Goal: Task Accomplishment & Management: Manage account settings

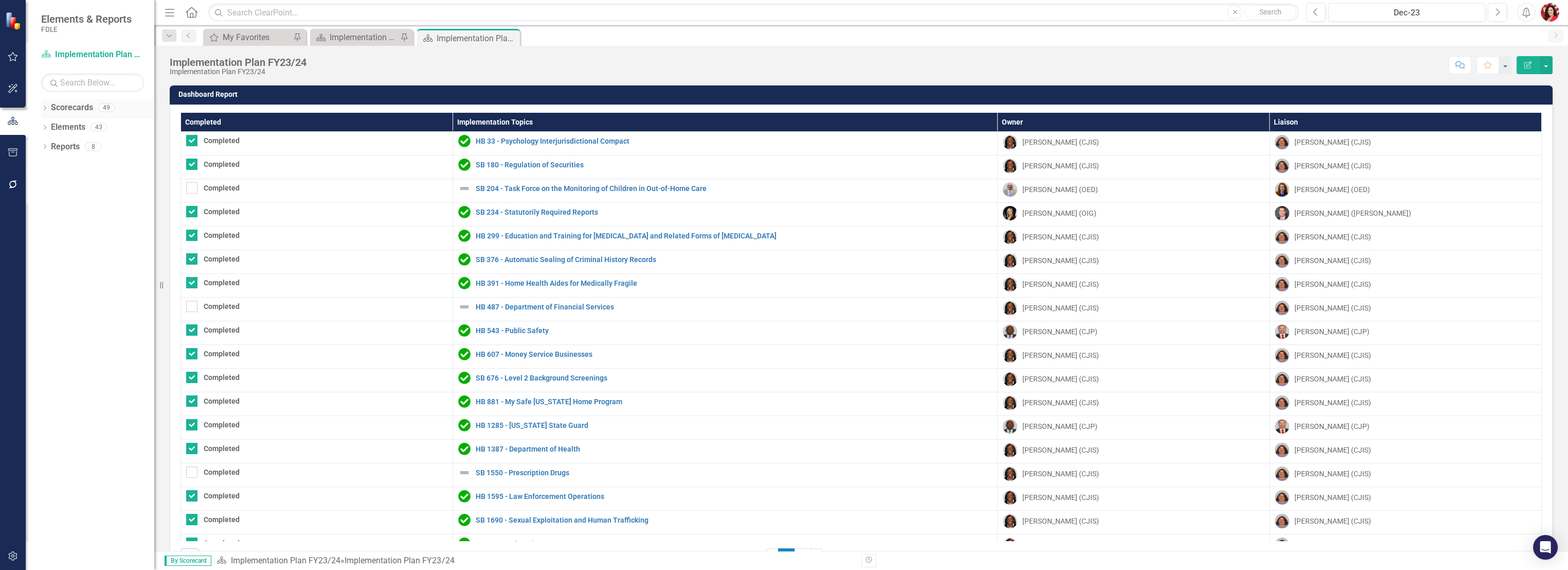
click at [43, 111] on icon "Dropdown" at bounding box center [45, 109] width 8 height 6
click at [48, 127] on icon "Dropdown" at bounding box center [50, 127] width 8 height 7
click at [61, 147] on icon "Dropdown" at bounding box center [60, 146] width 8 height 7
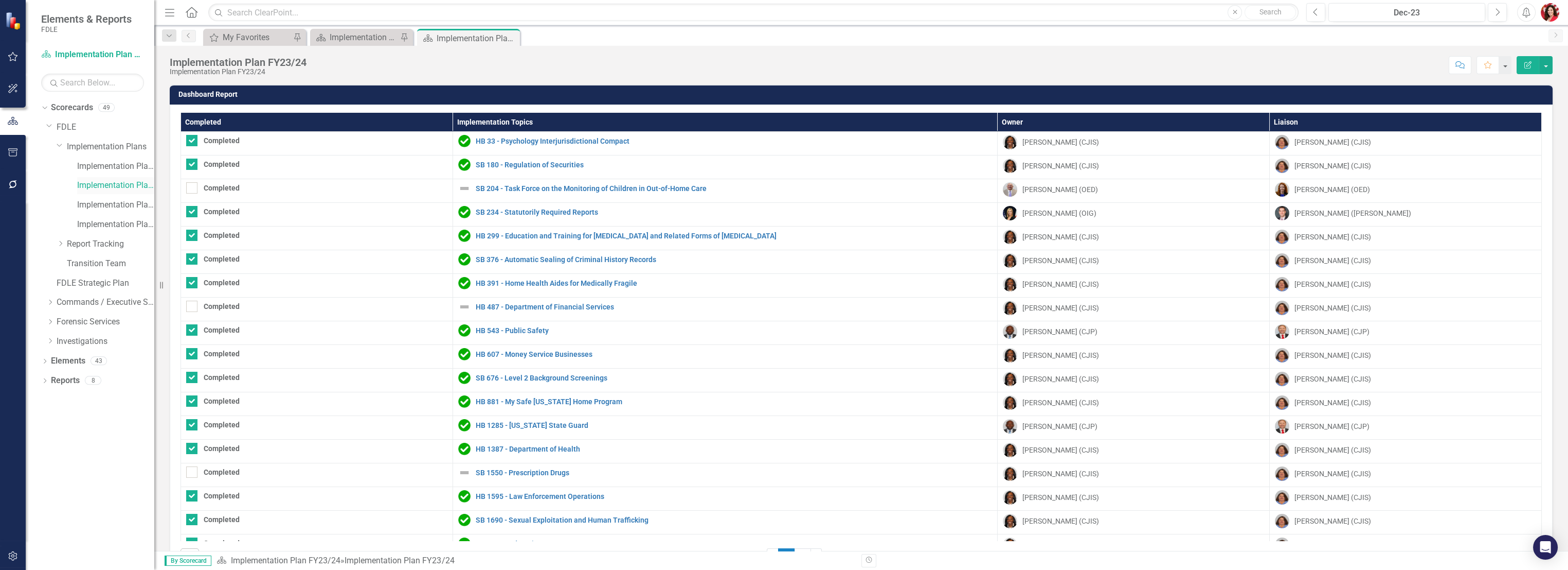
click at [118, 177] on div "Implementation Plan FY23/24" at bounding box center [116, 185] width 77 height 17
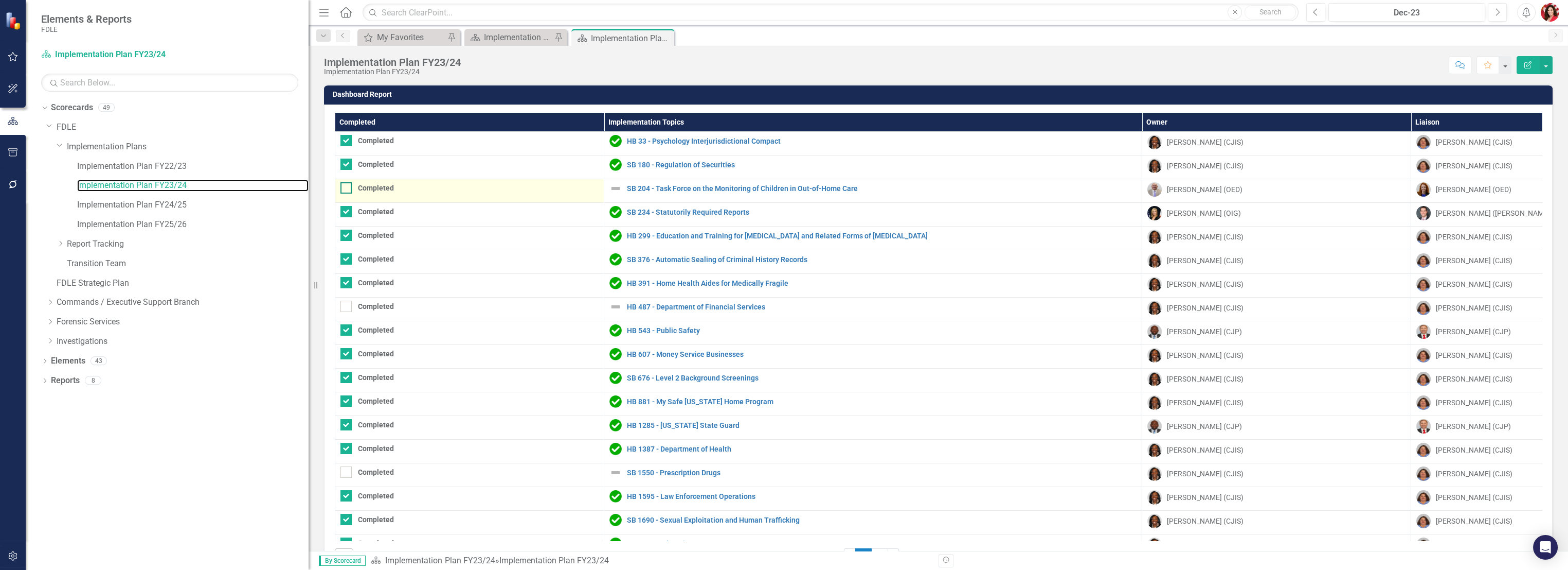
drag, startPoint x: 157, startPoint y: 182, endPoint x: 349, endPoint y: 185, distance: 192.0
click at [349, 185] on div "Elements & Reports FDLE Scorecard Implementation Plan FY23/24 Search Dropdown S…" at bounding box center [784, 285] width 1568 height 570
click at [208, 161] on link "Implementation Plan FY22/23" at bounding box center [193, 166] width 231 height 12
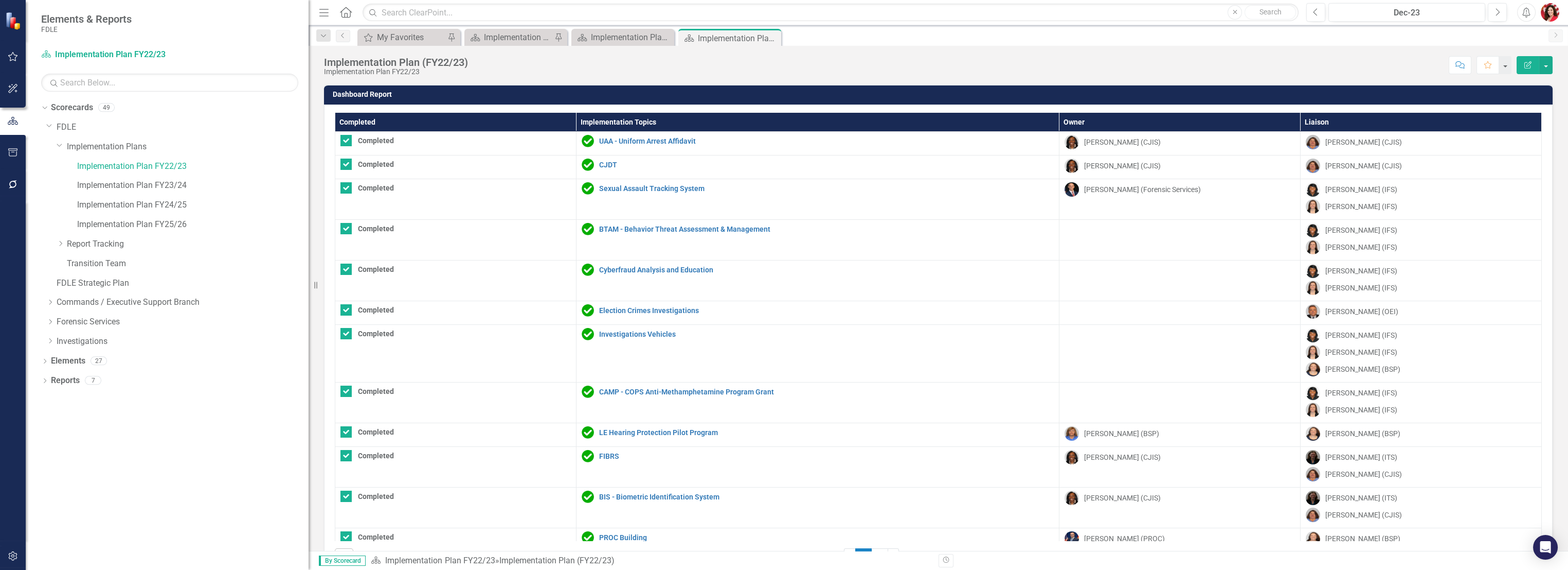
click at [538, 115] on th "Completed" at bounding box center [455, 122] width 241 height 19
checkbox input "false"
checkbox input "true"
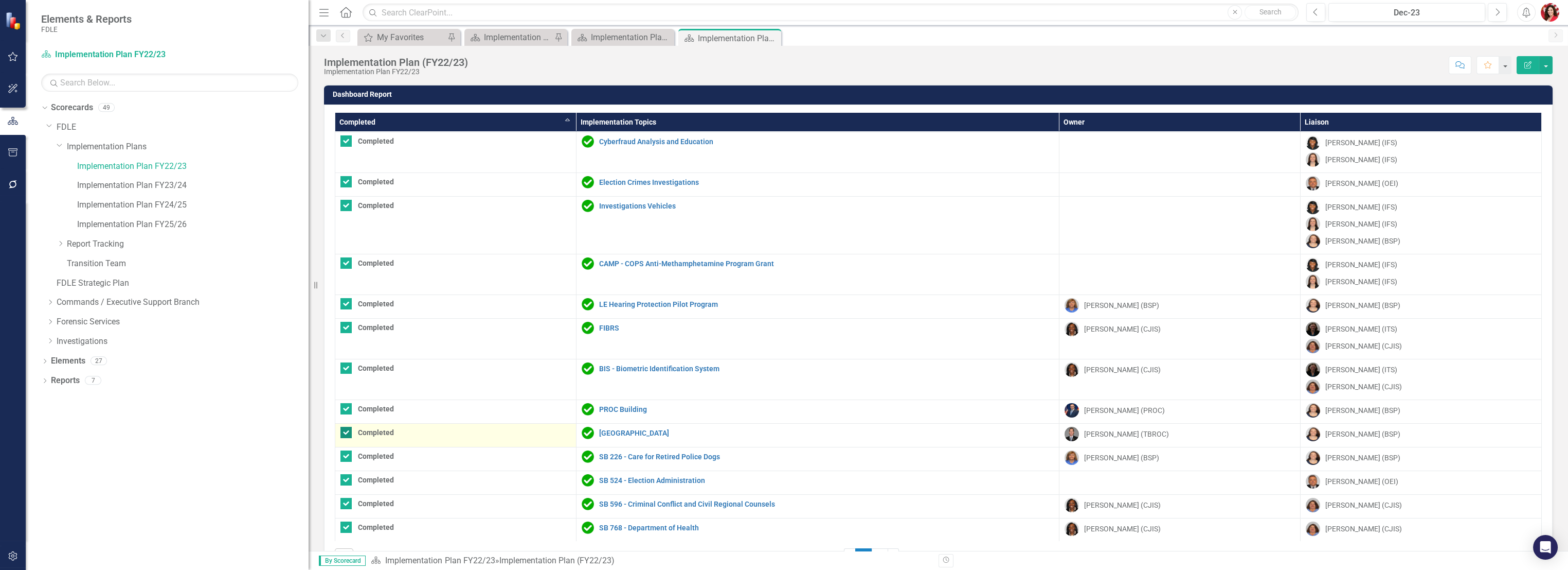
scroll to position [352, 0]
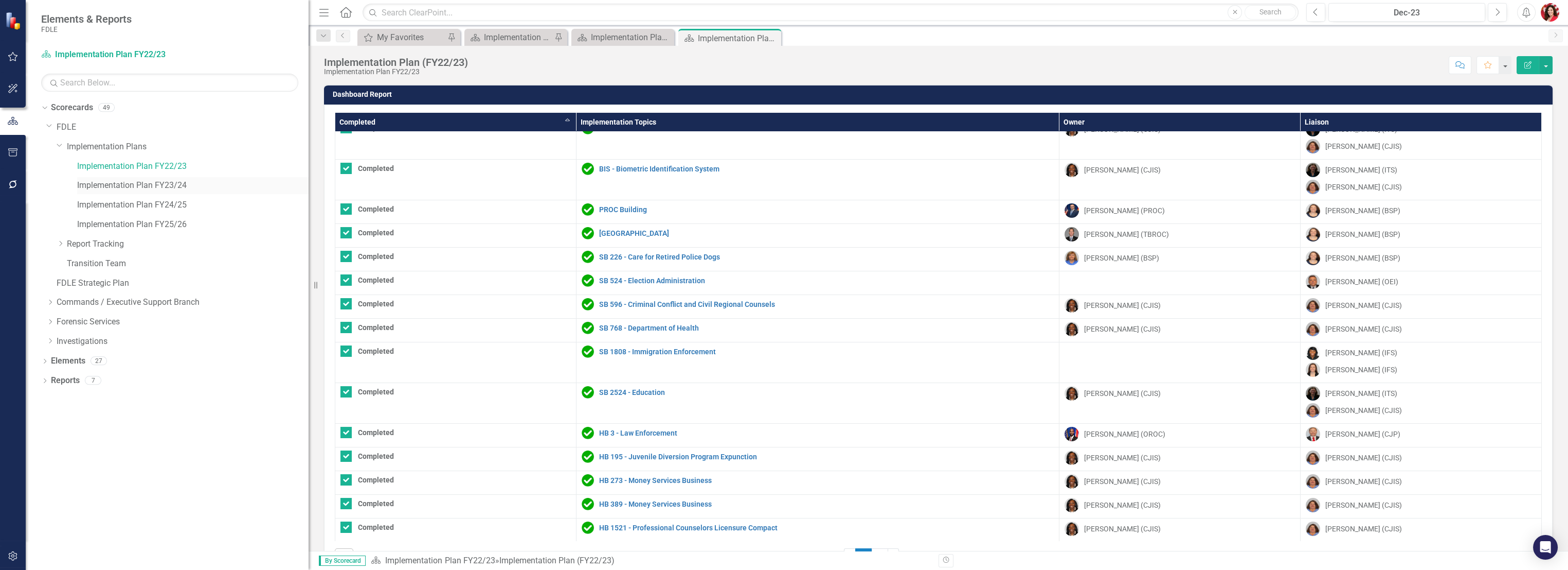
click at [145, 178] on div "Implementation Plan FY23/24" at bounding box center [193, 185] width 231 height 17
click at [158, 188] on link "Implementation Plan FY23/24" at bounding box center [193, 185] width 231 height 12
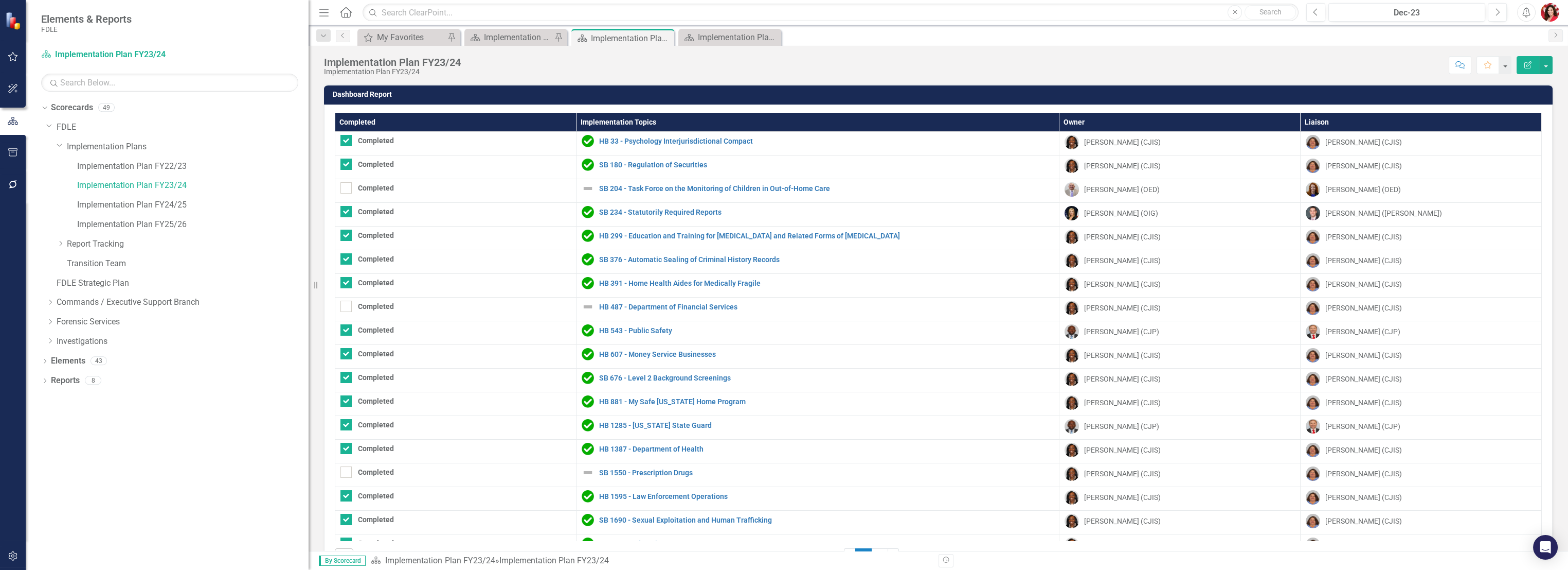
click at [383, 119] on th "Completed" at bounding box center [455, 122] width 241 height 19
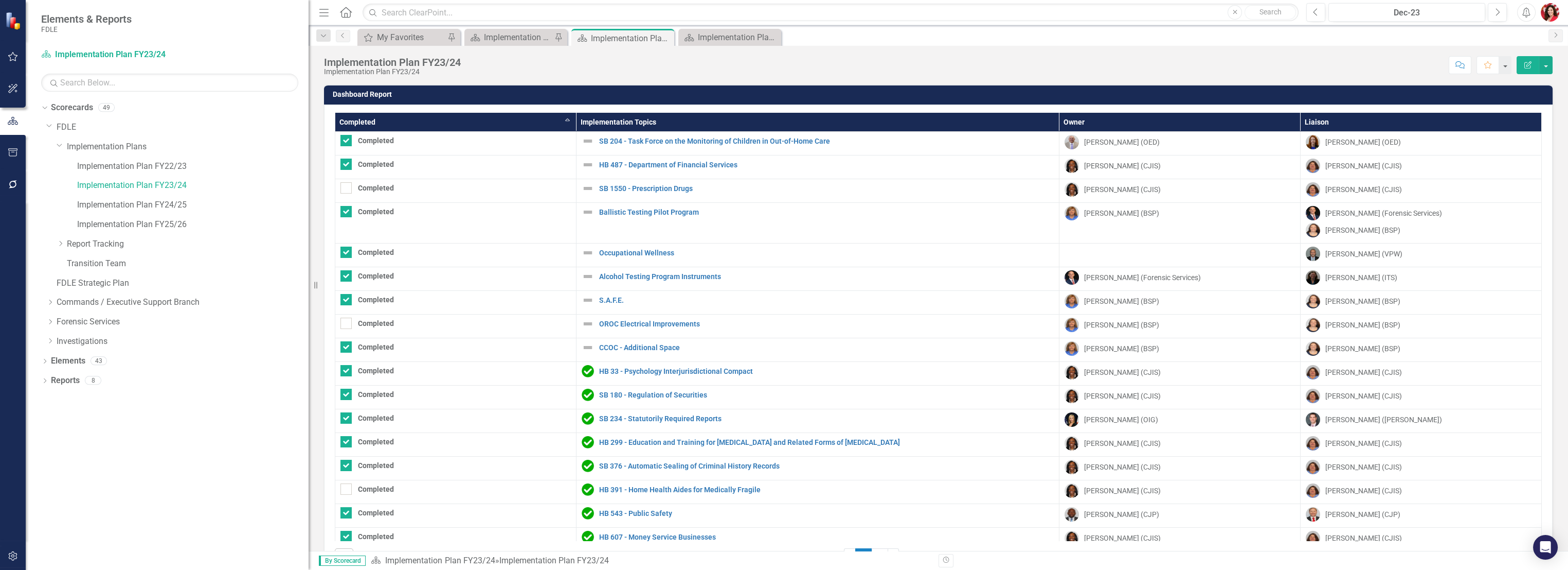
checkbox input "false"
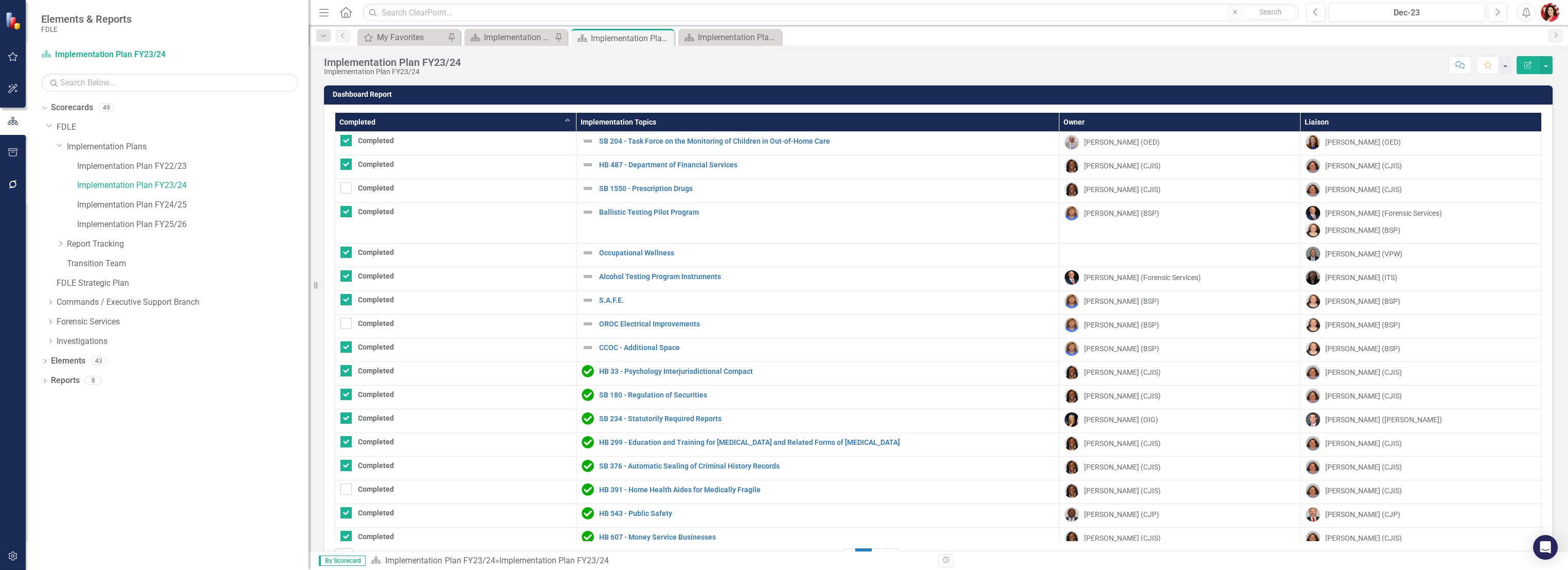
checkbox input "false"
checkbox input "true"
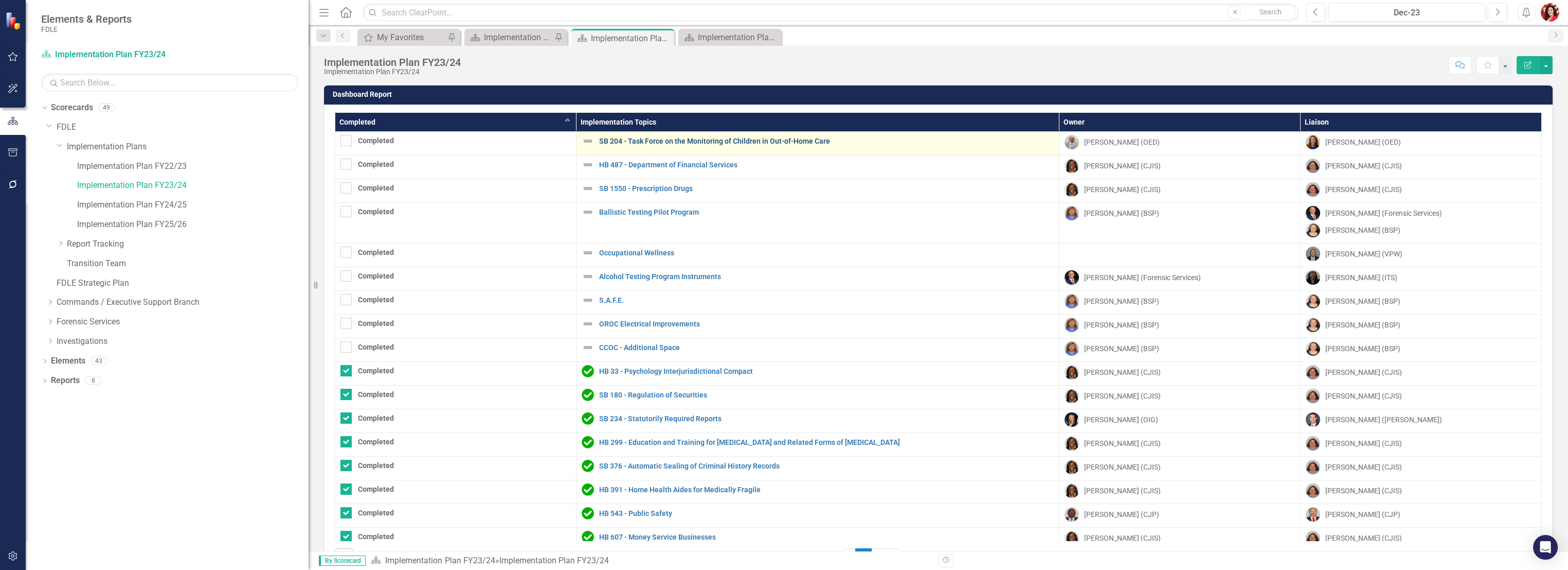
click at [762, 137] on link "SB 204 - Task Force on the Monitoring of Children in Out-of-Home Care" at bounding box center [826, 141] width 454 height 8
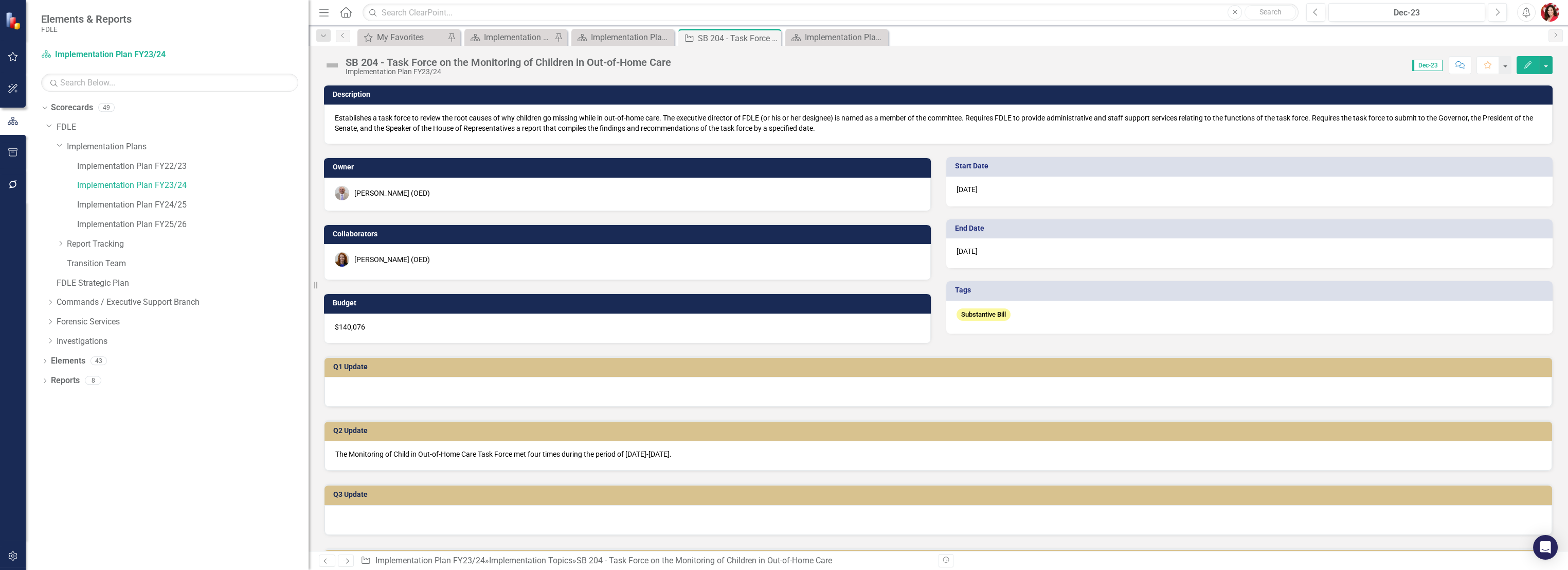
click at [1463, 66] on icon "Comment" at bounding box center [1459, 65] width 9 height 8
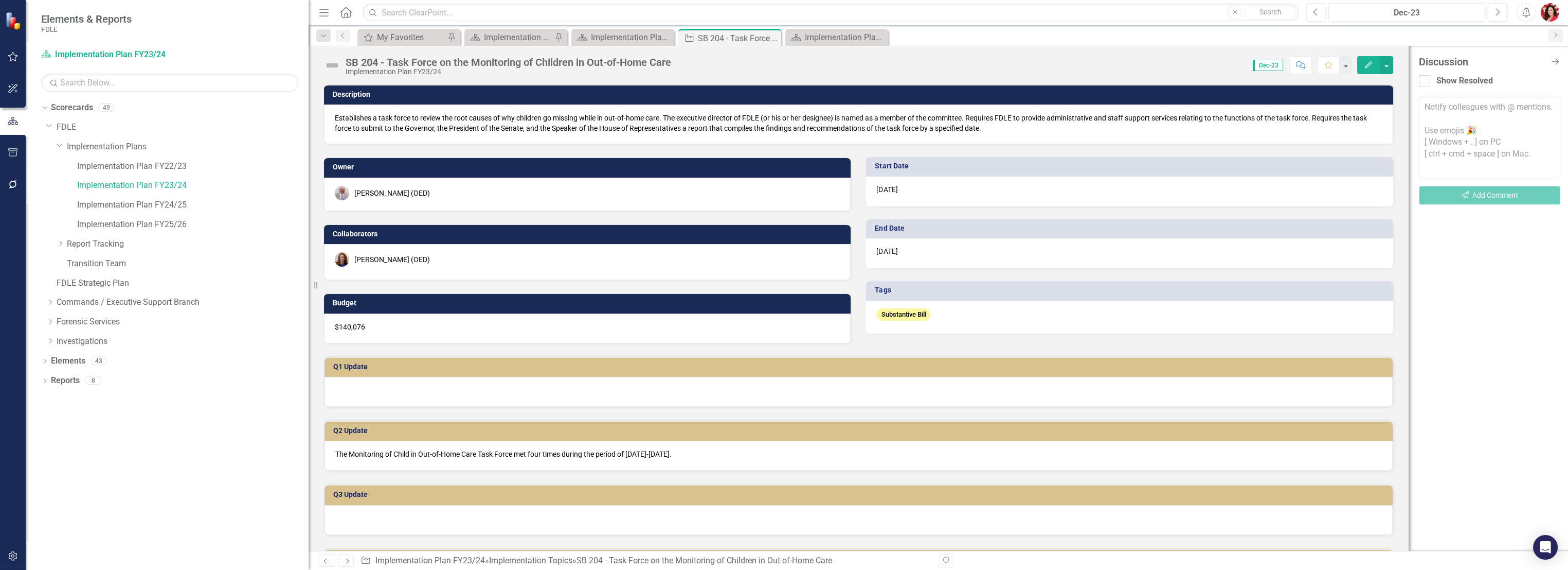
click at [1476, 152] on textarea at bounding box center [1490, 136] width 142 height 82
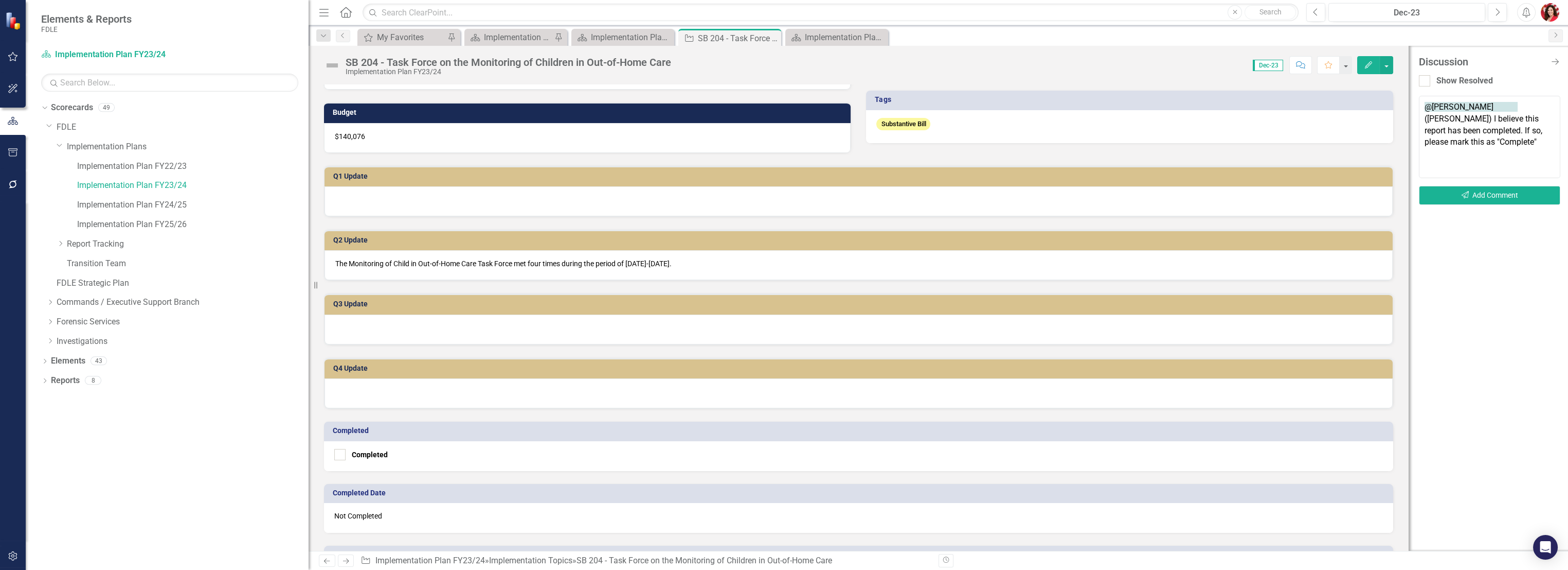
scroll to position [152, 0]
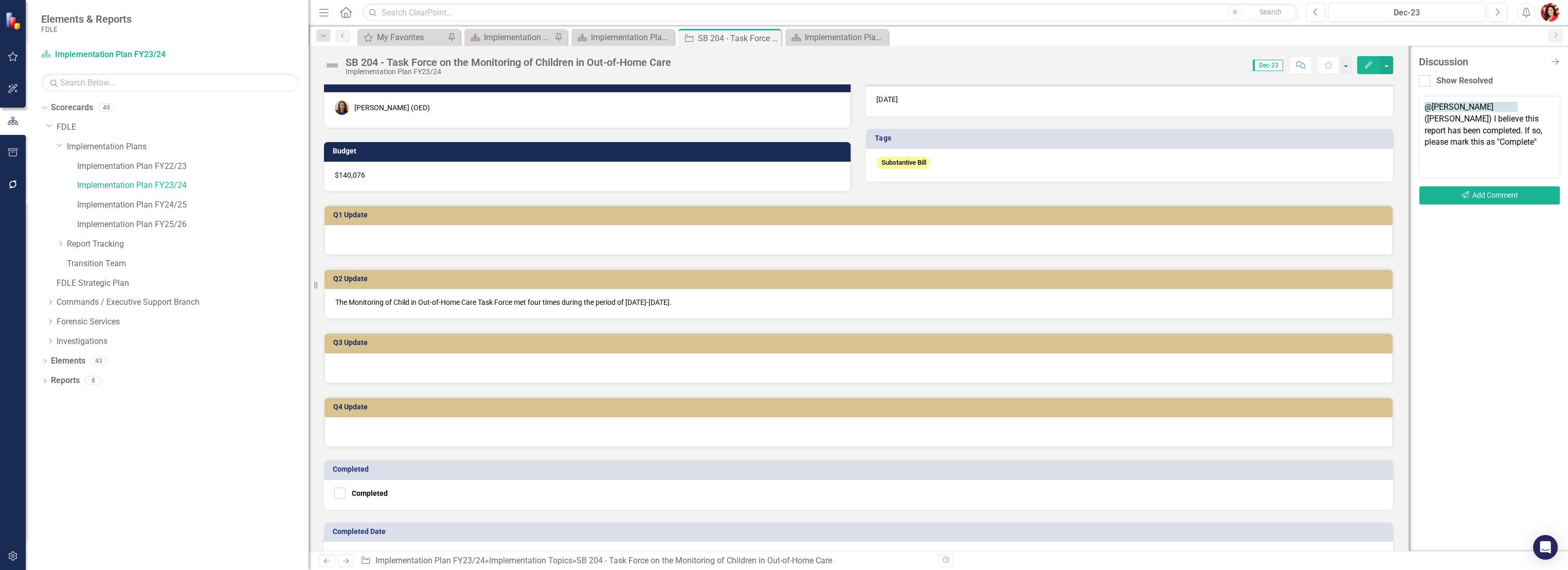
click at [1535, 128] on textarea "@[PERSON_NAME] ([PERSON_NAME]) I believe this report has been completed. If so,…" at bounding box center [1490, 136] width 142 height 82
click at [1556, 129] on textarea "@[PERSON_NAME] ([PERSON_NAME]) I believe this report has been completed. If so,…" at bounding box center [1490, 136] width 142 height 82
type textarea "@[PERSON_NAME] ([PERSON_NAME]) I believe this report has been completed. If so,…"
click at [1530, 200] on button "Send Add Comment" at bounding box center [1490, 195] width 142 height 19
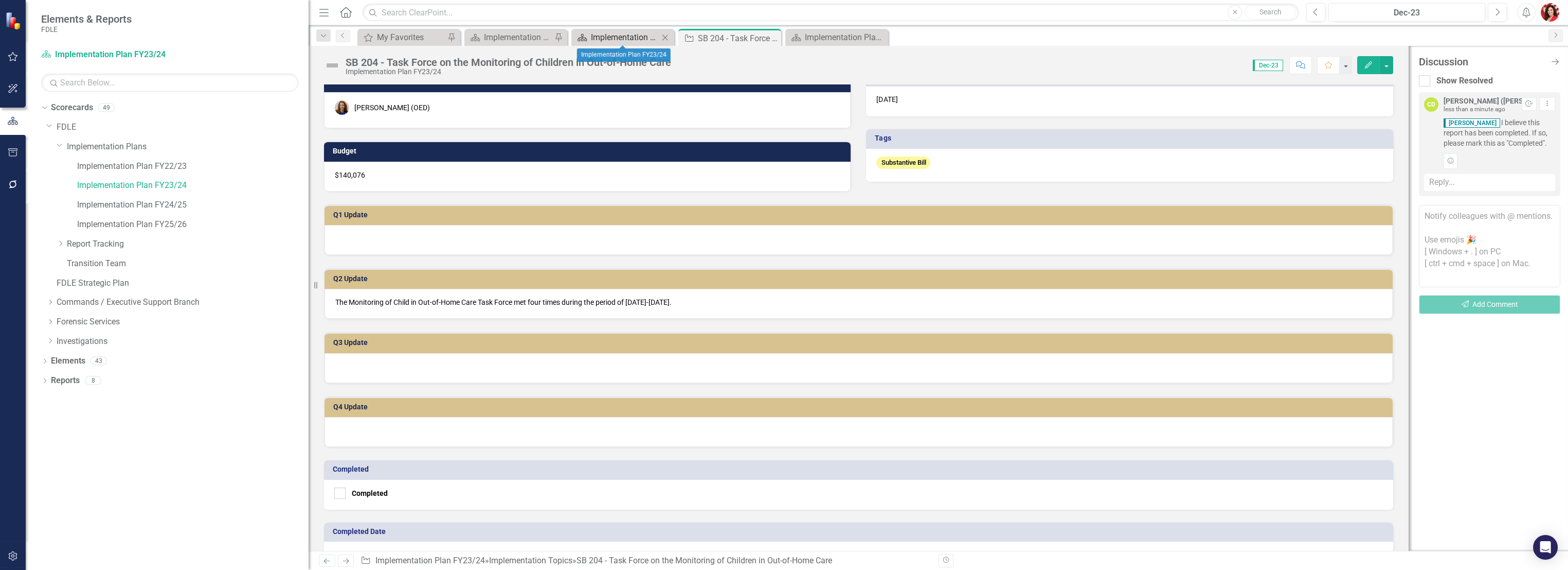
click at [605, 37] on div "Implementation Plan FY23/24" at bounding box center [624, 38] width 68 height 13
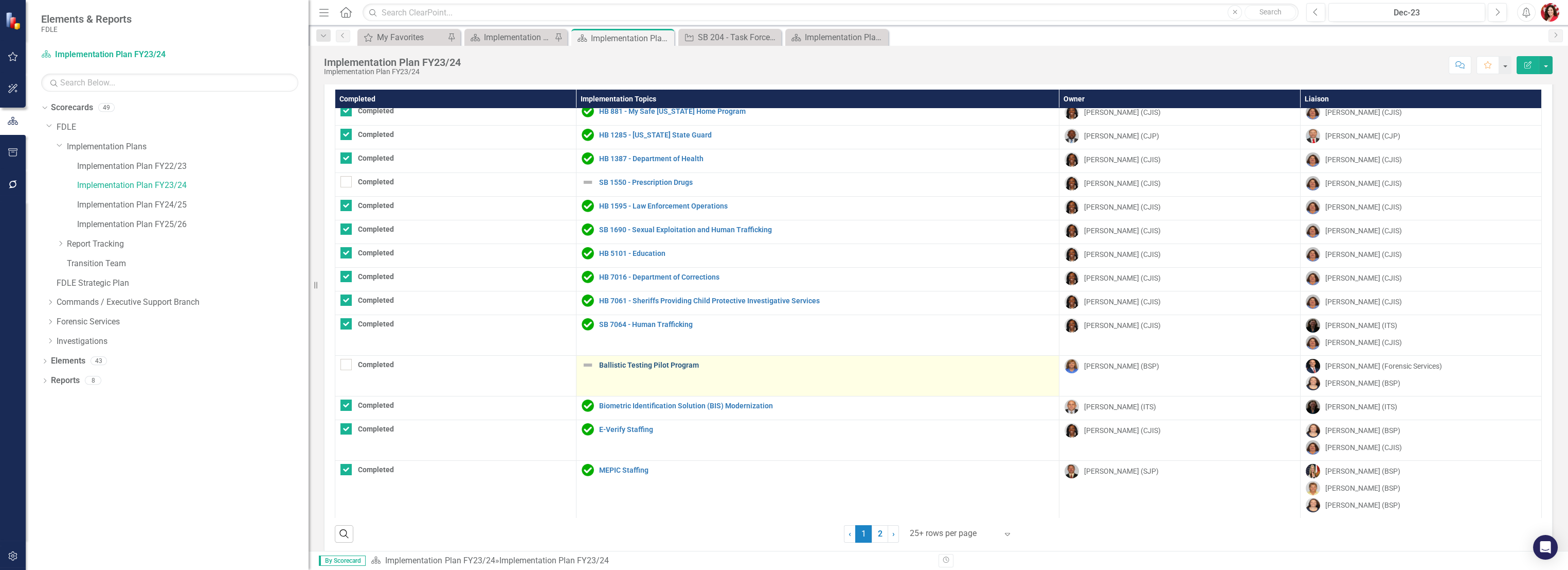
scroll to position [35, 0]
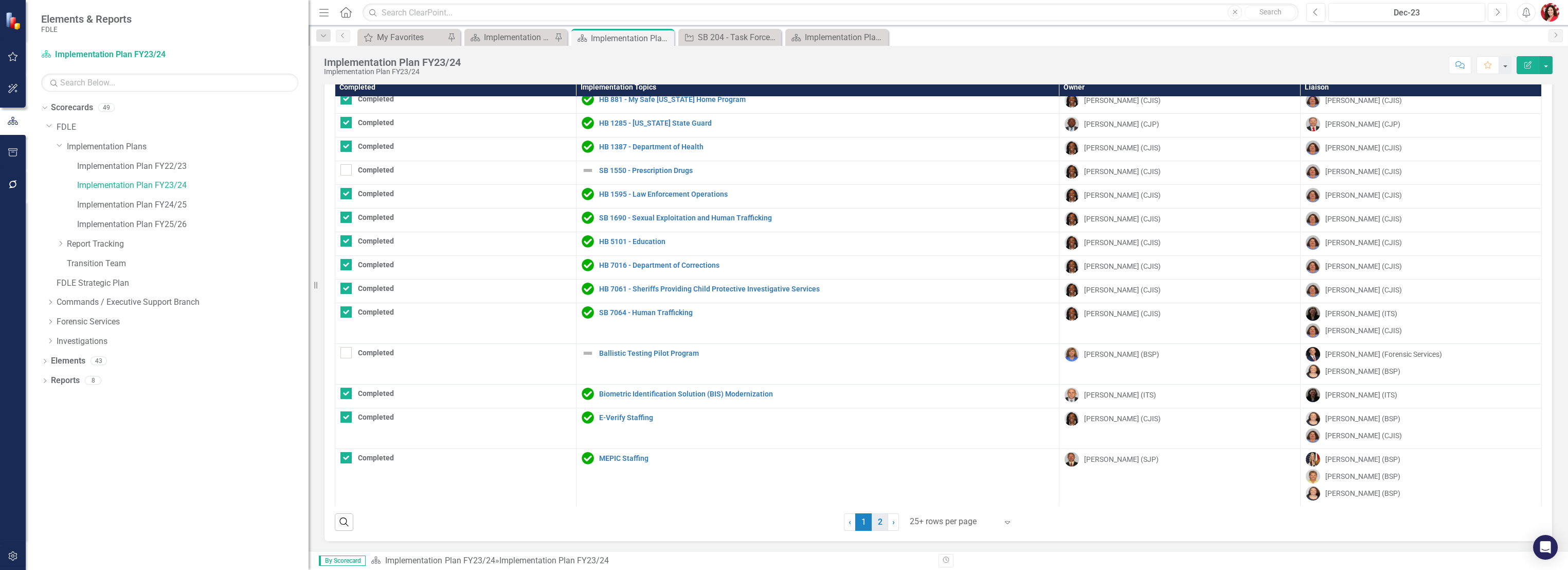
click at [877, 527] on link "2" at bounding box center [879, 522] width 16 height 18
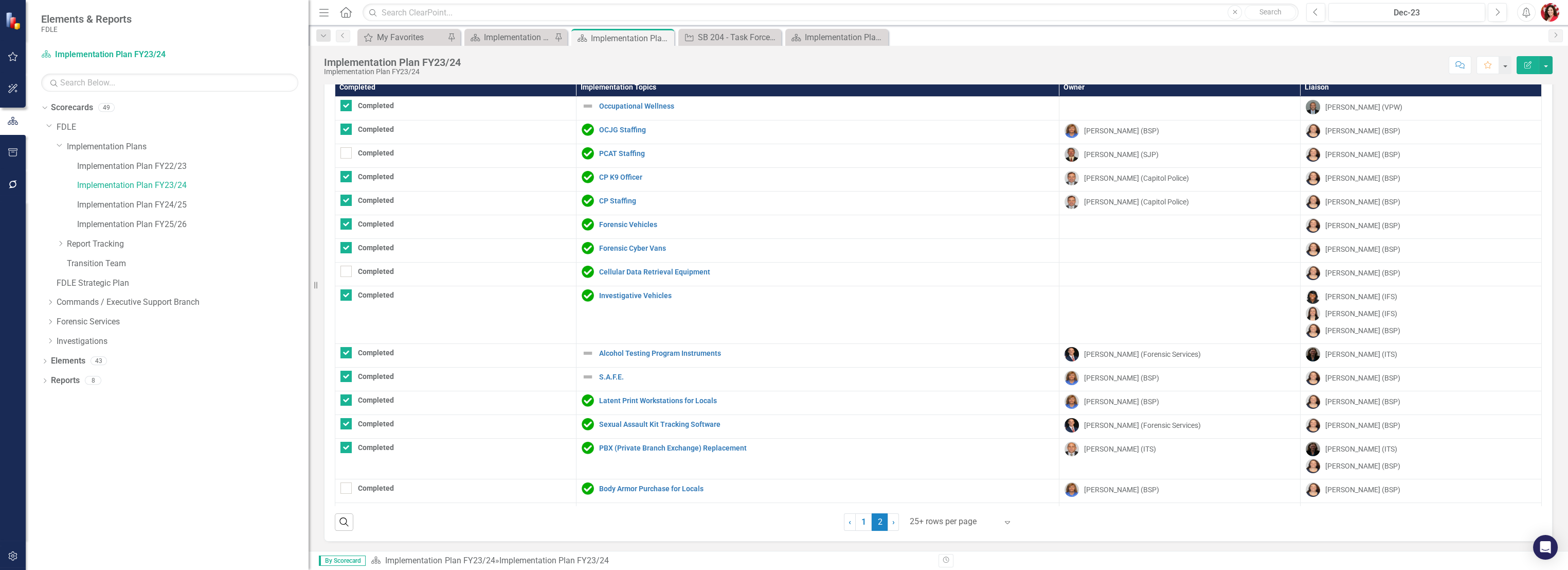
checkbox input "false"
checkbox input "true"
checkbox input "false"
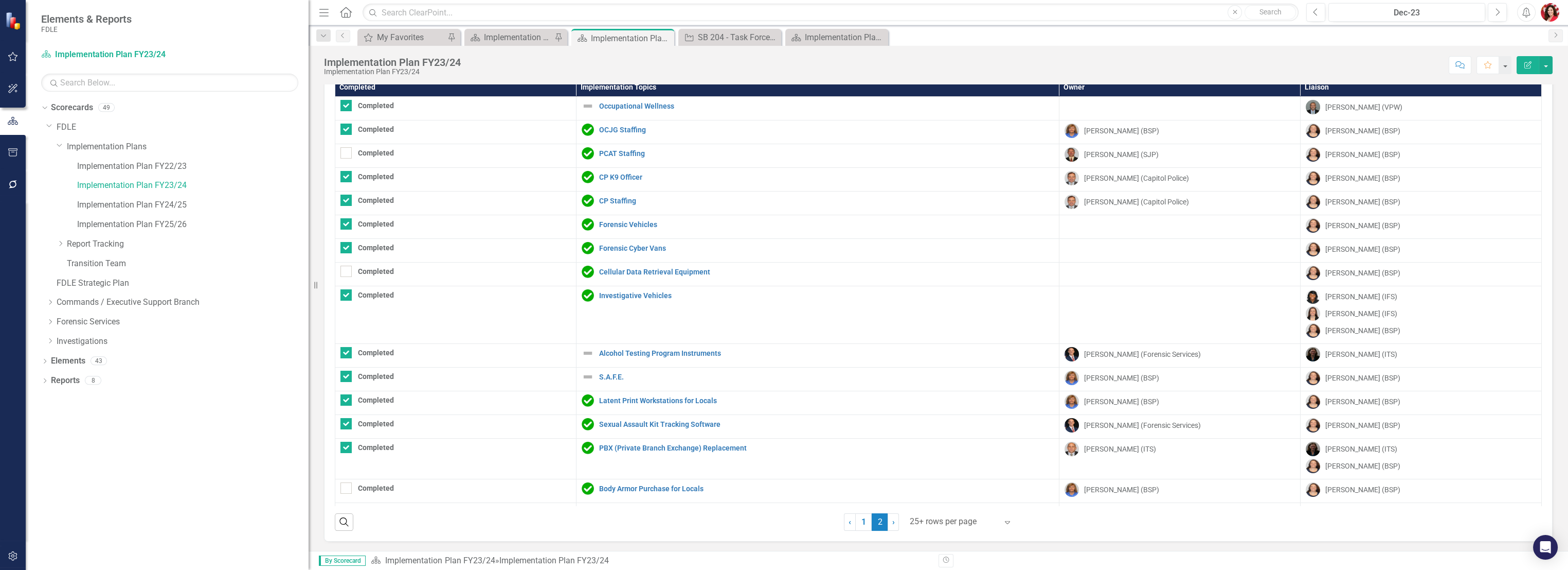
checkbox input "true"
checkbox input "false"
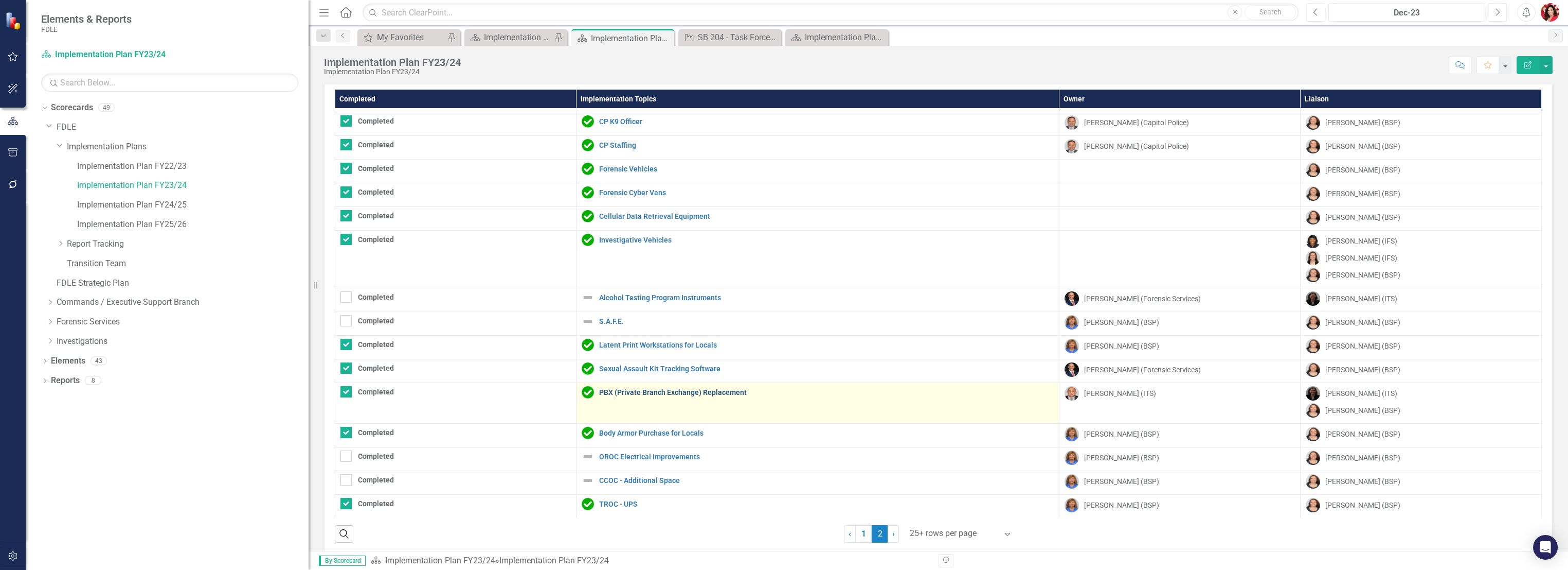
scroll to position [35, 0]
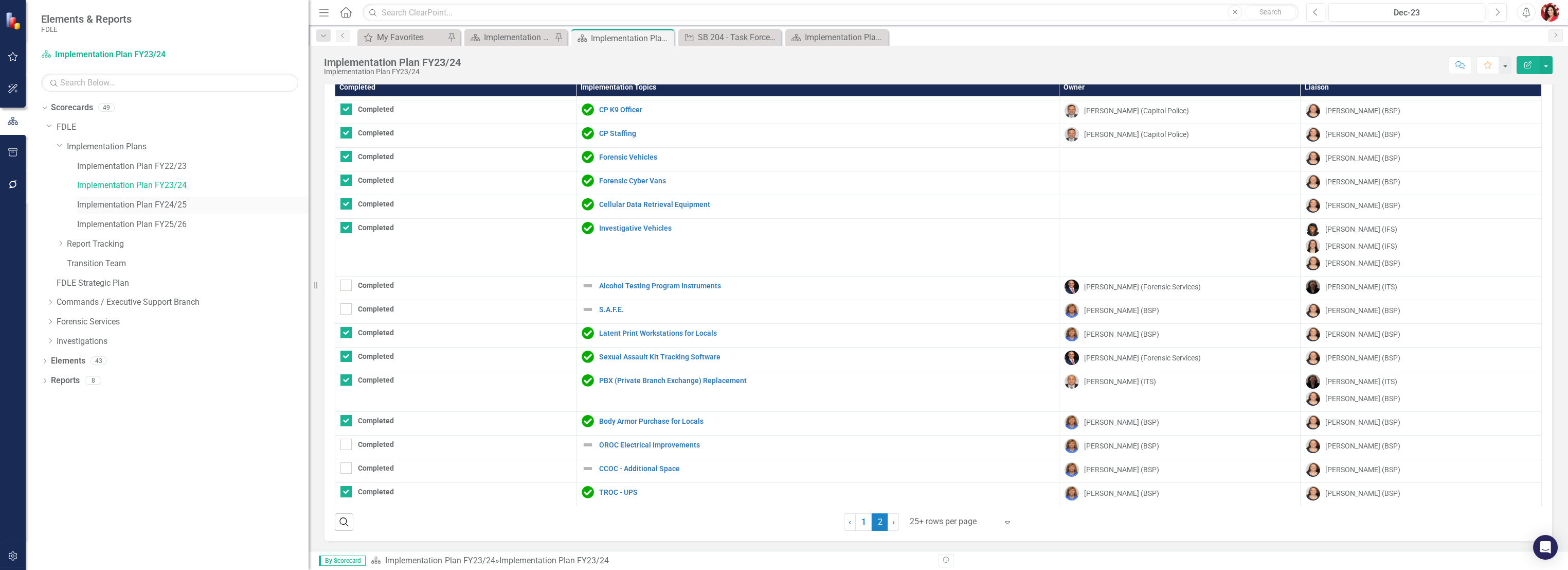
click at [93, 200] on link "Implementation Plan FY24/25" at bounding box center [193, 205] width 231 height 12
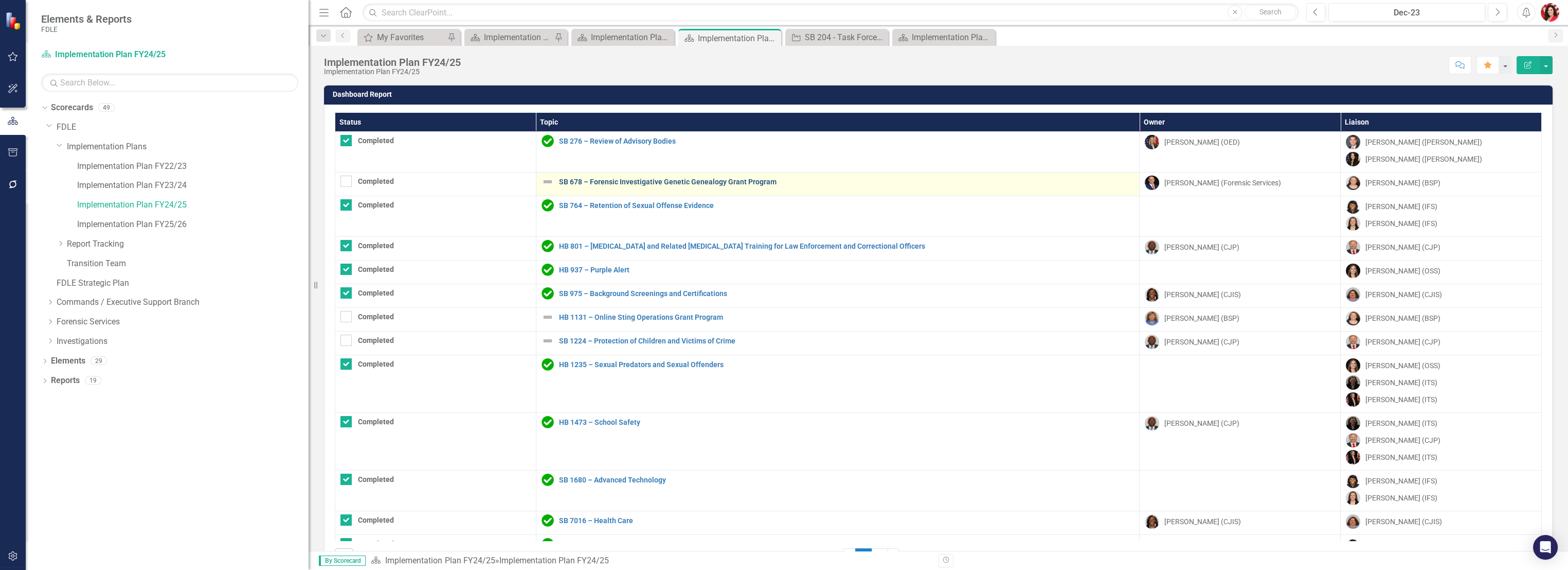
click at [596, 178] on link "SB 678 – Forensic Investigative Genetic Genealogy Grant Program" at bounding box center [846, 181] width 575 height 8
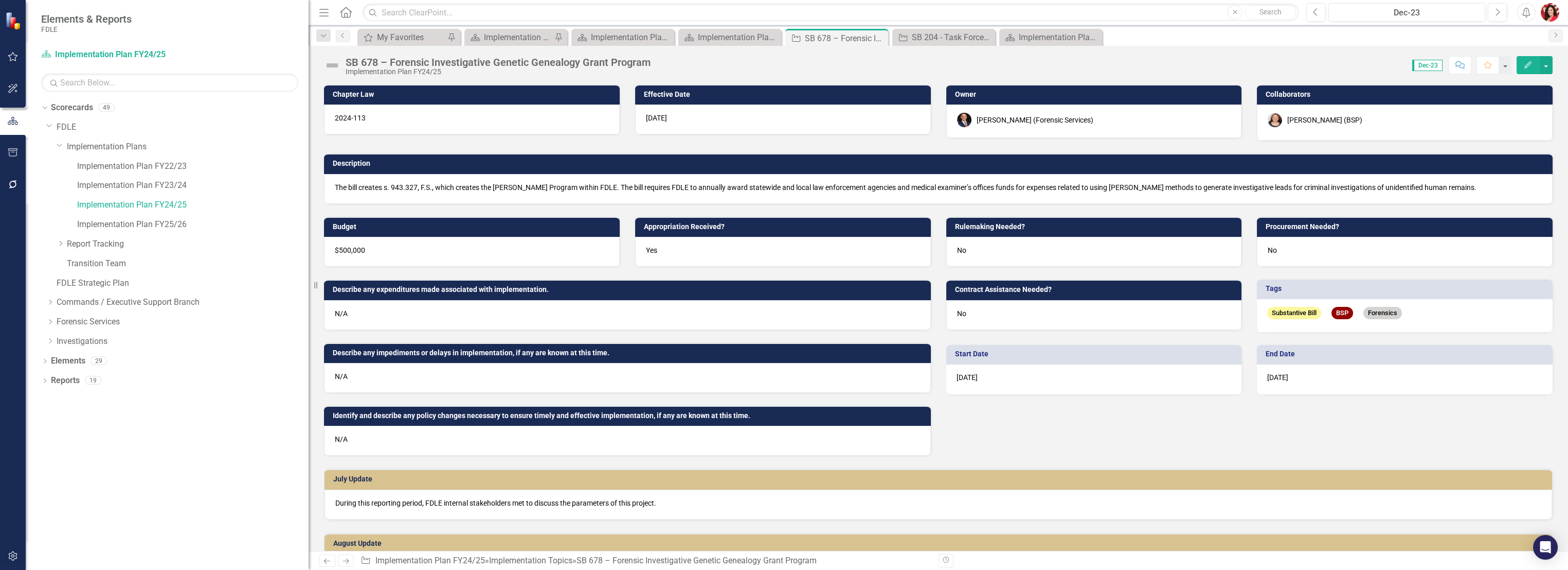
click at [1464, 60] on button "Comment" at bounding box center [1459, 64] width 23 height 18
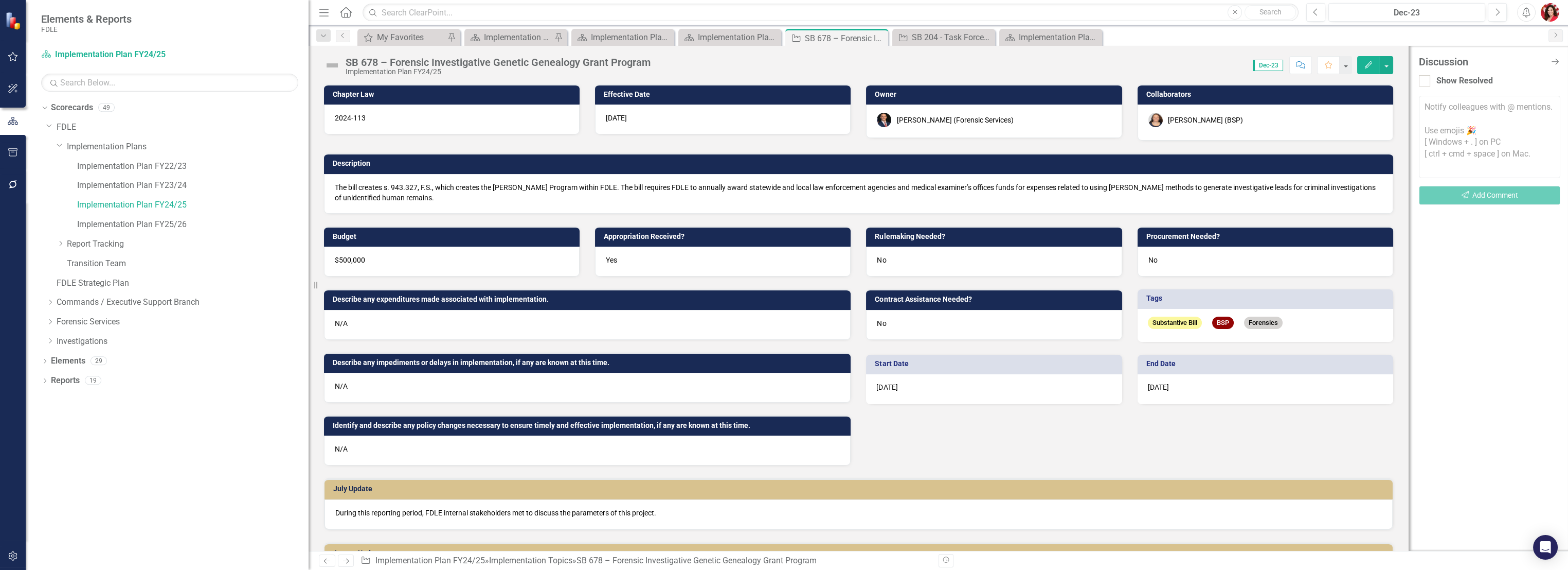
click at [1479, 103] on textarea at bounding box center [1490, 136] width 142 height 82
click at [1474, 134] on textarea "@[PERSON_NAME] (BSP) Were the 24/25 funds" at bounding box center [1490, 136] width 142 height 82
drag, startPoint x: 1494, startPoint y: 129, endPoint x: 1518, endPoint y: 99, distance: 38.4
click at [1518, 99] on textarea "@[PERSON_NAME] (BSP) Were the 24/25 funds" at bounding box center [1490, 136] width 142 height 82
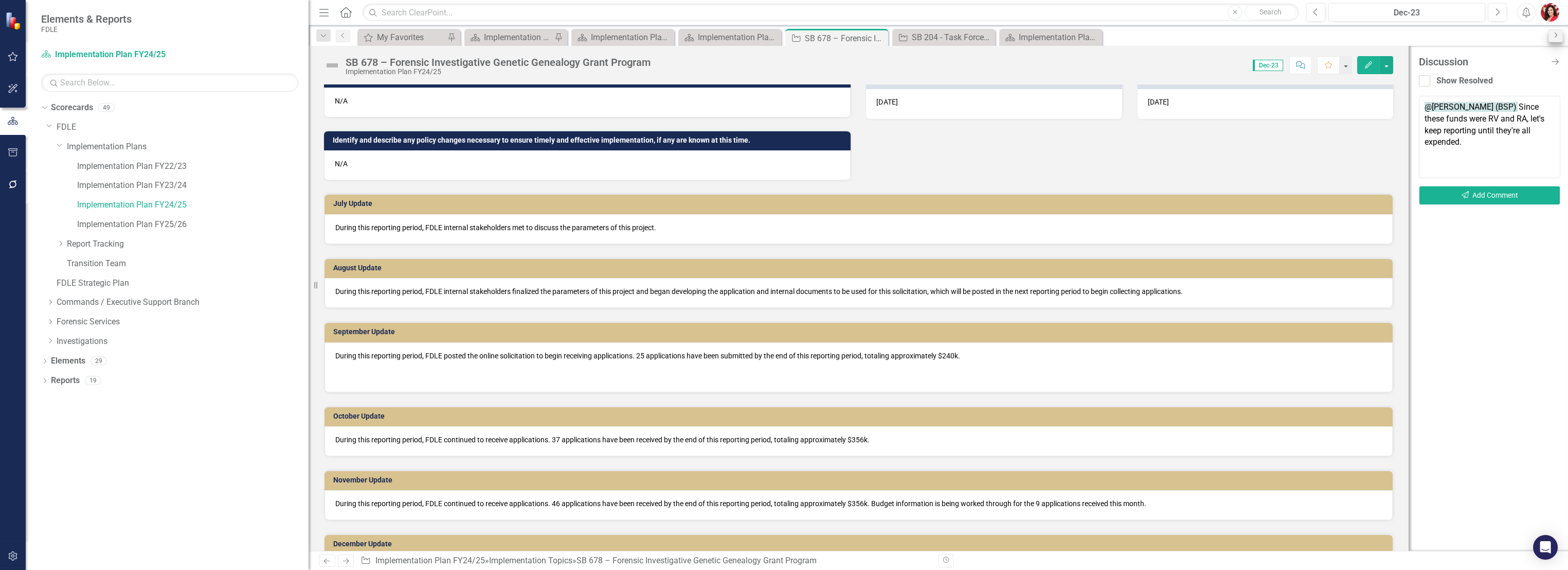
scroll to position [248, 0]
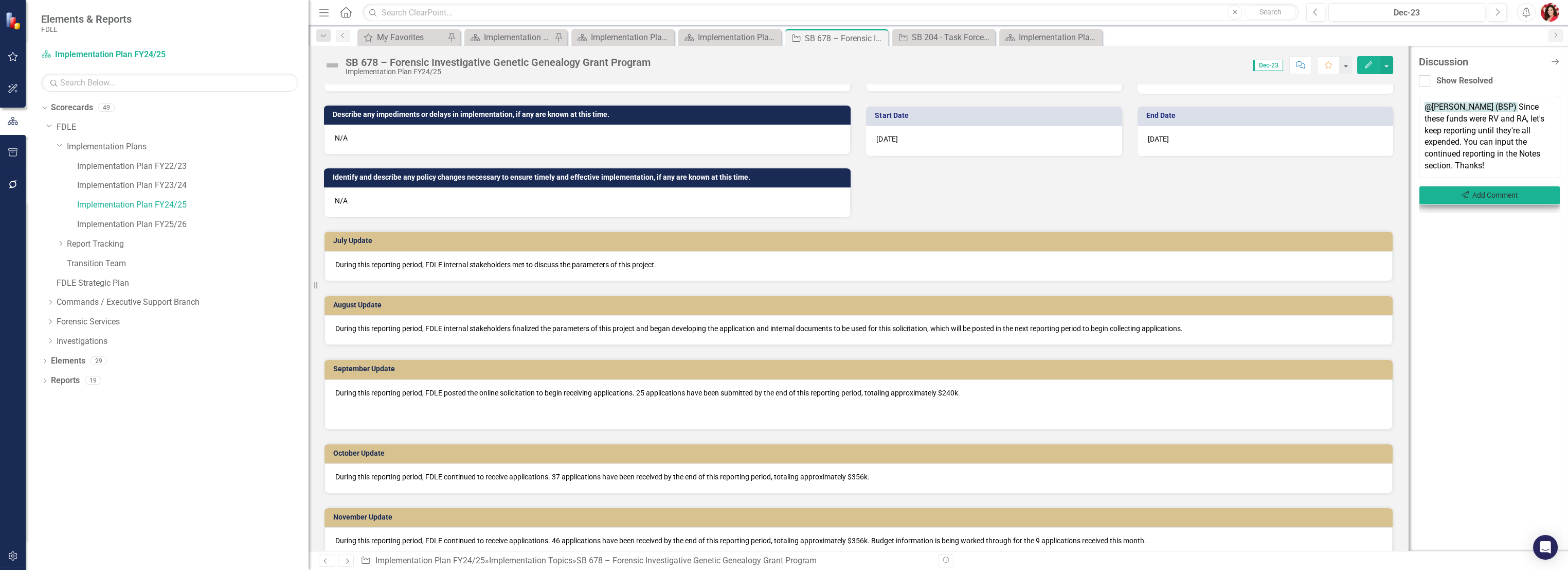
type textarea "@[PERSON_NAME] (BSP) Since these funds were RV and RA, let's keep reporting unt…"
click at [1452, 191] on button "Send Add Comment" at bounding box center [1490, 195] width 142 height 19
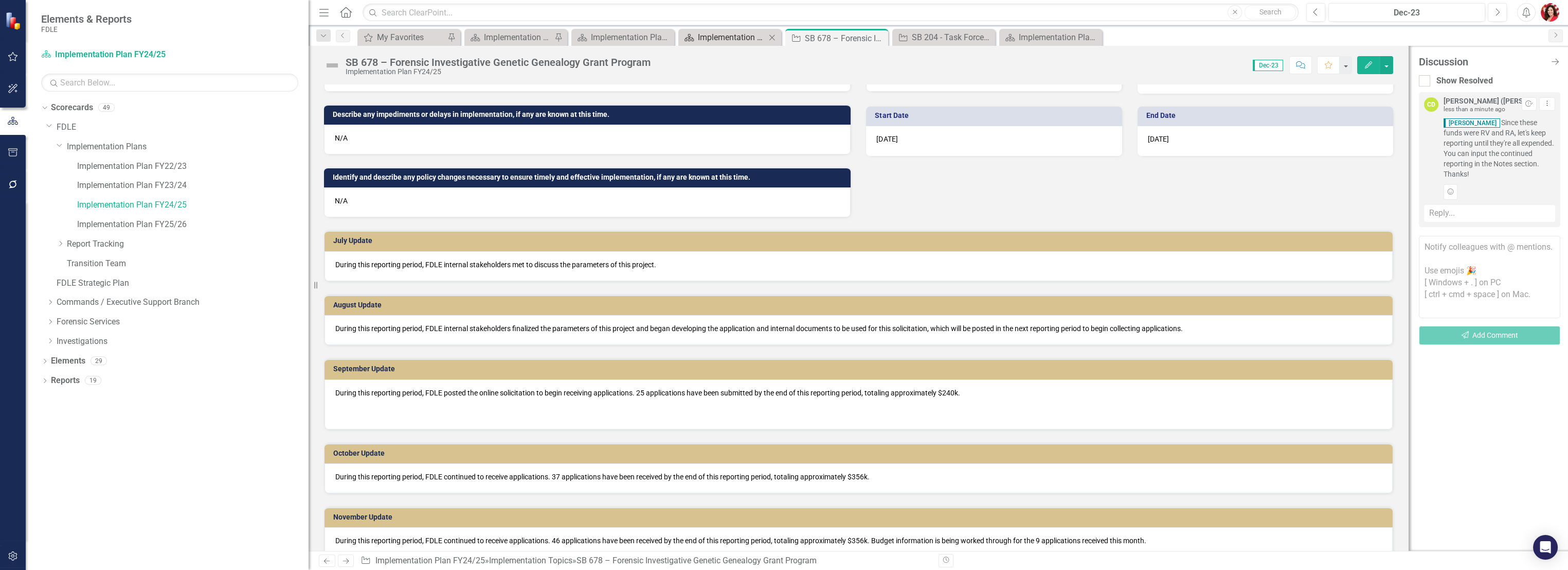
click at [724, 38] on div "Implementation Plan FY24/25" at bounding box center [732, 38] width 68 height 13
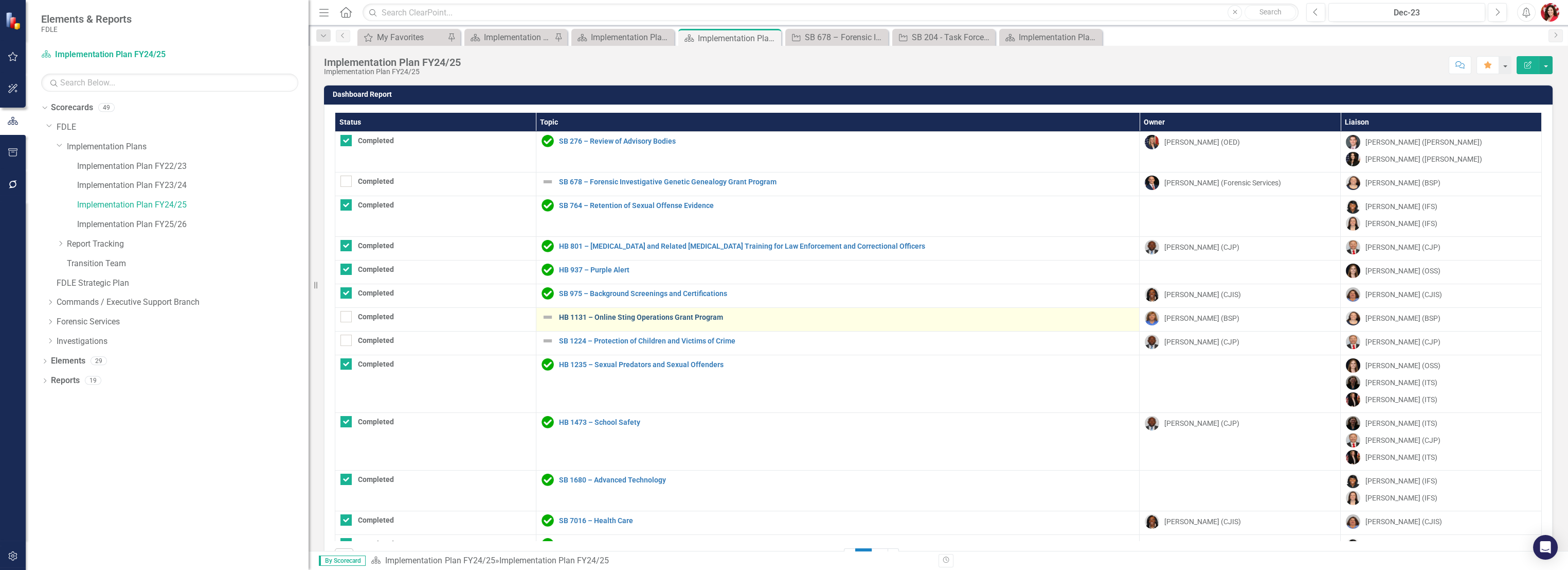
click at [680, 313] on link "HB 1131 – Online Sting Operations Grant Program" at bounding box center [846, 317] width 575 height 8
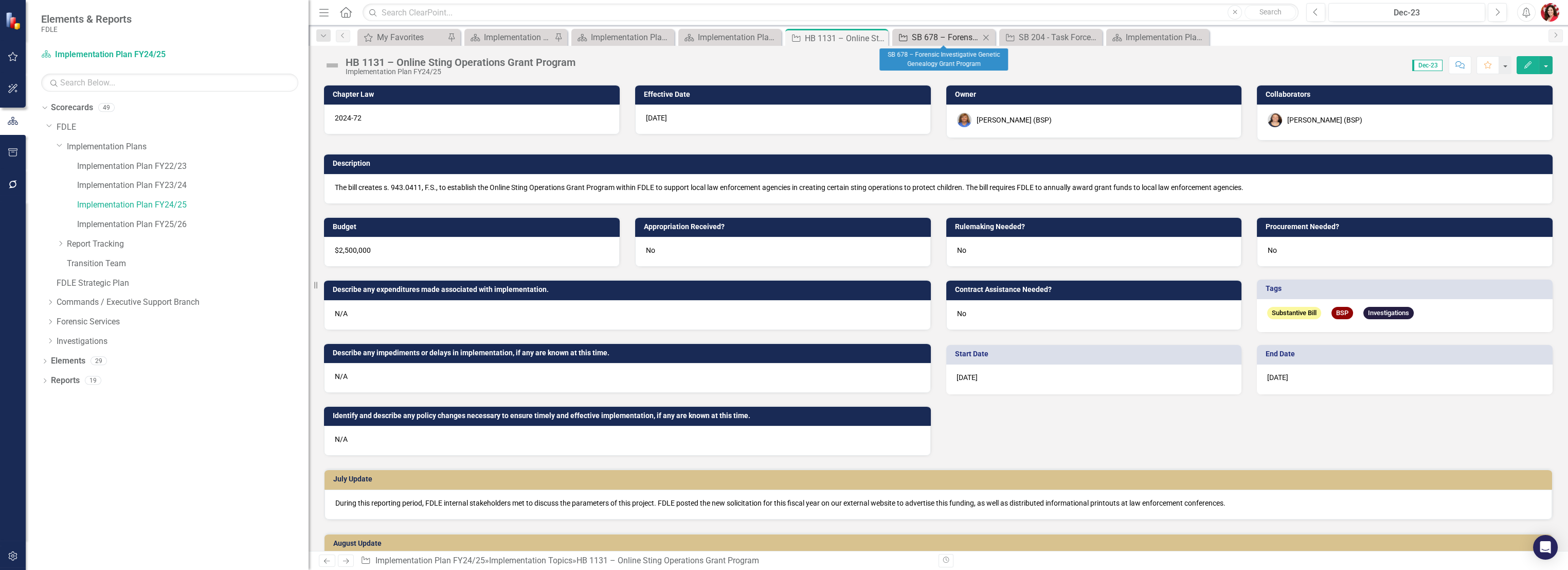
click at [947, 38] on div "SB 678 – Forensic Investigative Genetic Genealogy Grant Program" at bounding box center [946, 38] width 68 height 13
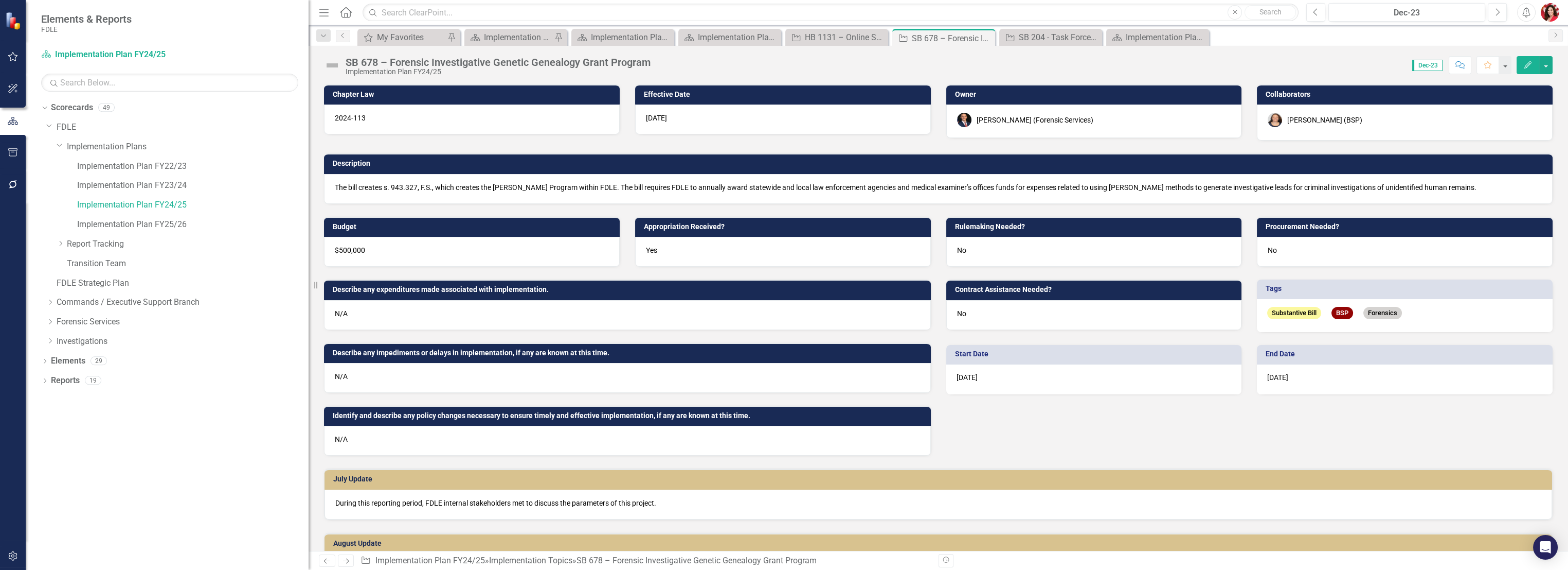
click at [1457, 65] on icon "Comment" at bounding box center [1459, 65] width 9 height 8
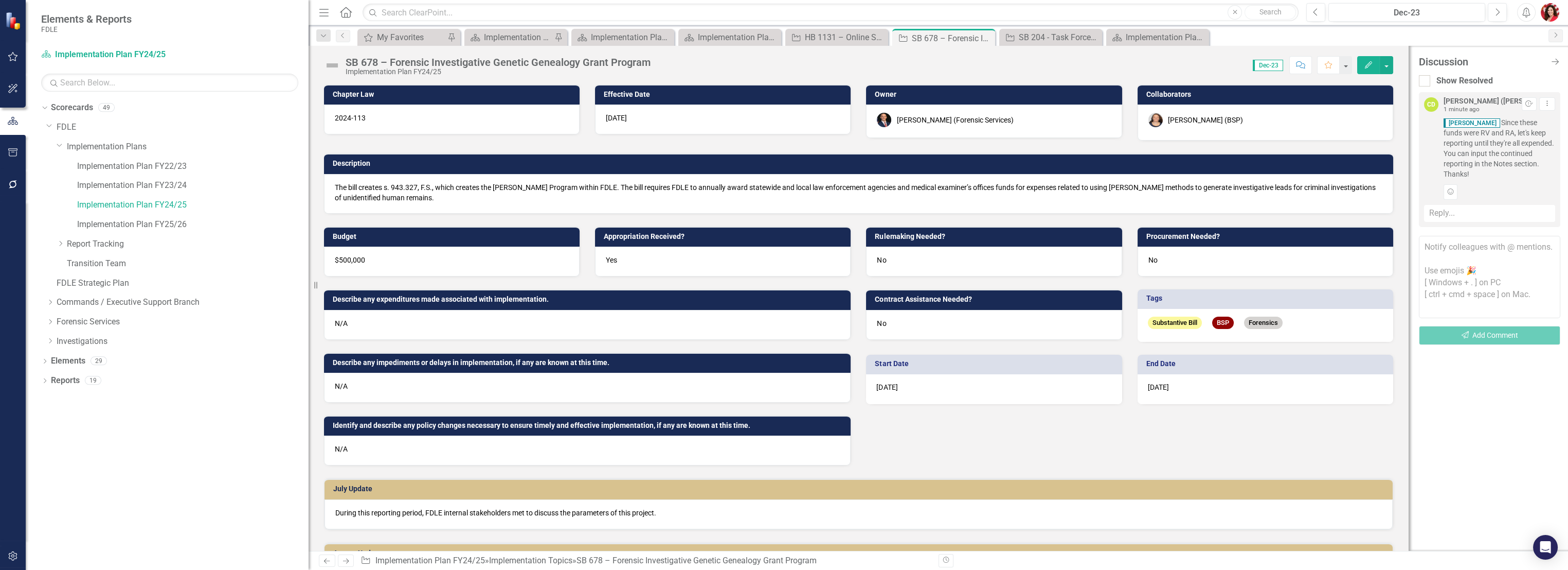
drag, startPoint x: 1493, startPoint y: 177, endPoint x: 1501, endPoint y: 124, distance: 53.6
click at [1501, 124] on span "[PERSON_NAME] Since these funds were RV and RA, let's keep reporting until they…" at bounding box center [1499, 147] width 111 height 61
copy span "Since these funds were RV and RA, let's keep reporting until they're all expend…"
click at [1504, 154] on span "[PERSON_NAME] Since these funds were RV and RA, let's keep reporting until they…" at bounding box center [1499, 147] width 111 height 61
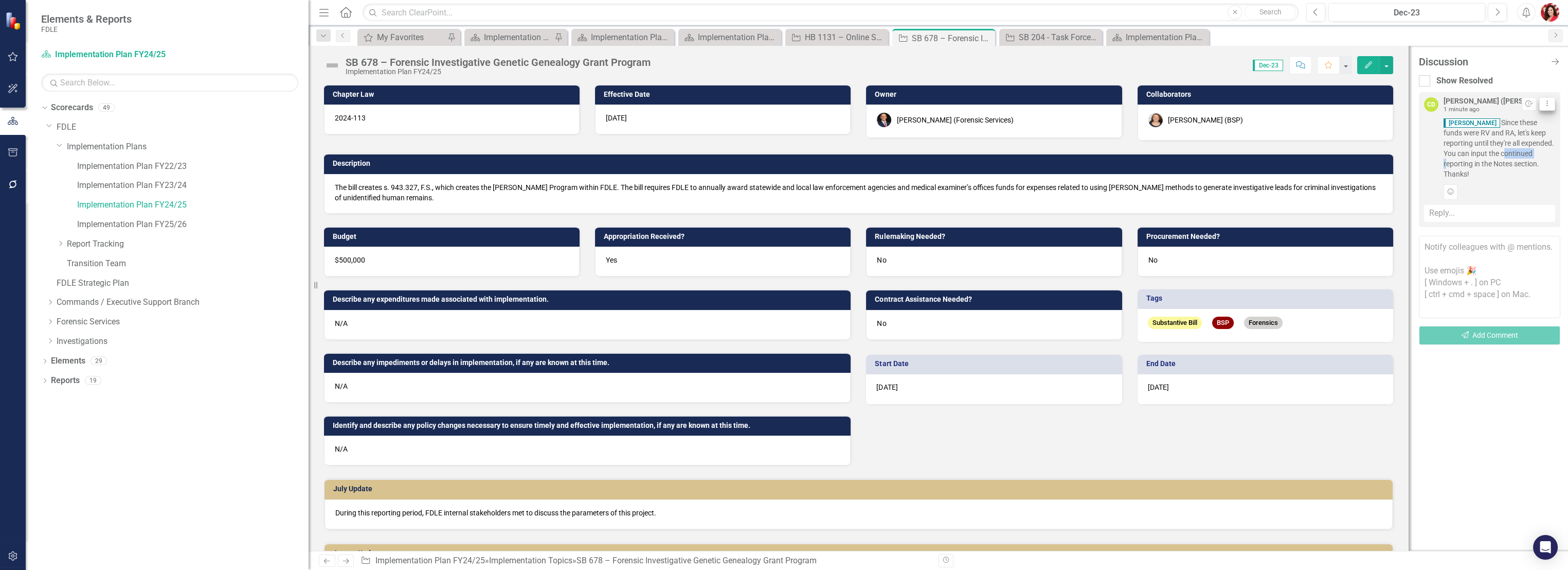
click at [1548, 103] on icon "Dropdown Menu" at bounding box center [1546, 103] width 9 height 7
click at [1537, 119] on link "Edit Edit Comment" at bounding box center [1513, 121] width 81 height 19
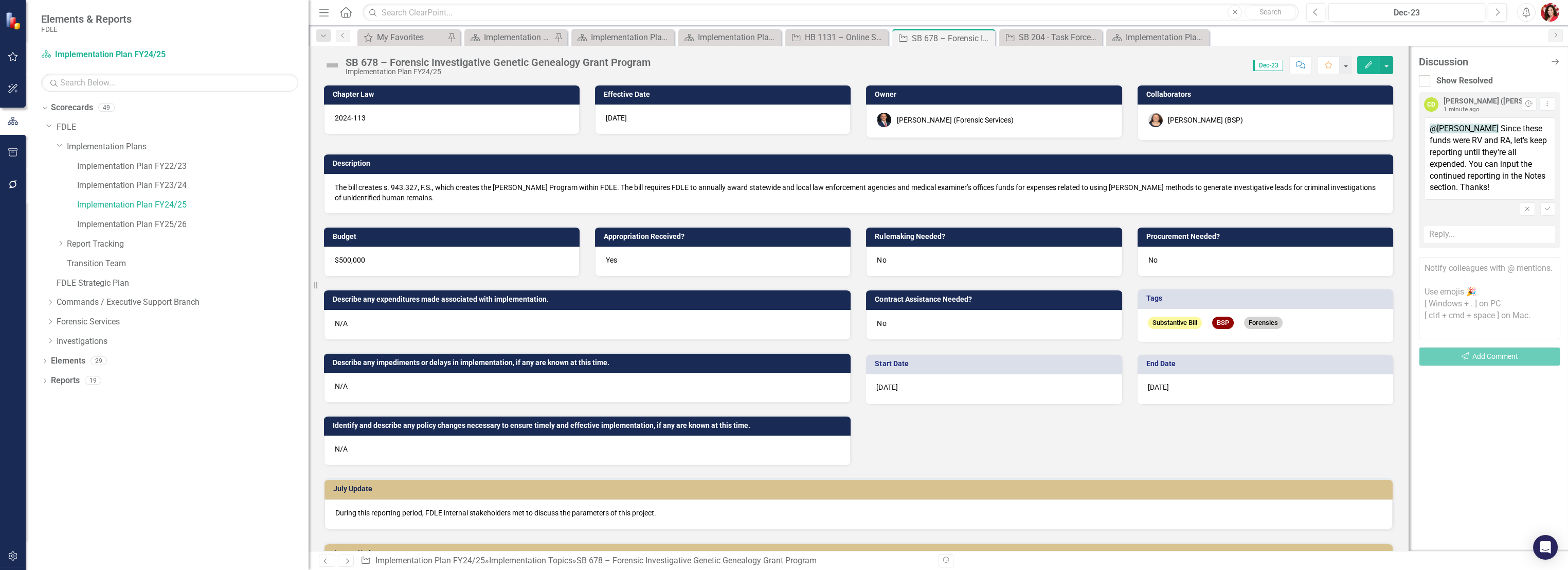
click at [1510, 143] on textarea "@[PERSON_NAME] Since these funds were RV and RA, let's keep reporting until the…" at bounding box center [1489, 158] width 131 height 82
drag, startPoint x: 1514, startPoint y: 187, endPoint x: 1497, endPoint y: 128, distance: 61.4
click at [1497, 128] on textarea "@[PERSON_NAME] Since these funds were RV and RA, for 25-26 let's keep reporting…" at bounding box center [1489, 158] width 131 height 82
type textarea "@[PERSON_NAME] Since these funds were RV and RA, for 25-26 let's keep reporting…"
click at [1546, 208] on icon "Save" at bounding box center [1547, 209] width 8 height 7
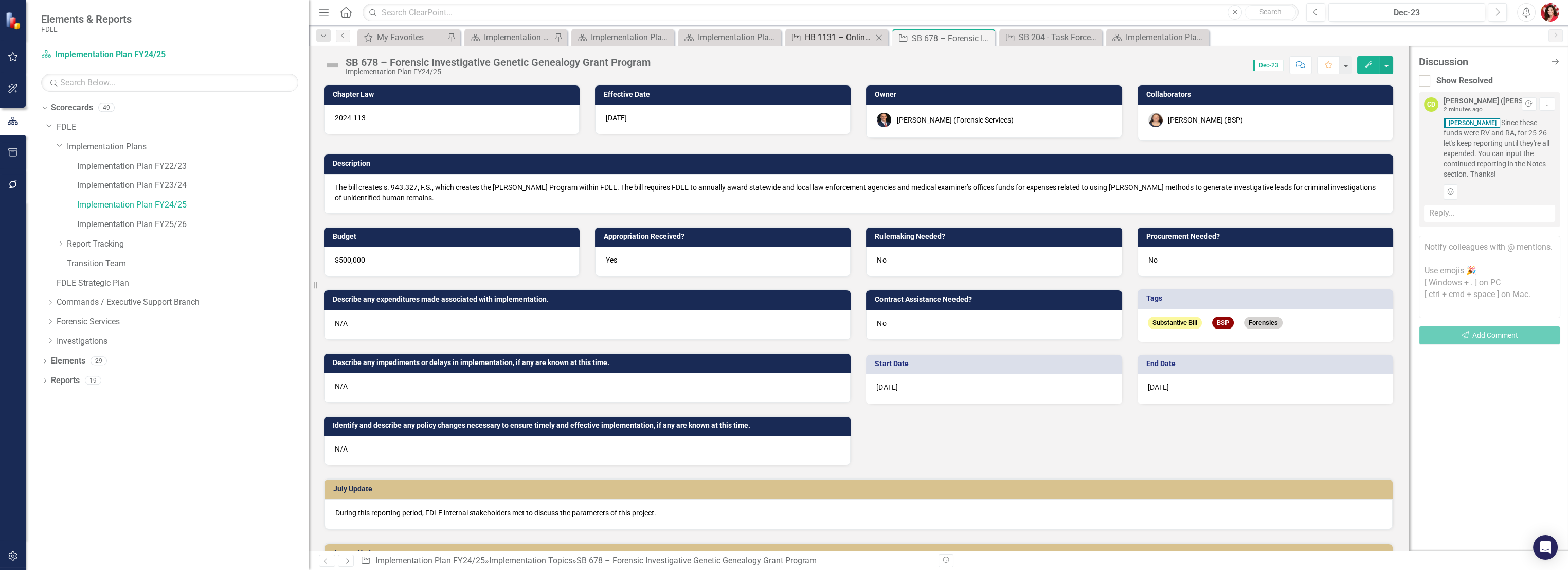
click at [845, 41] on div "HB 1131 – Online Sting Operations Grant Program" at bounding box center [839, 38] width 68 height 13
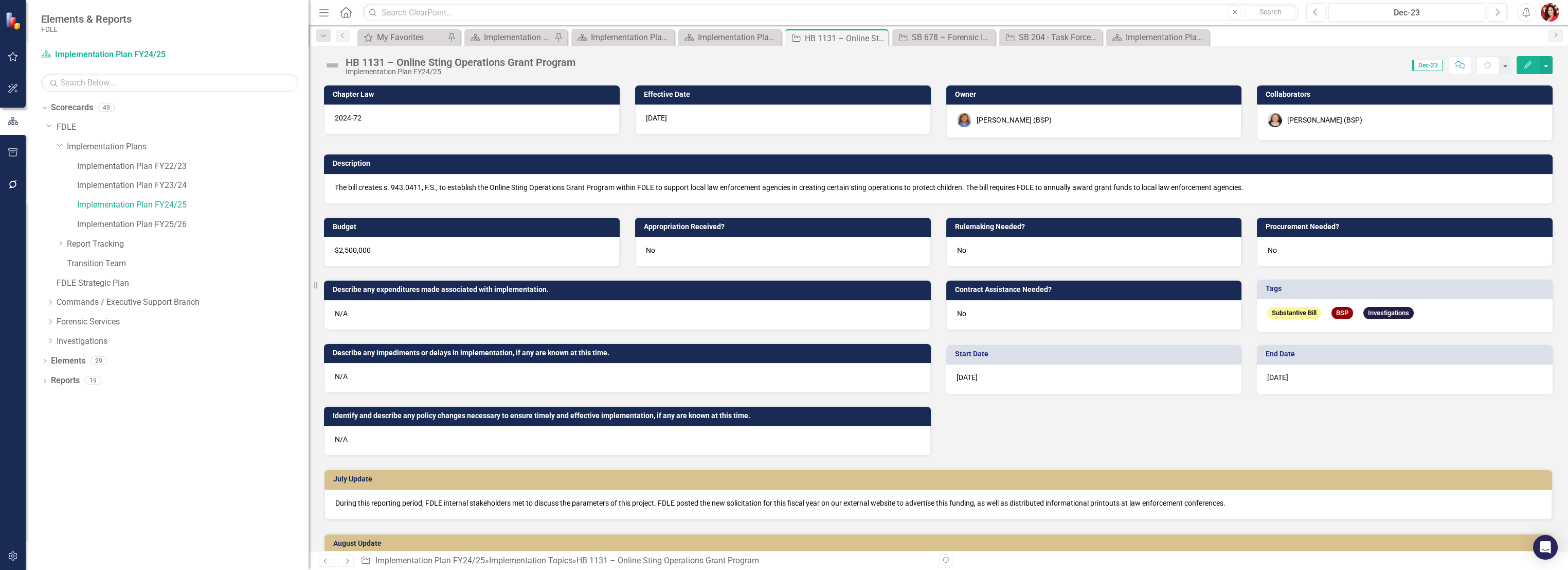
click at [1459, 62] on icon "Comment" at bounding box center [1459, 65] width 9 height 8
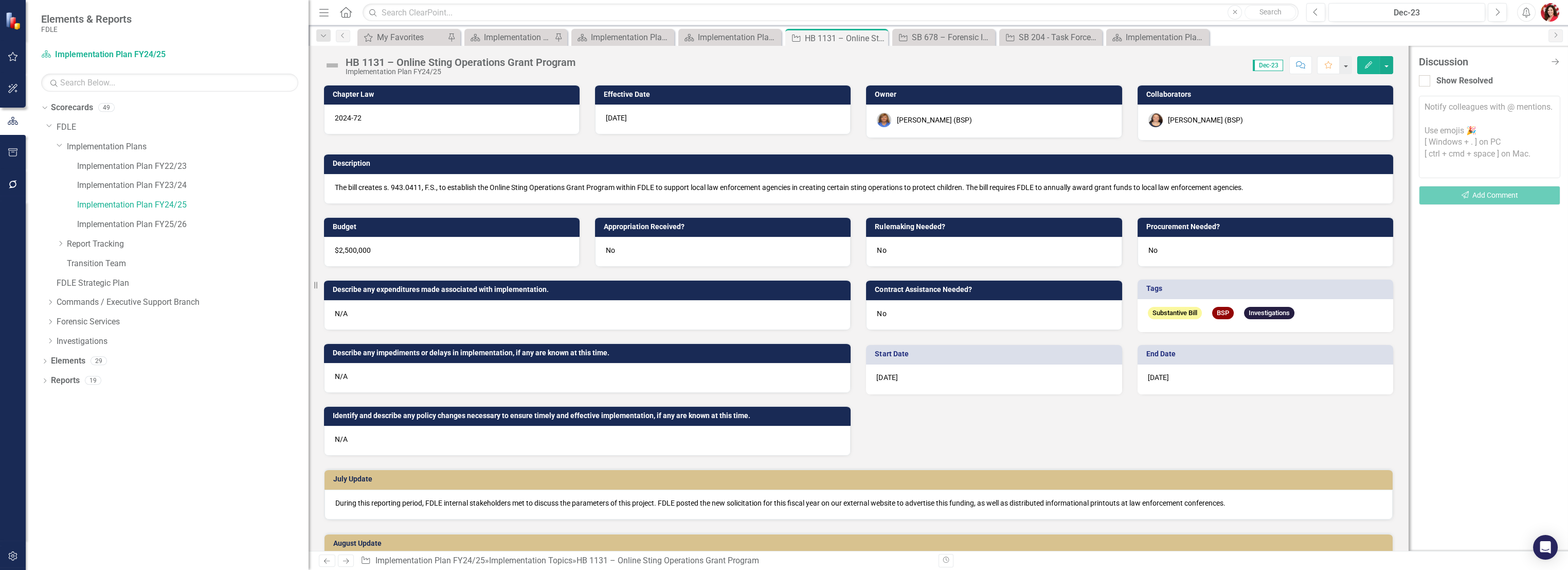
click at [1480, 121] on textarea at bounding box center [1490, 136] width 142 height 82
paste textarea "Since these funds were RV and RA, for 25-26 let's keep reporting until they're …"
click at [1424, 107] on textarea "Since these funds were RV and RA, for 25-26 let's keep reporting until they're …" at bounding box center [1490, 136] width 142 height 82
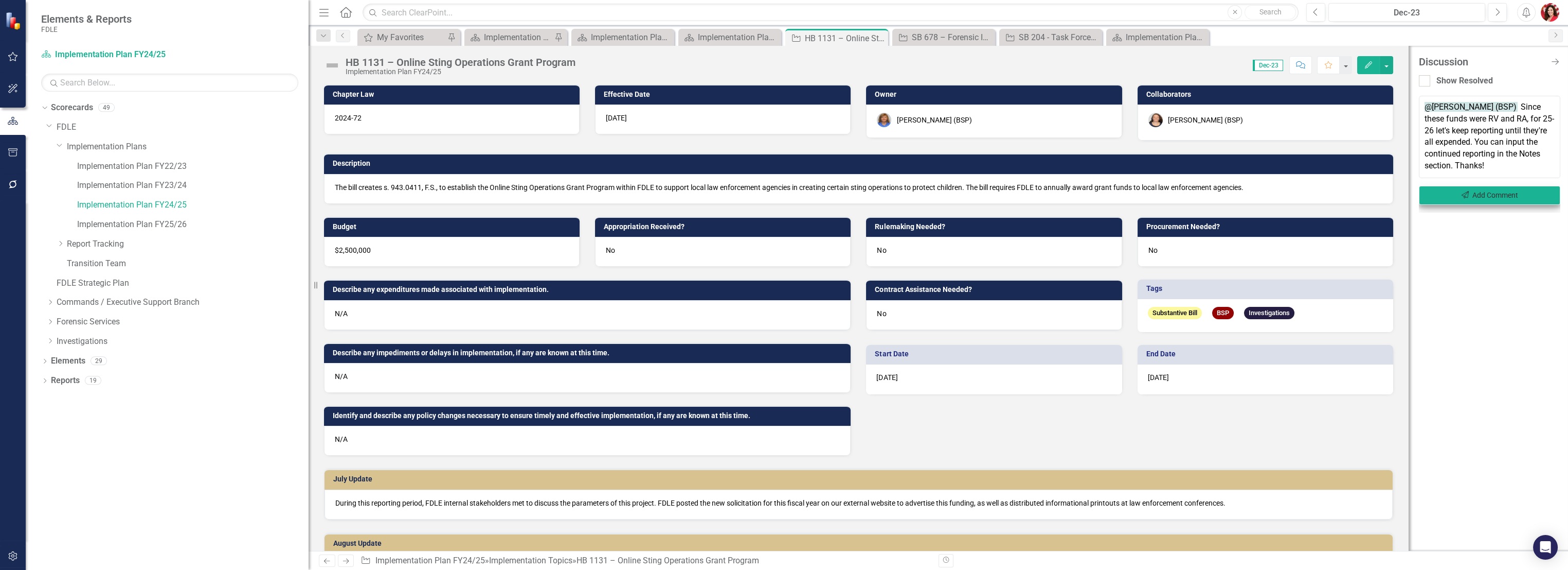
type textarea "@[PERSON_NAME] (BSP) Since these funds were RV and RA, for 25-26 let's keep rep…"
click at [1457, 189] on button "Send Add Comment" at bounding box center [1490, 195] width 142 height 19
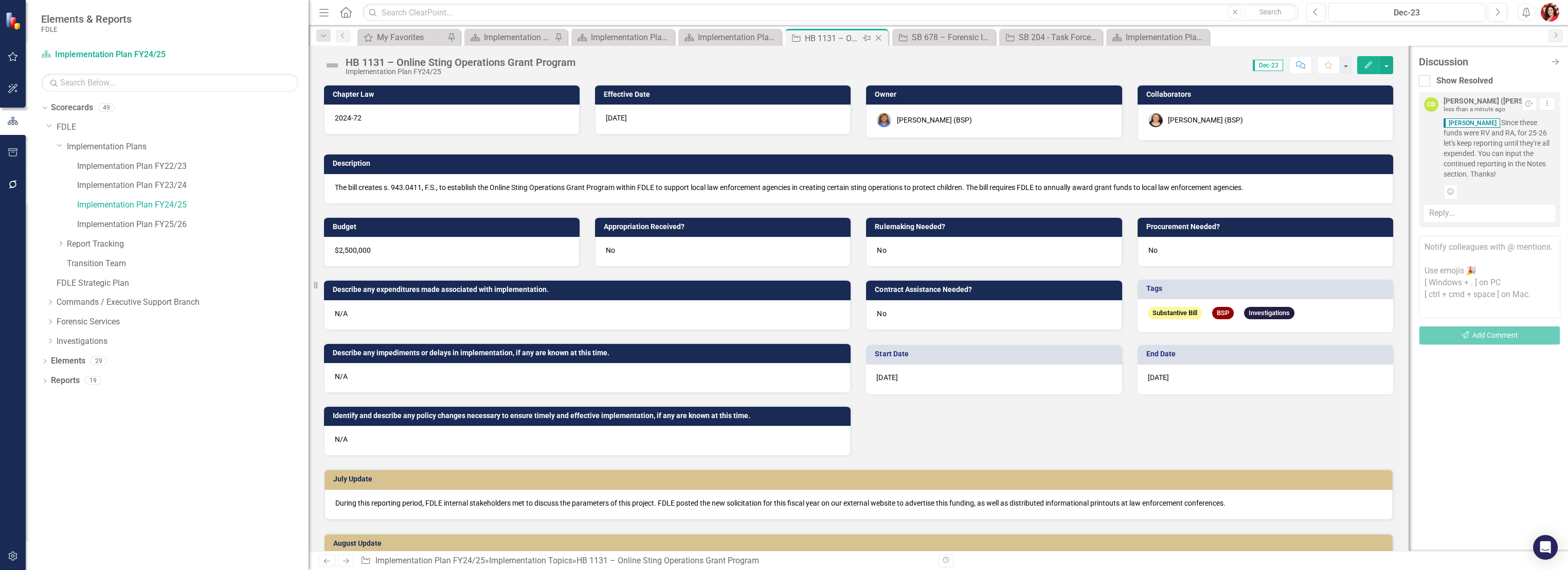
click at [879, 37] on icon "Close" at bounding box center [878, 38] width 10 height 9
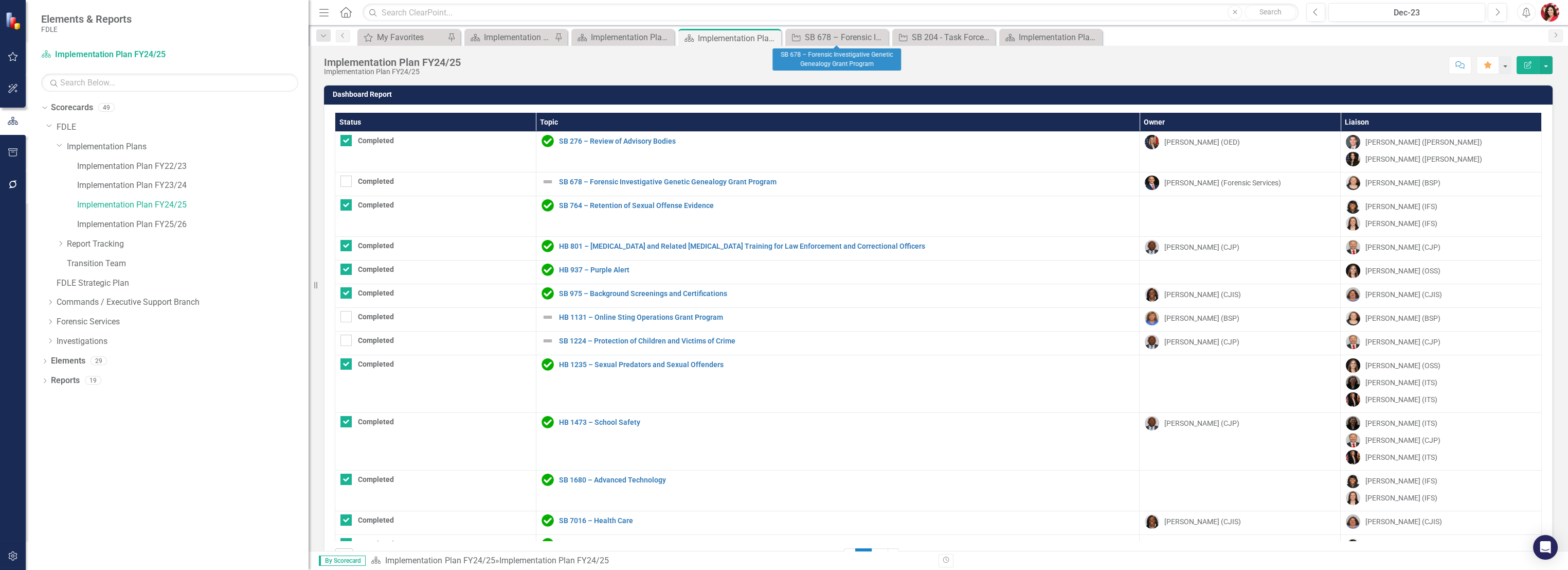
click at [0, 0] on icon "Close" at bounding box center [0, 0] width 0 height 0
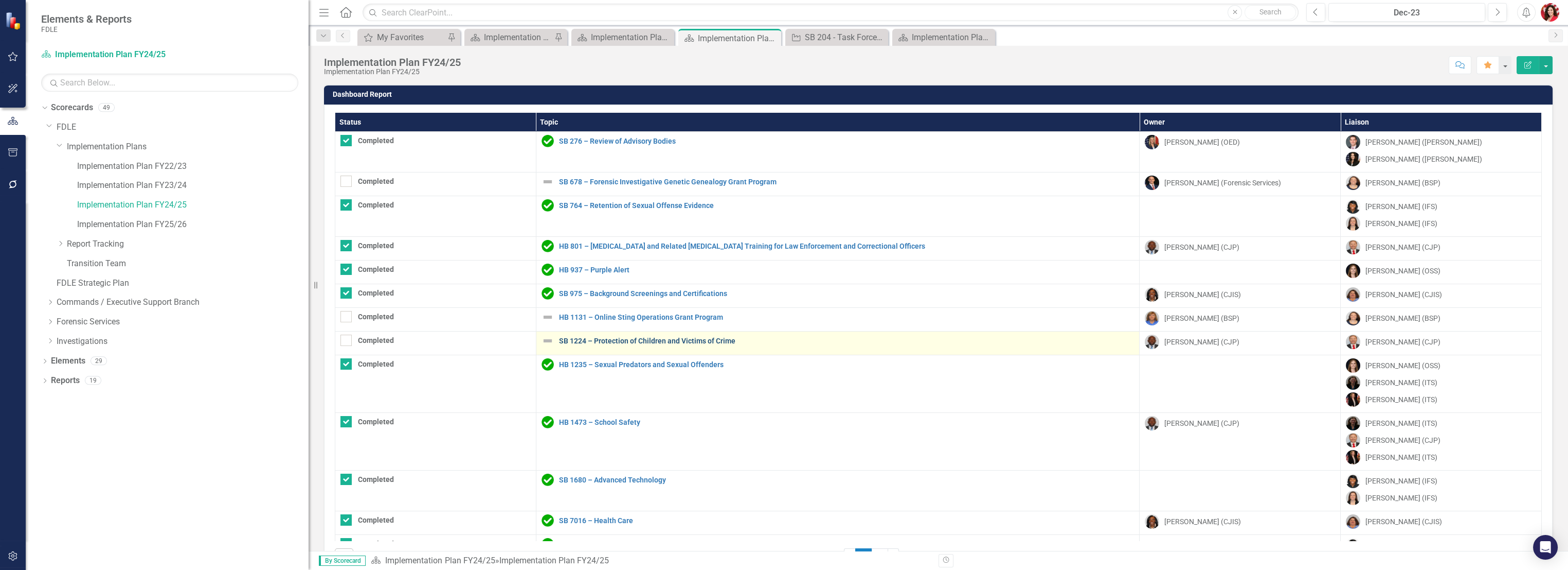
click at [584, 340] on link "SB 1224 – Protection of Children and Victims of Crime" at bounding box center [846, 341] width 575 height 8
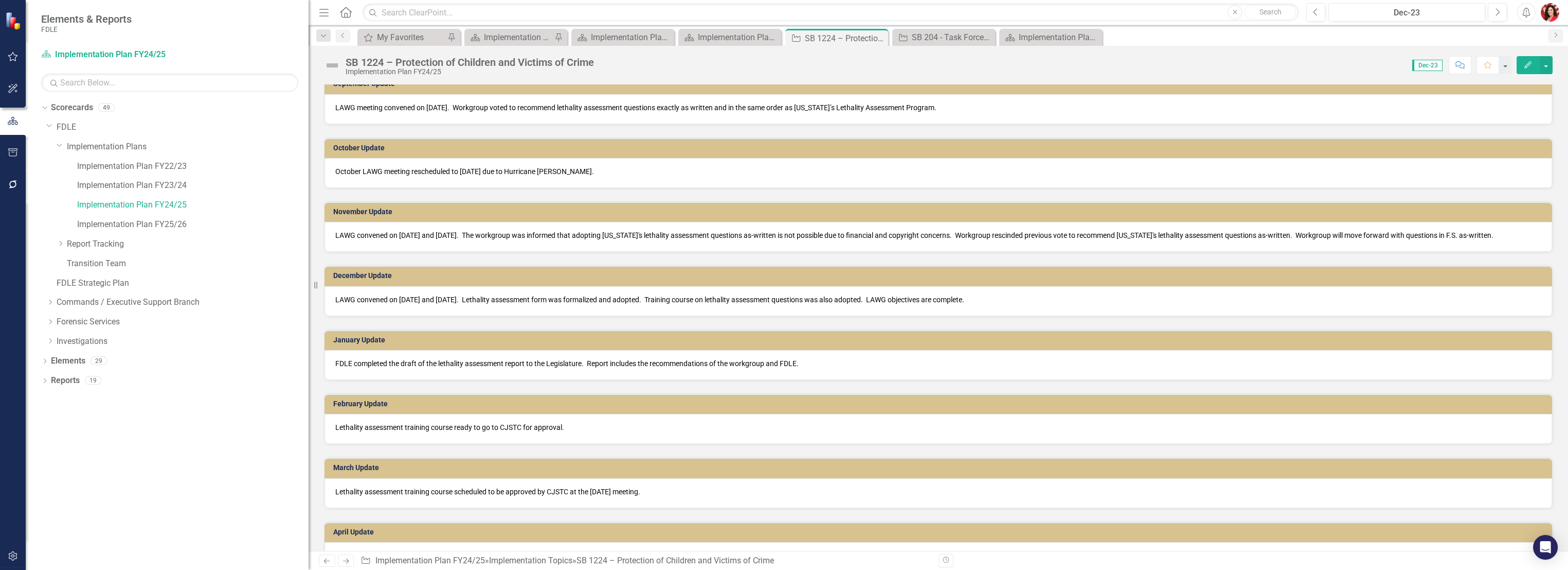
scroll to position [1041, 0]
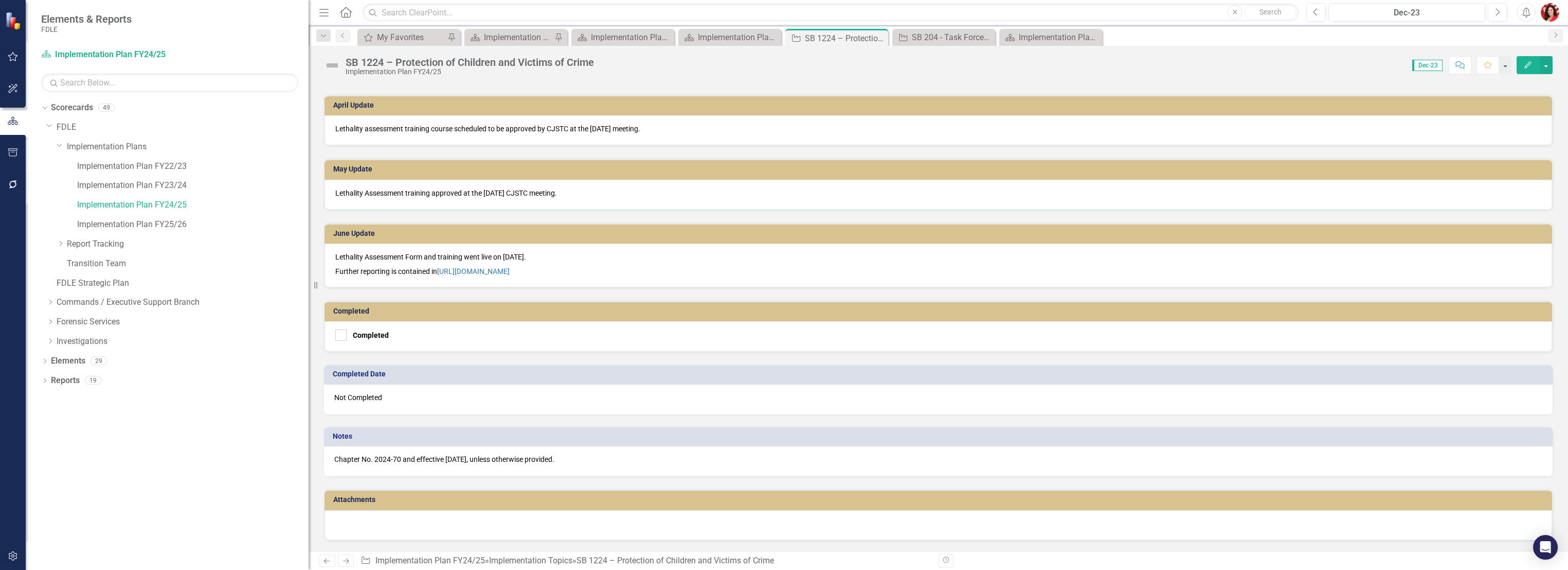
click at [563, 256] on p "Lethality Assessment Form and training went live on [DATE]." at bounding box center [938, 257] width 1205 height 12
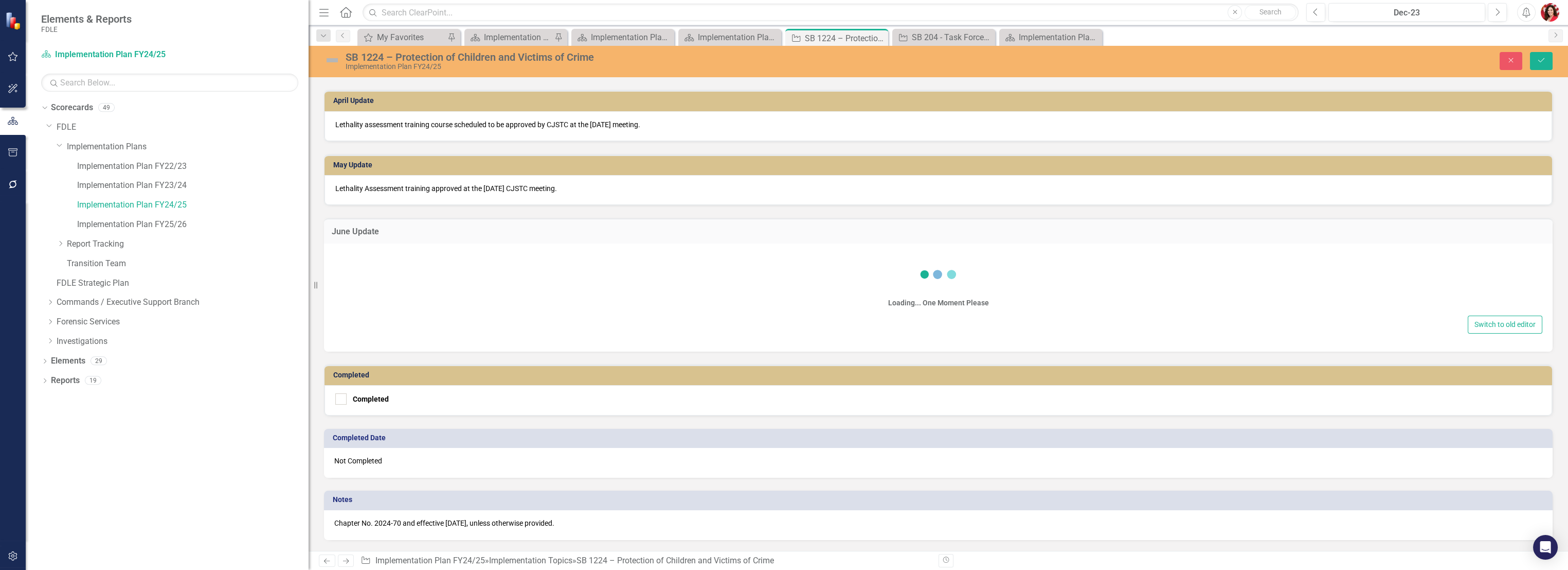
click at [563, 256] on div "Loading... One Moment Please Switch to old editor" at bounding box center [938, 297] width 1228 height 108
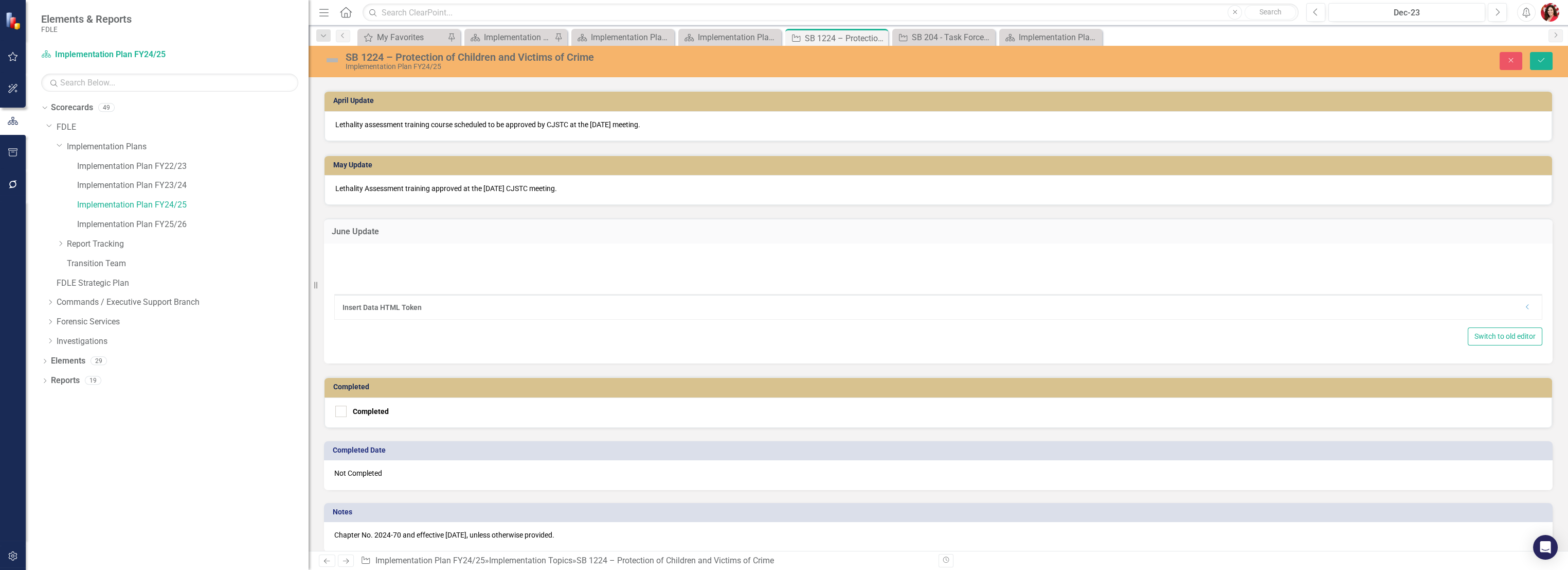
type textarea "<p>Lethality Assessment Form and training went live on [DATE].</p> <p>Further r…"
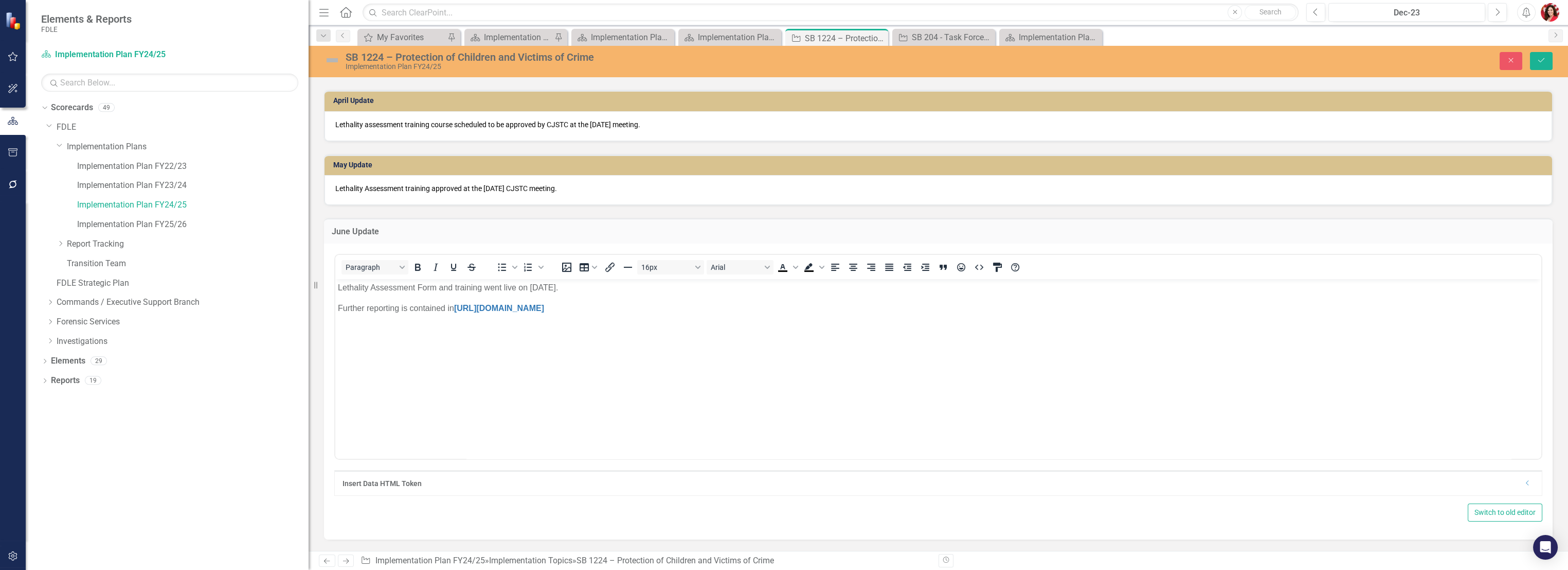
scroll to position [0, 0]
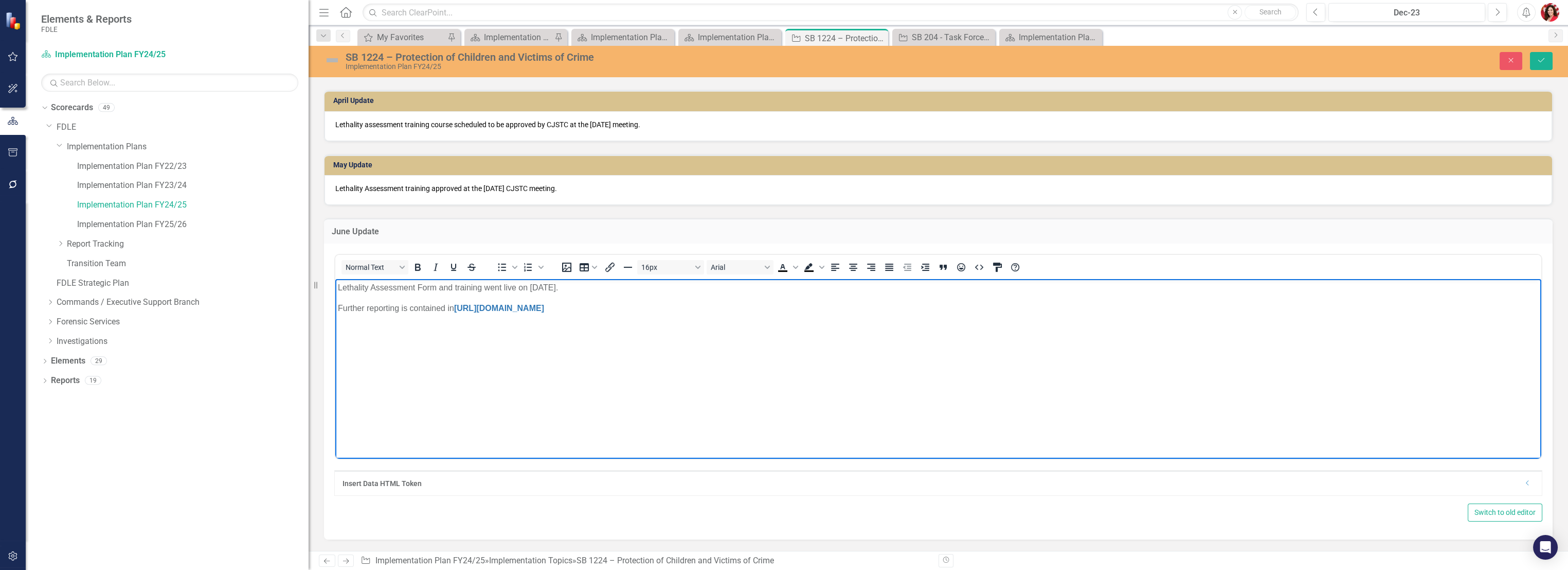
drag, startPoint x: 1000, startPoint y: 337, endPoint x: 481, endPoint y: 620, distance: 591.1
click at [335, 335] on html "Lethality Assessment Form and training went live on [DATE]. Further reporting i…" at bounding box center [938, 354] width 1205 height 154
click at [1542, 54] on button "Save" at bounding box center [1541, 60] width 23 height 18
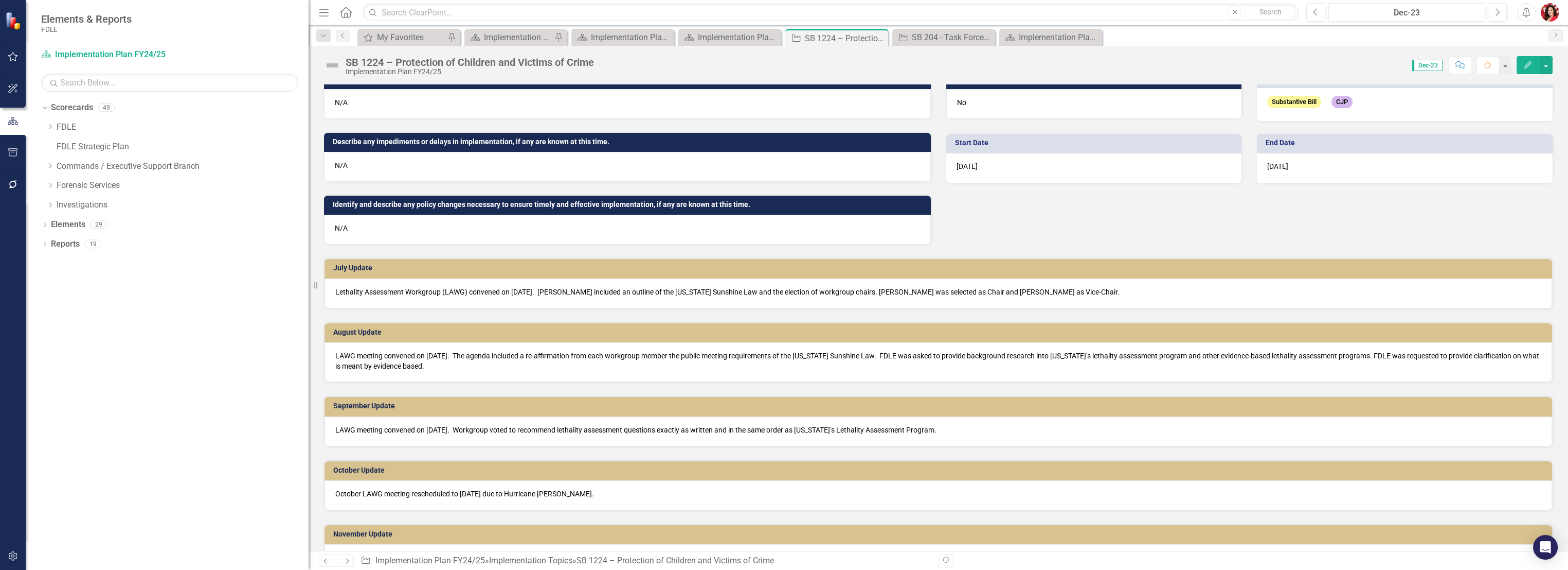
scroll to position [55, 0]
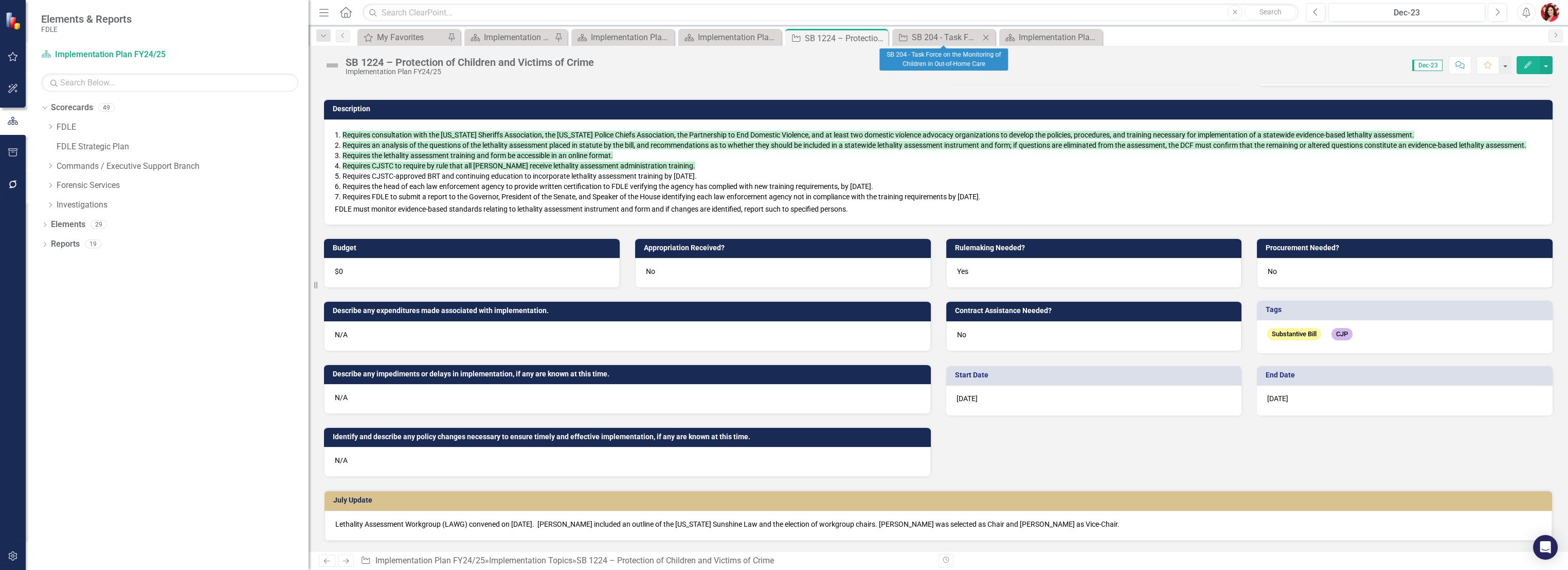
click at [987, 38] on icon "Close" at bounding box center [985, 37] width 10 height 9
click at [0, 0] on icon "Close" at bounding box center [0, 0] width 0 height 0
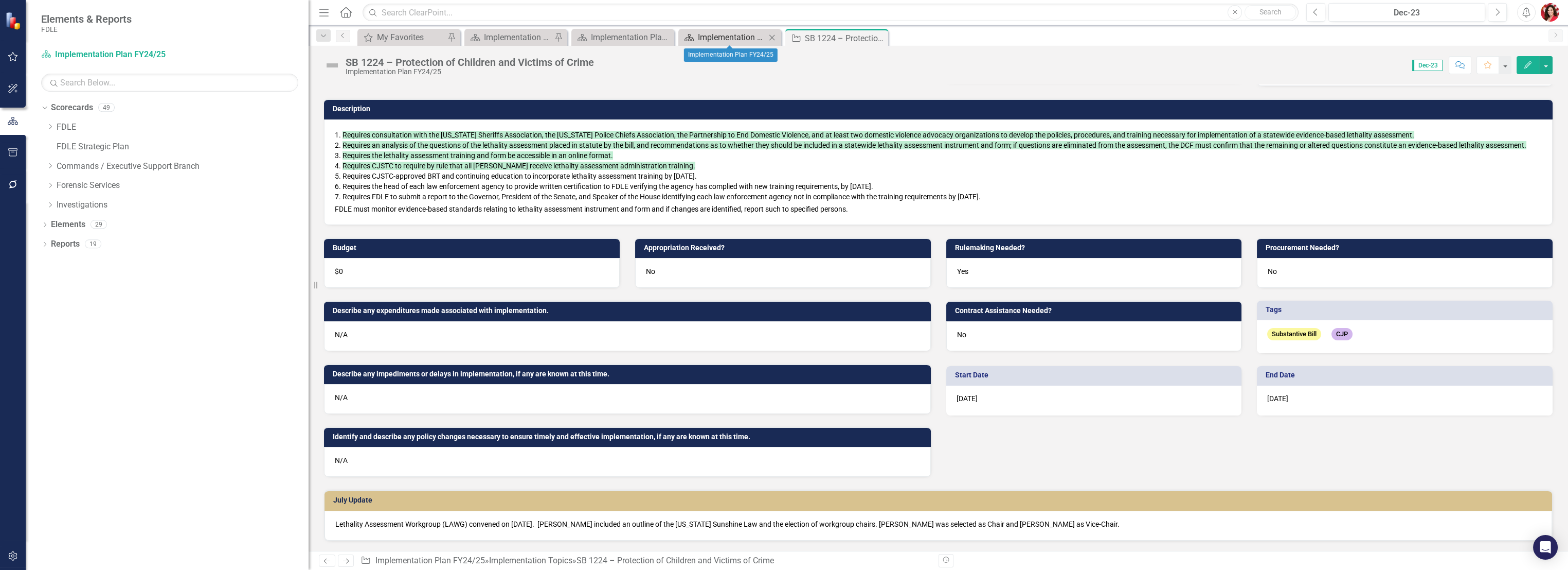
click at [716, 39] on div "Implementation Plan FY24/25" at bounding box center [732, 38] width 68 height 13
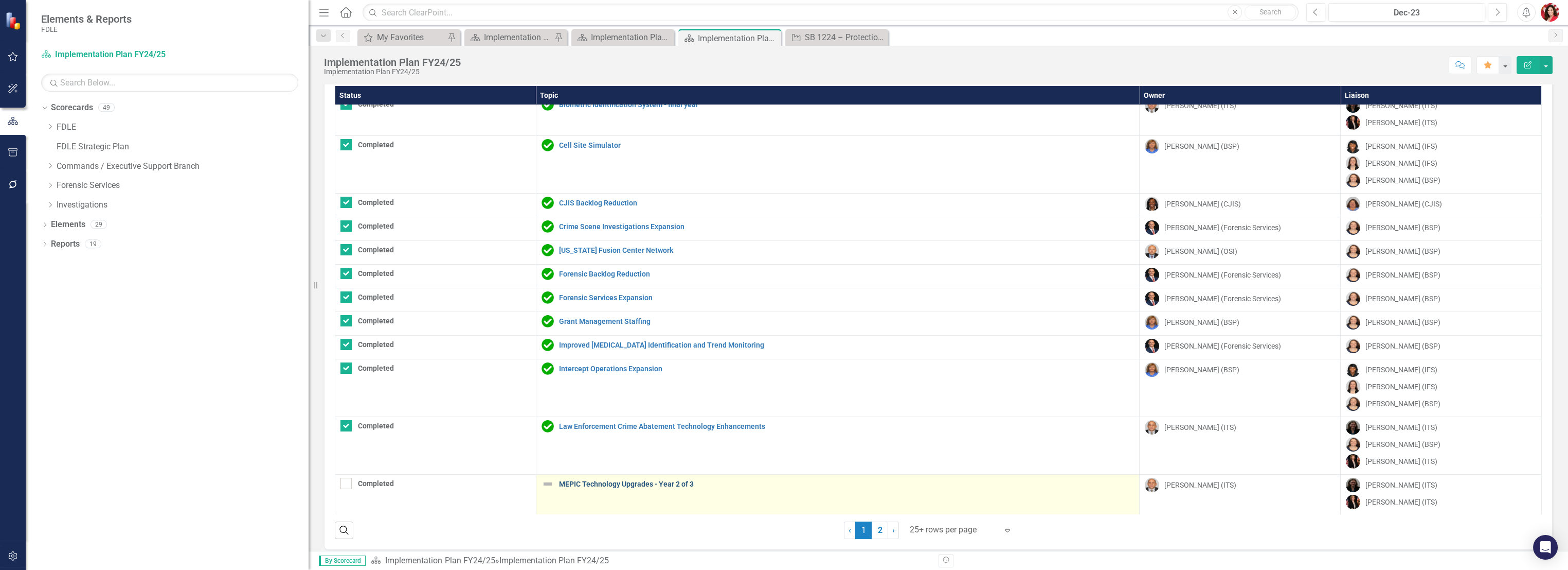
scroll to position [35, 0]
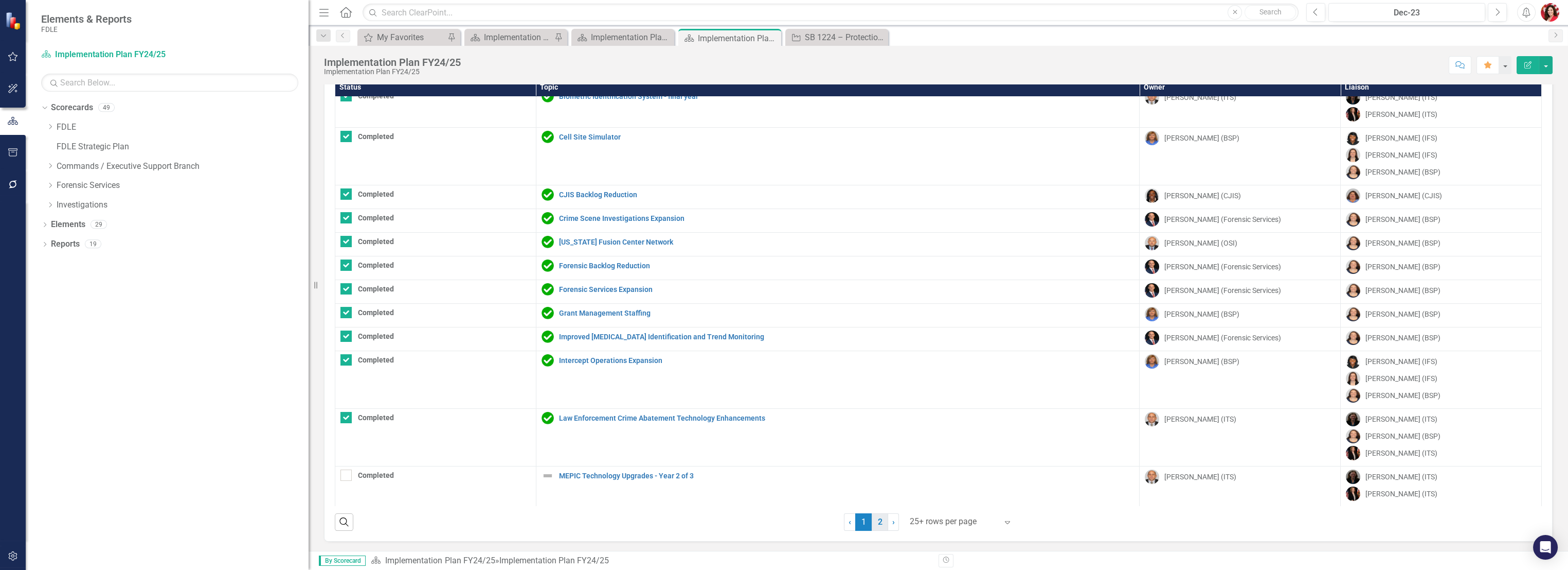
click at [879, 517] on link "2" at bounding box center [879, 522] width 16 height 18
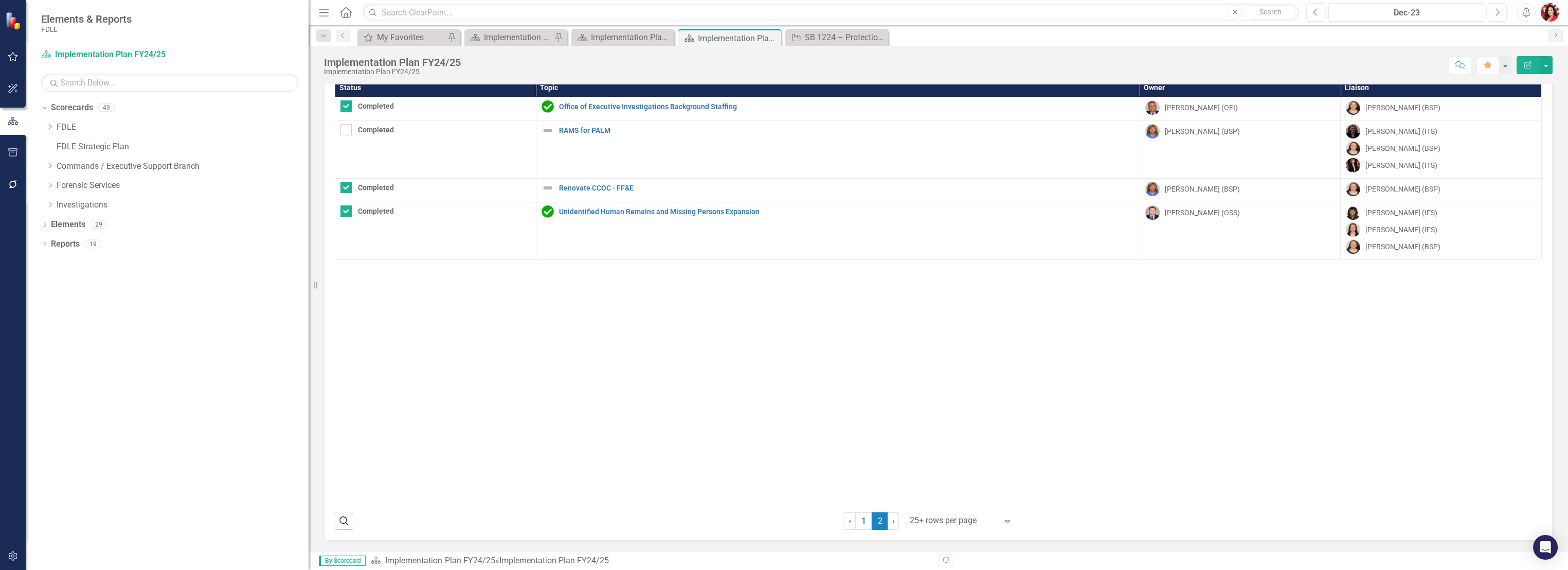
scroll to position [33, 0]
checkbox input "false"
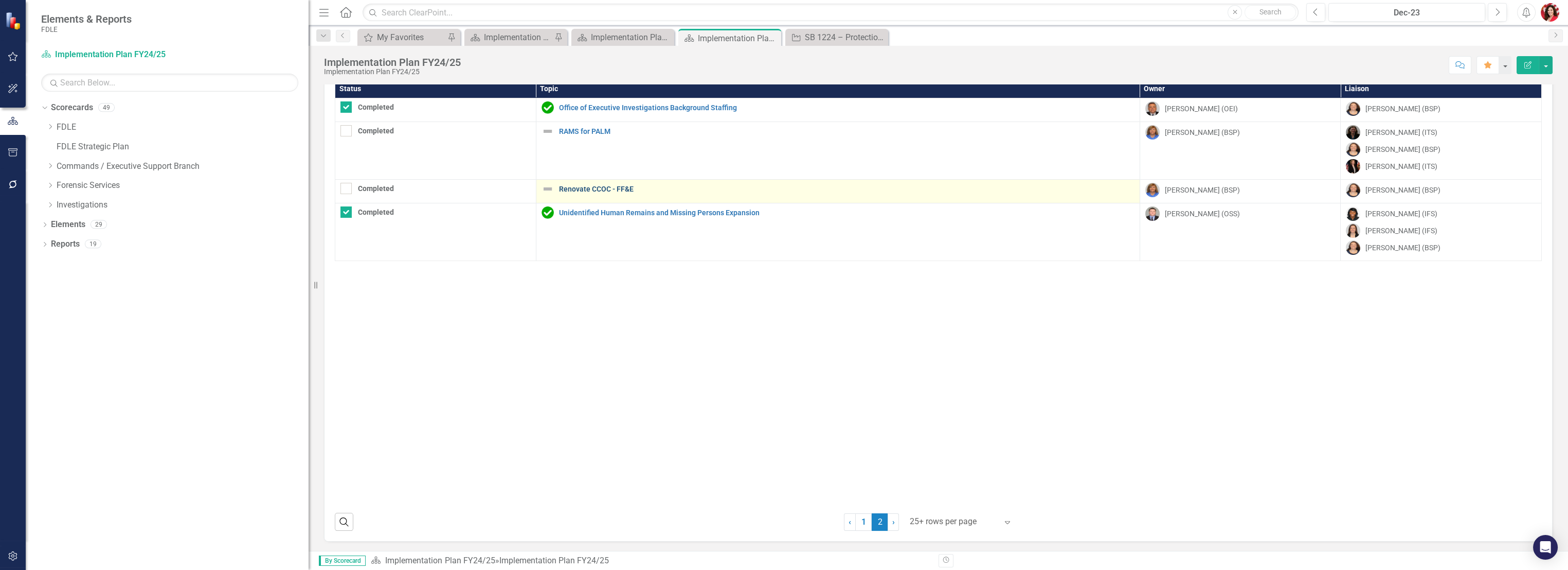
click at [588, 185] on link "Renovate CCOC - FF&E" at bounding box center [846, 189] width 575 height 8
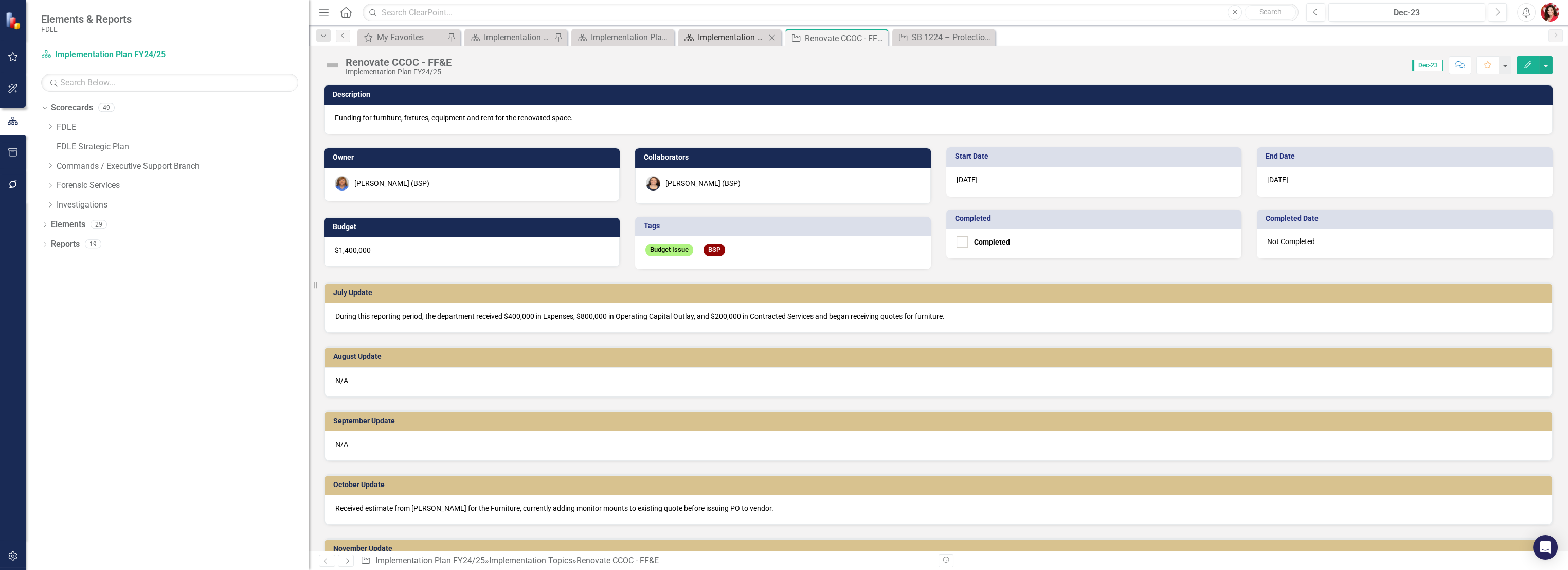
click at [734, 33] on div "Implementation Plan FY24/25" at bounding box center [732, 38] width 68 height 13
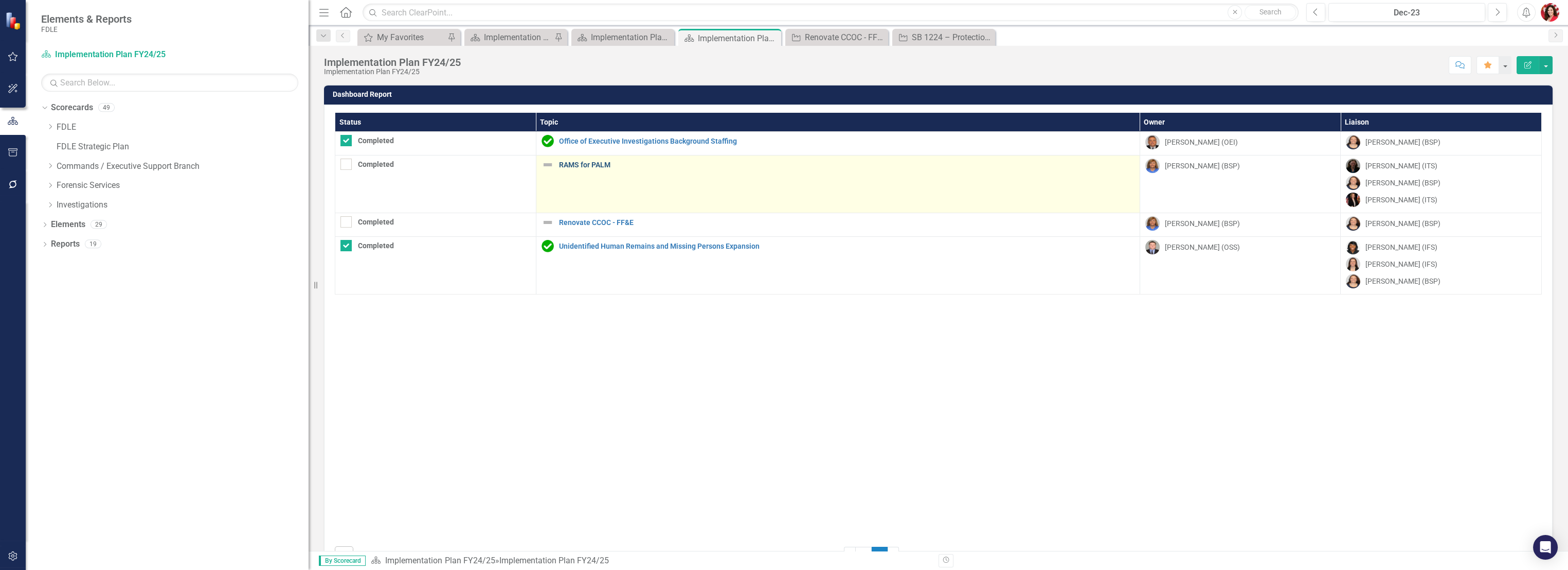
click at [588, 164] on link "RAMS for PALM" at bounding box center [846, 164] width 575 height 8
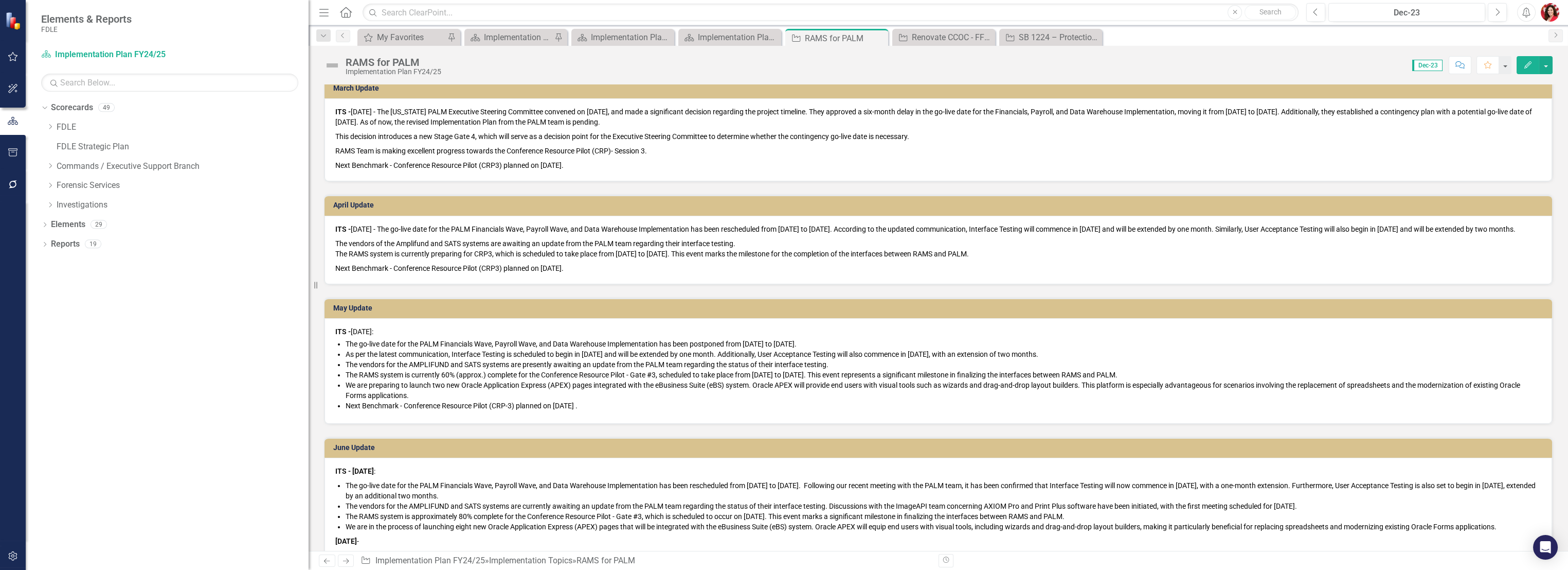
scroll to position [972, 0]
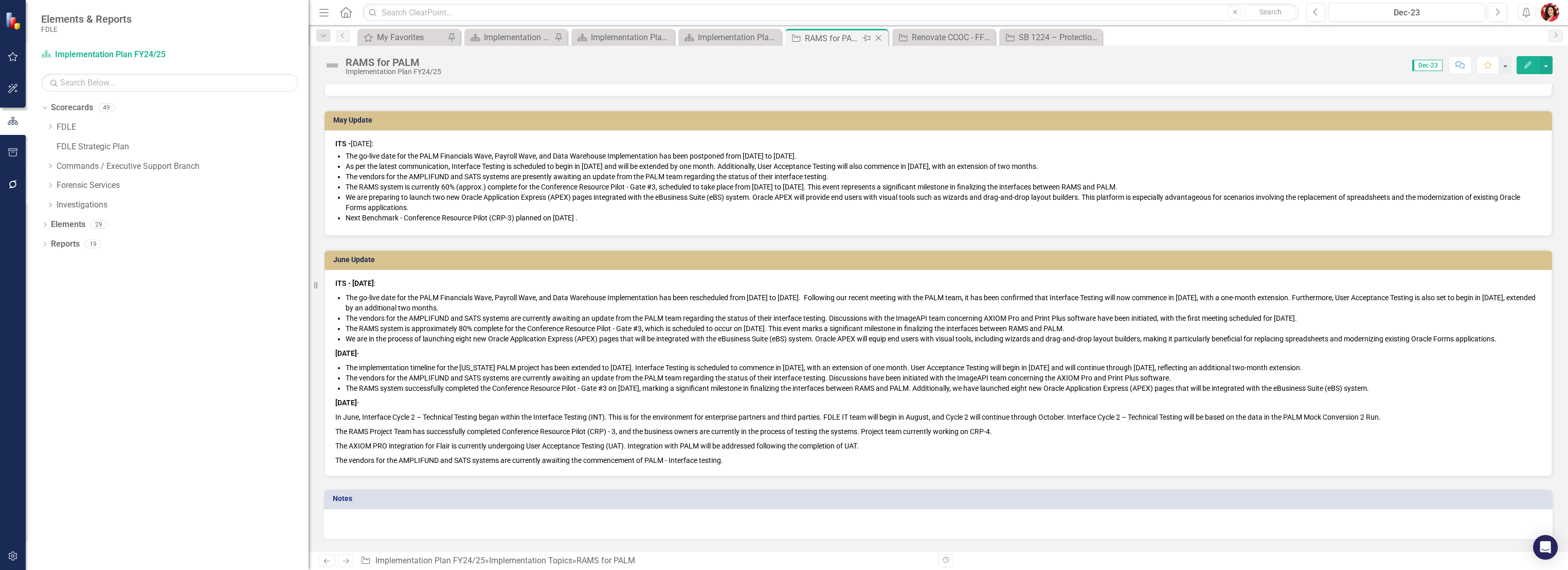
click at [880, 39] on icon "Close" at bounding box center [878, 38] width 10 height 9
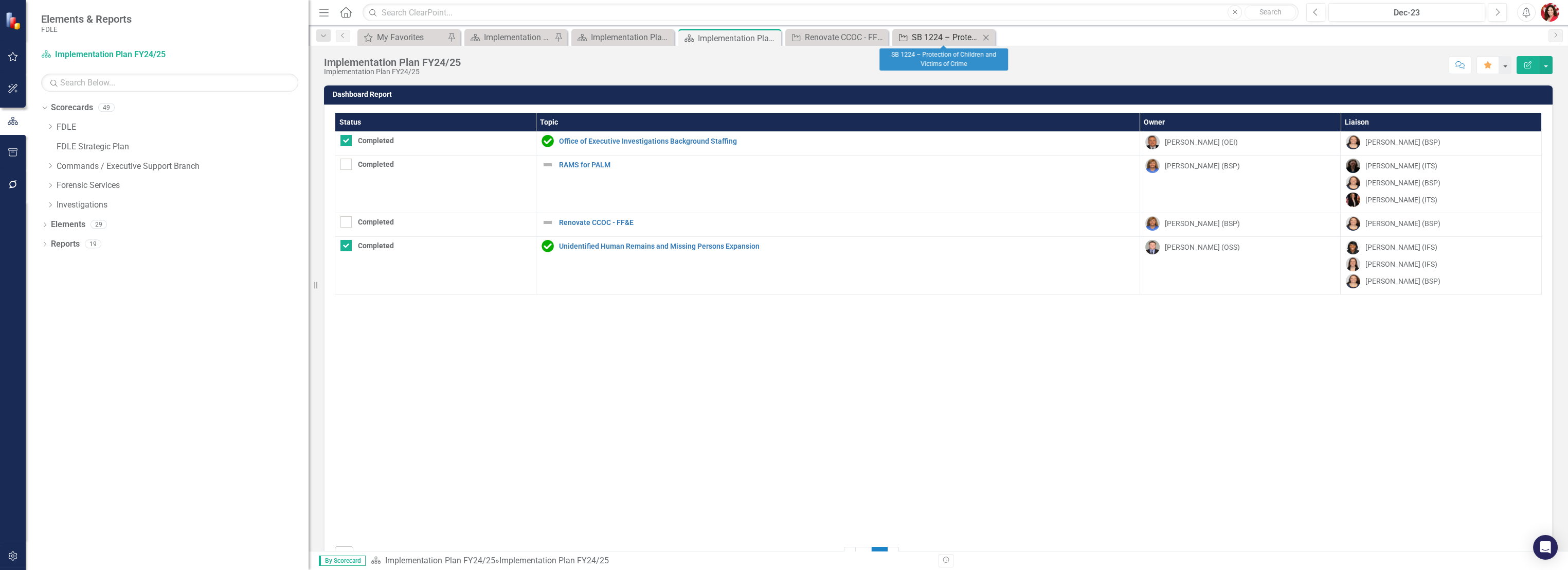
click at [906, 34] on icon "Implementation Topic" at bounding box center [902, 37] width 10 height 9
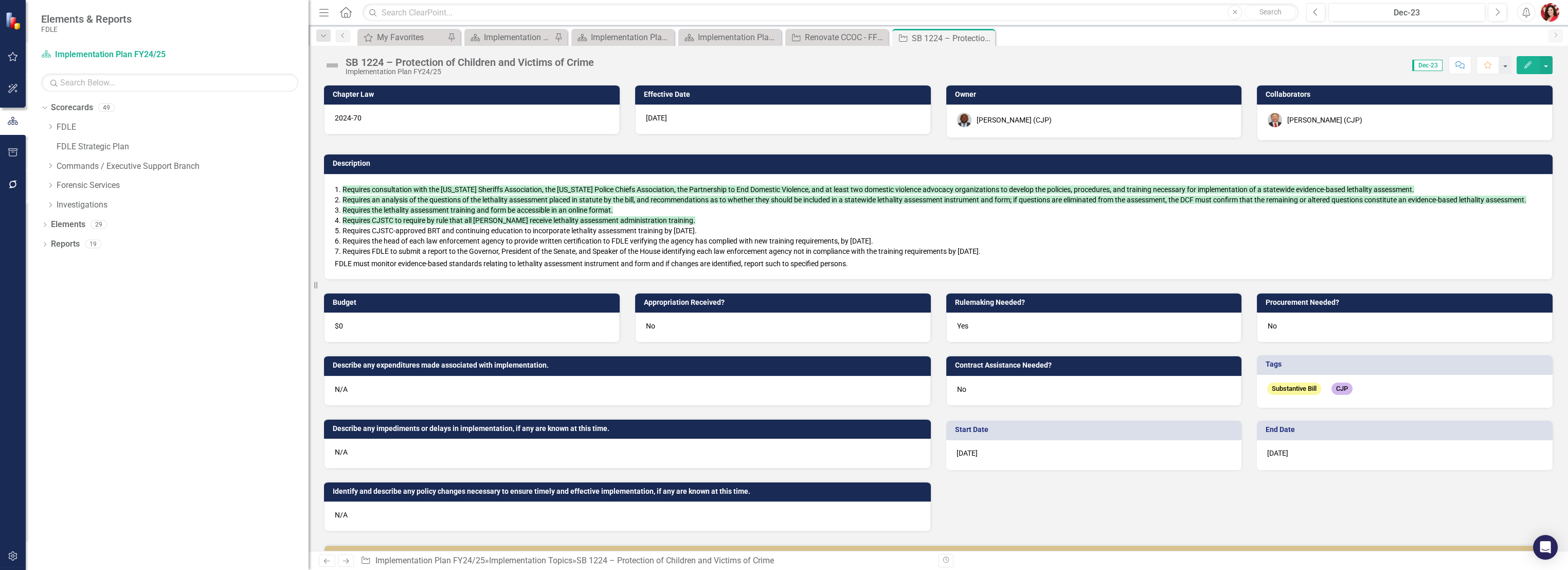
click at [1466, 60] on button "Comment" at bounding box center [1459, 64] width 23 height 18
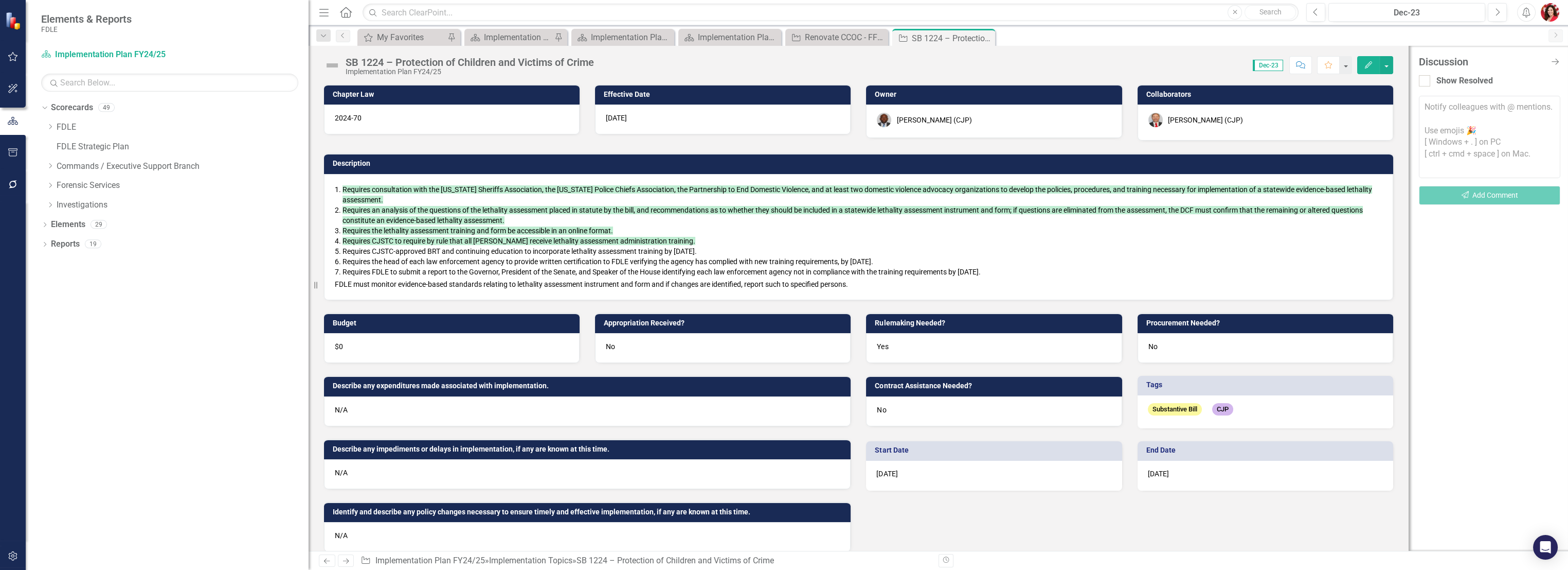
click at [1451, 109] on textarea at bounding box center [1490, 136] width 142 height 82
type textarea "@[PERSON_NAME]"
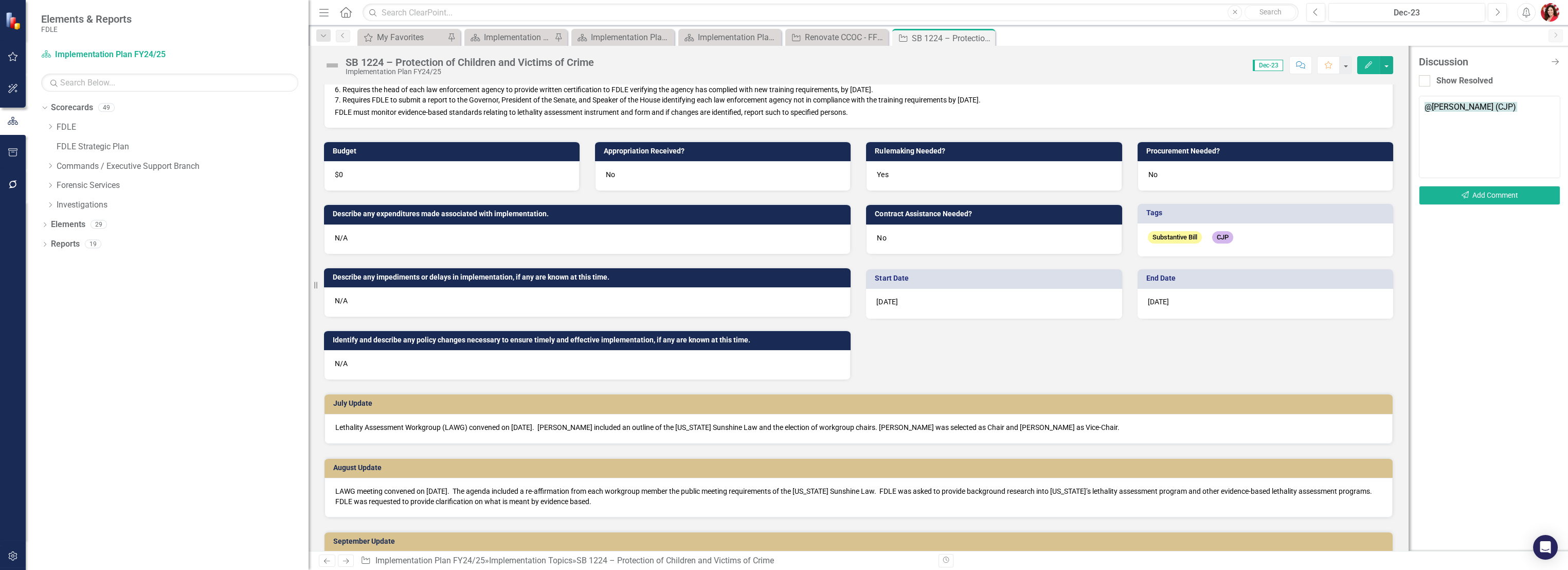
scroll to position [18, 0]
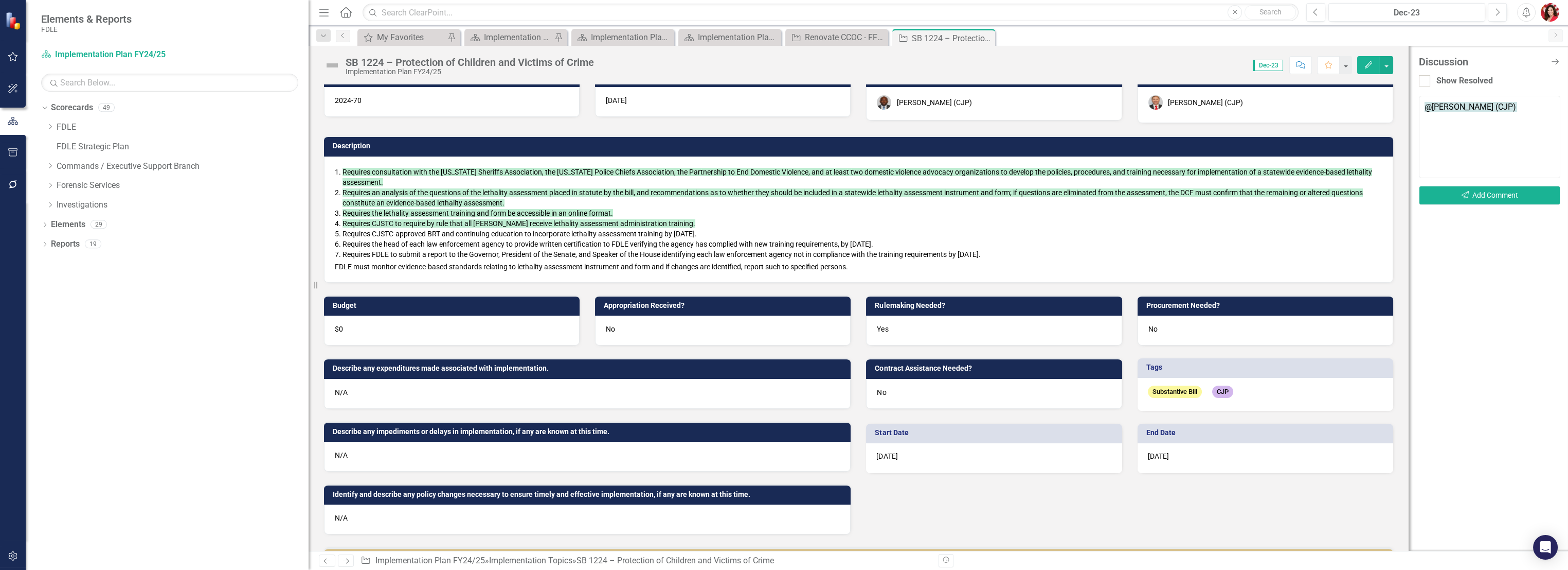
click at [1529, 107] on textarea "@[PERSON_NAME] (CJP)" at bounding box center [1490, 136] width 142 height 82
click at [1502, 171] on textarea "@[PERSON_NAME] (CJP) Please continue providing monthly updates in the Notes sec…" at bounding box center [1490, 136] width 142 height 82
type textarea "@[PERSON_NAME] (CJP) Please continue providing monthly updates in the Notes sec…"
click at [721, 34] on div "Implementation Plan FY24/25" at bounding box center [732, 38] width 68 height 13
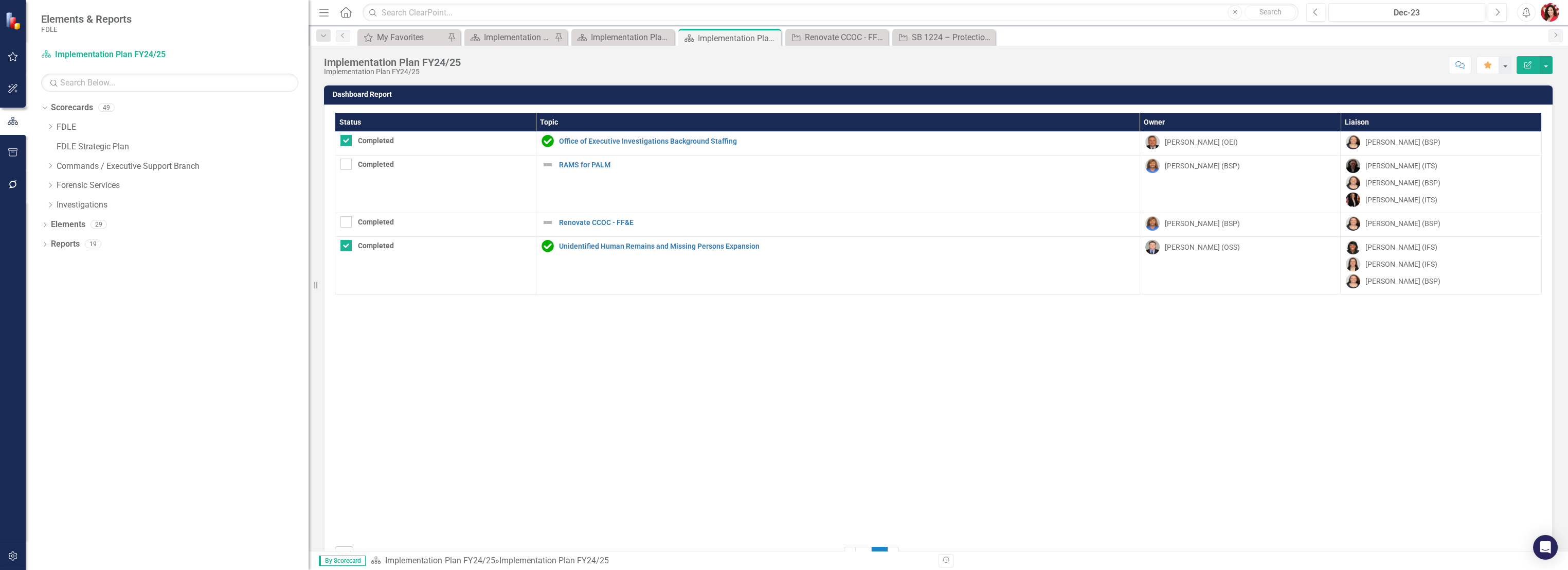
click at [565, 121] on th "Topic" at bounding box center [837, 122] width 604 height 19
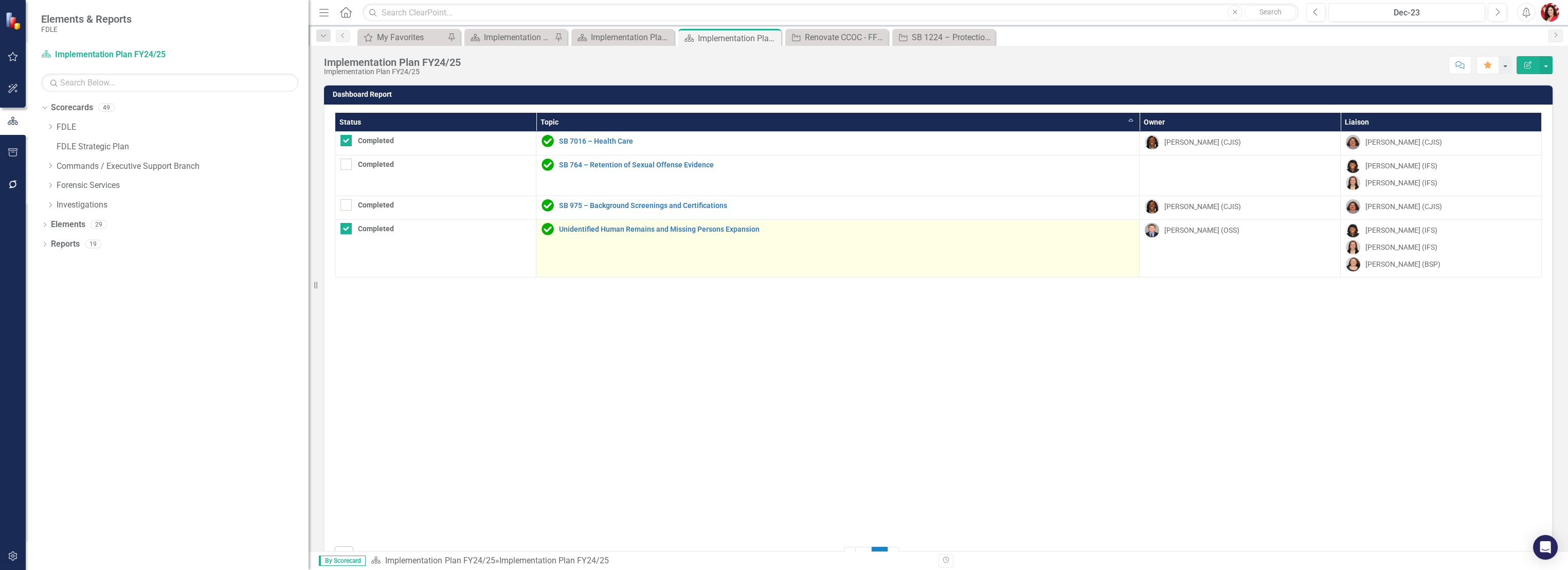
checkbox input "true"
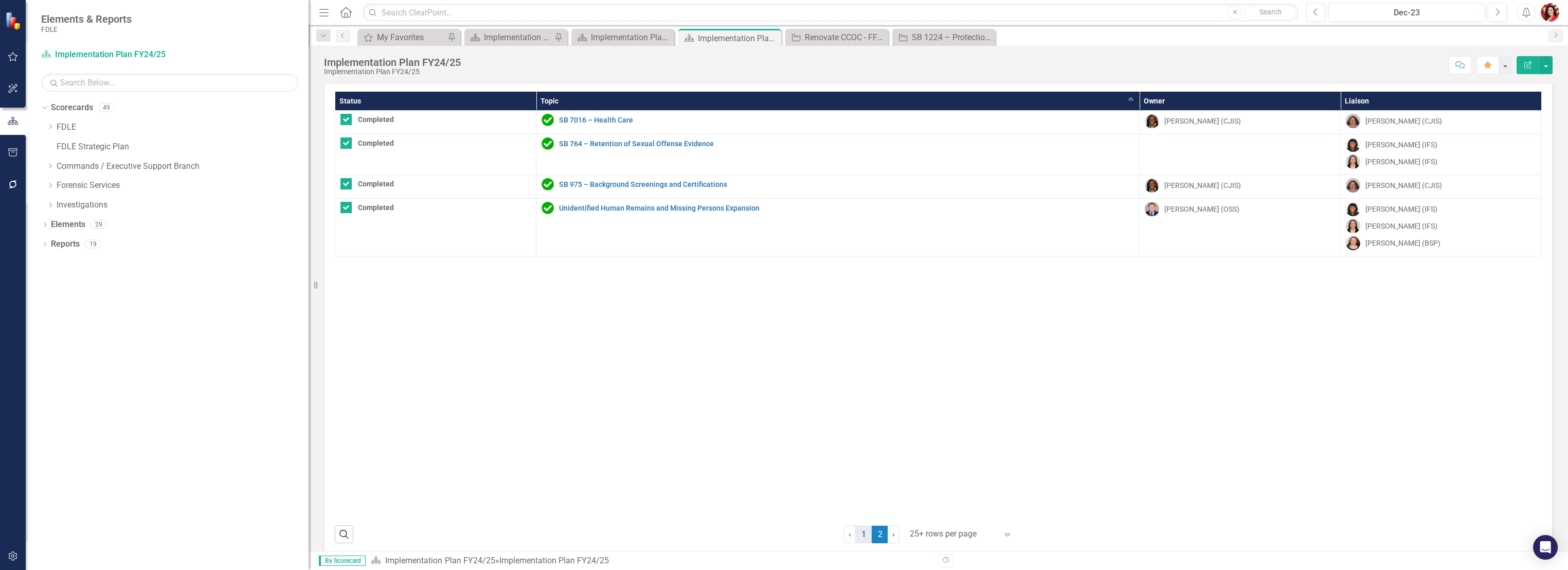
scroll to position [33, 0]
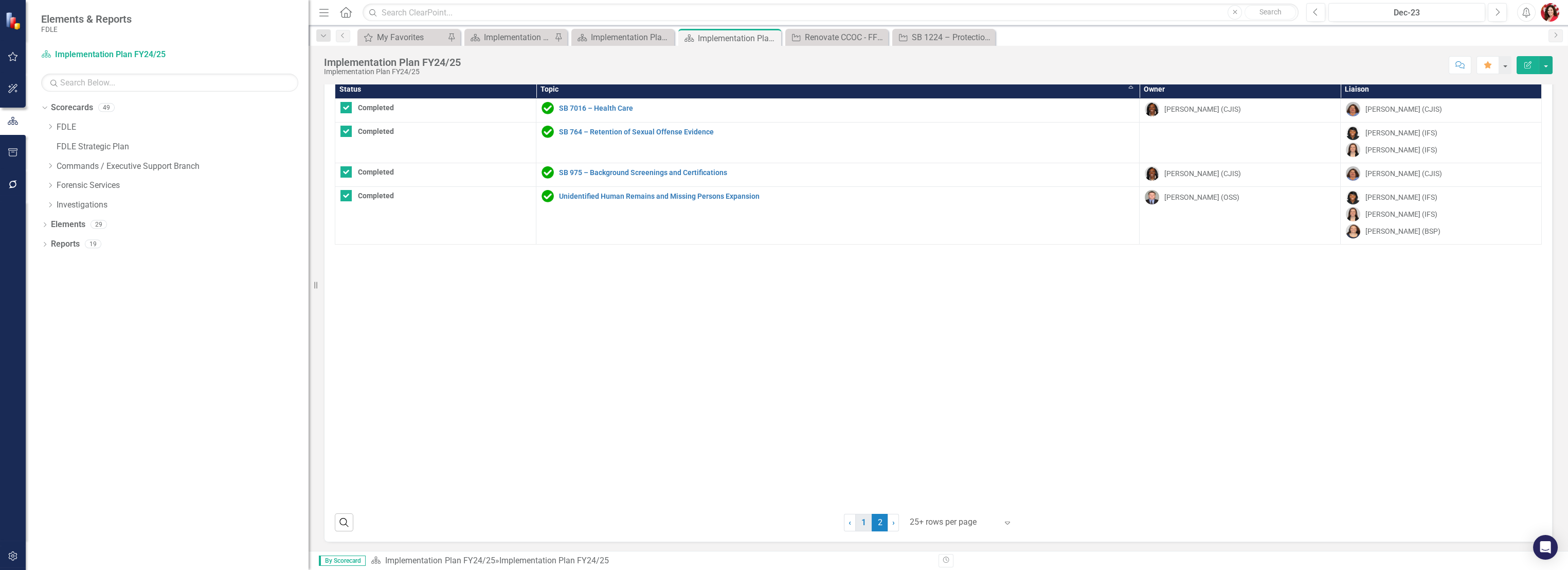
click at [860, 526] on link "1" at bounding box center [862, 522] width 16 height 18
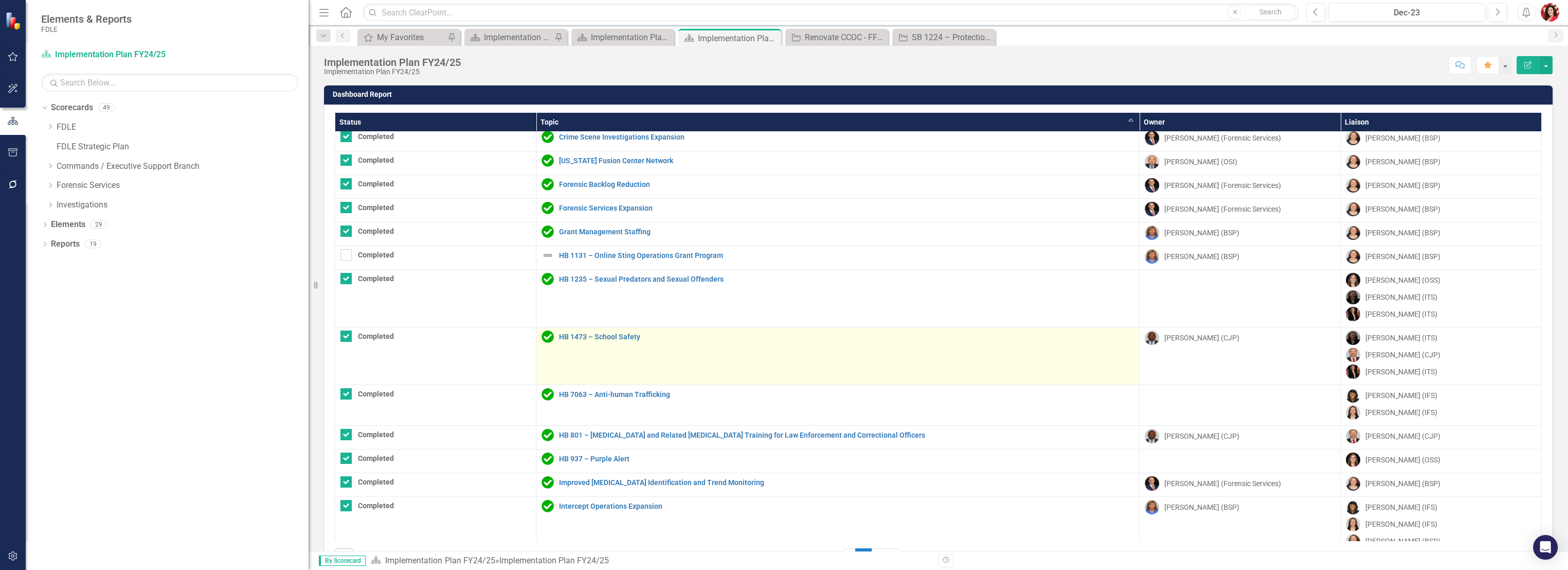
scroll to position [0, 0]
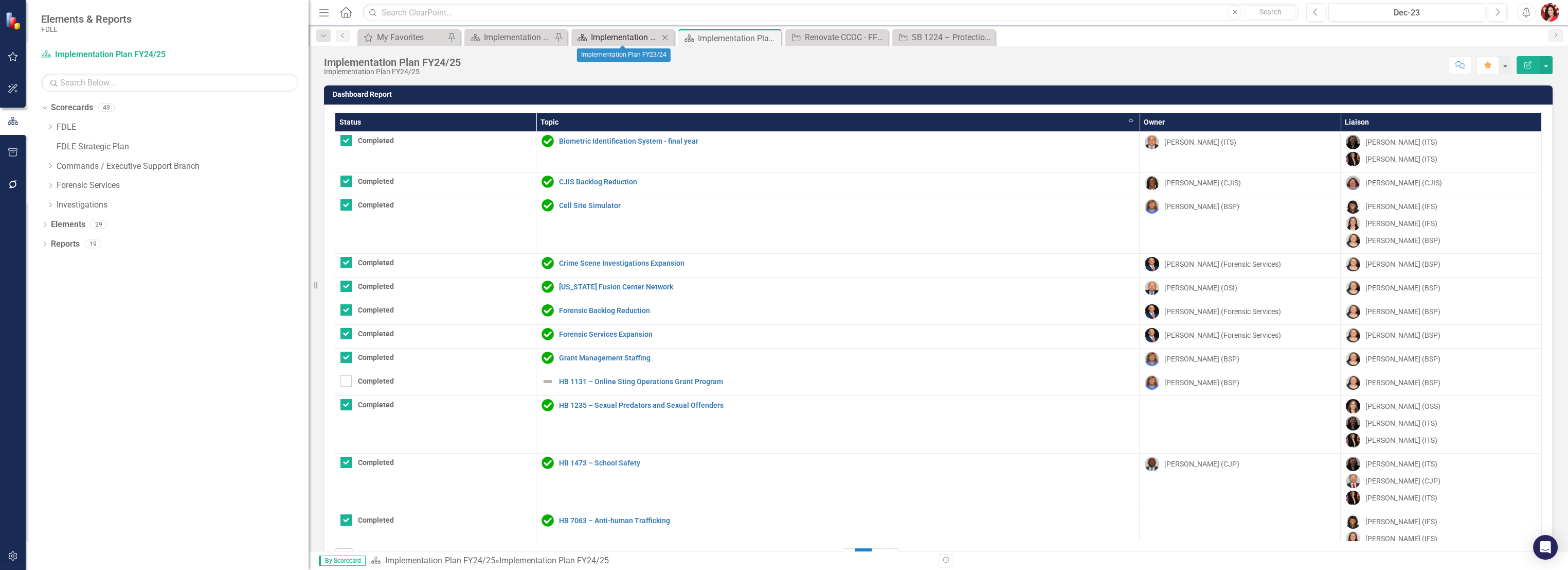
click at [630, 40] on div "Implementation Plan FY23/24" at bounding box center [624, 38] width 68 height 13
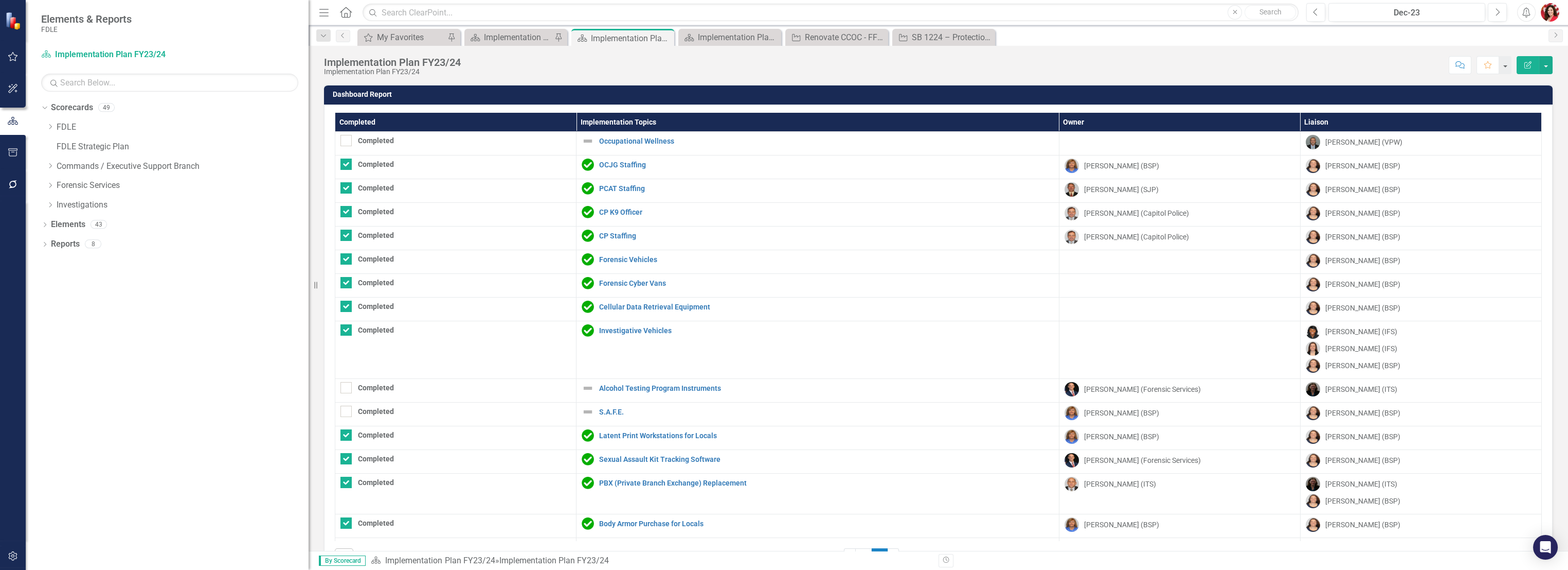
click at [652, 124] on th "Implementation Topics" at bounding box center [817, 122] width 483 height 19
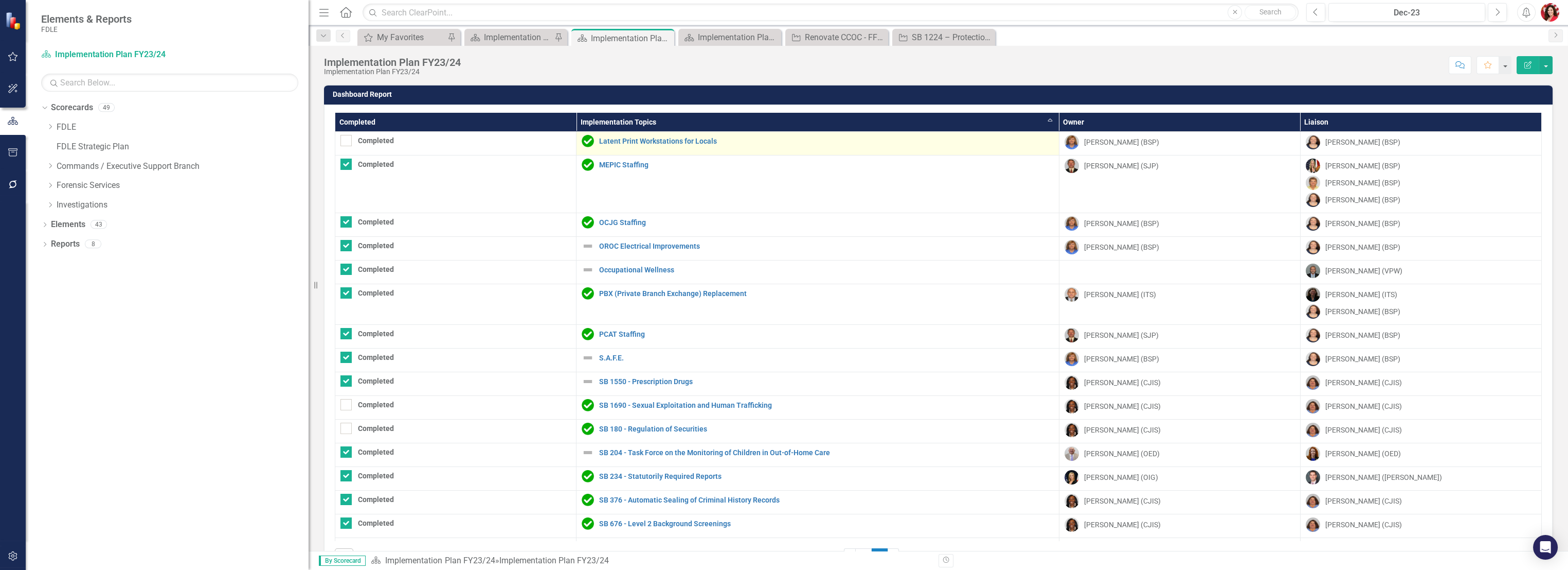
checkbox input "true"
checkbox input "false"
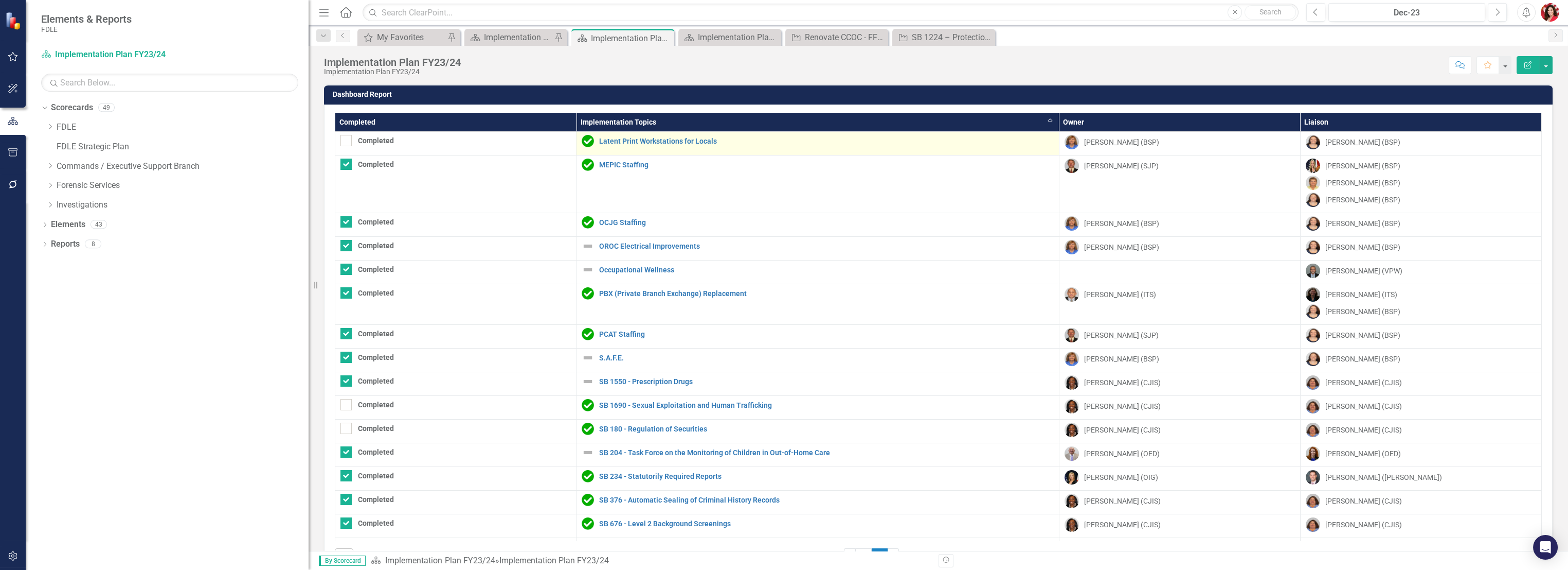
checkbox input "true"
checkbox input "false"
checkbox input "true"
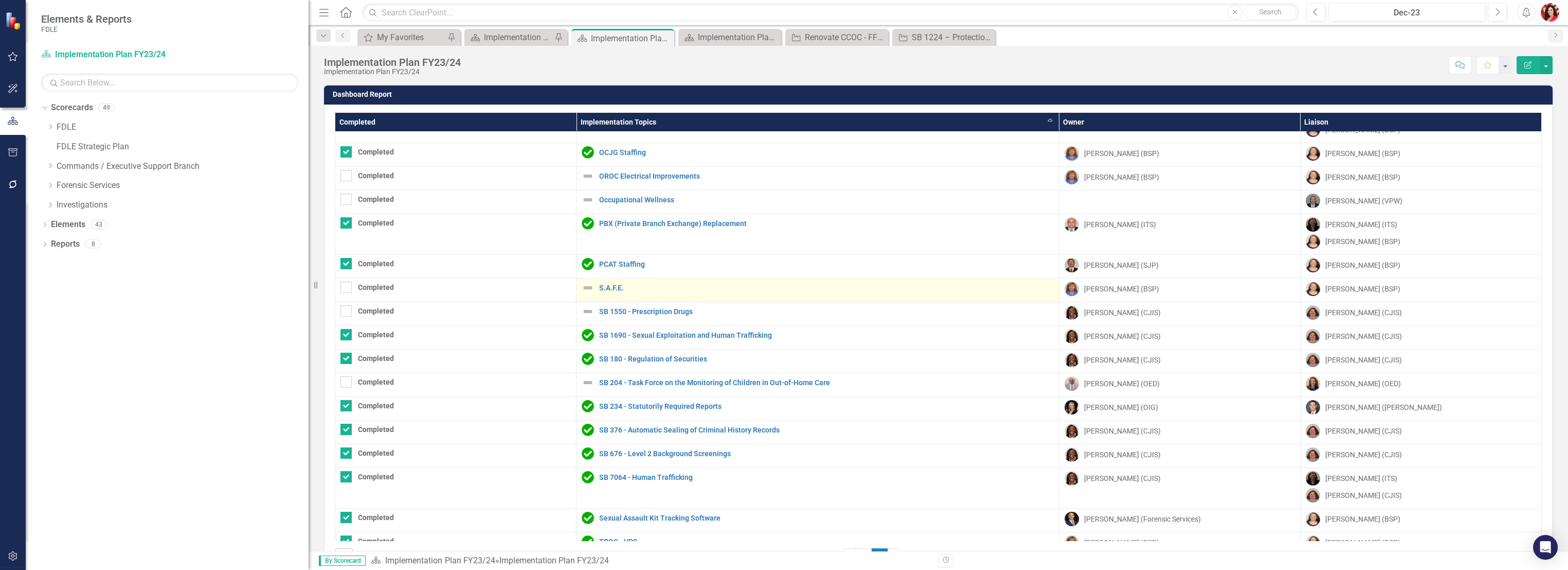
scroll to position [92, 0]
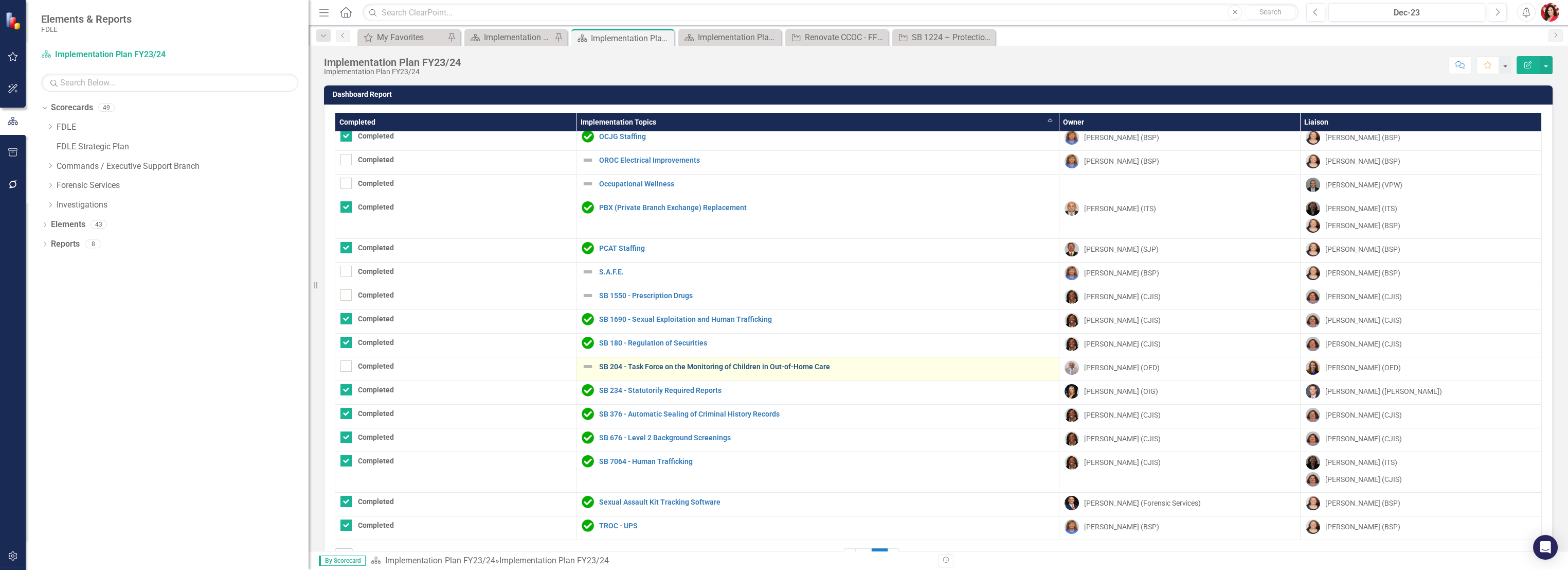
click at [652, 363] on link "SB 204 - Task Force on the Monitoring of Children in Out-of-Home Care" at bounding box center [826, 367] width 454 height 8
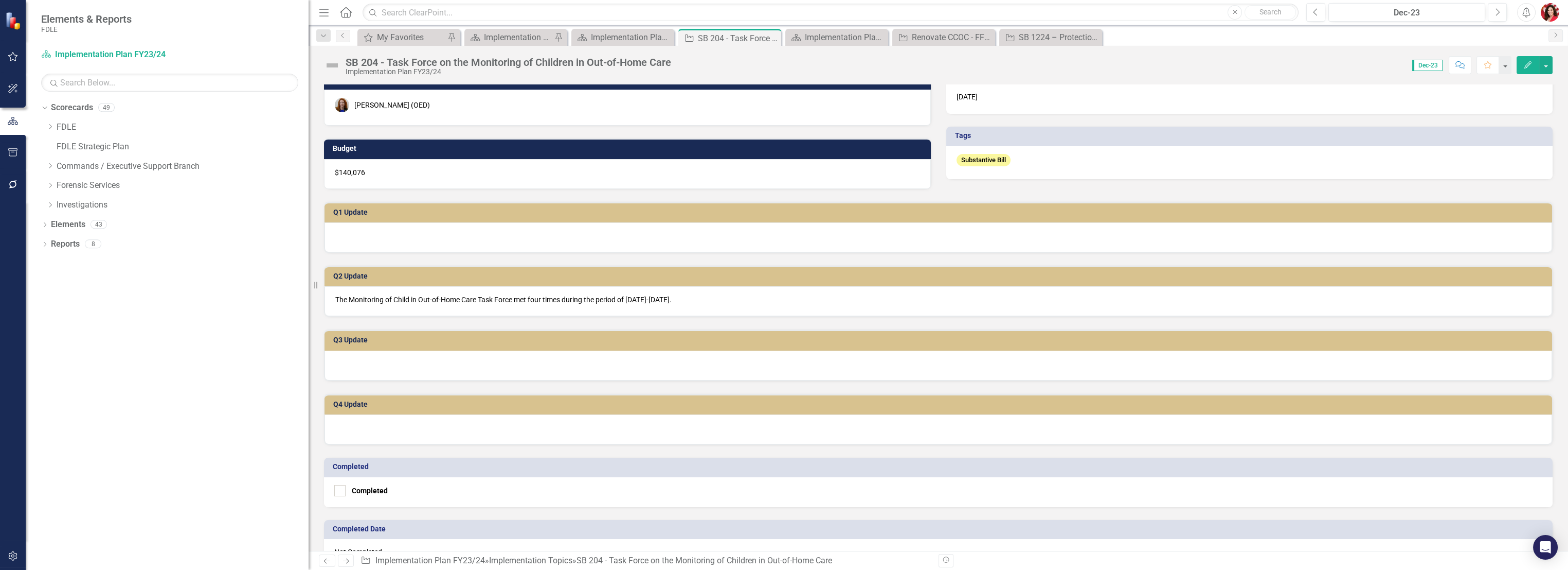
scroll to position [171, 0]
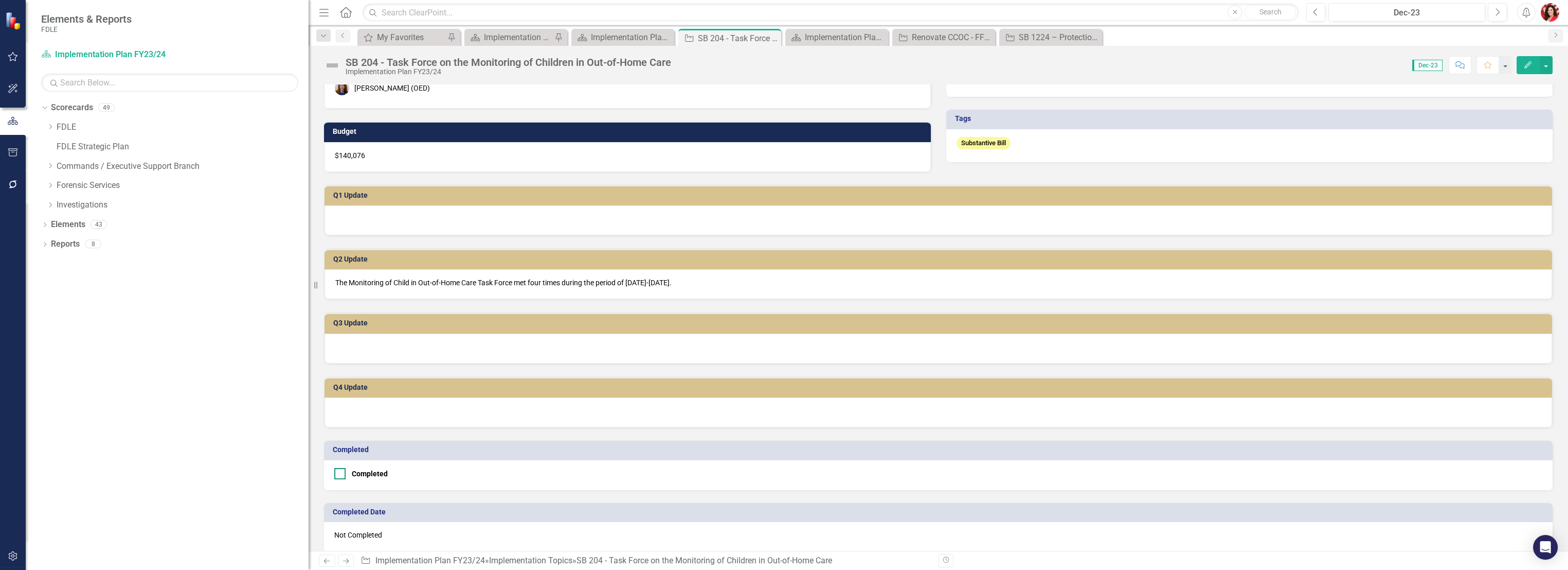
click at [339, 469] on input "Completed" at bounding box center [337, 471] width 7 height 7
checkbox input "true"
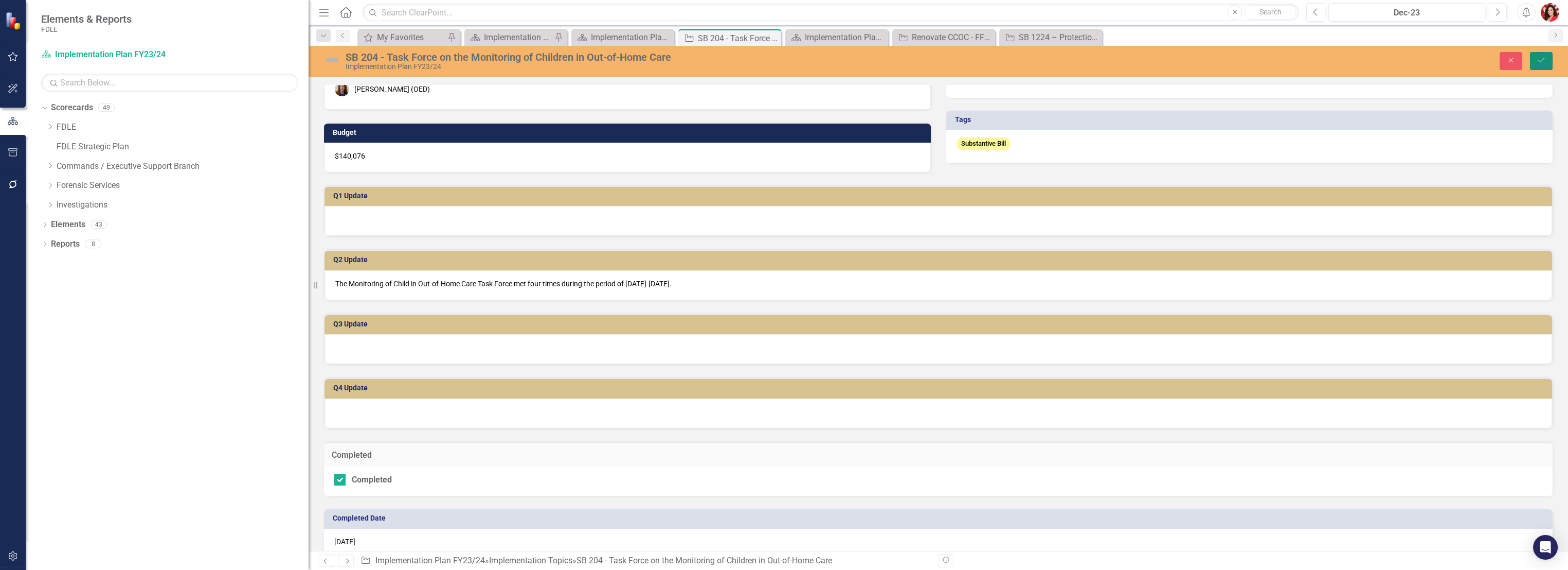
click at [1532, 64] on button "Save" at bounding box center [1541, 60] width 23 height 18
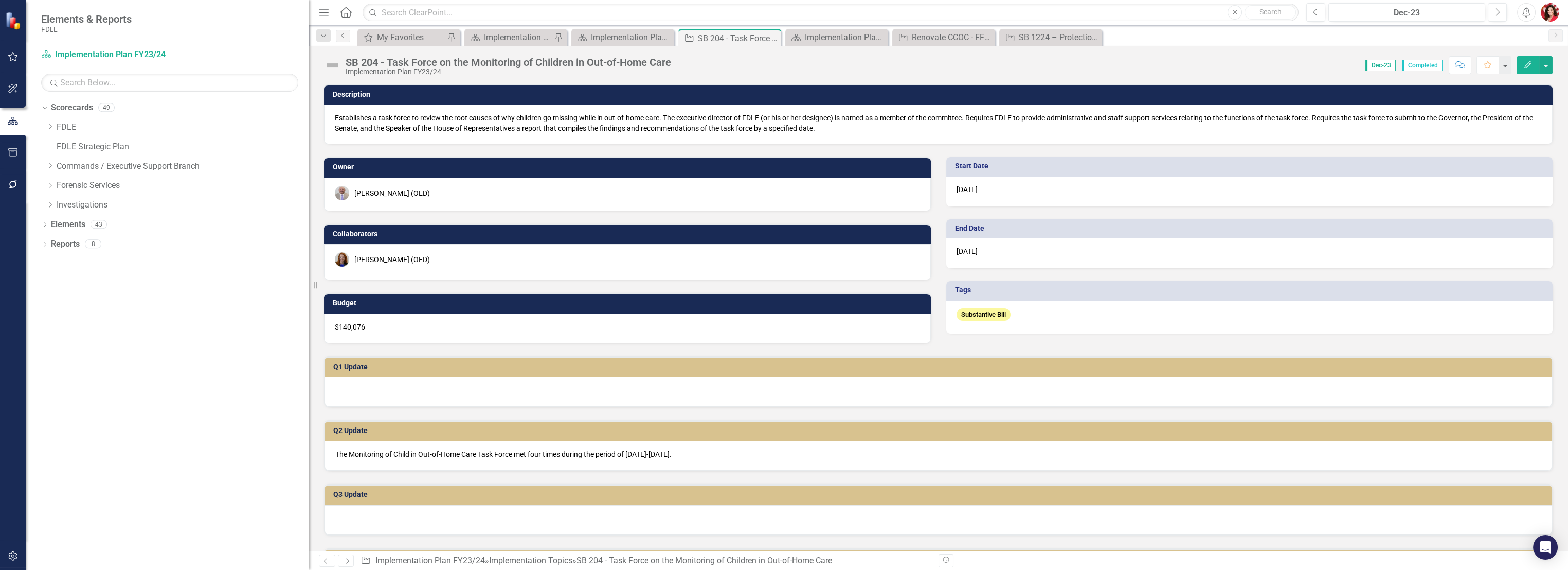
click at [333, 69] on img at bounding box center [332, 64] width 16 height 16
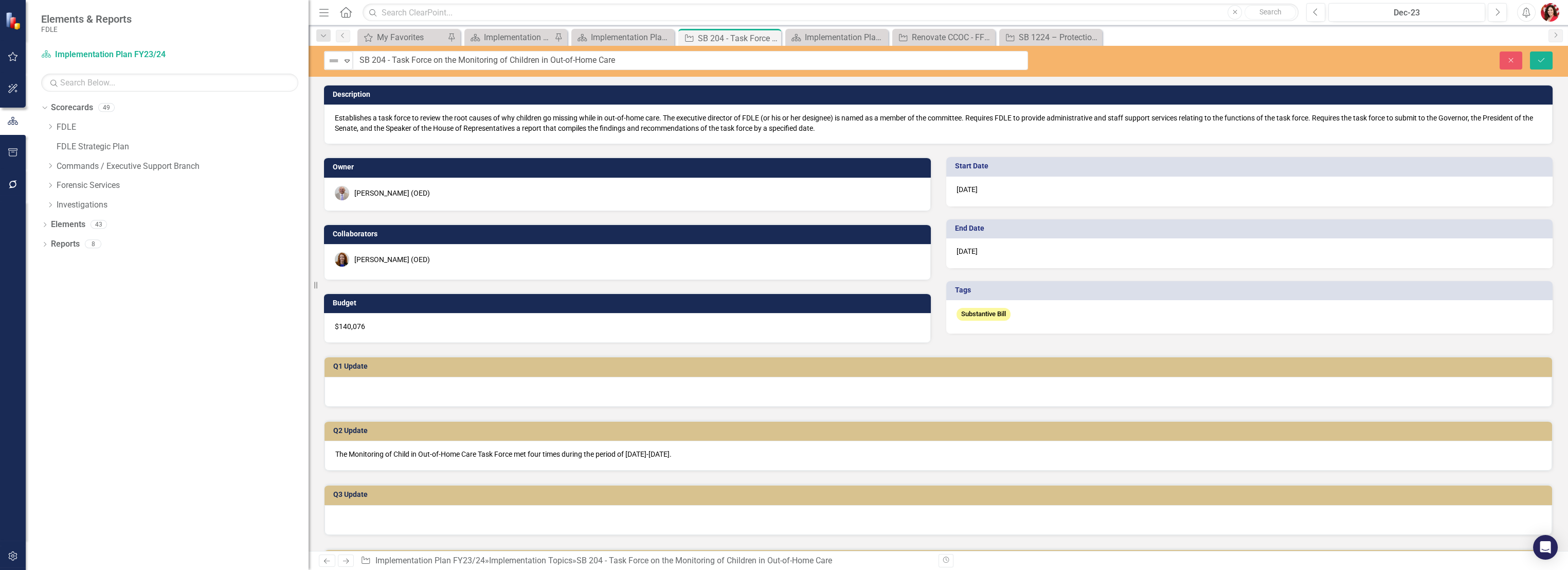
click at [333, 69] on div "Elements & Reports FDLE Scorecard Implementation Plan FY23/24 Search Dropdown S…" at bounding box center [784, 285] width 1568 height 570
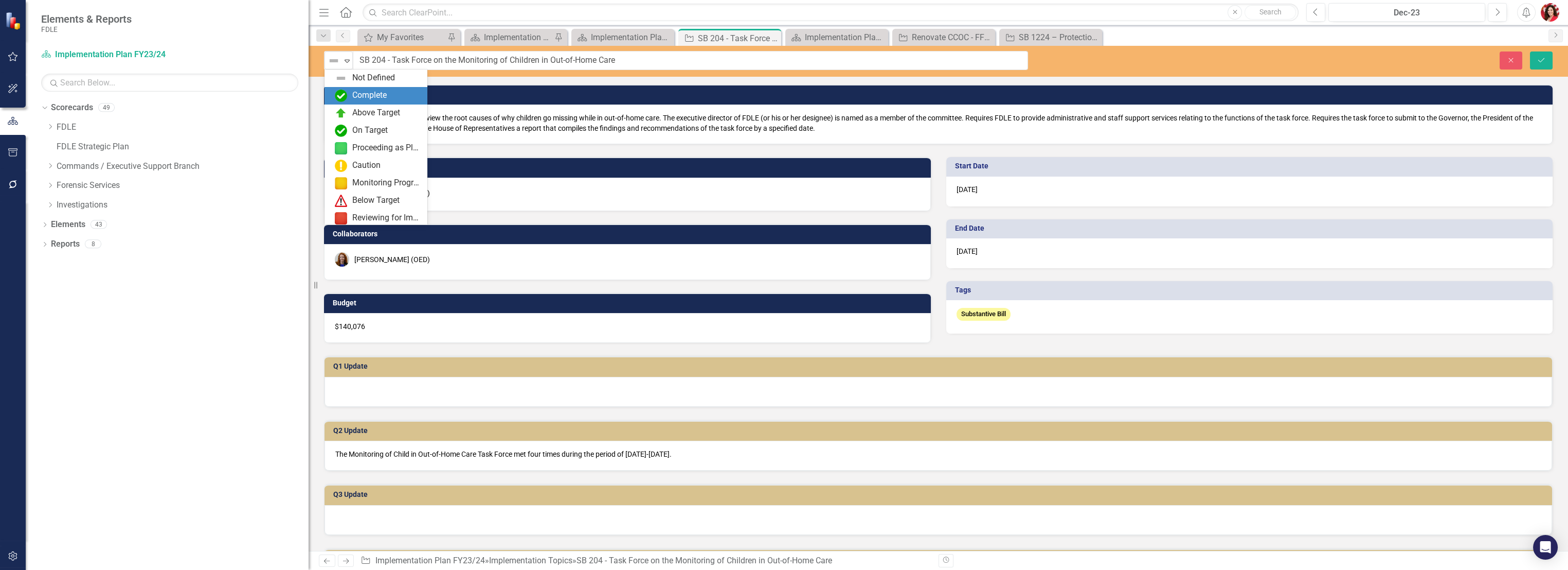
click at [352, 96] on div "Complete" at bounding box center [369, 95] width 34 height 12
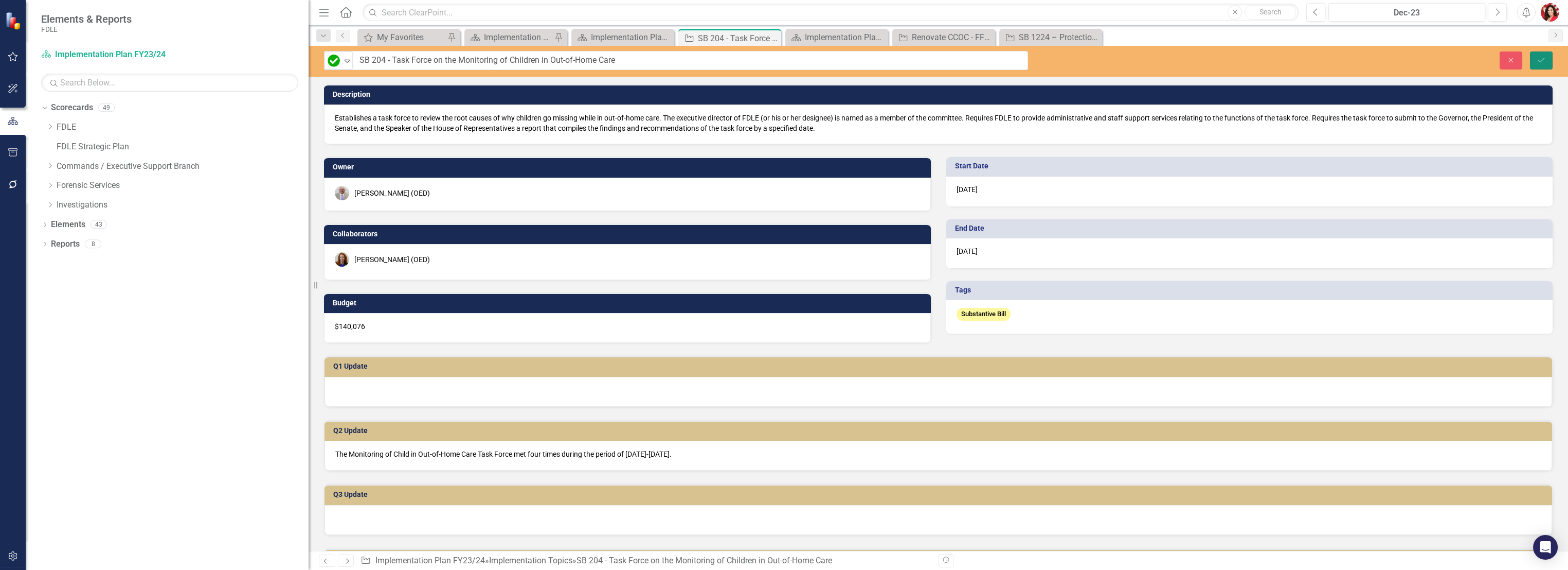
click at [1538, 61] on icon "Save" at bounding box center [1541, 60] width 9 height 8
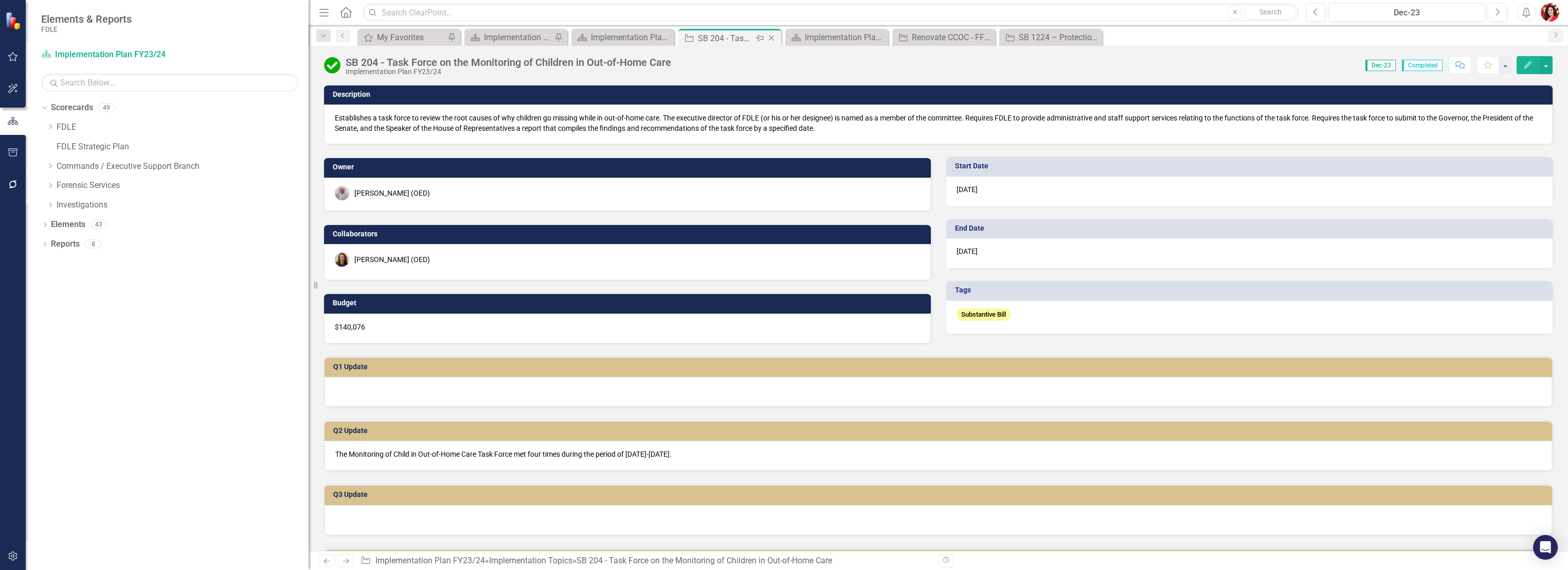
click at [771, 35] on icon "Close" at bounding box center [771, 38] width 10 height 9
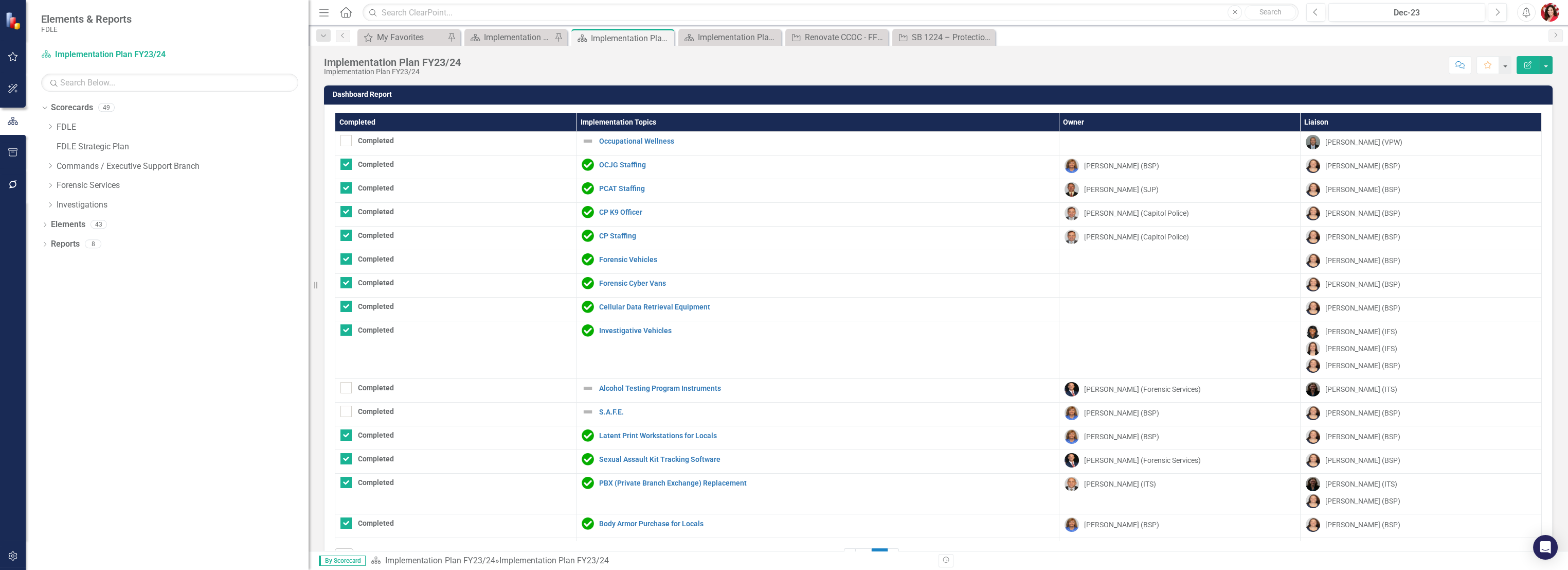
click at [605, 118] on th "Implementation Topics" at bounding box center [817, 122] width 483 height 19
checkbox input "true"
checkbox input "false"
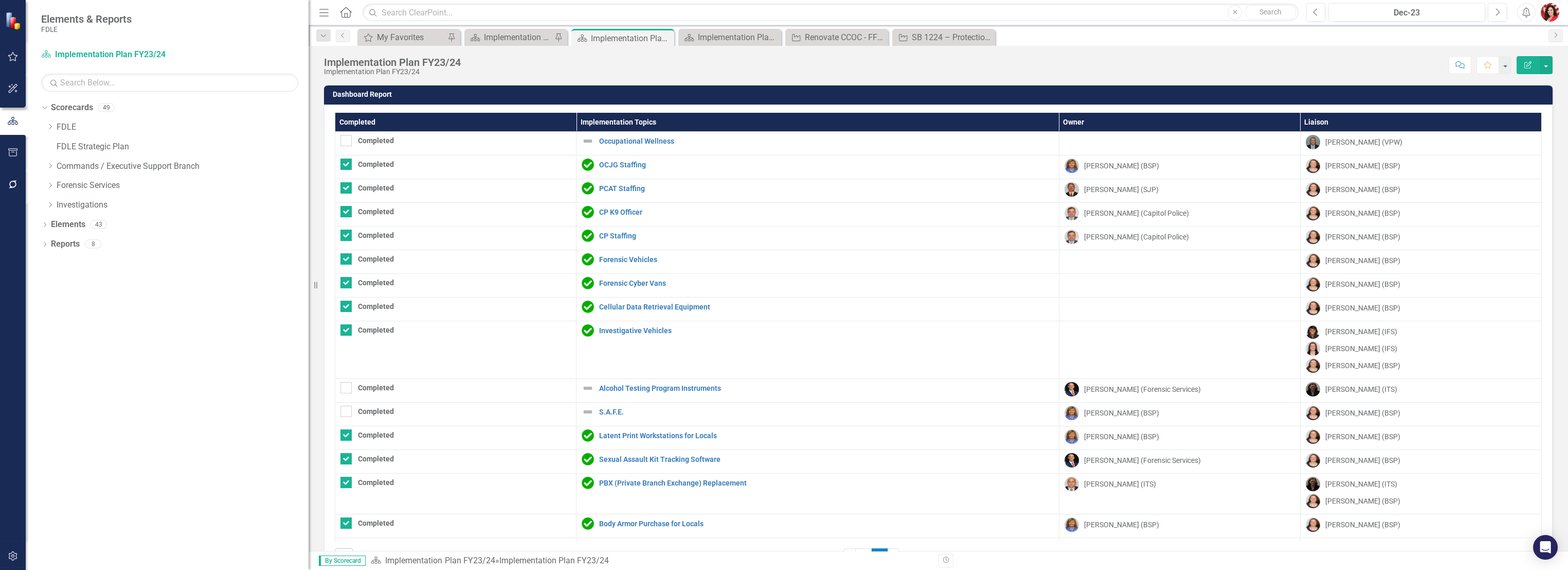
checkbox input "false"
checkbox input "true"
checkbox input "false"
checkbox input "true"
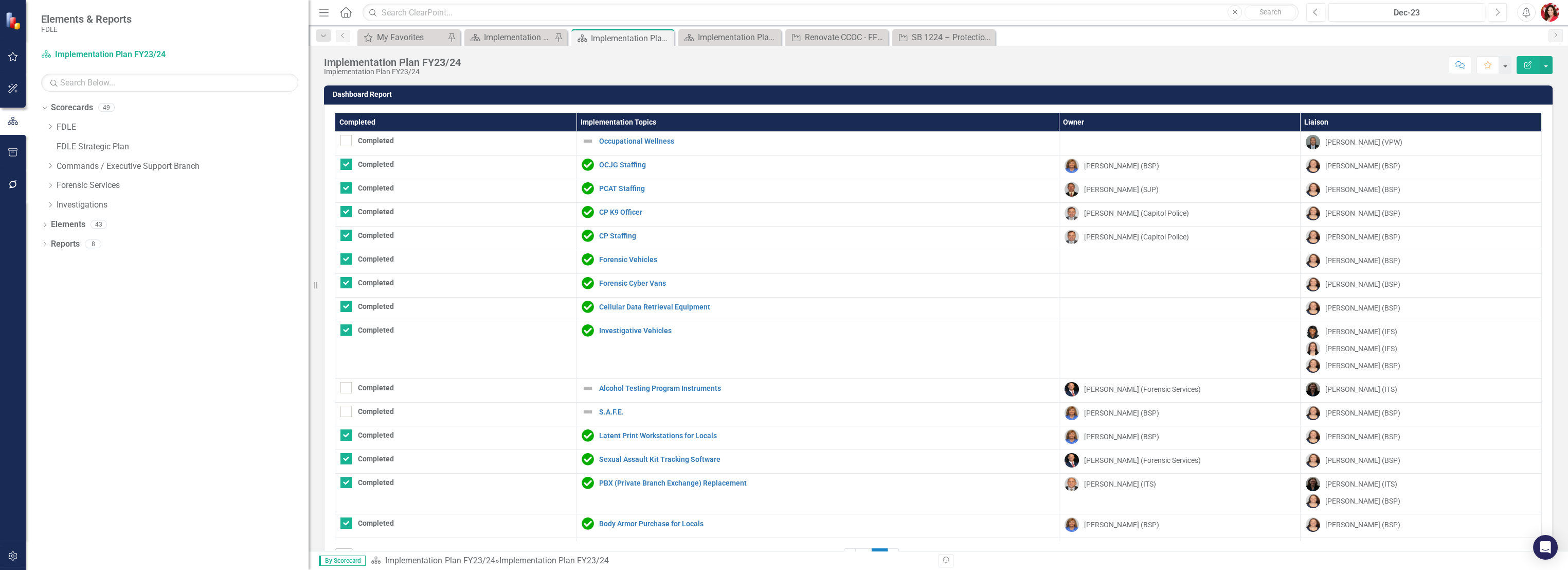
checkbox input "true"
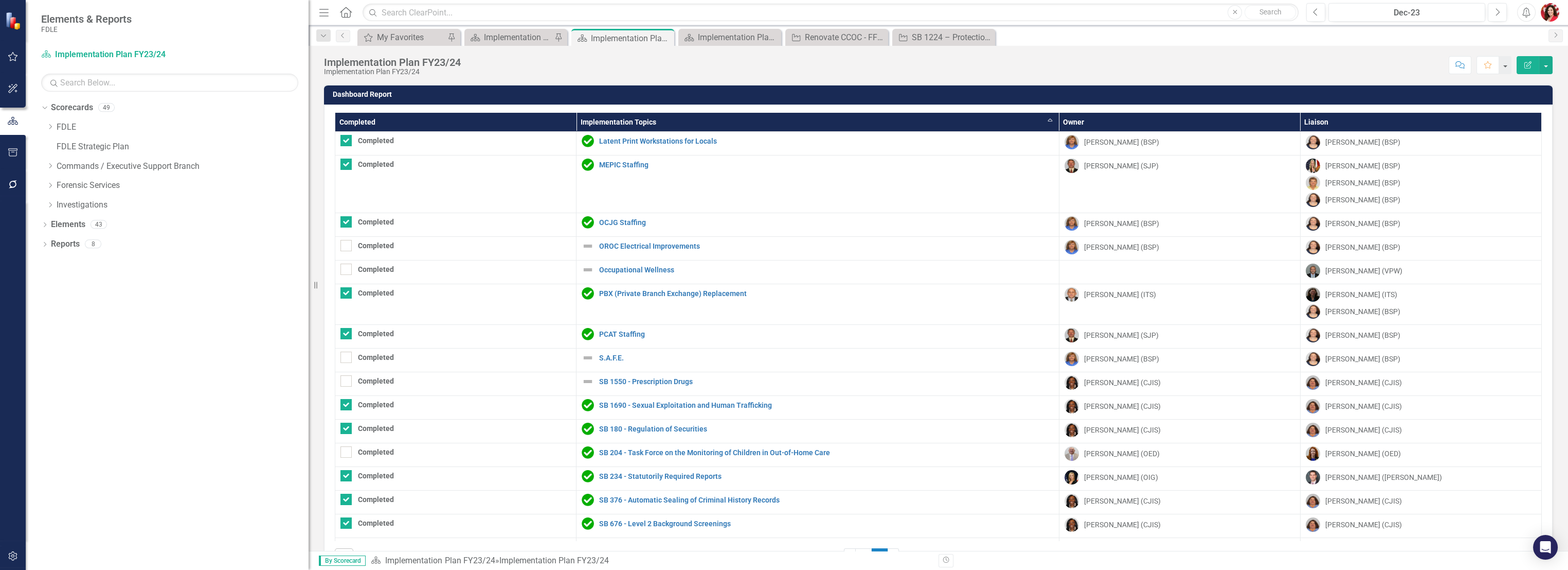
click at [605, 118] on th "Implementation Topics Sort Ascending" at bounding box center [817, 122] width 483 height 19
checkbox input "true"
checkbox input "false"
checkbox input "true"
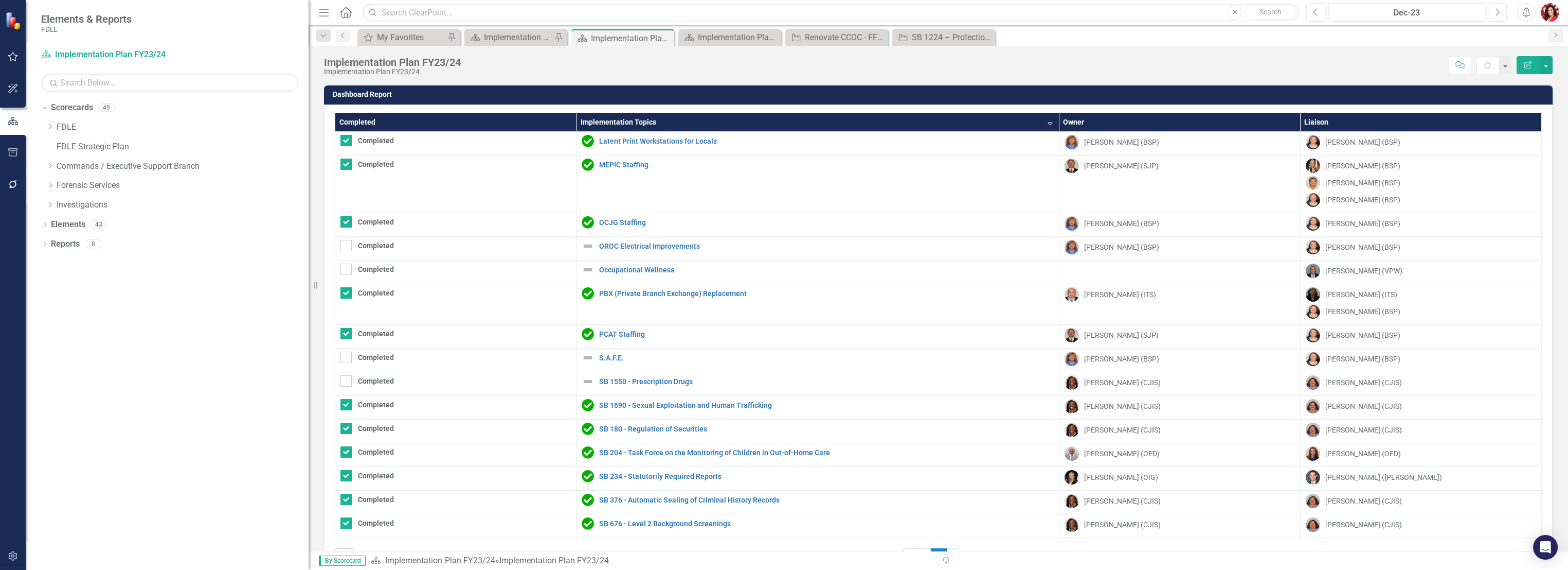
checkbox input "true"
checkbox input "false"
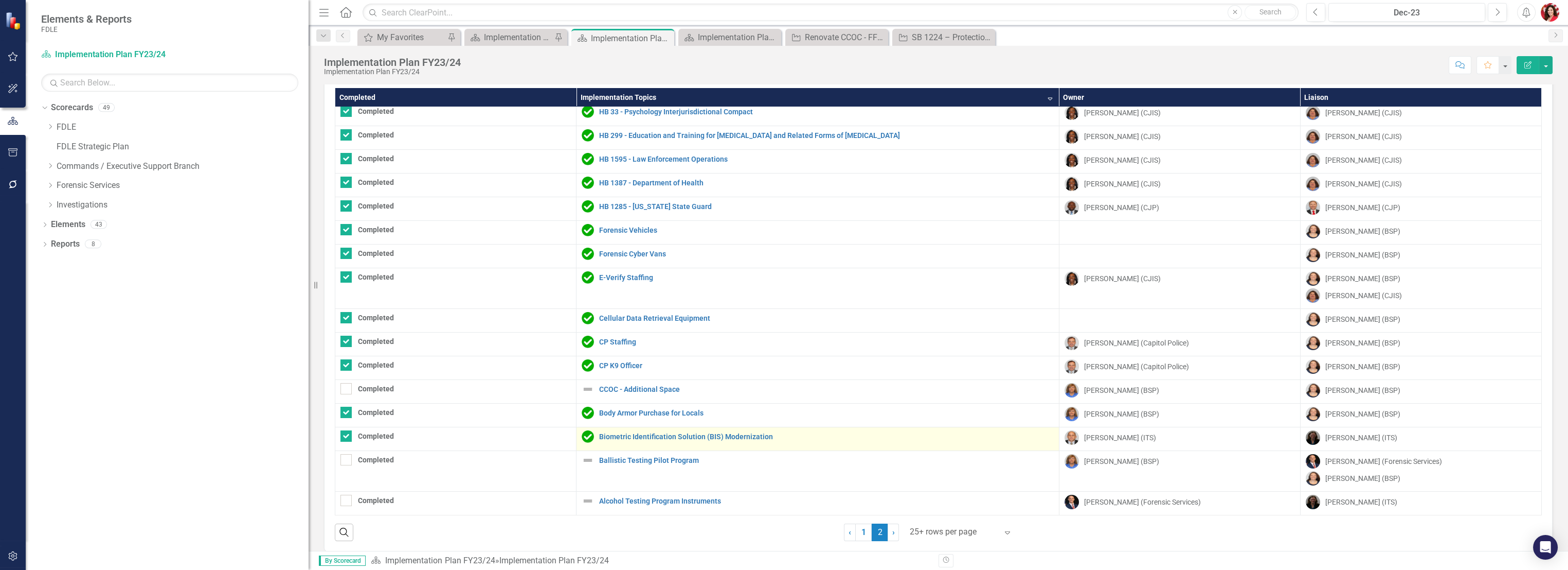
scroll to position [35, 0]
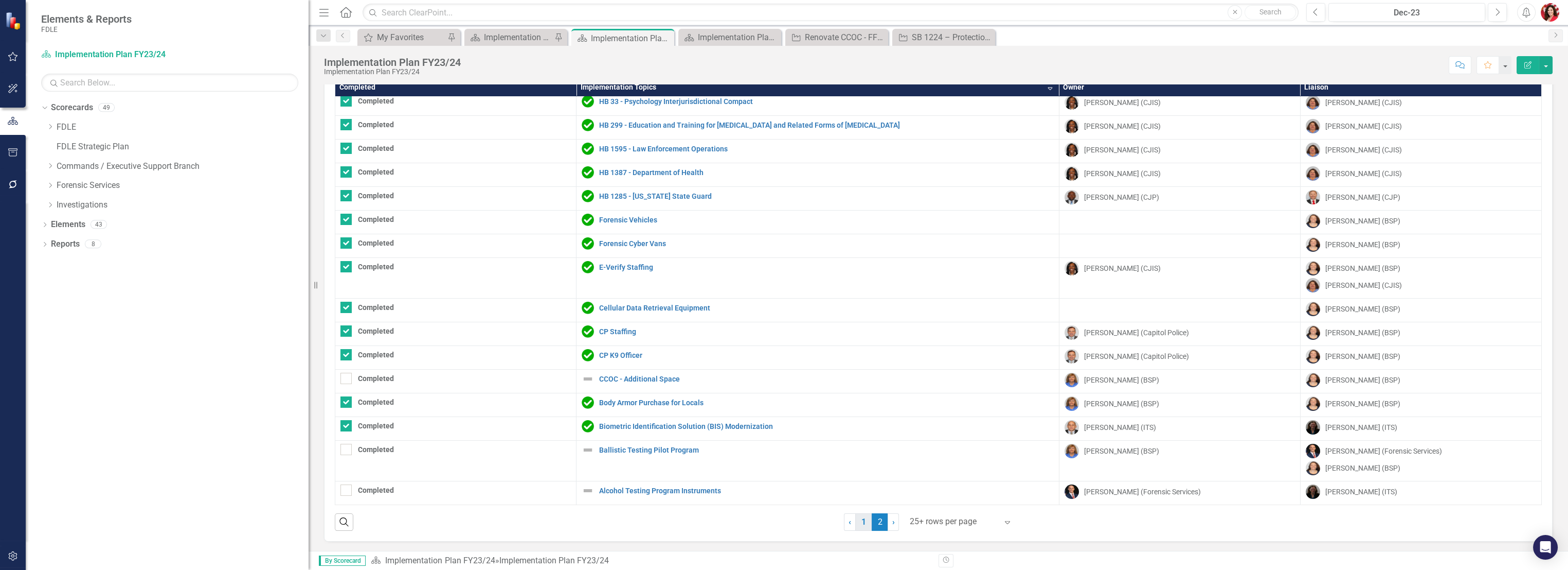
click at [863, 519] on link "1" at bounding box center [862, 522] width 16 height 18
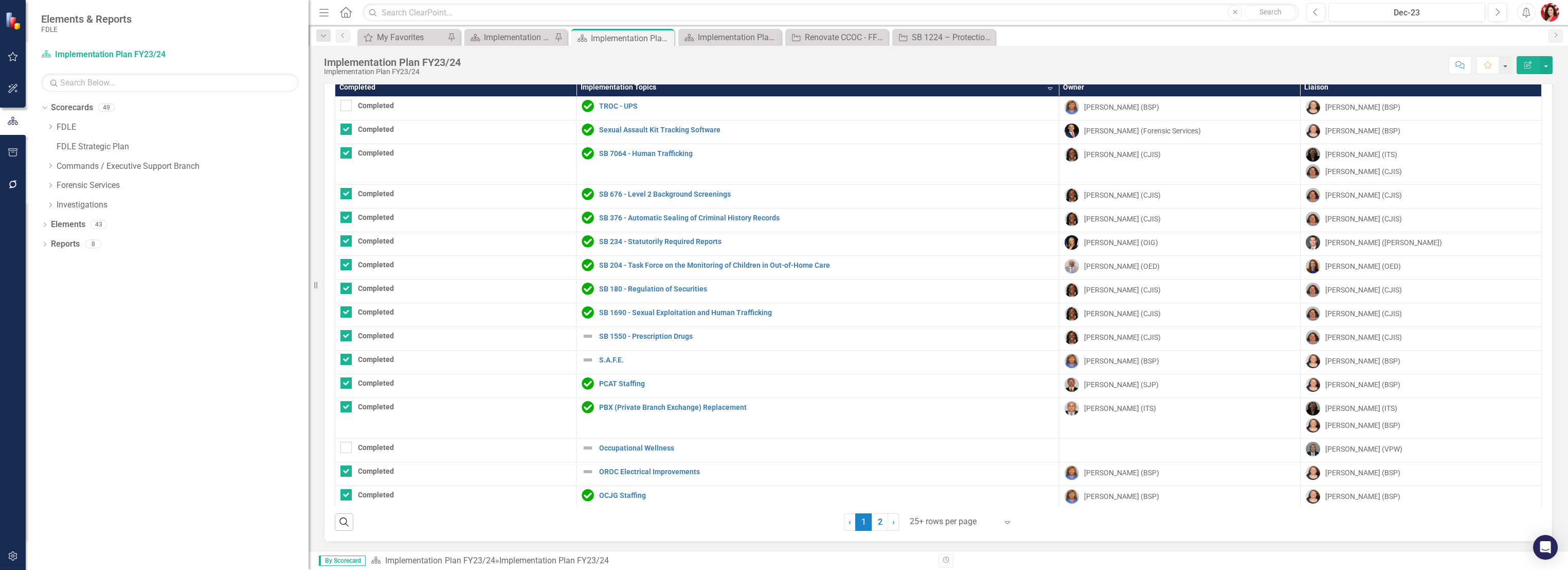
checkbox input "true"
checkbox input "false"
checkbox input "true"
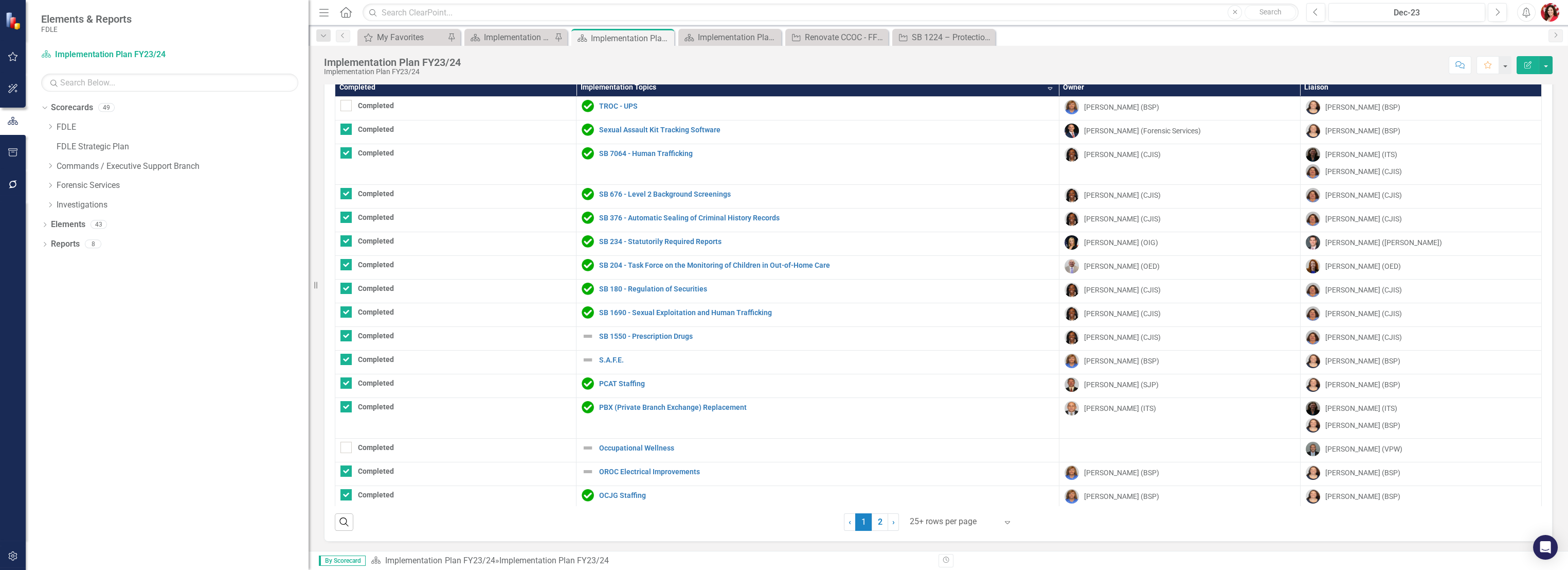
checkbox input "true"
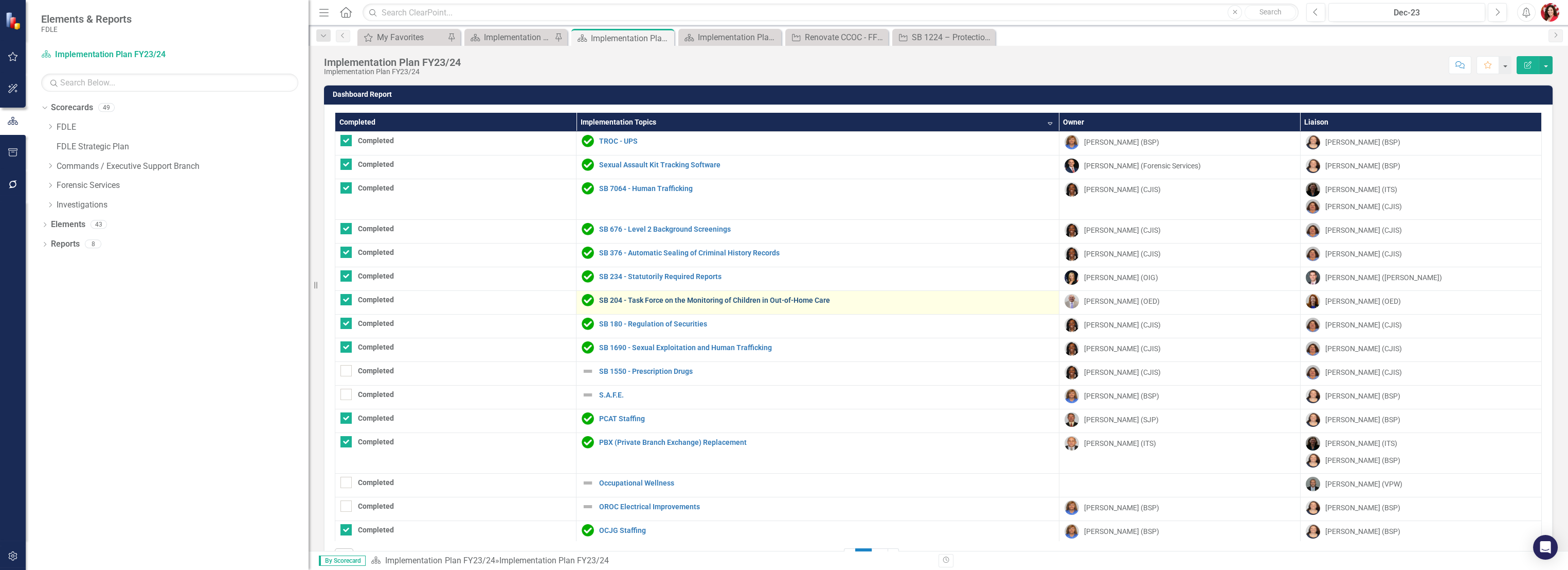
click at [707, 301] on link "SB 204 - Task Force on the Monitoring of Children in Out-of-Home Care" at bounding box center [826, 301] width 454 height 8
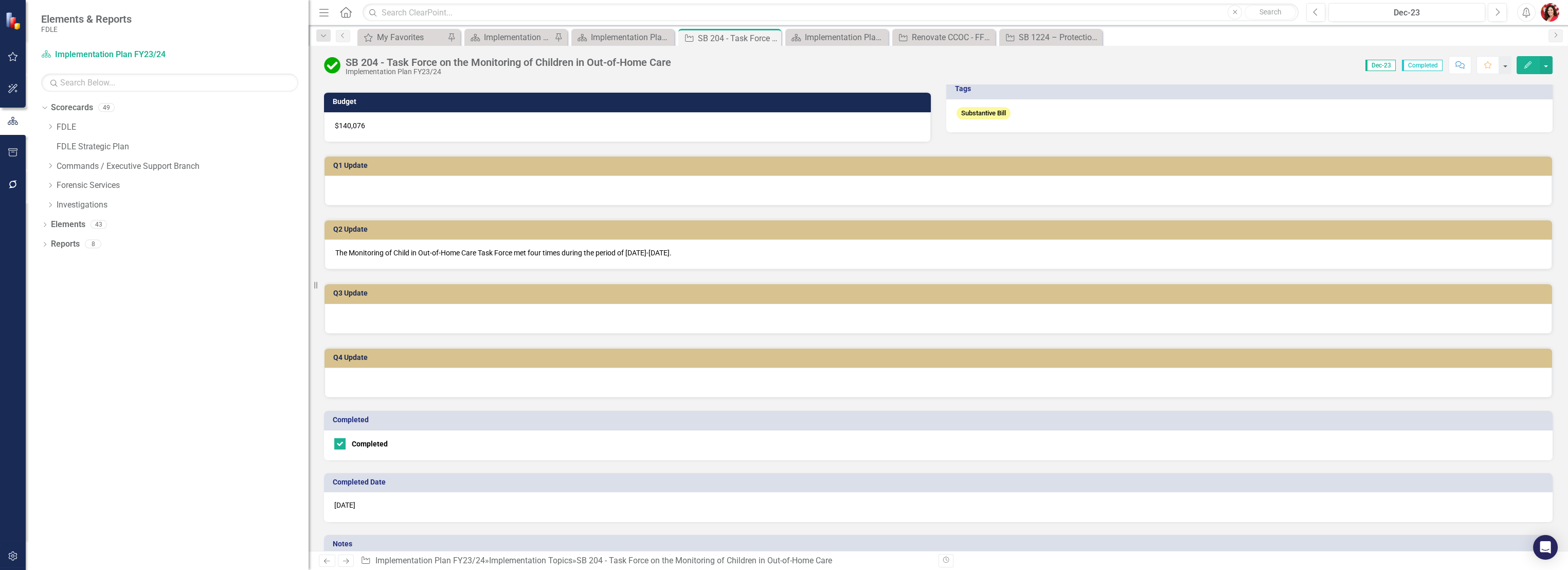
scroll to position [229, 0]
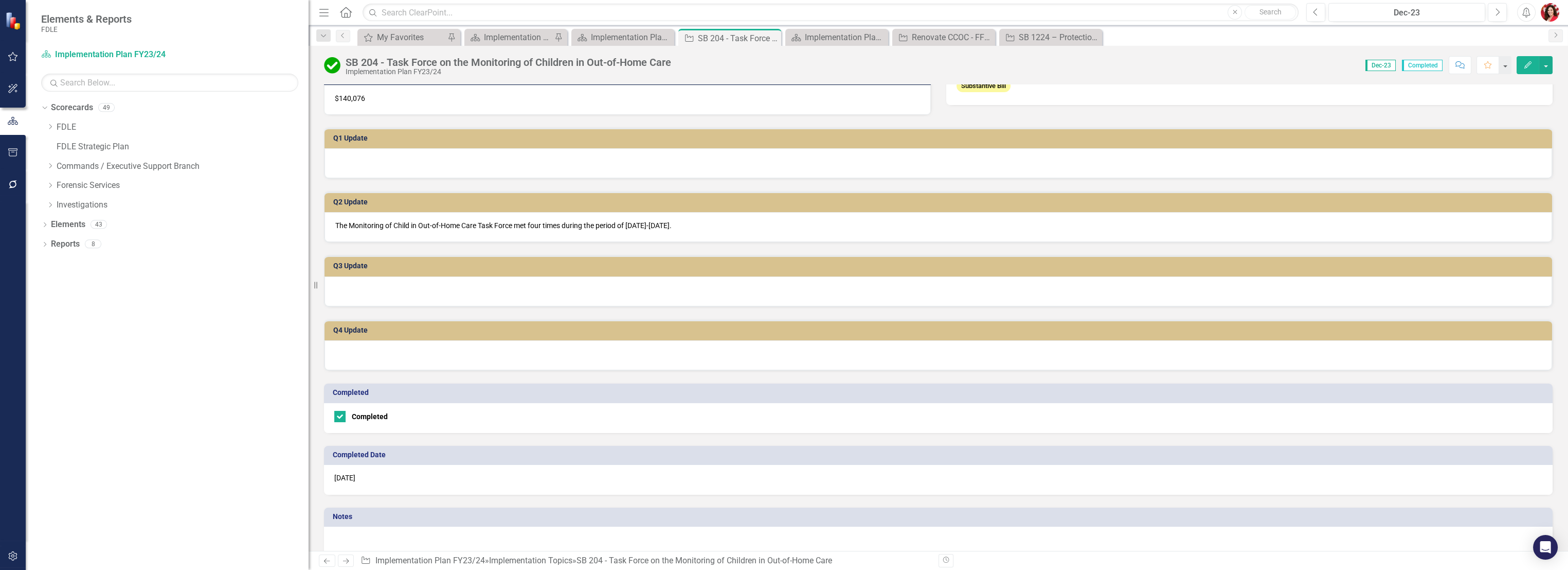
click at [385, 478] on div "[DATE]" at bounding box center [938, 479] width 1228 height 30
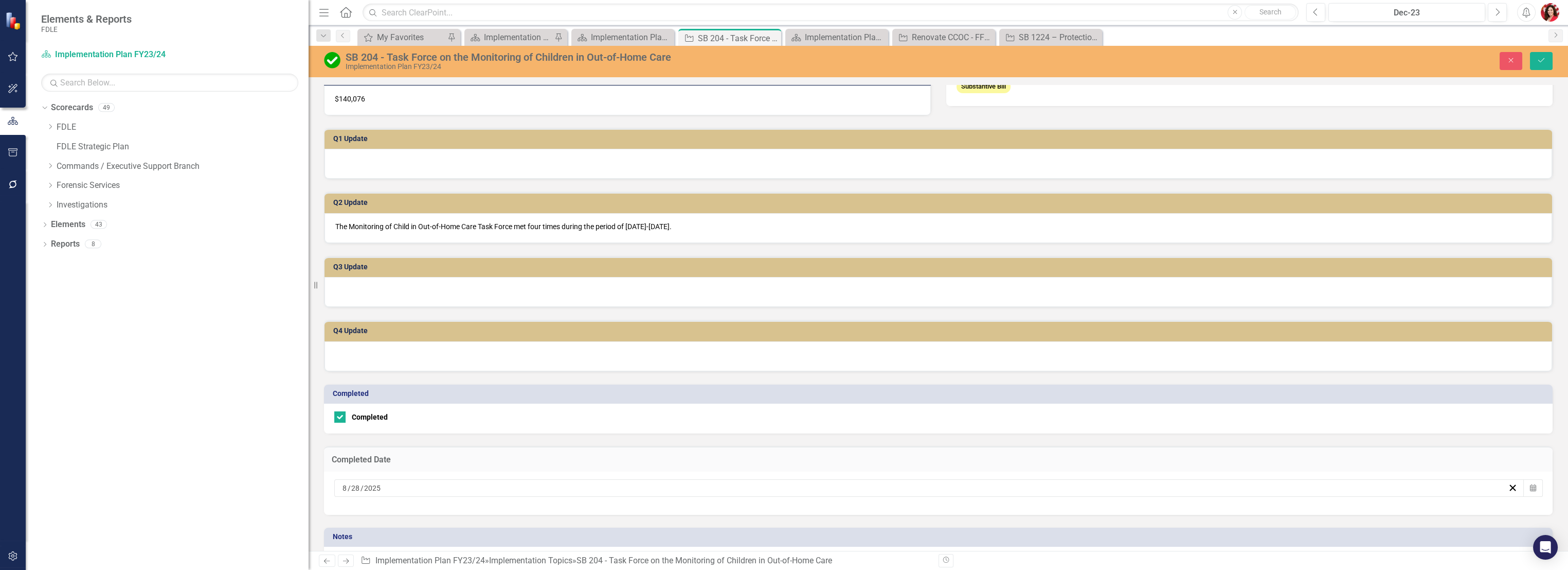
click at [423, 484] on div "[DATE]" at bounding box center [924, 488] width 1167 height 10
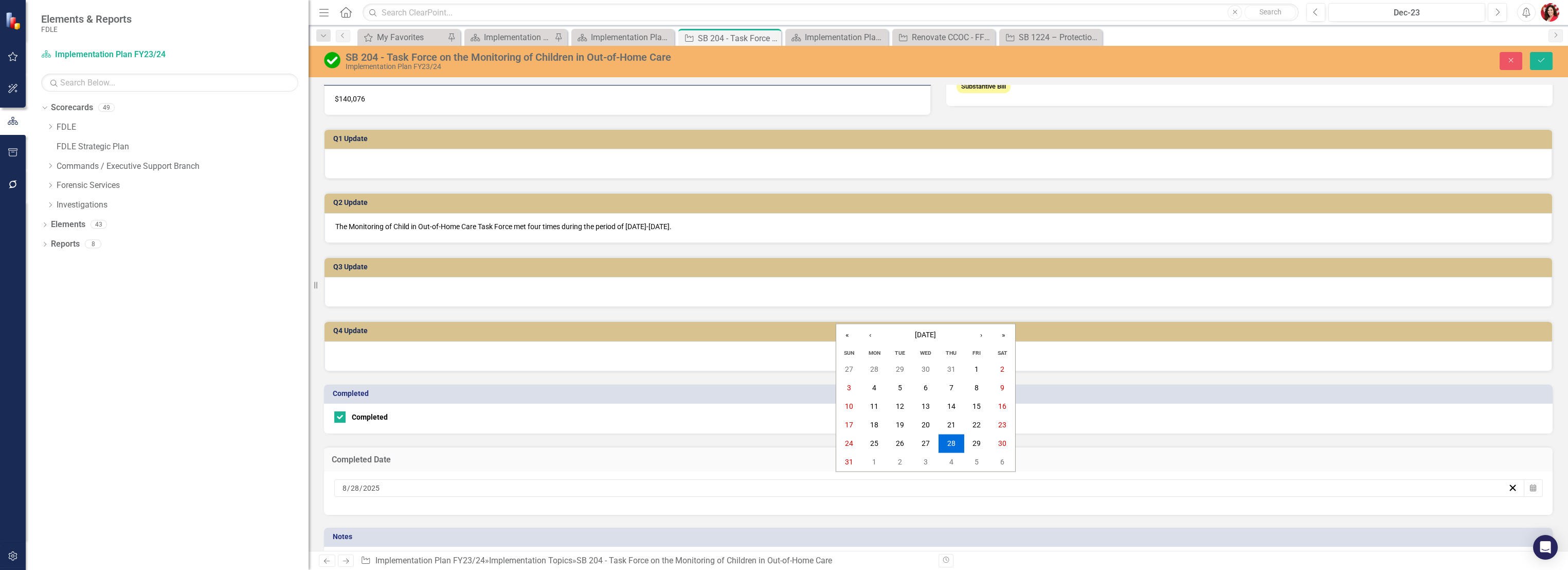
click at [423, 483] on div "[DATE] [DATE]" at bounding box center [924, 488] width 1167 height 10
click at [845, 329] on button "«" at bounding box center [847, 335] width 23 height 23
click at [982, 329] on button "›" at bounding box center [981, 335] width 23 height 23
click at [981, 329] on button "›" at bounding box center [981, 335] width 23 height 23
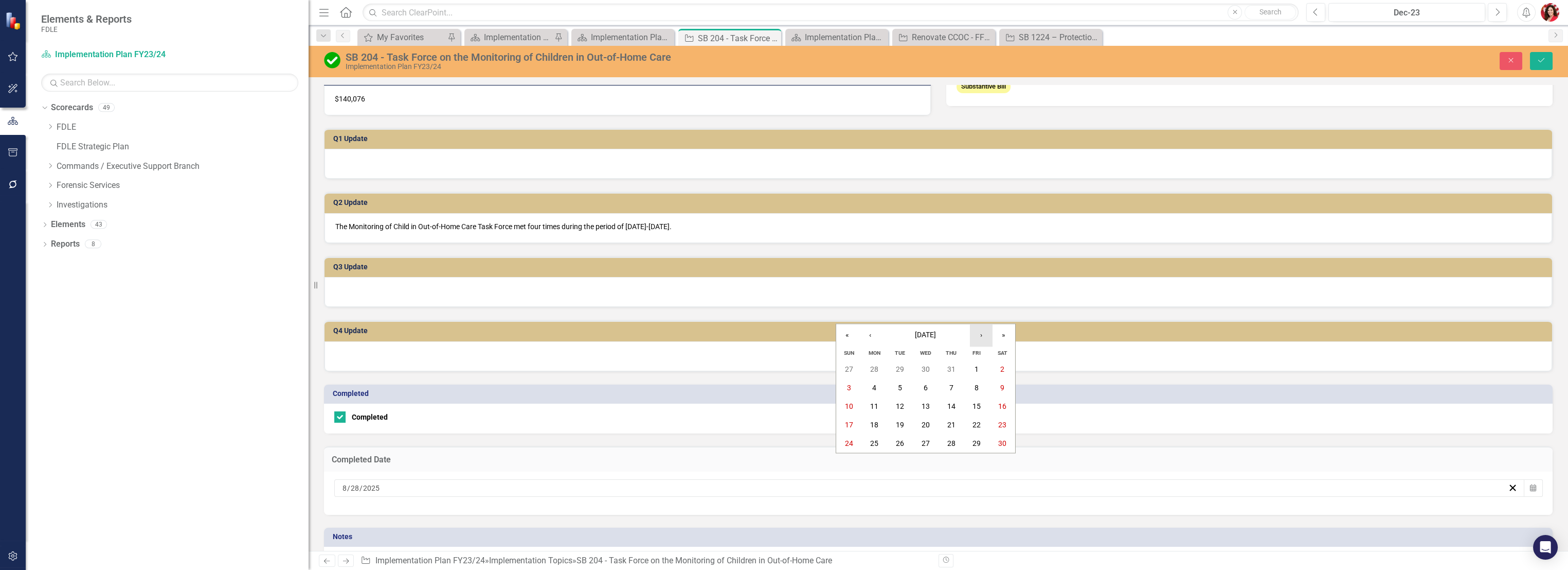
click at [978, 329] on button "›" at bounding box center [981, 335] width 23 height 23
click at [873, 409] on abbr "16" at bounding box center [874, 406] width 9 height 9
click at [1545, 59] on icon "Save" at bounding box center [1541, 60] width 9 height 8
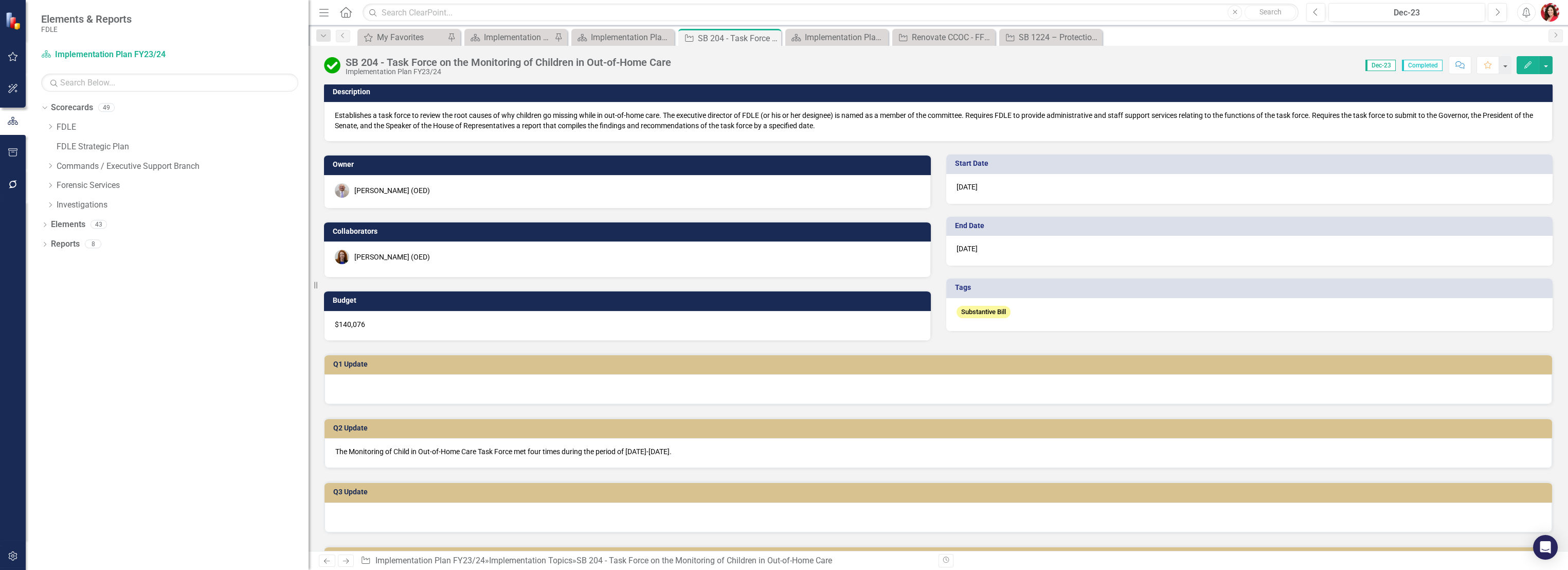
scroll to position [0, 0]
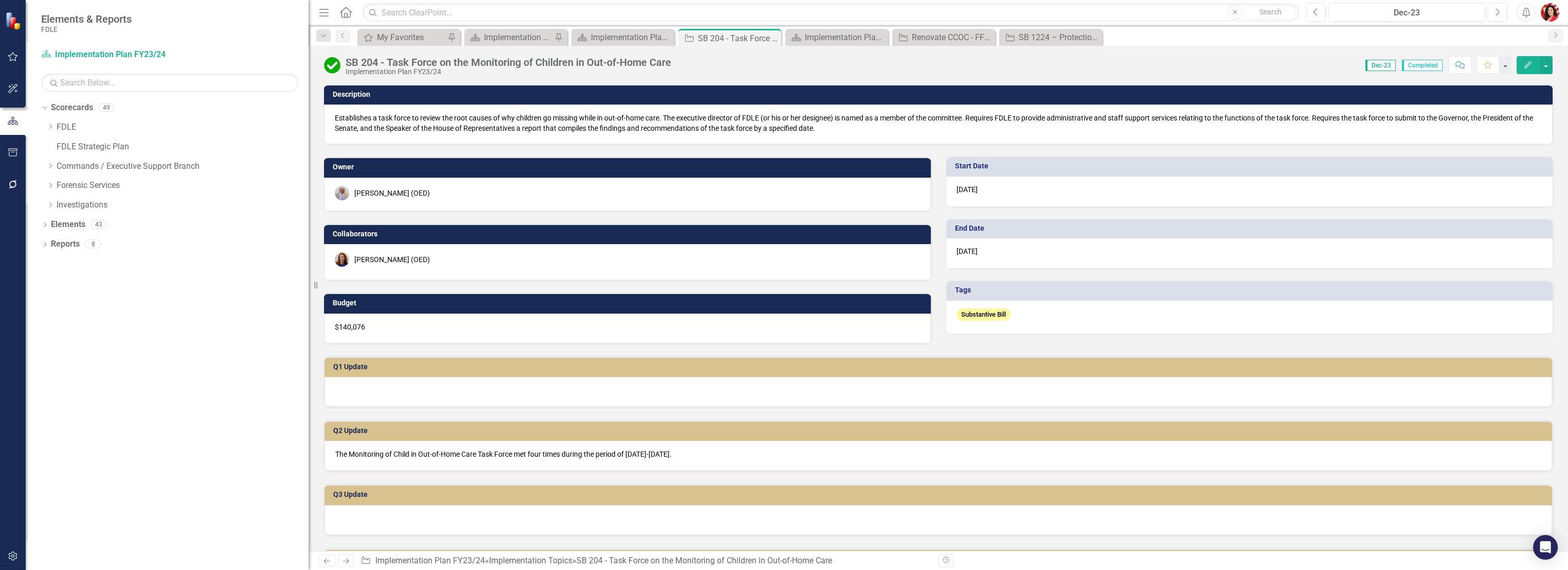
click at [1468, 67] on button "Comment" at bounding box center [1459, 64] width 23 height 18
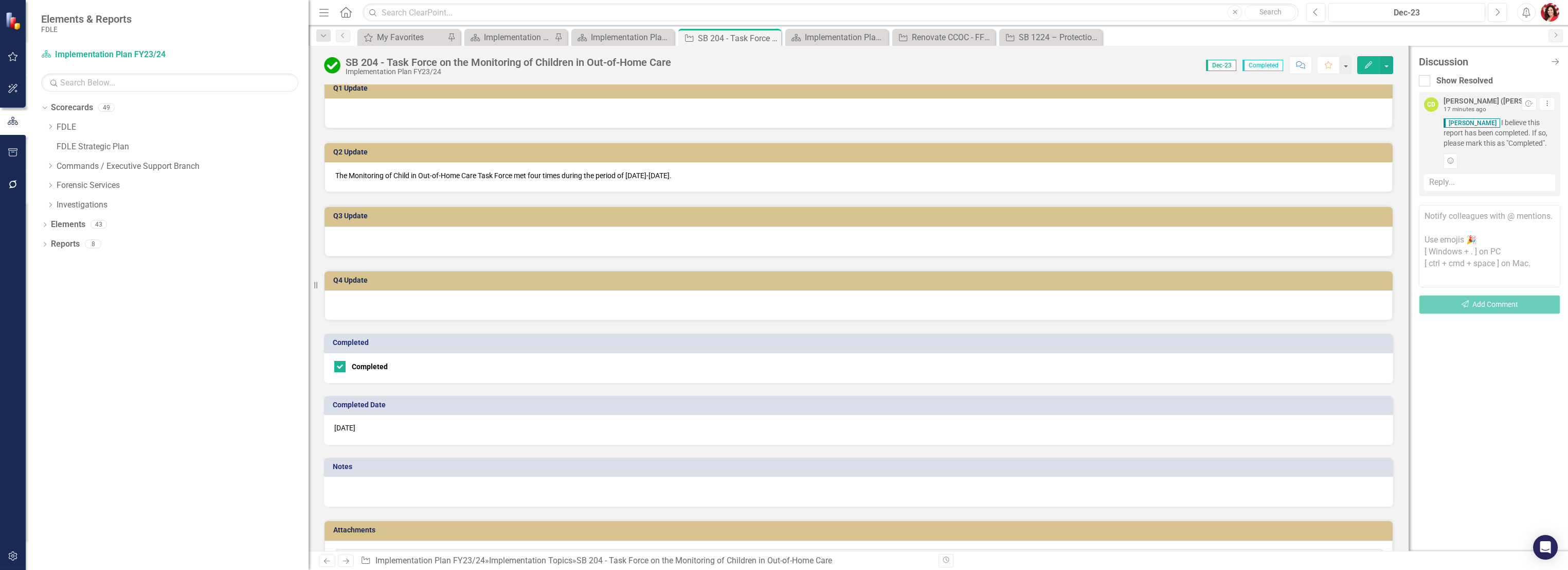
scroll to position [323, 0]
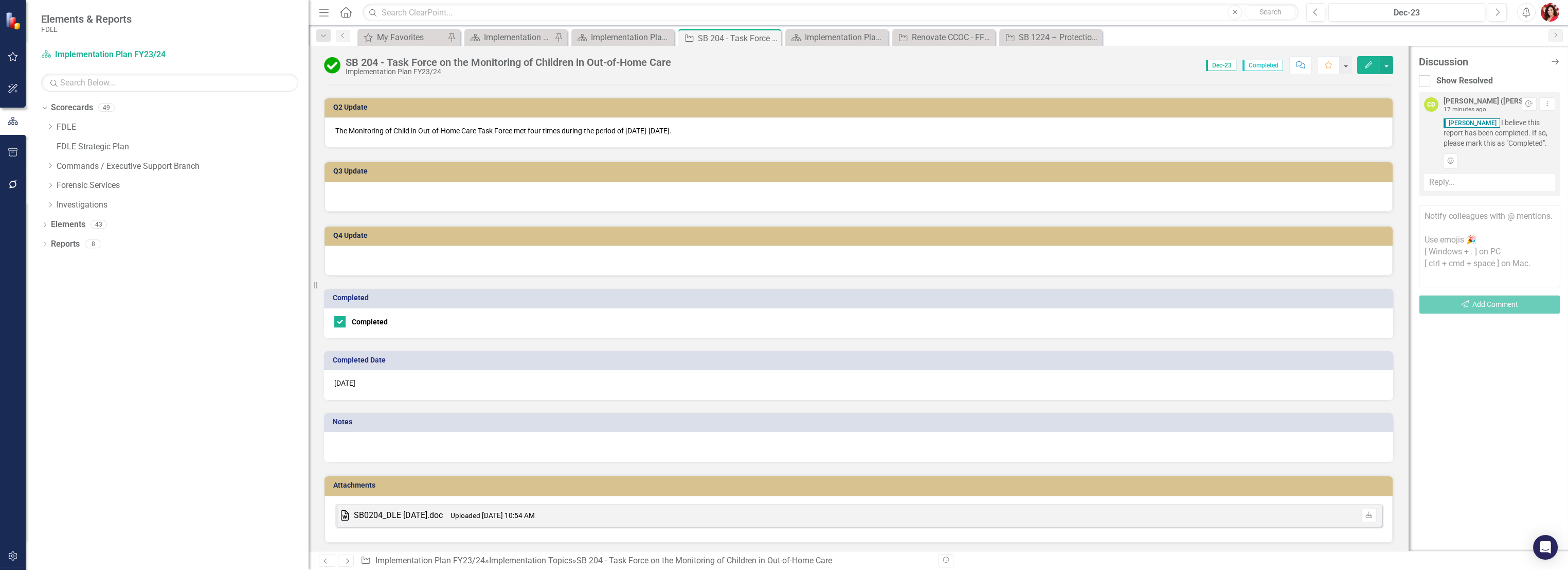
click at [424, 440] on div at bounding box center [859, 447] width 1069 height 30
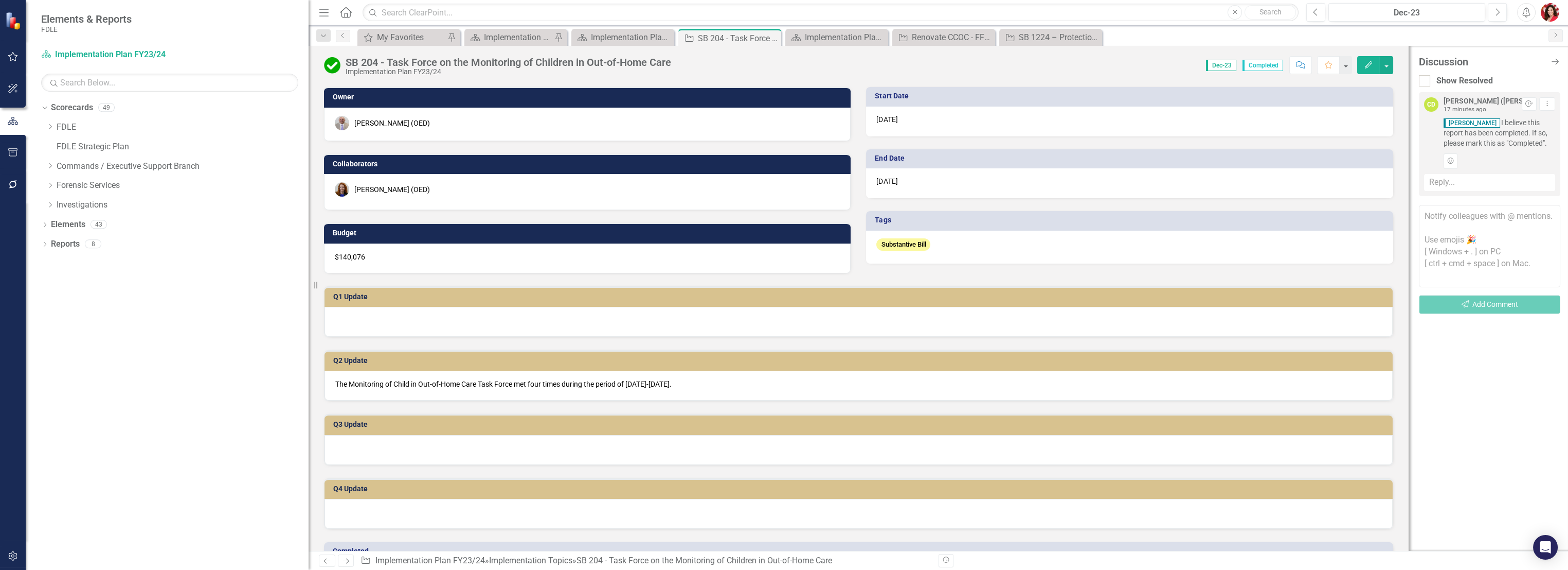
scroll to position [0, 0]
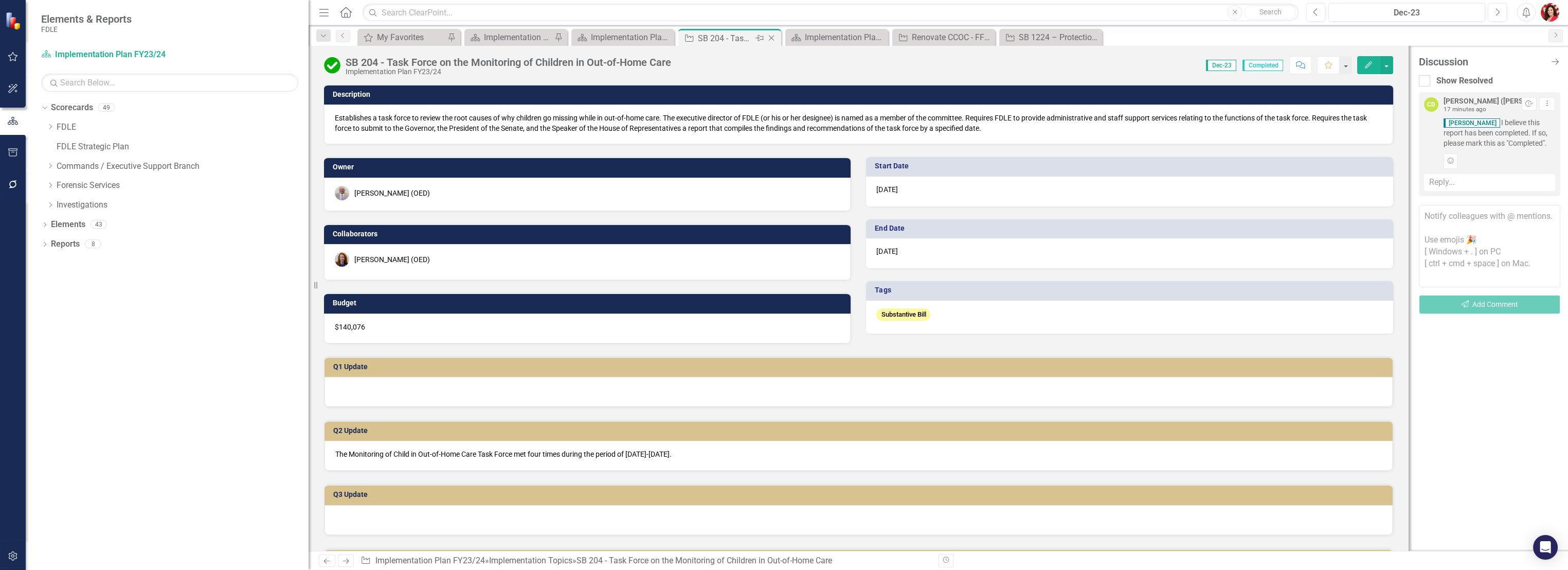
click at [771, 39] on icon "Close" at bounding box center [771, 38] width 10 height 9
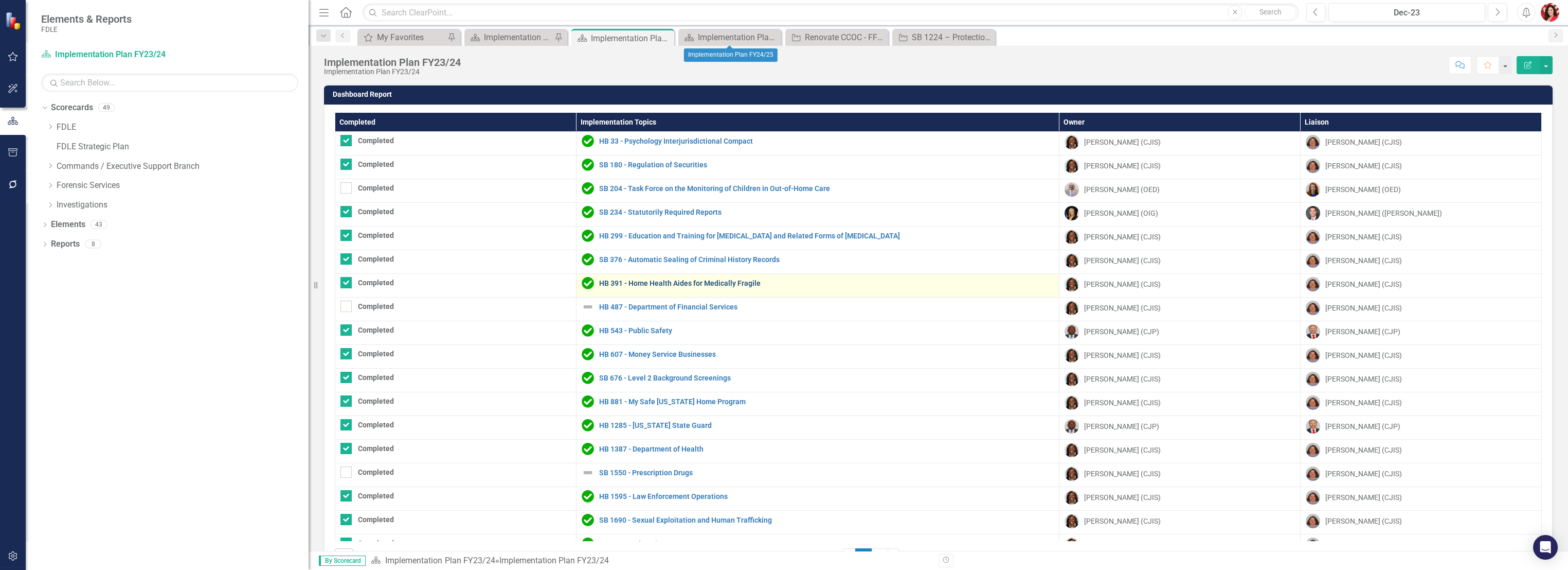
checkbox input "true"
click at [388, 120] on th "Completed" at bounding box center [455, 122] width 241 height 19
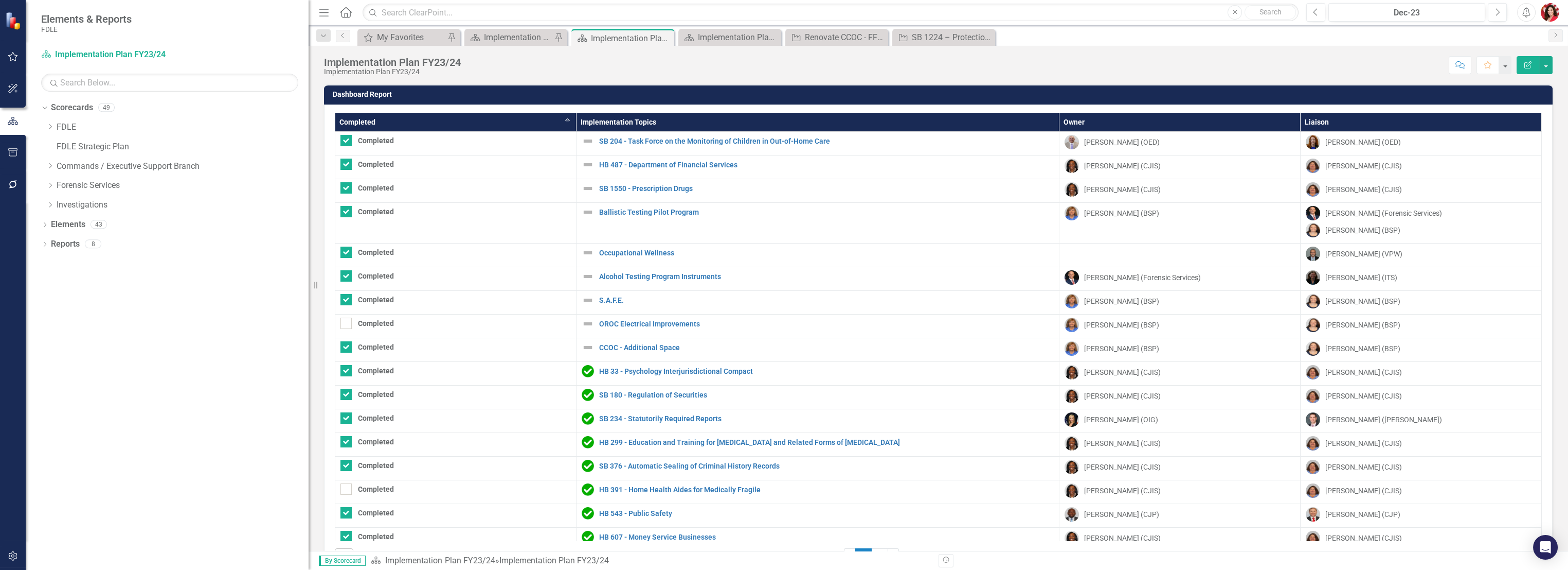
checkbox input "false"
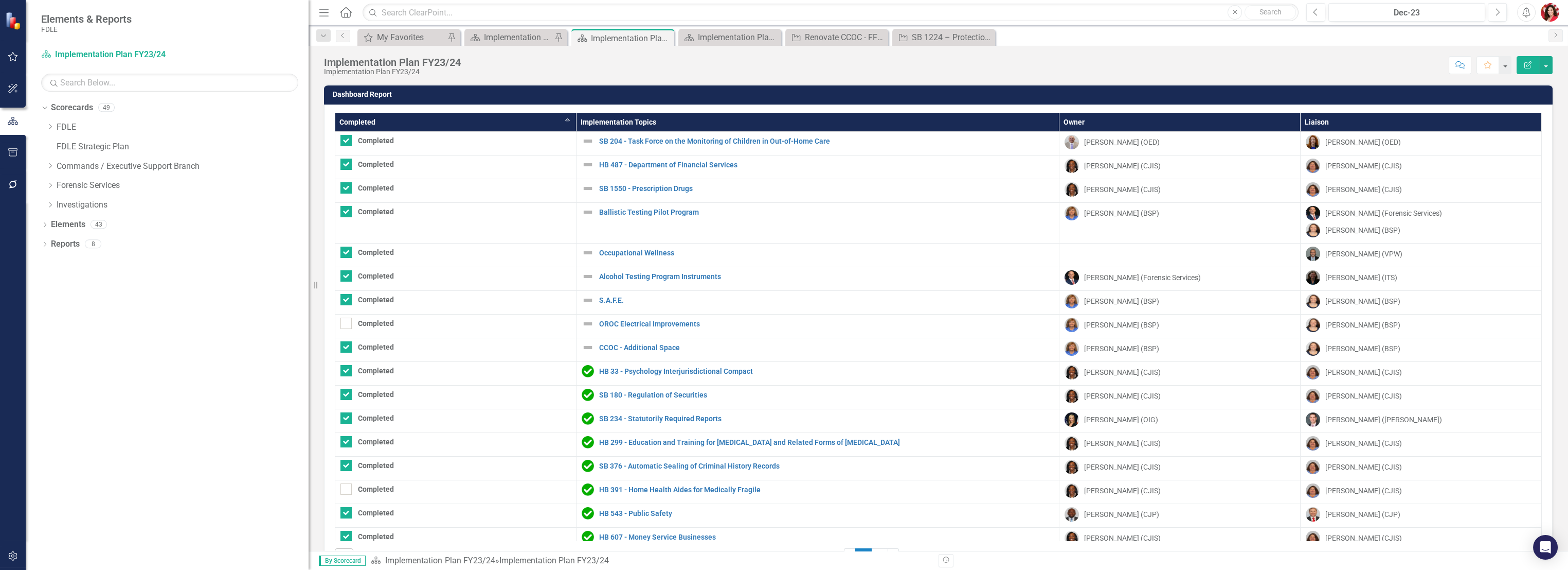
checkbox input "false"
checkbox input "true"
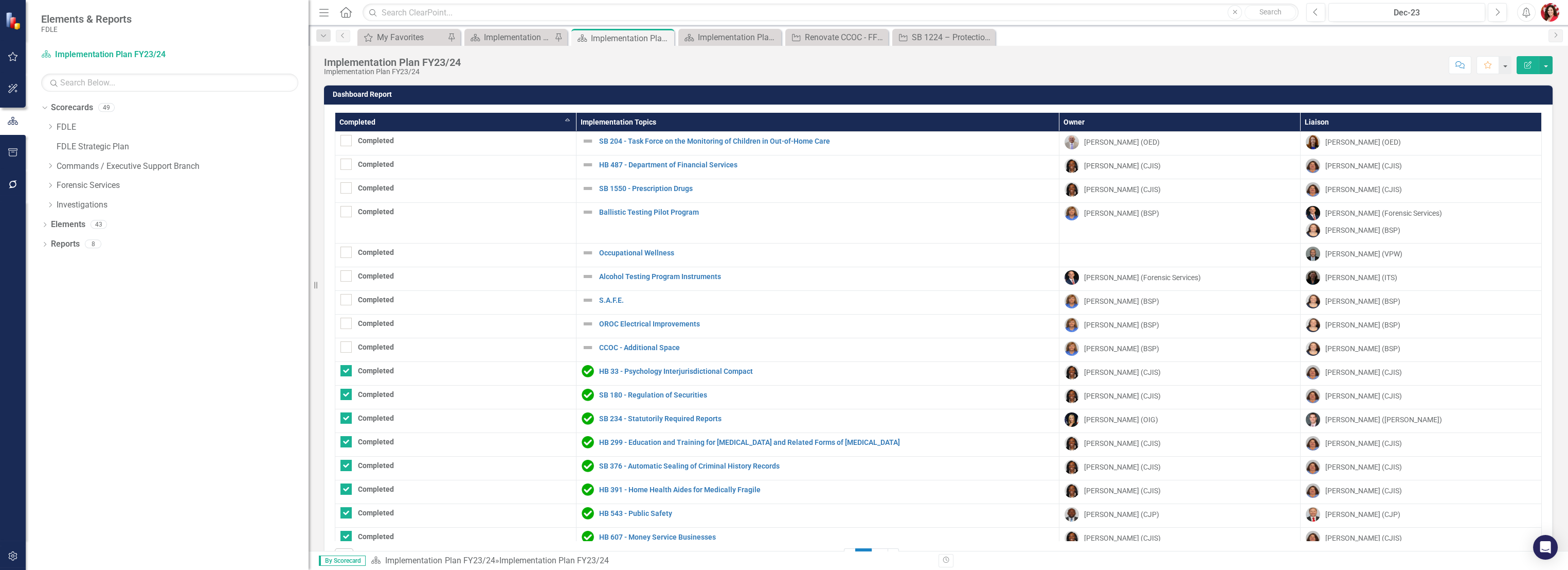
checkbox input "true"
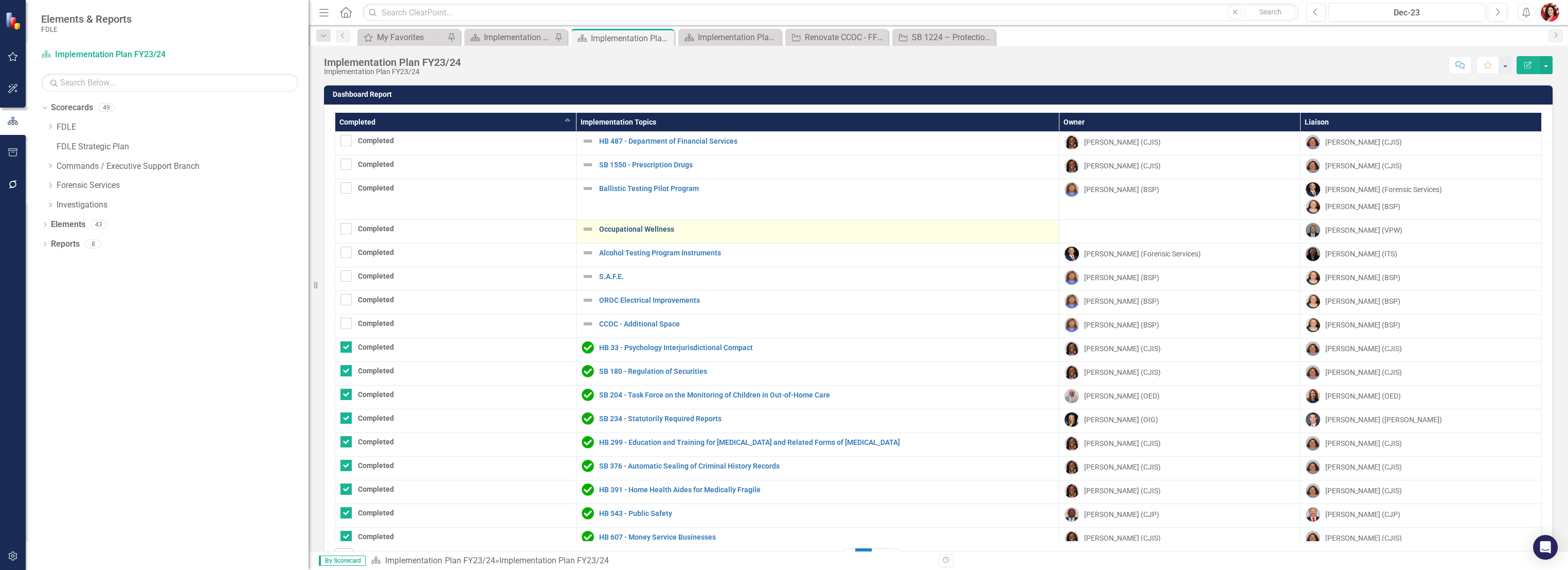
click at [639, 229] on link "Occupational Wellness" at bounding box center [826, 229] width 454 height 8
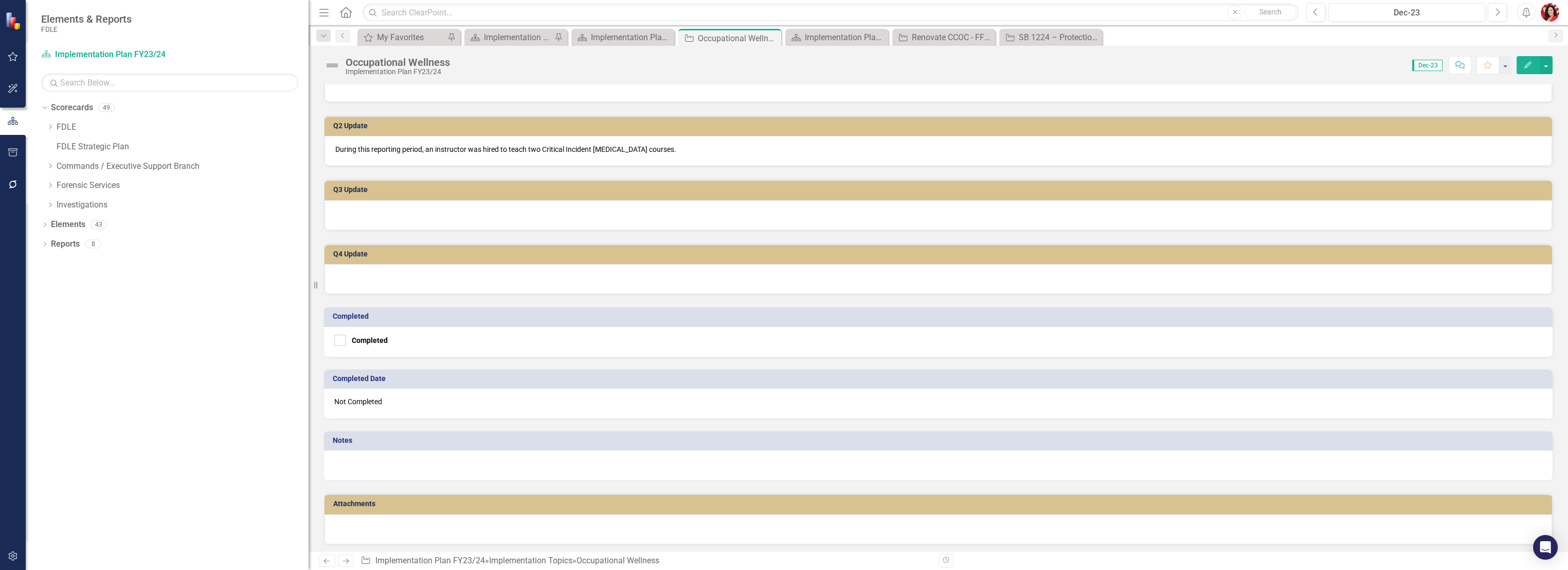
scroll to position [309, 0]
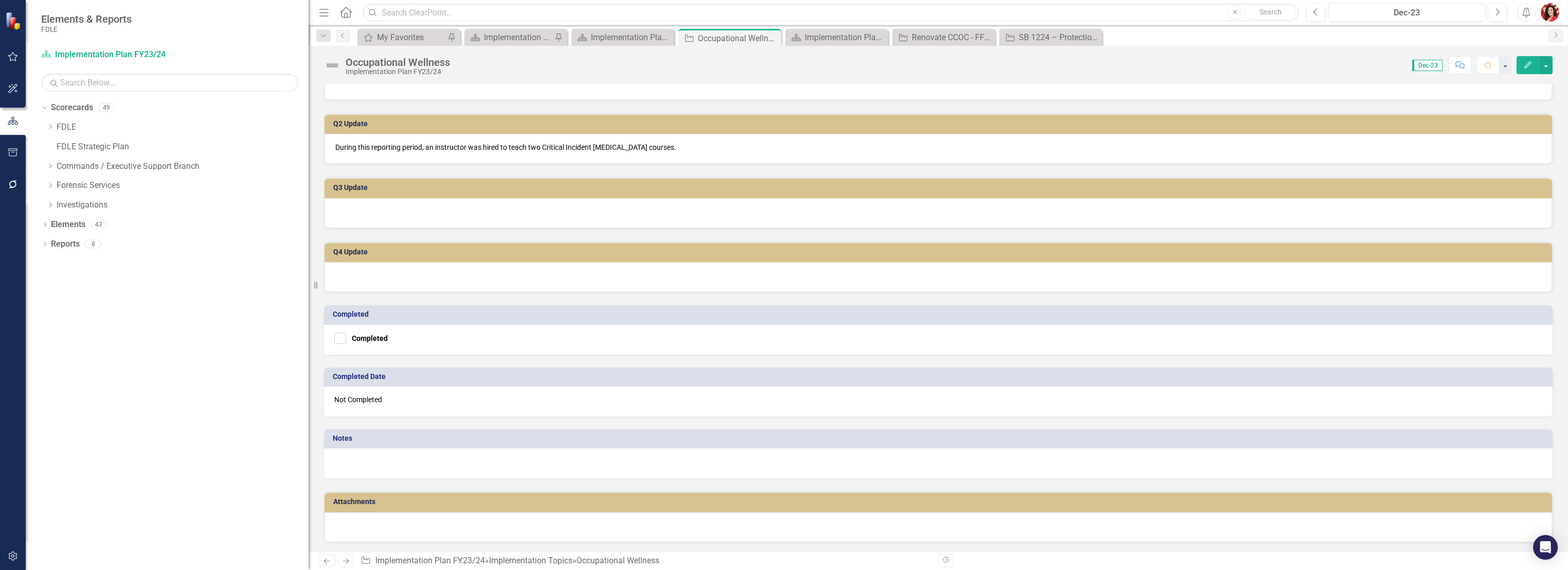
click at [333, 336] on div "Completed" at bounding box center [938, 339] width 1228 height 30
click at [345, 338] on div at bounding box center [340, 338] width 11 height 11
click at [341, 338] on input "Completed" at bounding box center [337, 336] width 7 height 7
checkbox input "true"
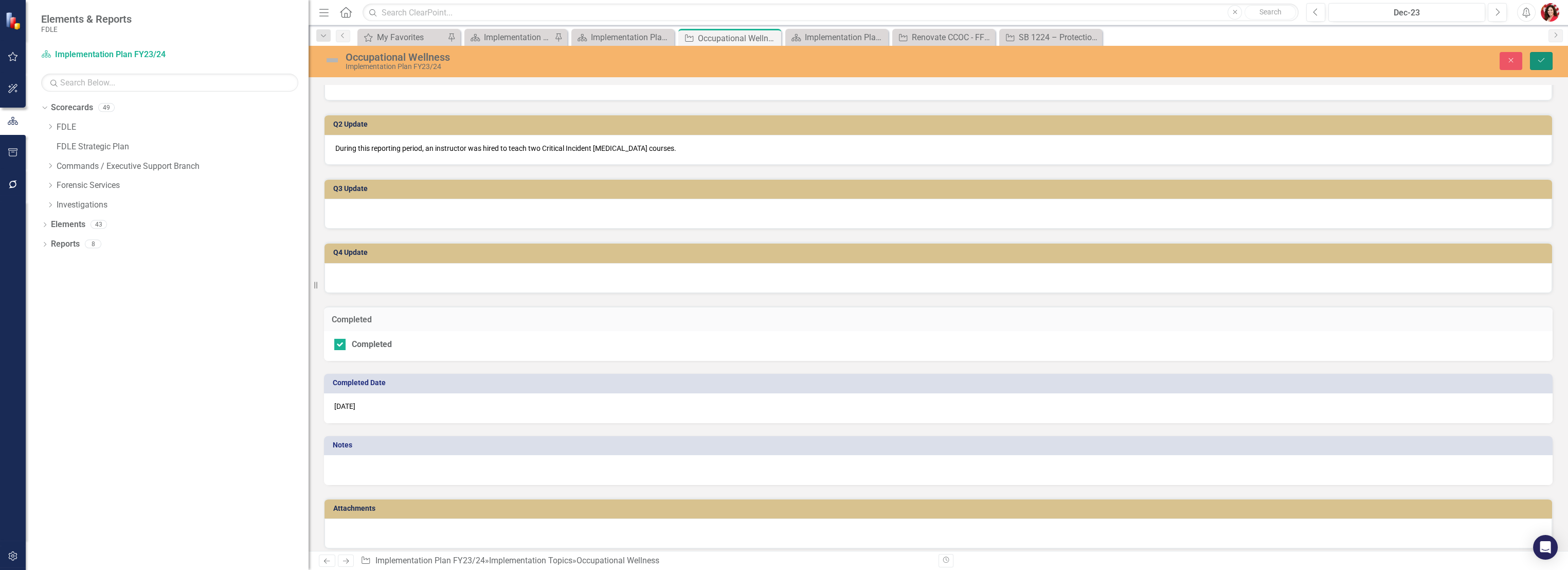
click at [1542, 68] on button "Save" at bounding box center [1541, 60] width 23 height 18
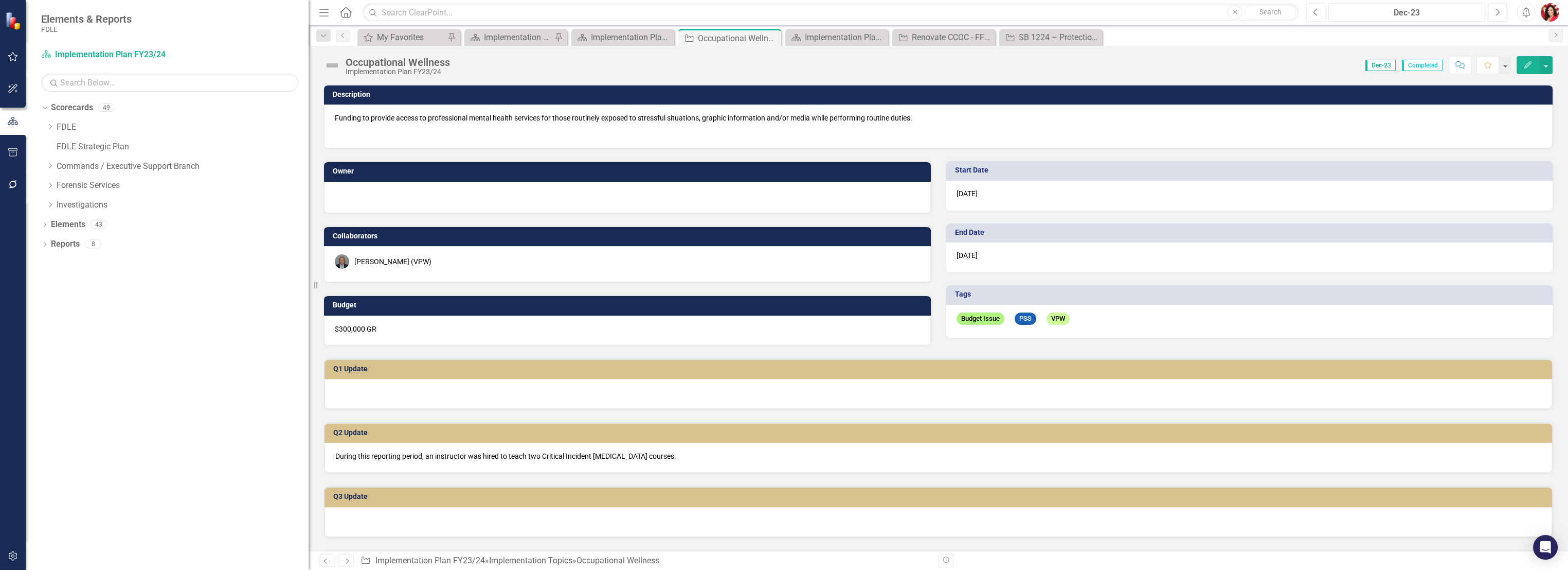
click at [330, 61] on img at bounding box center [332, 64] width 16 height 16
click at [332, 62] on img at bounding box center [332, 64] width 16 height 16
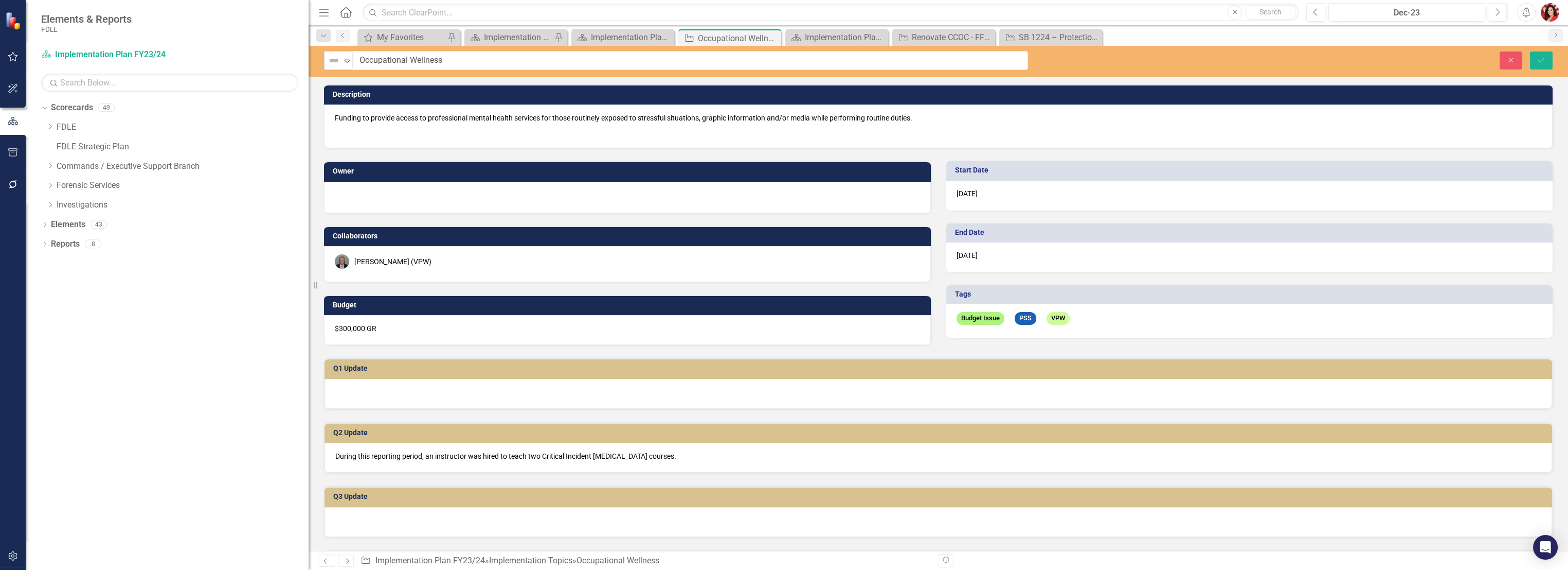
click at [332, 62] on img at bounding box center [333, 60] width 12 height 12
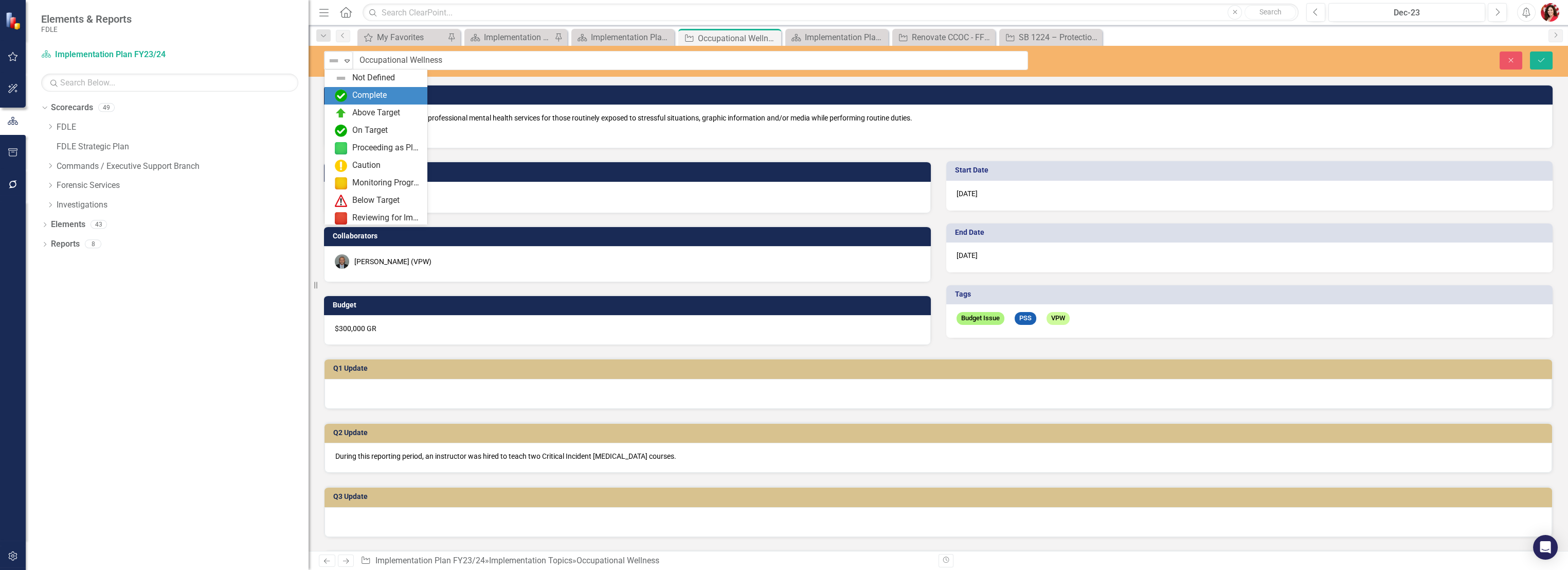
click at [350, 95] on div "Complete" at bounding box center [377, 95] width 86 height 12
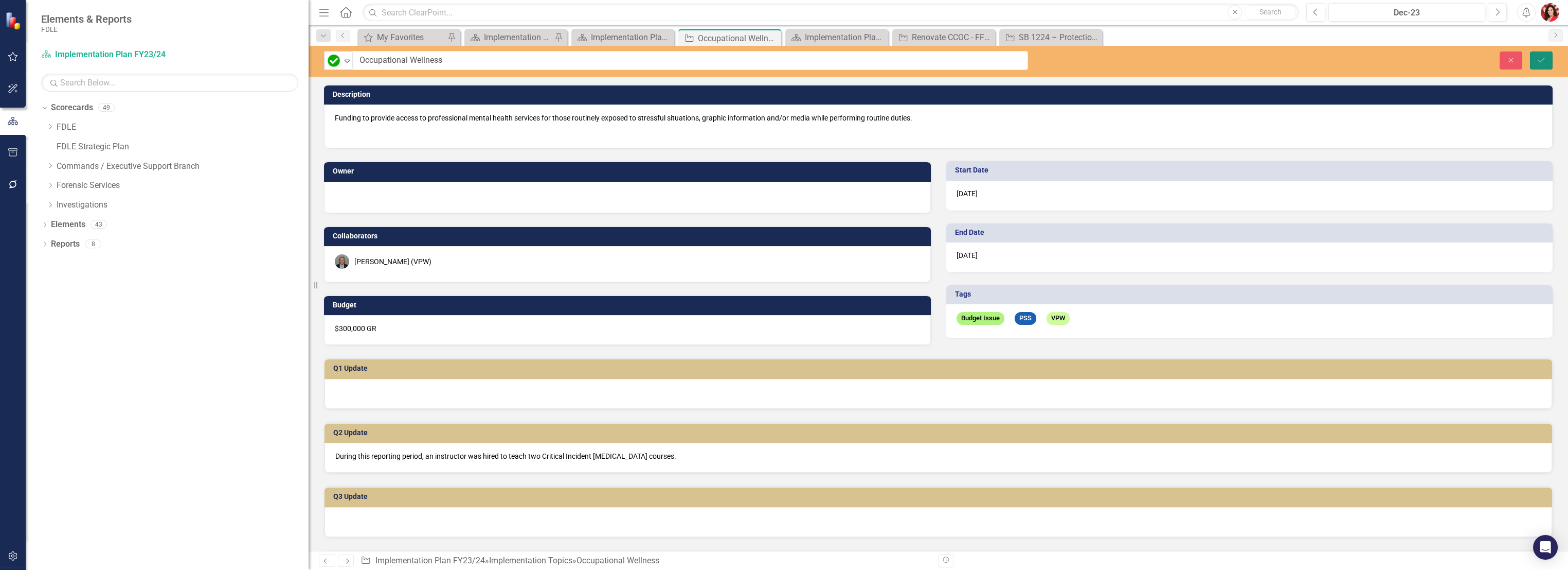
click at [1541, 57] on icon "Save" at bounding box center [1541, 60] width 9 height 8
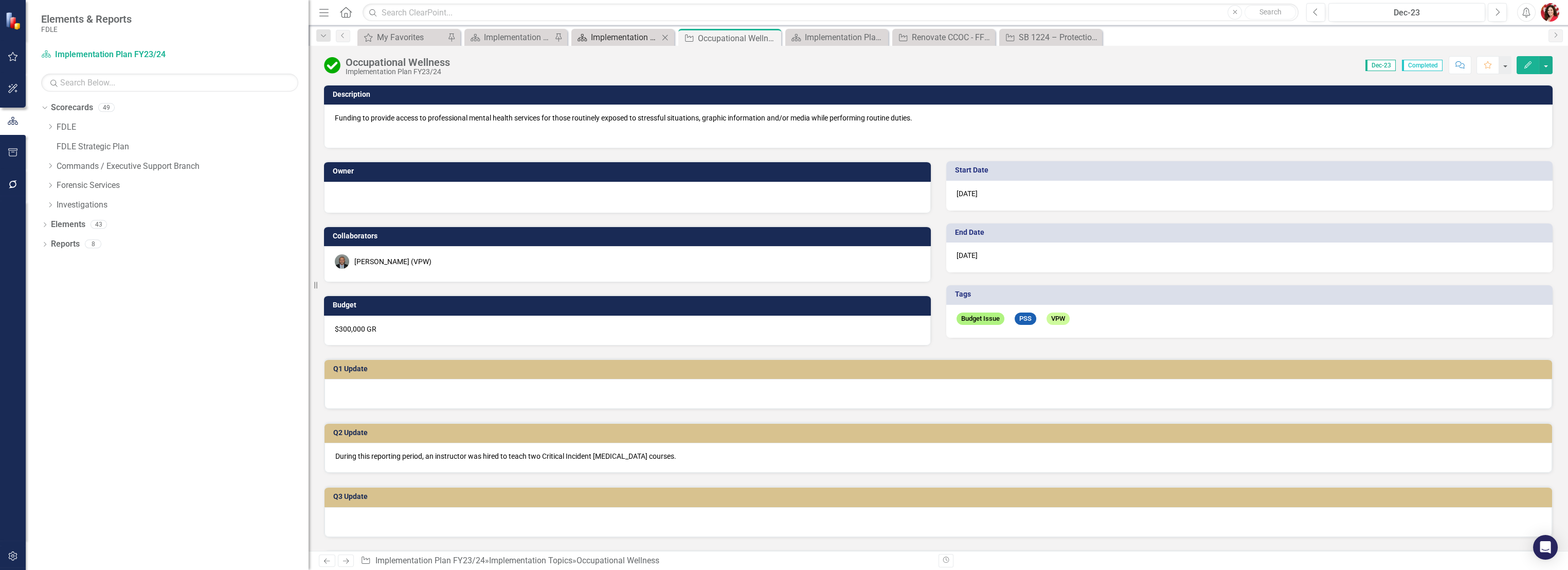
click at [630, 43] on div "Implementation Plan FY23/24" at bounding box center [624, 38] width 68 height 13
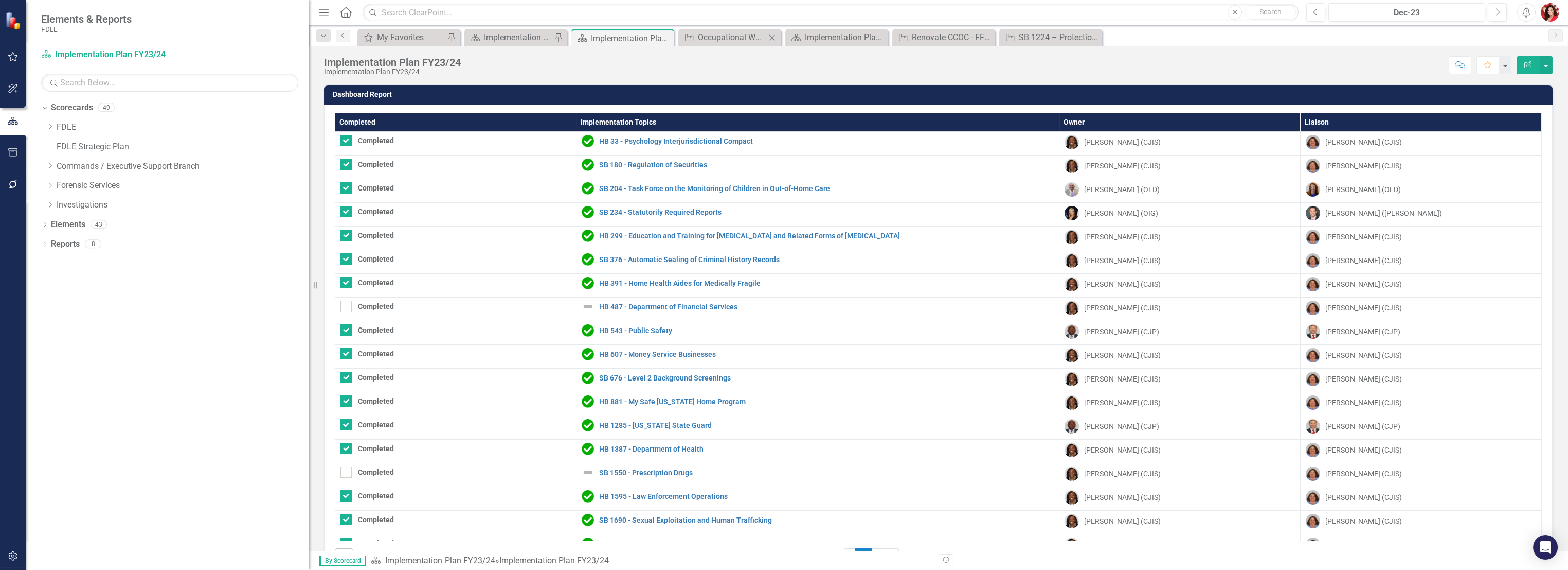
click at [773, 37] on icon "Close" at bounding box center [772, 37] width 10 height 9
click at [448, 120] on th "Completed" at bounding box center [455, 122] width 241 height 19
checkbox input "false"
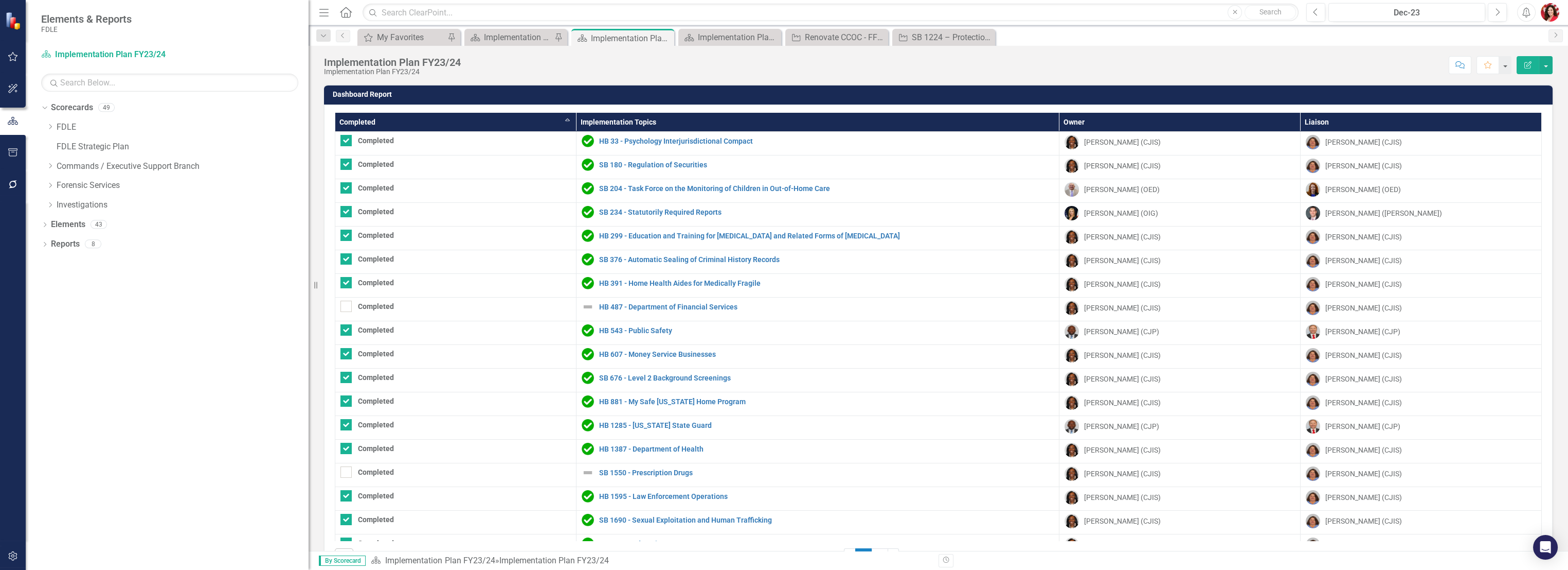
checkbox input "false"
checkbox input "true"
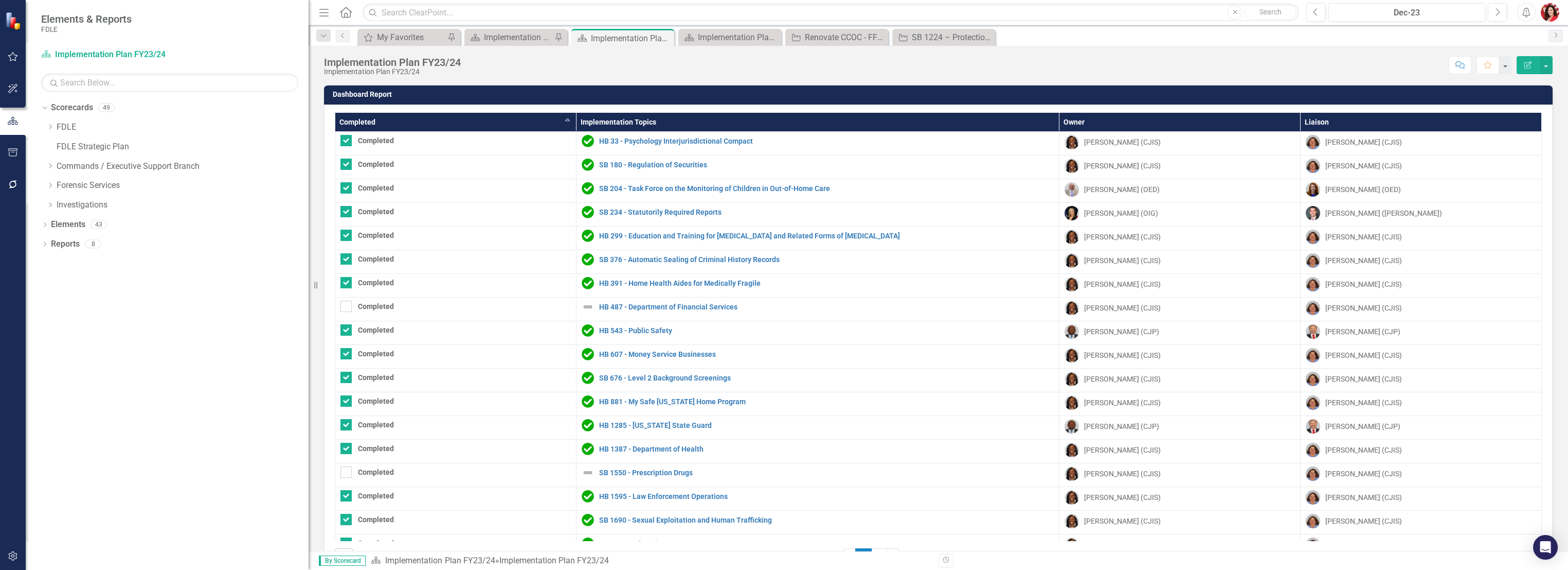
checkbox input "true"
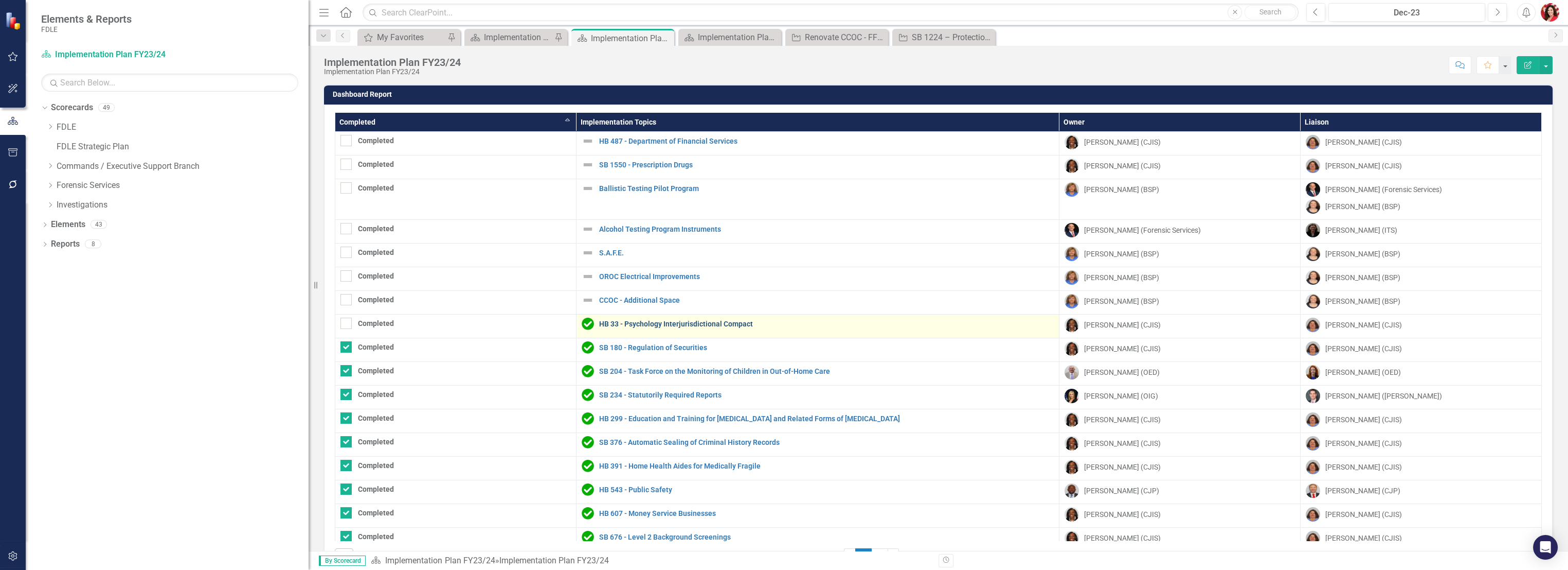
checkbox input "true"
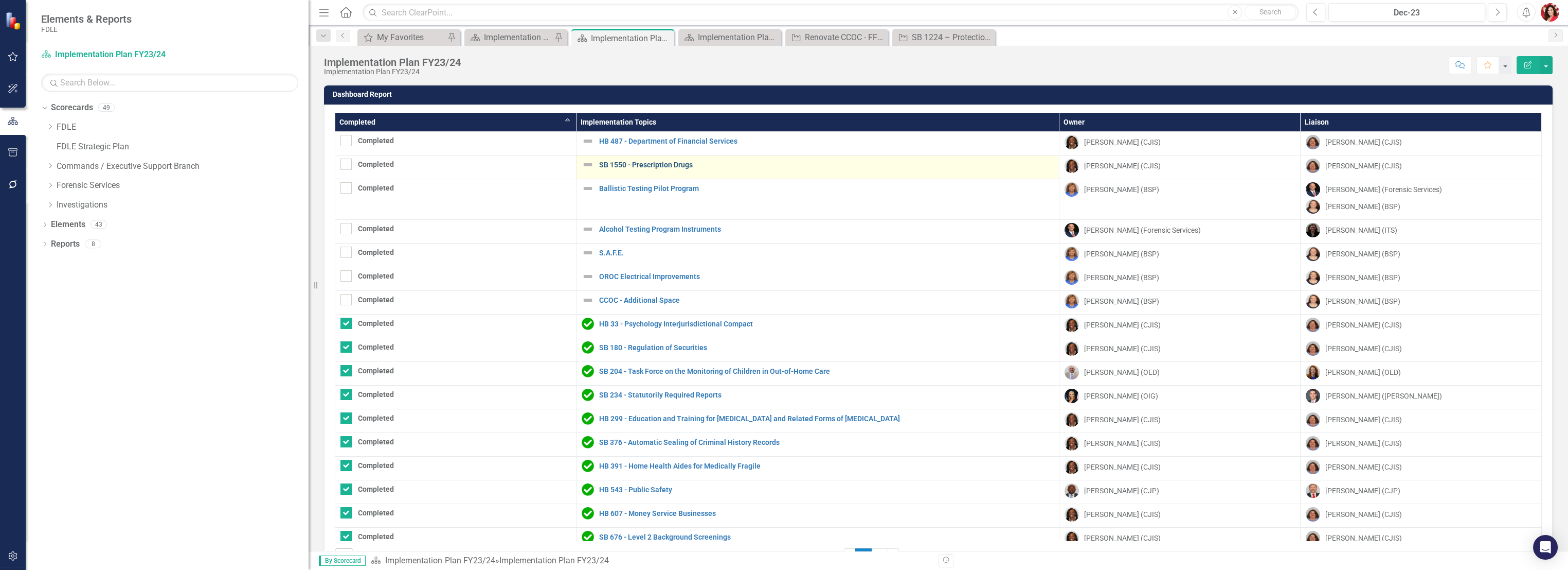
click at [657, 163] on link "SB 1550 - Prescription Drugs" at bounding box center [826, 164] width 454 height 8
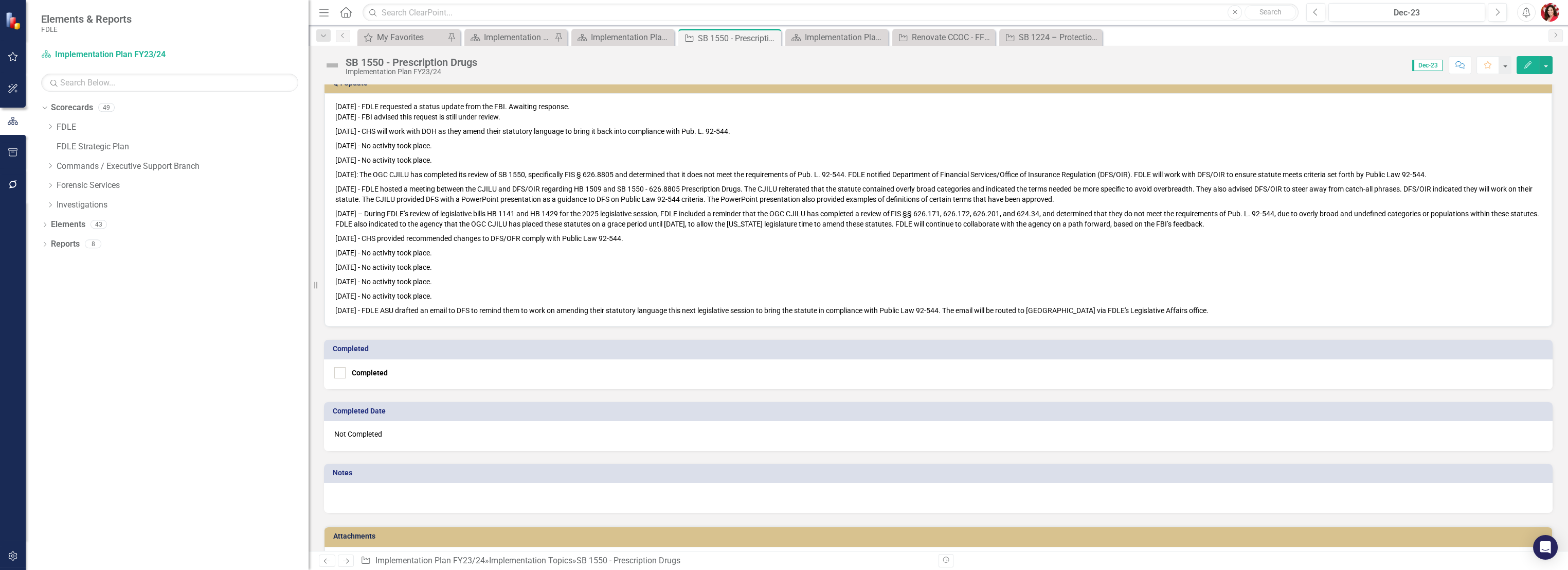
scroll to position [527, 0]
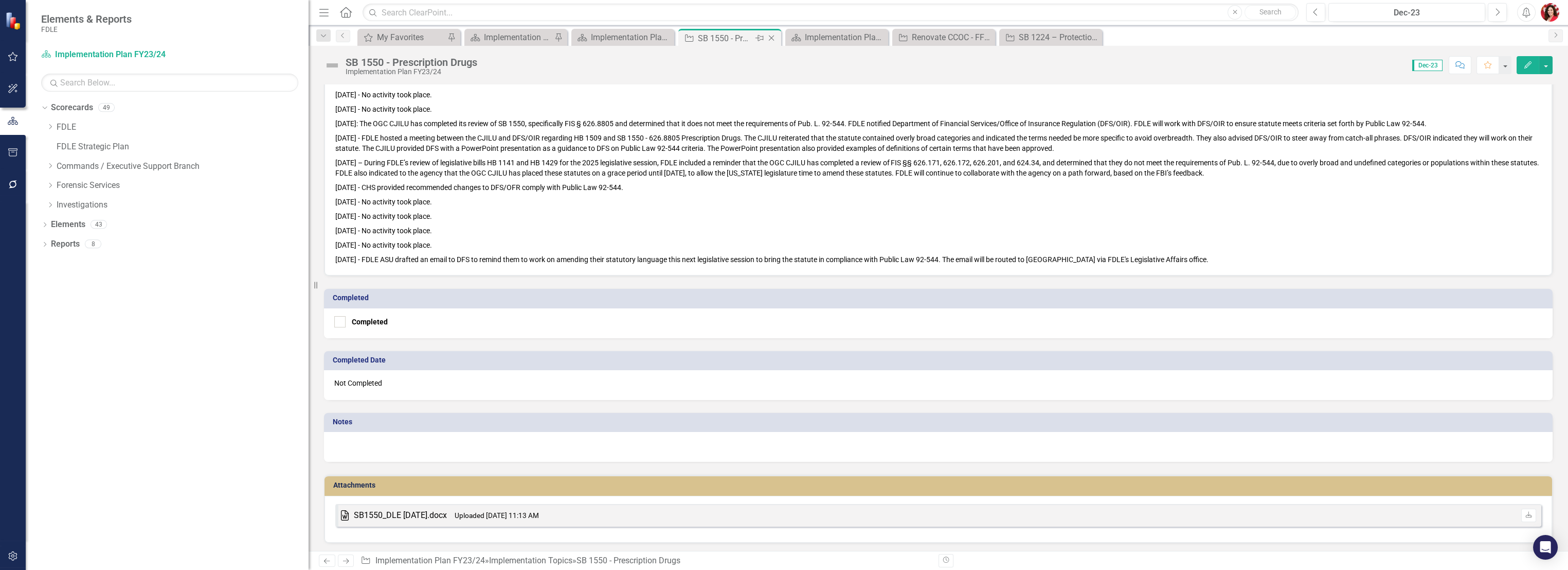
click at [769, 42] on div "Close" at bounding box center [772, 39] width 13 height 13
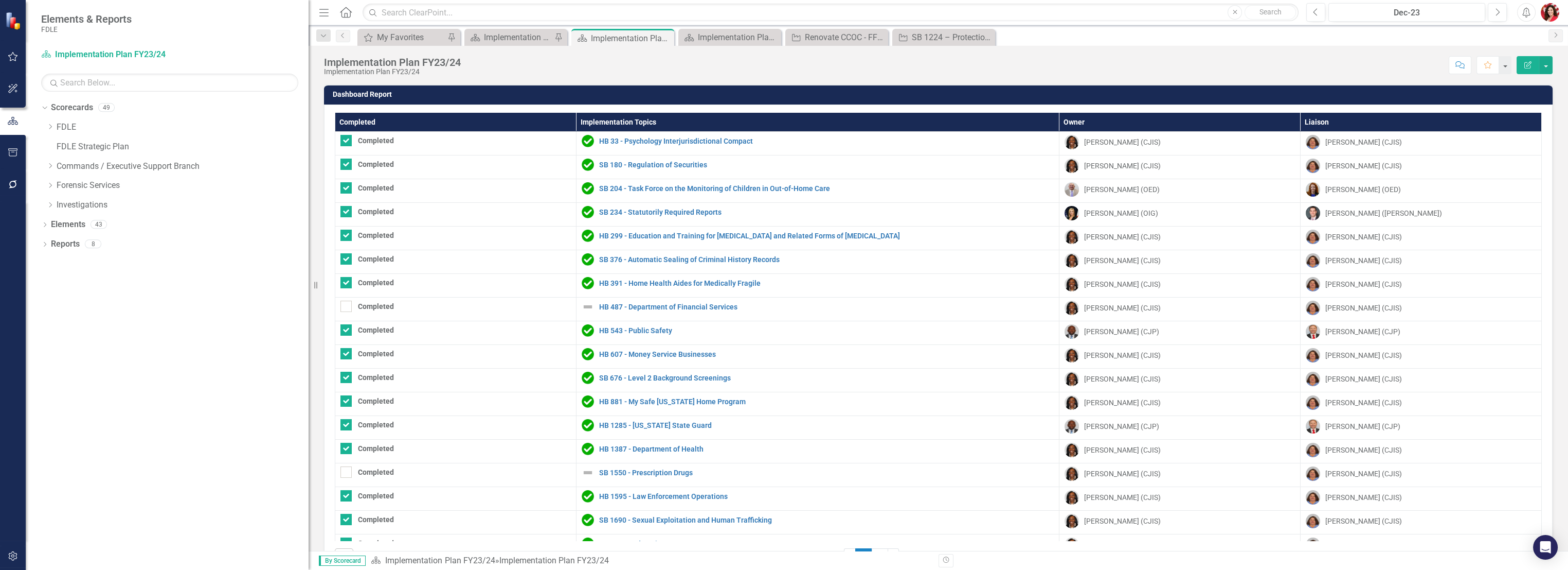
click at [627, 119] on th "Implementation Topics" at bounding box center [817, 122] width 483 height 19
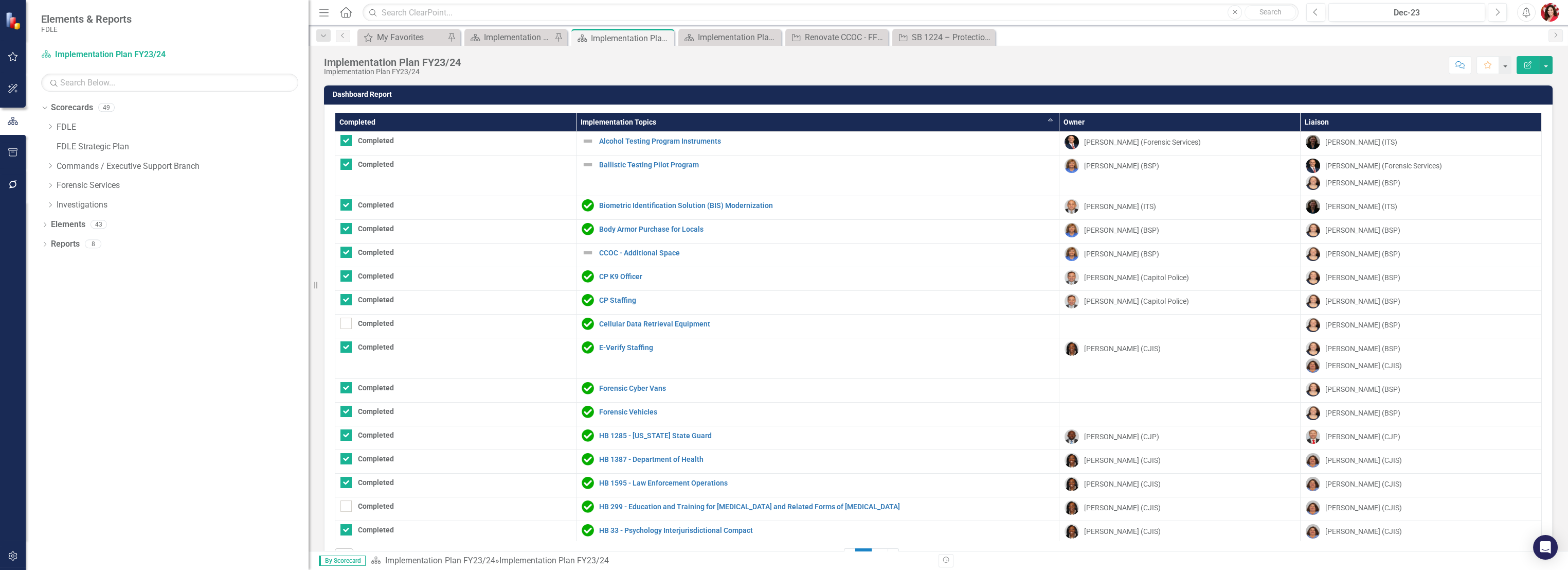
checkbox input "false"
checkbox input "true"
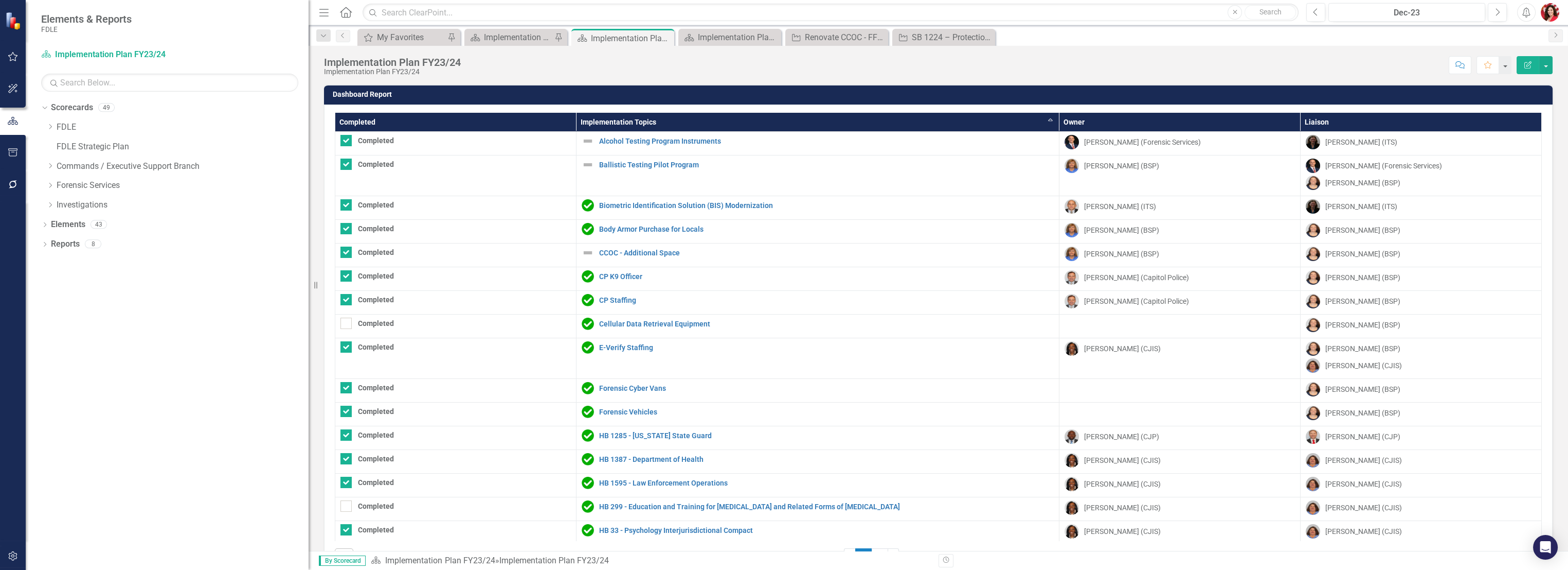
checkbox input "false"
checkbox input "true"
click at [550, 123] on th "Completed" at bounding box center [455, 122] width 241 height 19
checkbox input "true"
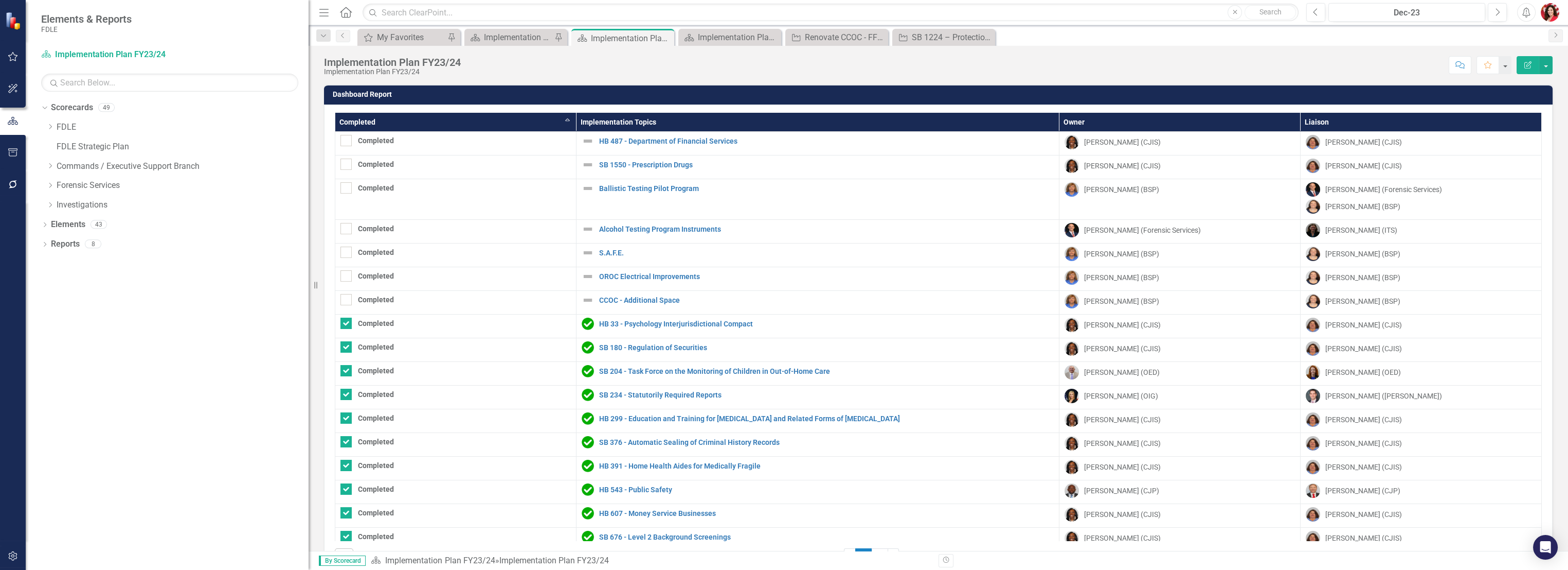
checkbox input "false"
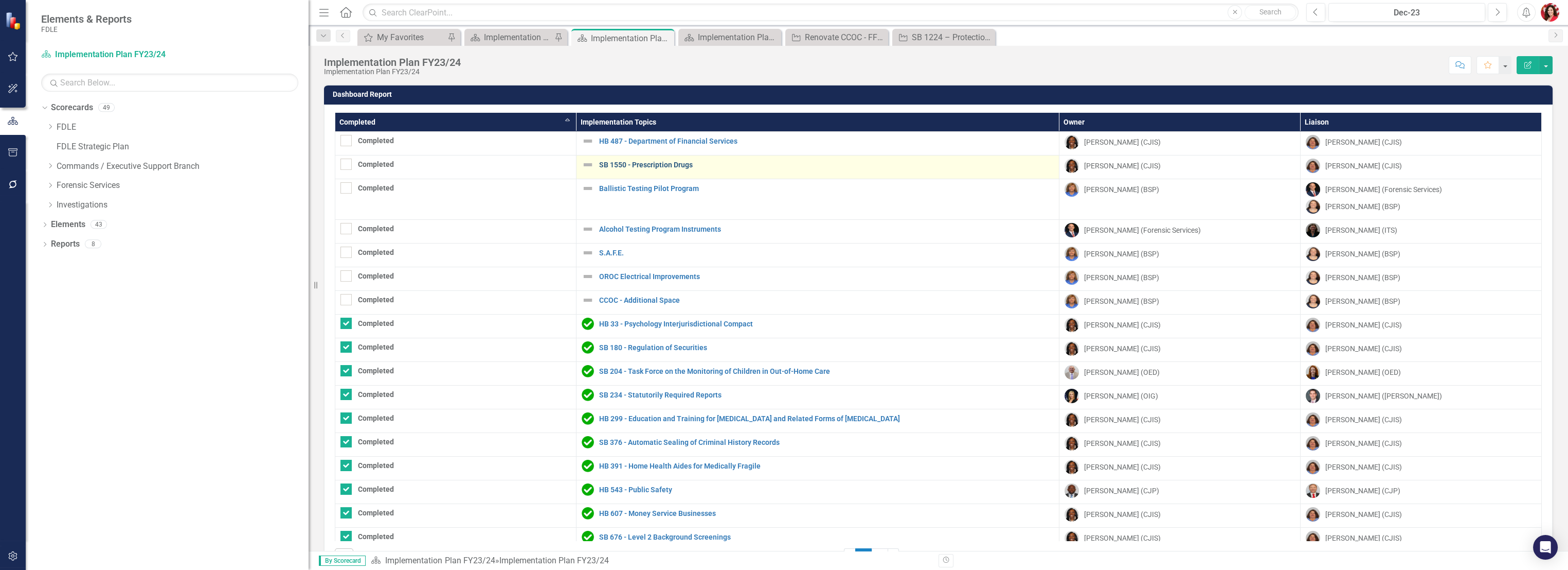
click at [644, 162] on link "SB 1550 - Prescription Drugs" at bounding box center [826, 164] width 454 height 8
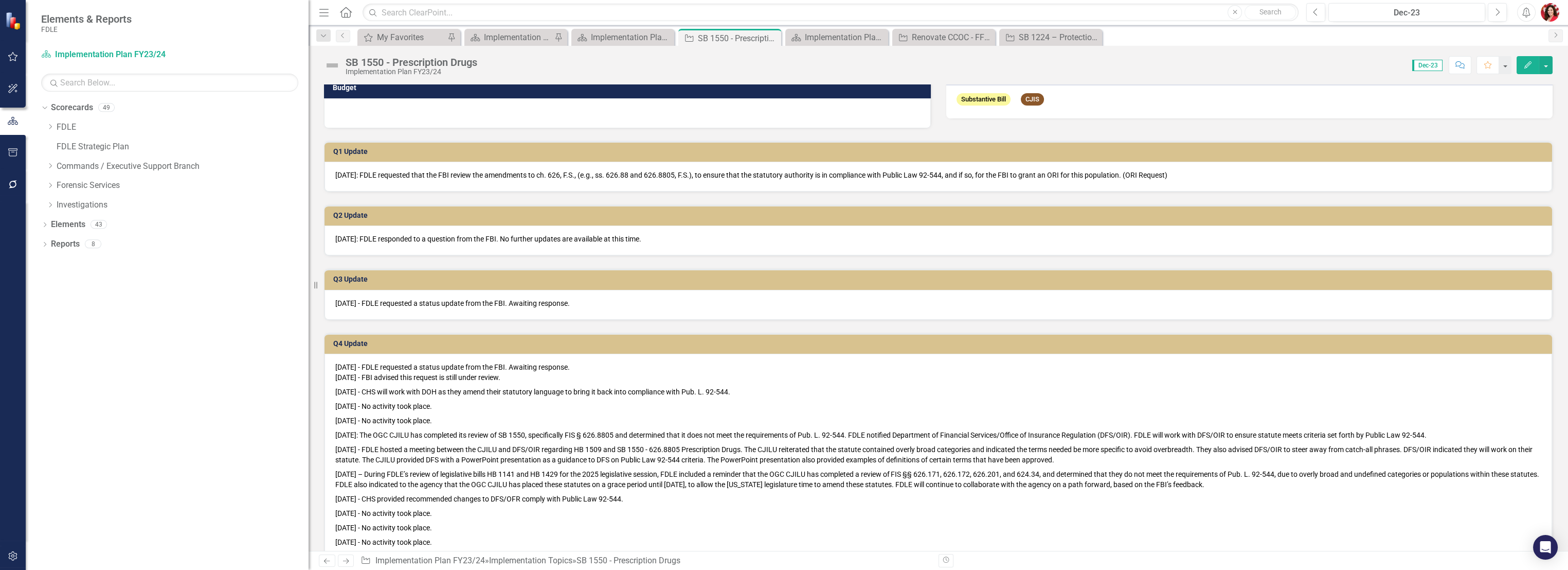
scroll to position [400, 0]
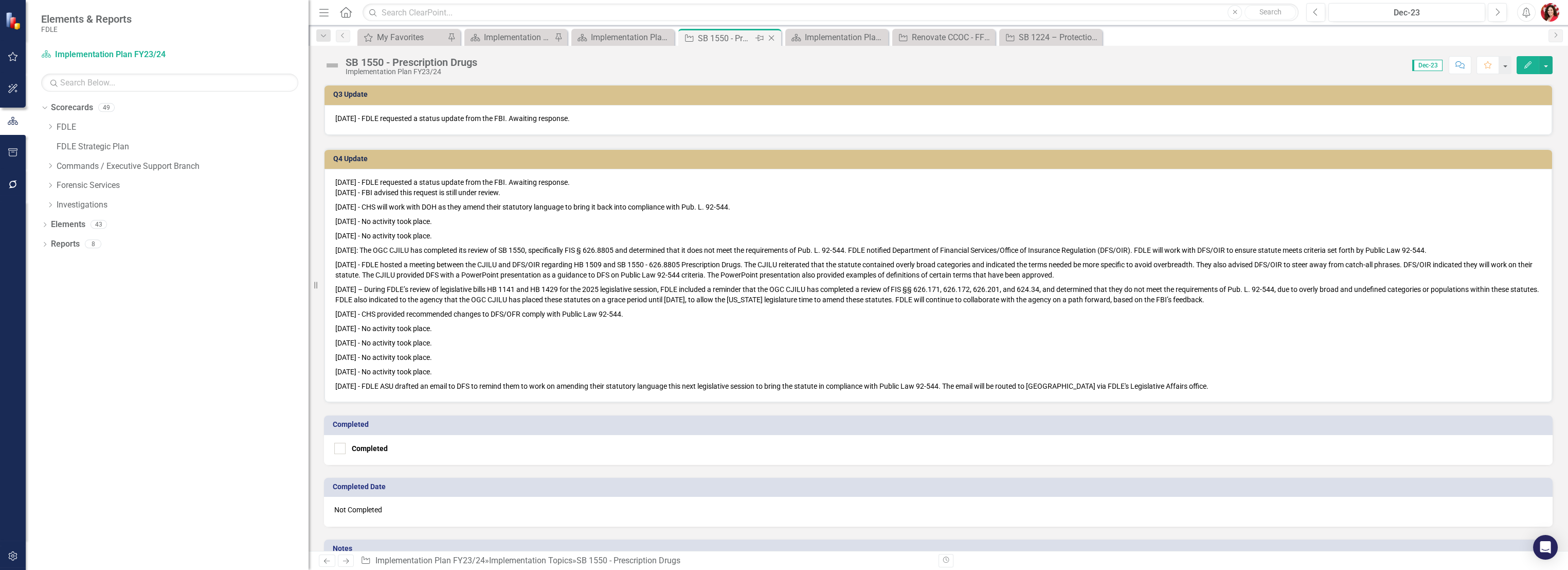
click at [769, 38] on icon "Close" at bounding box center [771, 38] width 10 height 9
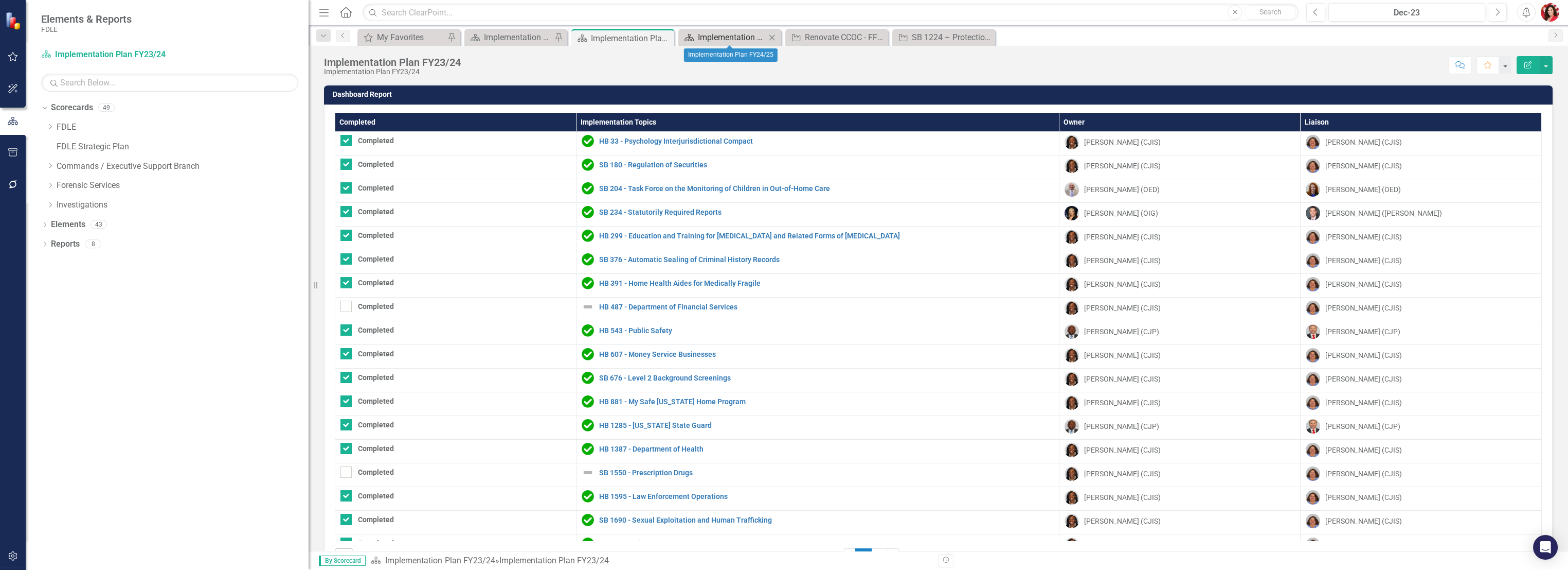
click at [725, 34] on div "Implementation Plan FY24/25" at bounding box center [732, 38] width 68 height 13
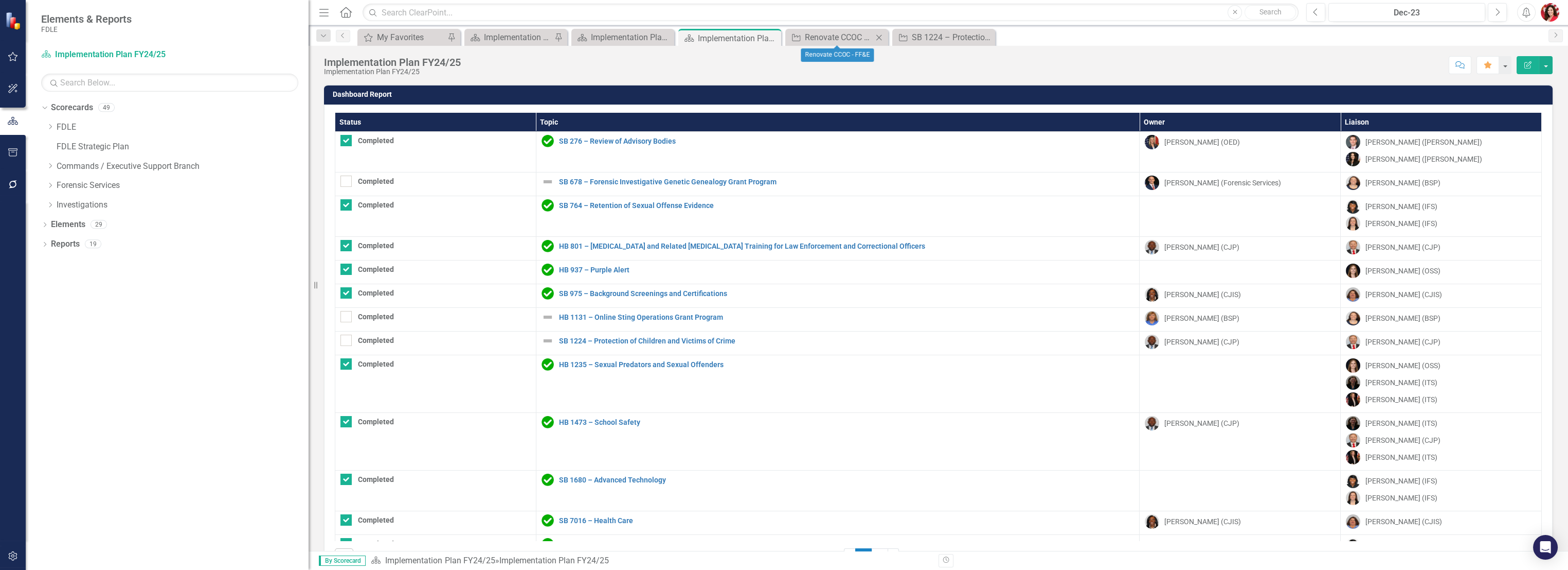
click at [877, 40] on icon "Close" at bounding box center [878, 37] width 10 height 9
click at [880, 39] on icon at bounding box center [878, 37] width 6 height 6
click at [638, 115] on th "Topic" at bounding box center [837, 122] width 604 height 19
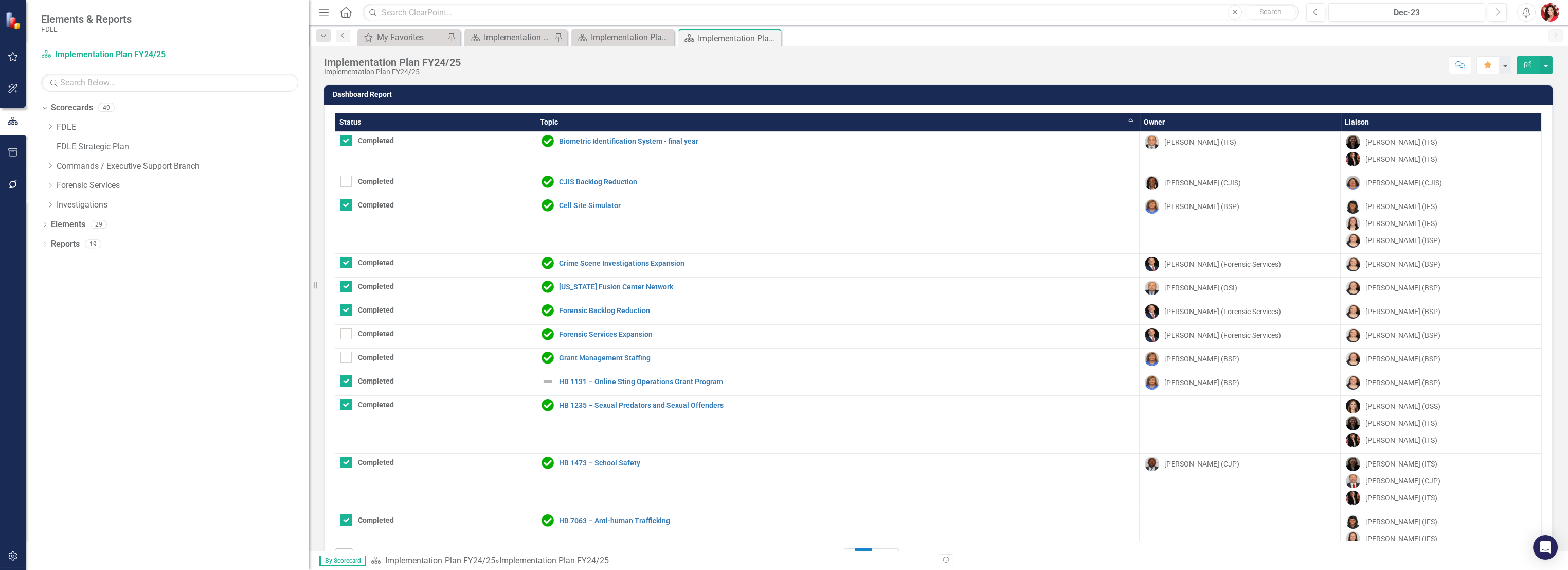
checkbox input "true"
checkbox input "false"
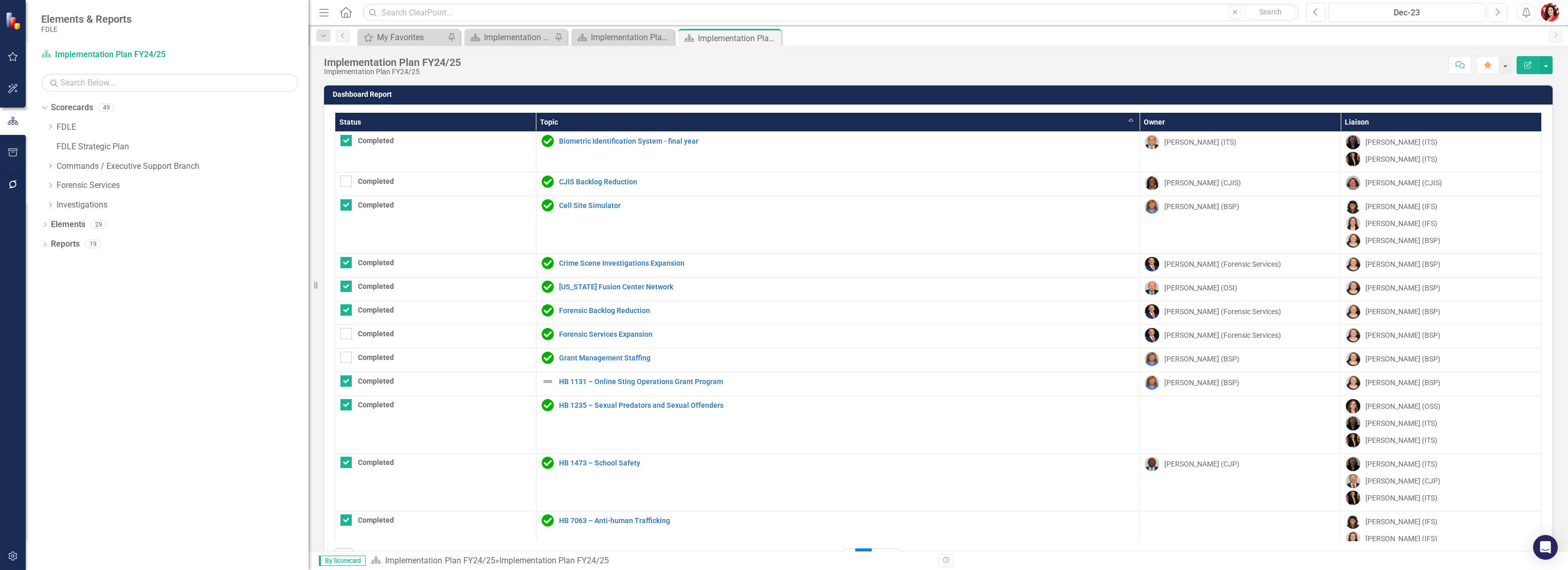
checkbox input "false"
click at [638, 115] on th "Topic Sort Ascending" at bounding box center [837, 122] width 604 height 19
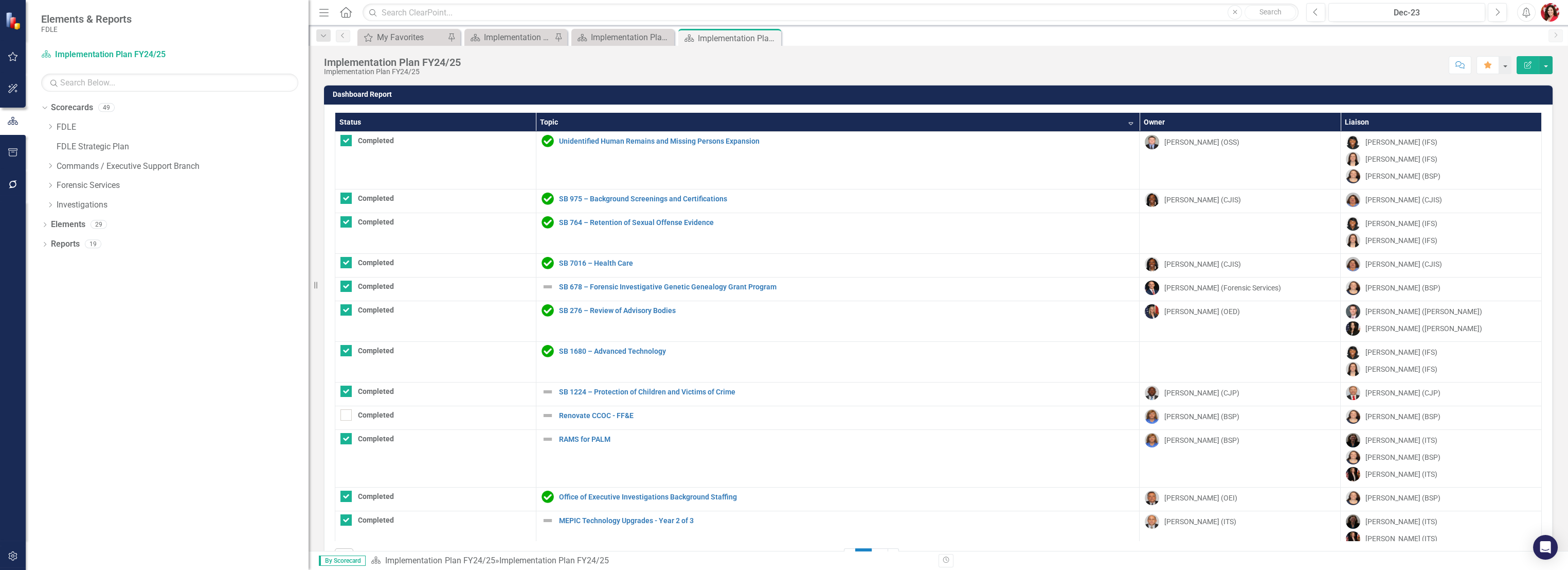
checkbox input "false"
checkbox input "true"
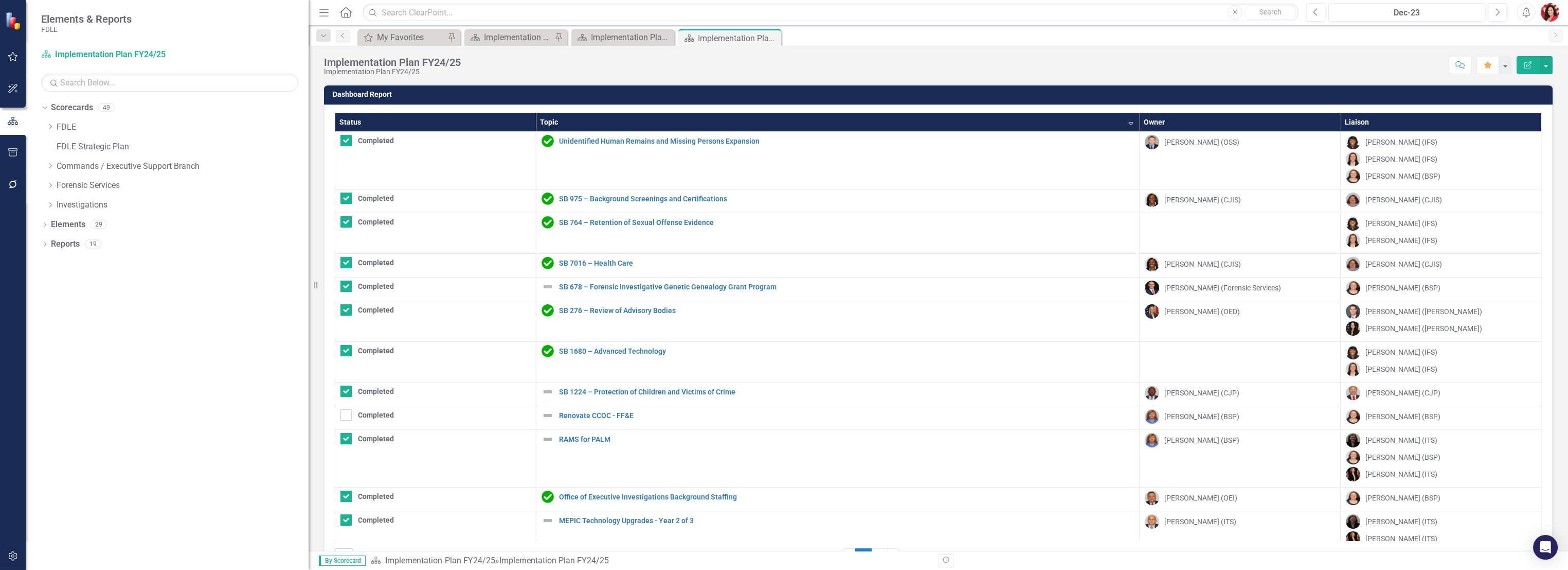
checkbox input "true"
click at [485, 127] on th "Status" at bounding box center [435, 122] width 201 height 19
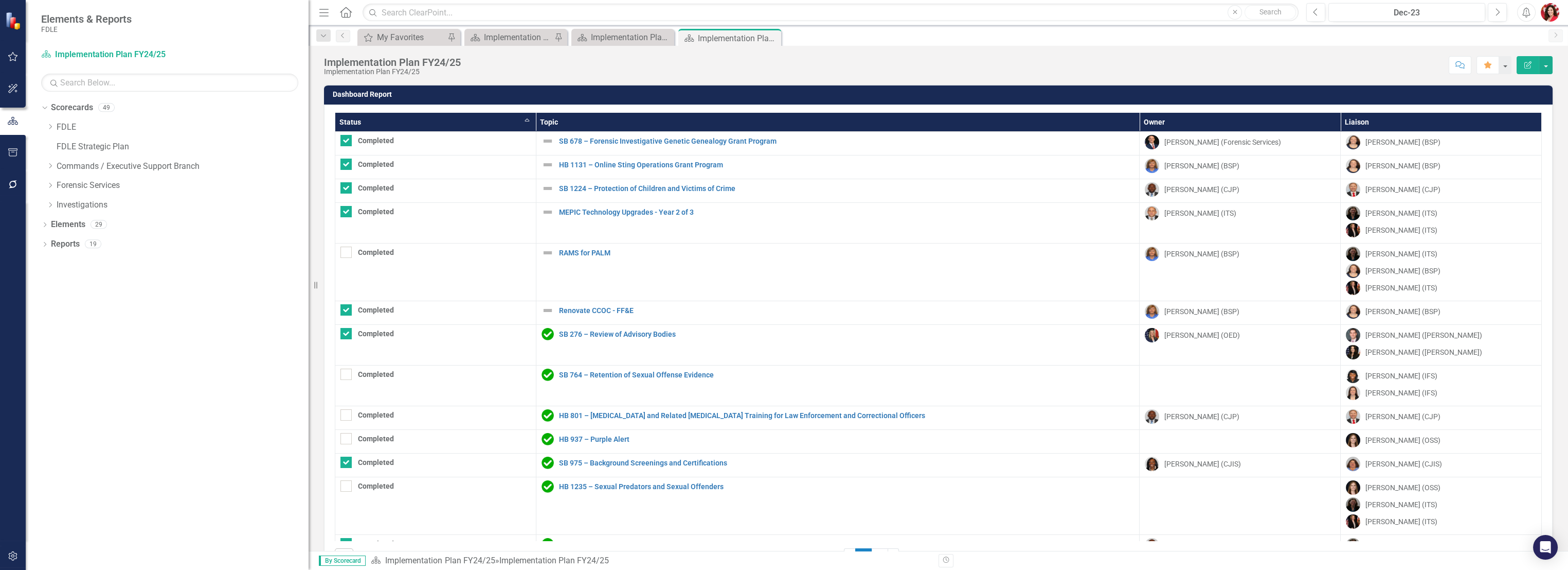
checkbox input "false"
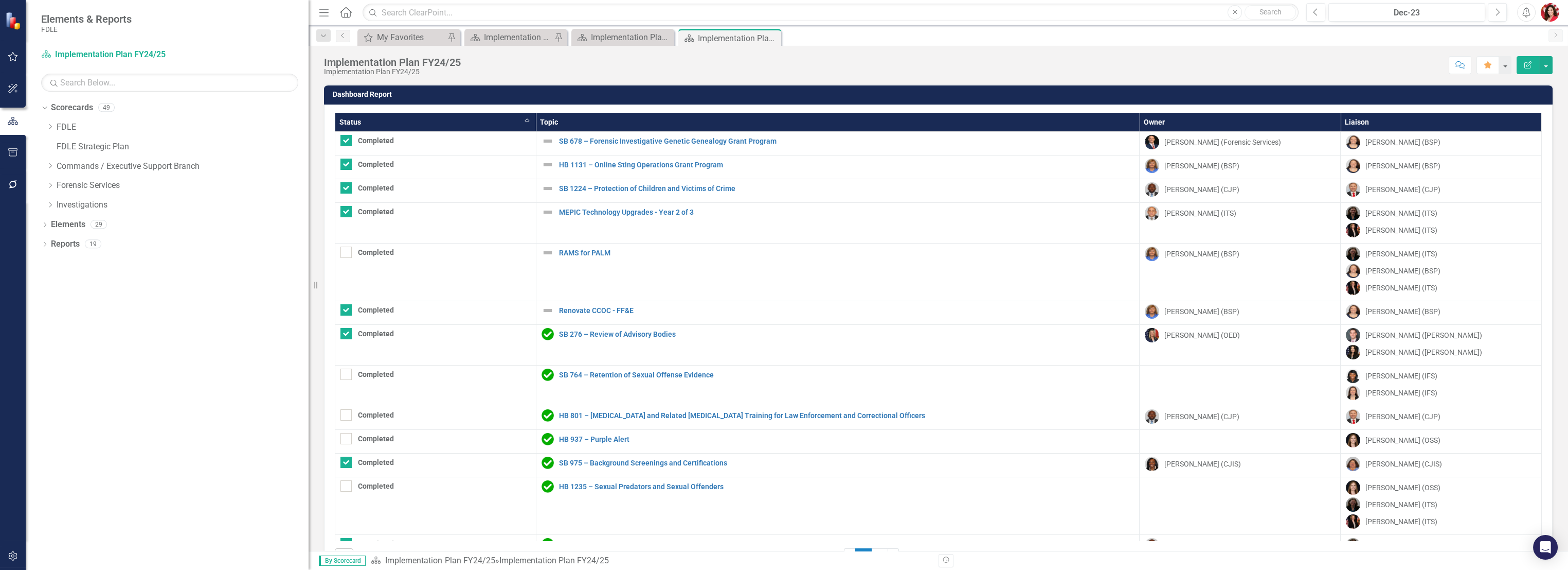
checkbox input "true"
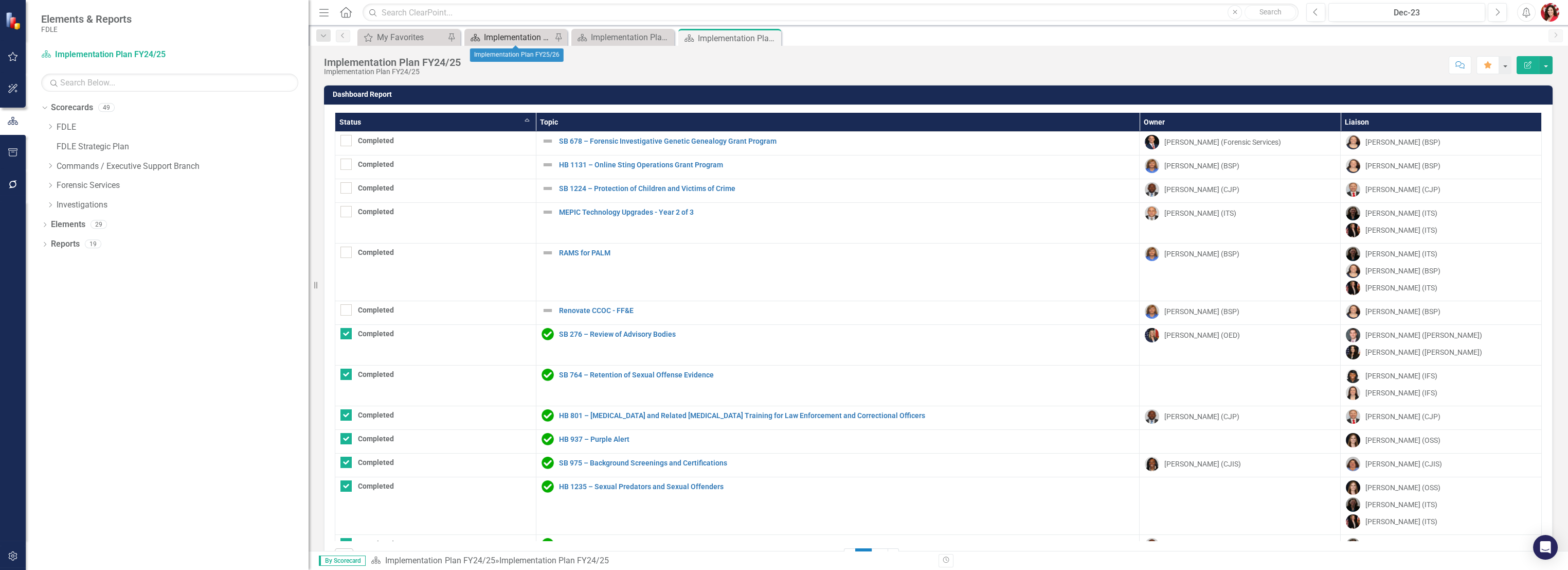
click at [502, 35] on div "Implementation Plan FY25/26" at bounding box center [518, 38] width 68 height 13
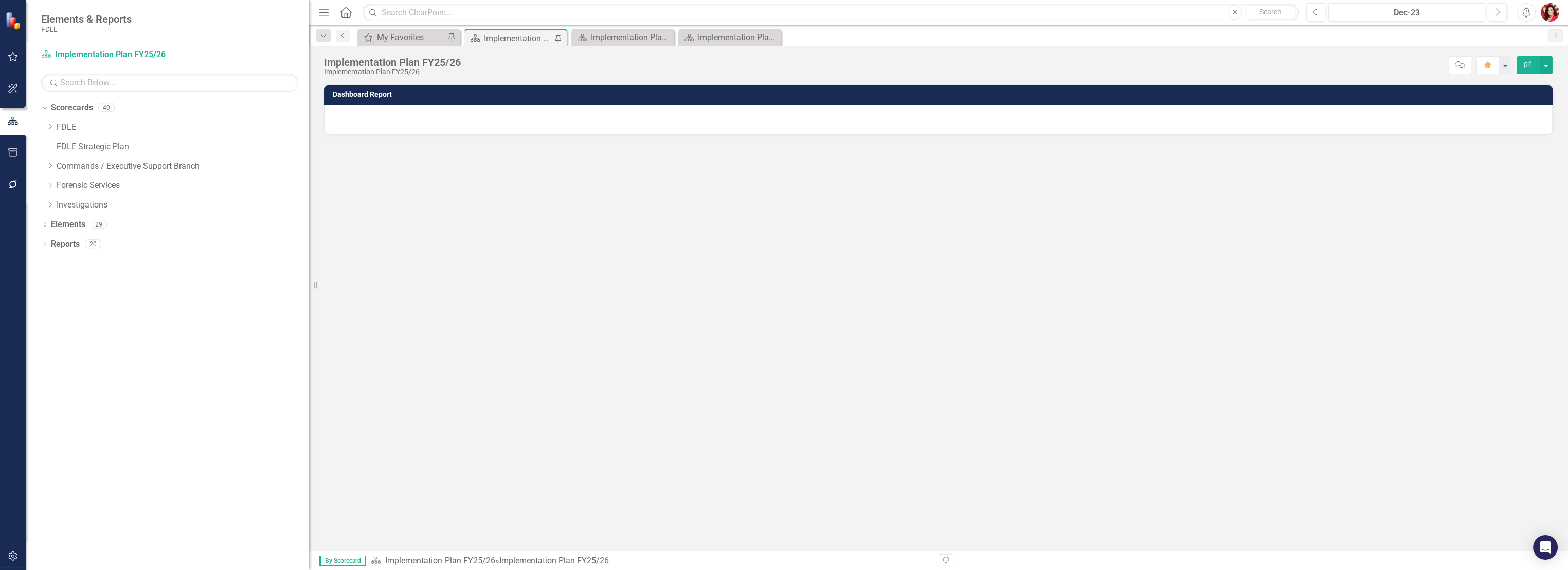
click at [574, 115] on div at bounding box center [938, 119] width 1228 height 30
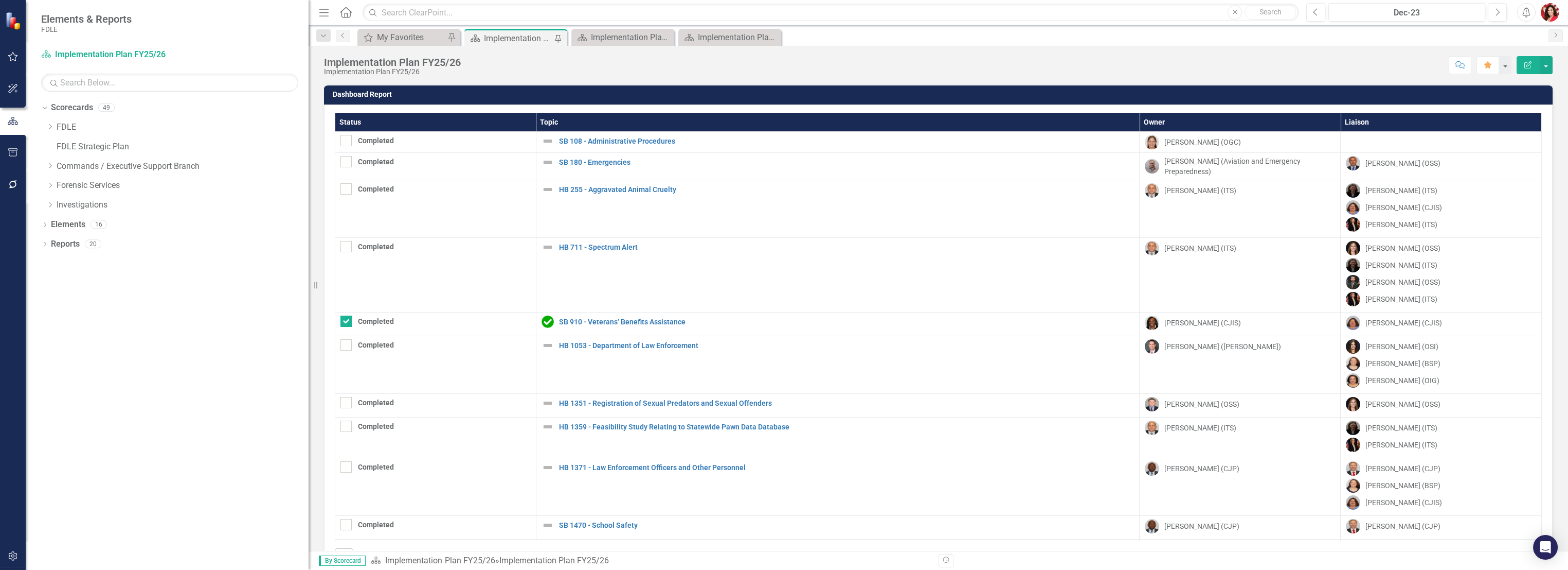
click at [511, 117] on th "Status" at bounding box center [435, 122] width 201 height 19
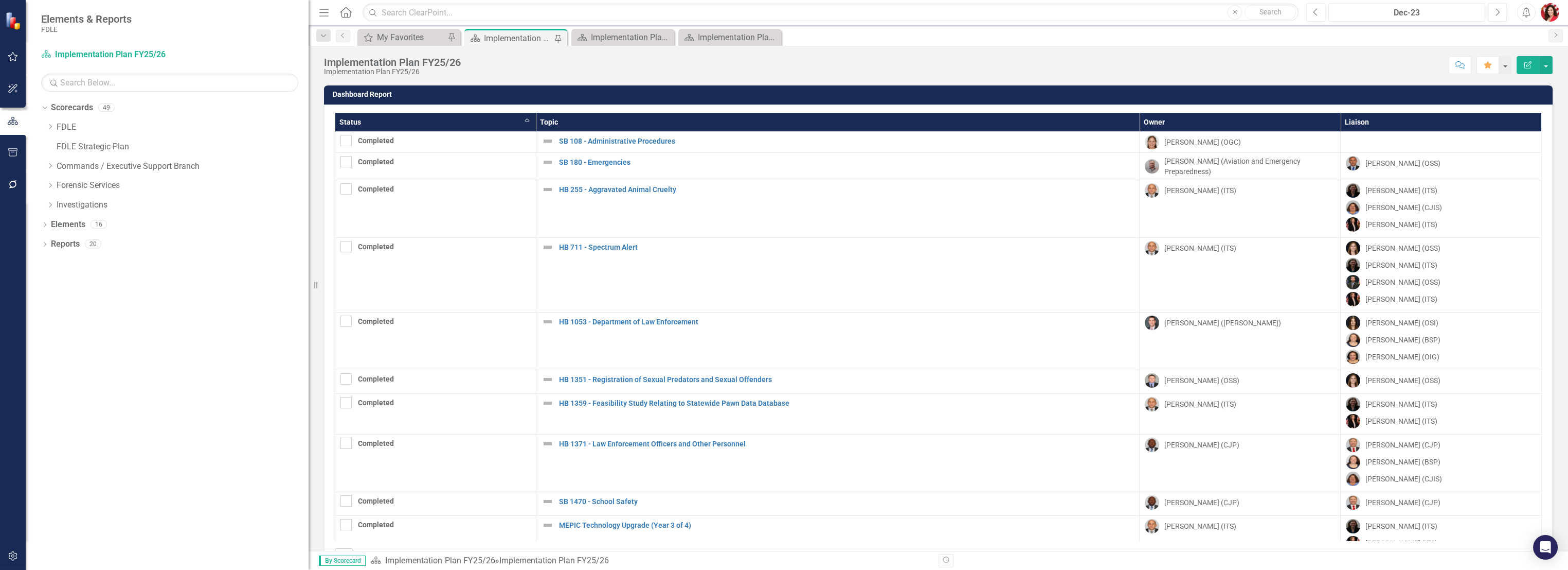
checkbox input "false"
checkbox input "true"
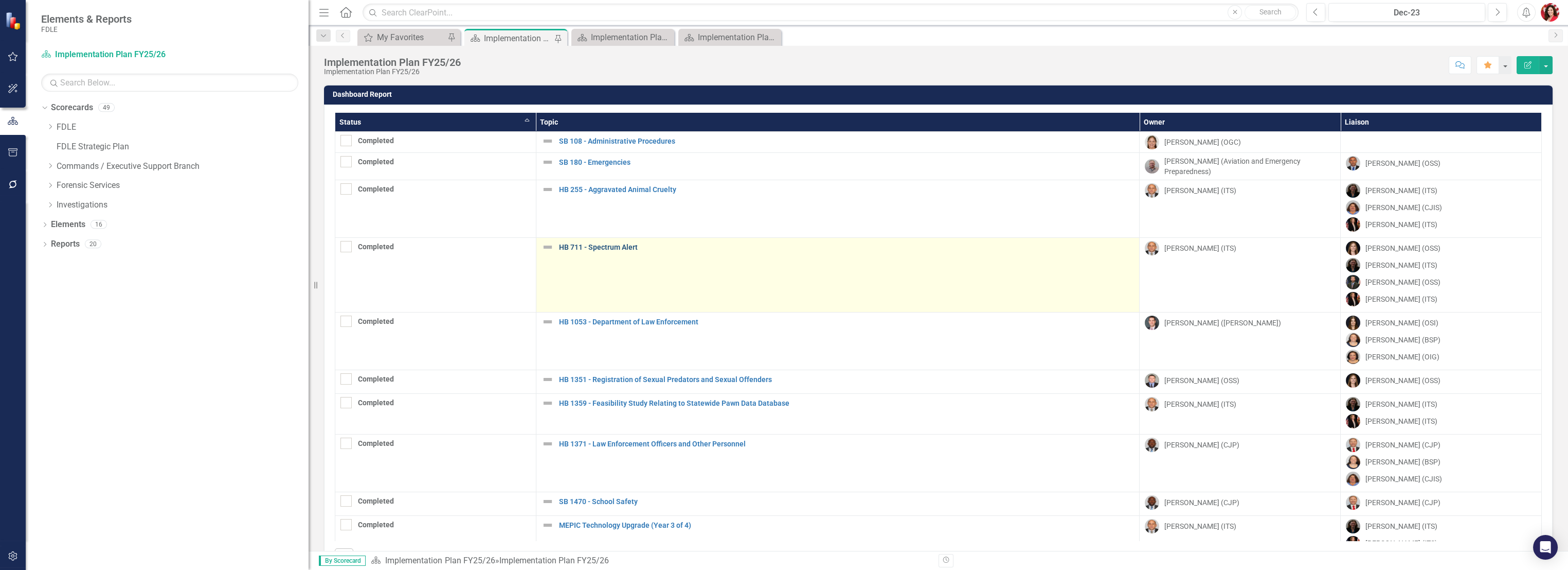
click at [620, 246] on link "HB 711 - Spectrum Alert" at bounding box center [846, 247] width 575 height 8
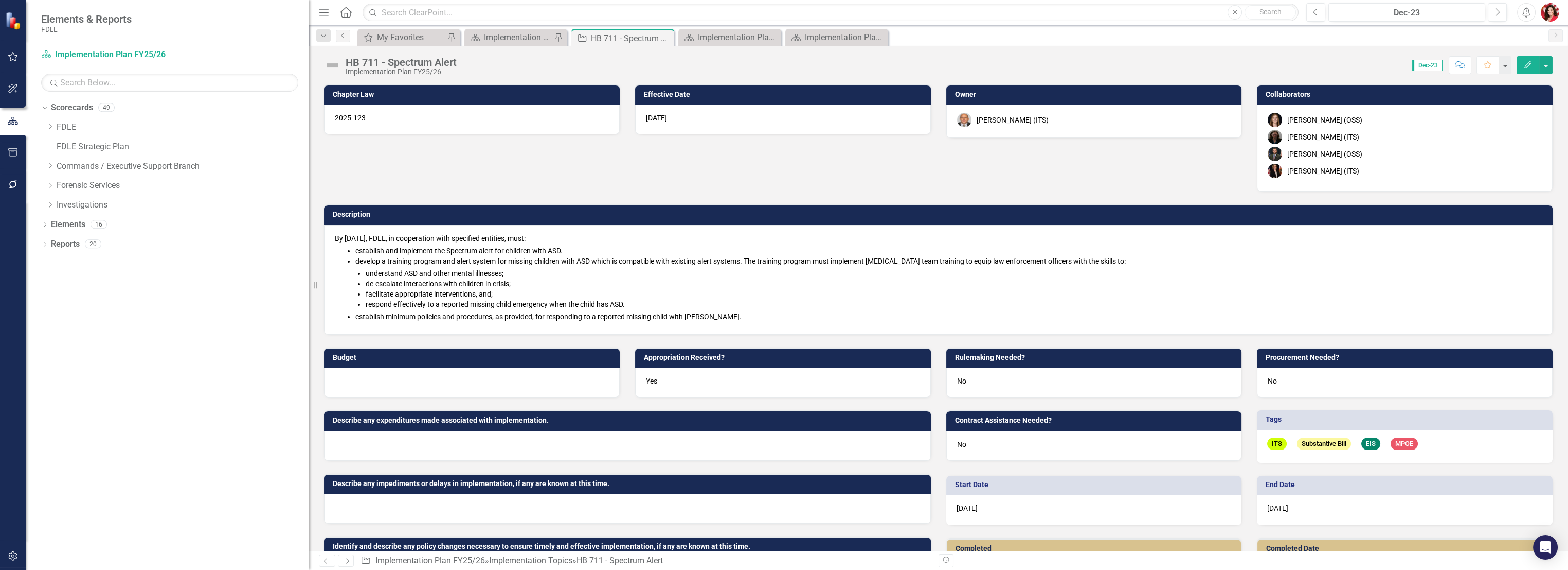
click at [1421, 140] on div "[PERSON_NAME] (ITS)" at bounding box center [1405, 136] width 274 height 14
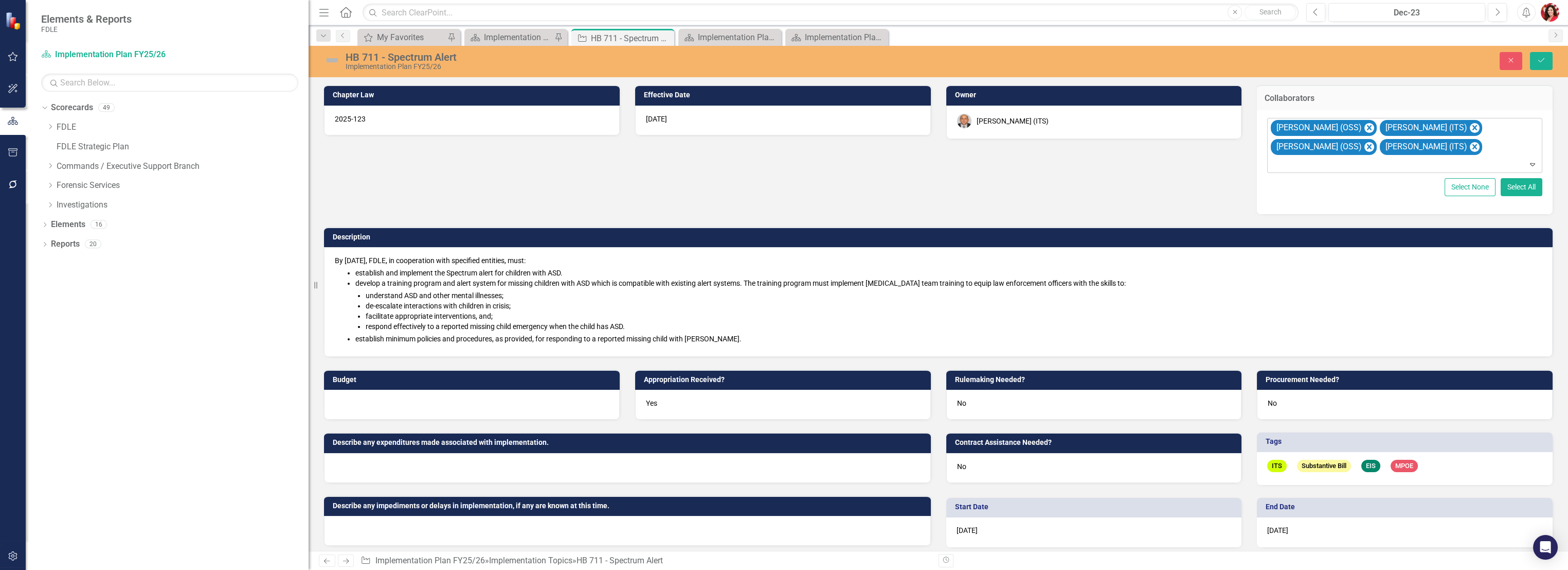
click at [1527, 164] on icon "Expand" at bounding box center [1532, 164] width 10 height 9
type input "p"
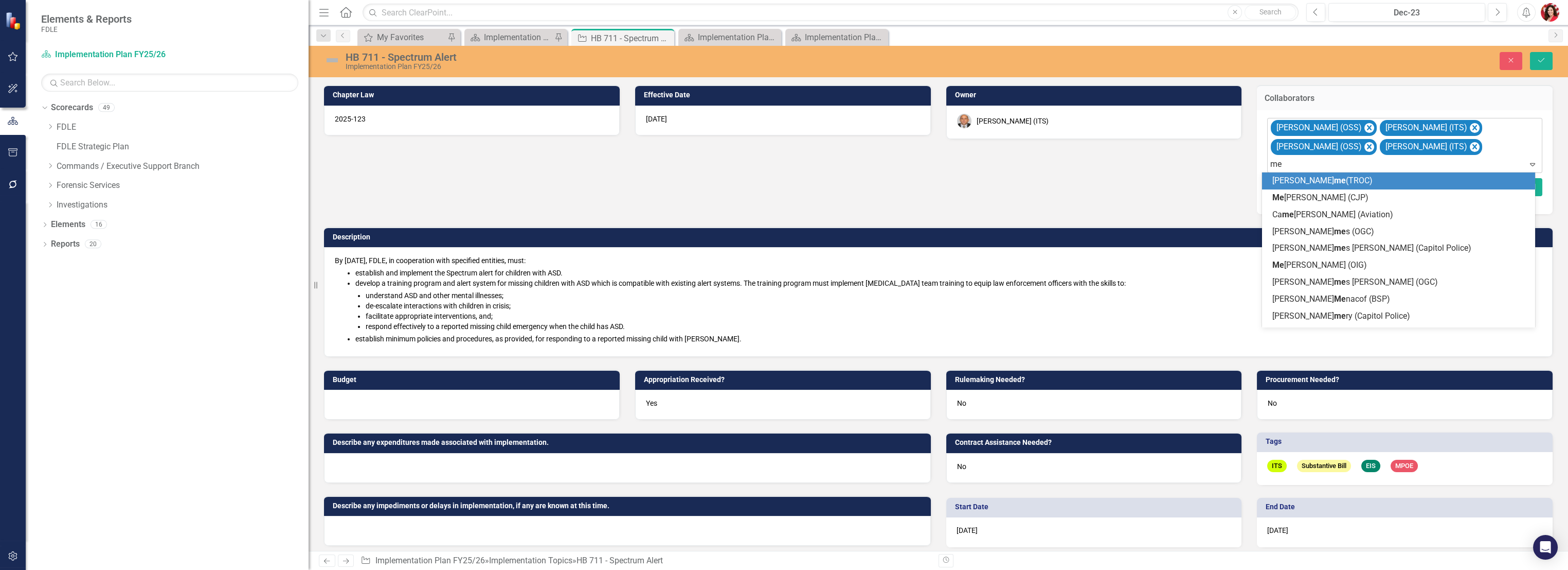
type input "m"
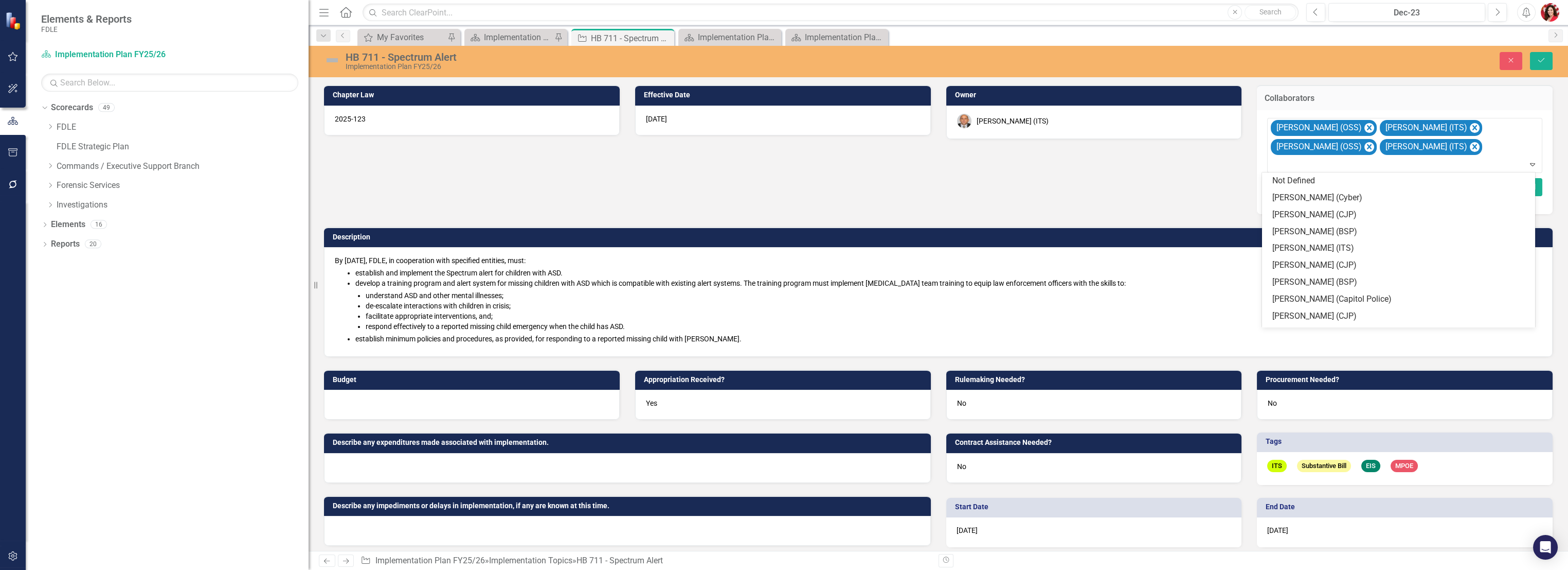
click at [626, 201] on div "Chapter Law 2025-123 Effective Date [DATE] Owner [PERSON_NAME] (ITS) Collaborat…" at bounding box center [938, 214] width 1244 height 285
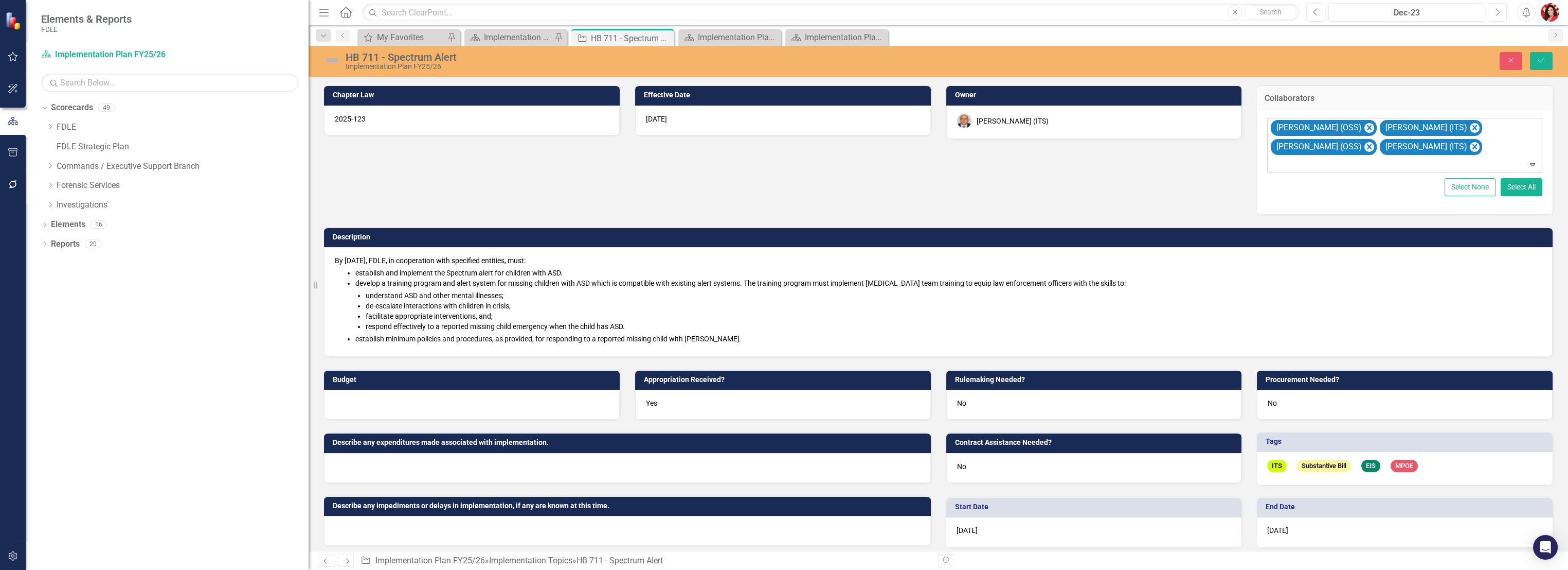
click at [1527, 163] on icon "Expand" at bounding box center [1532, 164] width 10 height 9
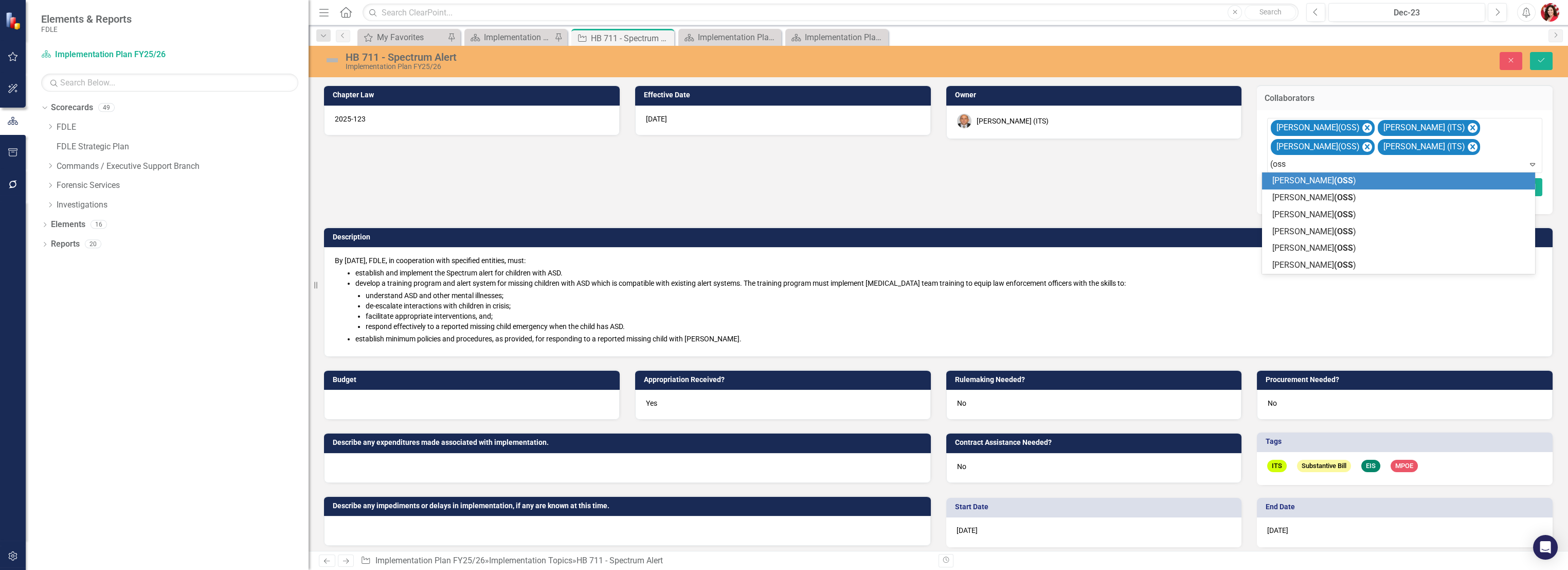
type input "(oss"
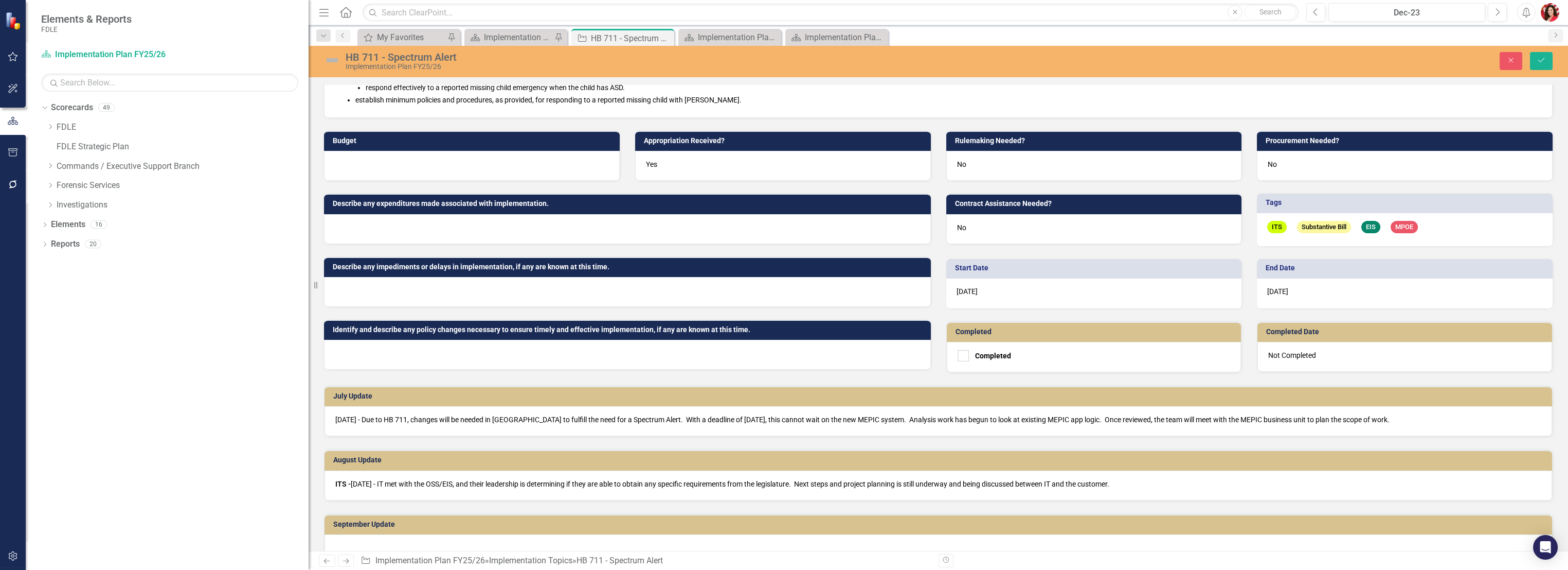
scroll to position [285, 0]
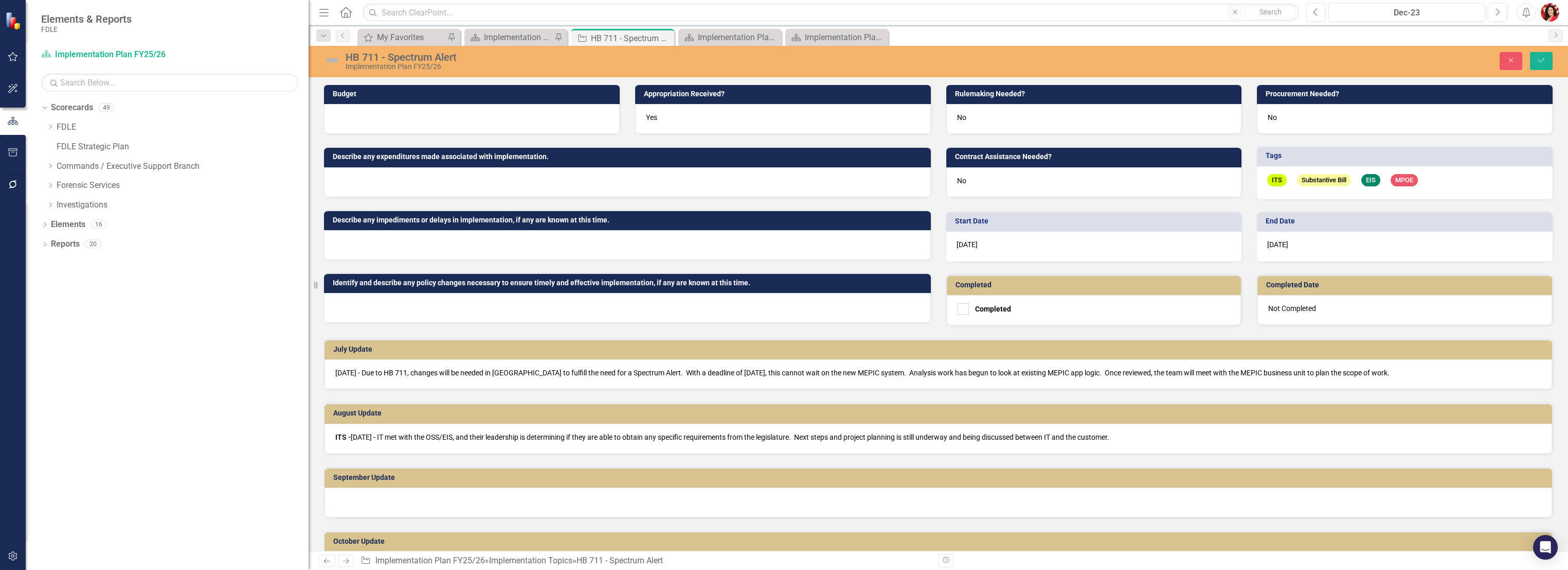
click at [1211, 437] on p "ITS - [DATE] - IT met with the OSS/EIS, and their leadership is determining if …" at bounding box center [938, 437] width 1205 height 10
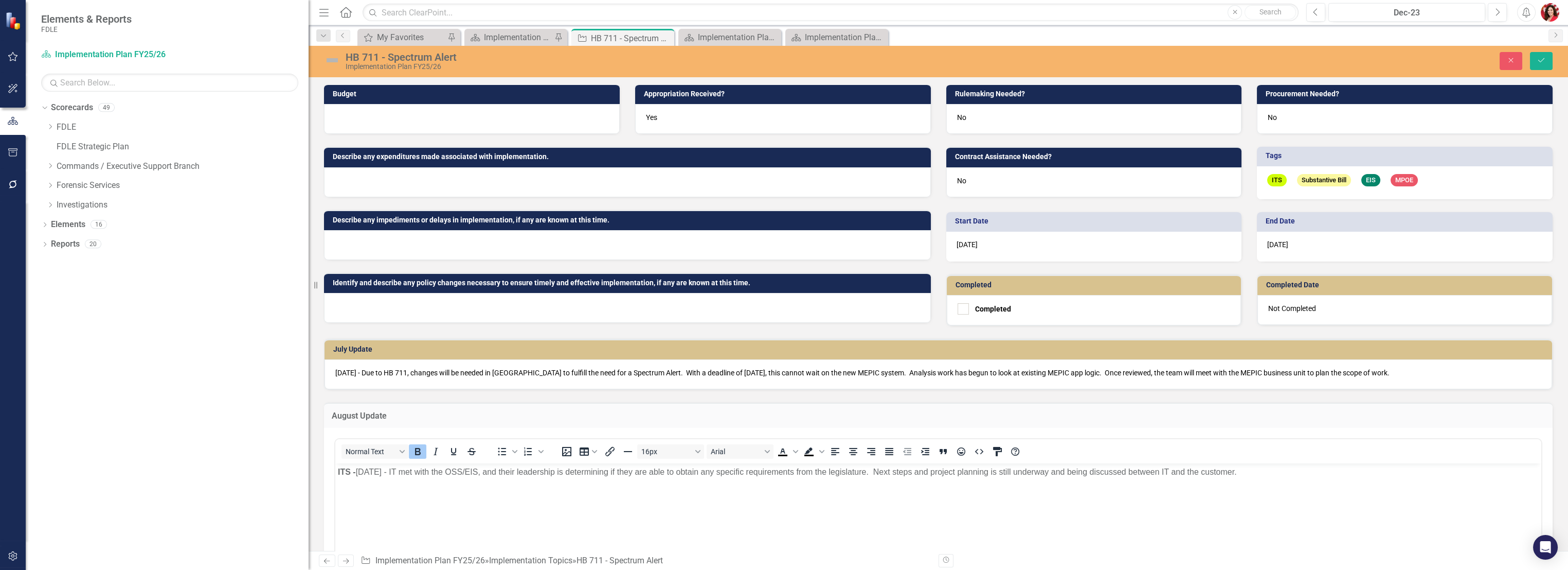
scroll to position [0, 0]
click at [1337, 475] on p "ITS - [DATE] - IT met with the OSS/EIS, and their leadership is determining if …" at bounding box center [938, 472] width 1201 height 12
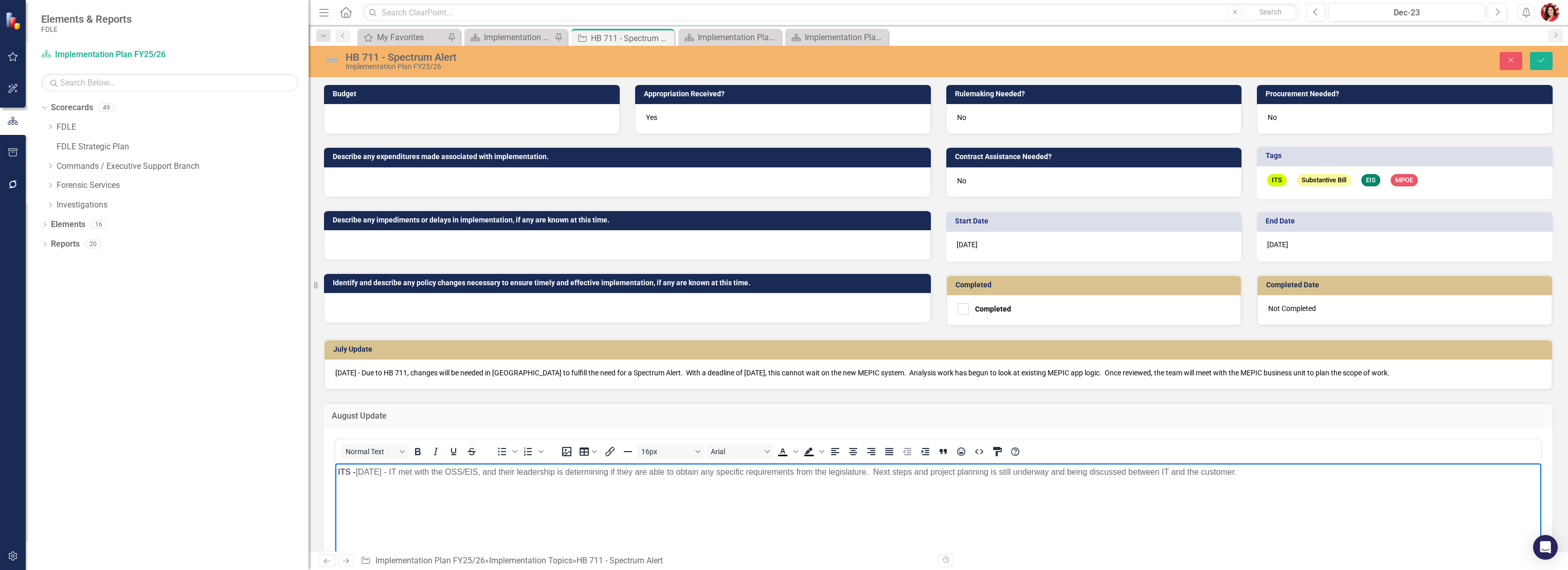
click at [1299, 478] on body "ITS - [DATE] - IT met with the OSS/EIS, and their leadership is determining if …" at bounding box center [938, 540] width 1205 height 154
click at [396, 500] on body "ITS - [DATE] - IT met with the OSS/EIS, and their leadership is determining if …" at bounding box center [938, 540] width 1205 height 154
drag, startPoint x: 712, startPoint y: 494, endPoint x: 579, endPoint y: 495, distance: 133.0
click at [579, 495] on p "OSS - Met with CJP to discuss training options. CJP provided the contact ifnroa…" at bounding box center [938, 492] width 1201 height 12
click at [741, 509] on body "ITS - [DATE] - IT met with the OSS/EIS, and their leadership is determining if …" at bounding box center [938, 540] width 1205 height 154
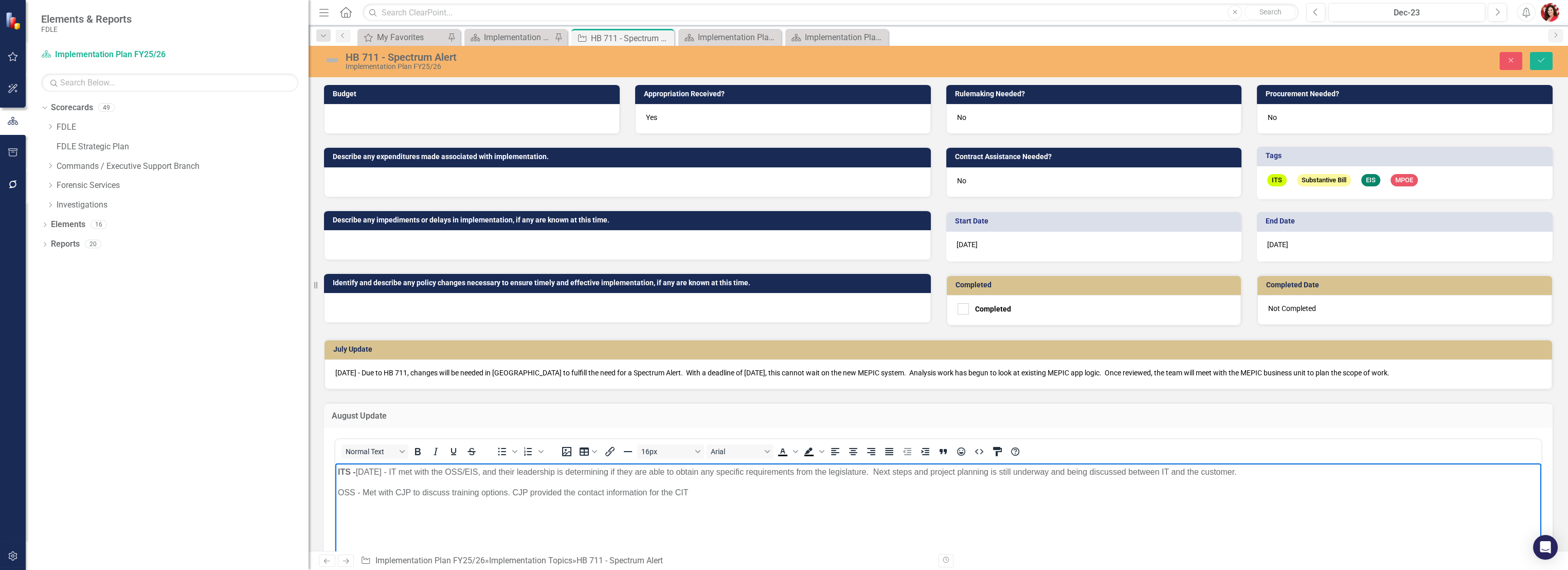
drag, startPoint x: 717, startPoint y: 507, endPoint x: 560, endPoint y: 507, distance: 157.0
click at [560, 507] on body "ITS - [DATE] - IT met with the OSS/EIS, and their leadership is determining if …" at bounding box center [938, 540] width 1205 height 154
click at [547, 494] on p "OSS - Met with CJP to discuss training options. CJP provided information relate…" at bounding box center [938, 492] width 1201 height 12
click at [532, 486] on p "OSS - Met with CJP to discuss training options. CJP provided information relate…" at bounding box center [938, 492] width 1201 height 12
click at [707, 492] on p "OSS - Met with CJP to discuss training options. CJP provided information relate…" at bounding box center [938, 492] width 1201 height 12
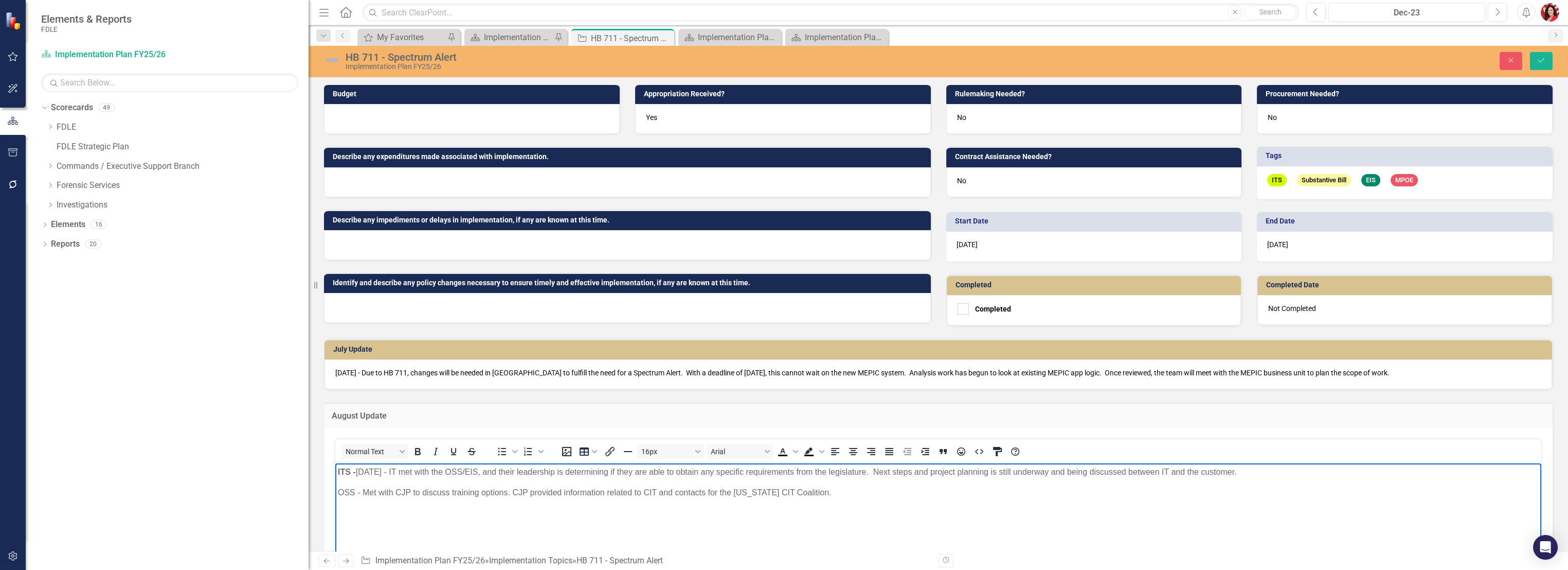
click at [844, 494] on p "OSS - Met with CJP to discuss training options. CJP provided information relate…" at bounding box center [938, 492] width 1201 height 12
drag, startPoint x: 967, startPoint y: 491, endPoint x: 897, endPoint y: 488, distance: 70.1
click at [897, 488] on p "OSS - Met with CJP to discuss training options. CJP provided information relate…" at bounding box center [938, 492] width 1201 height 12
click at [815, 494] on p "OSS - Met with CJP to discuss training options. CJP provided information relate…" at bounding box center [938, 492] width 1201 height 12
click at [1014, 488] on p "OSS - Met with CJP to discuss training options. CJP provided information relate…" at bounding box center [938, 492] width 1201 height 12
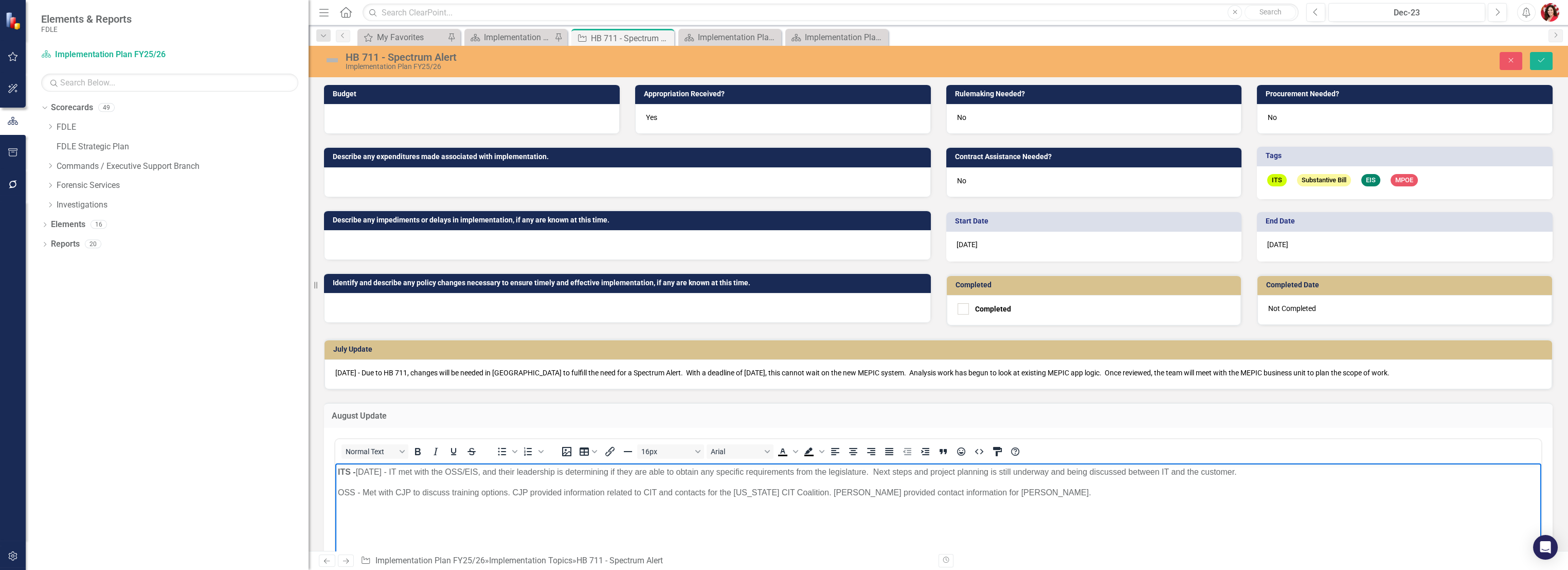
click at [1004, 494] on p "OSS - Met with CJP to discuss training options. CJP provided information relate…" at bounding box center [938, 492] width 1201 height 12
click at [1011, 492] on p "OSS - Met with CJP to discuss training options. CJP provided information relate…" at bounding box center [938, 492] width 1201 height 12
drag, startPoint x: 1000, startPoint y: 492, endPoint x: 1014, endPoint y: 502, distance: 17.2
click at [996, 495] on p "OSS - Met with CJP to discuss training options. CJP provided information relate…" at bounding box center [938, 492] width 1201 height 12
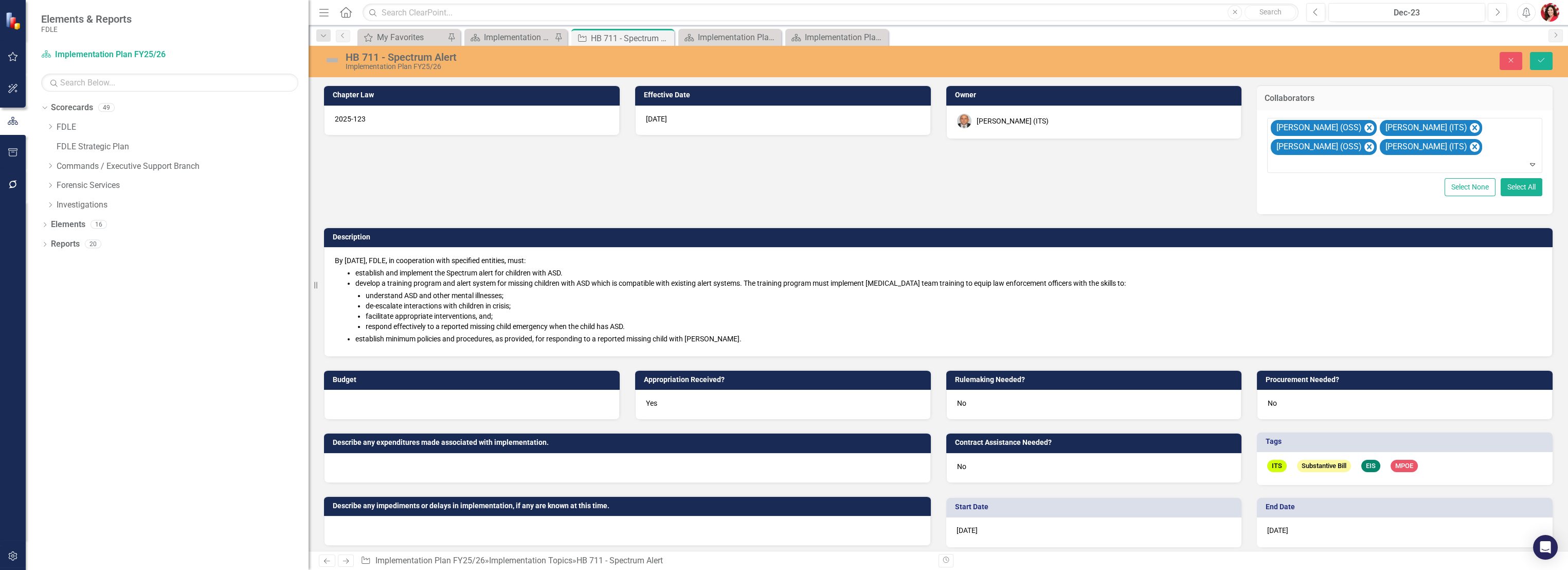
scroll to position [285, 0]
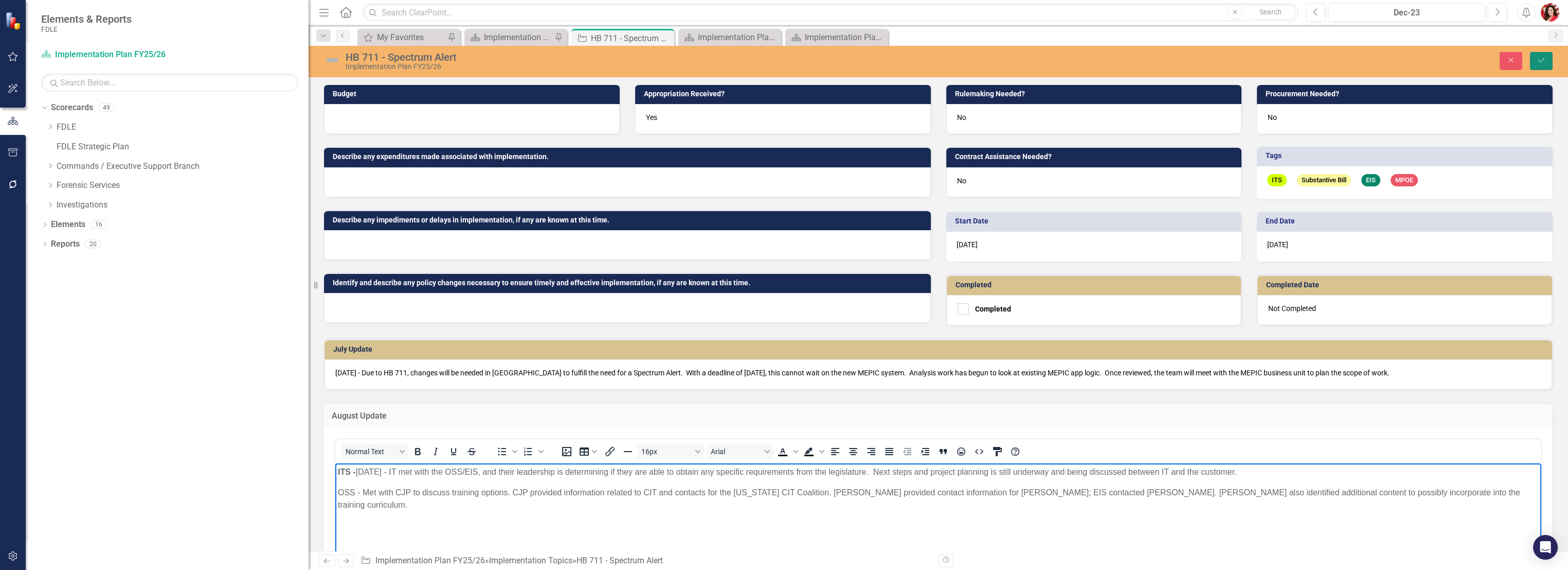
click at [1534, 60] on button "Save" at bounding box center [1541, 60] width 23 height 18
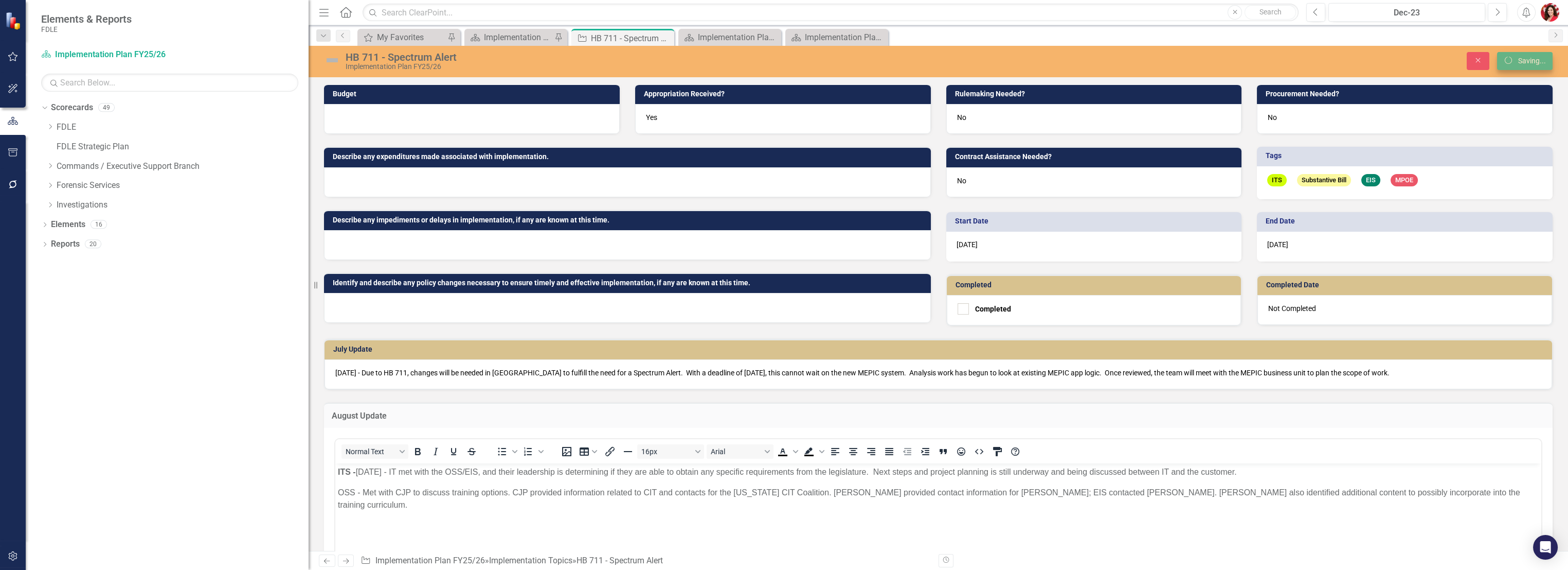
scroll to position [264, 0]
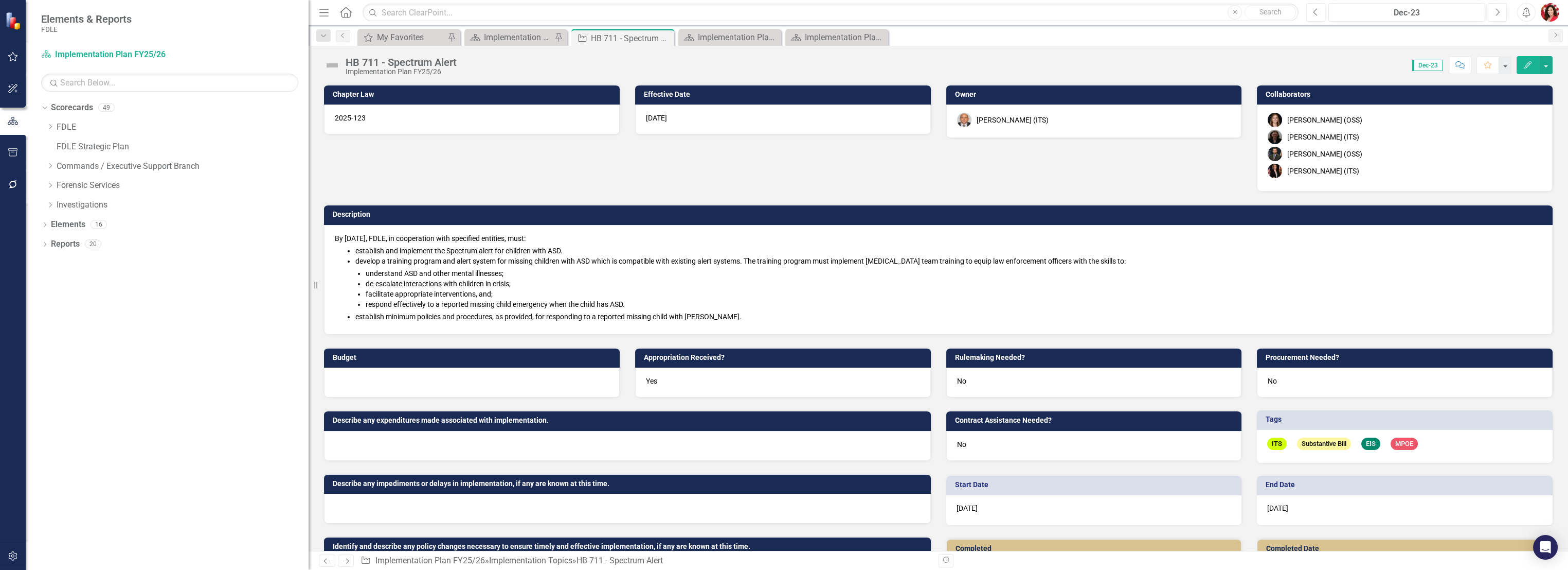
click at [1249, 165] on div "Collaborators Heather Faulkner (OSS) Nicole Howard (ITS) John McClellan (OSS) E…" at bounding box center [1404, 131] width 311 height 120
click at [527, 37] on div "Implementation Plan FY25/26" at bounding box center [518, 38] width 68 height 13
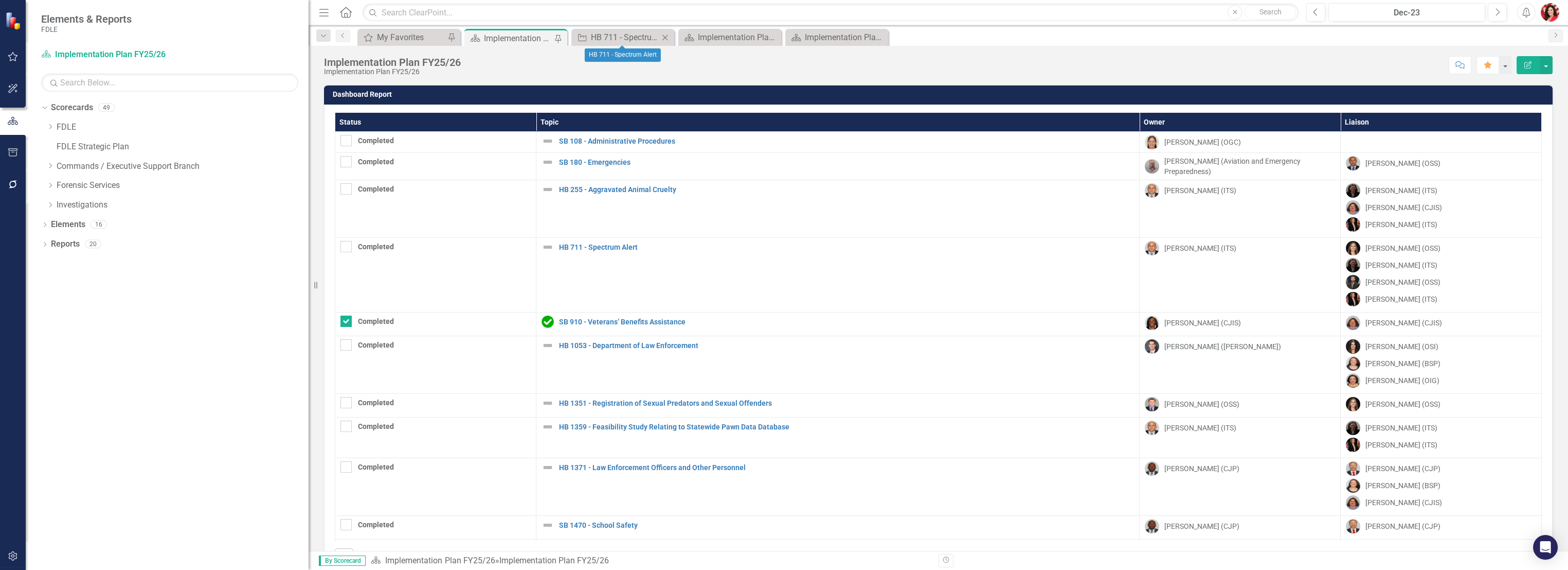
click at [660, 36] on icon "Close" at bounding box center [664, 37] width 10 height 9
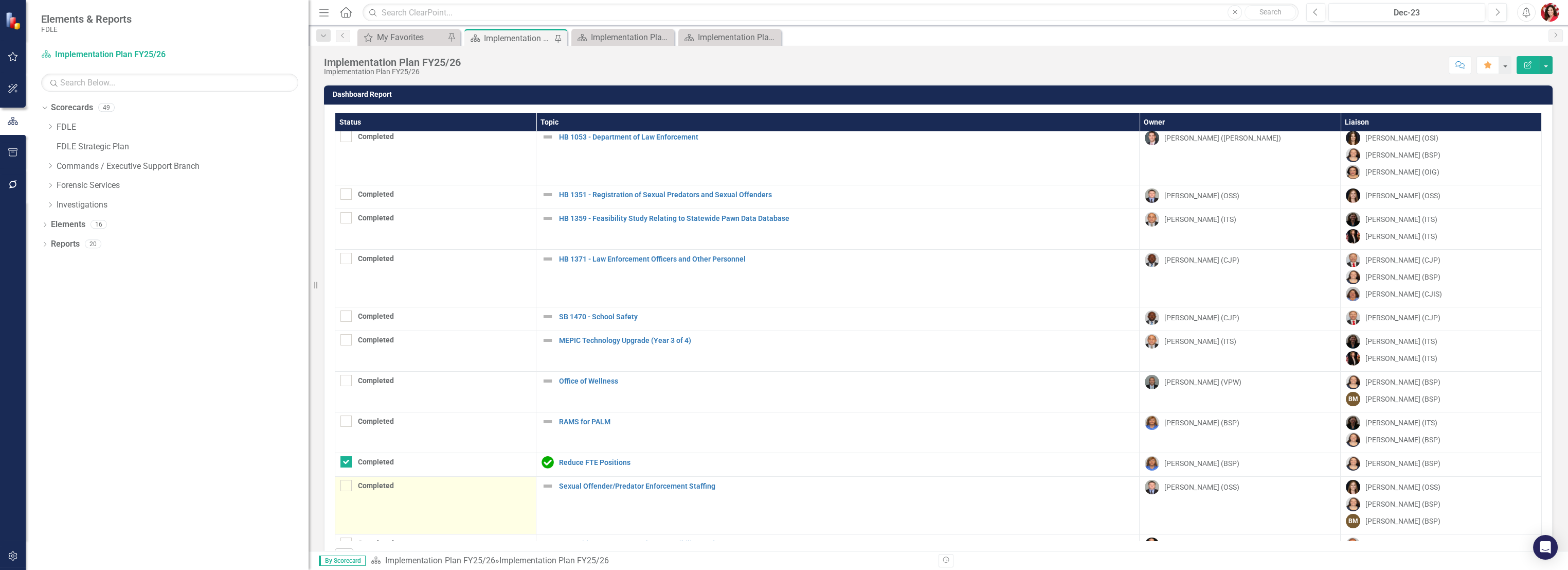
scroll to position [242, 0]
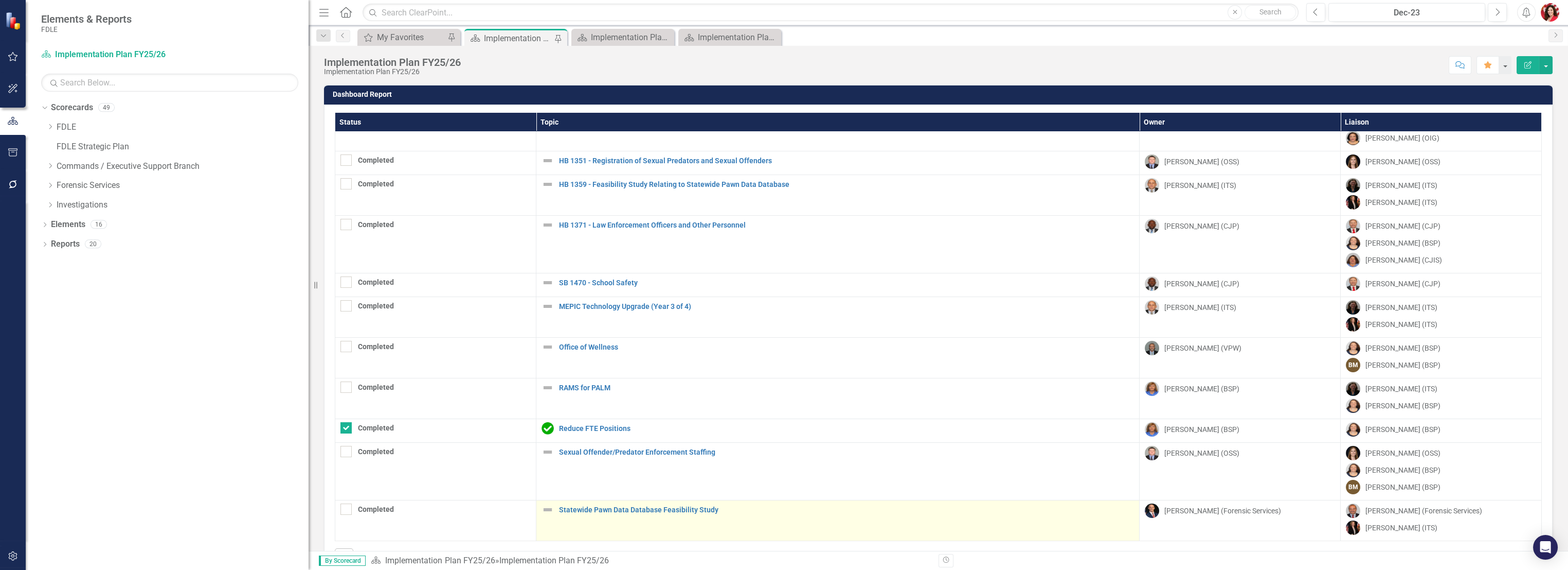
click at [634, 503] on div "Statewide Pawn Data Database Feasibility Study" at bounding box center [837, 509] width 592 height 12
click at [632, 507] on link "Statewide Pawn Data Database Feasibility Study" at bounding box center [846, 510] width 575 height 8
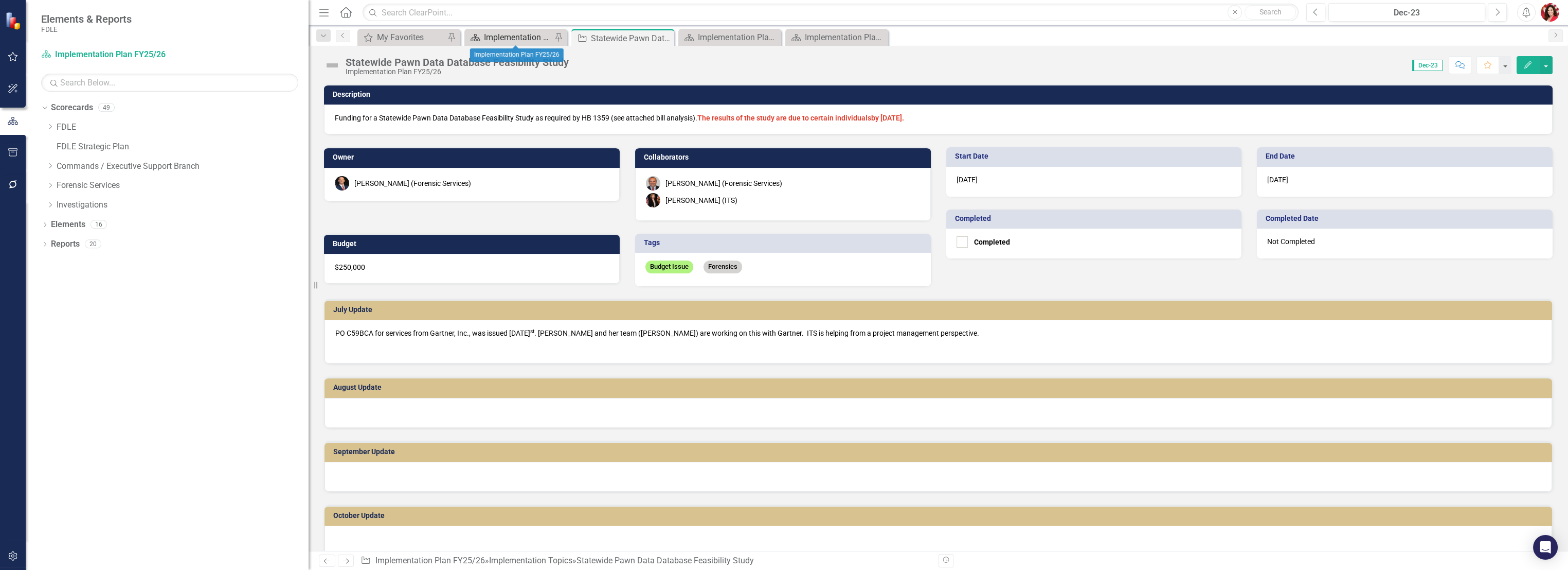
click at [533, 32] on div "Implementation Plan FY25/26" at bounding box center [518, 38] width 68 height 13
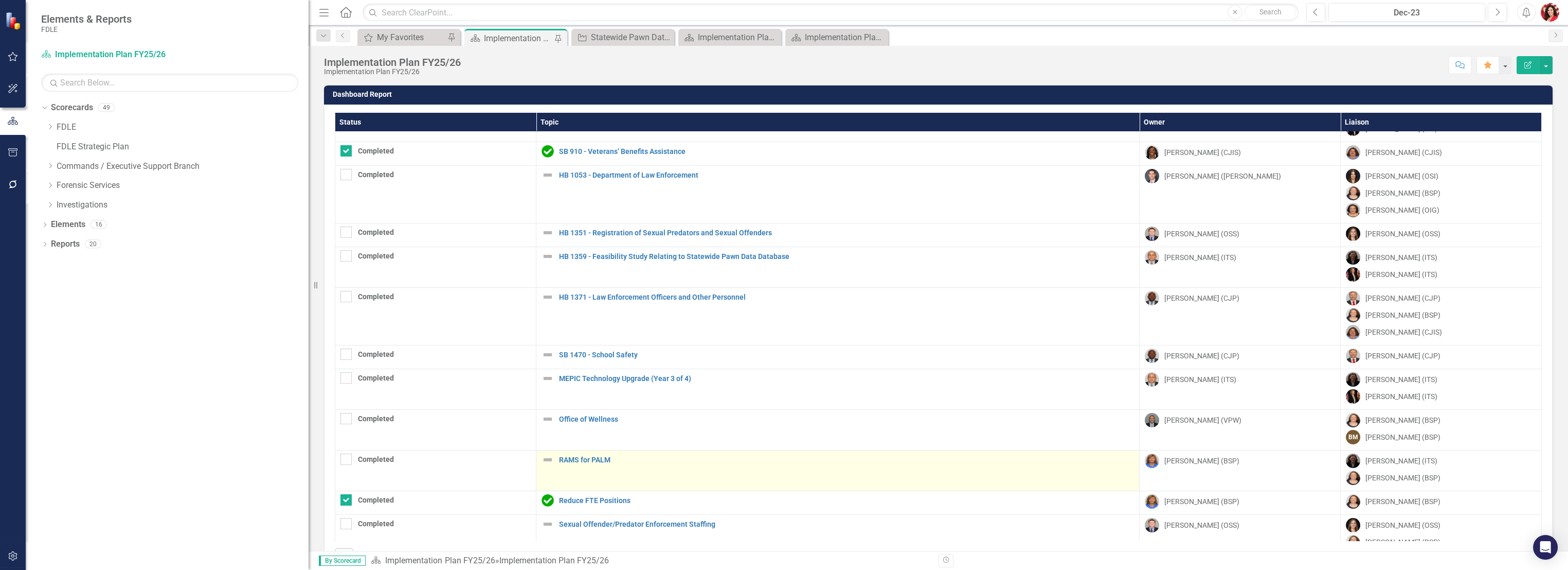
scroll to position [171, 0]
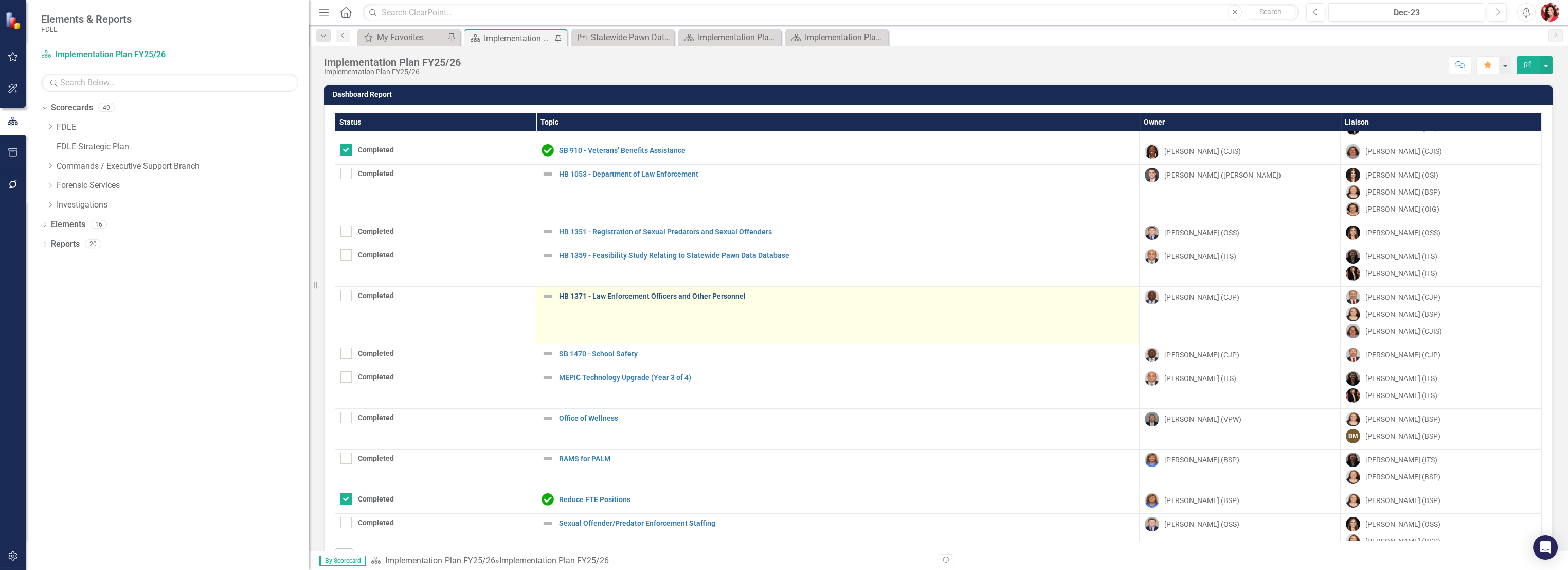
click at [585, 298] on link "HB 1371 - Law Enforcement Officers and Other Personnel" at bounding box center [846, 296] width 575 height 8
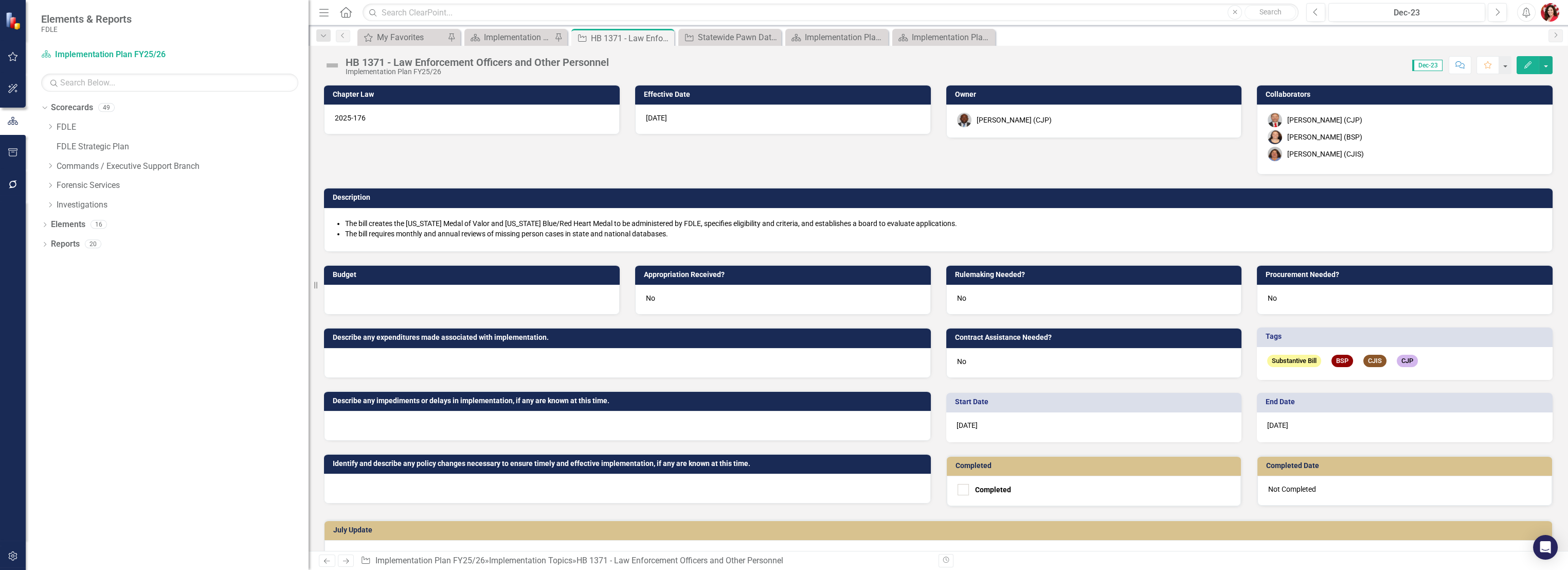
click at [1363, 140] on div "[PERSON_NAME] (BSP)" at bounding box center [1405, 136] width 274 height 14
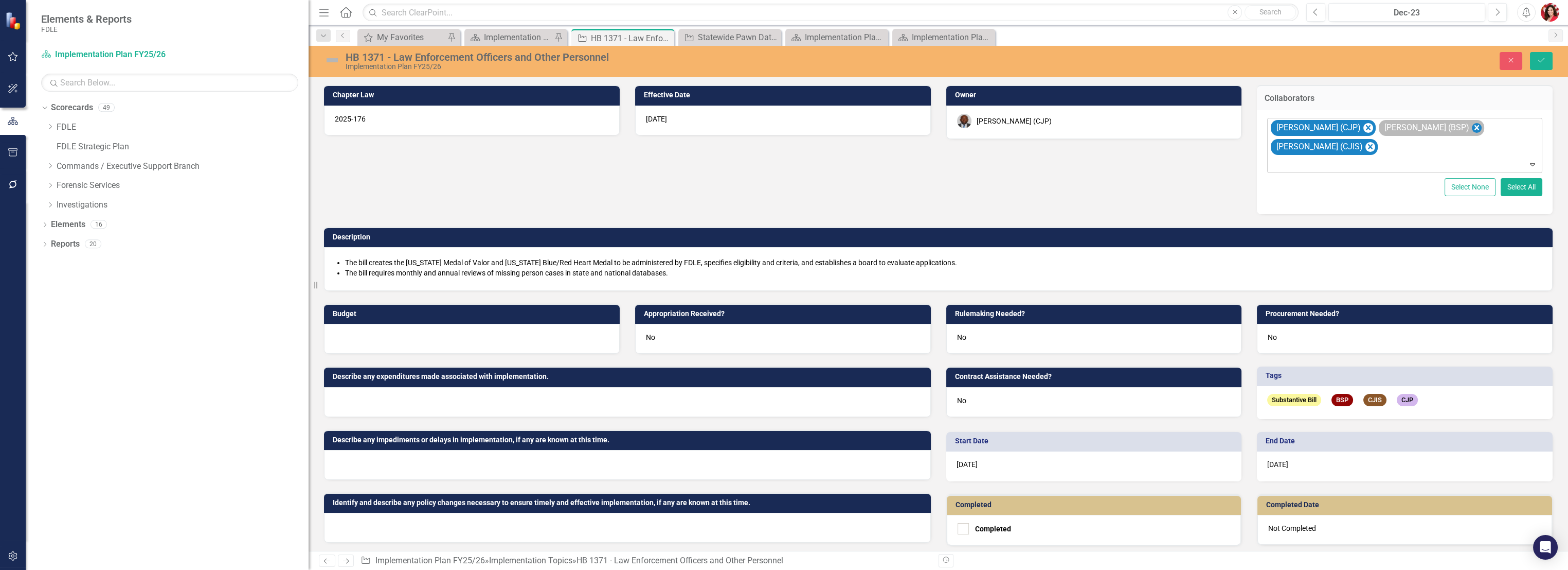
click at [1474, 128] on icon "Remove Elizabeth Martin (BSP)" at bounding box center [1475, 127] width 5 height 5
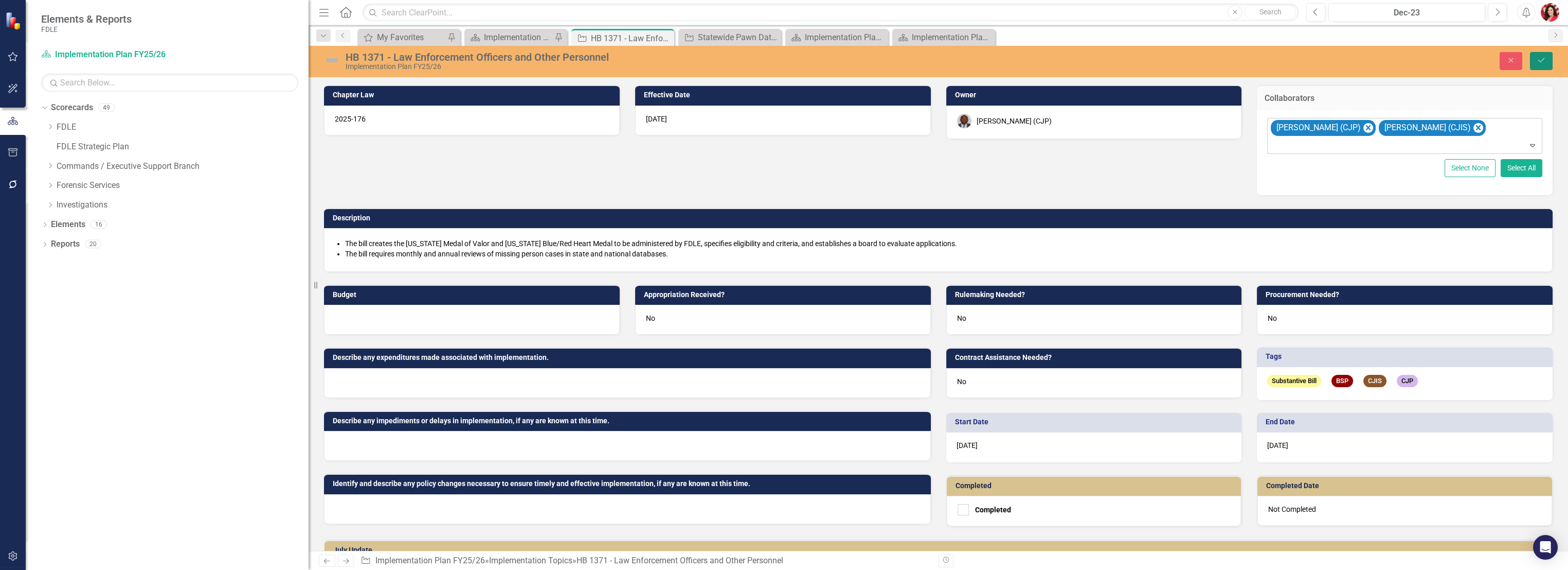
click at [1548, 66] on button "Save" at bounding box center [1541, 60] width 23 height 18
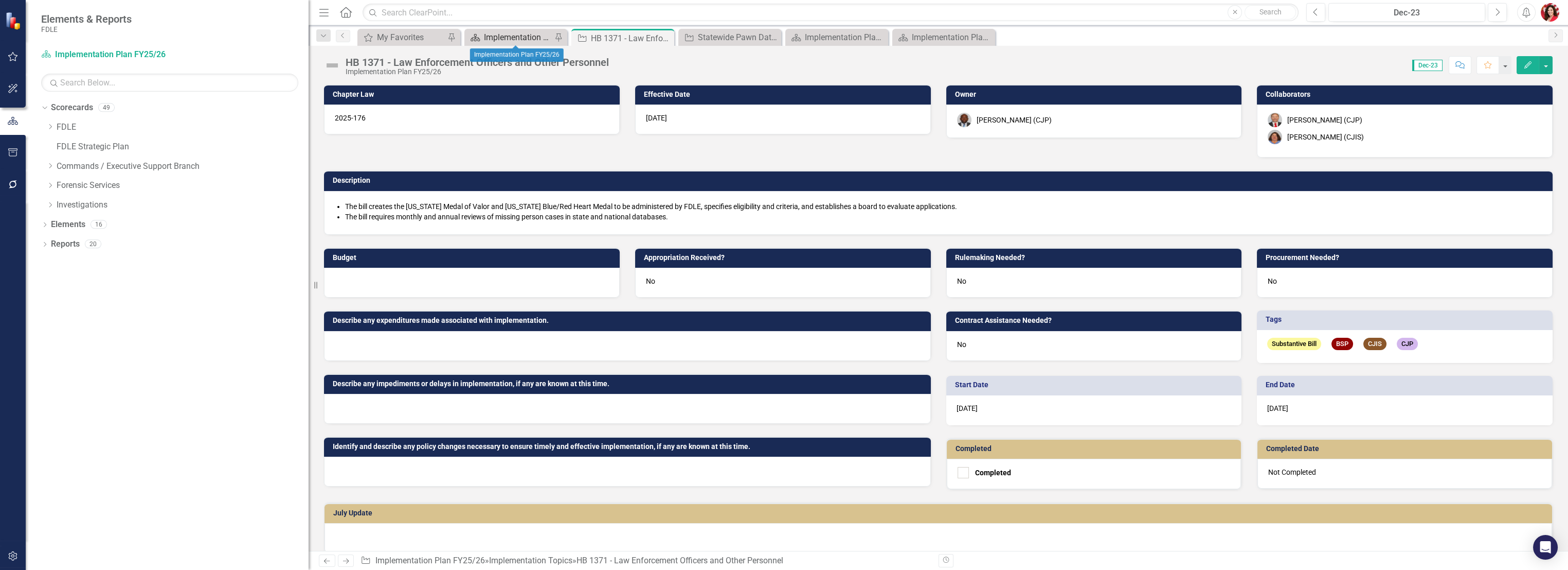
click at [531, 34] on div "Implementation Plan FY25/26" at bounding box center [518, 38] width 68 height 13
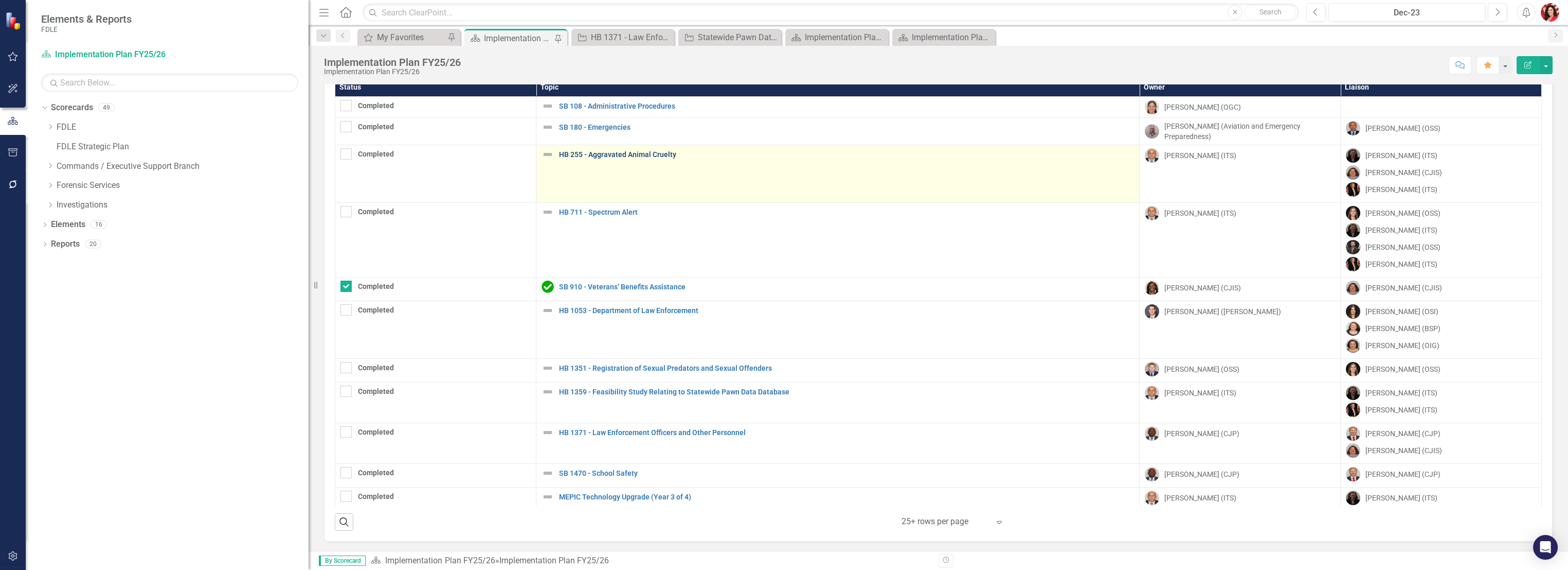
click at [598, 158] on link "HB 255 - Aggravated Animal Cruelty" at bounding box center [846, 154] width 575 height 8
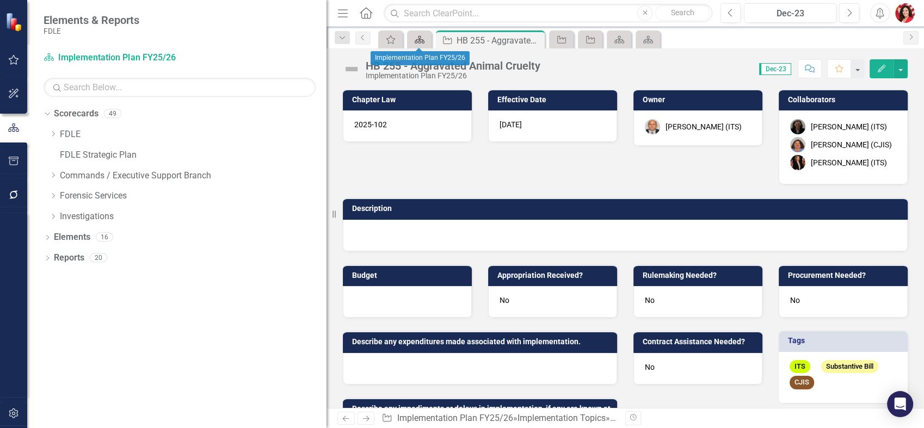
click at [416, 41] on icon "Scorecard" at bounding box center [419, 39] width 11 height 9
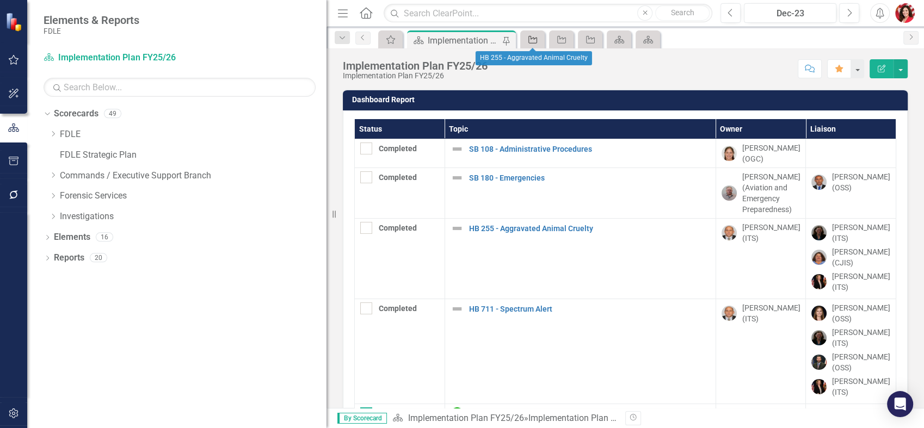
click at [531, 39] on icon "Implementation Topic" at bounding box center [532, 39] width 11 height 9
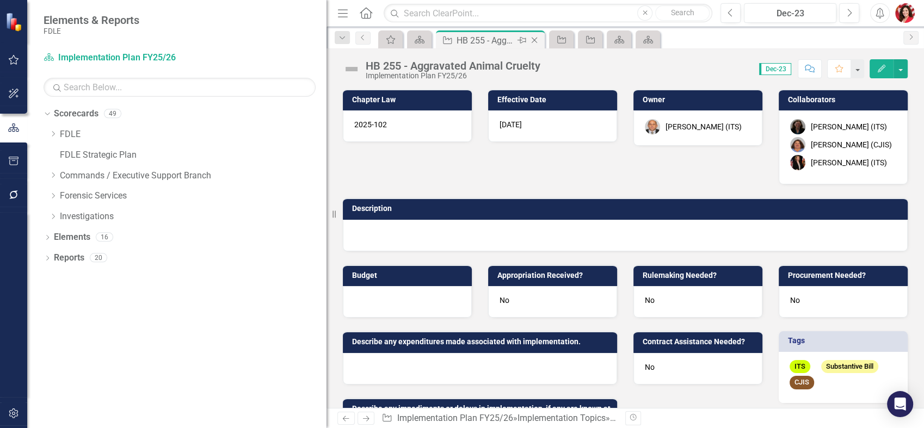
click at [537, 45] on div "Close" at bounding box center [535, 41] width 14 height 14
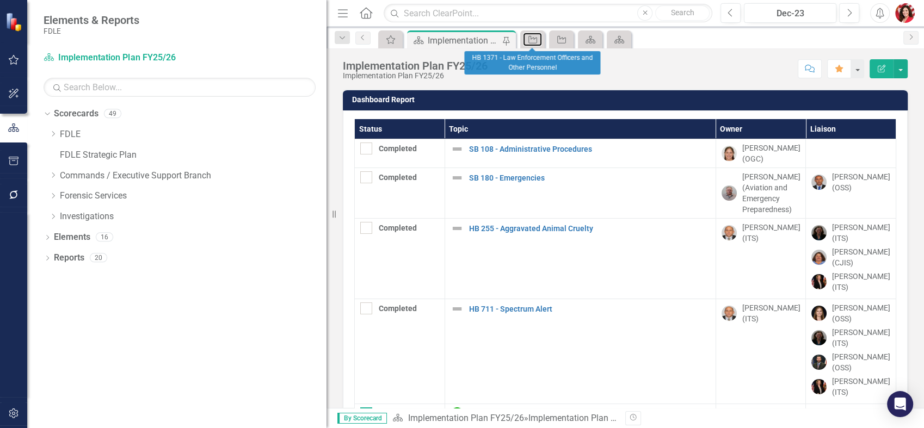
click at [537, 45] on div "Implementation Topic" at bounding box center [530, 40] width 15 height 14
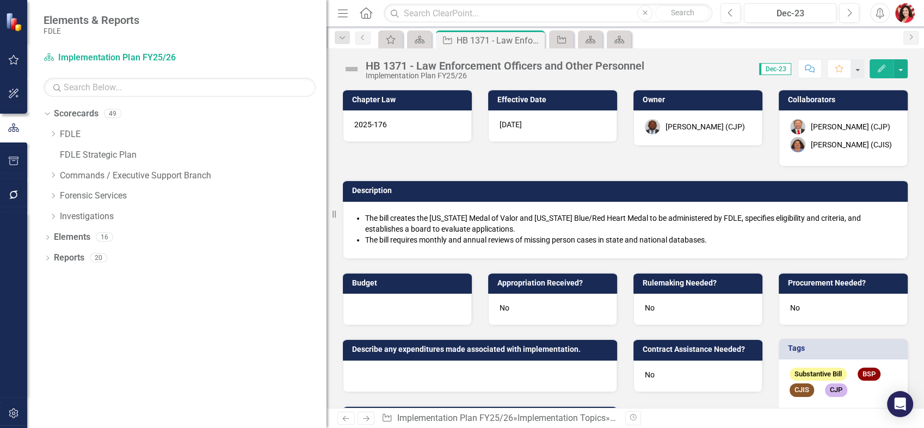
click at [0, 0] on div "Close" at bounding box center [0, 0] width 0 height 0
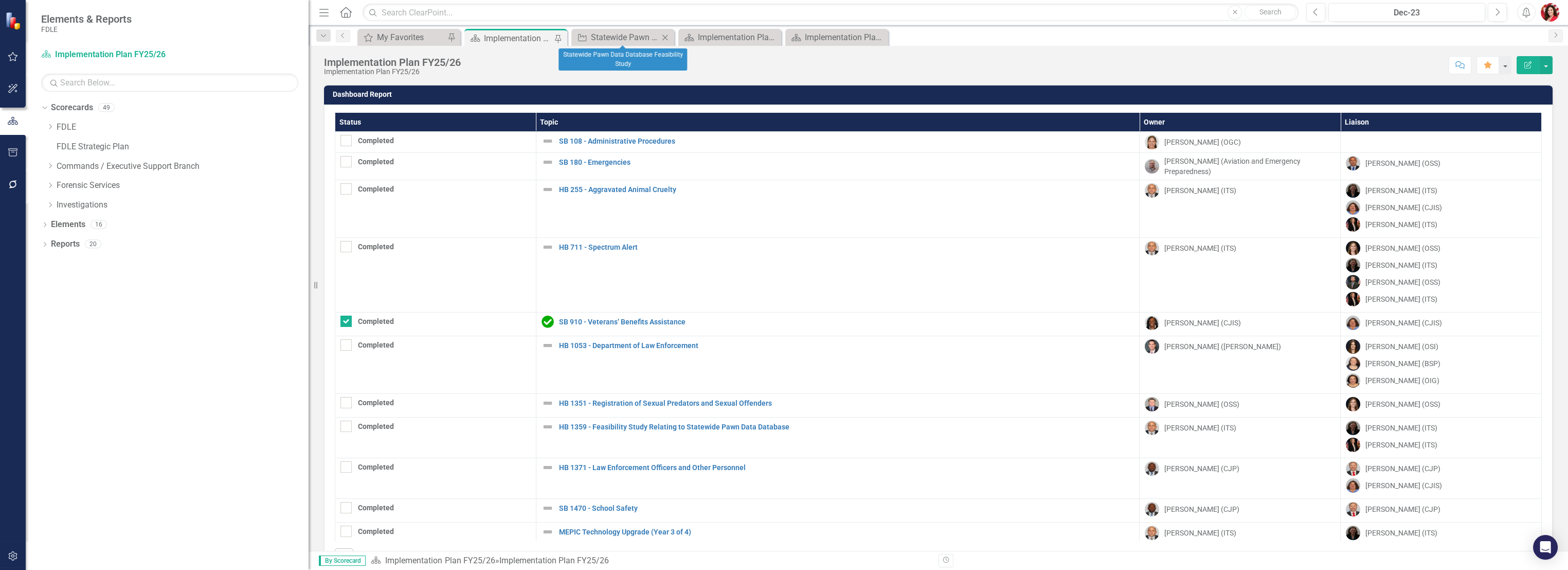
click at [667, 34] on icon "Close" at bounding box center [664, 37] width 10 height 9
click at [622, 38] on div "Implementation Plan FY23/24" at bounding box center [624, 38] width 68 height 13
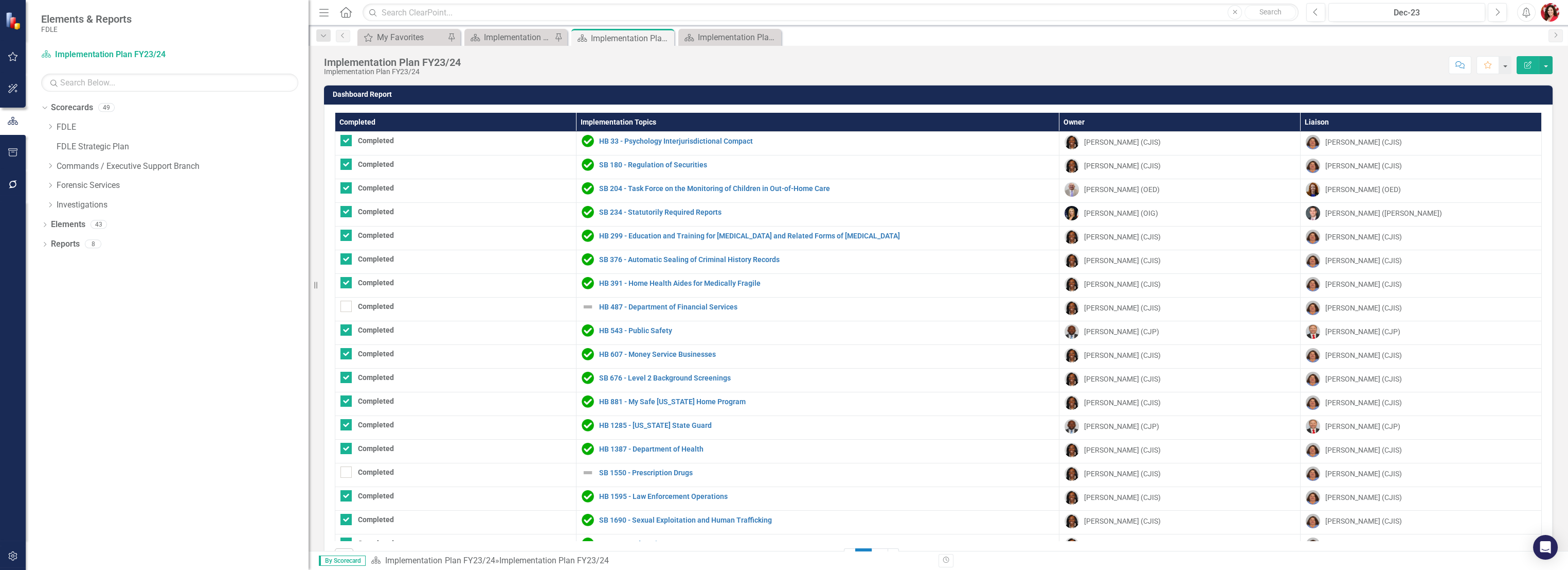
click at [388, 123] on th "Completed" at bounding box center [455, 122] width 241 height 19
checkbox input "false"
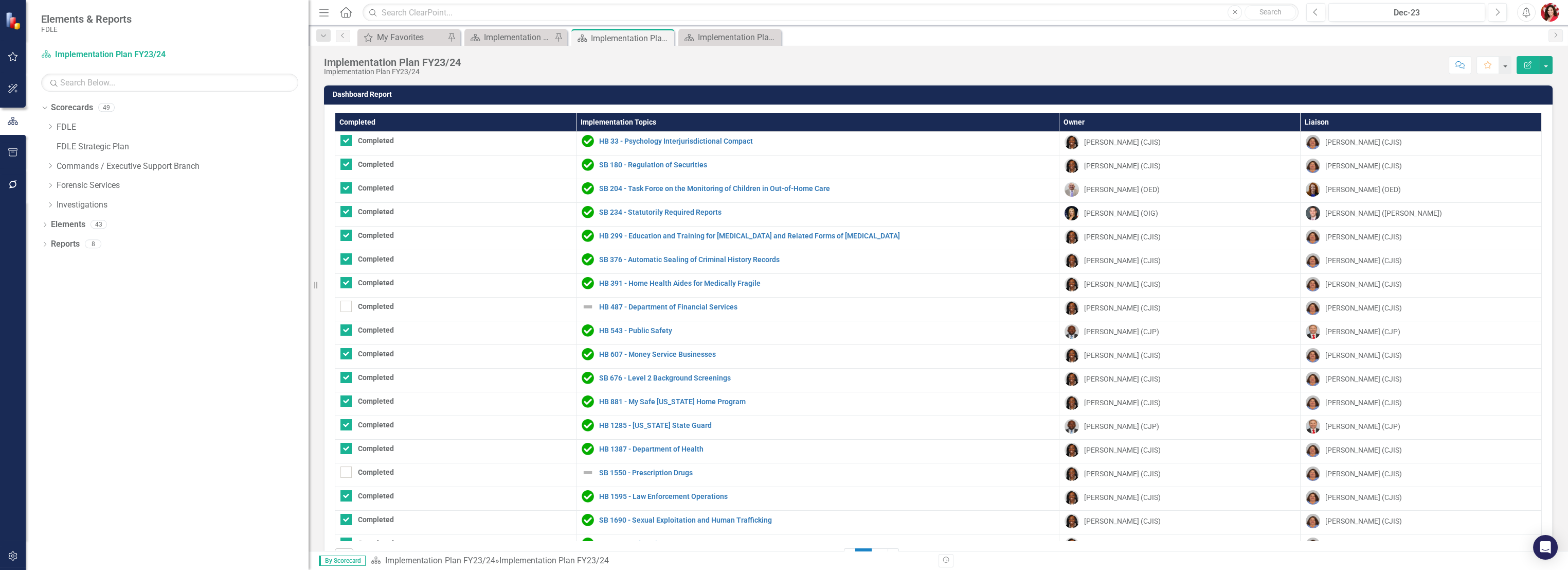
checkbox input "false"
checkbox input "true"
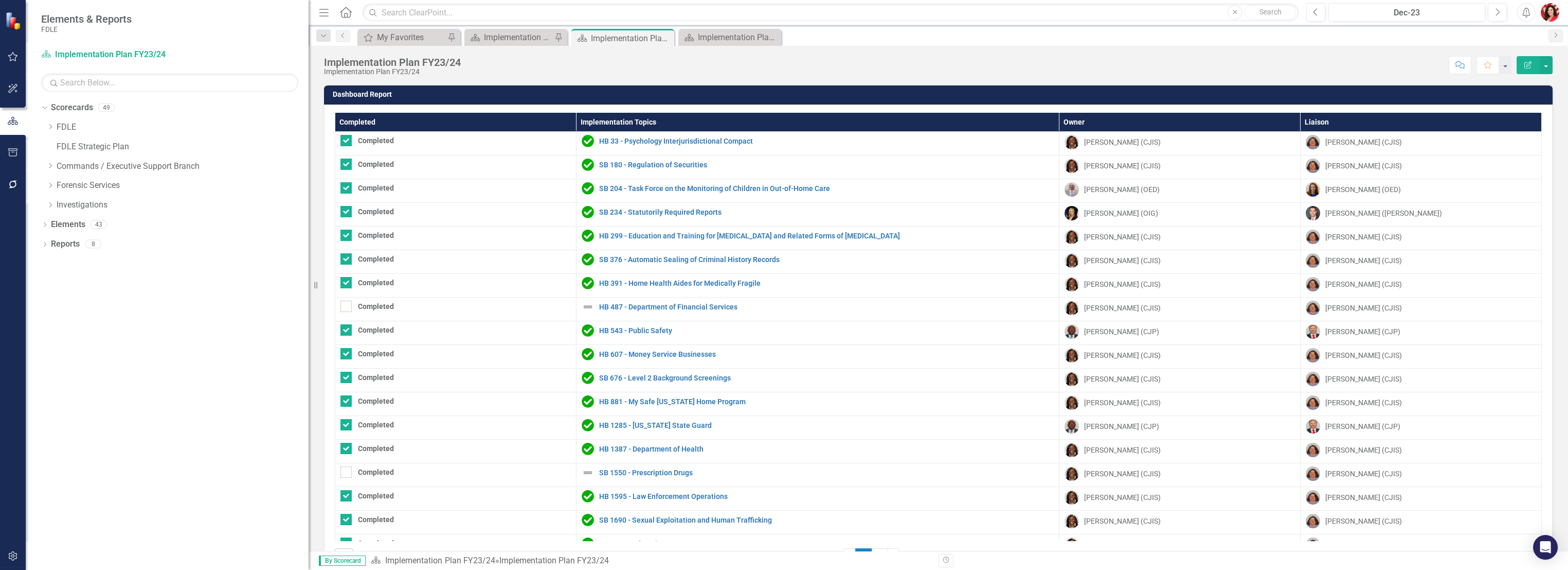
checkbox input "true"
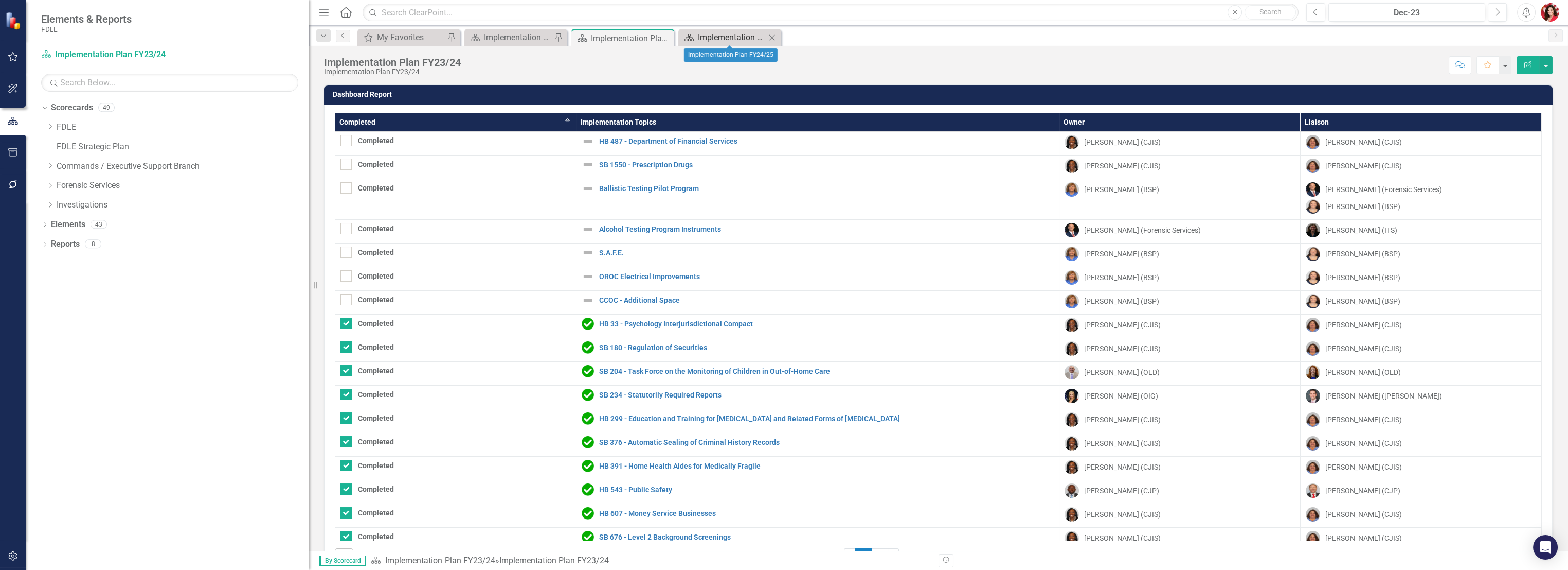
click at [706, 37] on div "Implementation Plan FY24/25" at bounding box center [732, 38] width 68 height 13
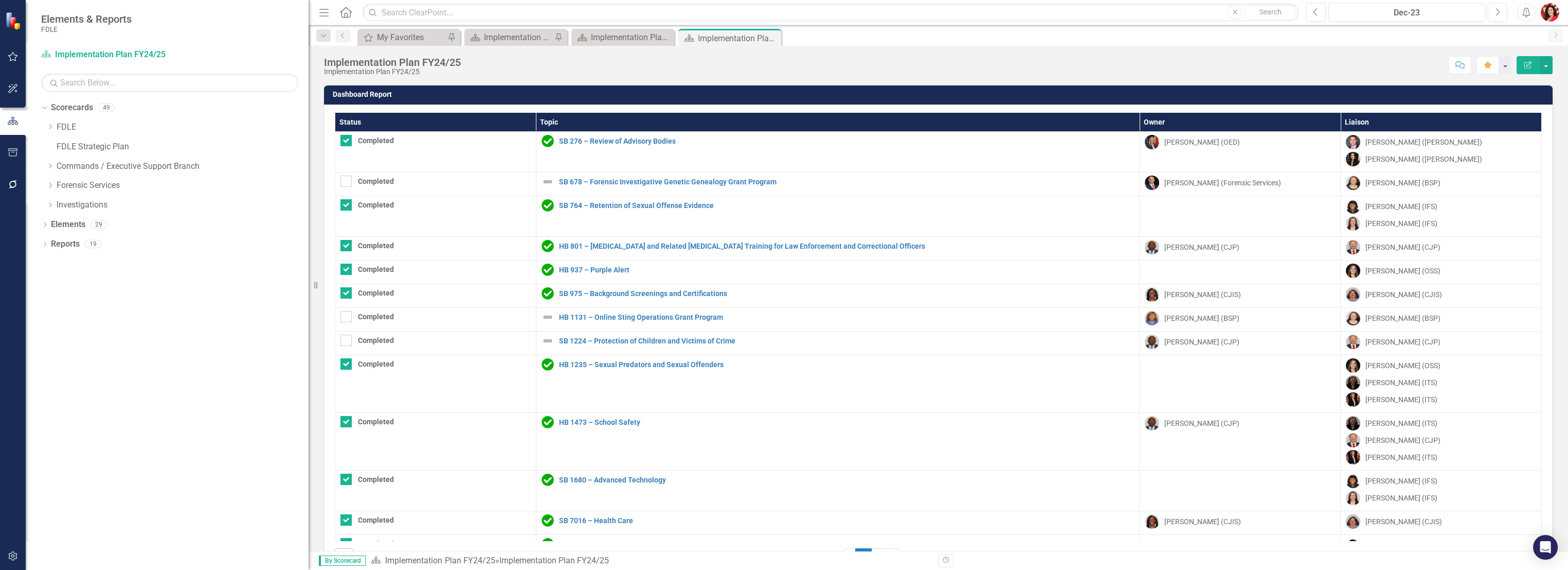
click at [452, 120] on th "Status" at bounding box center [435, 122] width 201 height 19
checkbox input "false"
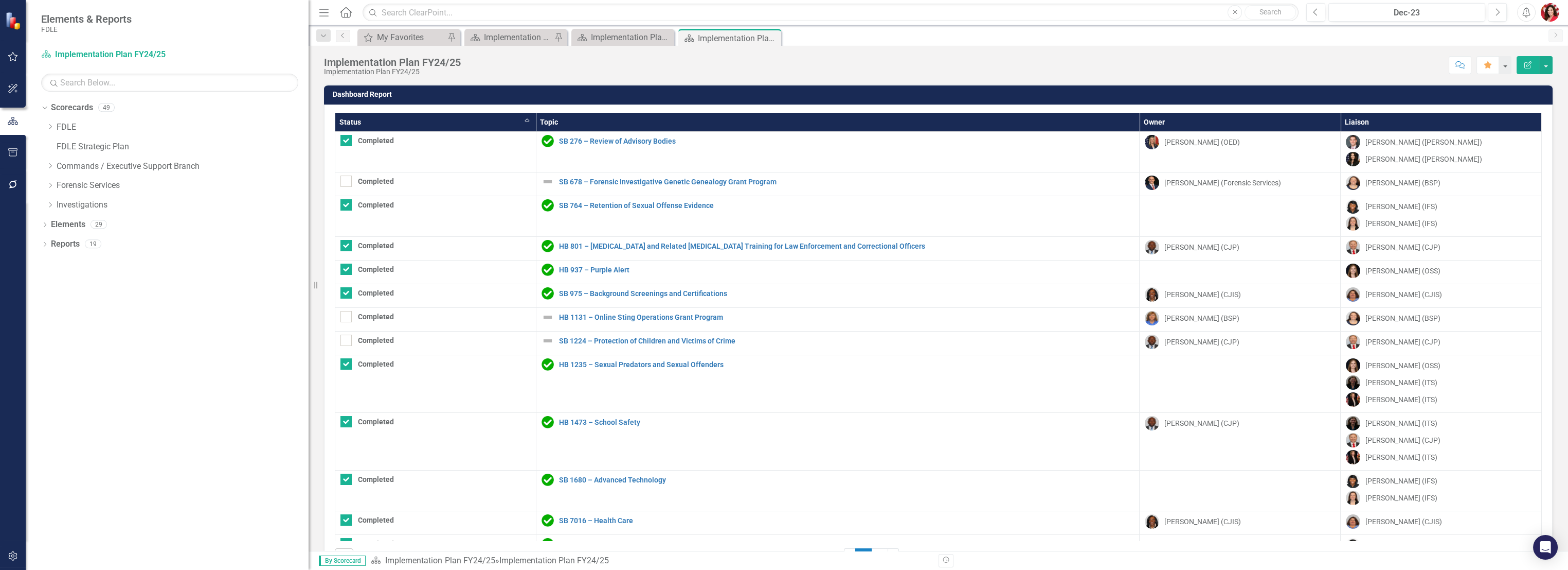
checkbox input "false"
checkbox input "true"
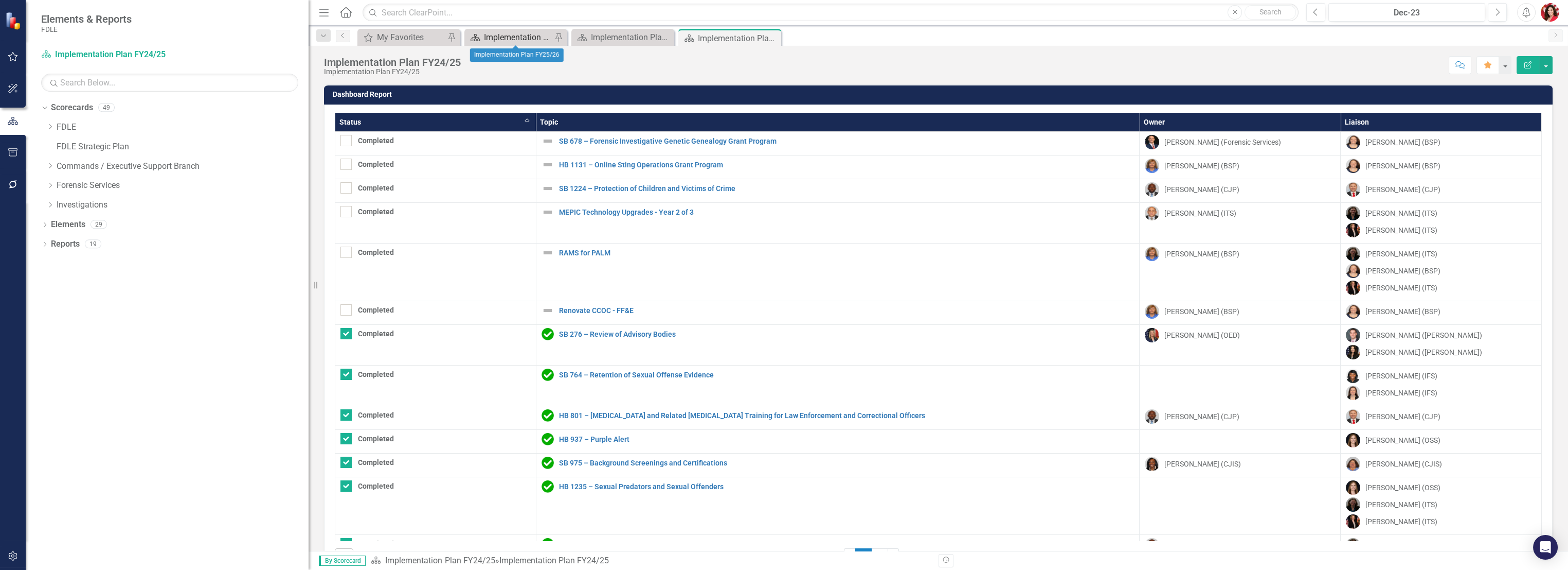
click at [534, 33] on div "Implementation Plan FY25/26" at bounding box center [518, 38] width 68 height 13
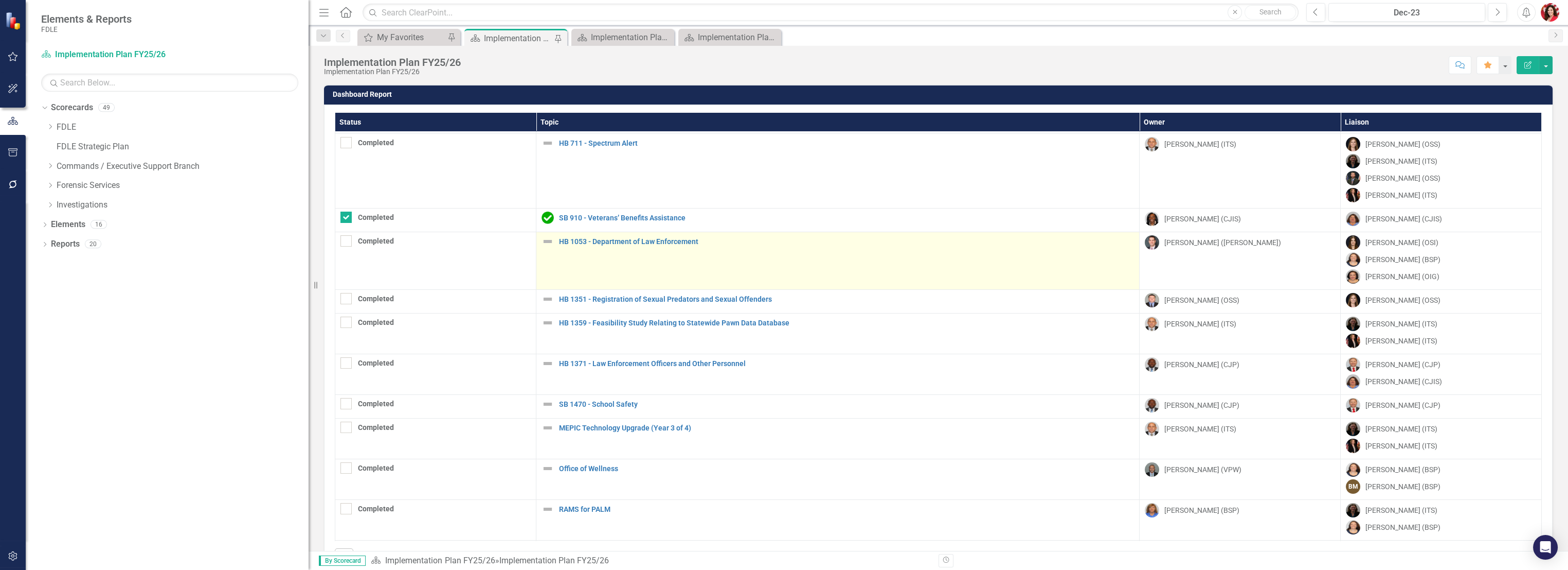
scroll to position [54, 0]
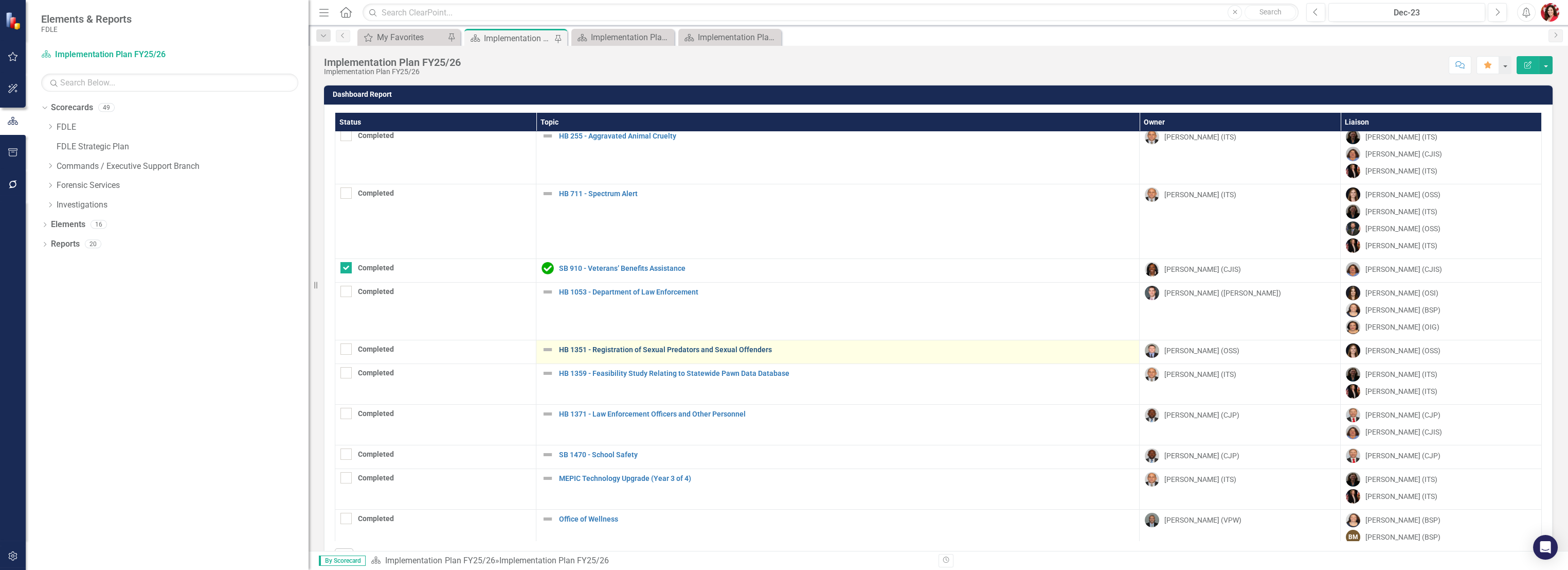
click at [613, 351] on link "HB 1351 - Registration of Sexual Predators and Sexual Offenders" at bounding box center [846, 350] width 575 height 8
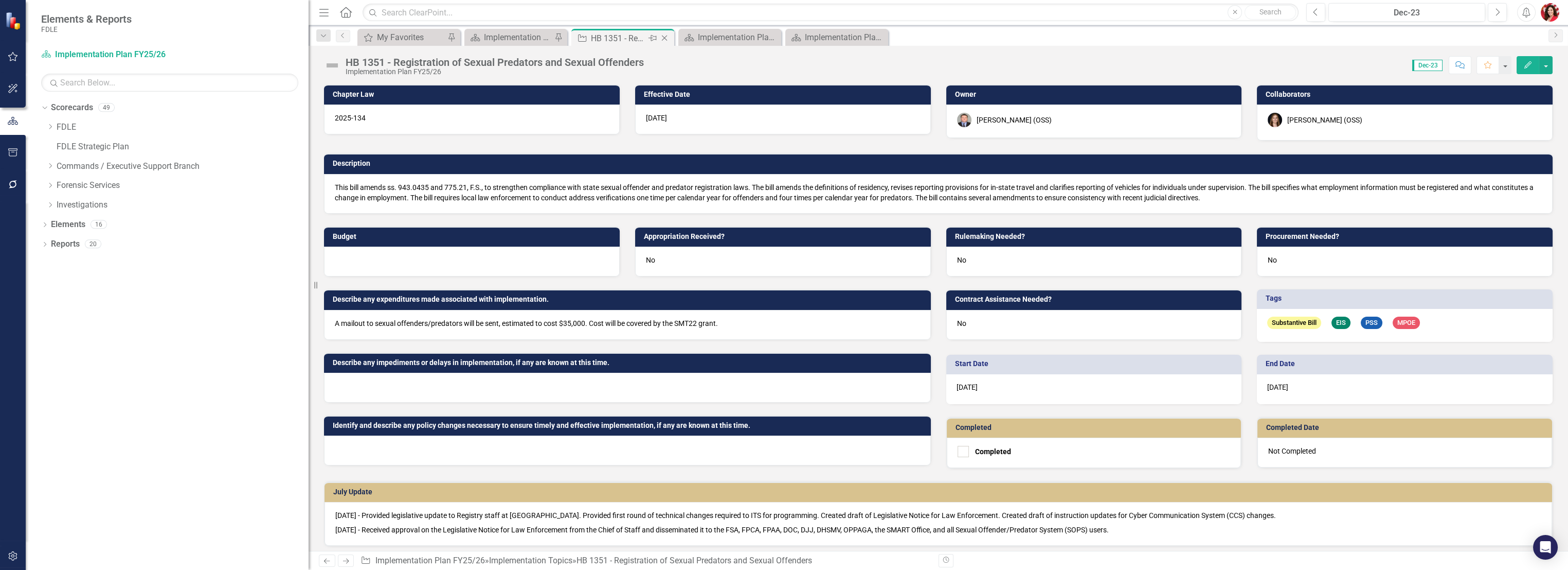
click at [665, 37] on icon "Close" at bounding box center [664, 38] width 10 height 9
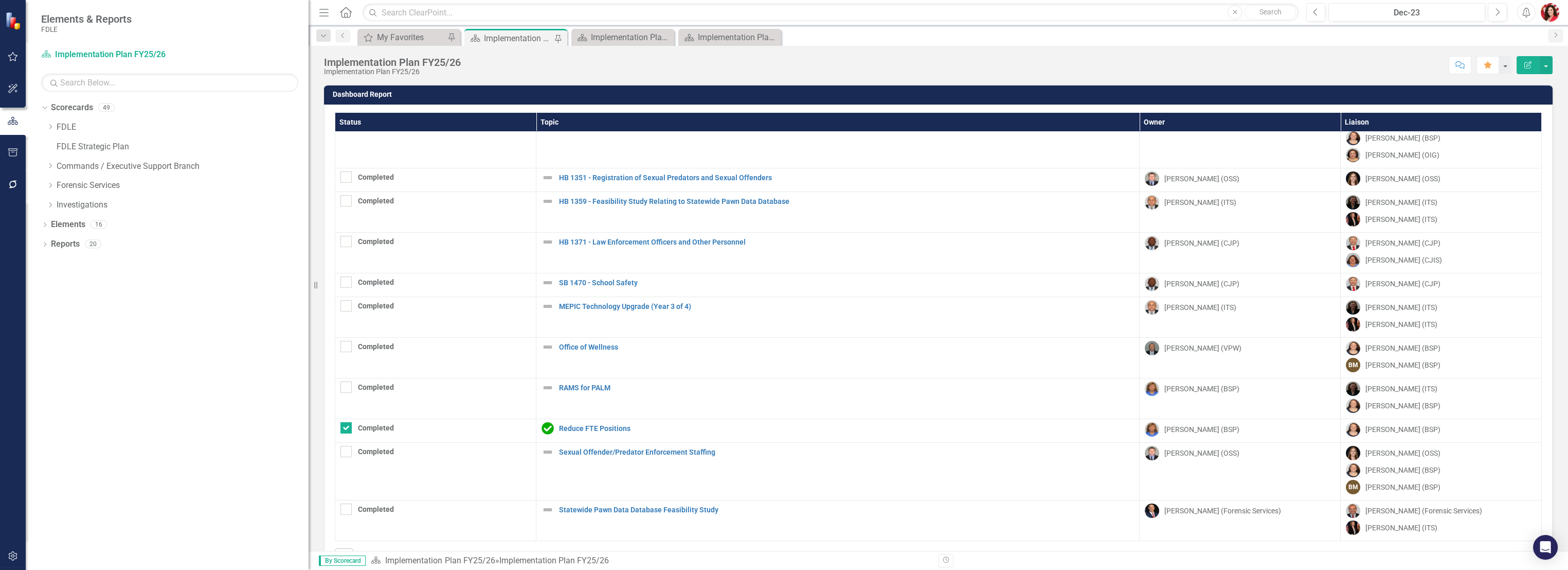
drag, startPoint x: 1177, startPoint y: 117, endPoint x: 1127, endPoint y: 590, distance: 475.6
click at [1127, 569] on html "Elements & Reports FDLE Scorecard Implementation Plan FY25/26 Search Dropdown S…" at bounding box center [784, 285] width 1568 height 570
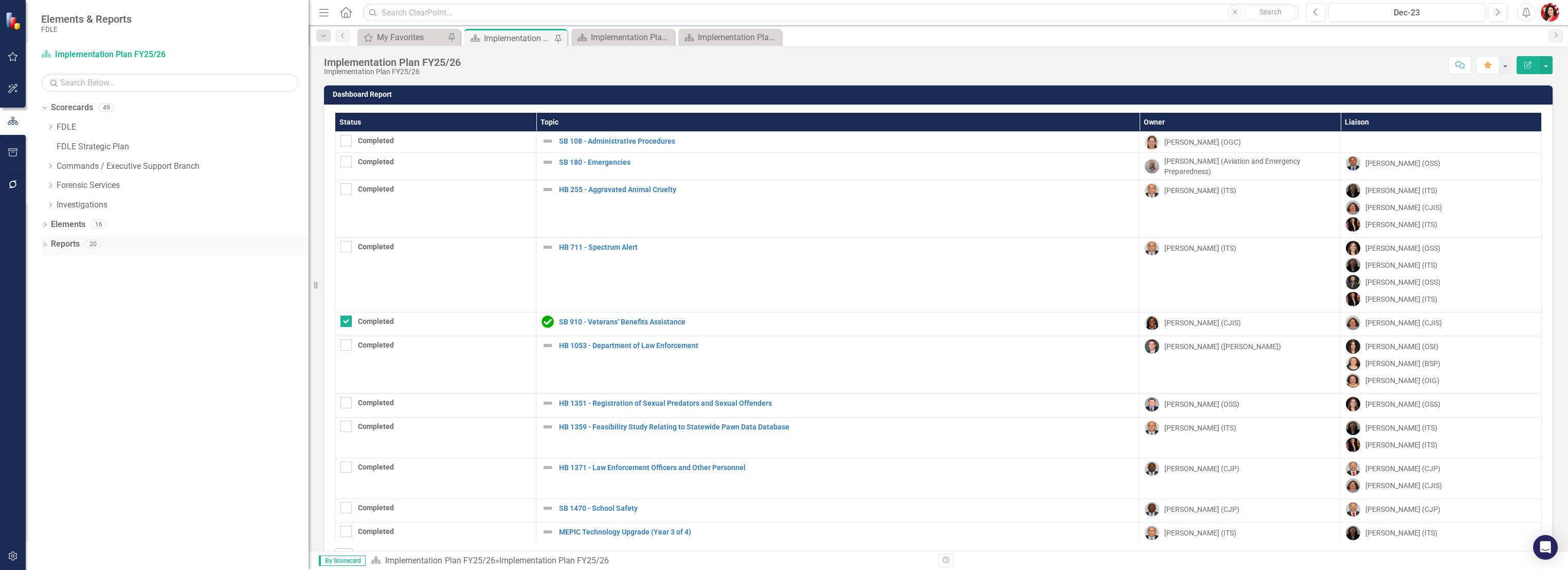
click at [47, 242] on div "Dropdown" at bounding box center [45, 245] width 8 height 9
click at [96, 275] on div "Implementation Plan FY25/26" at bounding box center [181, 280] width 254 height 9
click at [95, 263] on link "Scorecard Scorecards" at bounding box center [83, 262] width 56 height 12
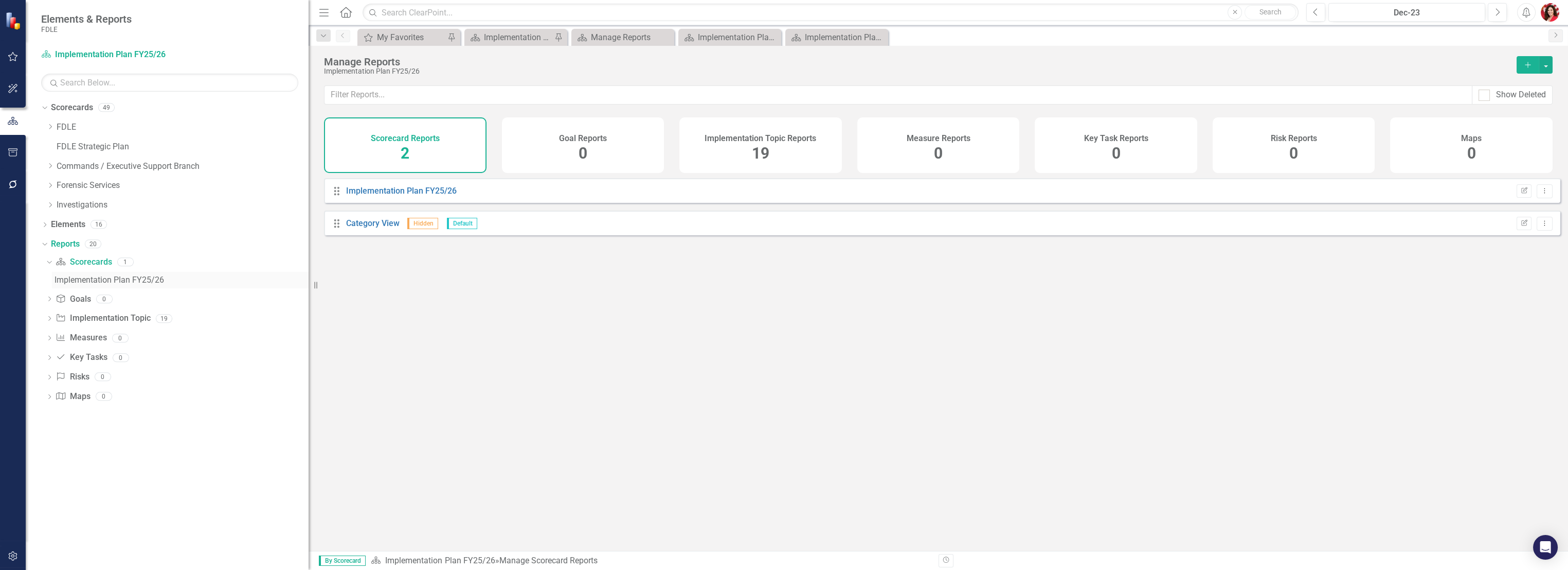
click at [96, 282] on div "Implementation Plan FY25/26" at bounding box center [181, 280] width 254 height 9
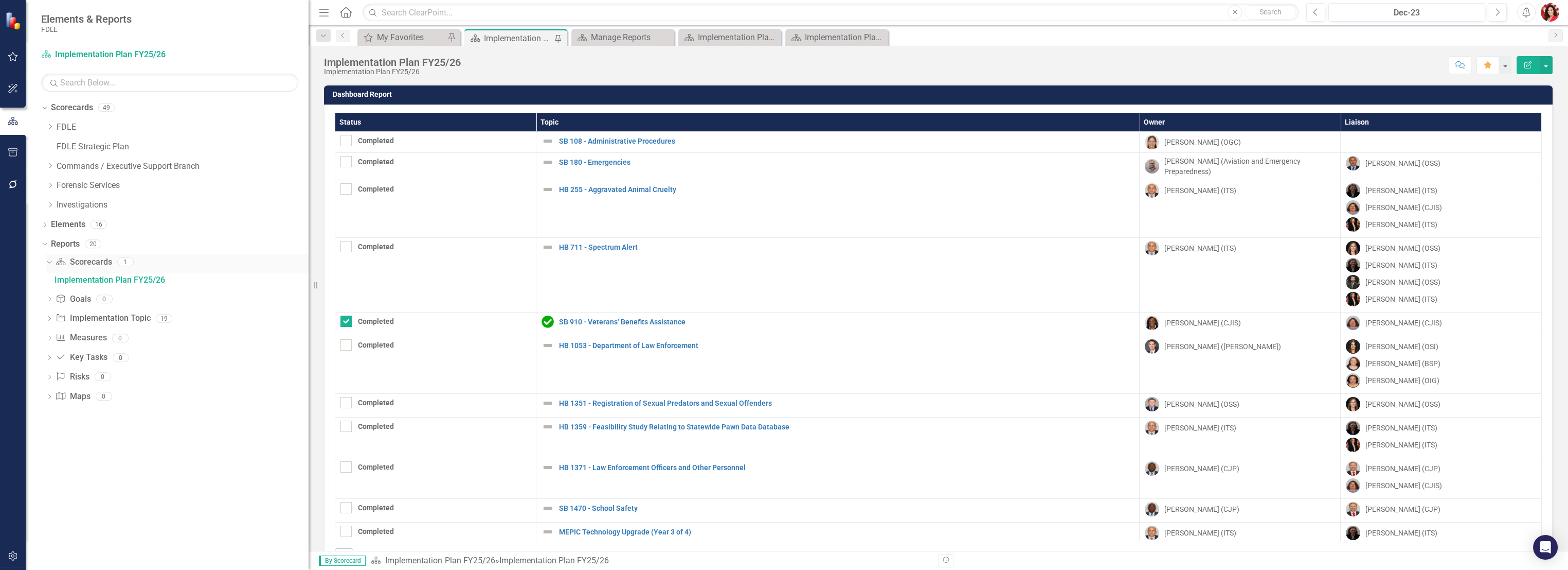
click at [93, 266] on link "Scorecard Scorecards" at bounding box center [83, 262] width 56 height 12
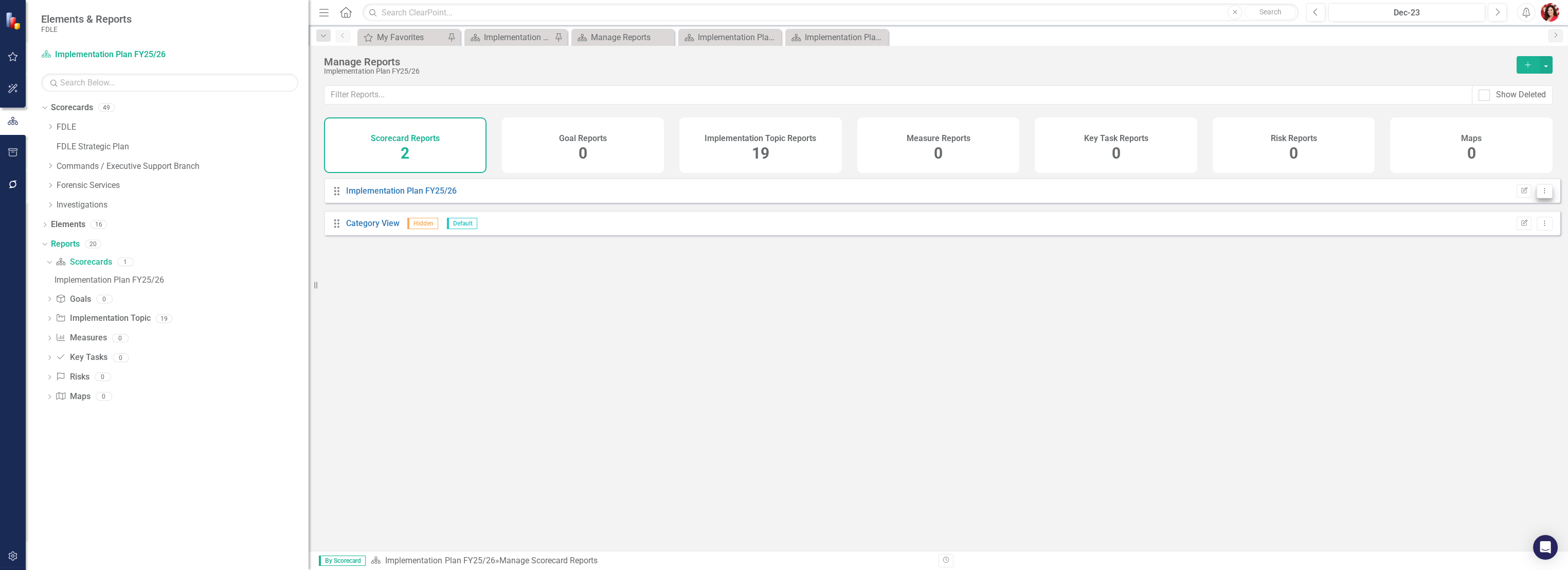
click at [1540, 194] on icon "Dropdown Menu" at bounding box center [1543, 190] width 9 height 7
click at [399, 195] on link "Implementation Plan FY25/26" at bounding box center [401, 190] width 111 height 9
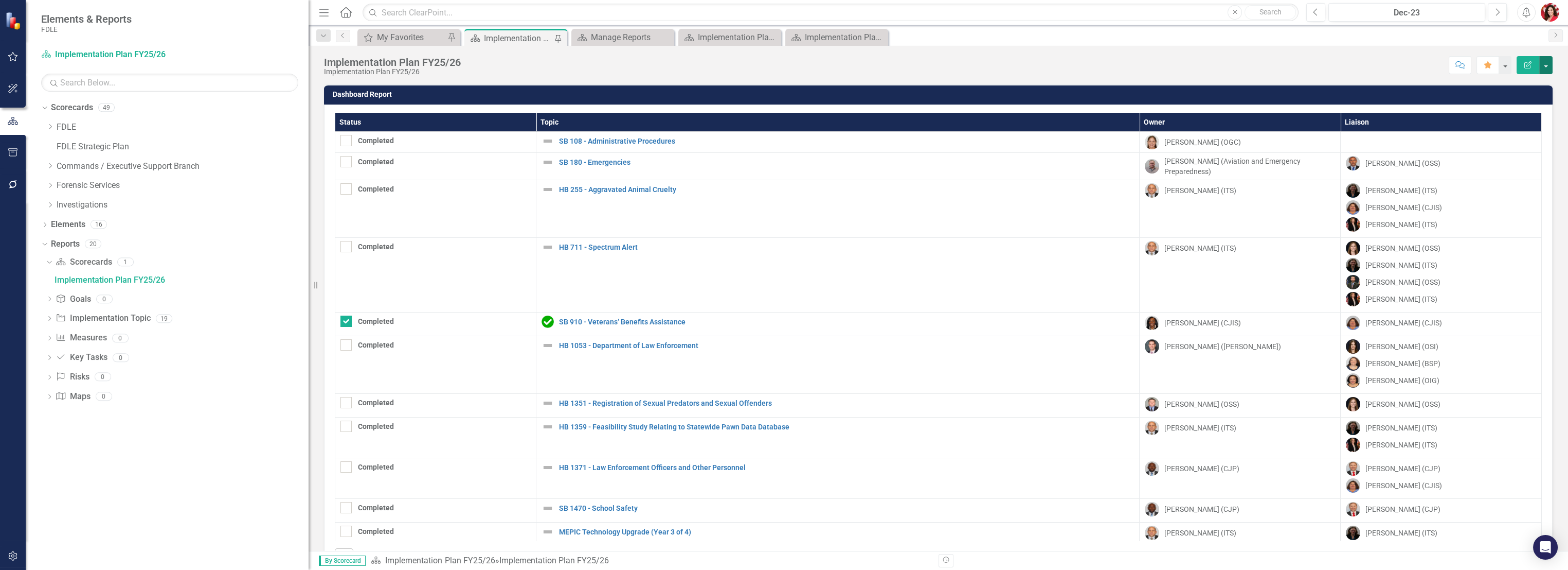
click at [1549, 61] on button "button" at bounding box center [1545, 64] width 13 height 18
click at [96, 313] on link "Implementation Topic Implementation Topic" at bounding box center [103, 318] width 94 height 12
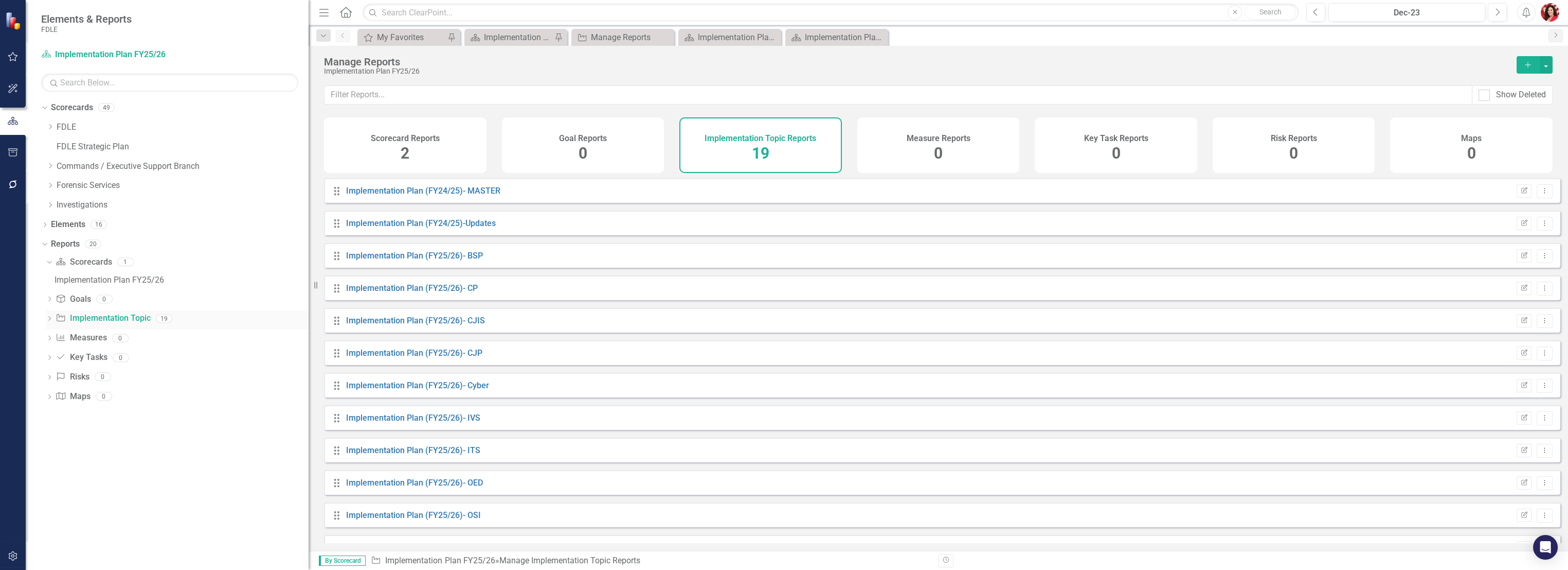
click at [52, 317] on icon "Dropdown" at bounding box center [49, 320] width 8 height 6
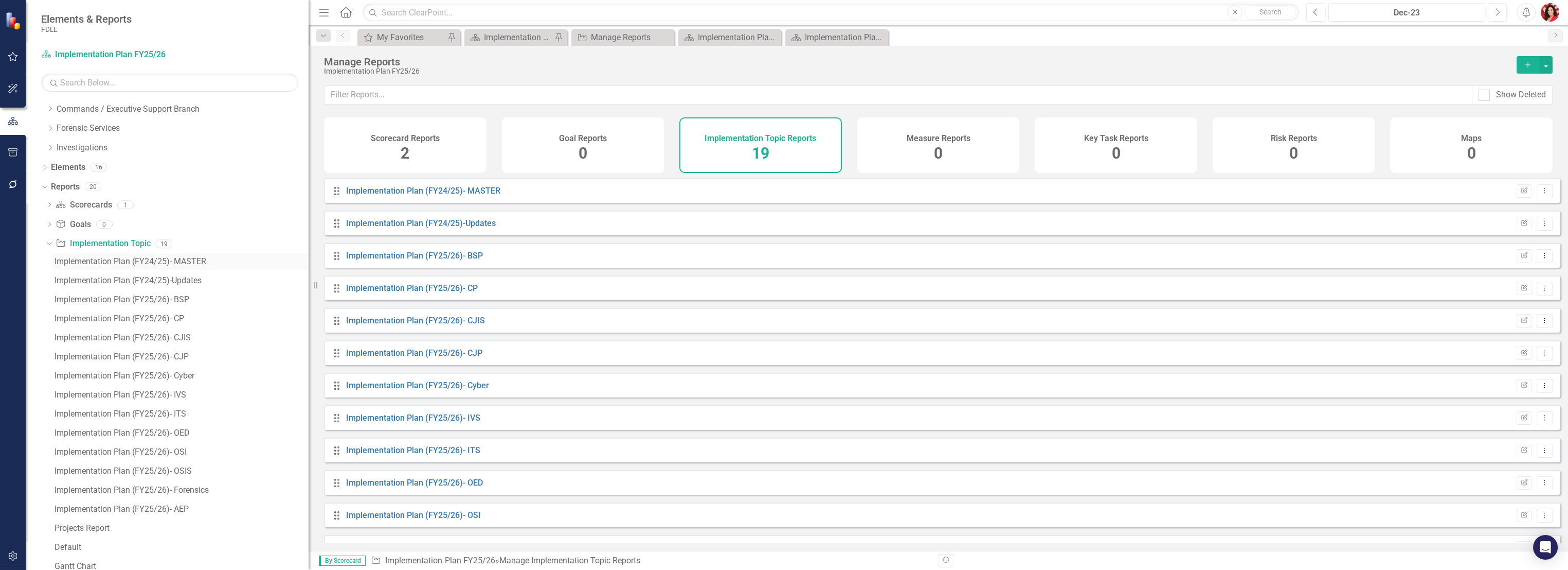
click at [128, 258] on div "Implementation Plan (FY24/25)- MASTER" at bounding box center [181, 262] width 254 height 9
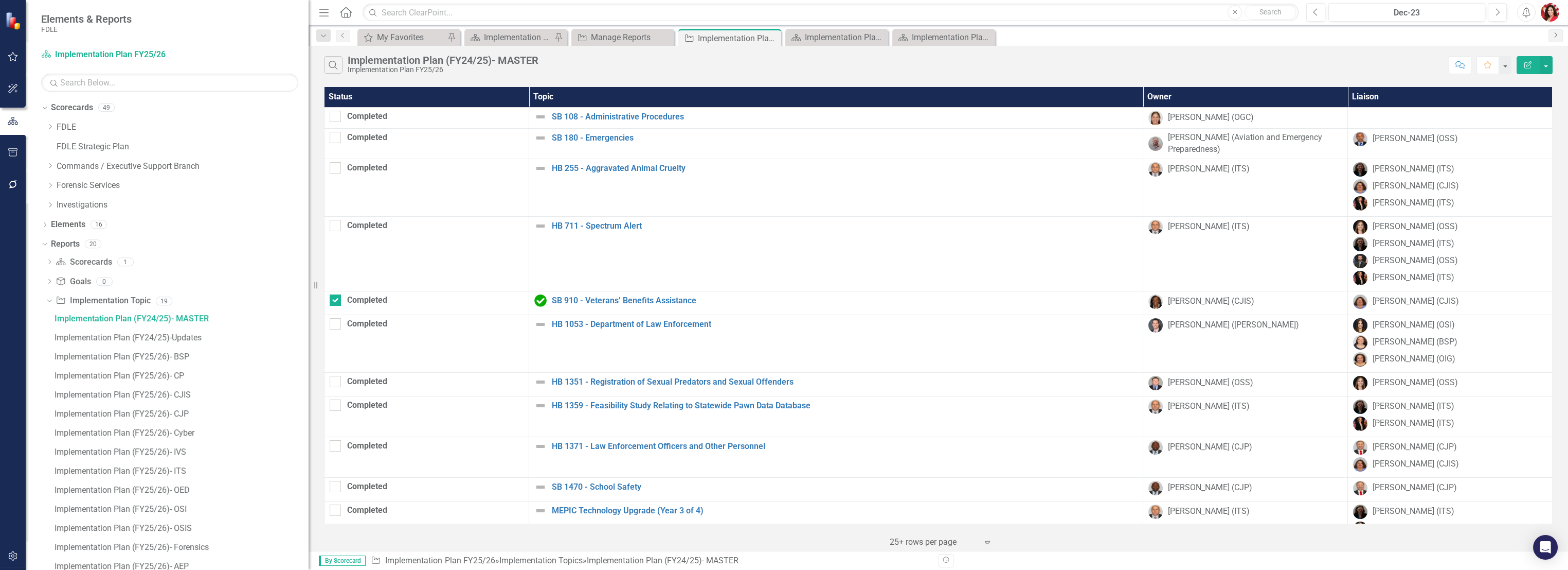
click at [1554, 38] on link "Next" at bounding box center [1555, 36] width 14 height 13
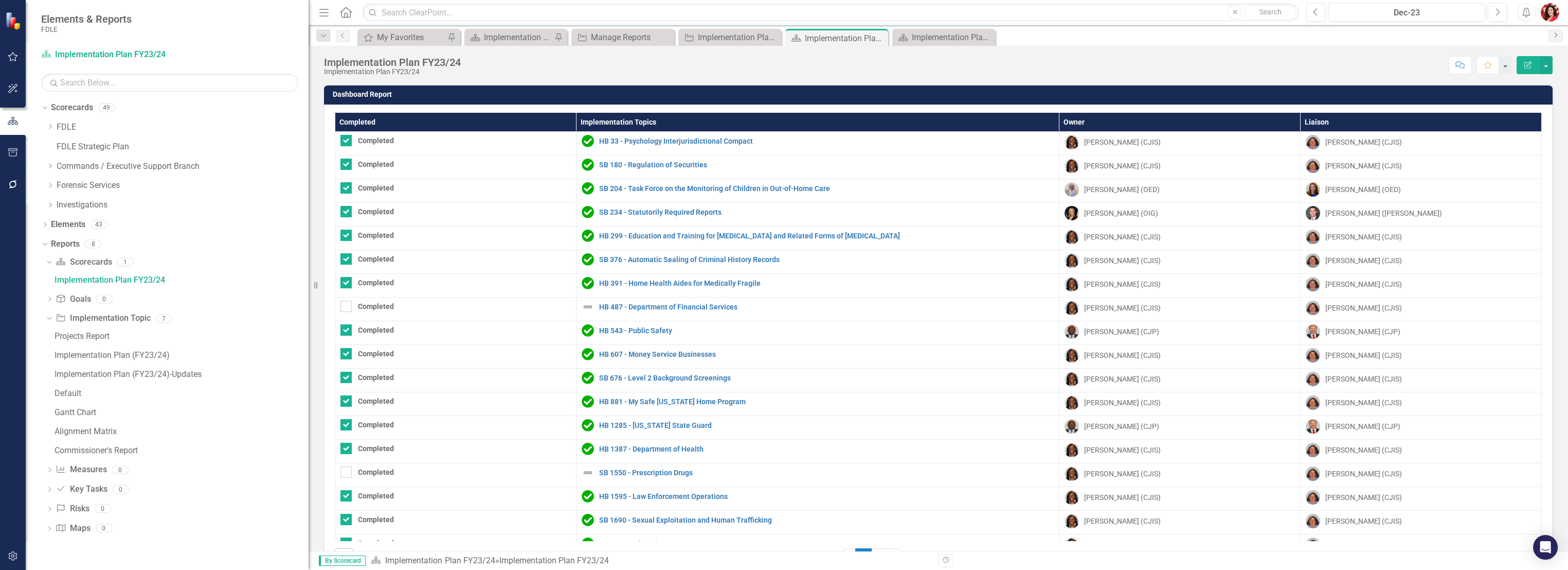
click at [1554, 38] on link "Next" at bounding box center [1555, 36] width 14 height 13
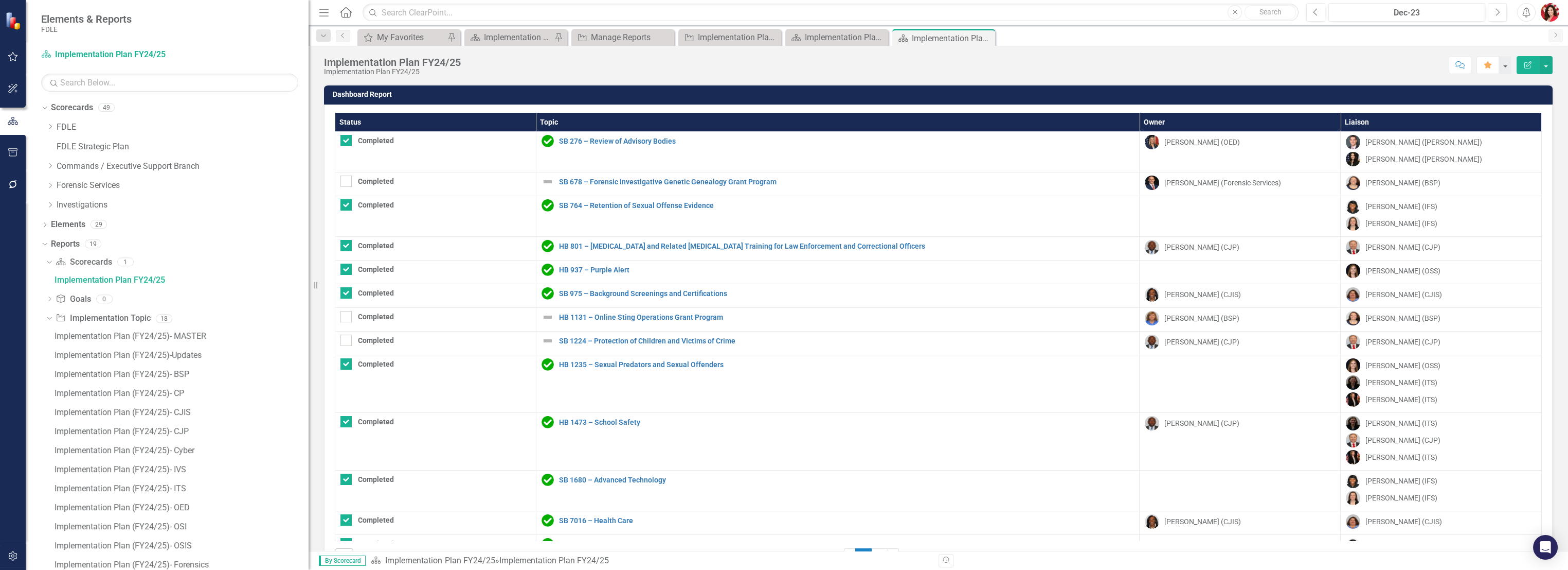
click at [1556, 37] on icon "Next" at bounding box center [1555, 35] width 9 height 7
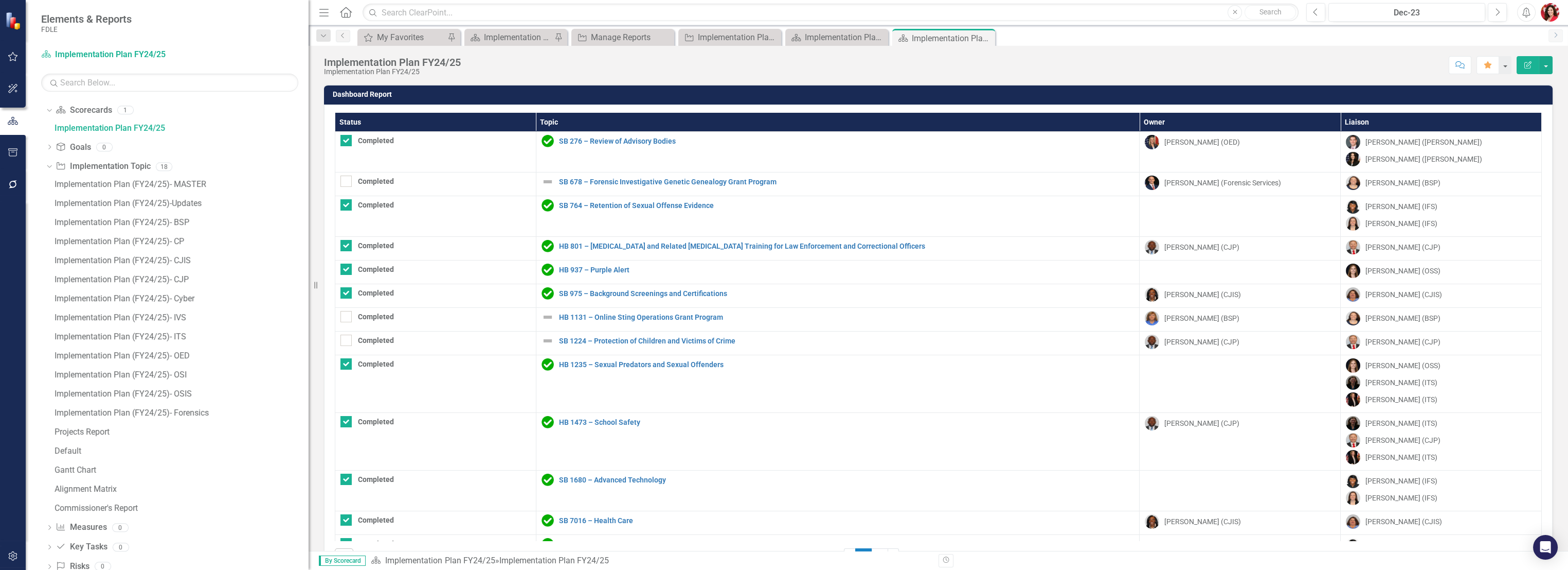
scroll to position [171, 0]
click at [120, 487] on div "Commissioner's Report" at bounding box center [181, 489] width 254 height 9
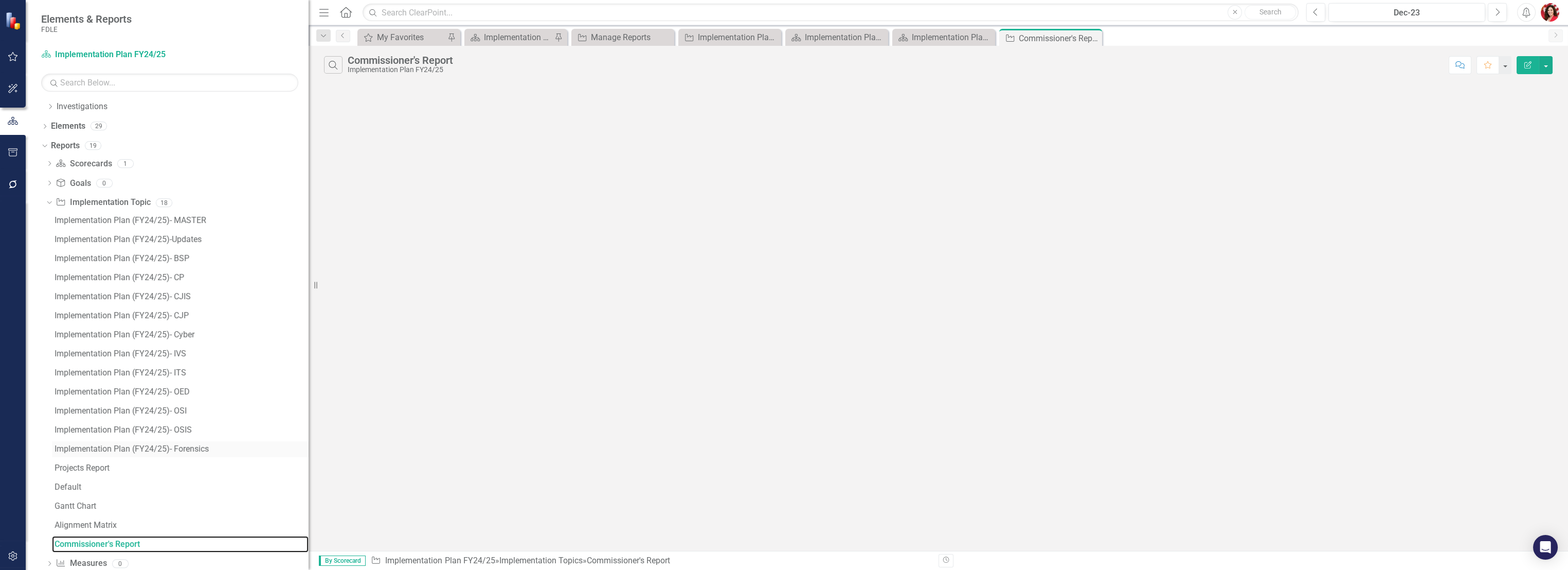
scroll to position [80, 0]
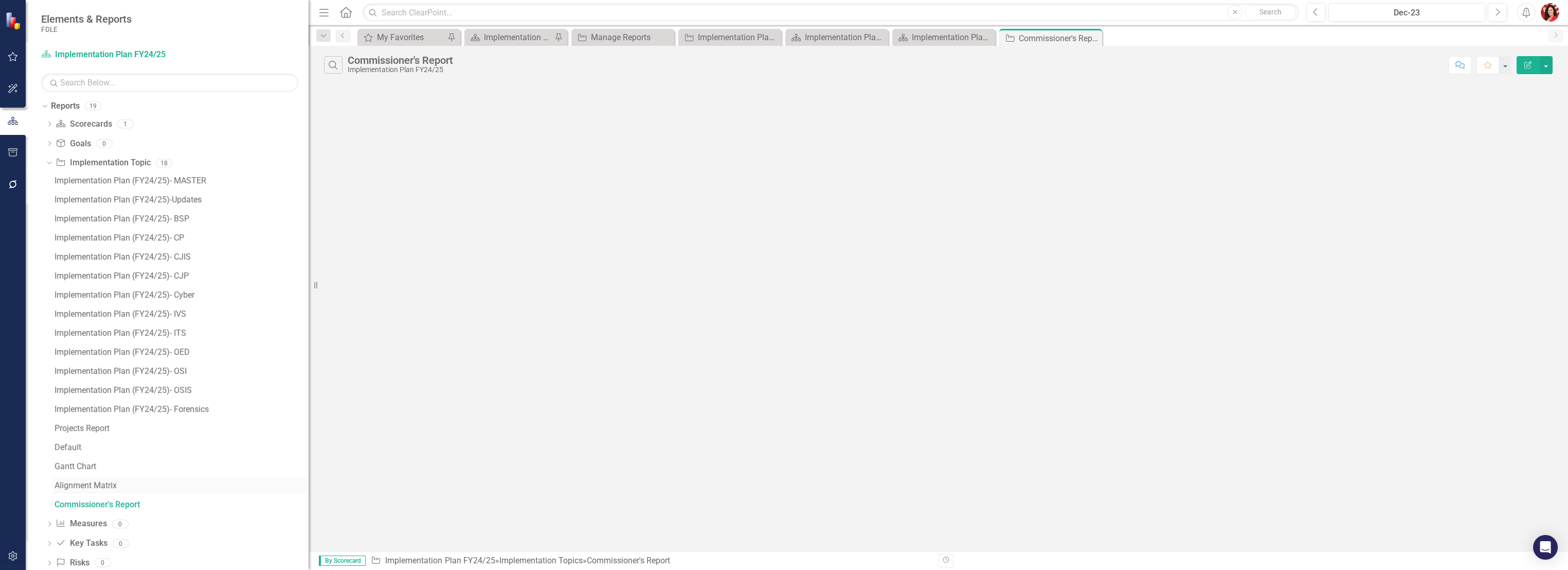
click at [52, 485] on link "Alignment Matrix" at bounding box center [180, 485] width 257 height 16
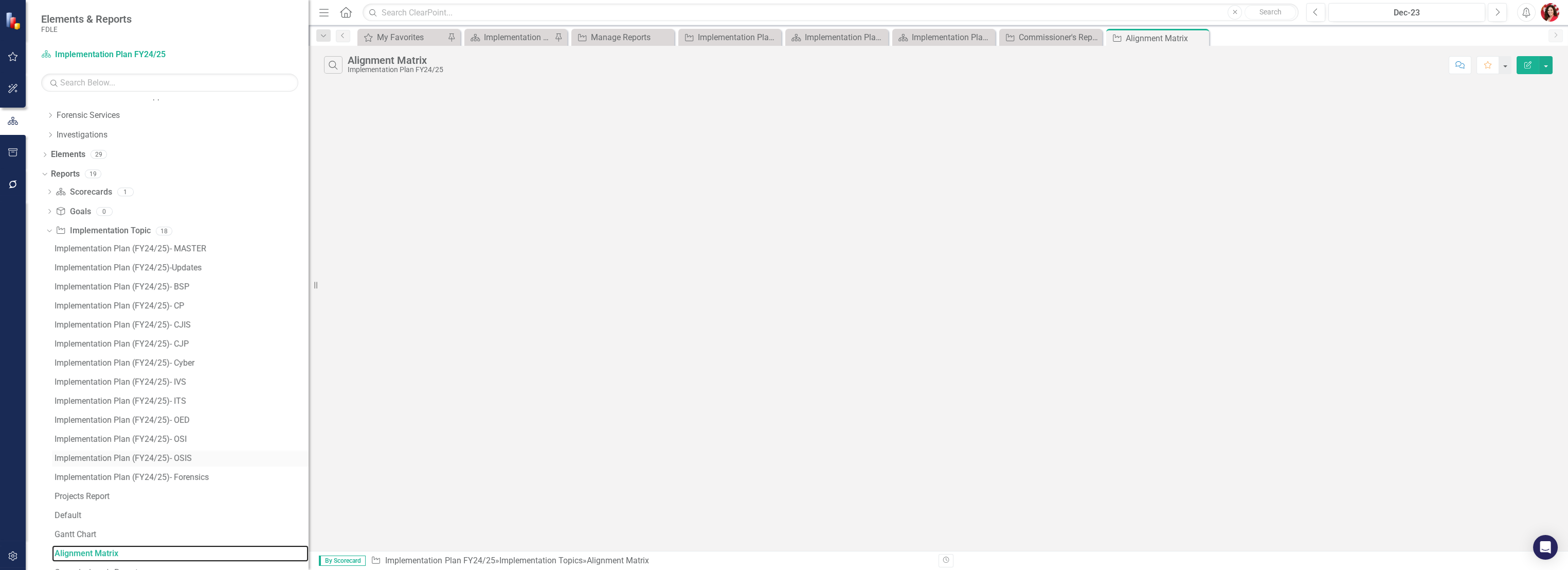
scroll to position [61, 0]
click at [95, 501] on div "Projects Report" at bounding box center [181, 504] width 254 height 9
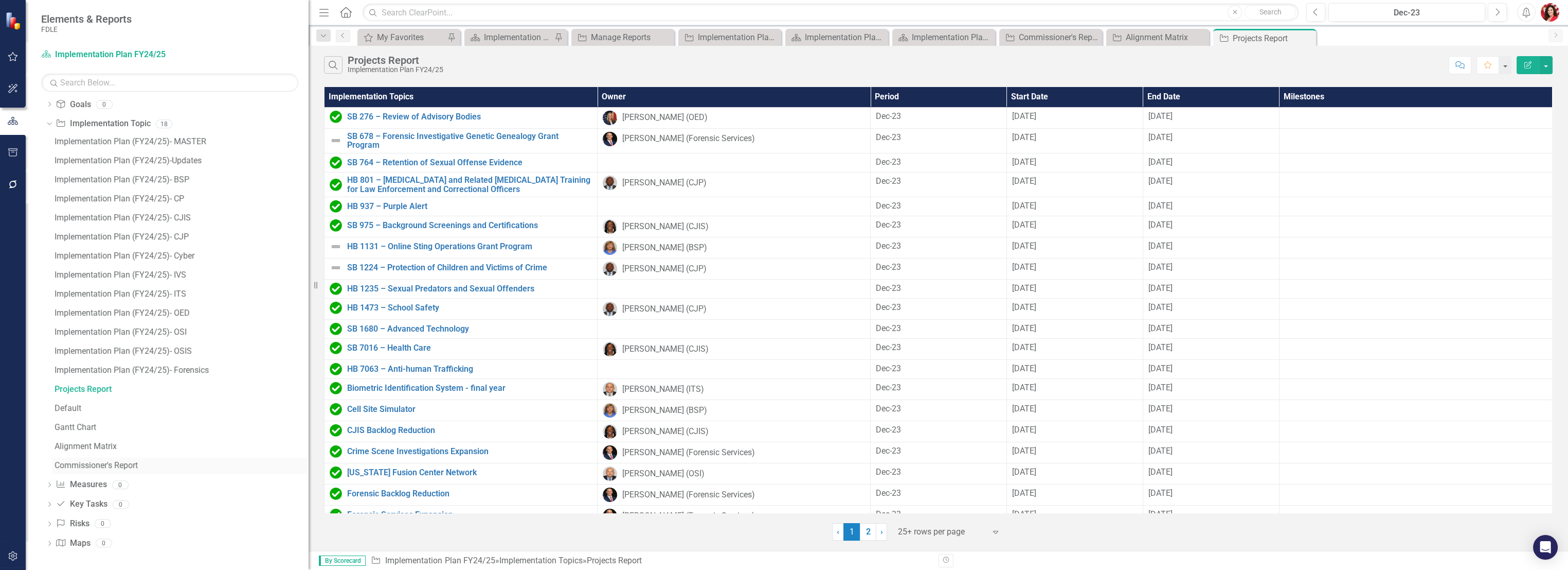
click at [82, 470] on link "Commissioner's Report" at bounding box center [180, 464] width 257 height 16
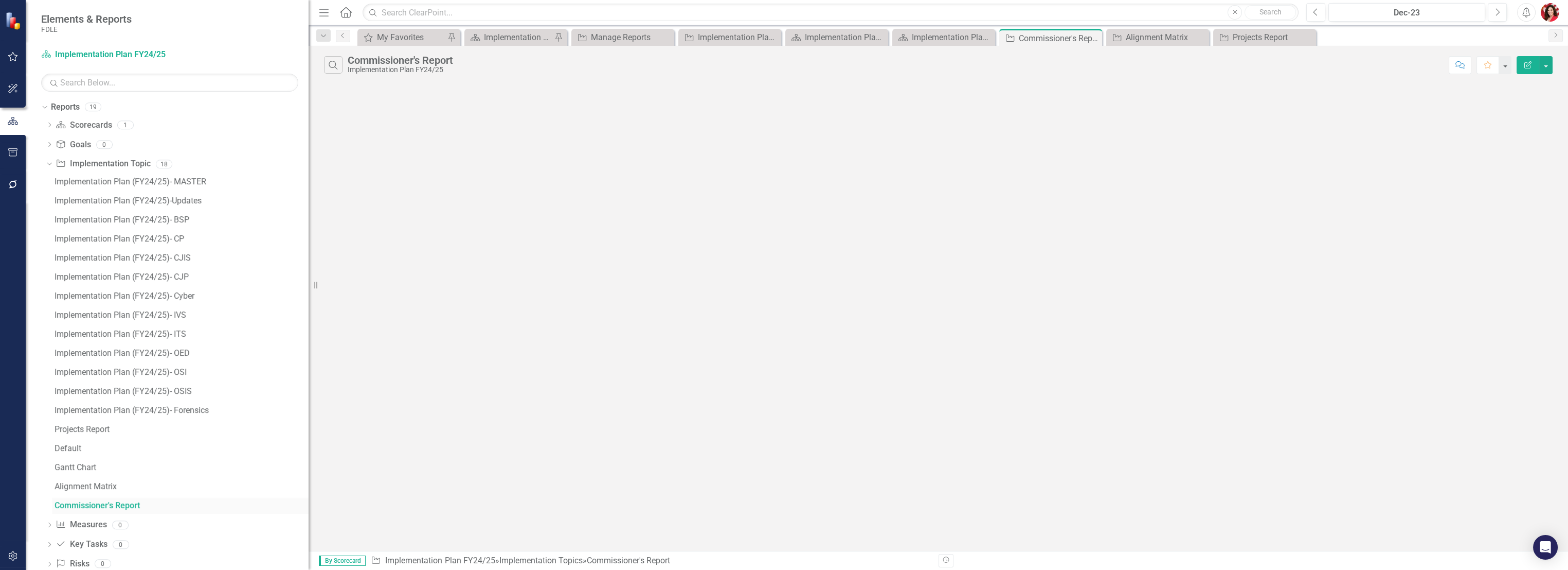
scroll to position [177, 0]
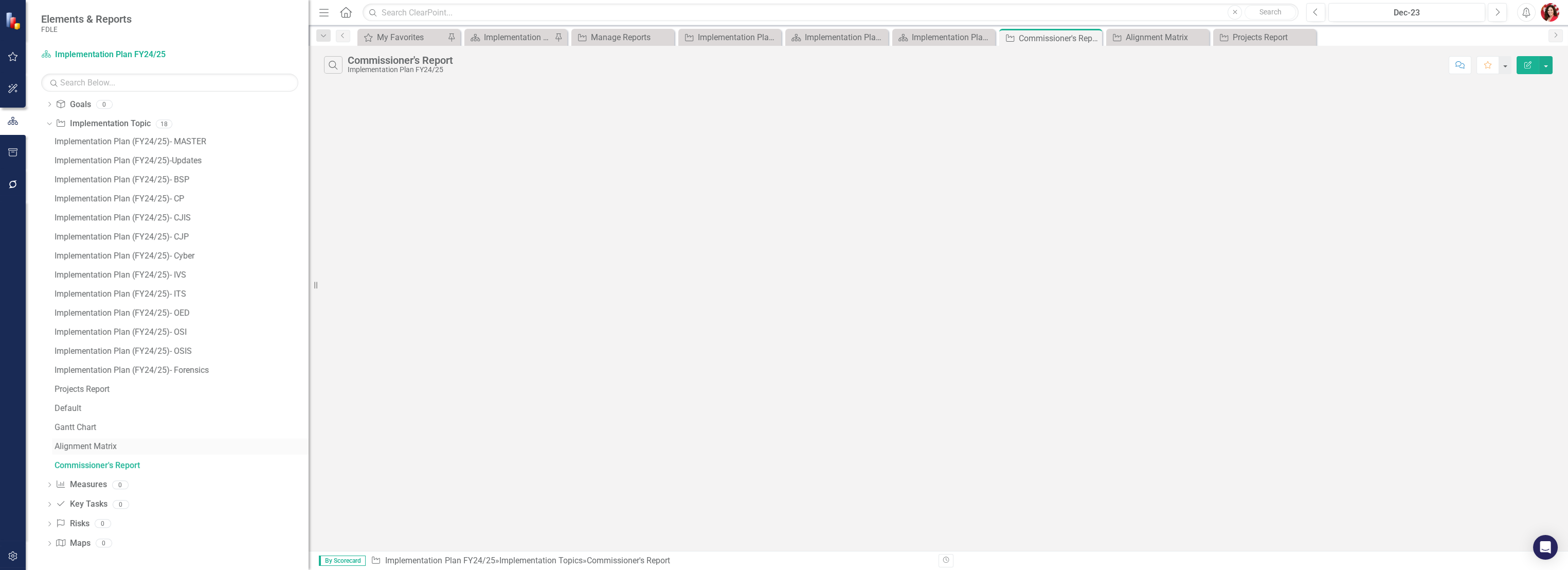
click at [85, 444] on div "Alignment Matrix" at bounding box center [181, 446] width 254 height 9
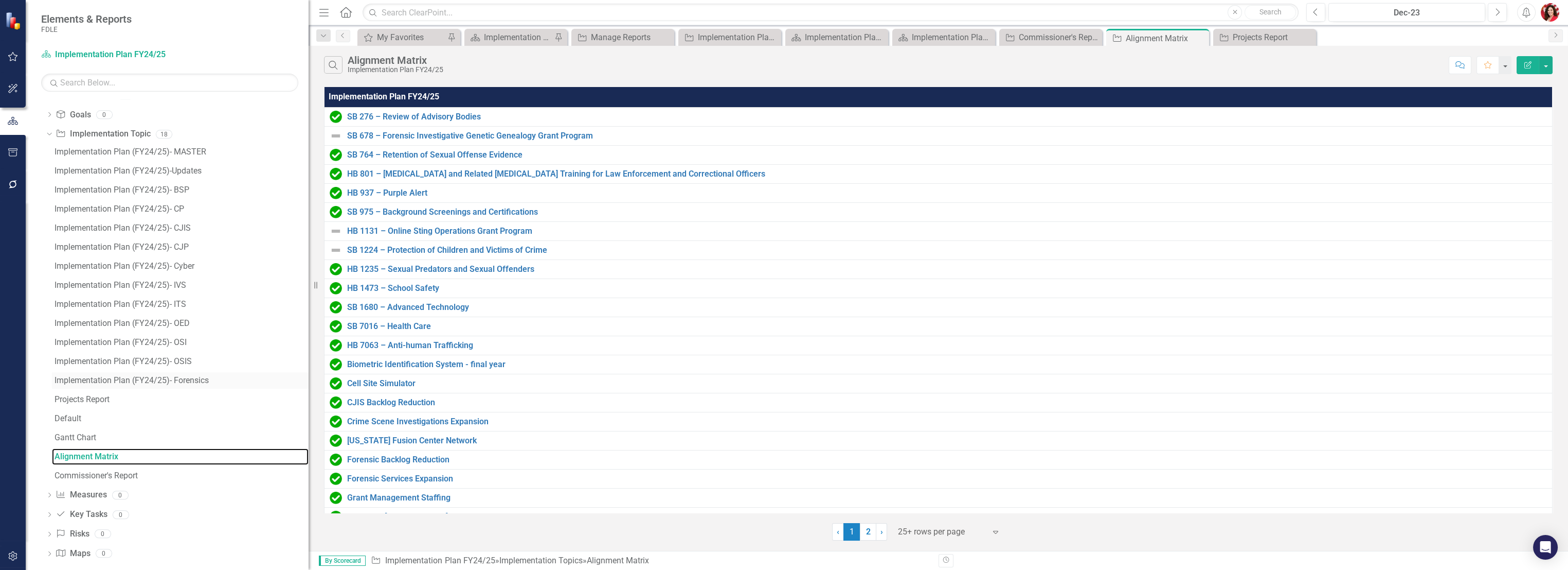
scroll to position [177, 0]
click at [87, 429] on div "Gantt Chart" at bounding box center [181, 427] width 254 height 9
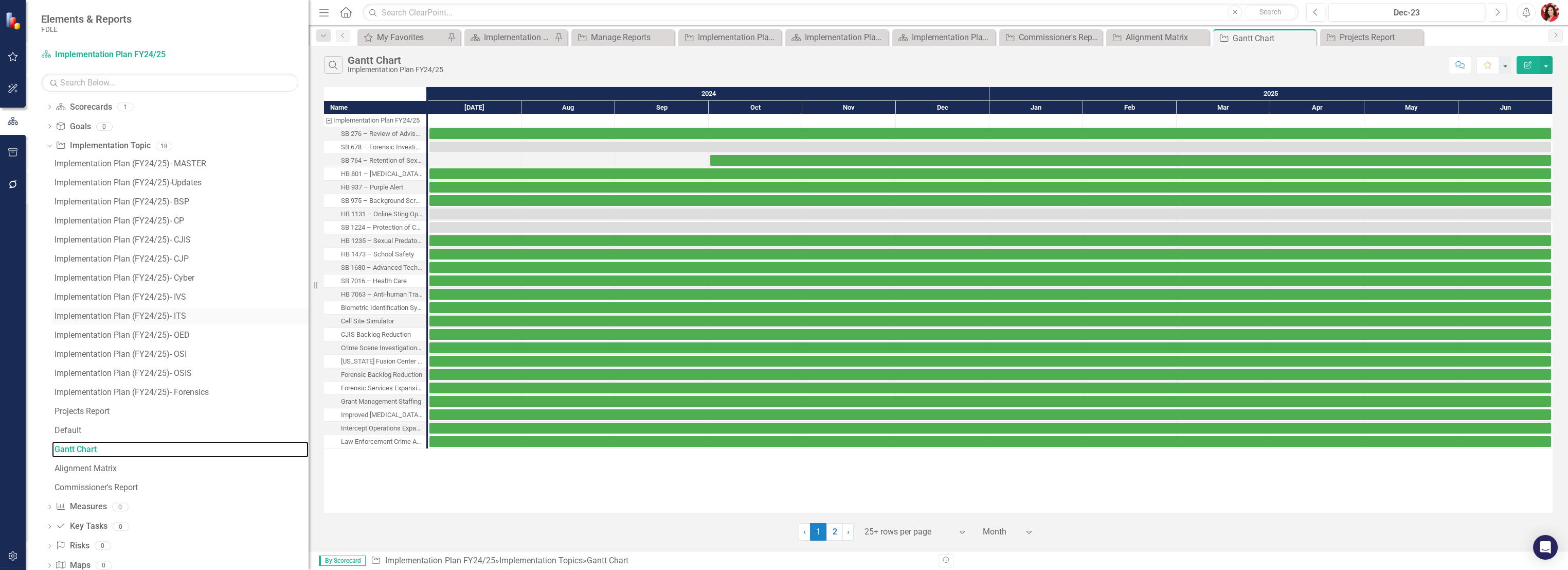
scroll to position [157, 0]
click at [75, 429] on div "Default" at bounding box center [181, 428] width 254 height 9
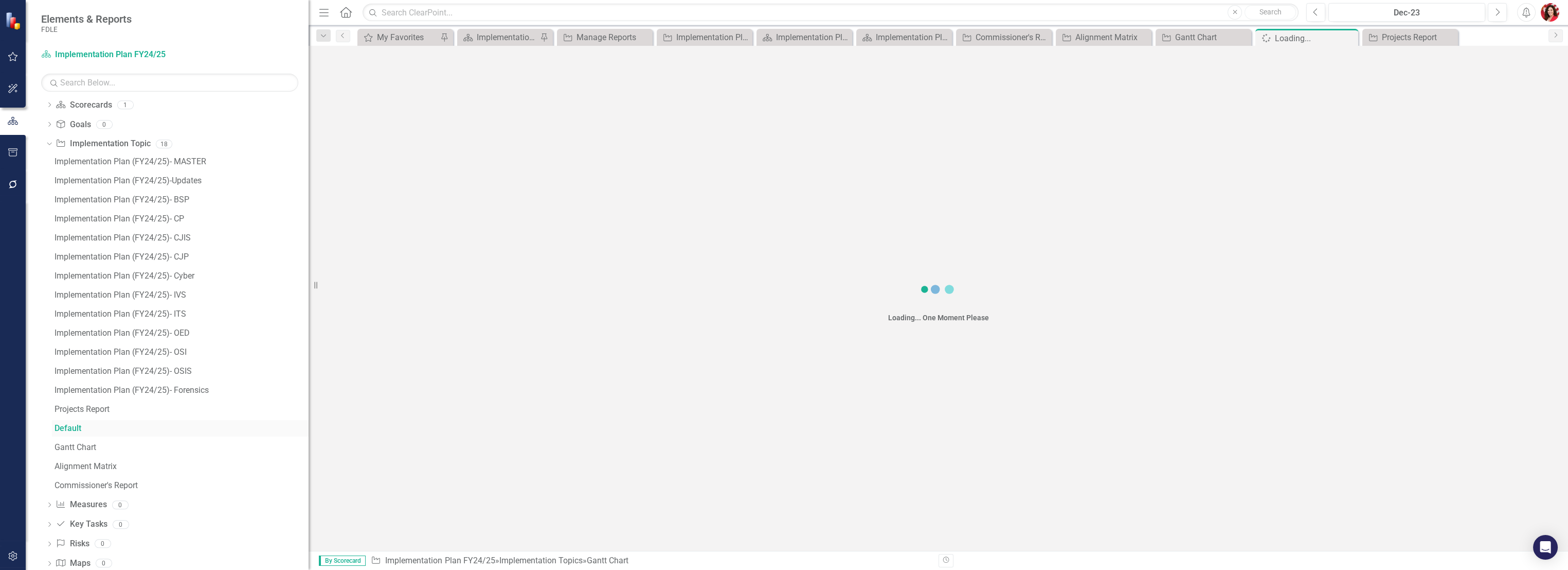
scroll to position [24, 0]
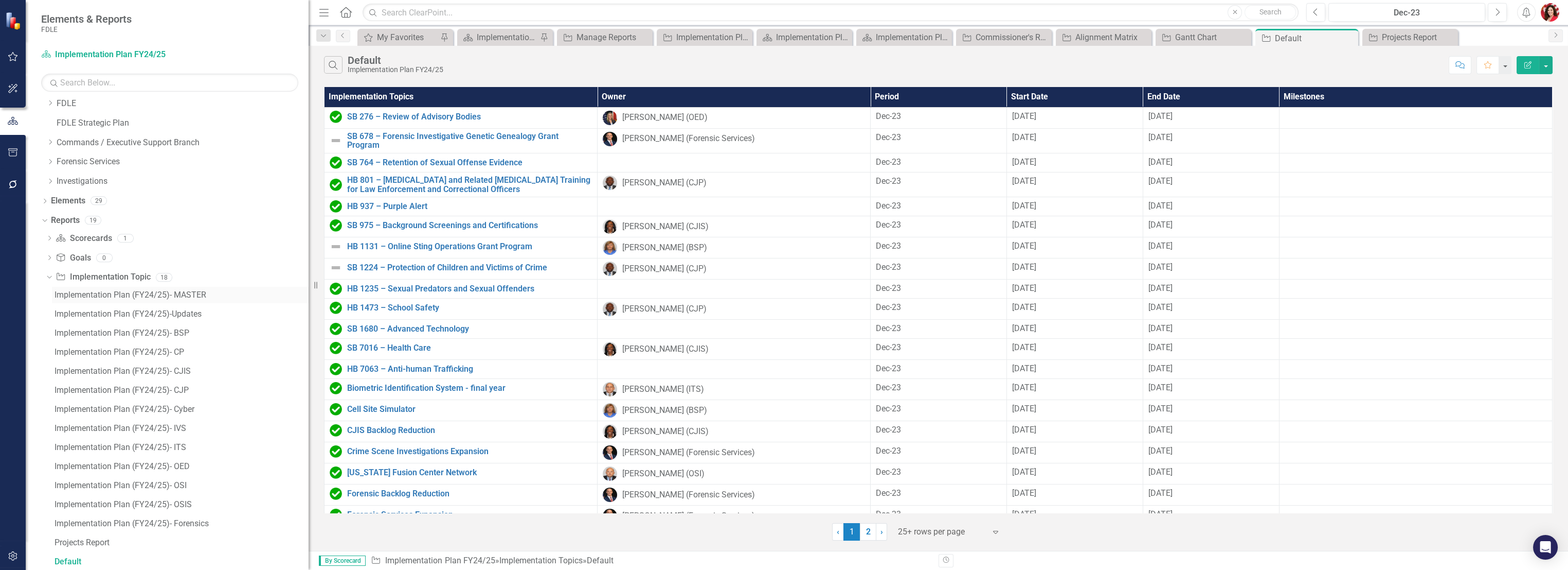
click at [139, 291] on div "Implementation Plan (FY24/25)- MASTER" at bounding box center [181, 295] width 254 height 9
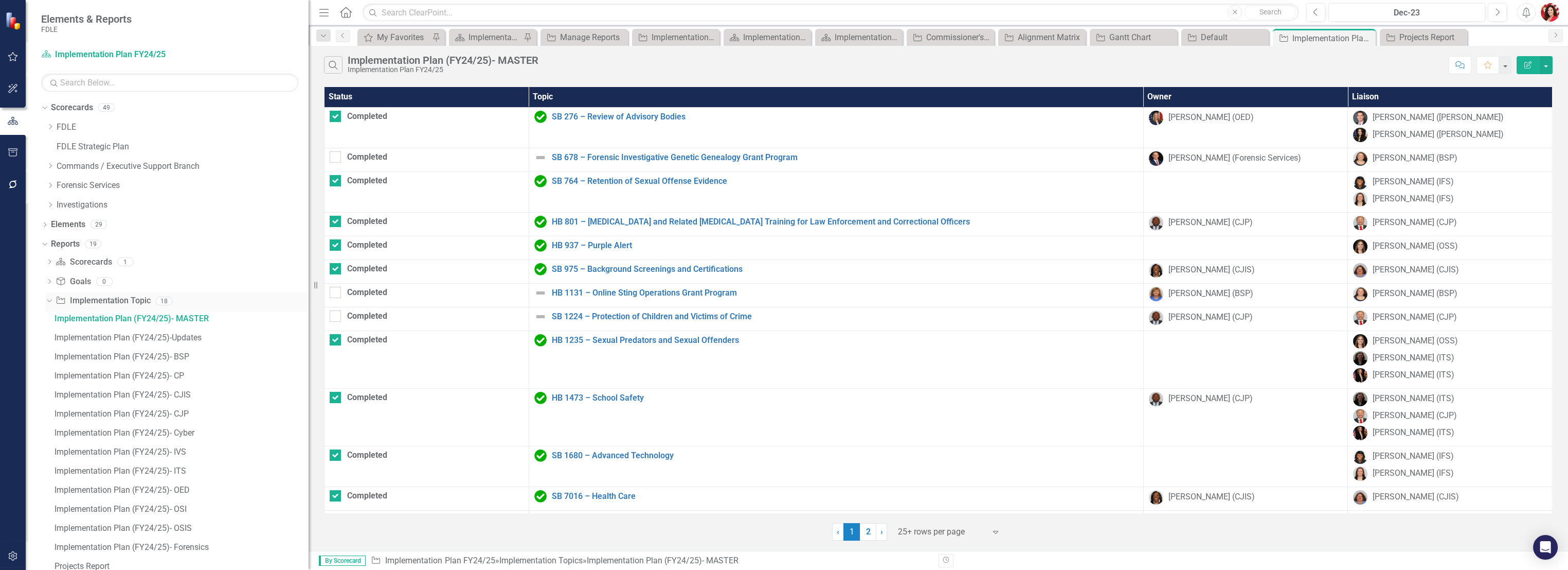
click at [113, 299] on link "Implementation Topic Implementation Topic" at bounding box center [103, 301] width 94 height 12
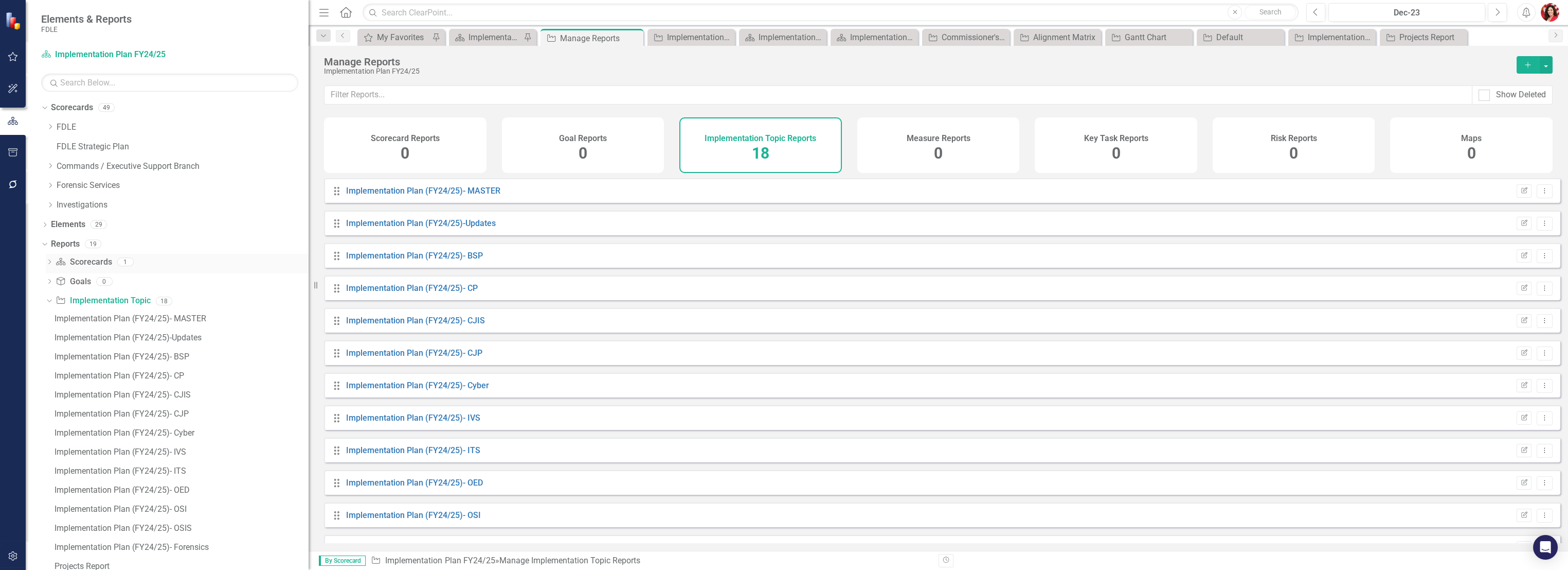
click at [108, 263] on link "Scorecard Scorecards" at bounding box center [83, 262] width 56 height 12
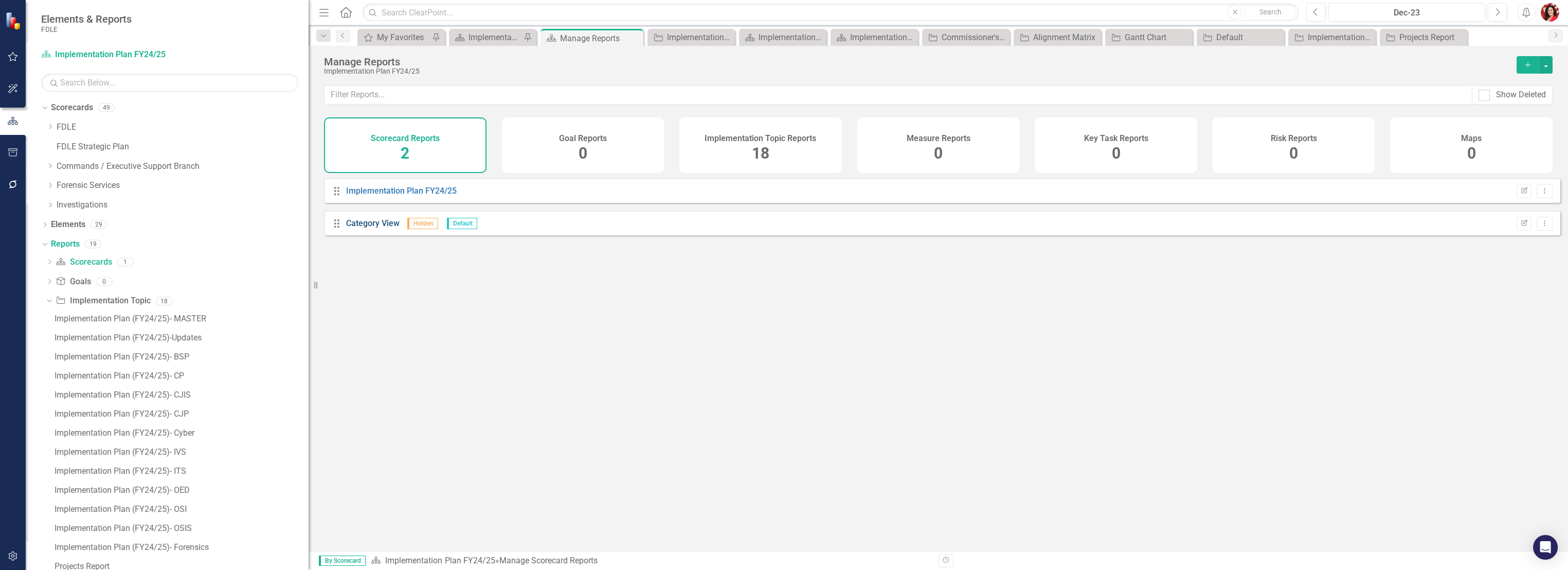
click at [349, 228] on link "Category View" at bounding box center [372, 223] width 54 height 9
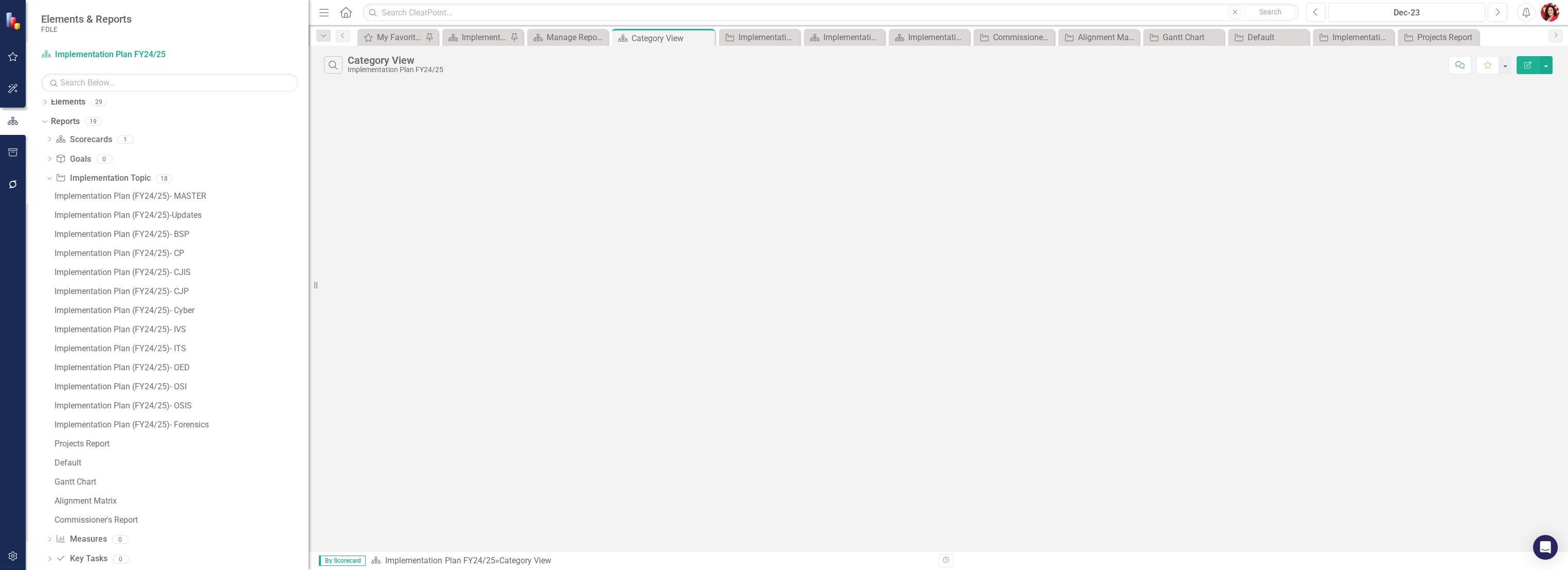
scroll to position [62, 0]
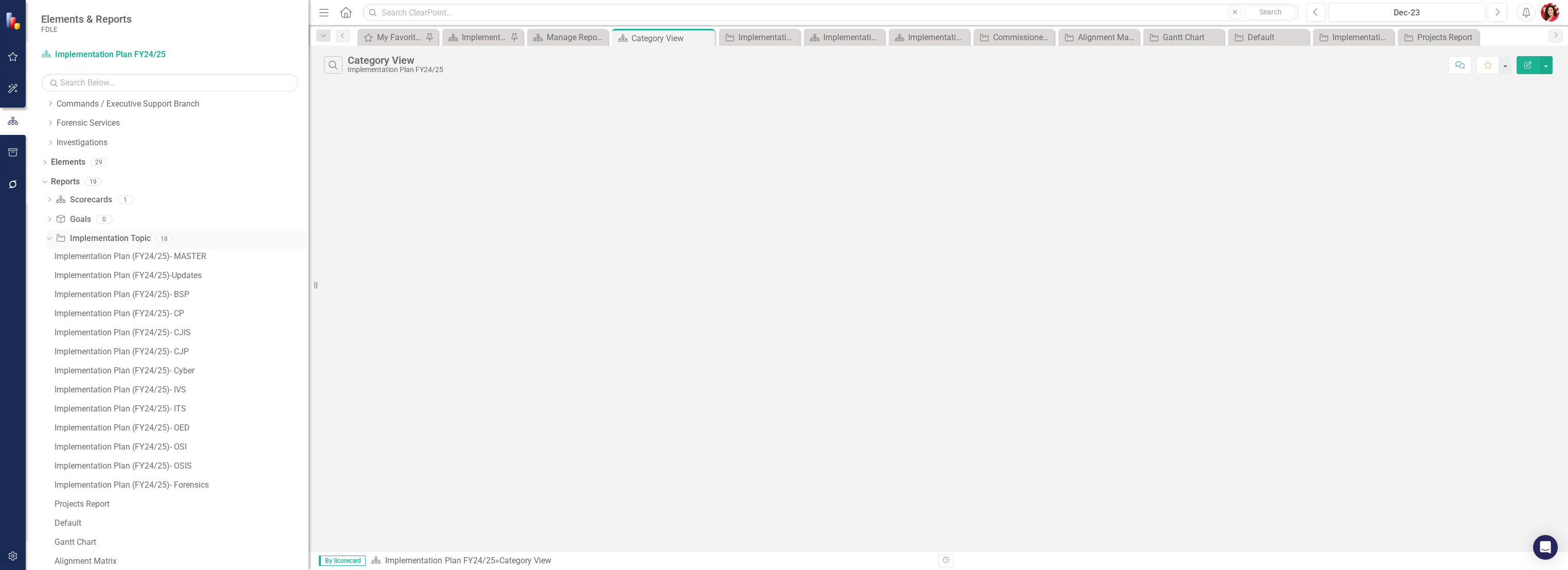
click at [145, 236] on link "Implementation Topic Implementation Topic" at bounding box center [103, 238] width 94 height 12
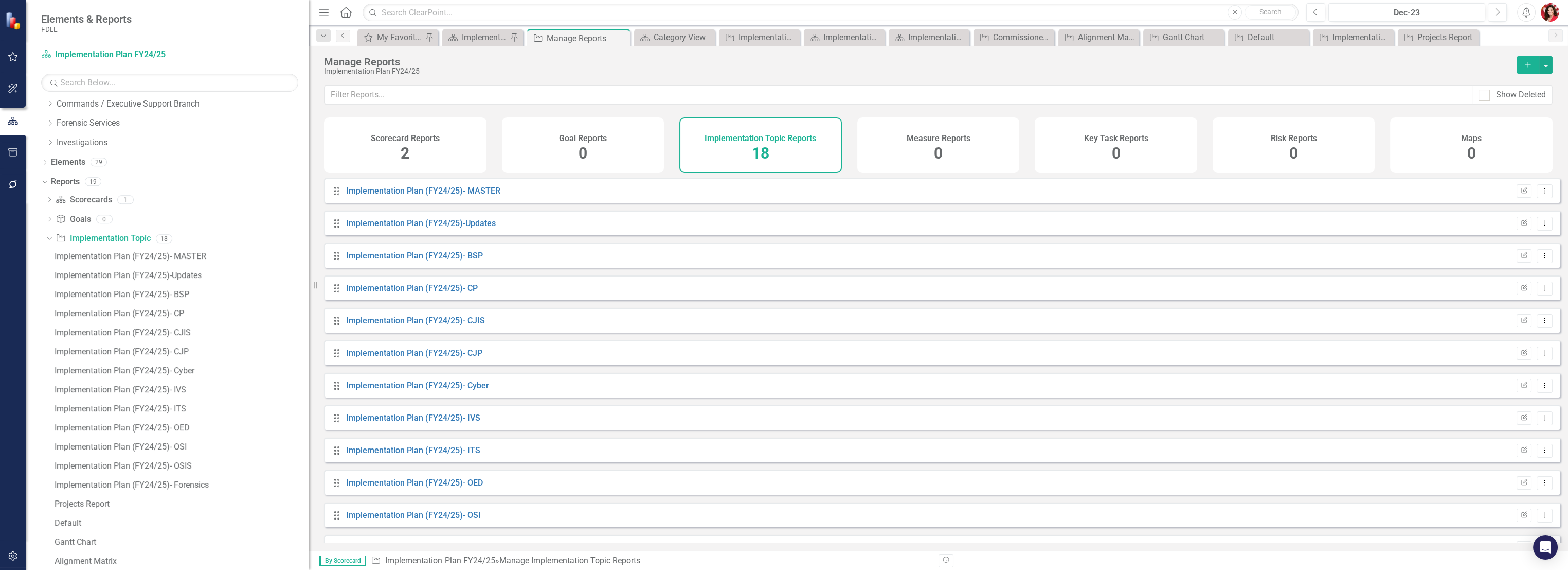
click at [770, 151] on div "Implementation Topic Reports 18" at bounding box center [760, 145] width 162 height 56
click at [461, 195] on link "Implementation Plan (FY24/25)- MASTER" at bounding box center [422, 190] width 154 height 9
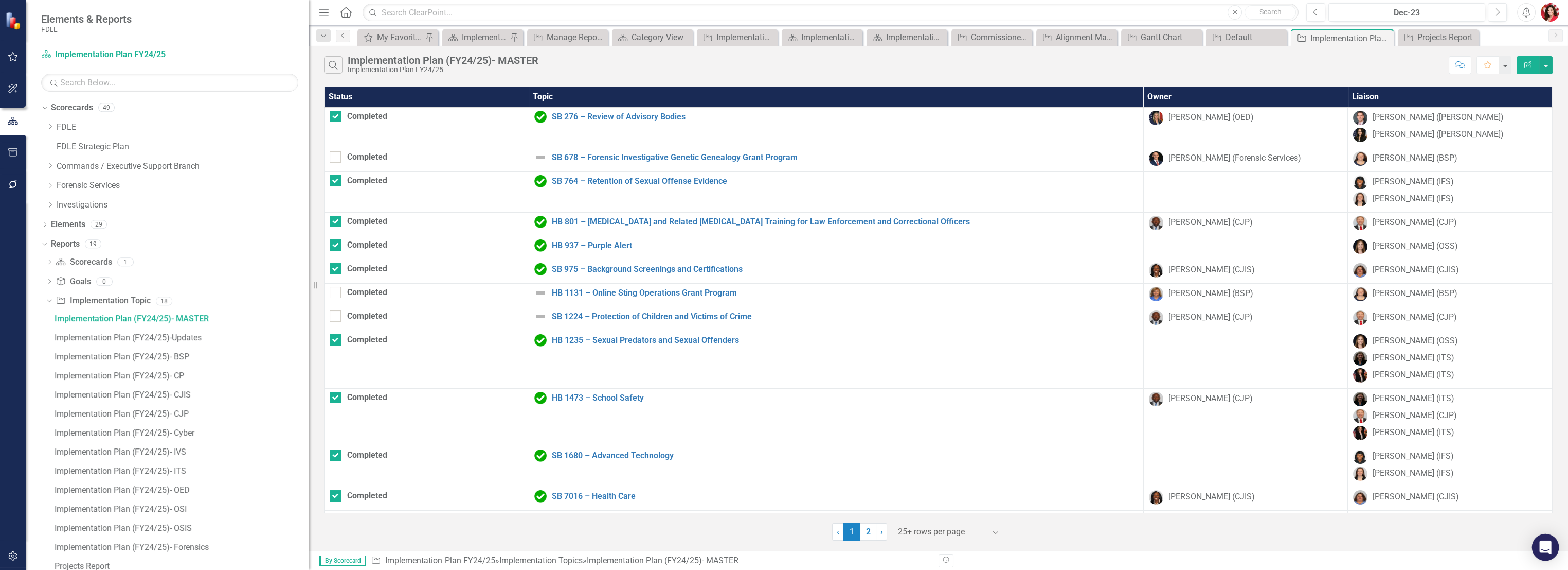
click at [1546, 544] on icon "Open Intercom Messenger" at bounding box center [1544, 546] width 12 height 13
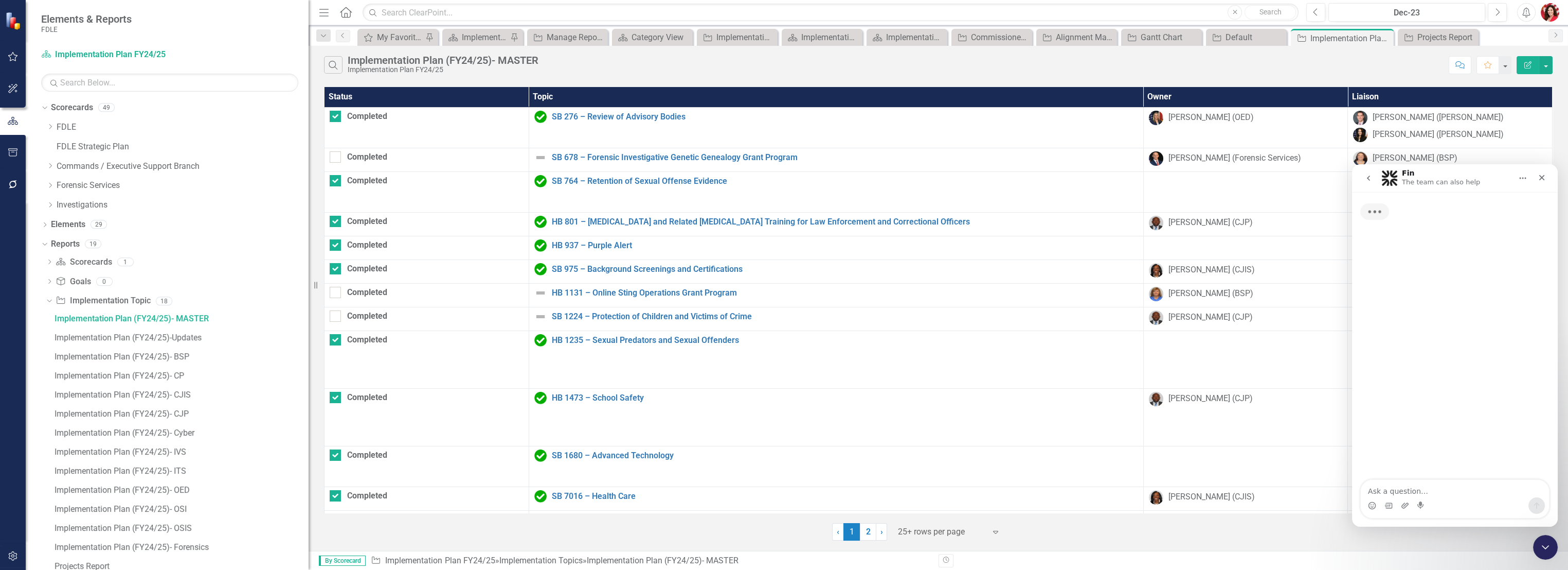
click at [1317, 55] on div "Search Implementation Plan (FY24/25)- MASTER Implementation Plan FY24/25 Commen…" at bounding box center [938, 61] width 1259 height 33
click at [1222, 78] on div "Search Implementation Plan (FY24/25)- MASTER Implementation Plan FY24/25 Commen…" at bounding box center [938, 61] width 1259 height 33
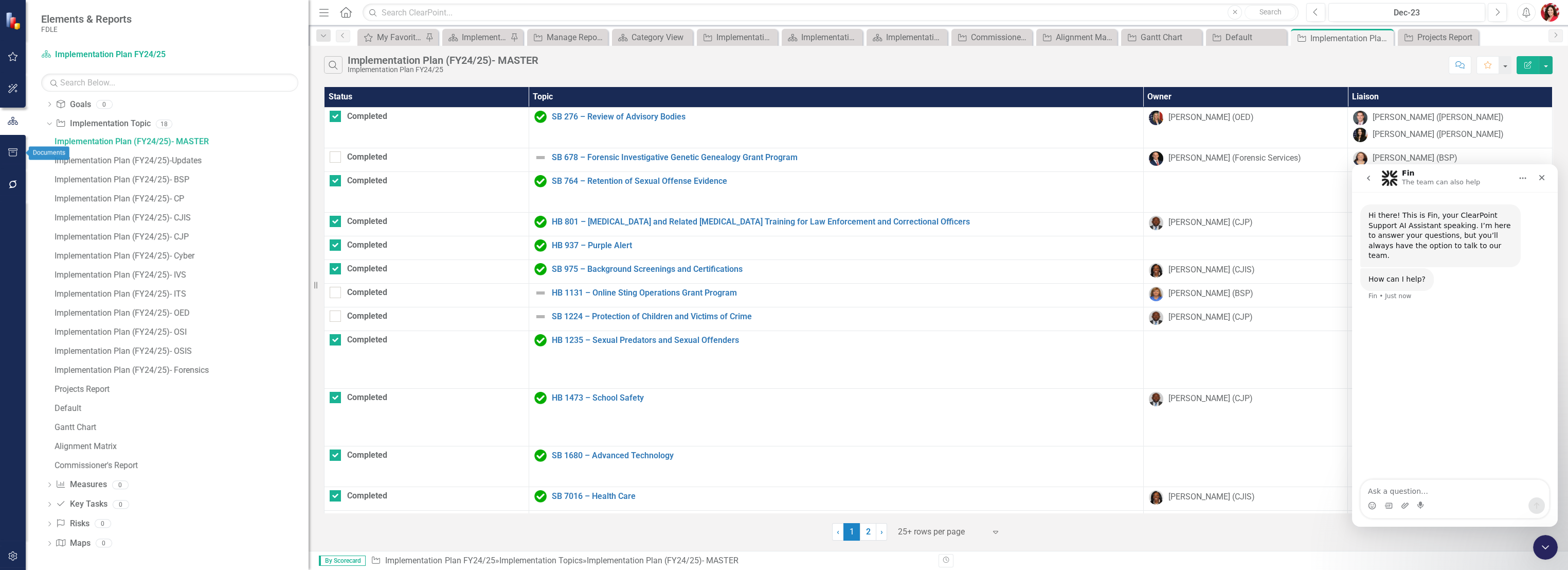
click at [9, 149] on icon "button" at bounding box center [13, 152] width 9 height 9
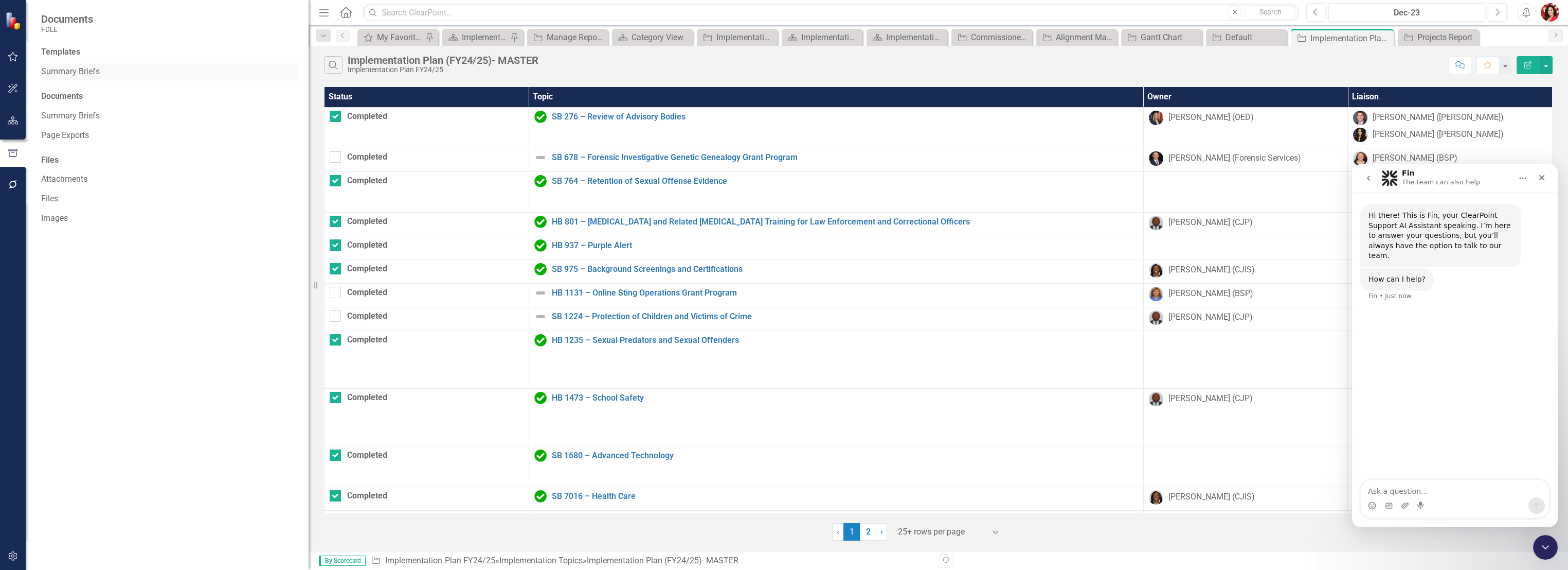
click at [85, 68] on link "Summary Briefs" at bounding box center [170, 72] width 257 height 12
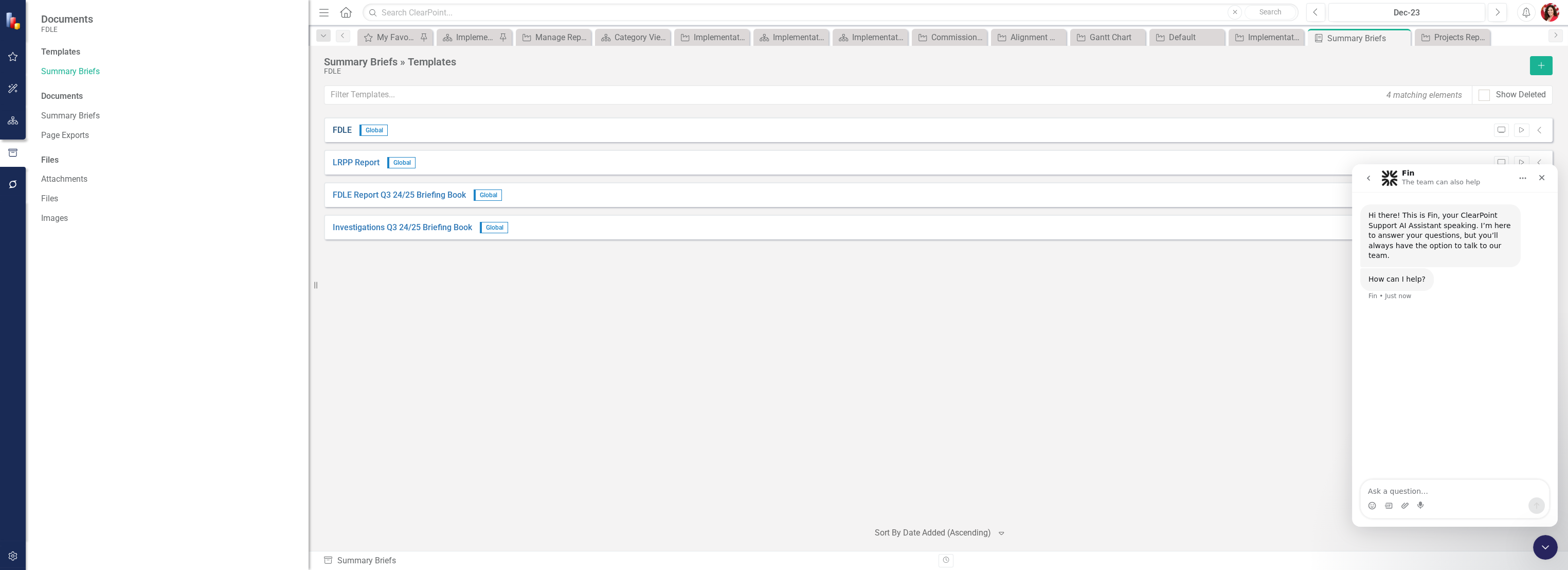
click at [333, 134] on link "FDLE" at bounding box center [342, 130] width 19 height 12
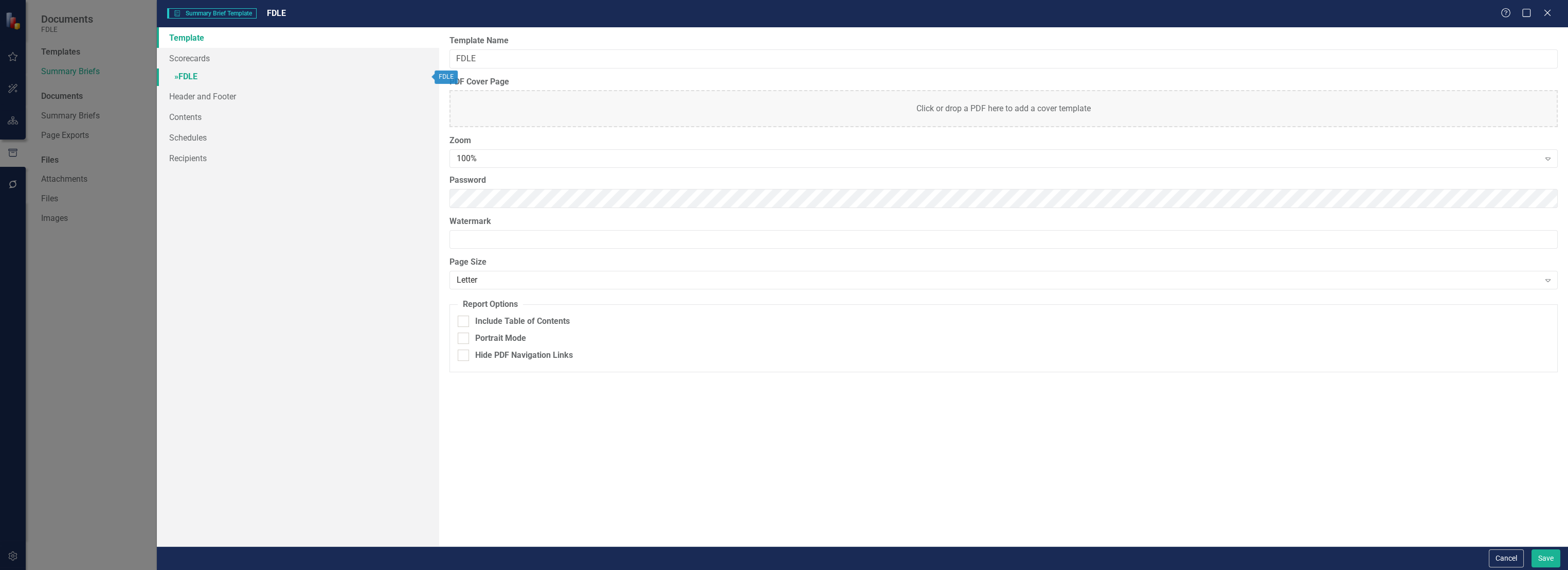
click at [185, 78] on link "» FDLE" at bounding box center [298, 77] width 282 height 18
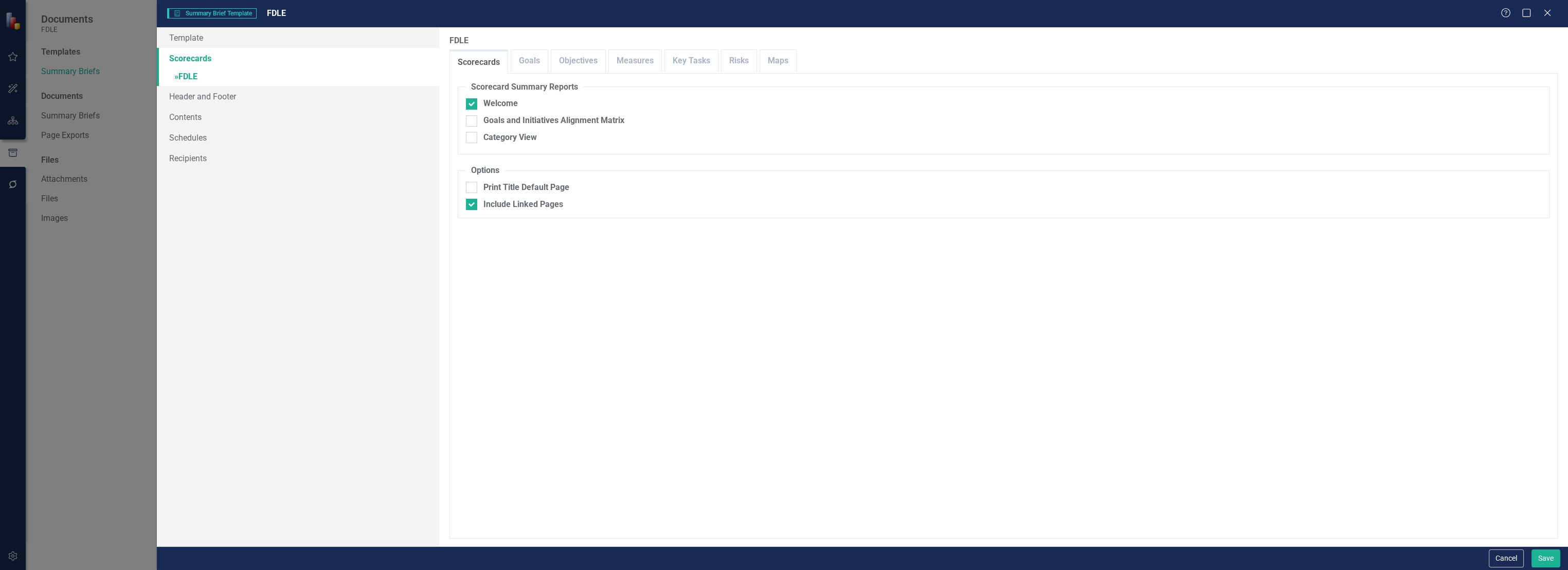
click at [115, 132] on div "Summary Brief Template Summary Brief Template FDLE Help Maximize Close Template…" at bounding box center [784, 285] width 1568 height 570
click at [21, 165] on div "Summary Brief Template Summary Brief Template FDLE Help Maximize Close Template…" at bounding box center [784, 285] width 1568 height 570
click at [1540, 10] on div "Help Maximize Close" at bounding box center [1528, 13] width 57 height 12
click at [1545, 10] on icon at bounding box center [1546, 12] width 8 height 8
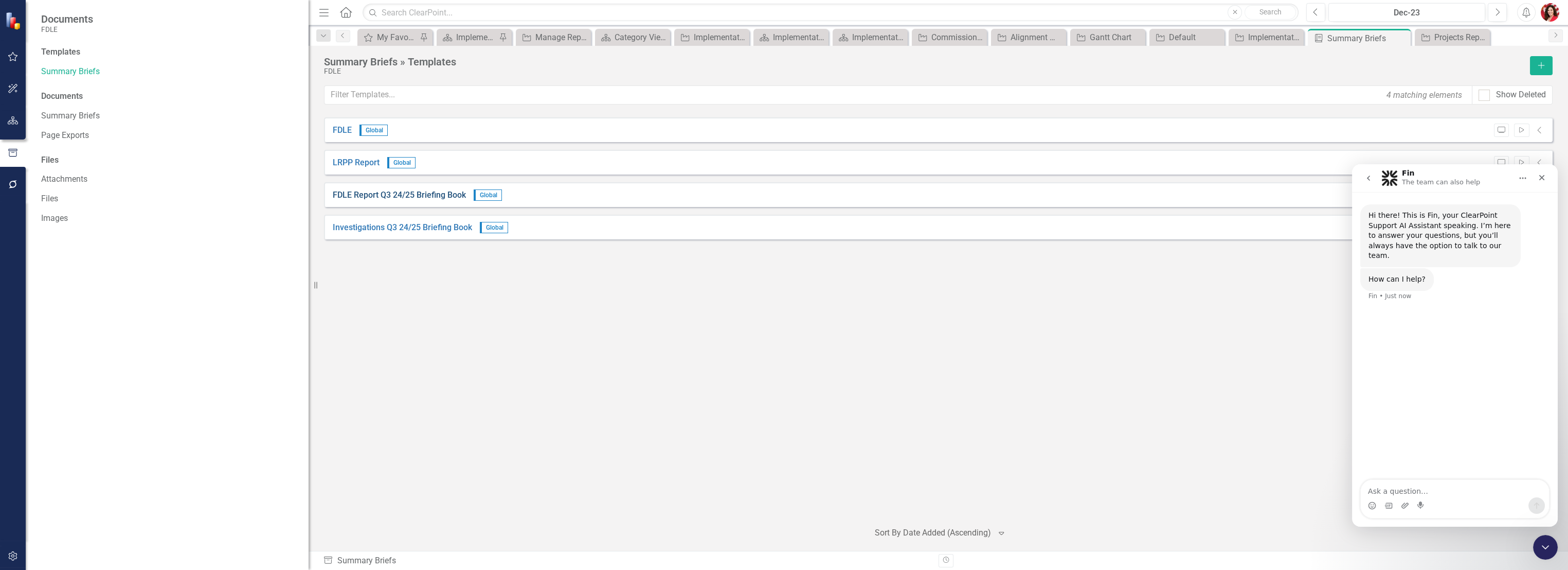
click at [421, 195] on link "FDLE Report Q3 24/25 Briefing Book" at bounding box center [399, 195] width 133 height 12
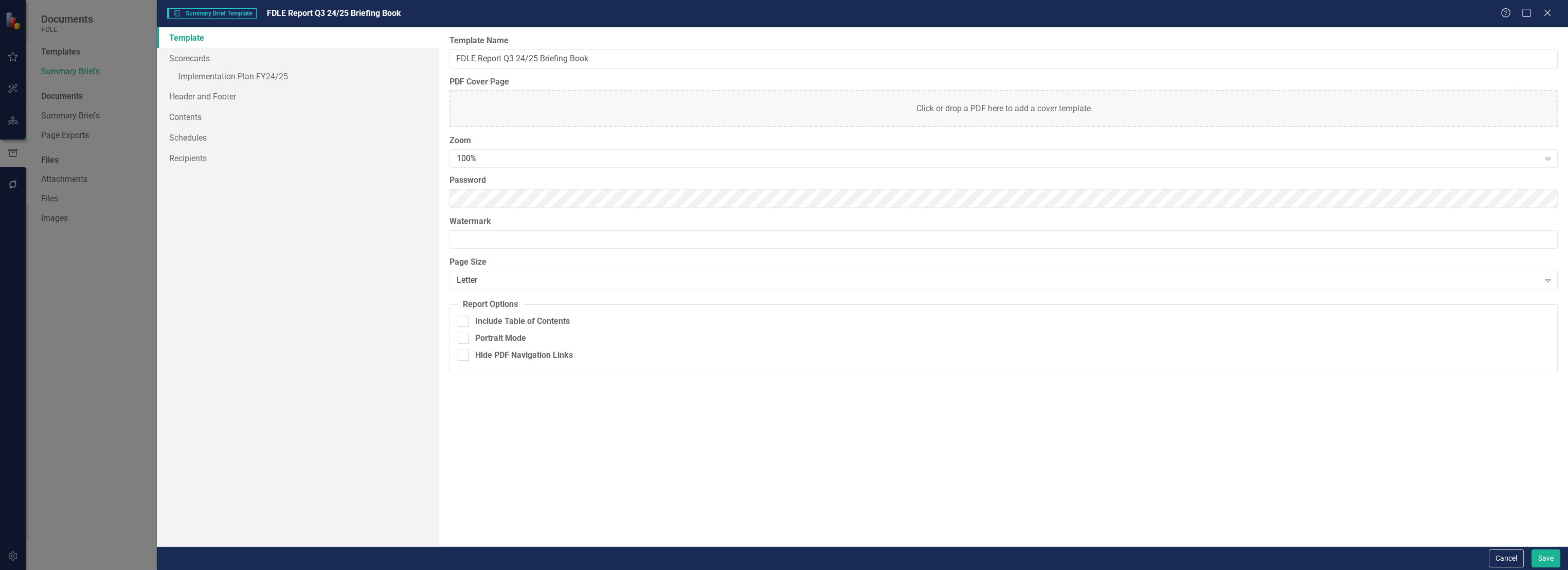
click at [112, 339] on div "Summary Brief Template Summary Brief Template FDLE Report Q3 24/25 Briefing Boo…" at bounding box center [784, 285] width 1568 height 570
click at [230, 81] on link "» Implementation Plan FY24/25" at bounding box center [298, 77] width 282 height 18
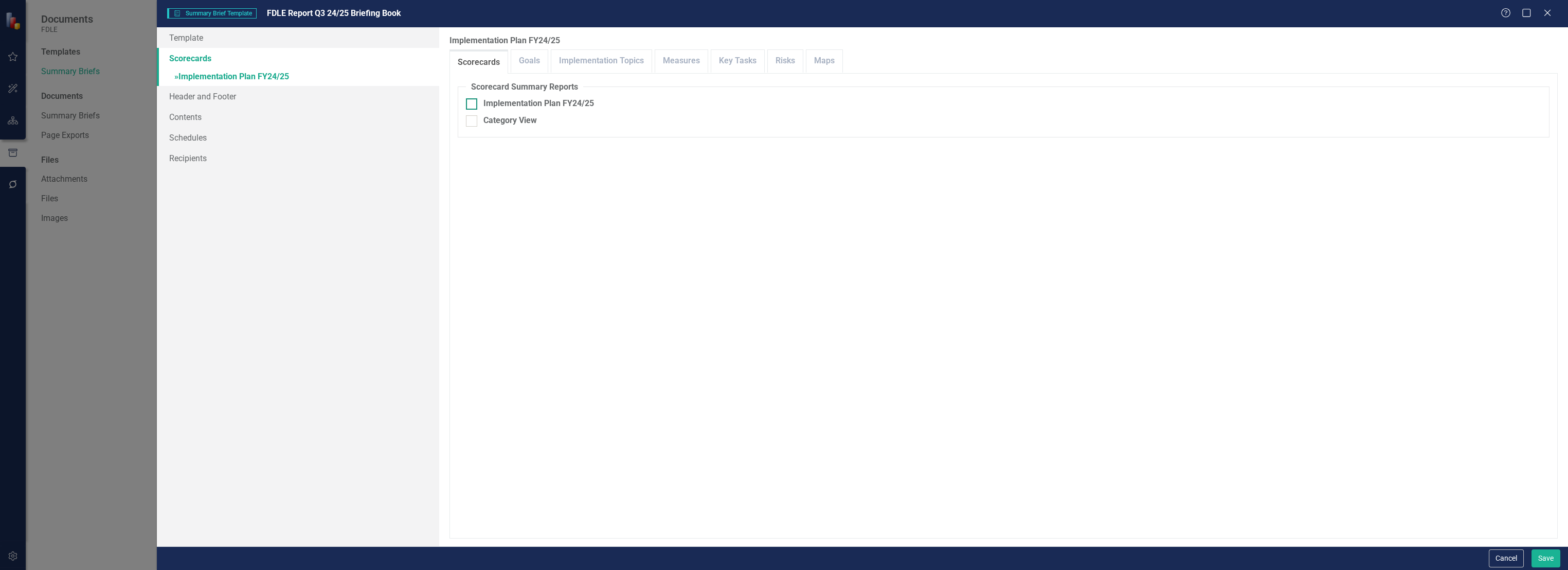
click at [492, 101] on div "Implementation Plan FY24/25" at bounding box center [538, 103] width 111 height 12
click at [472, 101] on input "Implementation Plan FY24/25" at bounding box center [469, 101] width 7 height 7
checkbox input "true"
click at [489, 124] on div "Category View" at bounding box center [510, 120] width 54 height 12
click at [472, 122] on input "Category View" at bounding box center [469, 118] width 7 height 7
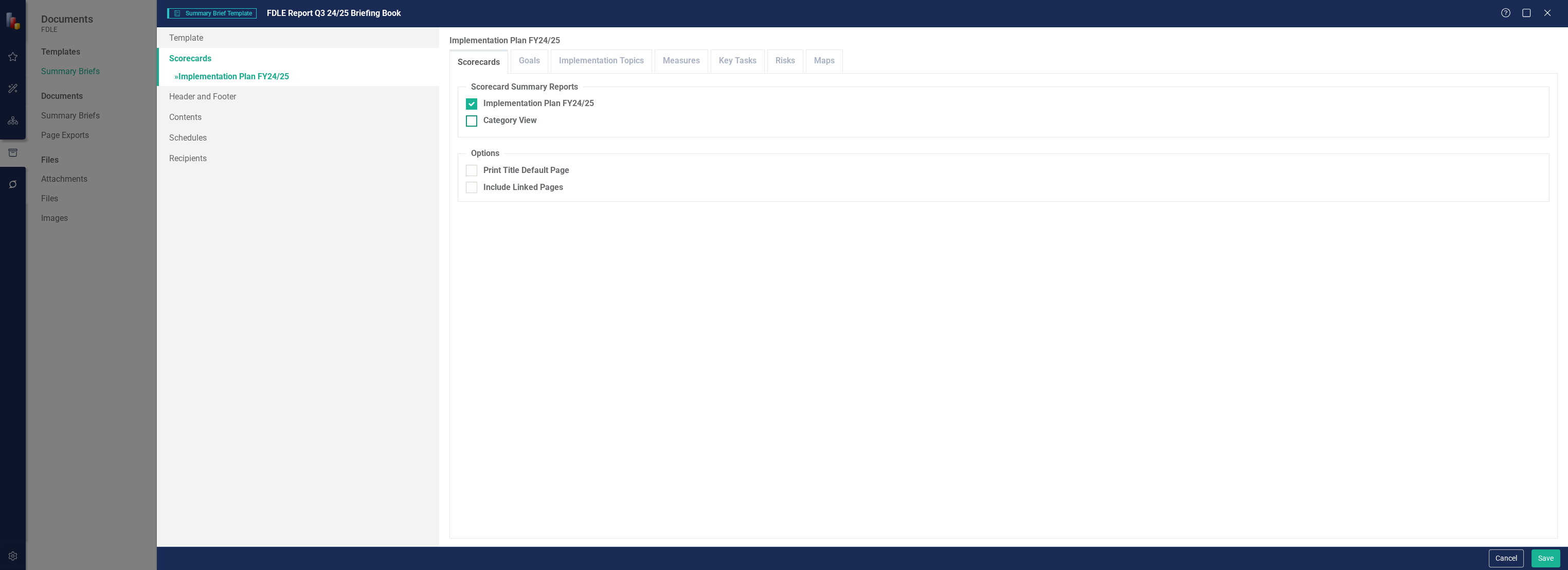
checkbox input "true"
click at [526, 61] on link "Goals" at bounding box center [529, 60] width 37 height 22
click at [582, 60] on link "Implementation Topics" at bounding box center [601, 60] width 100 height 22
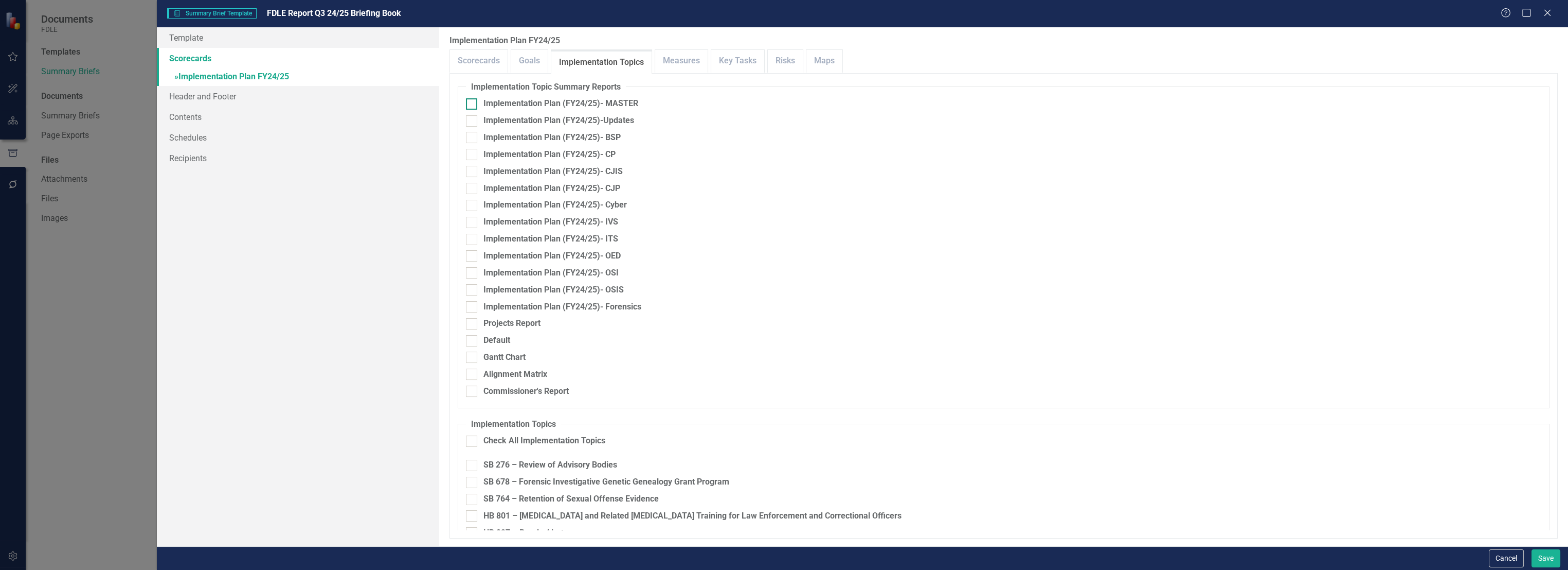
click at [613, 107] on div "Implementation Plan (FY24/25)- MASTER" at bounding box center [561, 103] width 155 height 12
click at [472, 105] on input "Implementation Plan (FY24/25)- MASTER" at bounding box center [469, 101] width 7 height 7
checkbox input "true"
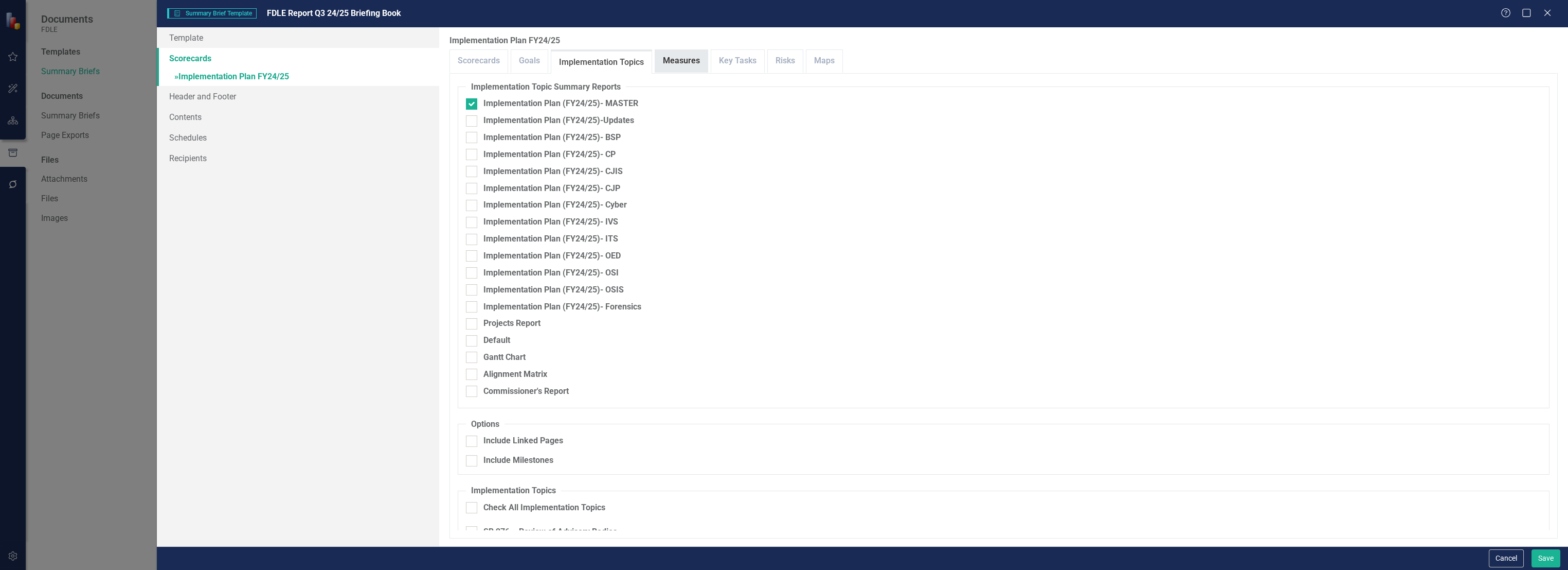
click at [677, 66] on link "Measures" at bounding box center [681, 60] width 53 height 22
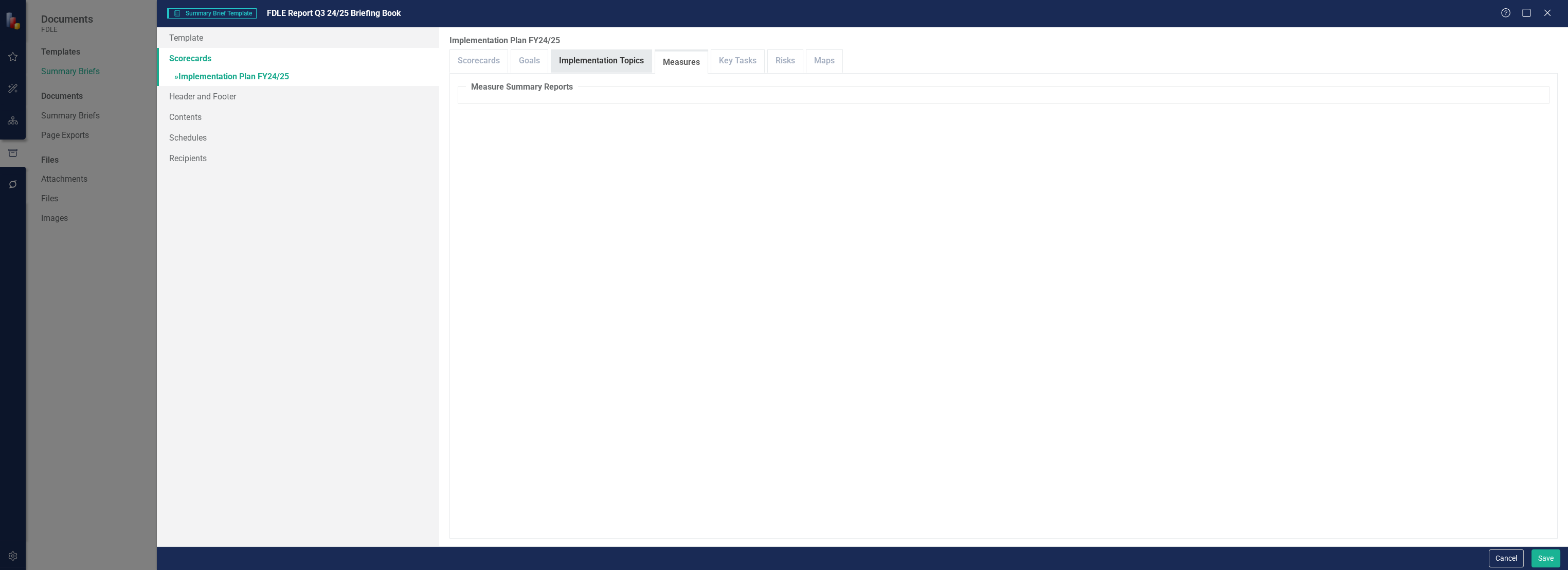
click at [588, 65] on link "Implementation Topics" at bounding box center [601, 60] width 100 height 22
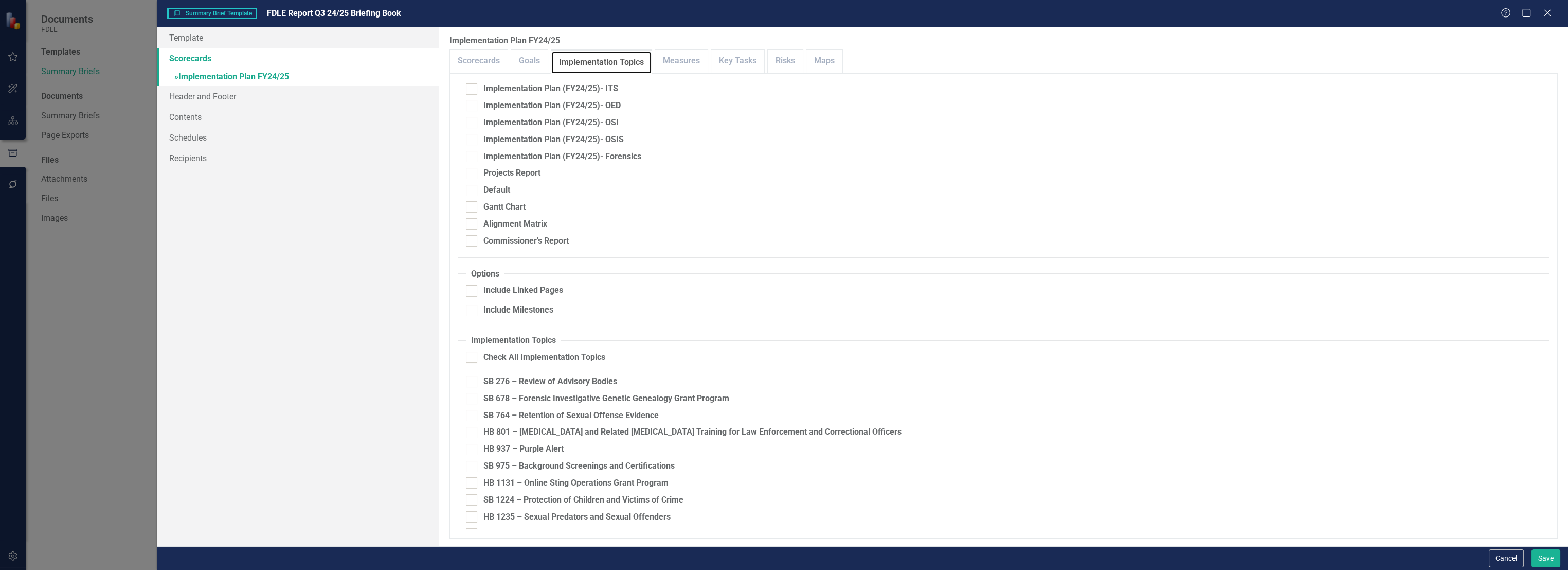
scroll to position [148, 0]
click at [526, 357] on div "Check All Implementation Topics" at bounding box center [544, 359] width 122 height 12
click at [472, 357] on input "Check All Implementation Topics" at bounding box center [469, 356] width 7 height 7
checkbox input "true"
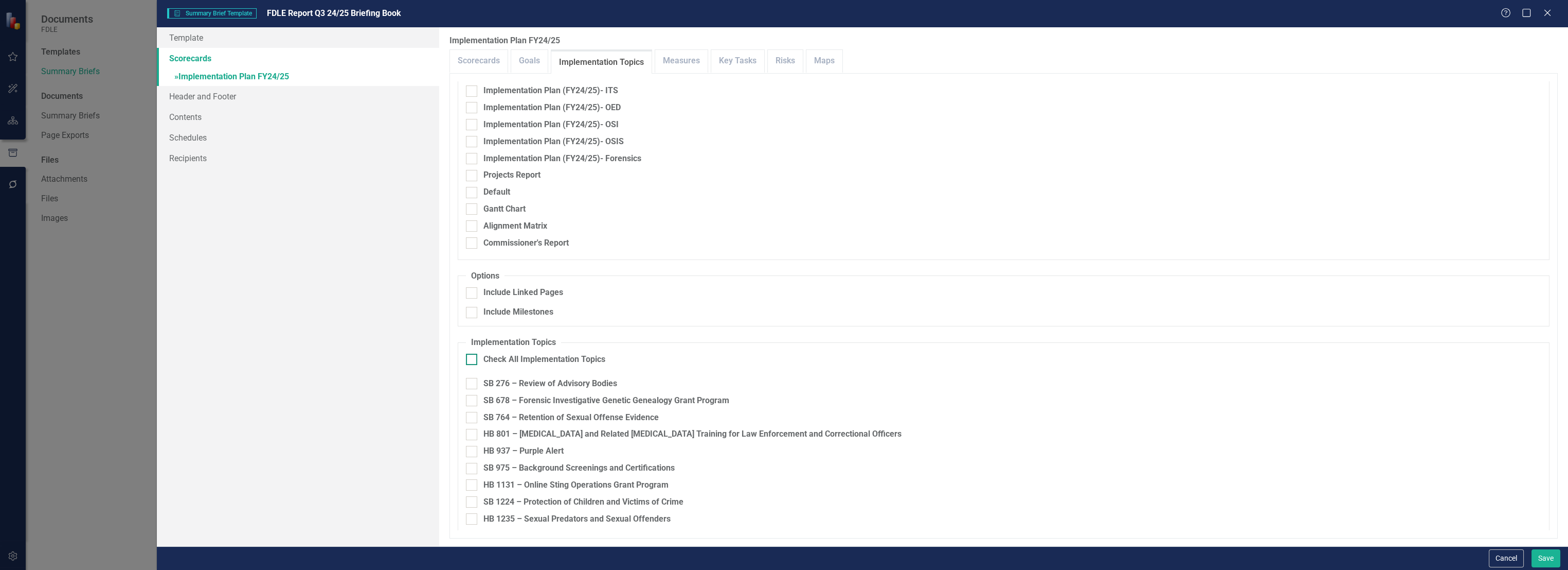
checkbox input "true"
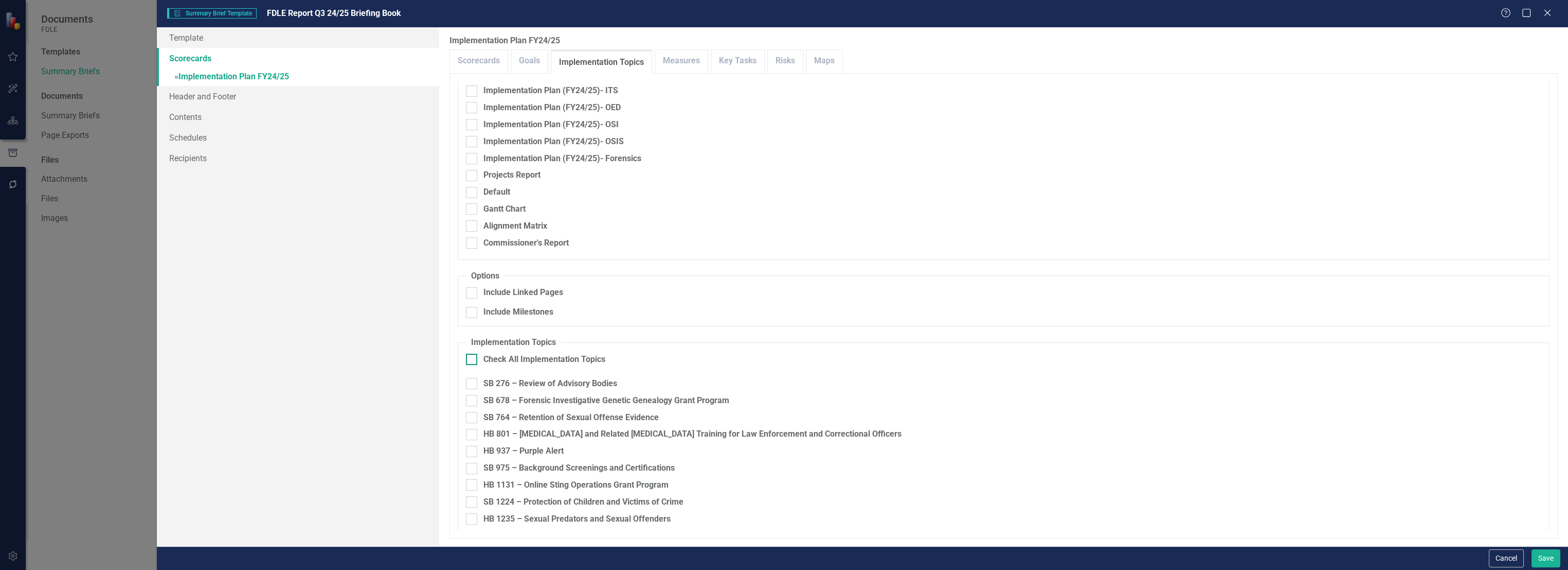
checkbox input "true"
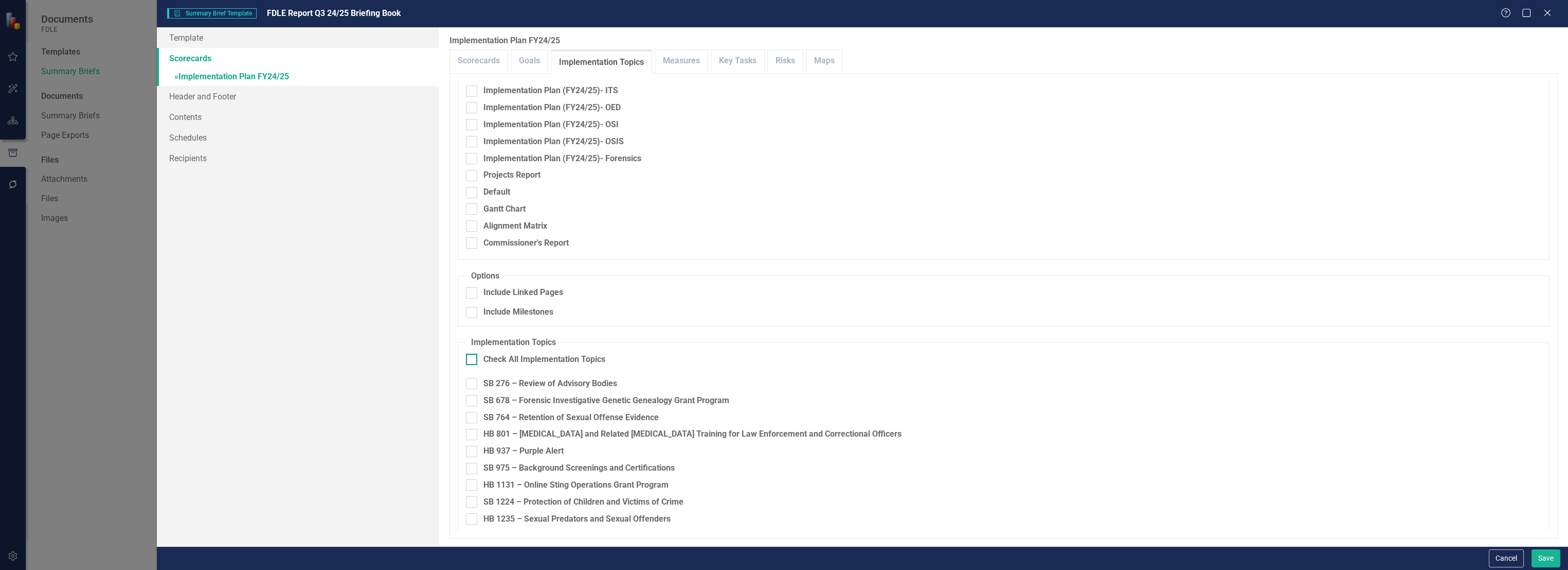
checkbox input "true"
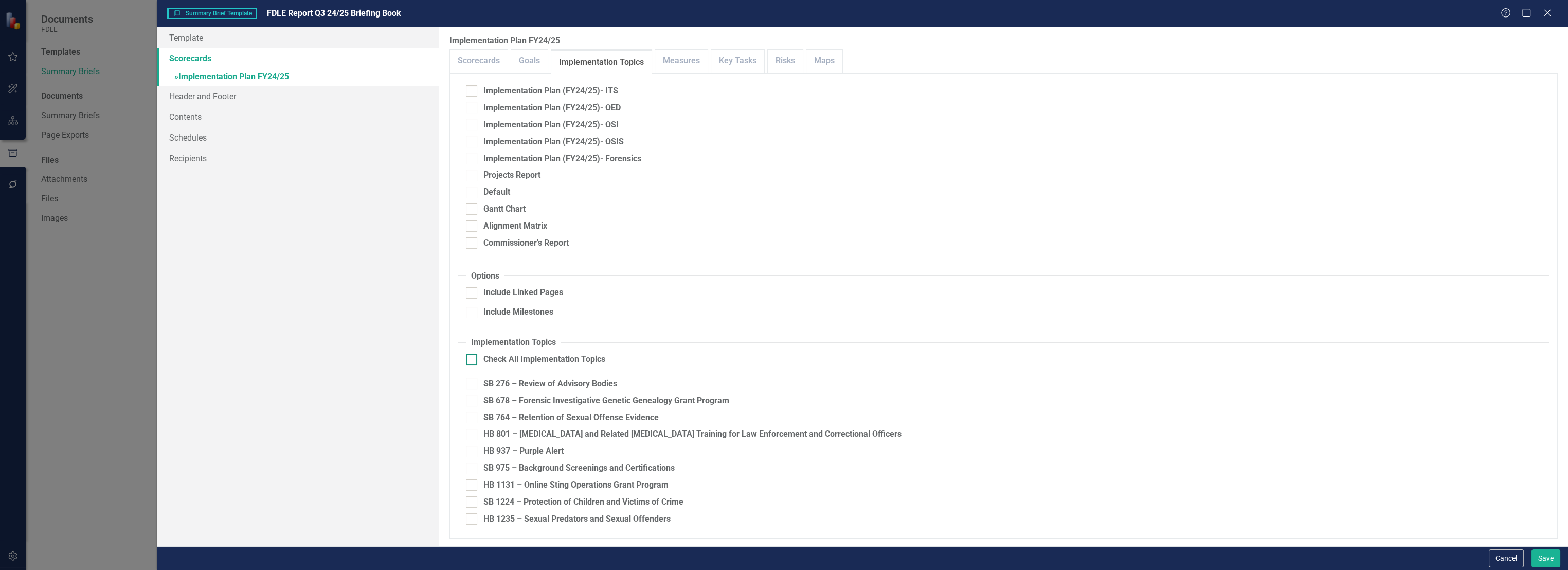
checkbox input "true"
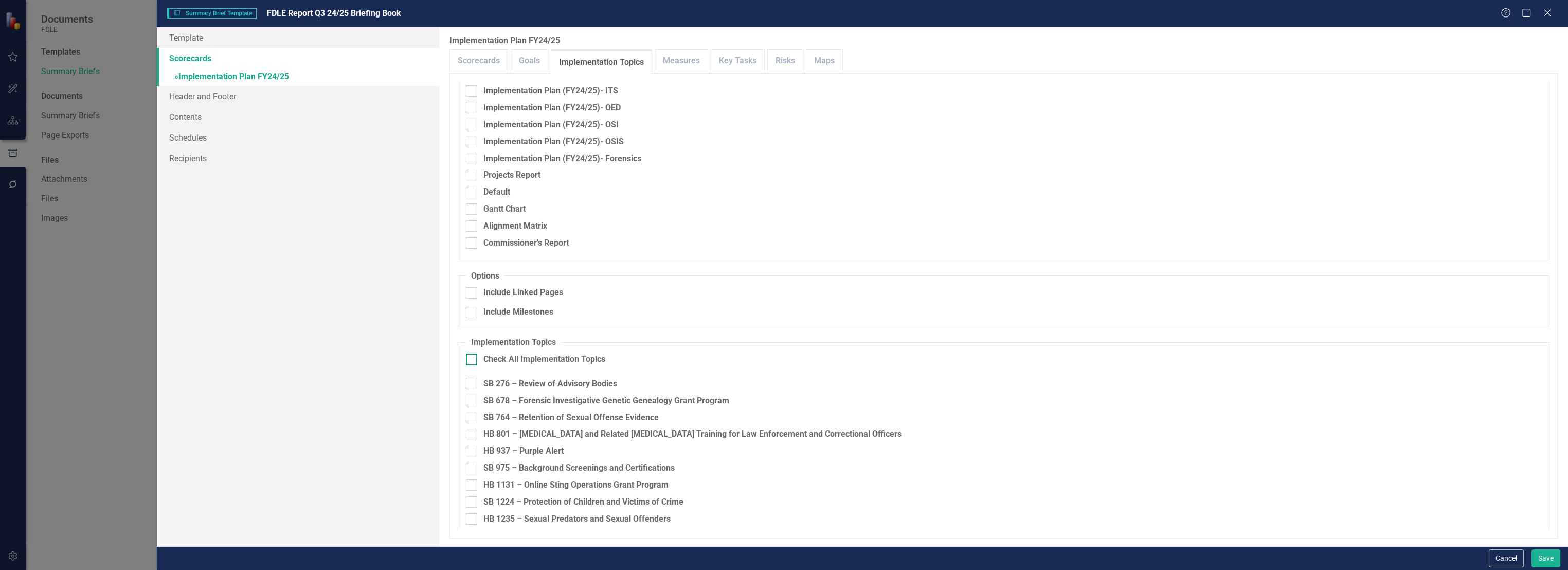
checkbox input "true"
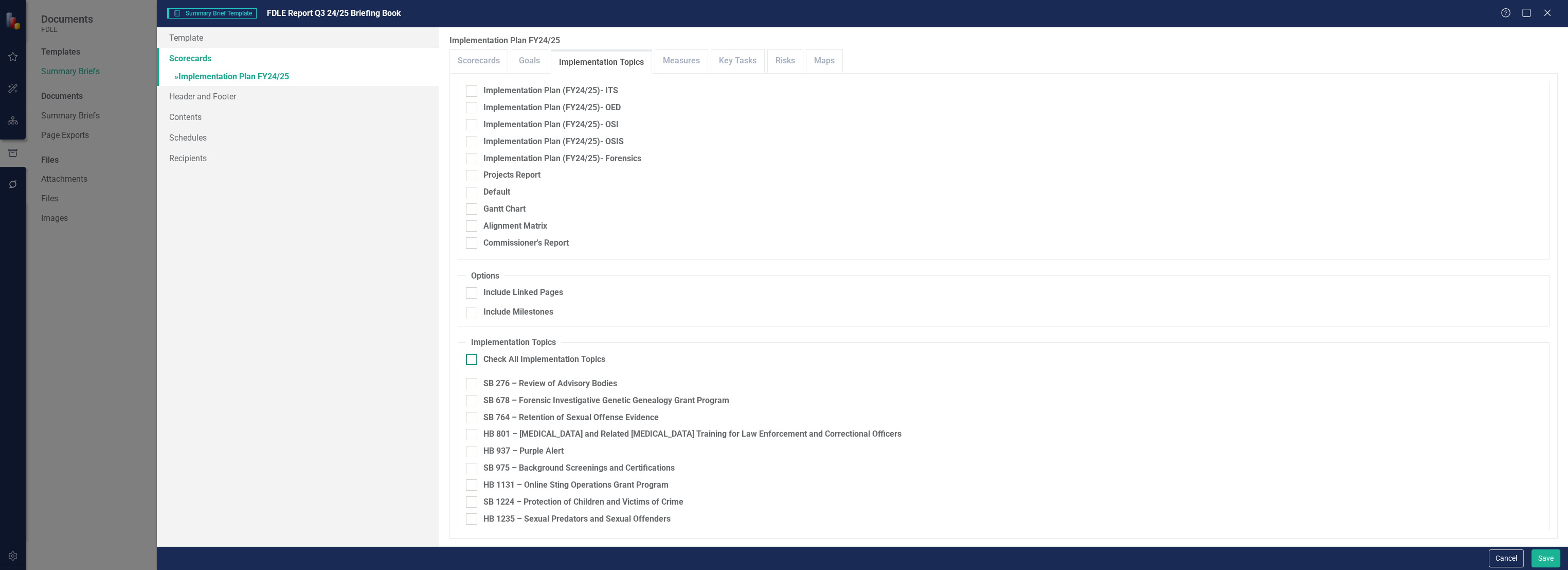
checkbox input "true"
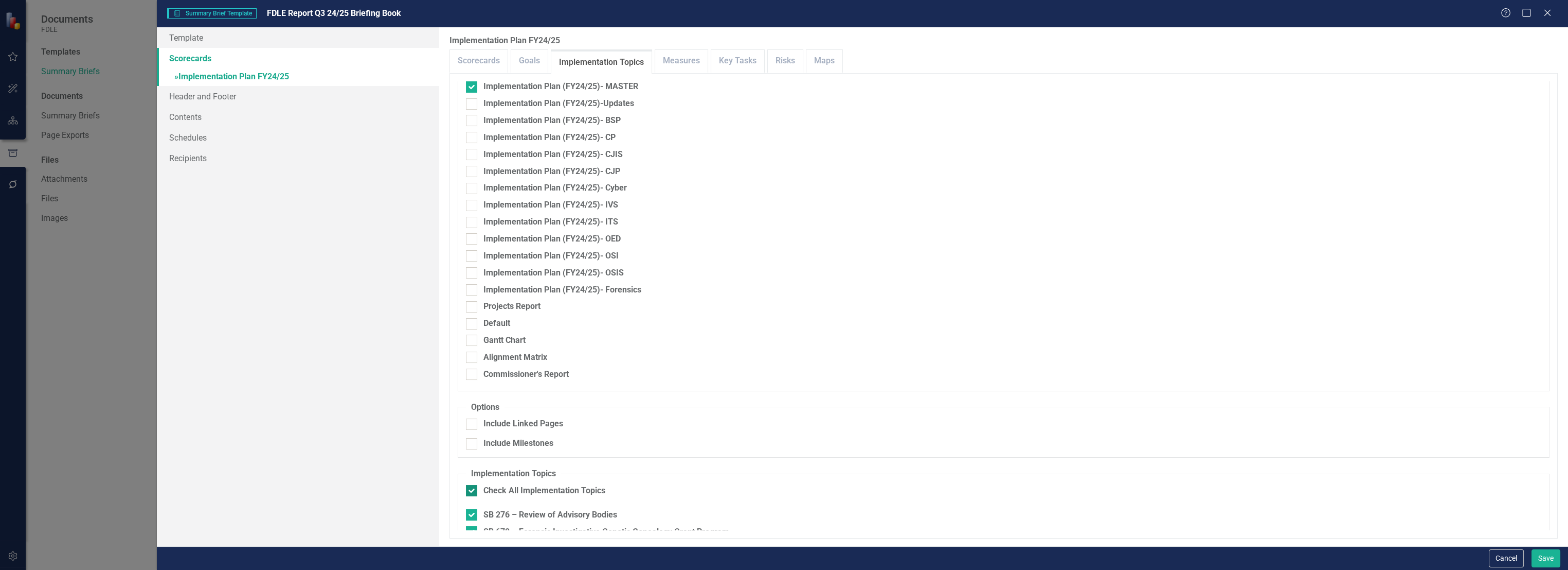
scroll to position [0, 0]
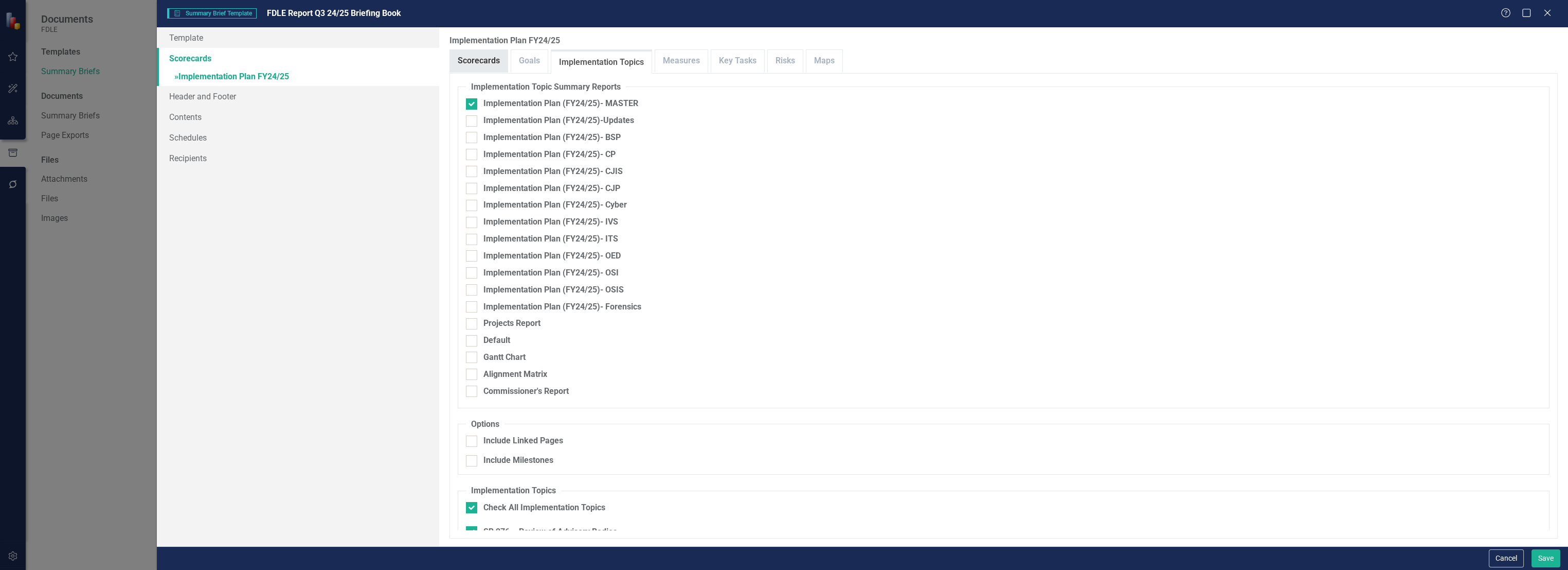
click at [488, 63] on link "Scorecards" at bounding box center [478, 60] width 58 height 22
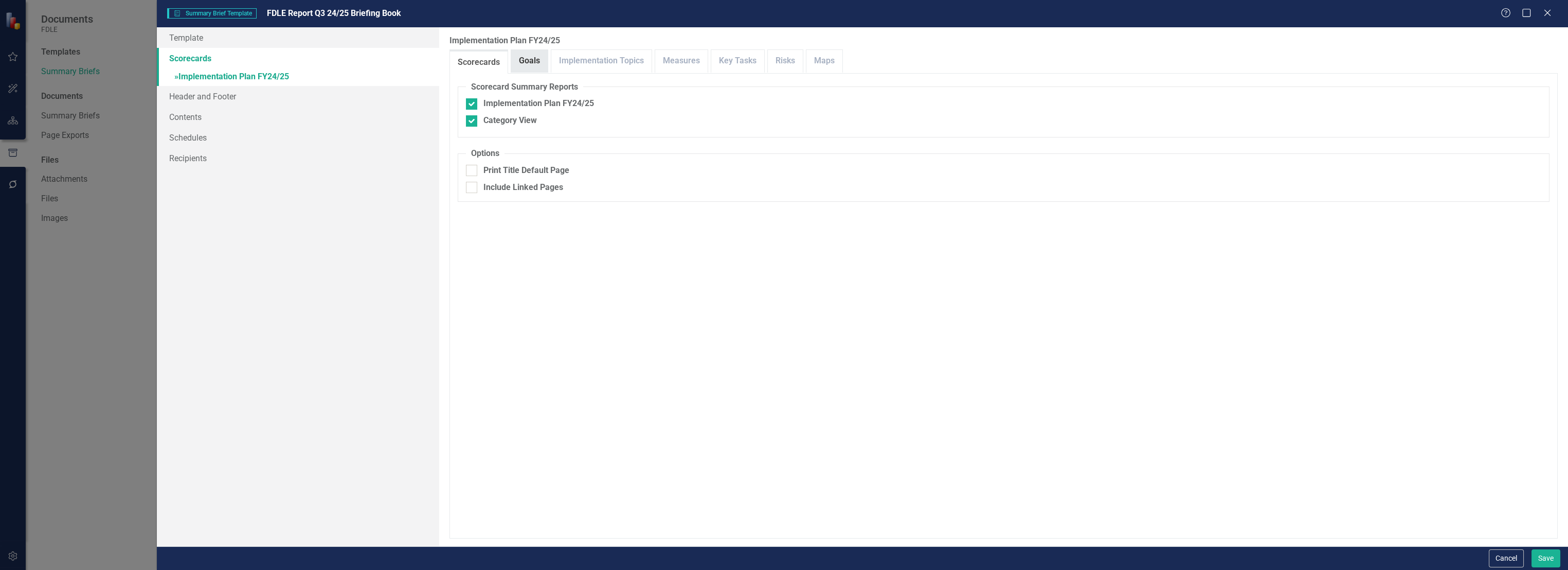
click at [520, 58] on link "Goals" at bounding box center [529, 60] width 37 height 22
click at [662, 62] on link "Measures" at bounding box center [681, 60] width 53 height 22
click at [727, 61] on link "Key Tasks" at bounding box center [738, 60] width 53 height 22
click at [771, 61] on link "Risks" at bounding box center [785, 60] width 35 height 22
click at [829, 59] on link "Maps" at bounding box center [824, 60] width 36 height 22
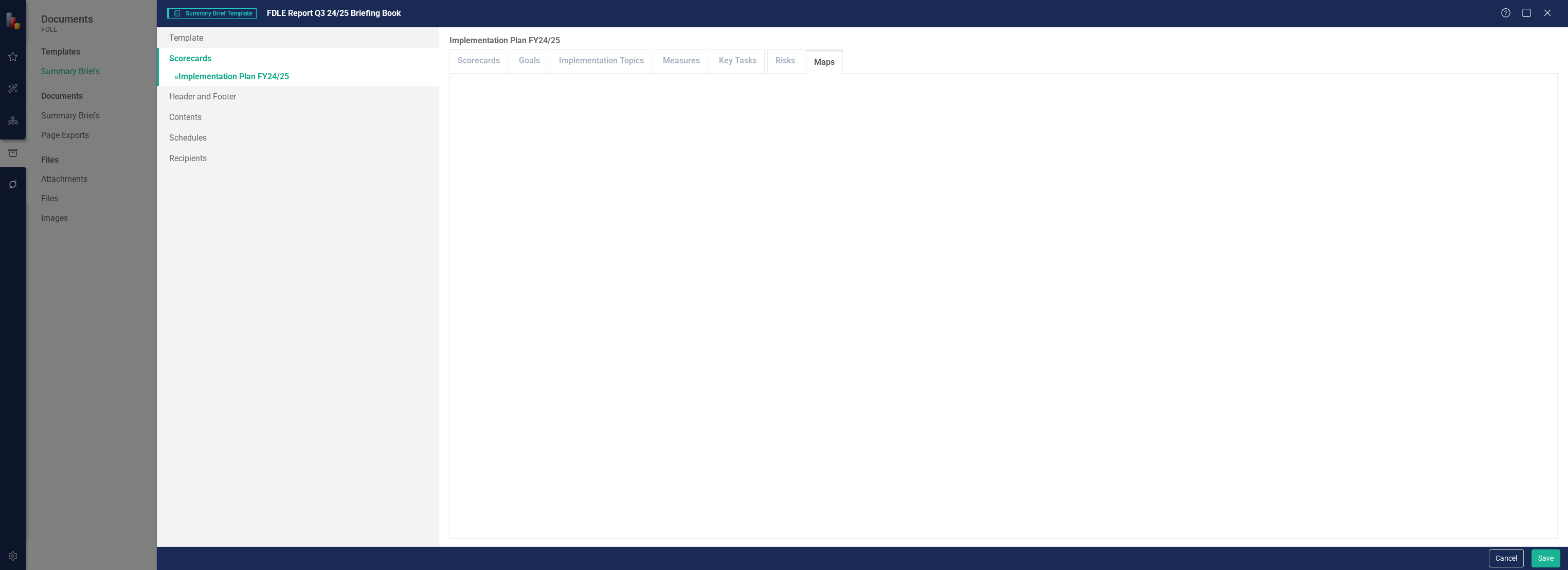
click at [66, 354] on div "Summary Brief Template Summary Brief Template FDLE Report Q3 24/25 Briefing Boo…" at bounding box center [784, 285] width 1568 height 570
click at [1547, 9] on icon "Close" at bounding box center [1547, 12] width 13 height 9
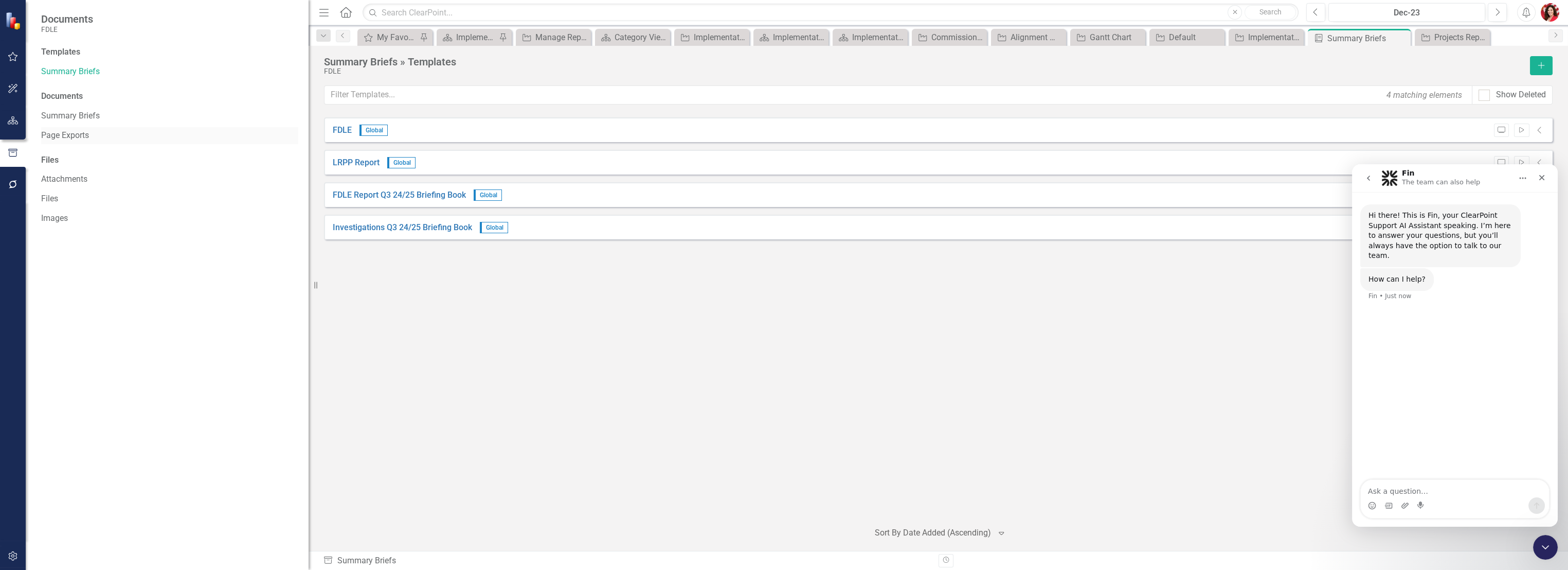
click at [72, 143] on div "Page Exports" at bounding box center [170, 135] width 257 height 17
click at [65, 131] on link "Page Exports" at bounding box center [170, 135] width 257 height 12
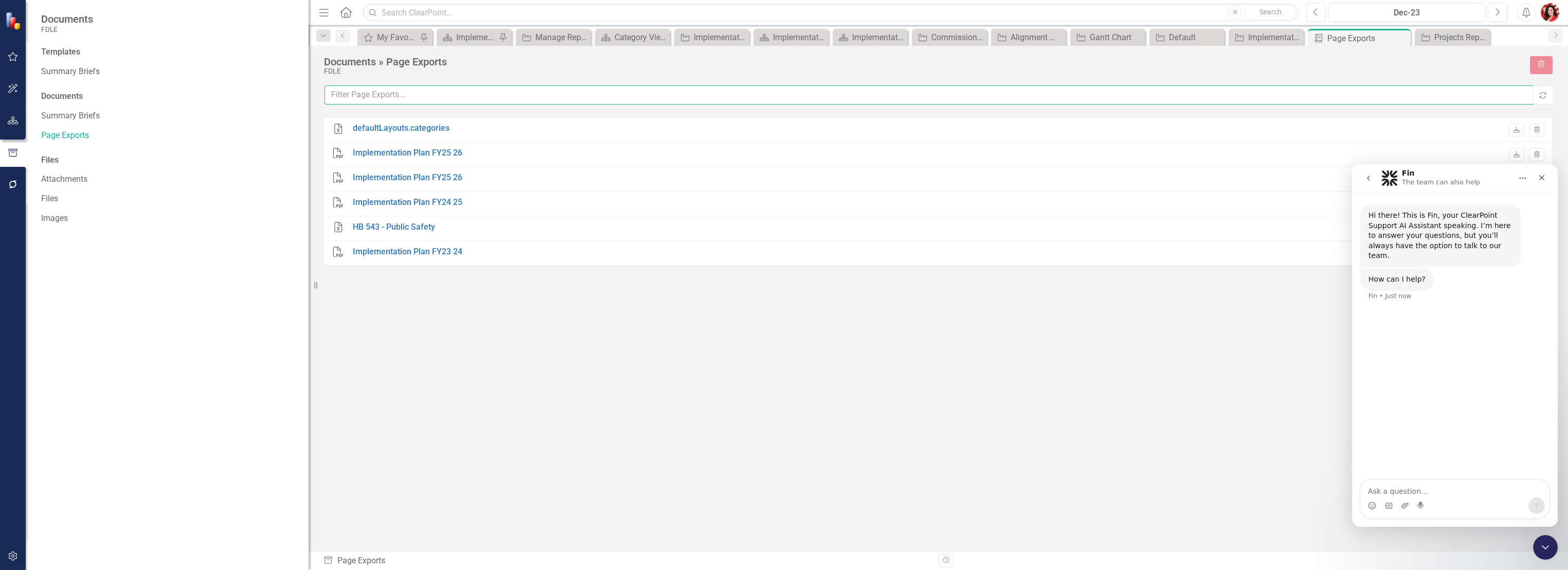
click at [355, 95] on input "text" at bounding box center [929, 95] width 1209 height 19
click at [455, 390] on div "Excel defaultLayouts.categories Summary Generated 1 day ago Dec-23 Download Tra…" at bounding box center [938, 315] width 1228 height 396
click at [414, 177] on link "Implementation Plan FY25 26" at bounding box center [407, 178] width 110 height 12
click at [484, 292] on div "Excel defaultLayouts.categories Summary Generated 1 day ago Dec-23 Download Tra…" at bounding box center [938, 315] width 1228 height 396
click at [372, 125] on link "defaultLayouts.categories" at bounding box center [401, 129] width 96 height 12
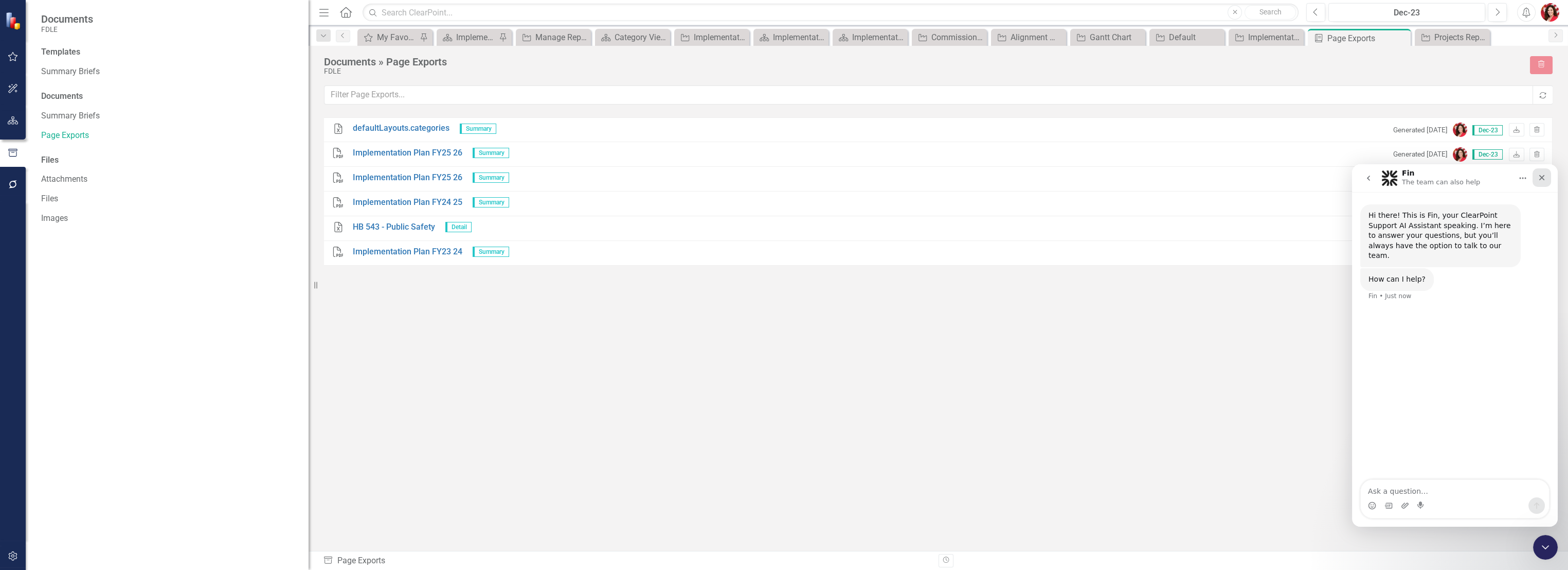
drag, startPoint x: 1539, startPoint y: 180, endPoint x: 2863, endPoint y: 330, distance: 1332.5
click at [1539, 180] on icon "Close" at bounding box center [1542, 178] width 6 height 6
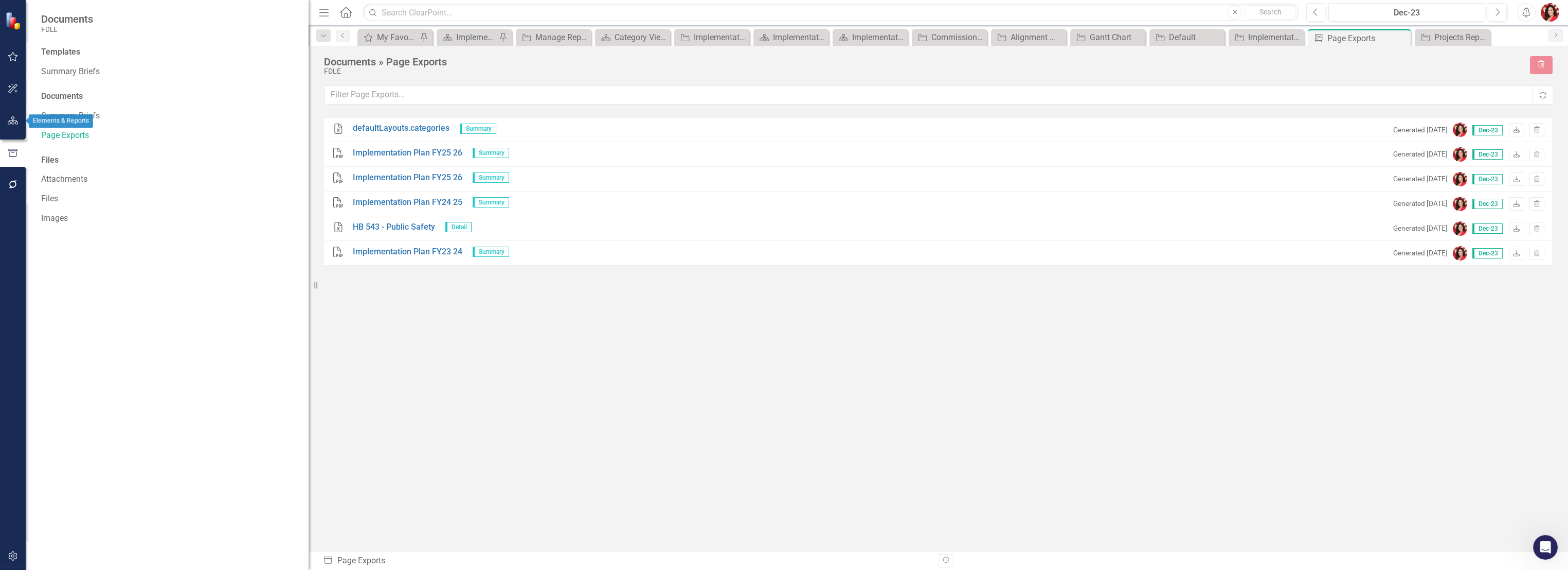
click at [9, 112] on button "button" at bounding box center [13, 120] width 23 height 22
click at [45, 125] on div "Dropdown" at bounding box center [45, 128] width 8 height 9
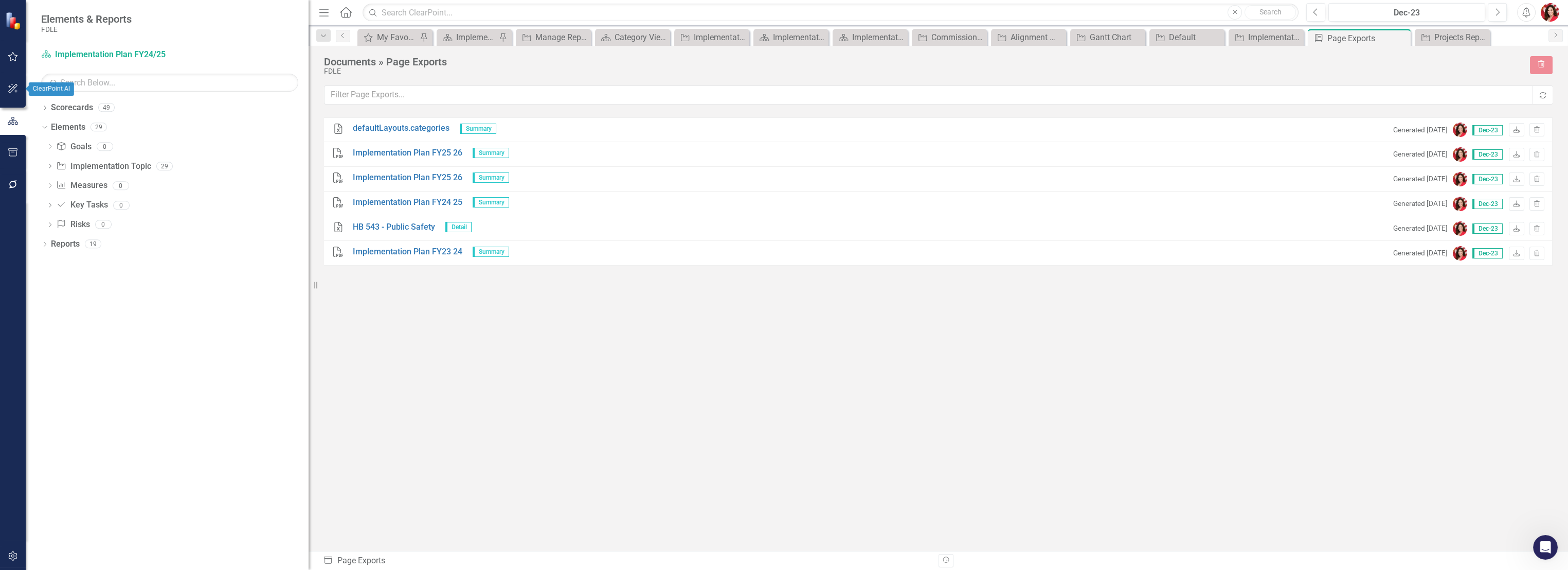
click at [15, 90] on icon "button" at bounding box center [12, 88] width 10 height 9
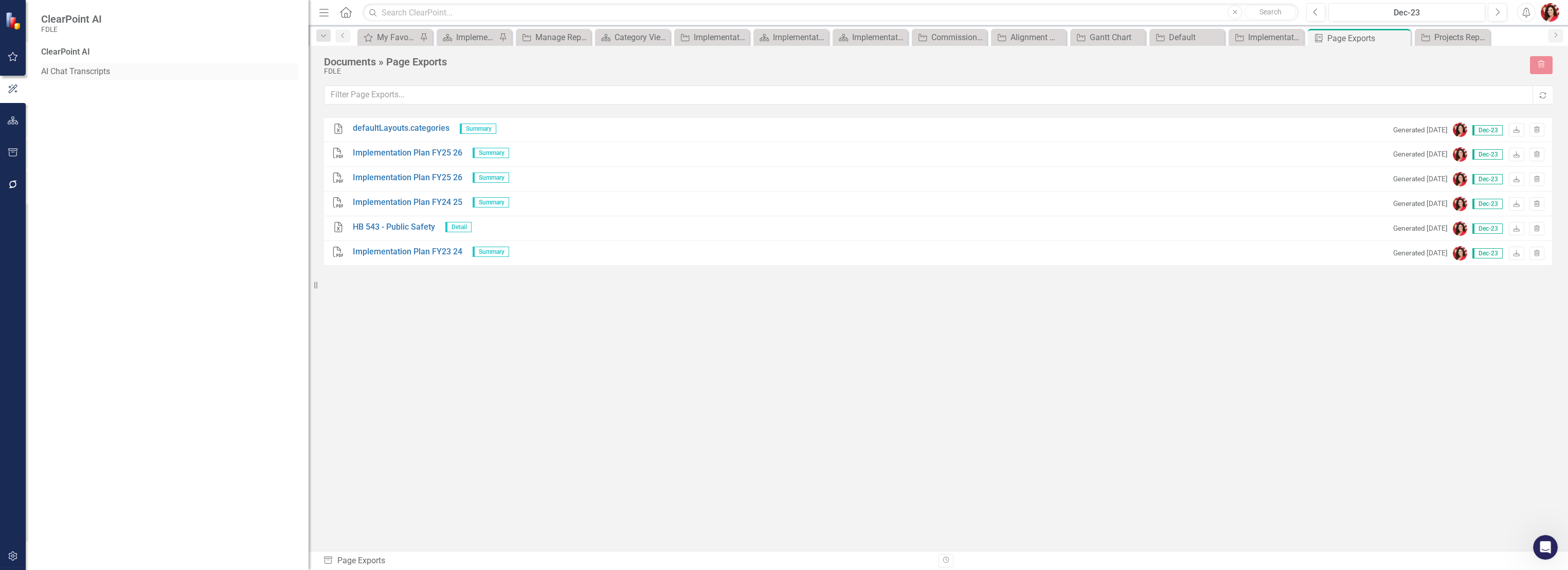
click at [75, 71] on link "AI Chat Transcripts" at bounding box center [170, 72] width 257 height 12
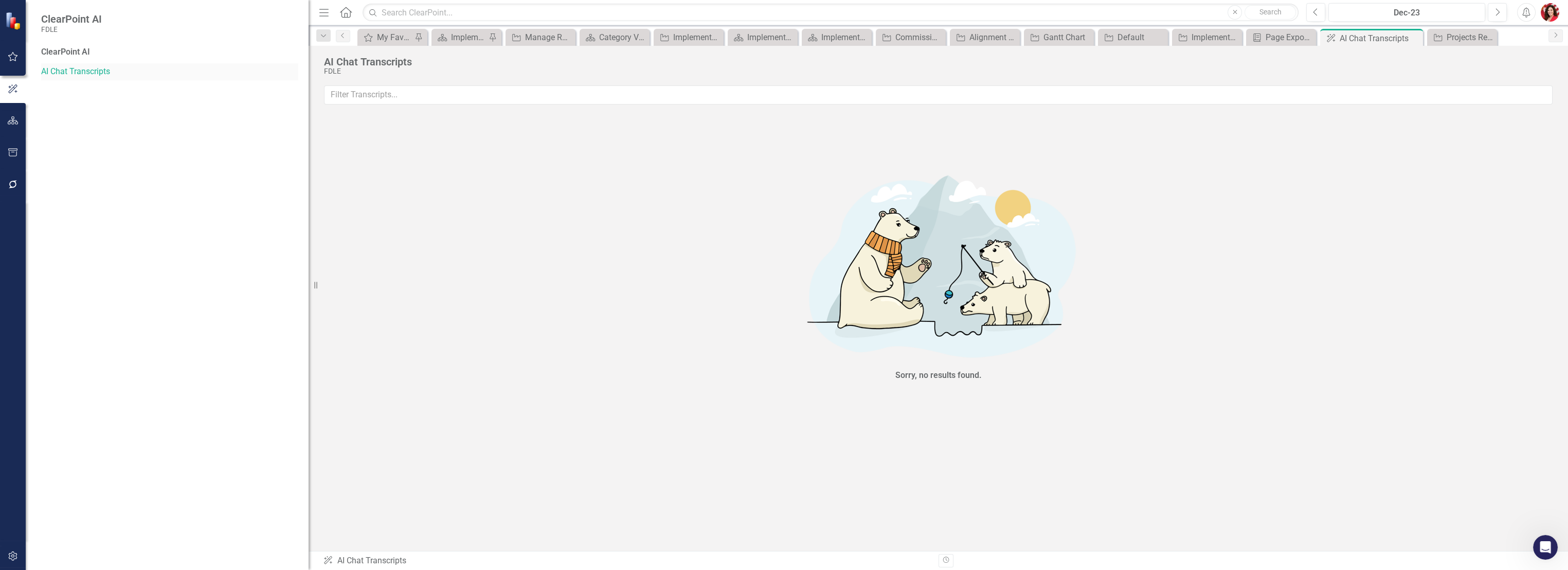
click at [185, 67] on link "AI Chat Transcripts" at bounding box center [170, 72] width 257 height 12
click at [547, 92] on input "text" at bounding box center [938, 95] width 1228 height 19
click at [16, 112] on button "button" at bounding box center [13, 120] width 23 height 22
click at [47, 105] on div "Dropdown" at bounding box center [45, 108] width 8 height 9
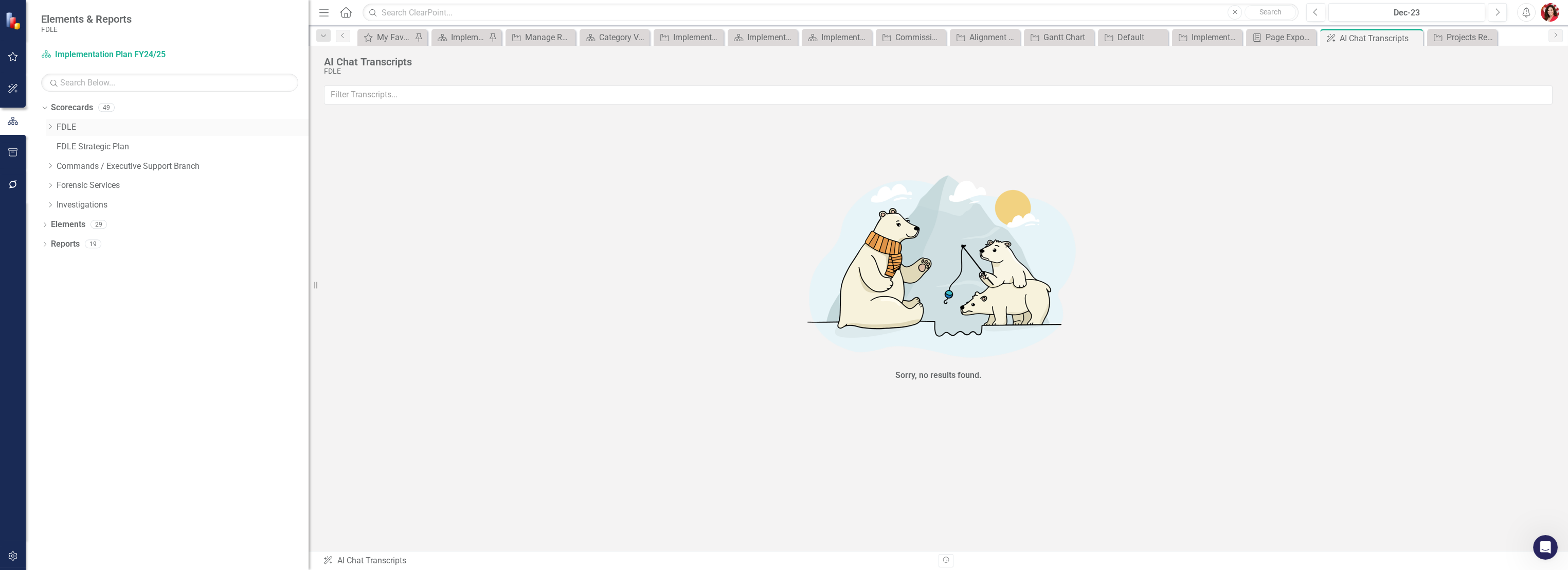
click at [51, 125] on icon "Dropdown" at bounding box center [50, 127] width 8 height 7
click at [57, 141] on div "Dropdown Implementation Plans" at bounding box center [182, 147] width 252 height 17
click at [58, 150] on div "Dropdown" at bounding box center [60, 147] width 8 height 9
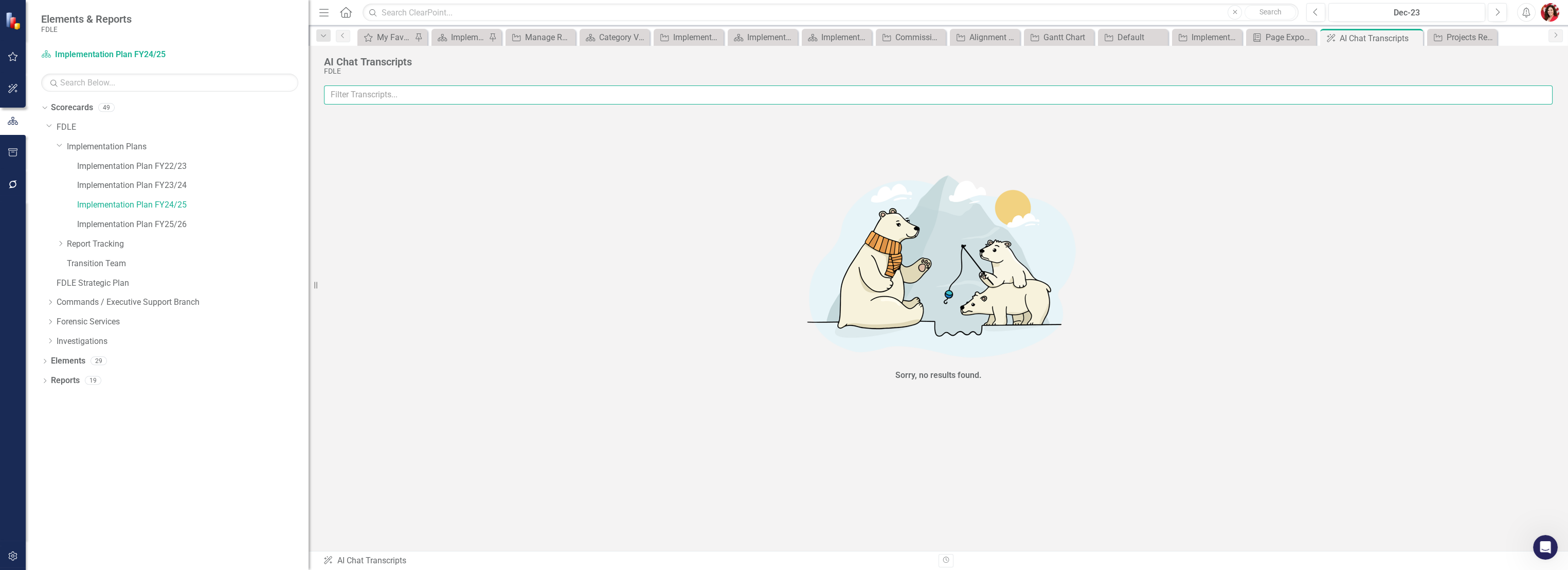
click at [335, 101] on input "text" at bounding box center [938, 95] width 1228 height 19
type input "h"
type input "show all incomplete implementation plan items"
click at [153, 197] on div "Implementation Plan FY24/25" at bounding box center [193, 205] width 231 height 17
click at [180, 204] on link "Implementation Plan FY24/25" at bounding box center [193, 205] width 231 height 12
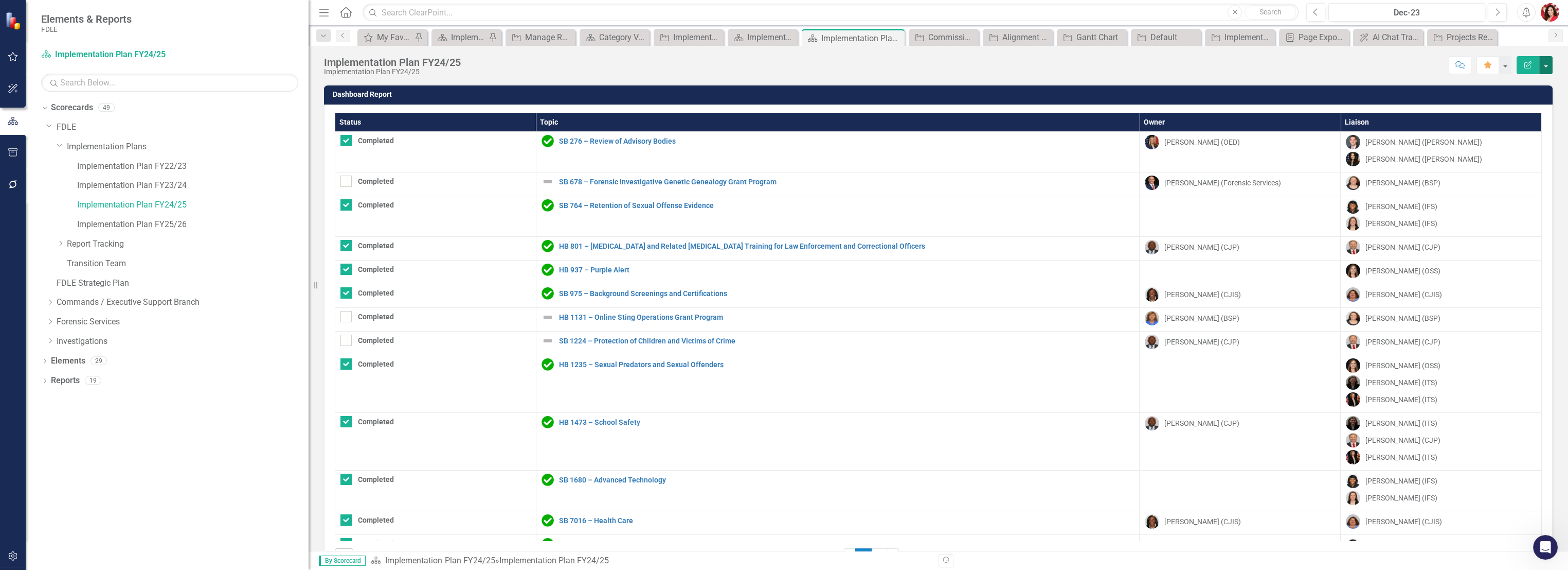
click at [1551, 64] on button "button" at bounding box center [1545, 64] width 13 height 18
click at [1501, 70] on button "button" at bounding box center [1504, 64] width 13 height 18
click at [1420, 59] on div "Score: N/A Dec-23 Completed Comment Favorite Edit Report" at bounding box center [1009, 64] width 1086 height 18
click at [1455, 67] on icon "Comment" at bounding box center [1459, 65] width 9 height 8
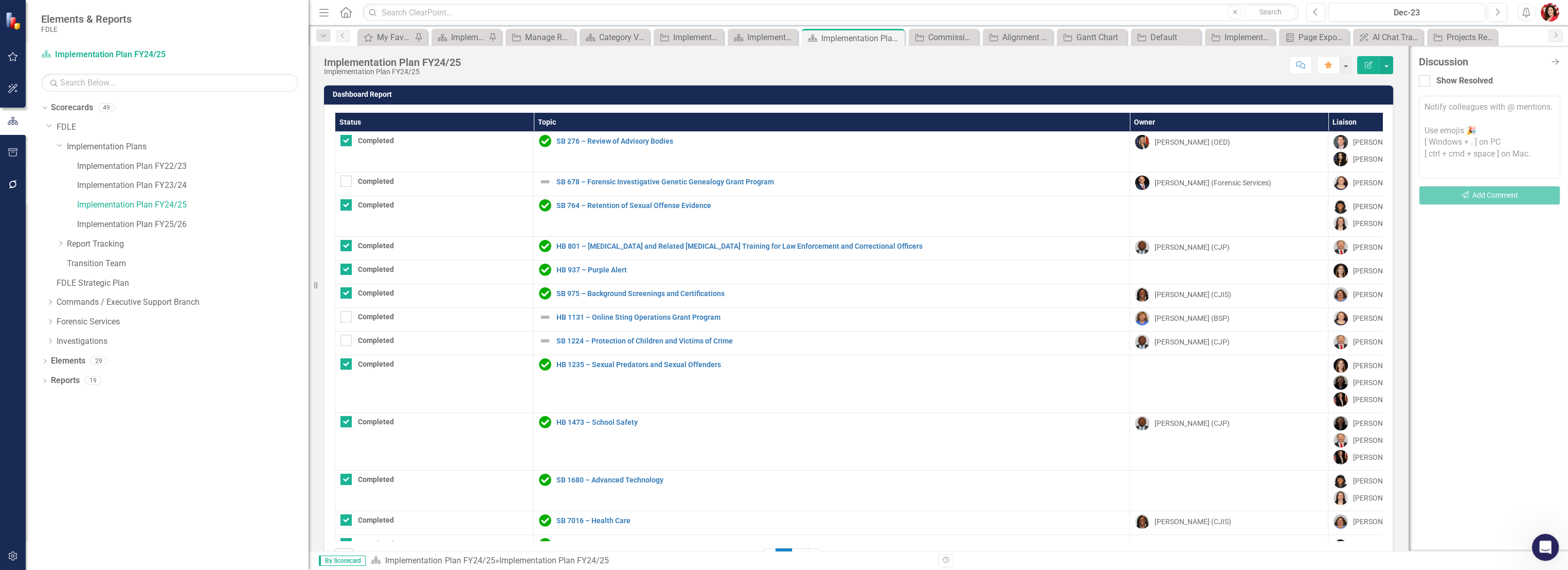
click at [1547, 540] on div "Open Intercom Messenger" at bounding box center [1543, 545] width 34 height 34
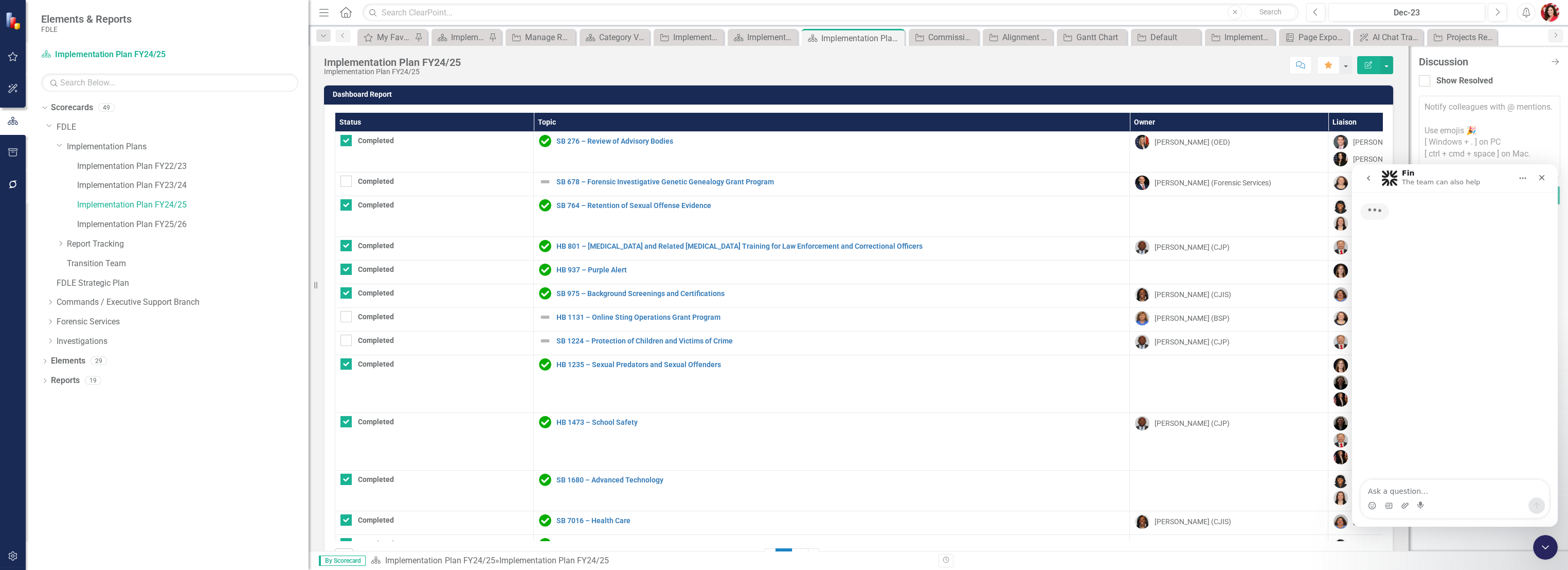
click at [1482, 493] on textarea "Ask a question…" at bounding box center [1454, 488] width 188 height 18
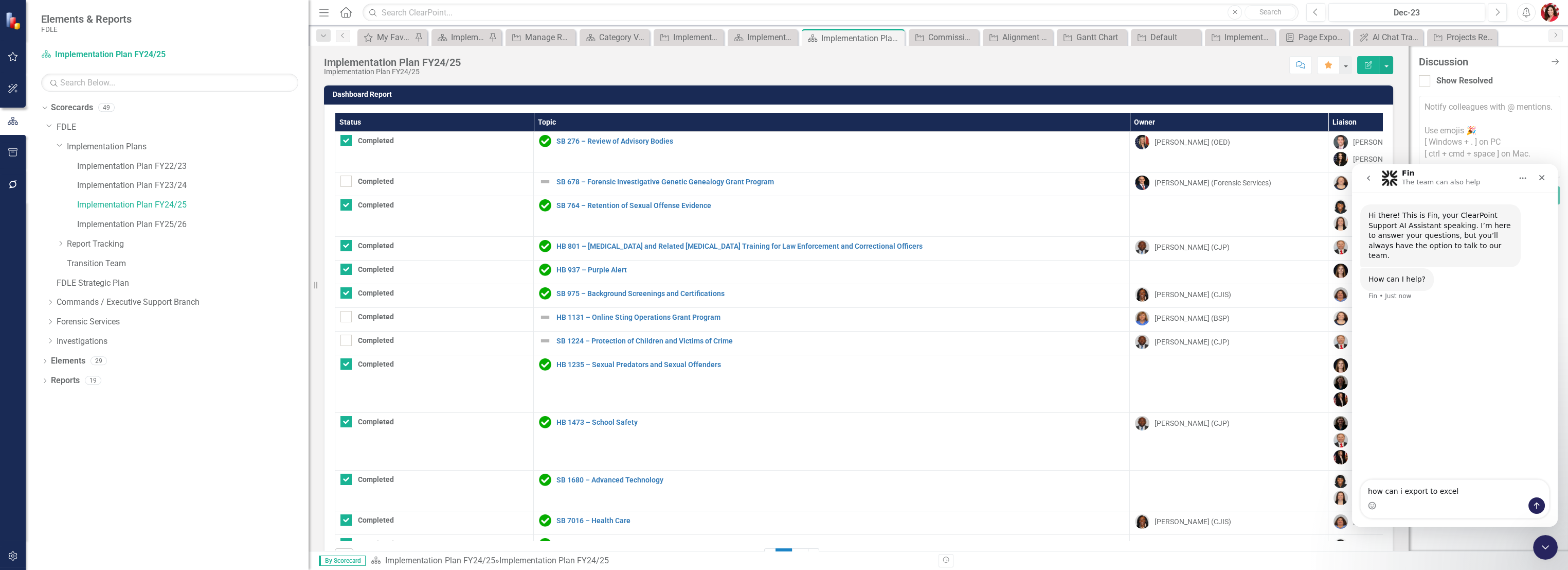
type textarea "how can i export to excel?"
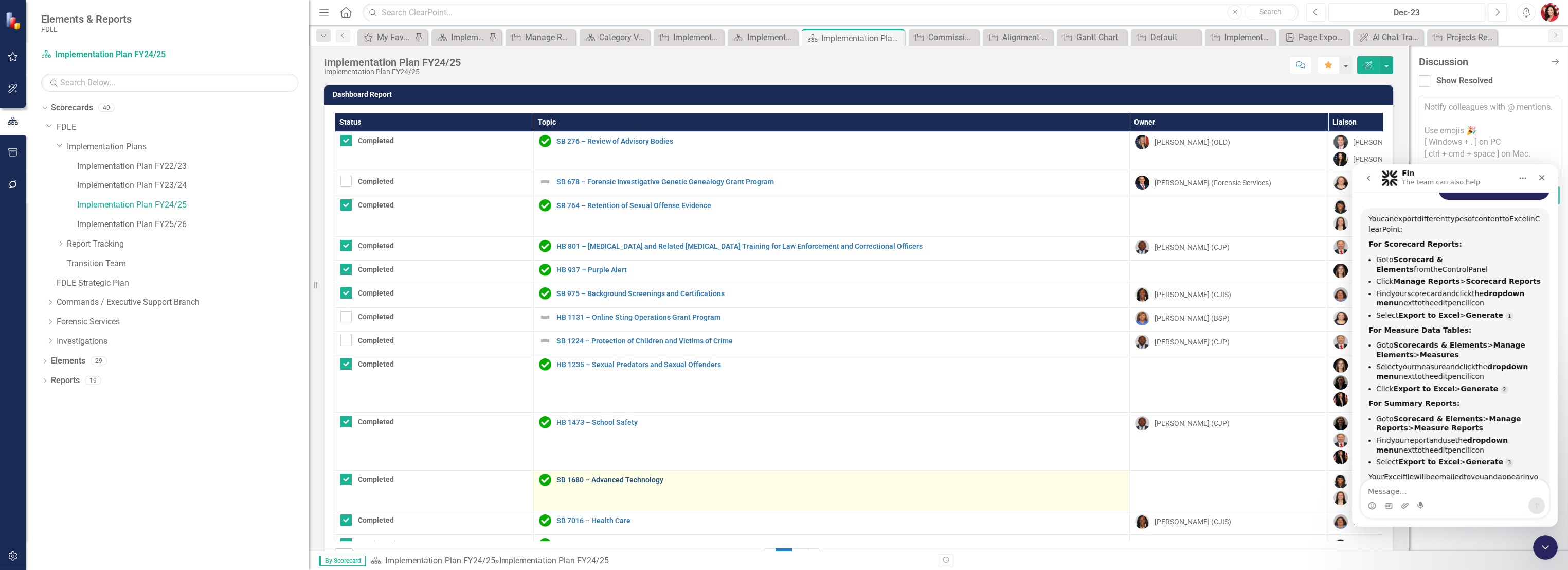
scroll to position [2, 0]
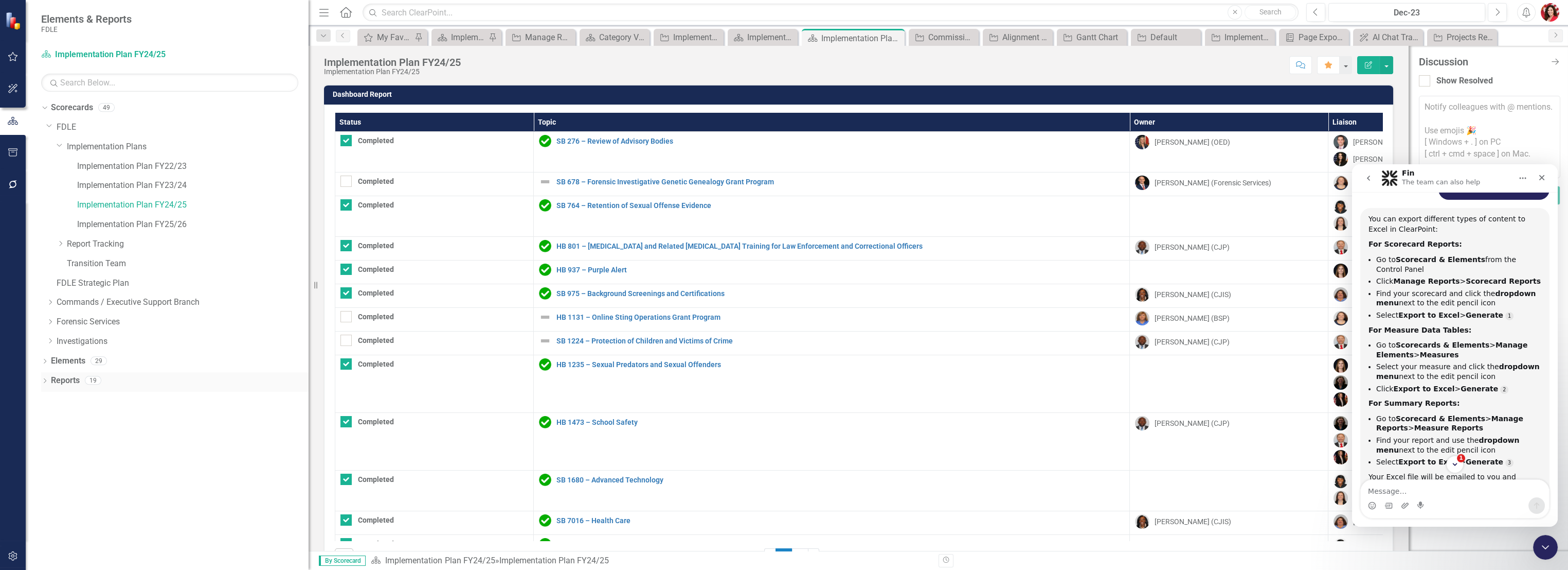
click at [43, 381] on icon "Dropdown" at bounding box center [45, 382] width 8 height 6
click at [80, 412] on div "Implementation Plan FY24/25" at bounding box center [181, 416] width 254 height 9
click at [76, 408] on link "Implementation Plan FY24/25" at bounding box center [180, 416] width 257 height 16
click at [80, 414] on div "Implementation Plan FY24/25" at bounding box center [181, 416] width 254 height 9
click at [88, 399] on link "Scorecard Scorecards" at bounding box center [83, 398] width 56 height 12
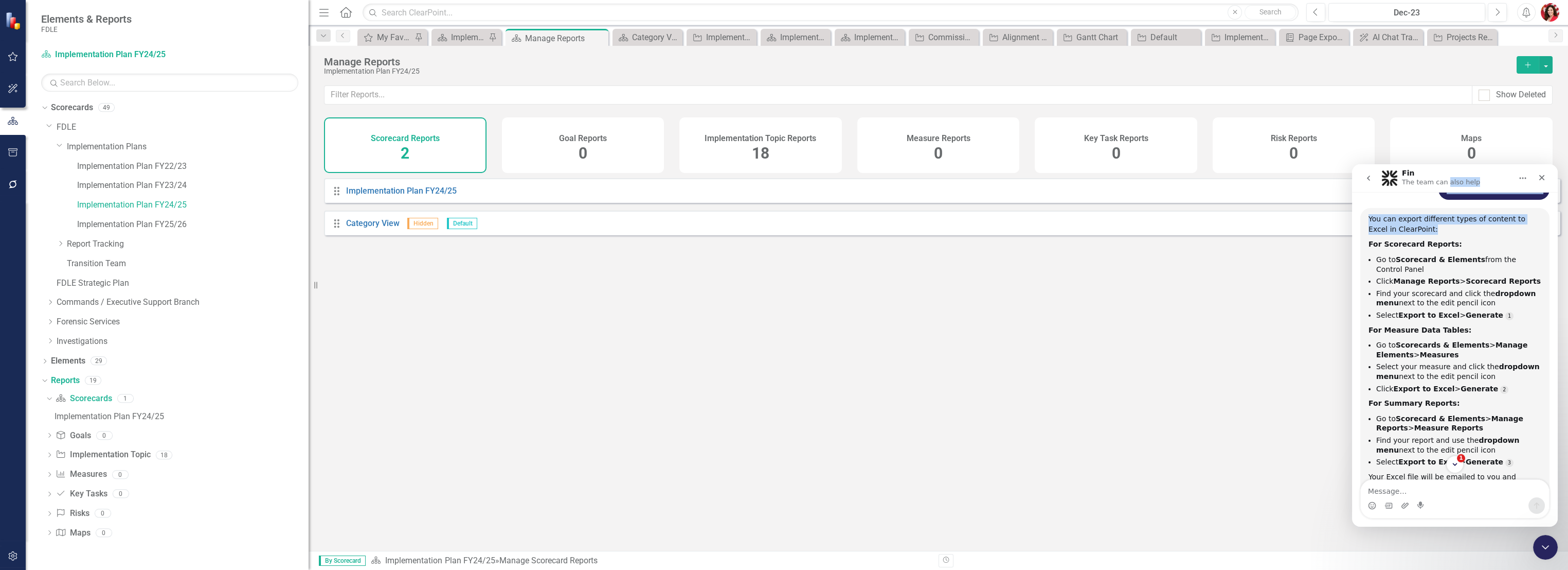
drag, startPoint x: 1442, startPoint y: 175, endPoint x: 1409, endPoint y: 215, distance: 51.9
click at [1409, 215] on div "Fin The team can also help Hi there! This is Fin, your ClearPoint Support AI As…" at bounding box center [1455, 345] width 206 height 362
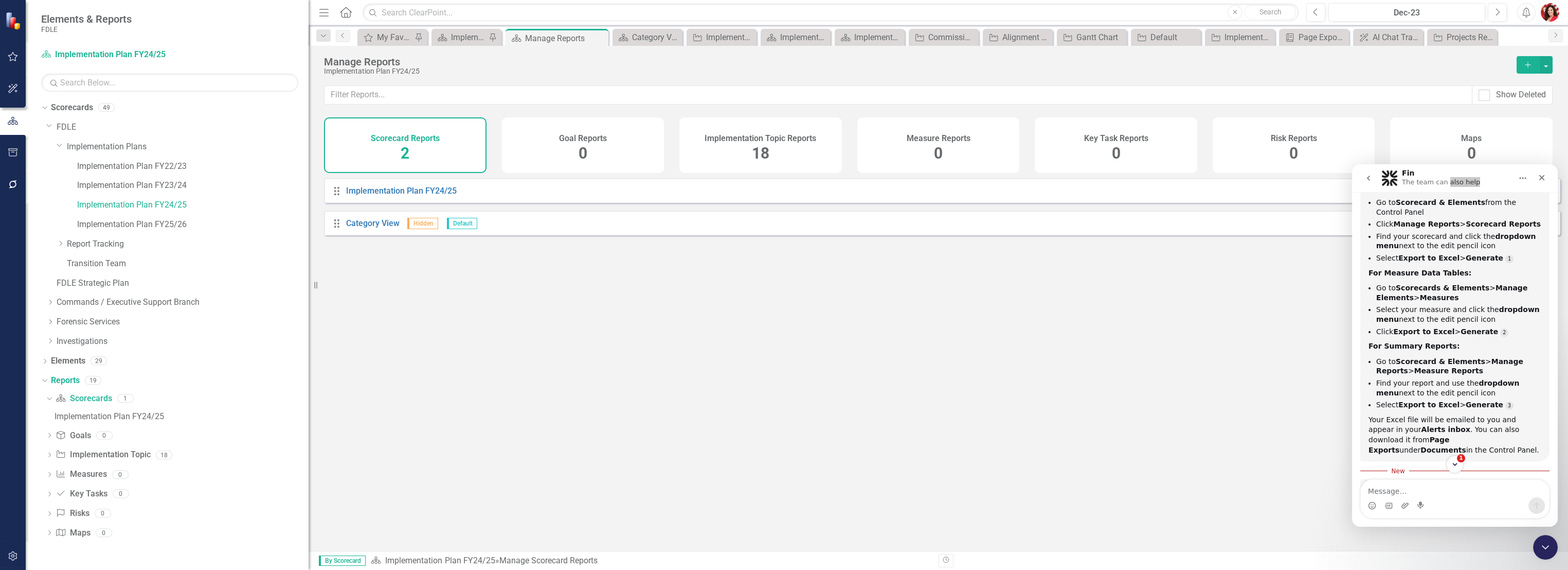
click at [1182, 374] on div "Drag Implementation Plan FY24/25 Edit Report Dropdown Menu Drag Category View H…" at bounding box center [938, 360] width 1259 height 365
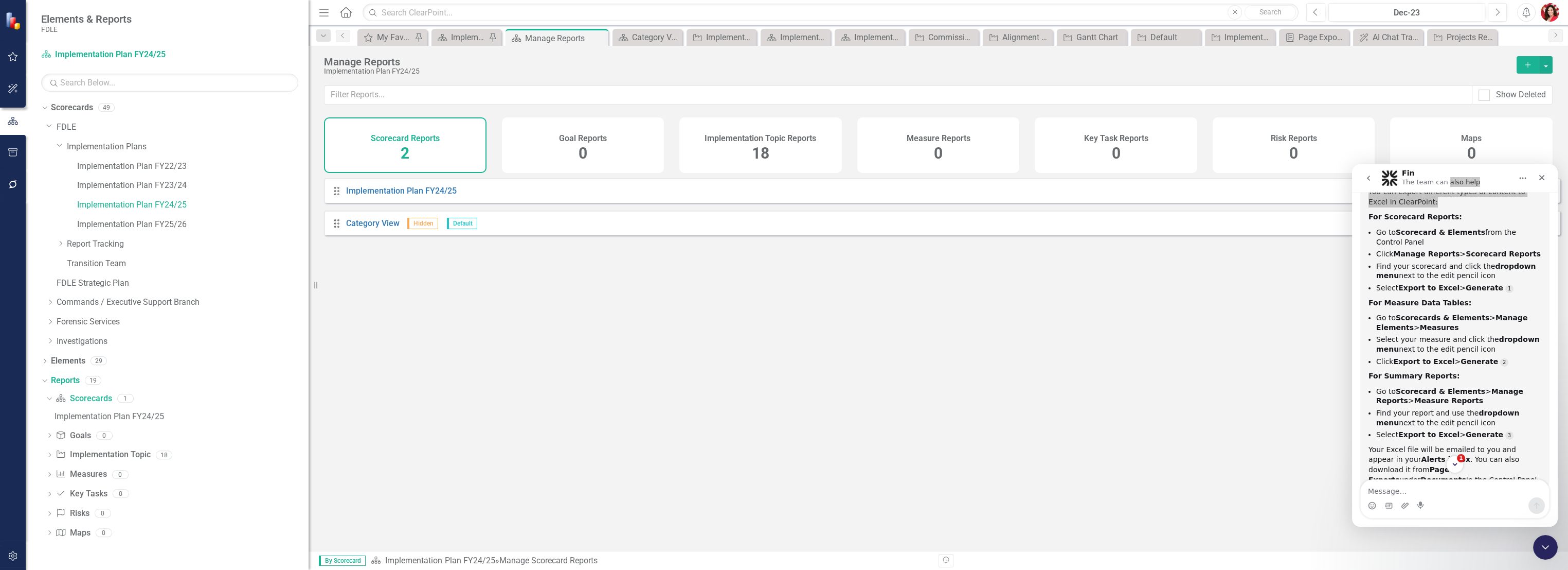
scroll to position [120, 0]
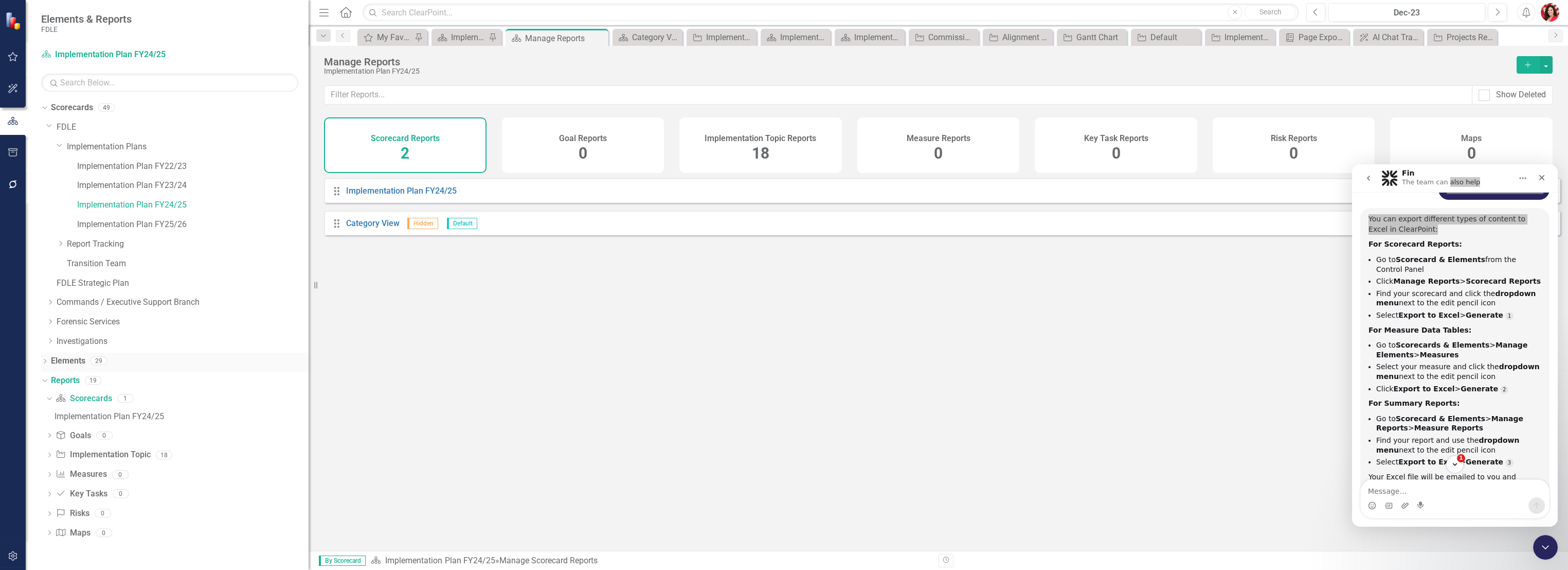
click at [43, 359] on icon "Dropdown" at bounding box center [45, 362] width 8 height 6
click at [52, 400] on icon "Dropdown" at bounding box center [50, 401] width 8 height 6
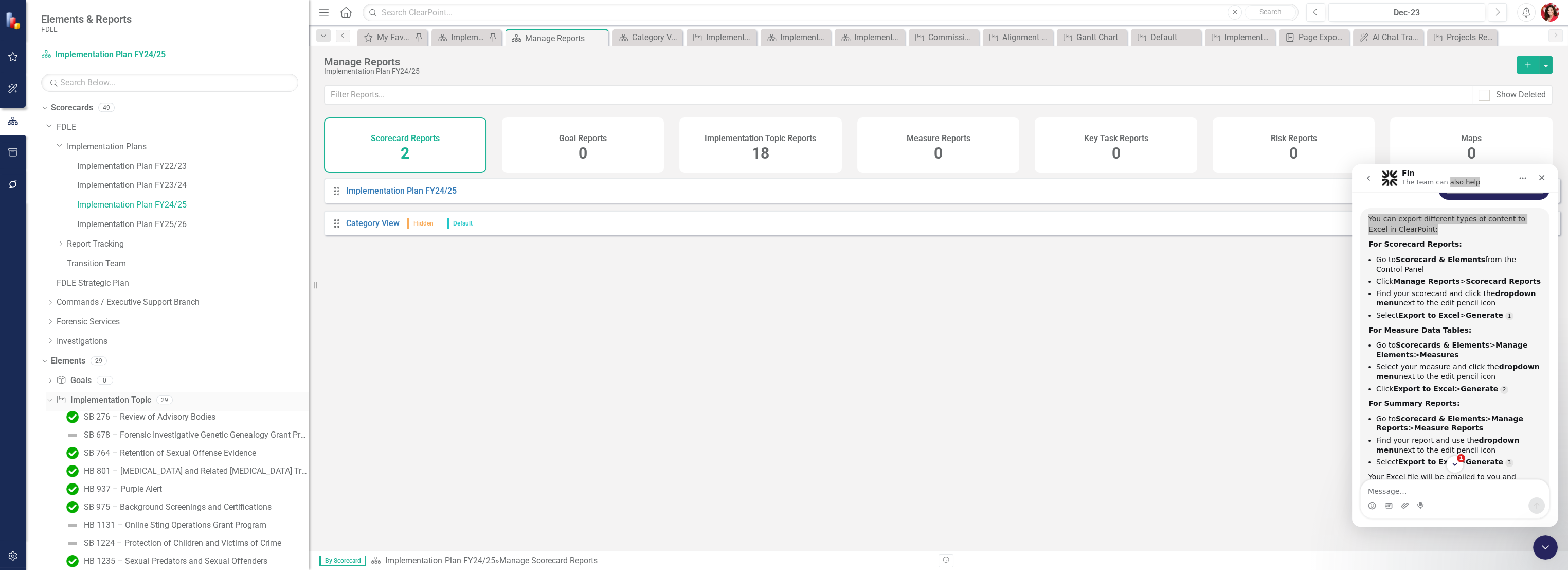
click at [94, 402] on link "Implementation Topic Implementation Topic" at bounding box center [103, 400] width 94 height 12
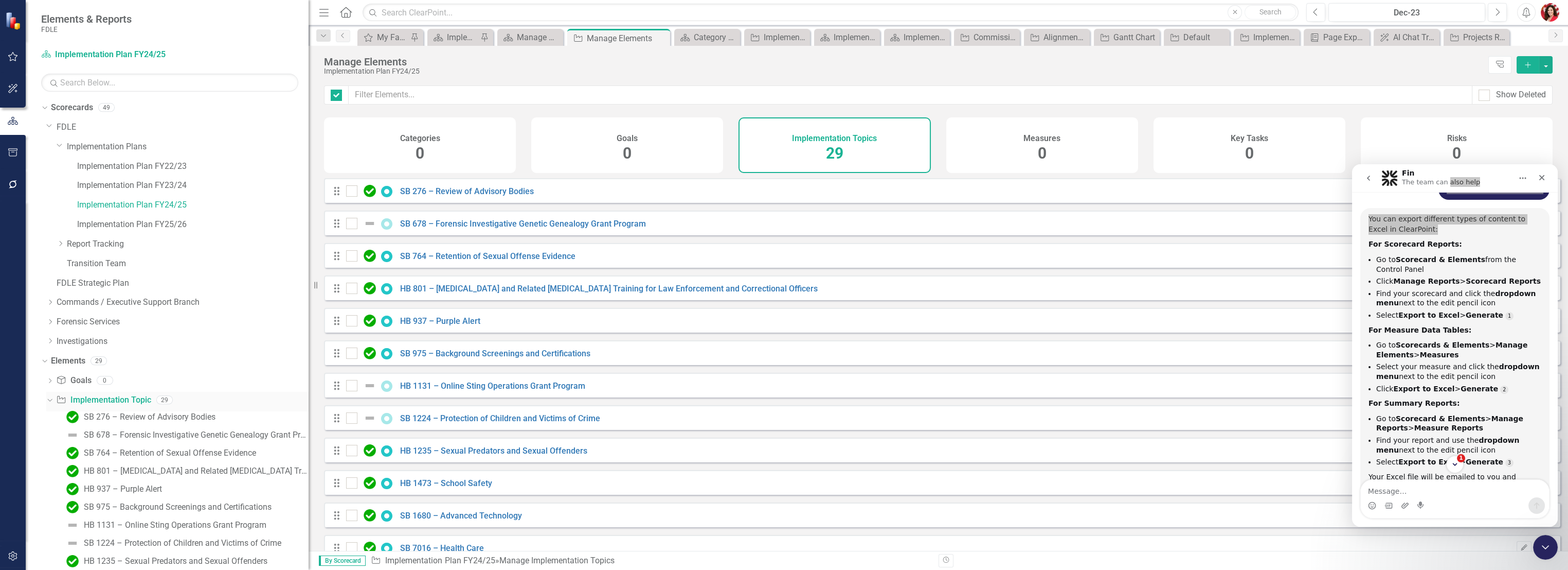
checkbox input "false"
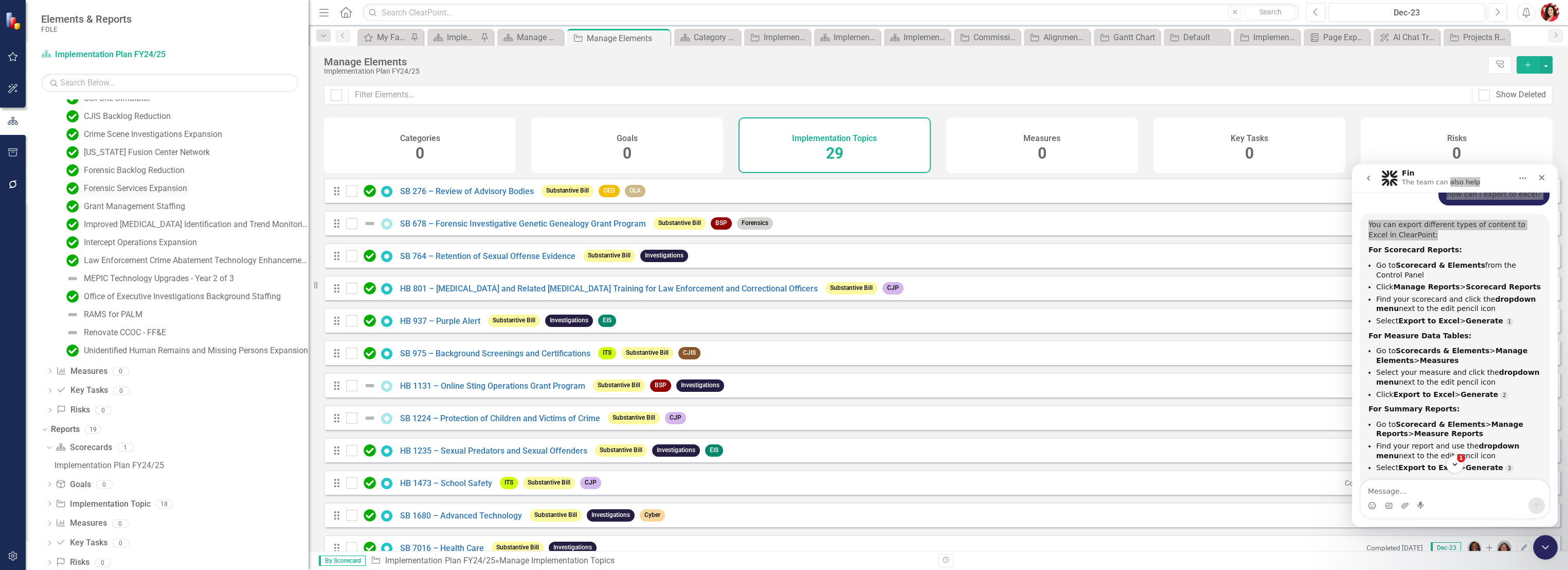
scroll to position [609, 0]
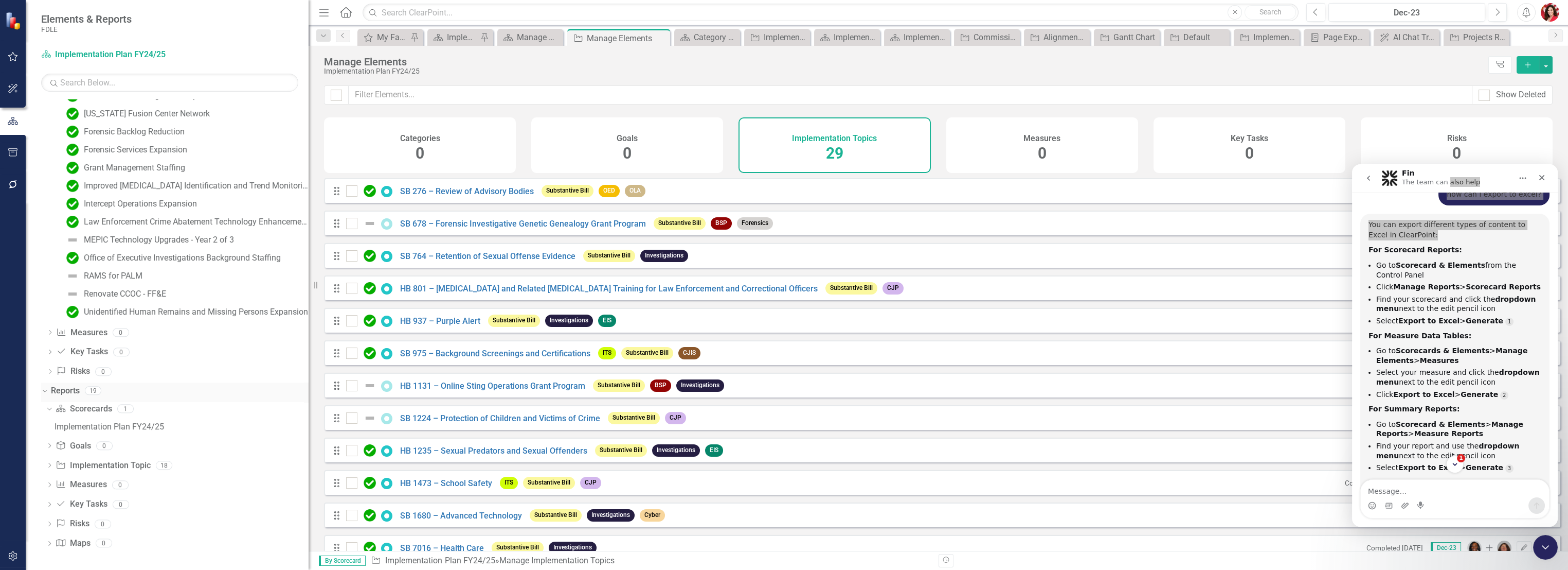
click at [70, 387] on link "Reports" at bounding box center [65, 390] width 28 height 12
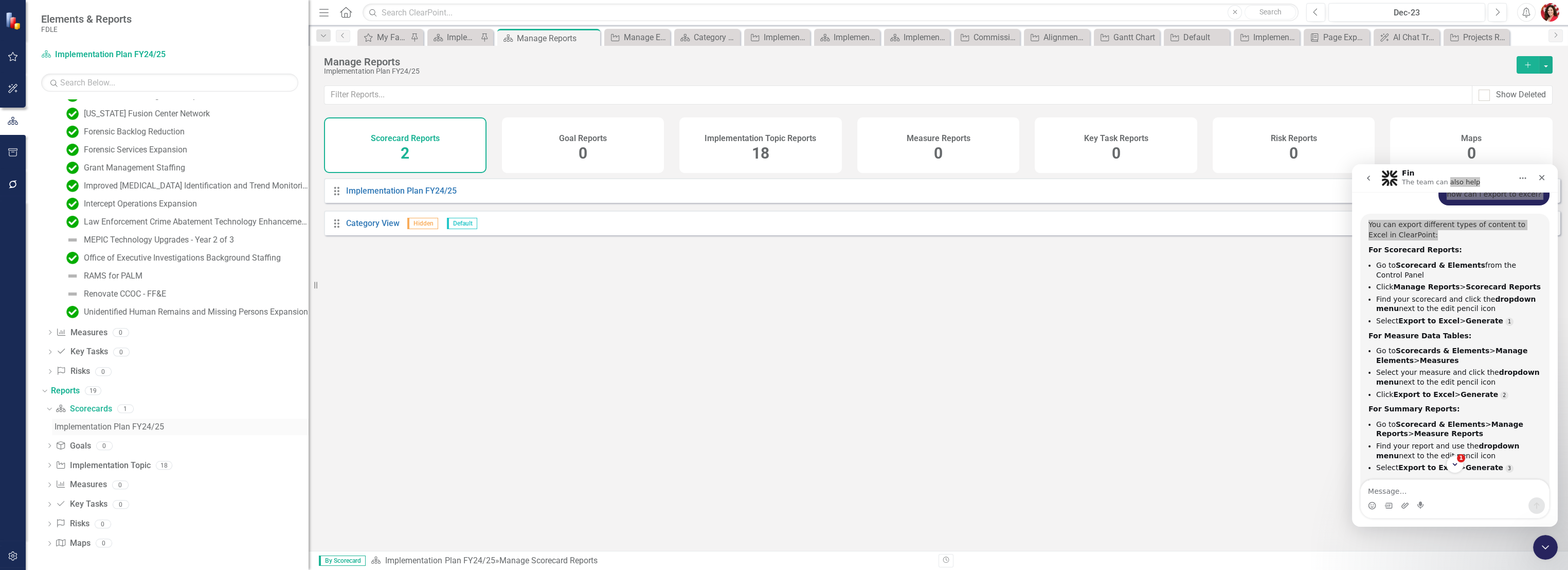
click at [87, 420] on link "Implementation Plan FY24/25" at bounding box center [180, 425] width 257 height 16
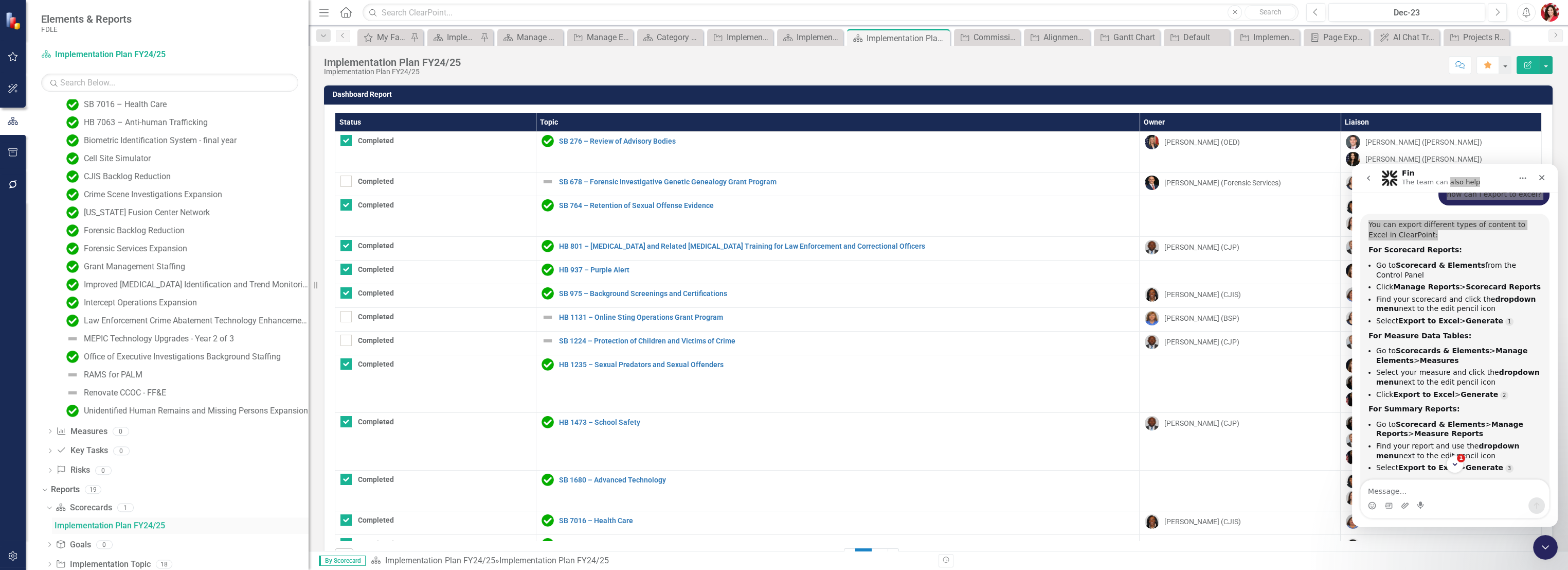
scroll to position [474, 0]
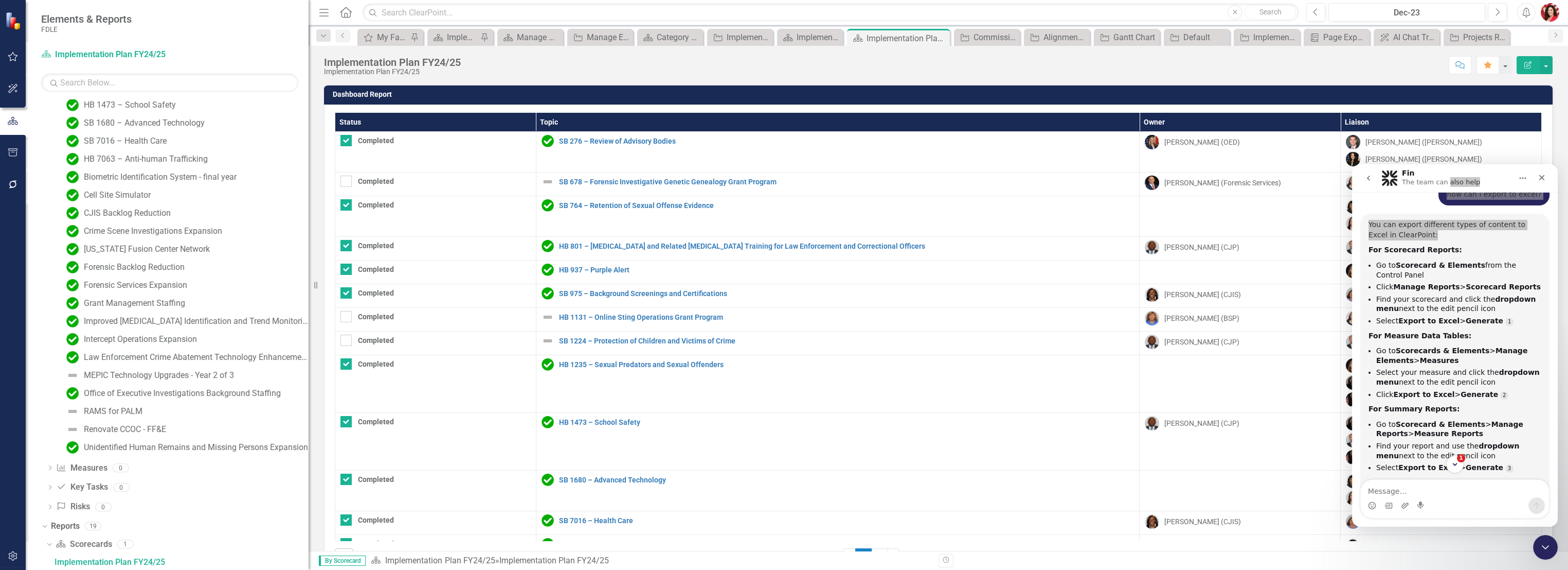
click at [1525, 67] on icon "button" at bounding box center [1527, 65] width 8 height 8
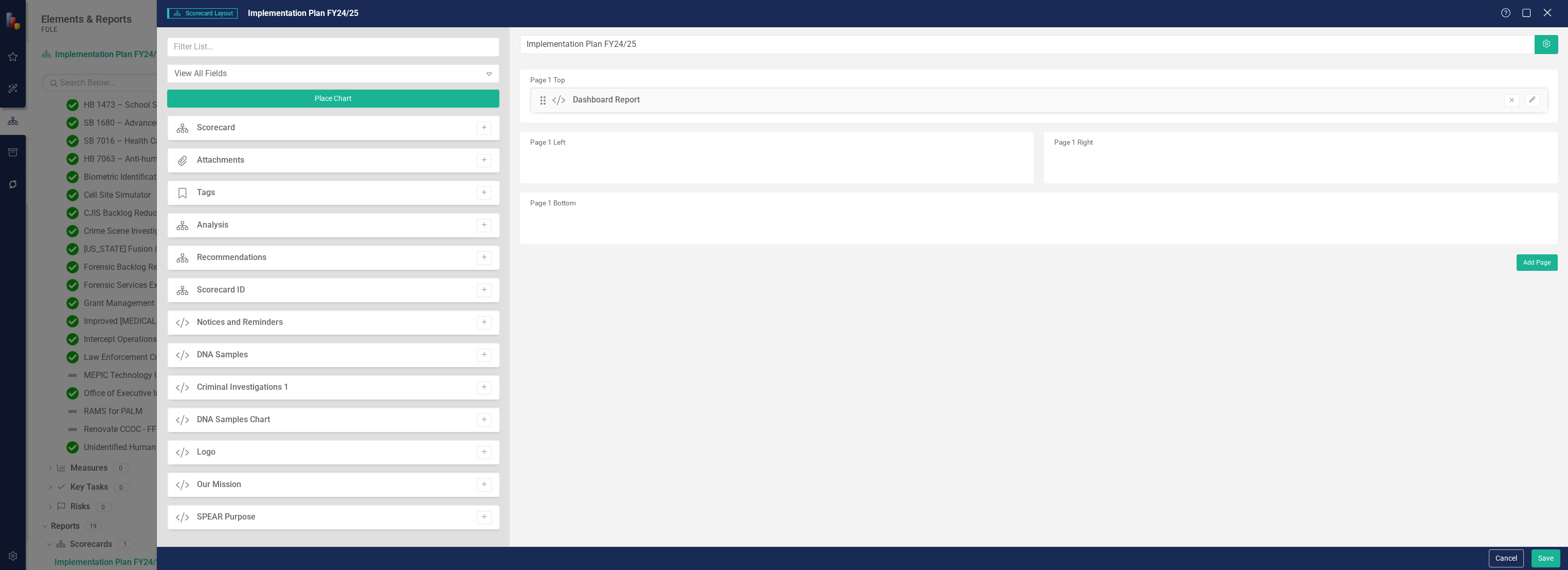
click at [1543, 12] on icon "Close" at bounding box center [1547, 12] width 13 height 9
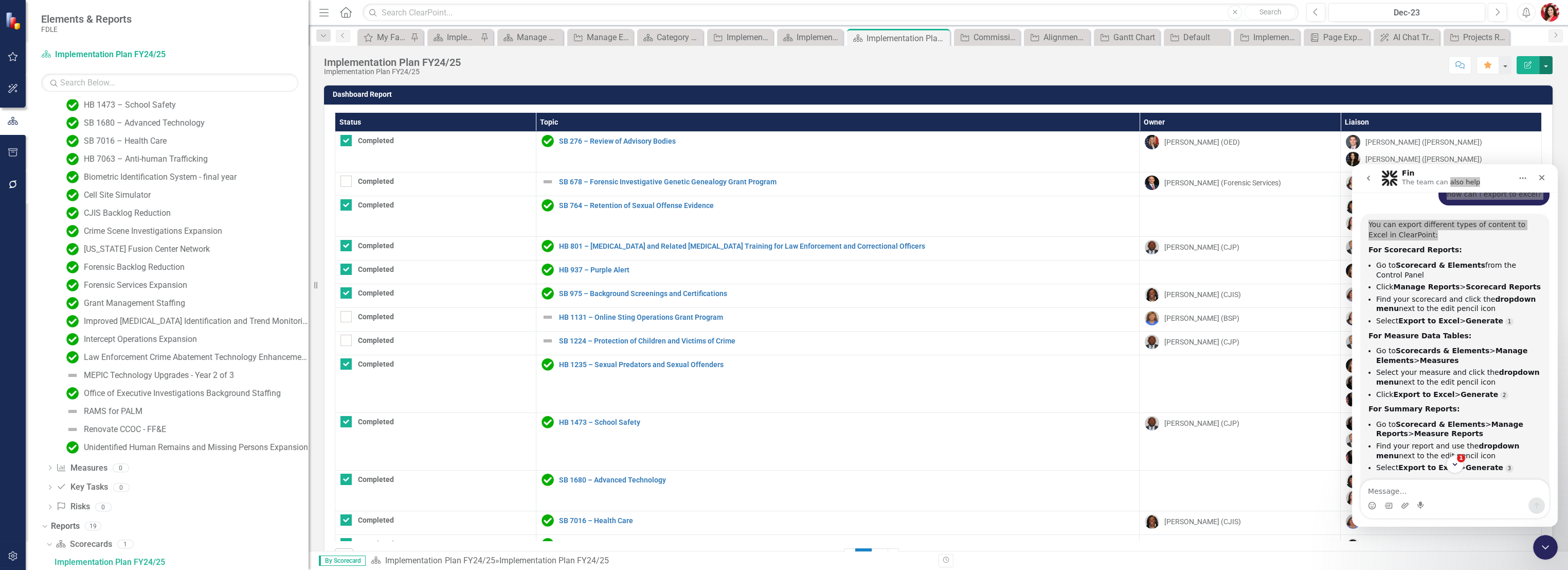
click at [1548, 59] on button "button" at bounding box center [1545, 64] width 13 height 18
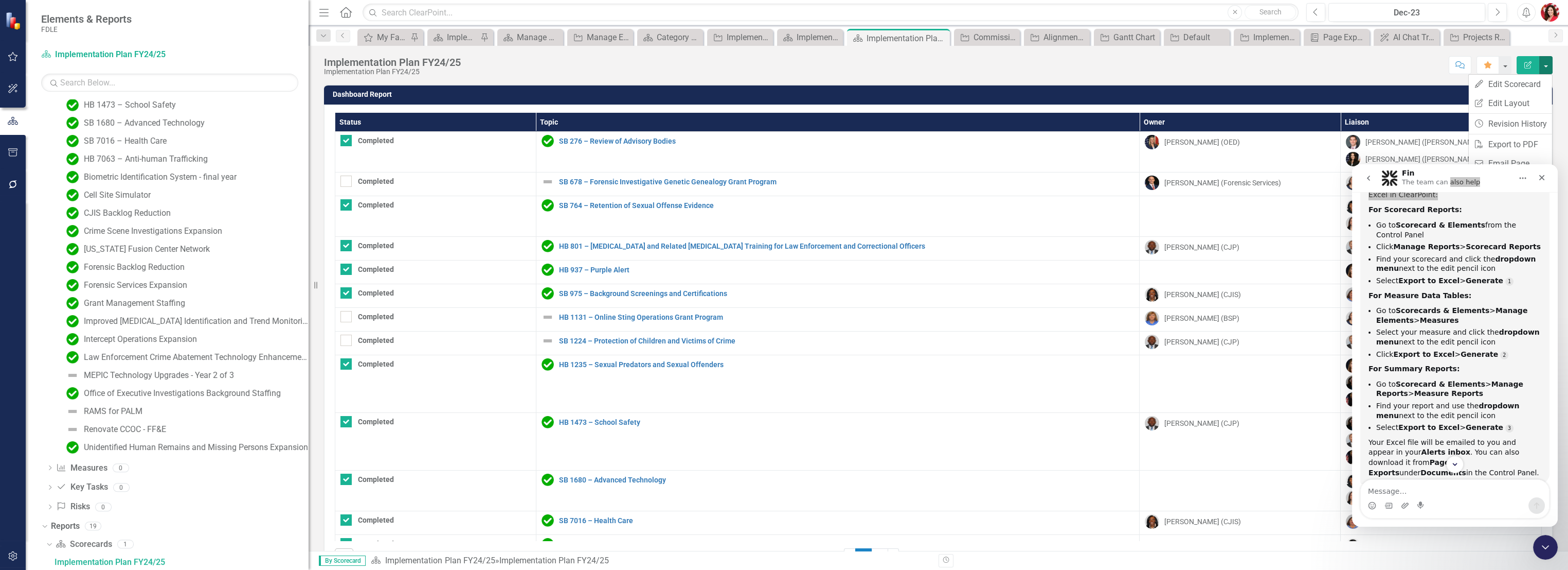
scroll to position [212, 0]
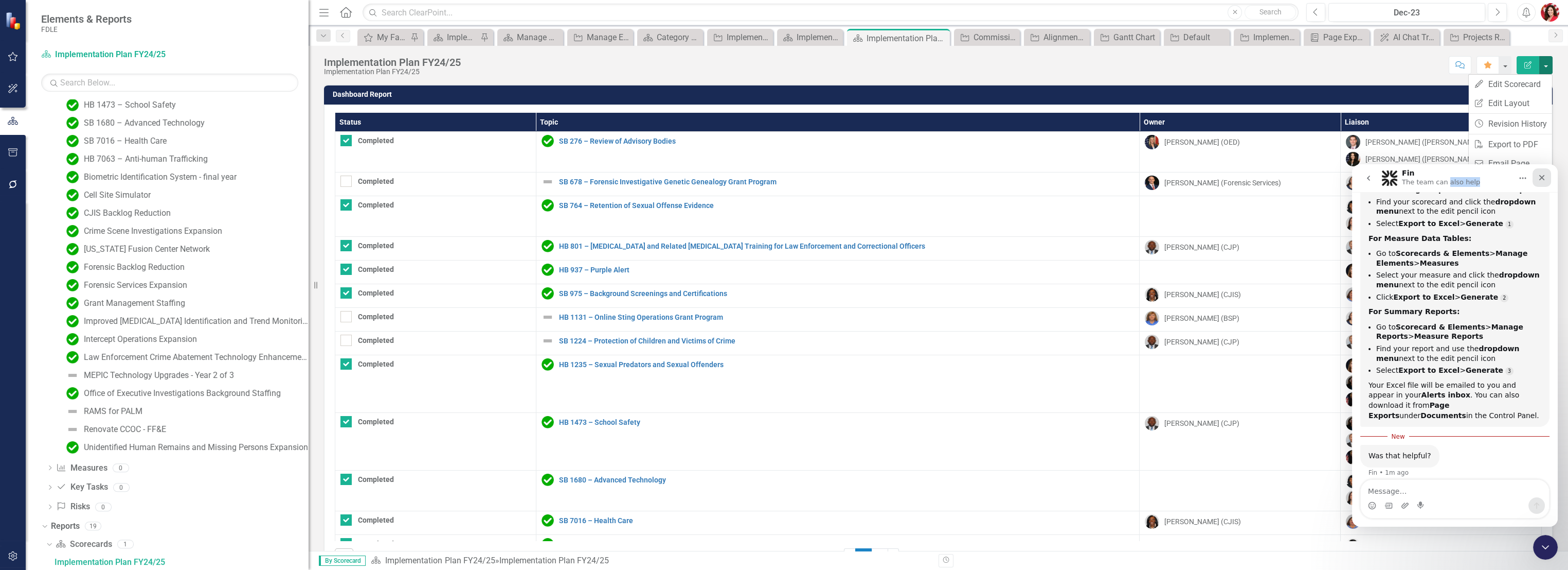
click at [1542, 175] on icon "Close" at bounding box center [1541, 177] width 9 height 9
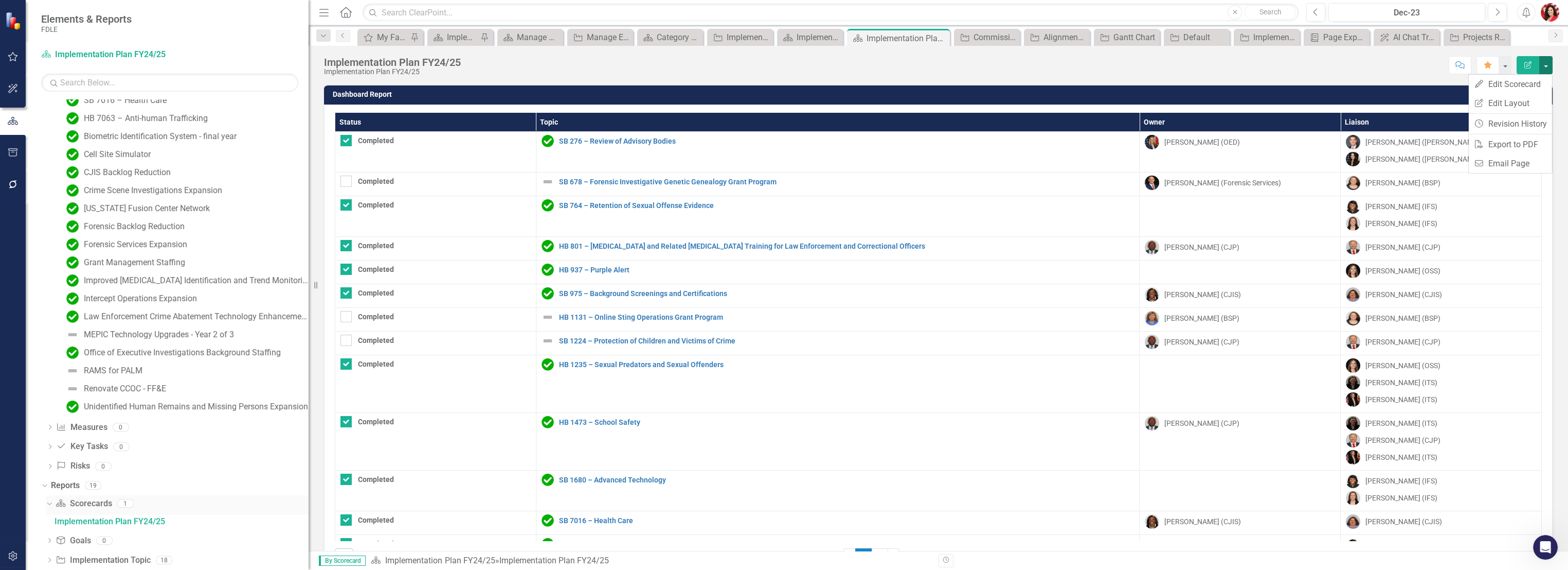
scroll to position [531, 0]
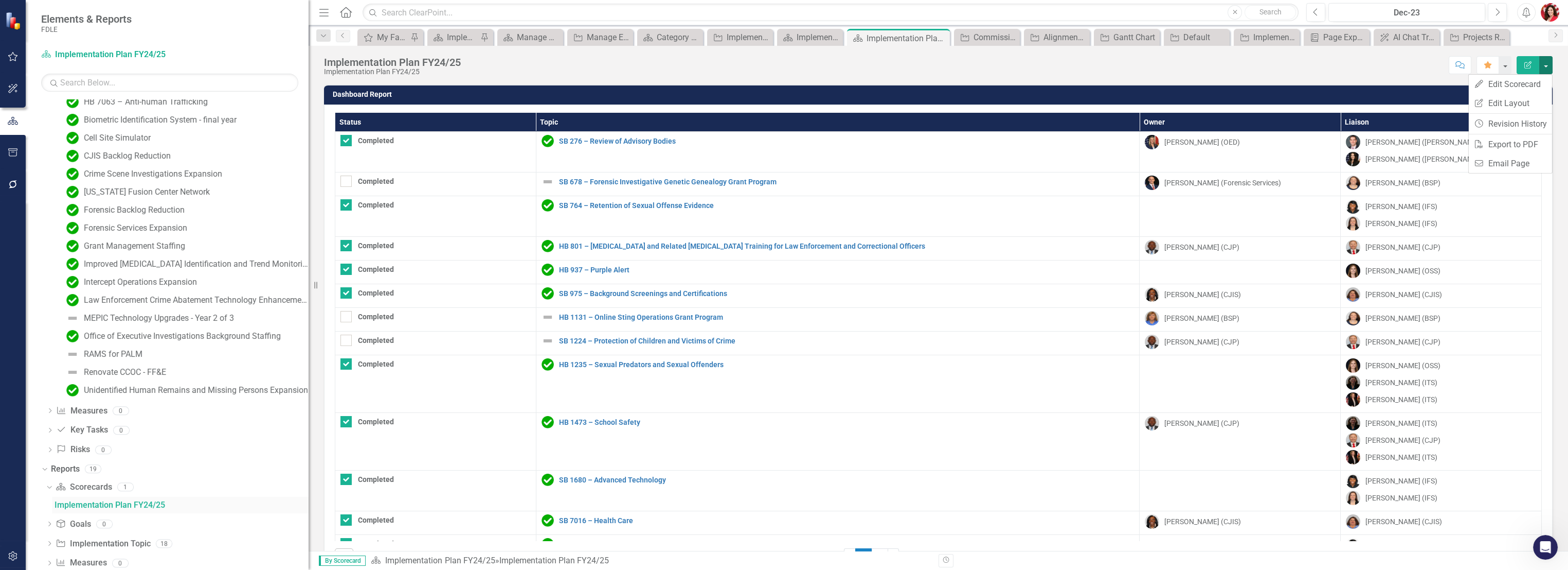
click at [86, 501] on div "Implementation Plan FY24/25" at bounding box center [181, 505] width 254 height 9
click at [86, 489] on link "Scorecard Scorecards" at bounding box center [83, 487] width 56 height 12
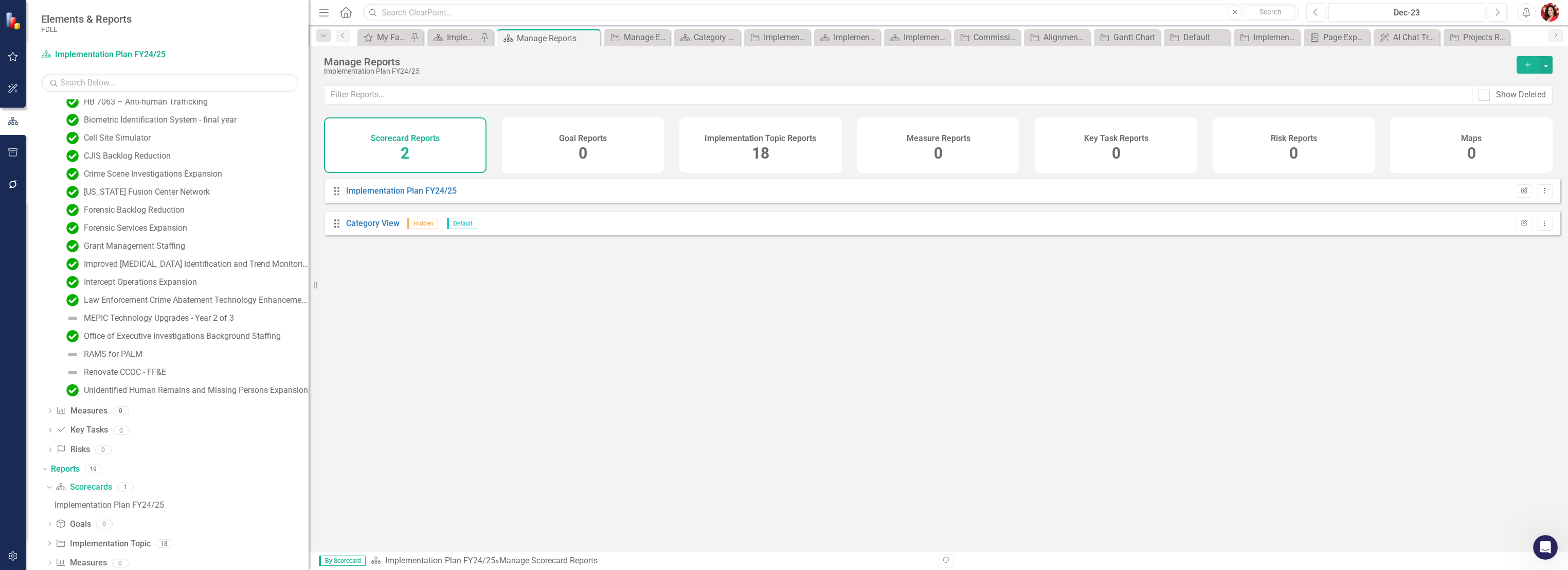
click at [1520, 194] on icon "Edit Report" at bounding box center [1524, 191] width 8 height 7
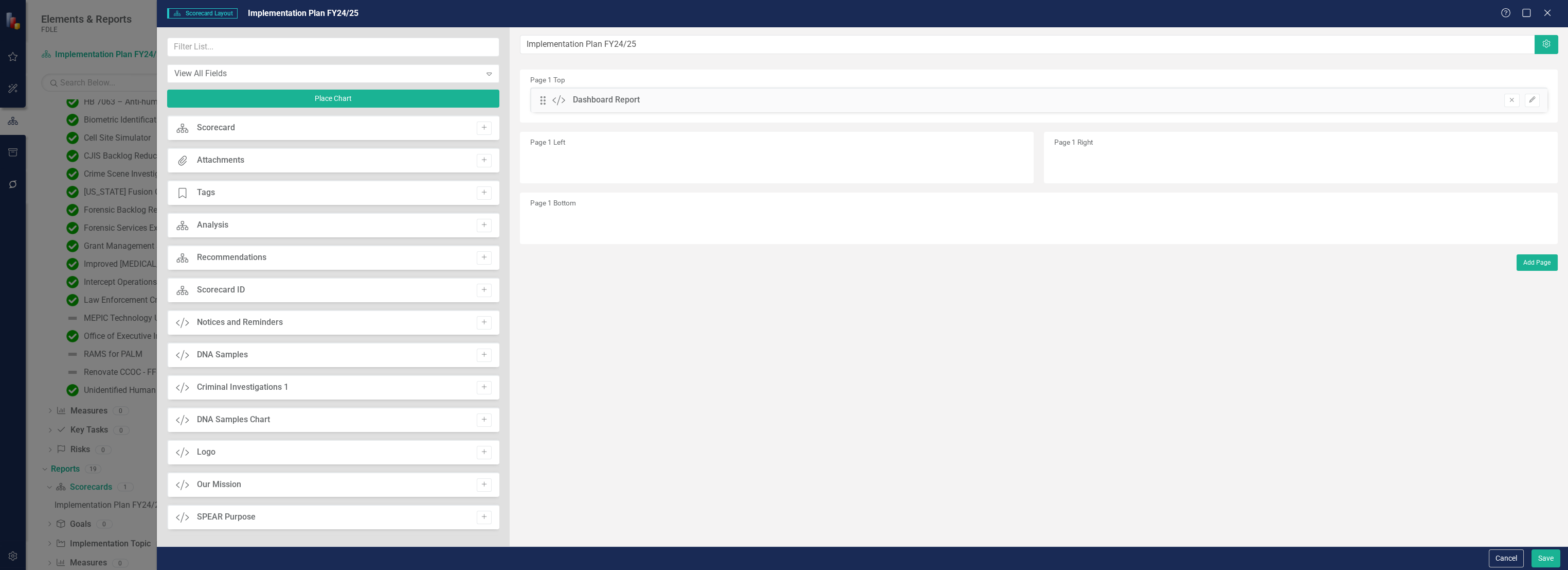
click at [288, 113] on div "View All Fields Expand Place Chart" at bounding box center [333, 77] width 332 height 78
click at [1559, 9] on div "Scorecard Scorecard Layout Implementation Plan FY24/25 Help Maximize Close" at bounding box center [861, 13] width 1410 height 27
click at [1544, 12] on icon "Close" at bounding box center [1547, 12] width 13 height 9
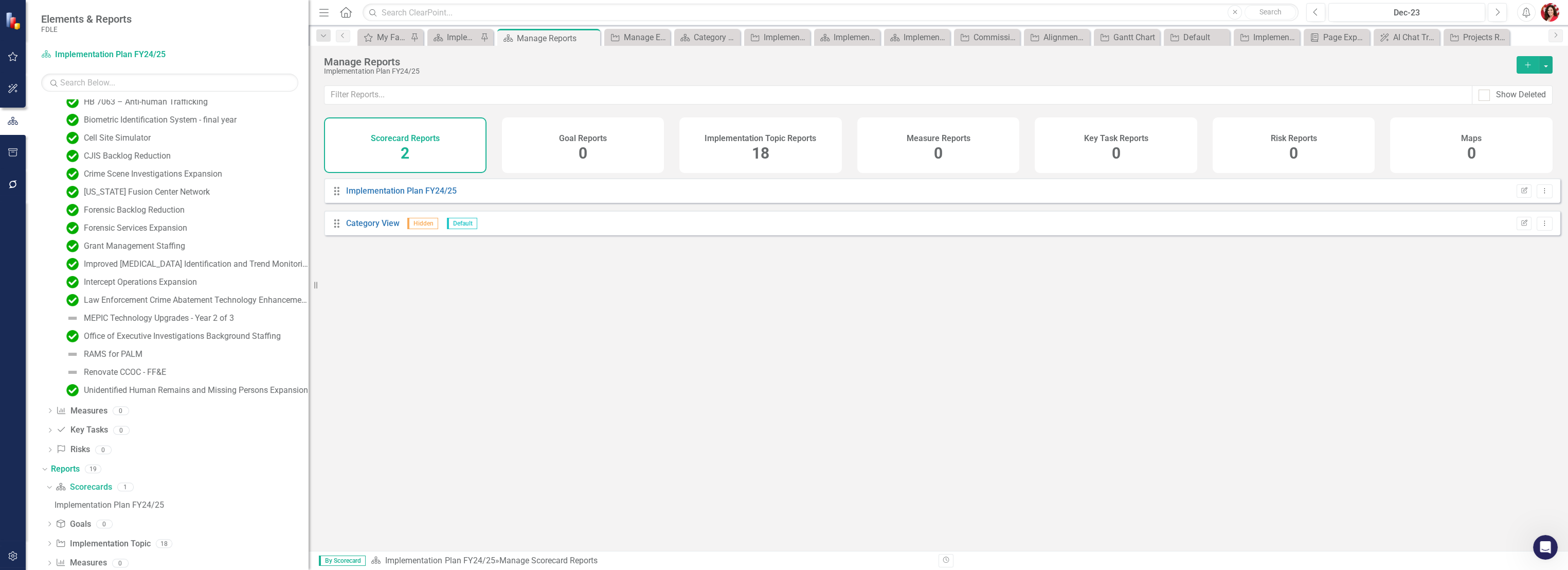
click at [762, 149] on span "18" at bounding box center [760, 152] width 18 height 18
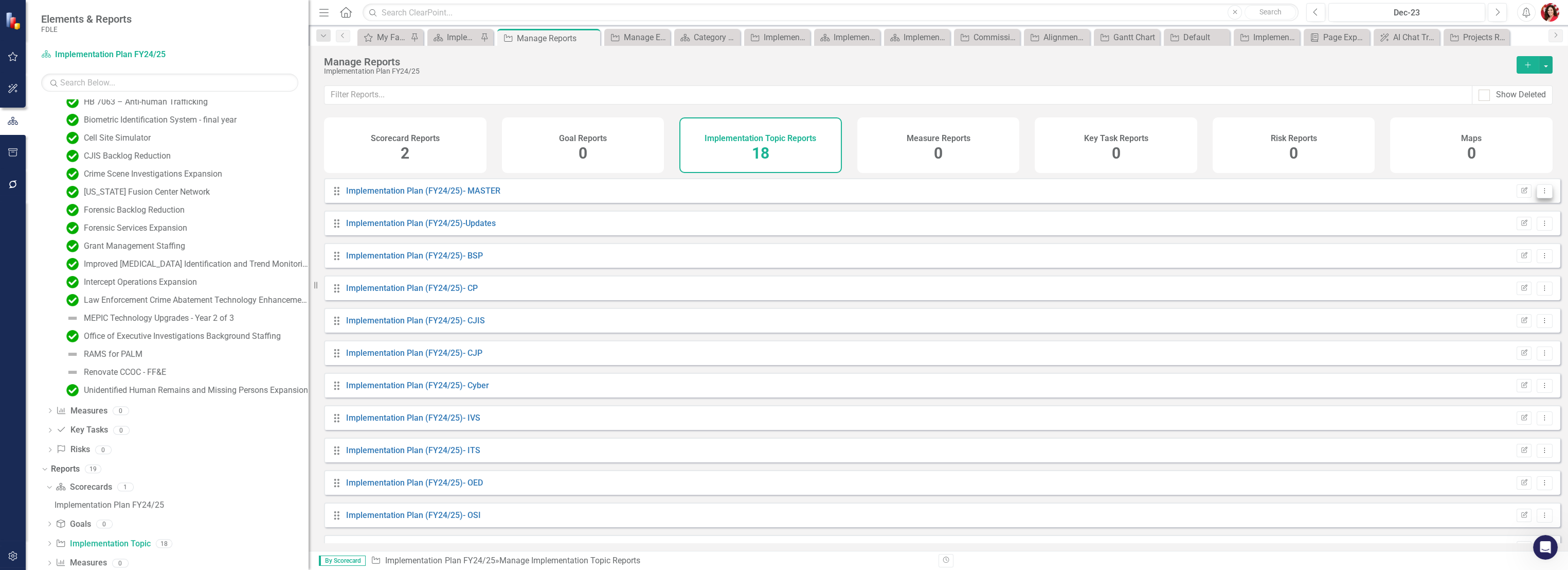
click at [1540, 194] on icon "Dropdown Menu" at bounding box center [1543, 190] width 9 height 7
click at [1523, 196] on button "Edit Report" at bounding box center [1524, 191] width 15 height 13
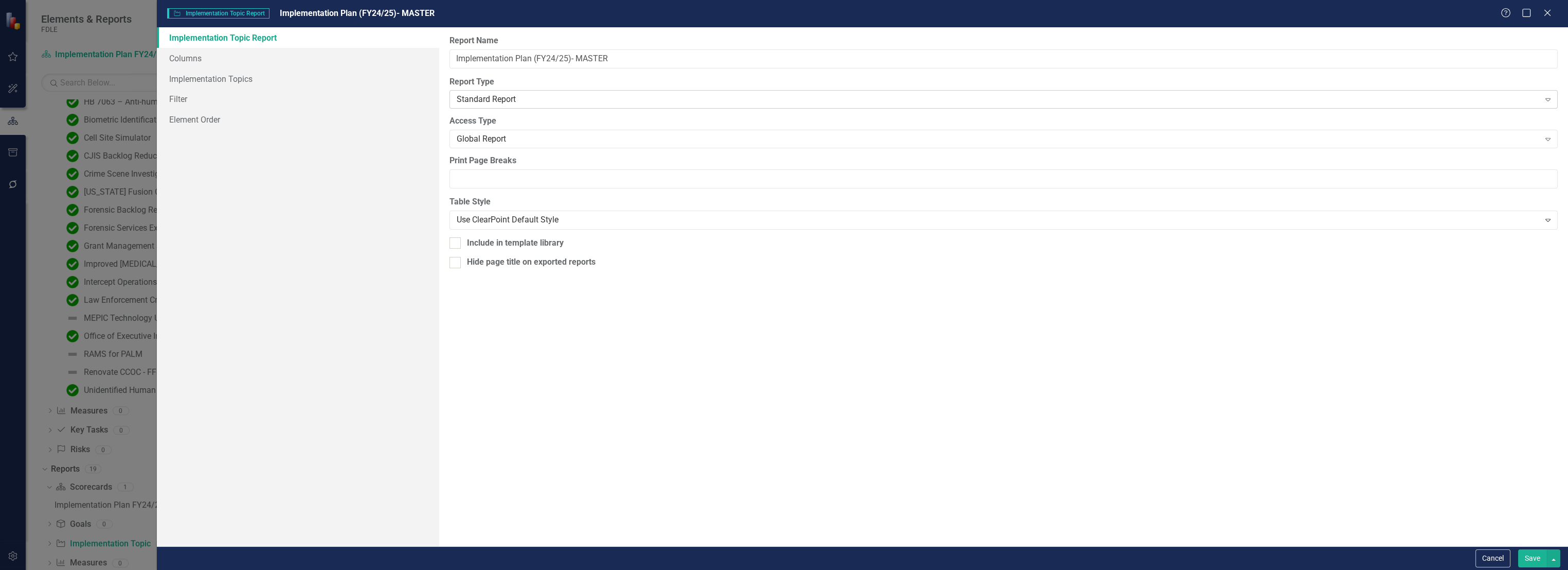
click at [502, 91] on div "Standard Report Expand" at bounding box center [1003, 99] width 1108 height 19
click at [243, 92] on link "Filter" at bounding box center [298, 99] width 282 height 21
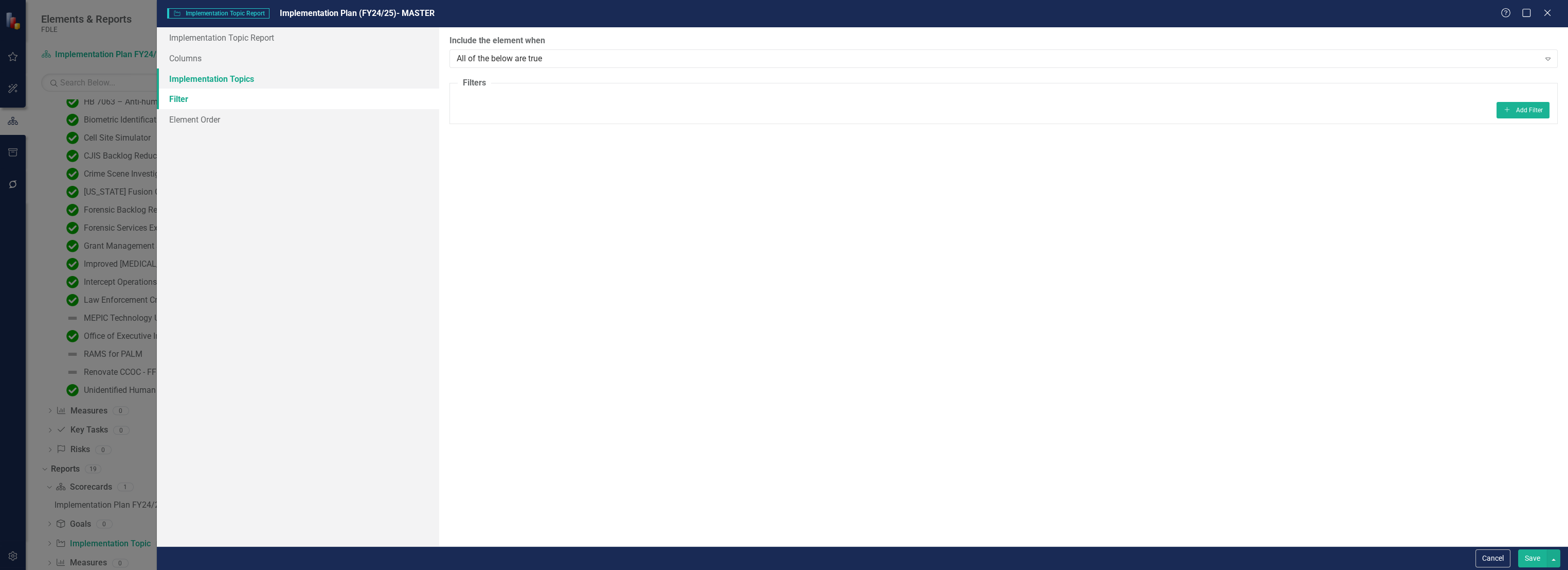
click at [262, 84] on link "Implementation Topics" at bounding box center [298, 78] width 282 height 21
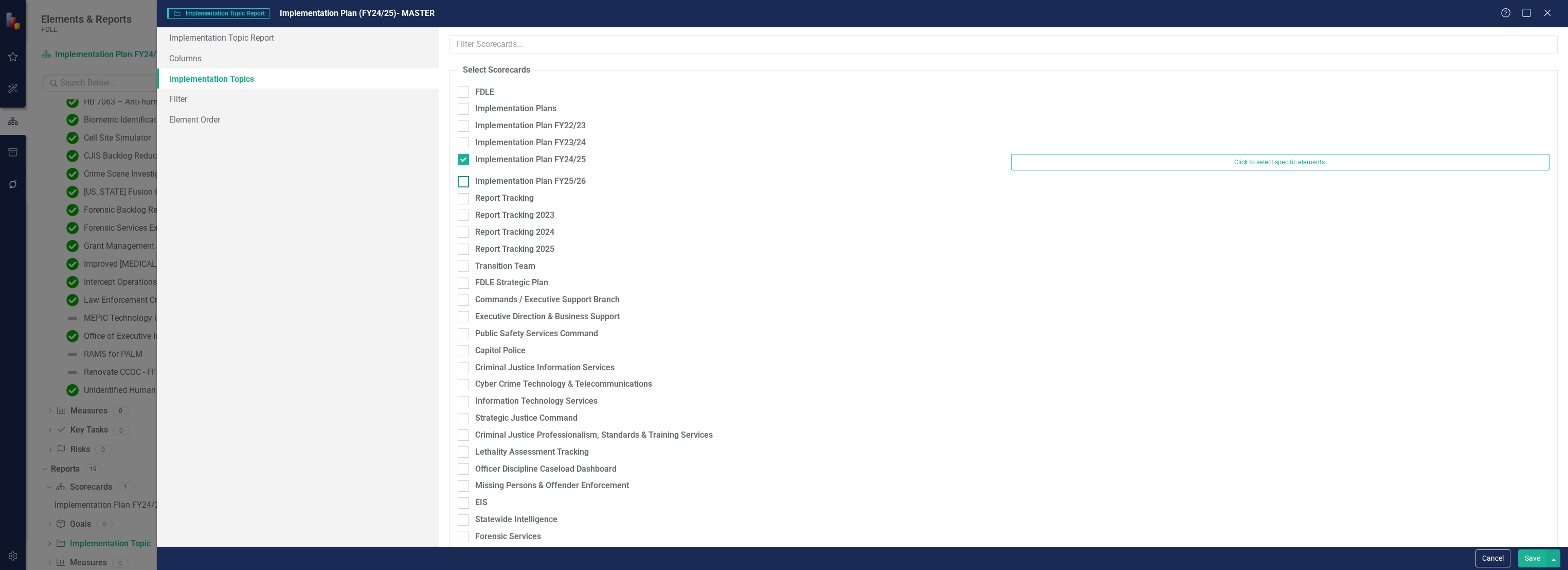
click at [503, 183] on div "Implementation Plan FY25/26" at bounding box center [530, 181] width 111 height 12
click at [464, 182] on input "Implementation Plan FY25/26" at bounding box center [460, 179] width 7 height 7
checkbox input "true"
click at [504, 142] on div "Implementation Plan FY23/24" at bounding box center [530, 143] width 111 height 12
click at [464, 142] on input "Implementation Plan FY23/24" at bounding box center [460, 140] width 7 height 7
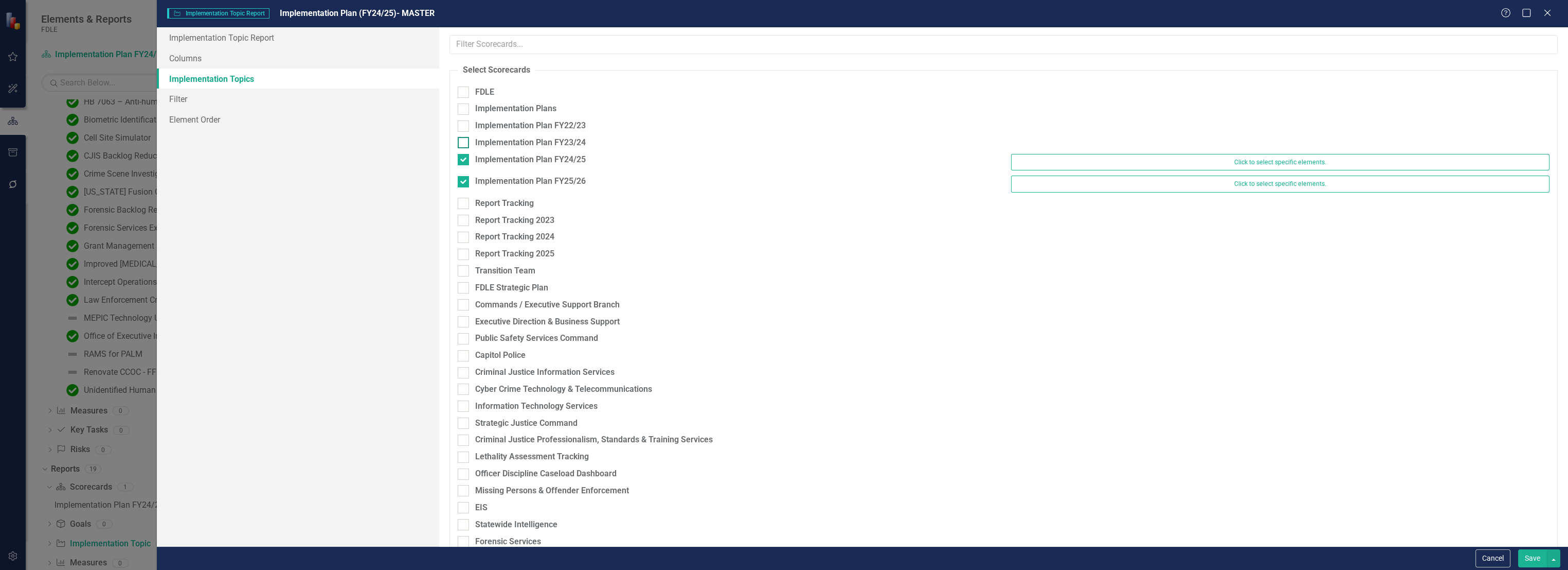
checkbox input "true"
click at [502, 128] on div "Implementation Plan FY22/23" at bounding box center [530, 126] width 111 height 12
click at [464, 127] on input "Implementation Plan FY22/23" at bounding box center [460, 123] width 7 height 7
checkbox input "true"
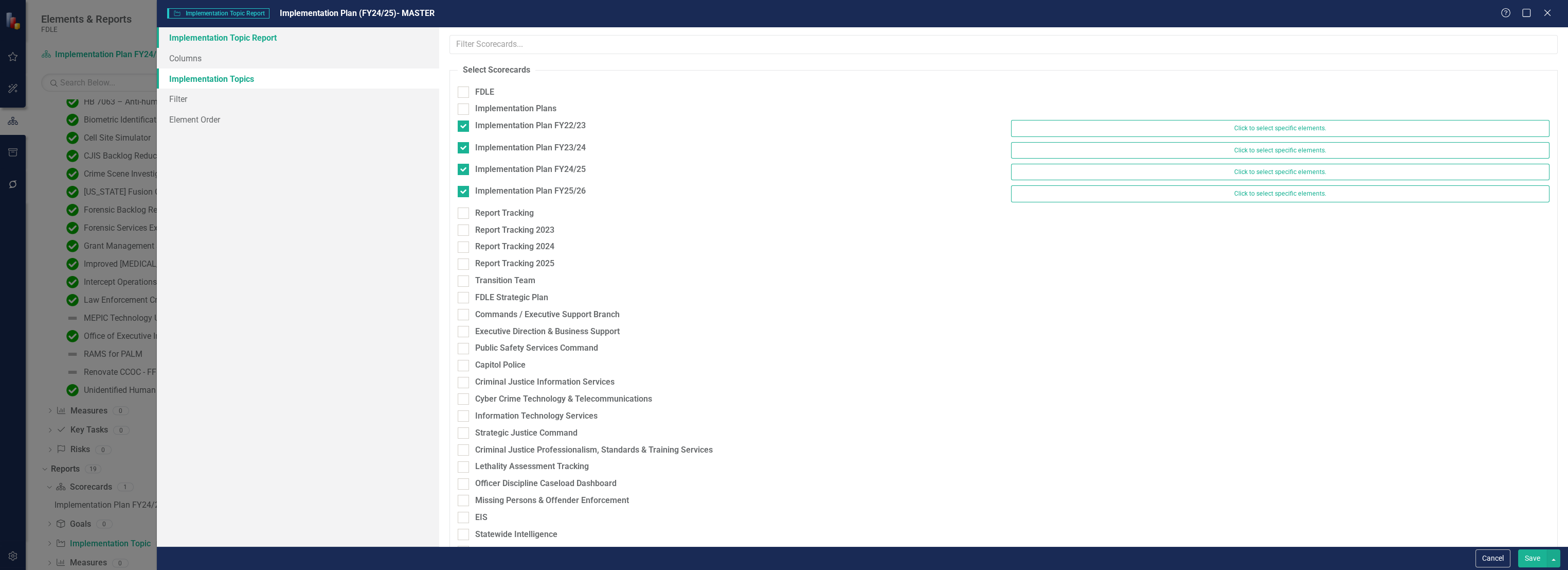
click at [191, 35] on link "Implementation Topic Report" at bounding box center [298, 38] width 282 height 21
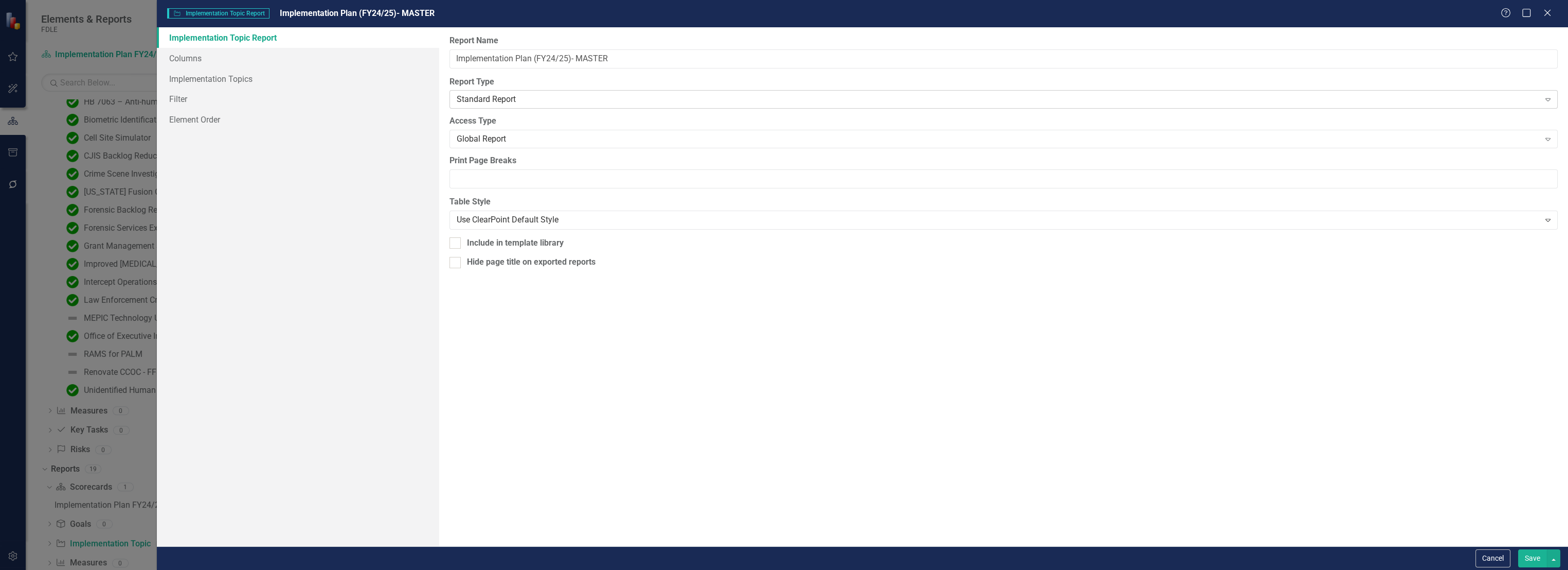
click at [541, 99] on div "Standard Report" at bounding box center [997, 99] width 1082 height 12
click at [535, 129] on div "Access Type Global Report Expand" at bounding box center [1003, 131] width 1108 height 32
click at [531, 138] on div "Global Report" at bounding box center [997, 139] width 1082 height 12
click at [213, 108] on link "Filter" at bounding box center [298, 99] width 282 height 21
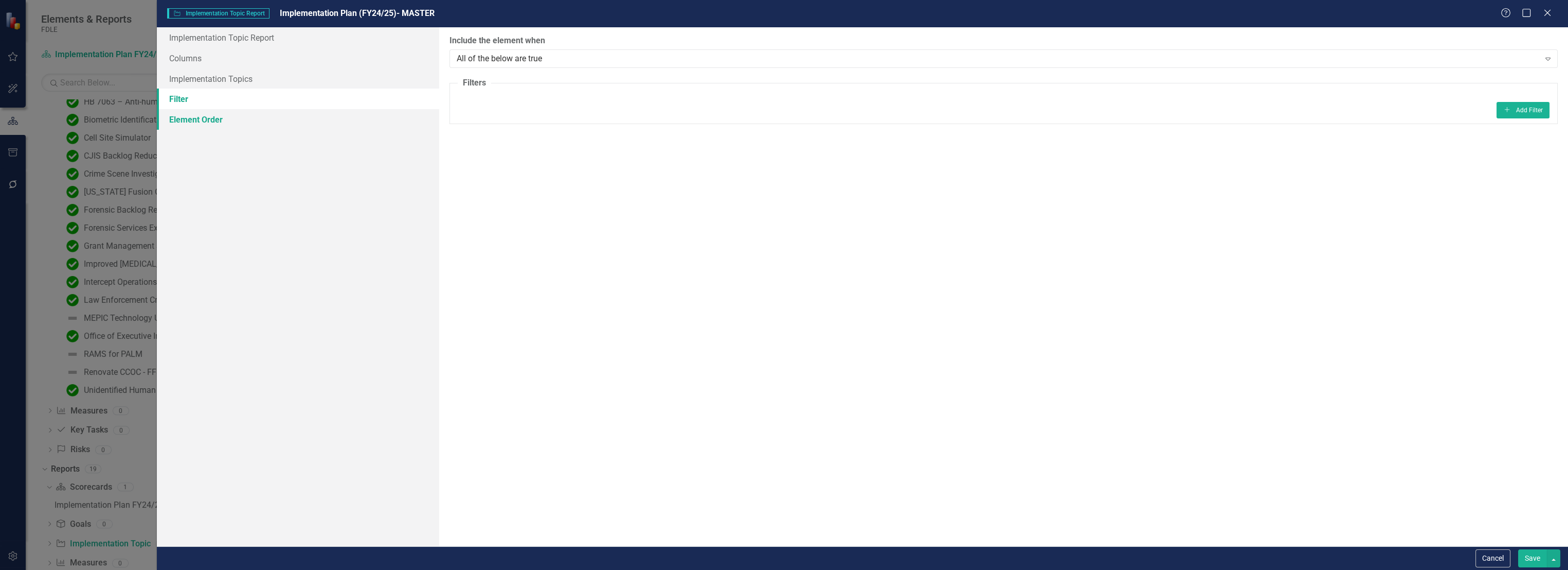
click at [210, 115] on link "Element Order" at bounding box center [298, 119] width 282 height 21
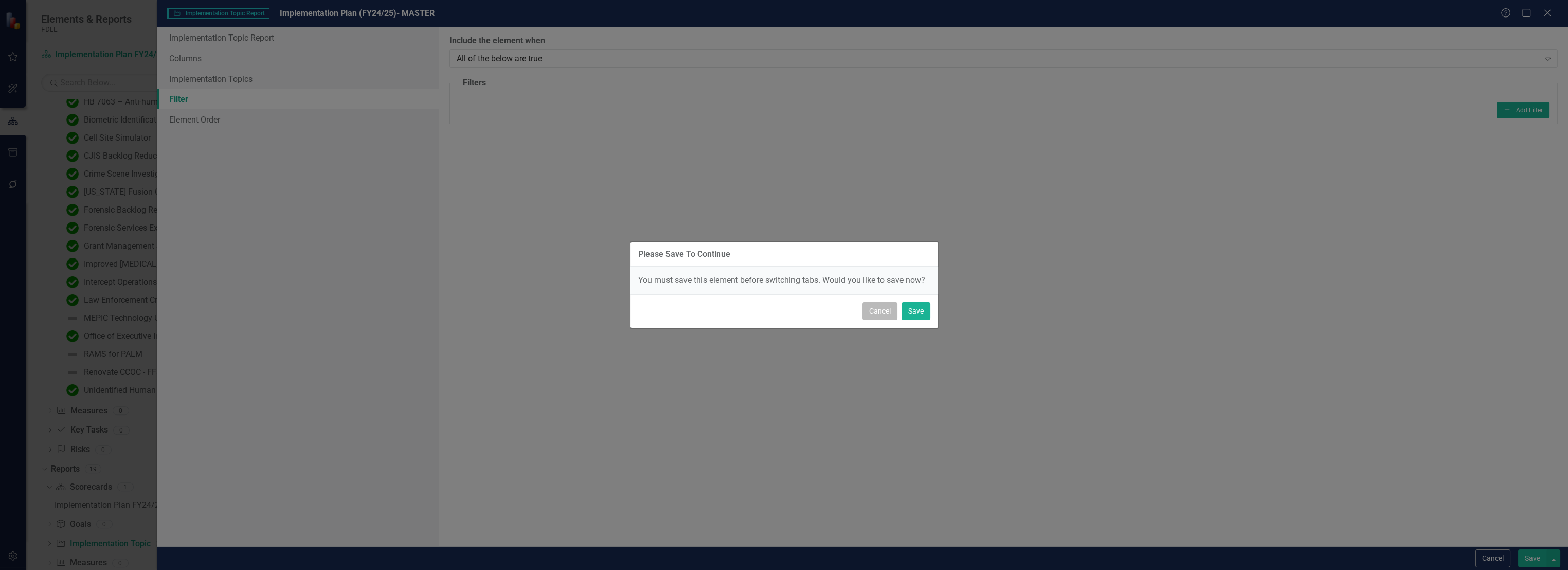
click at [868, 309] on button "Cancel" at bounding box center [879, 310] width 35 height 18
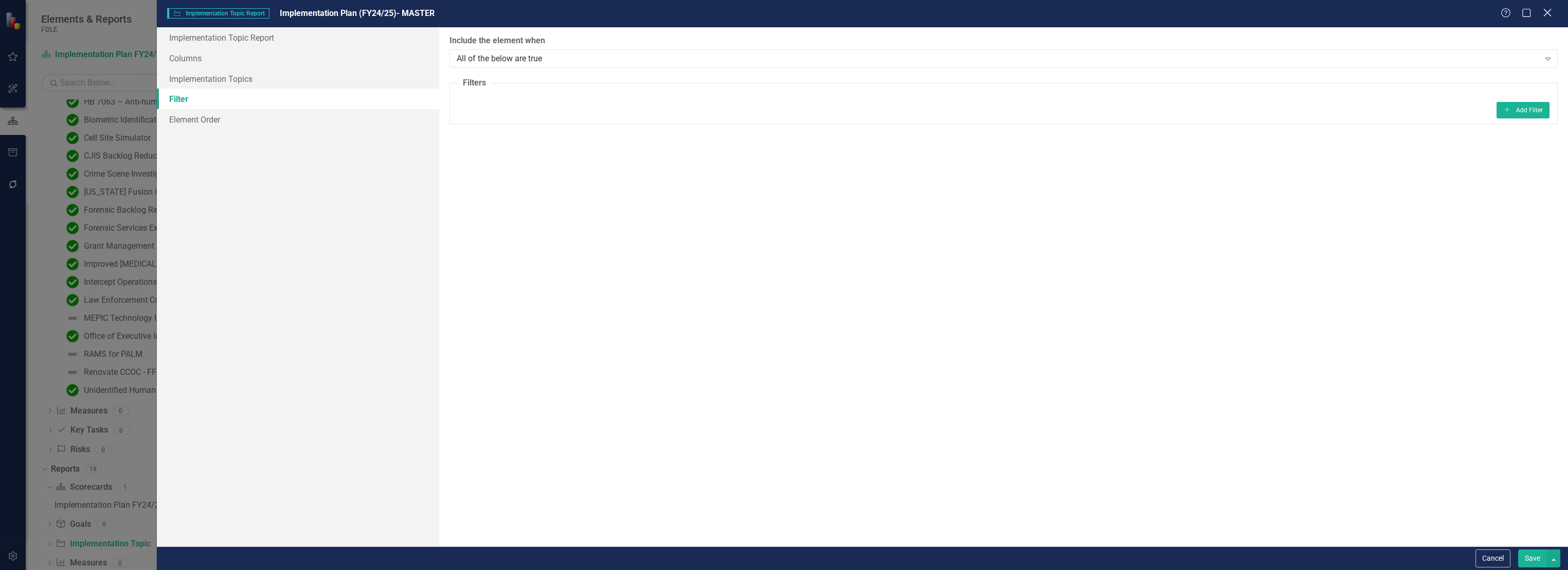
click at [1546, 16] on icon "Close" at bounding box center [1547, 12] width 13 height 9
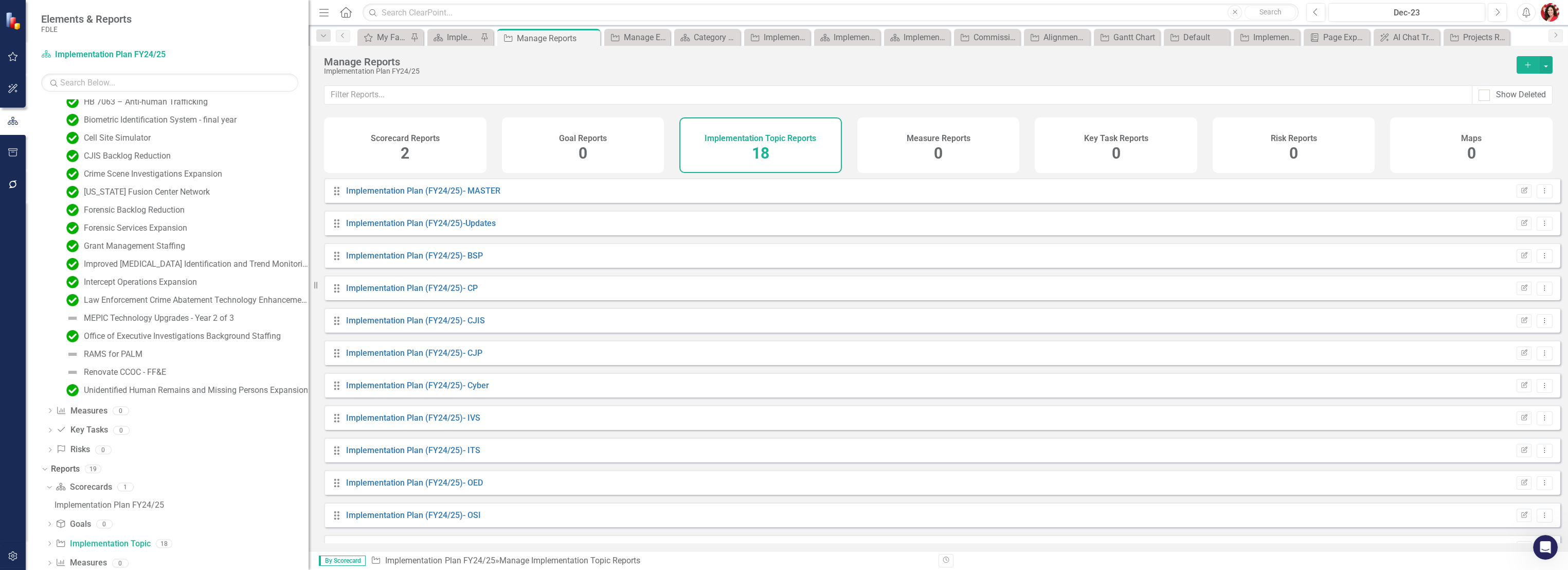
click at [422, 136] on h4 "Scorecard Reports" at bounding box center [404, 139] width 69 height 9
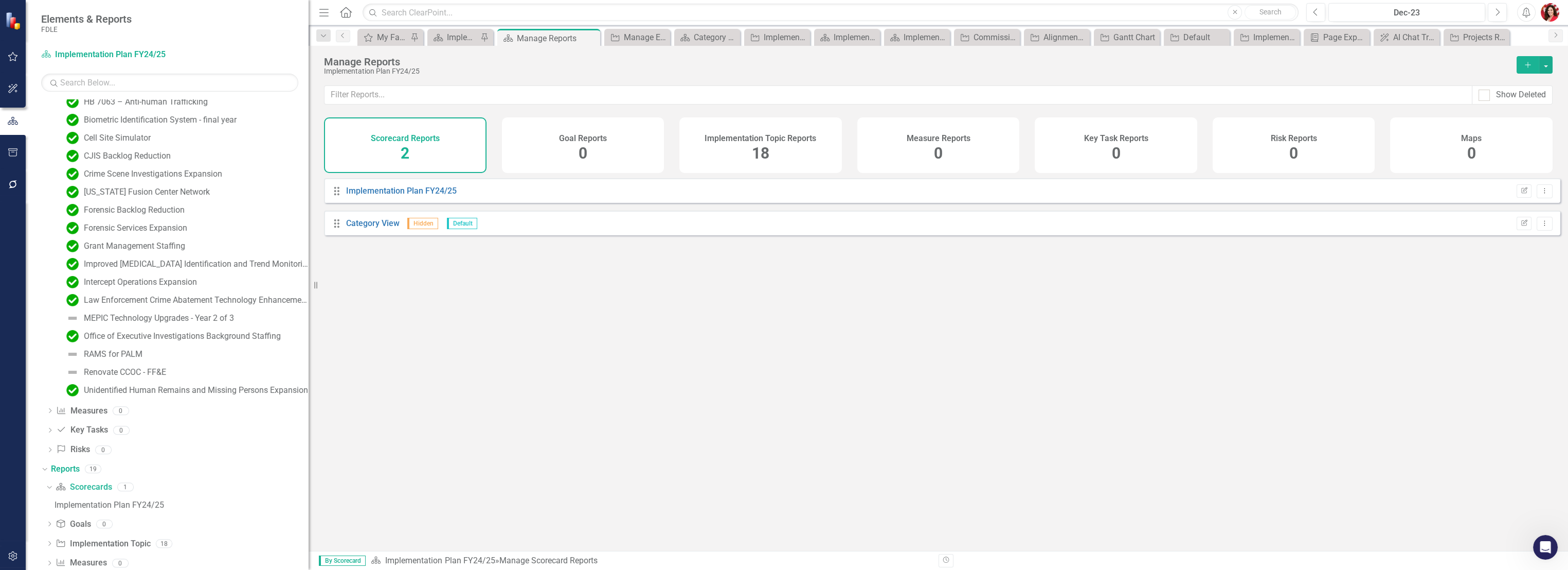
click at [744, 154] on div "Implementation Topic Reports 18" at bounding box center [760, 145] width 162 height 56
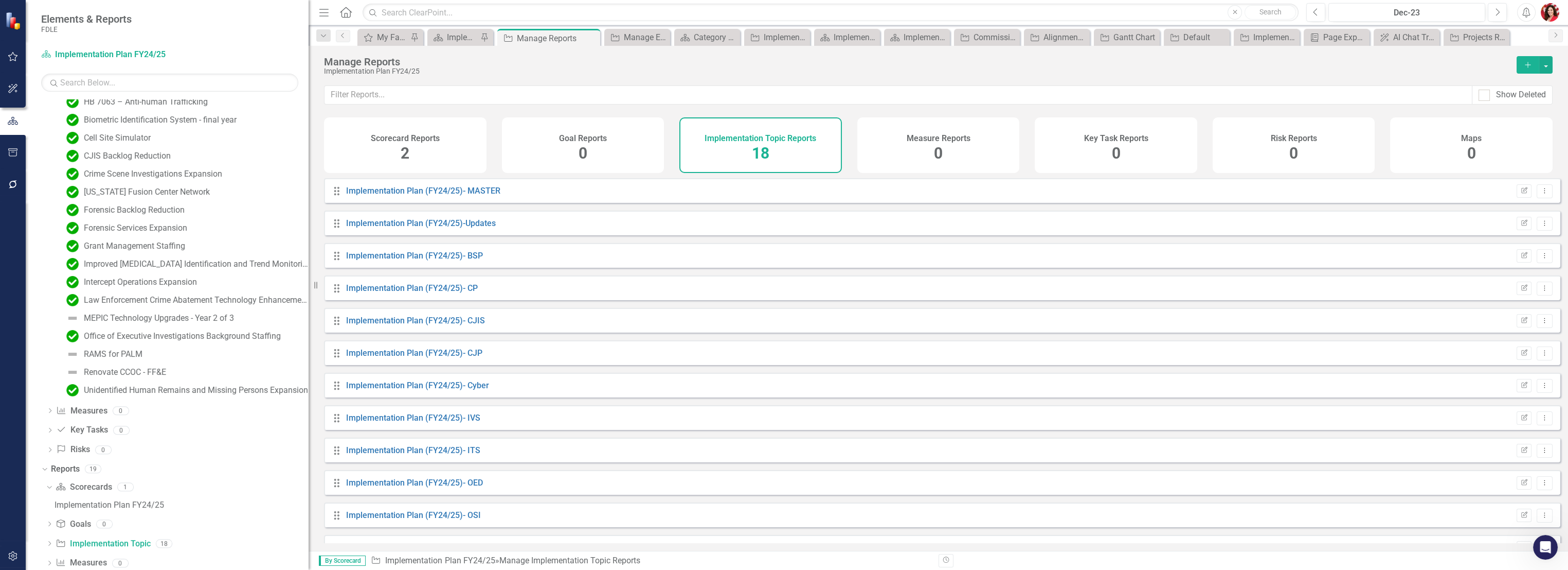
click at [912, 159] on div "Measure Reports 0" at bounding box center [938, 145] width 162 height 56
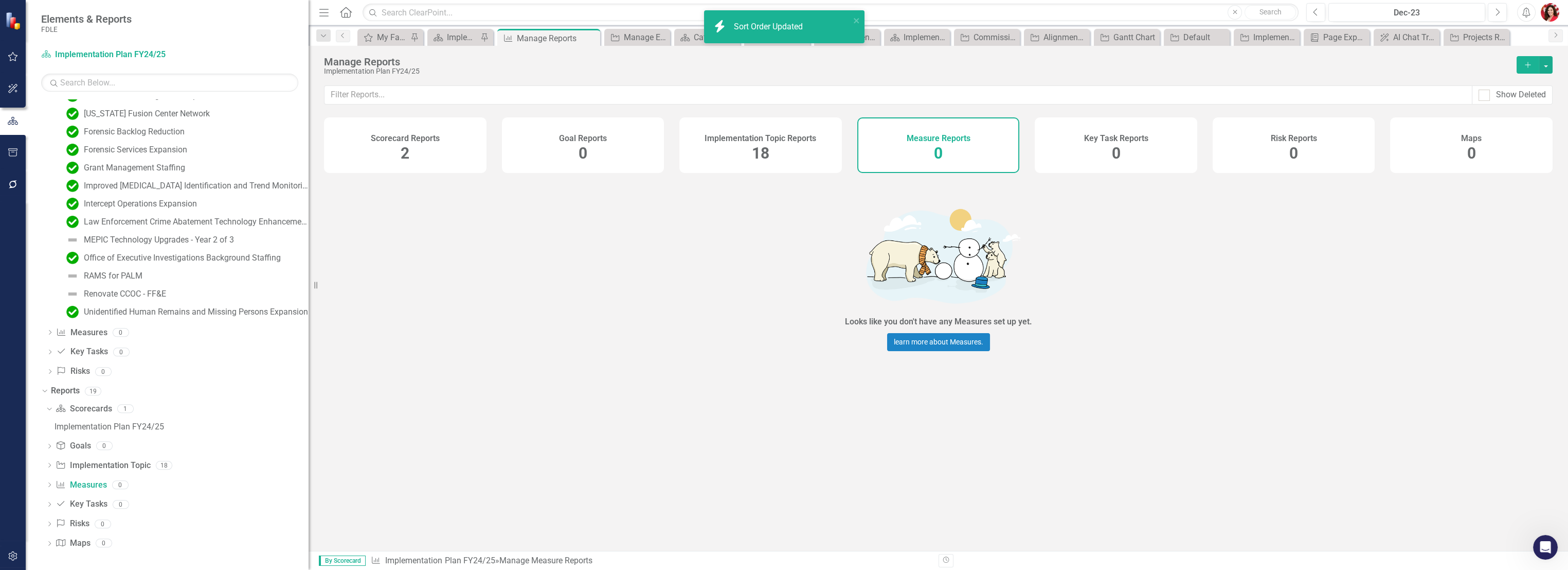
scroll to position [395, 0]
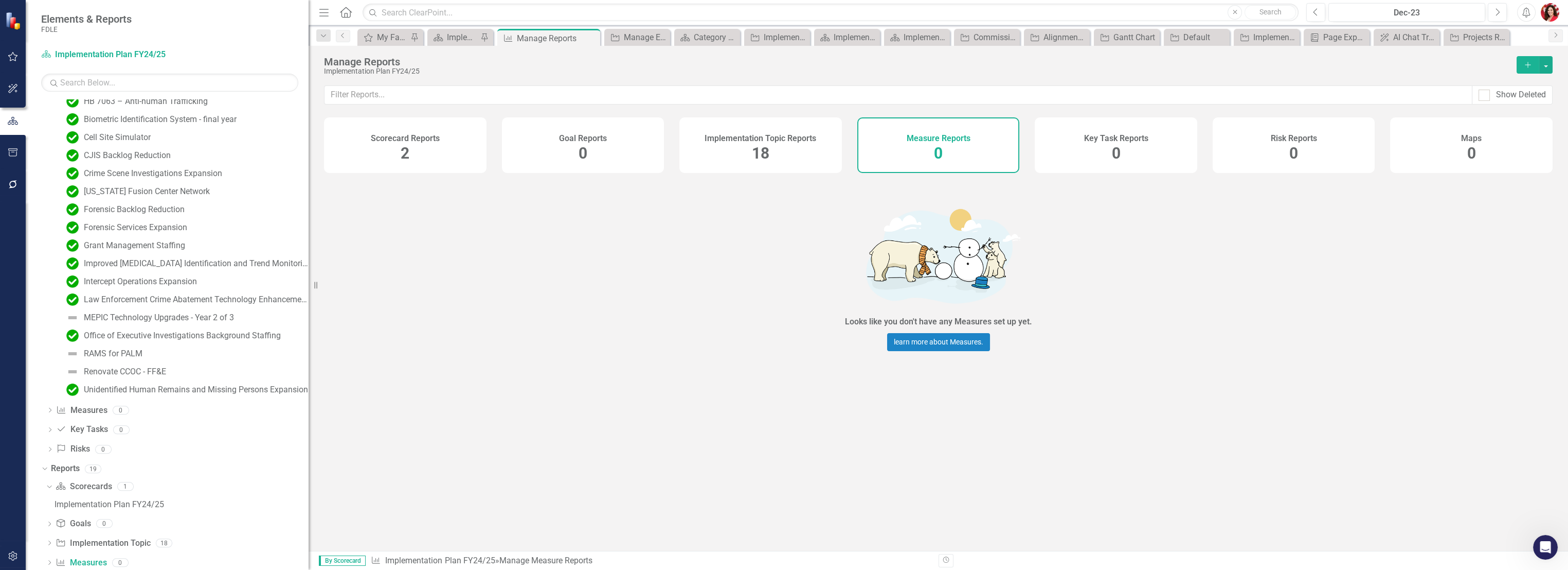
click at [765, 155] on span "18" at bounding box center [760, 152] width 18 height 18
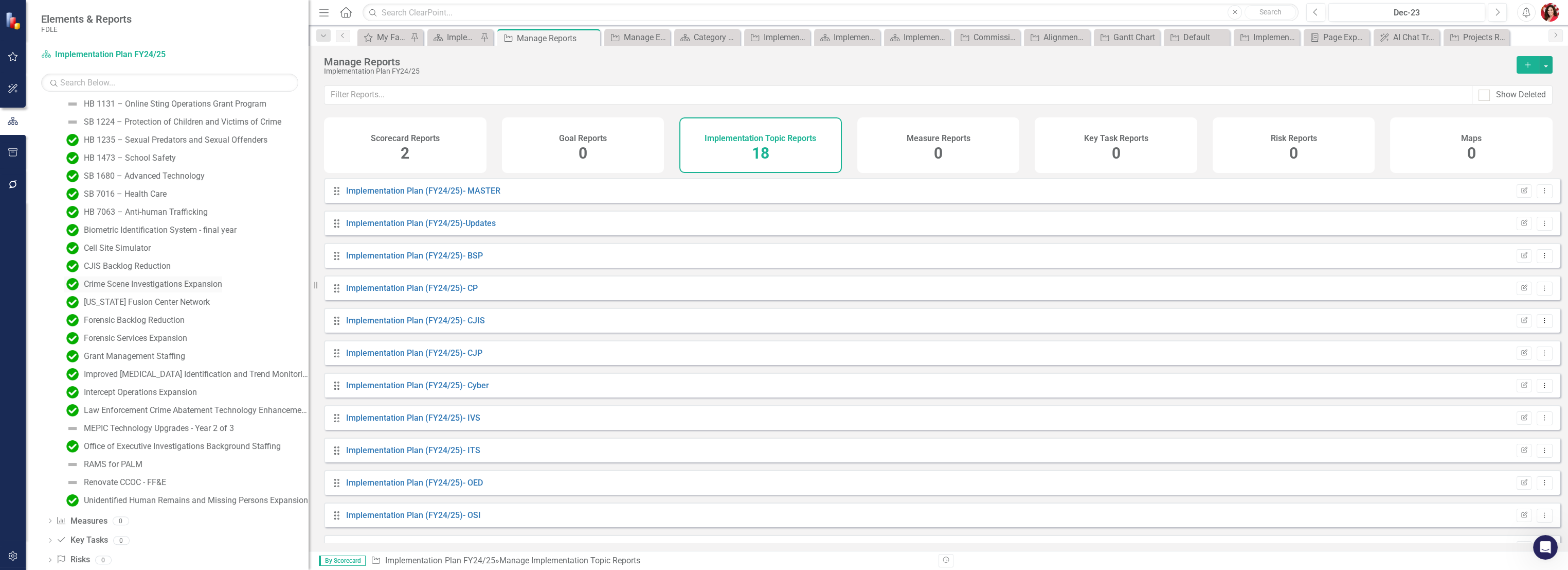
scroll to position [52, 0]
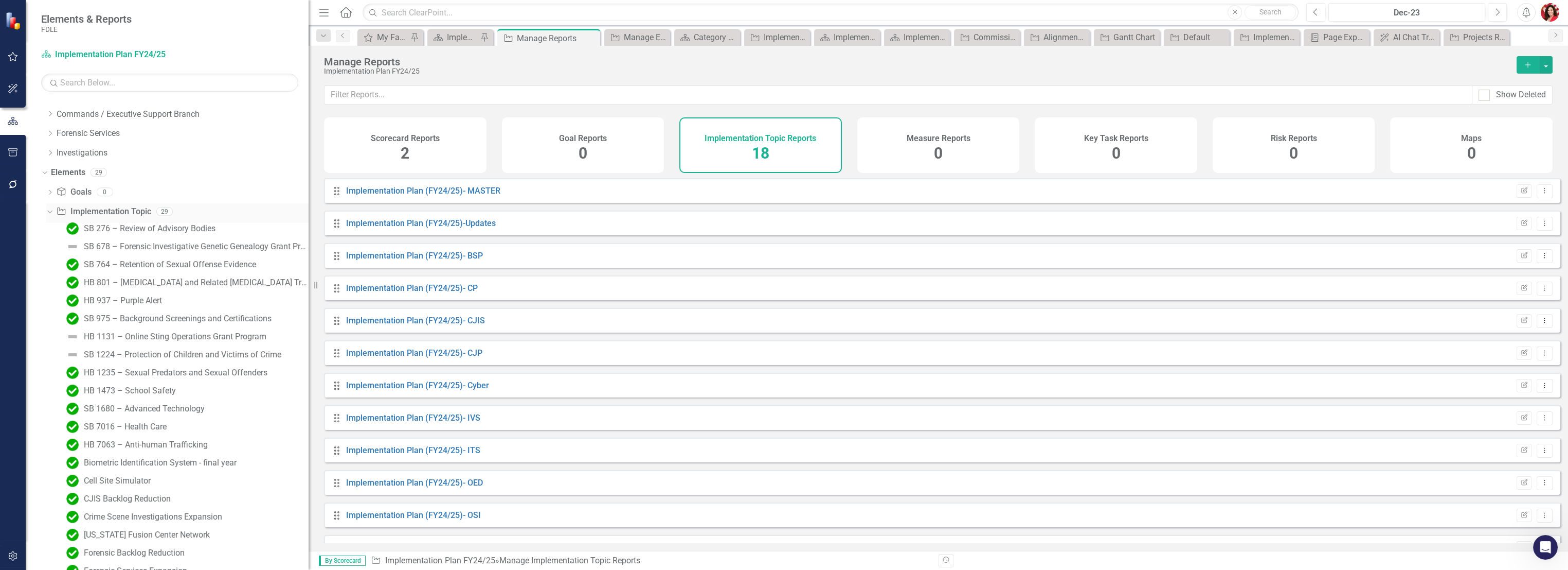
click at [135, 206] on link "Implementation Topic Implementation Topic" at bounding box center [103, 212] width 94 height 12
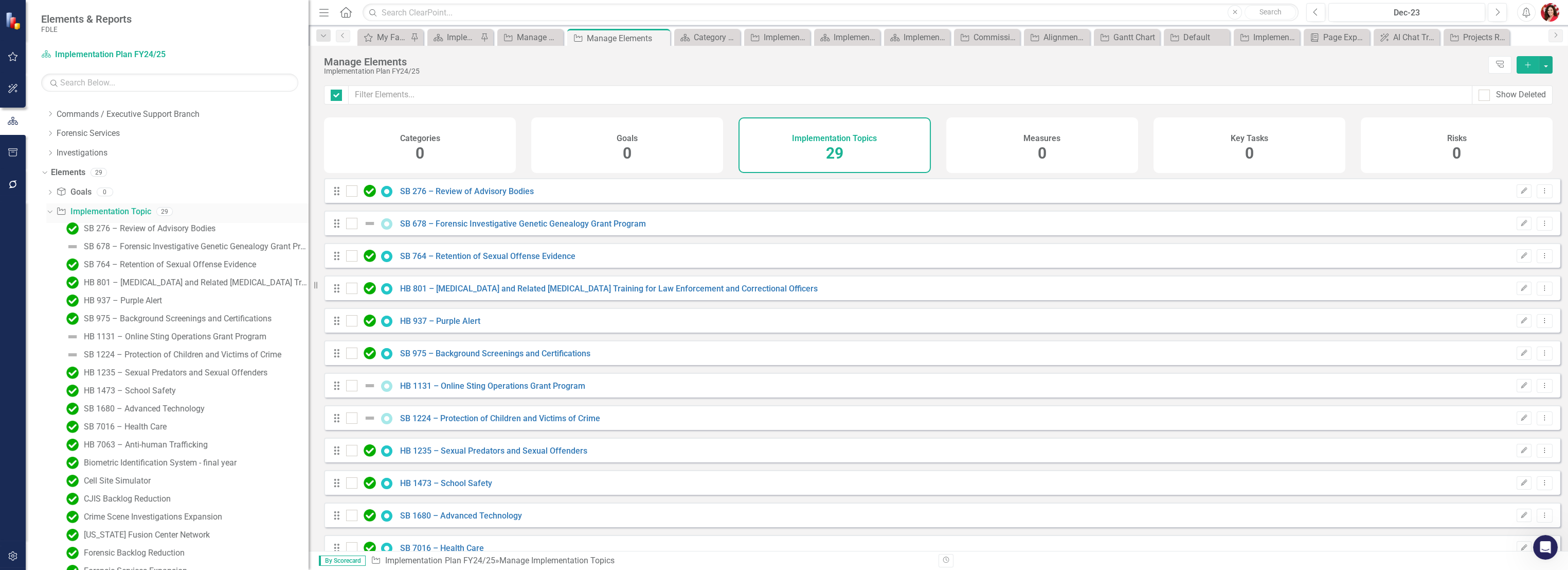
checkbox input "false"
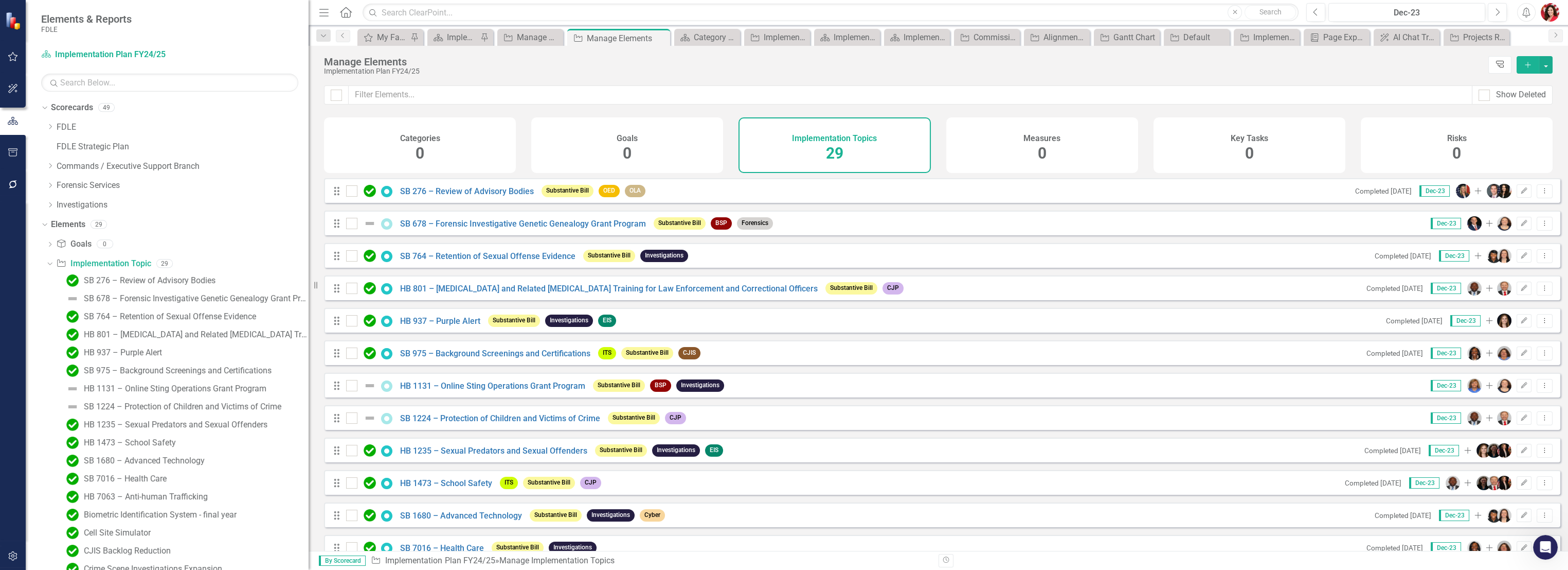
click at [1506, 63] on link "Tree Explorer" at bounding box center [1499, 64] width 23 height 18
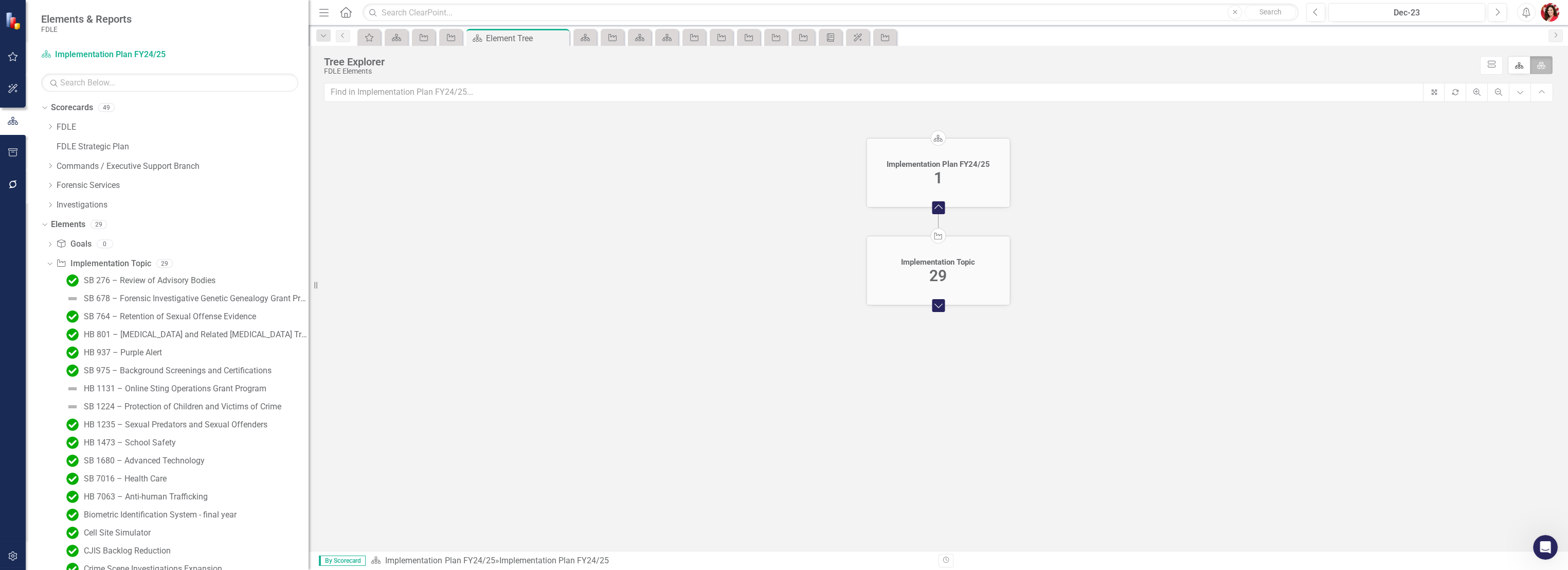
click at [940, 310] on foreignobject "Expand Chart" at bounding box center [938, 305] width 21 height 21
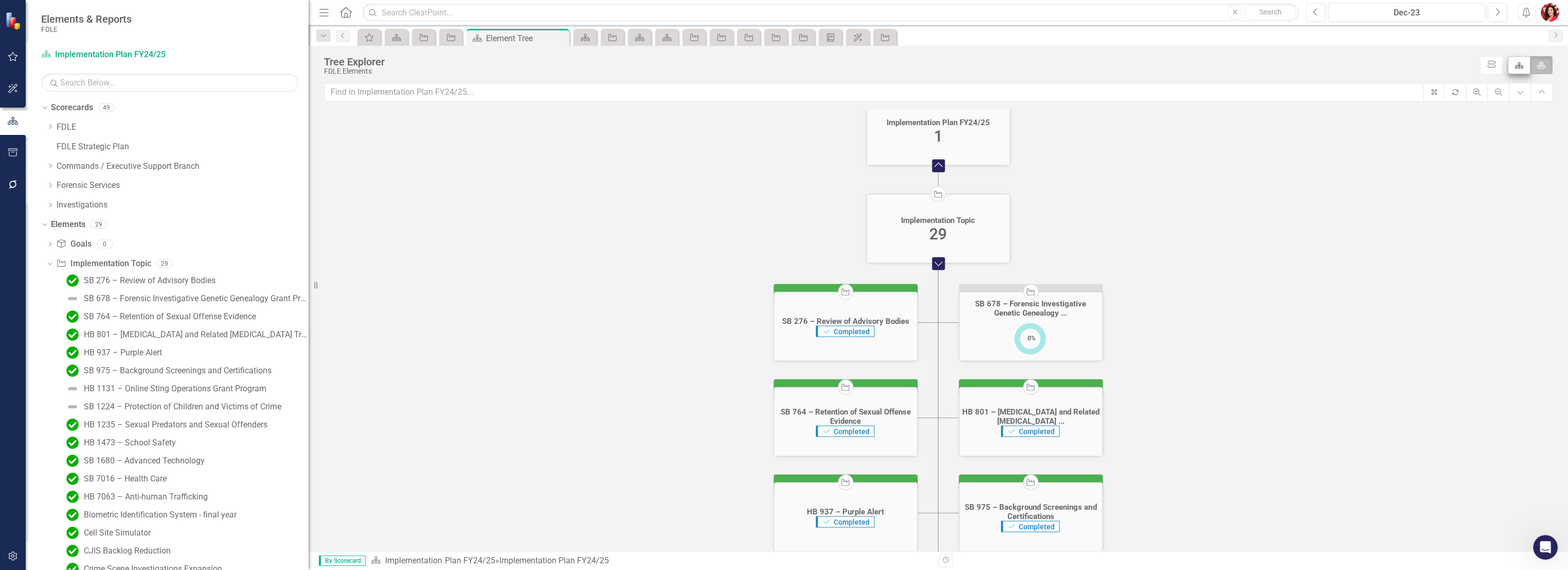
click at [1514, 62] on icon "Scorecard" at bounding box center [1519, 65] width 9 height 8
click at [1519, 62] on input "Scorecard" at bounding box center [1522, 62] width 7 height 7
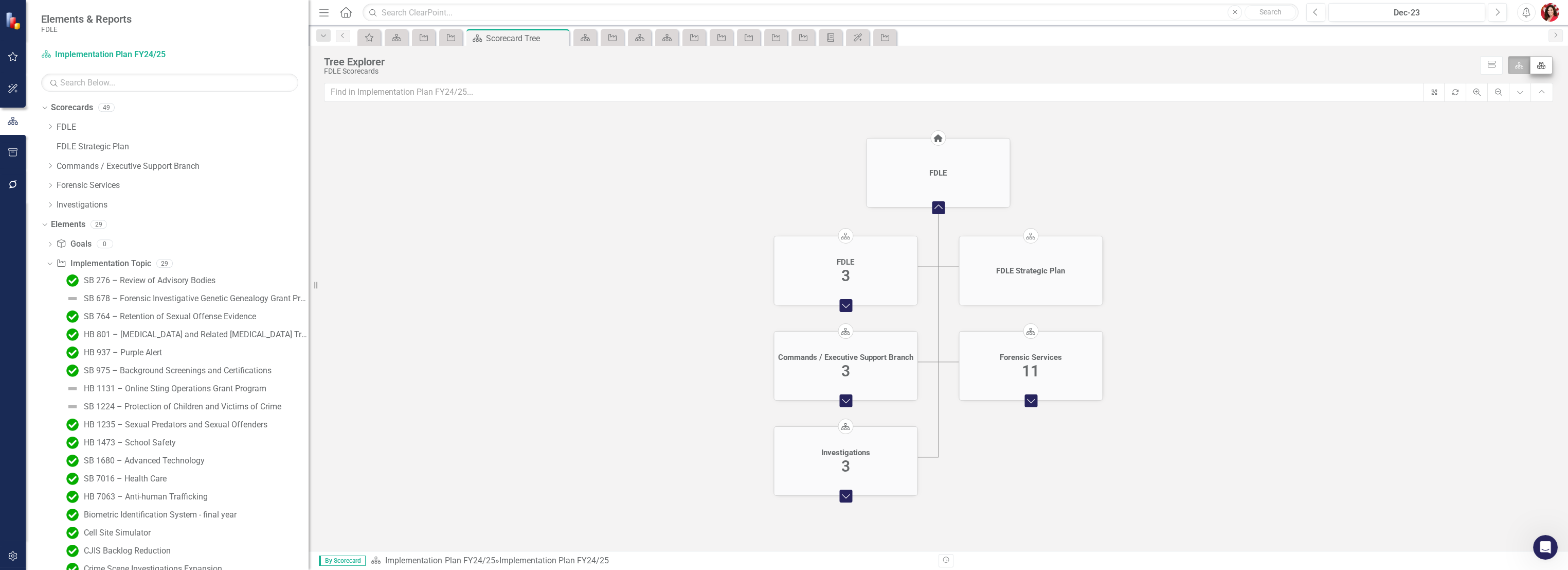
click at [1541, 63] on label "Element" at bounding box center [1541, 64] width 23 height 18
click at [1541, 63] on input "Element" at bounding box center [1543, 62] width 7 height 7
click at [938, 307] on foreignobject "Expand Chart" at bounding box center [938, 305] width 21 height 21
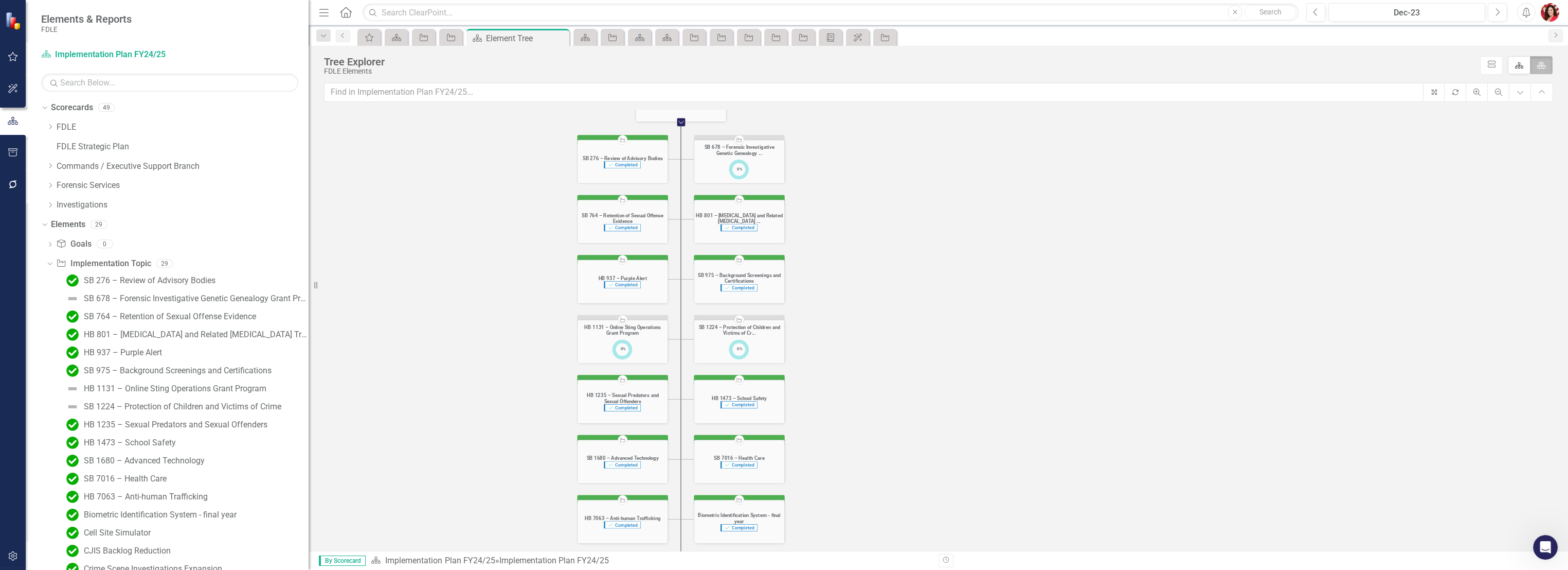
drag, startPoint x: 555, startPoint y: 39, endPoint x: 562, endPoint y: 39, distance: 7.0
click at [0, 0] on icon "Close" at bounding box center [0, 0] width 0 height 0
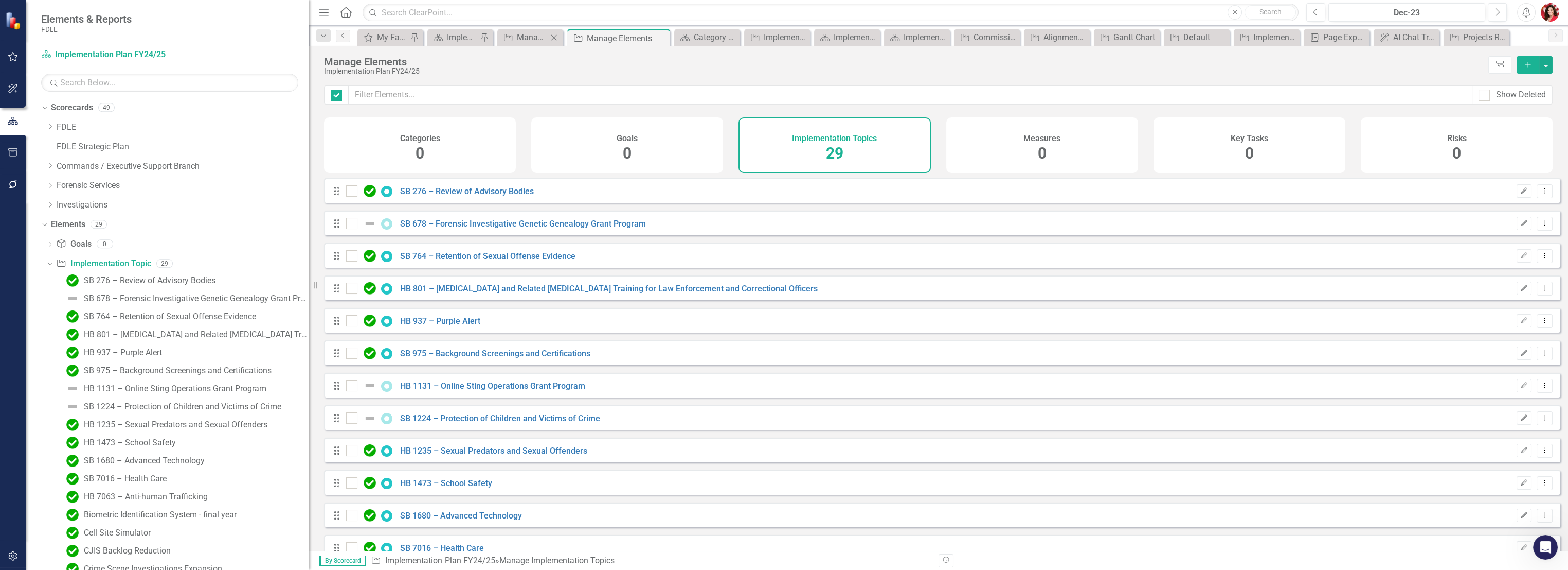
checkbox input "false"
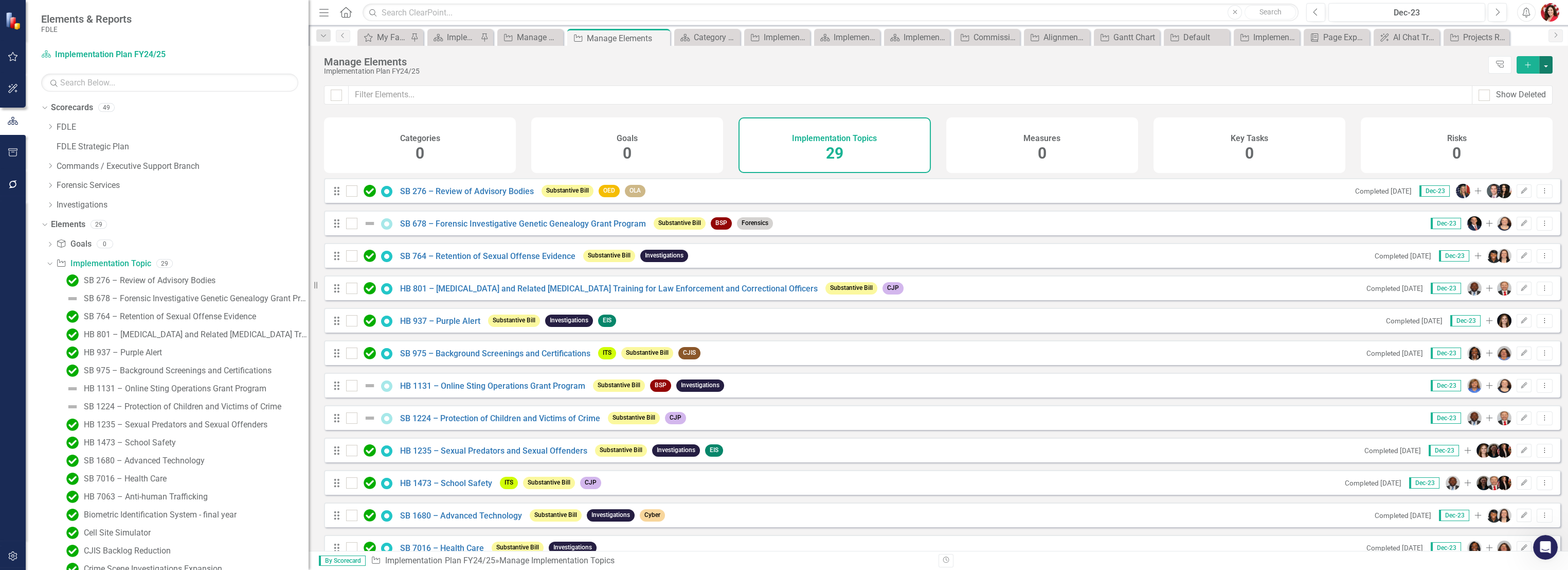
click at [1542, 66] on button "button" at bounding box center [1545, 64] width 13 height 18
click at [1348, 78] on div "Manage Elements Implementation Plan FY24/25 Tree Explorer Add" at bounding box center [938, 65] width 1259 height 40
click at [383, 96] on input "text" at bounding box center [910, 95] width 1123 height 19
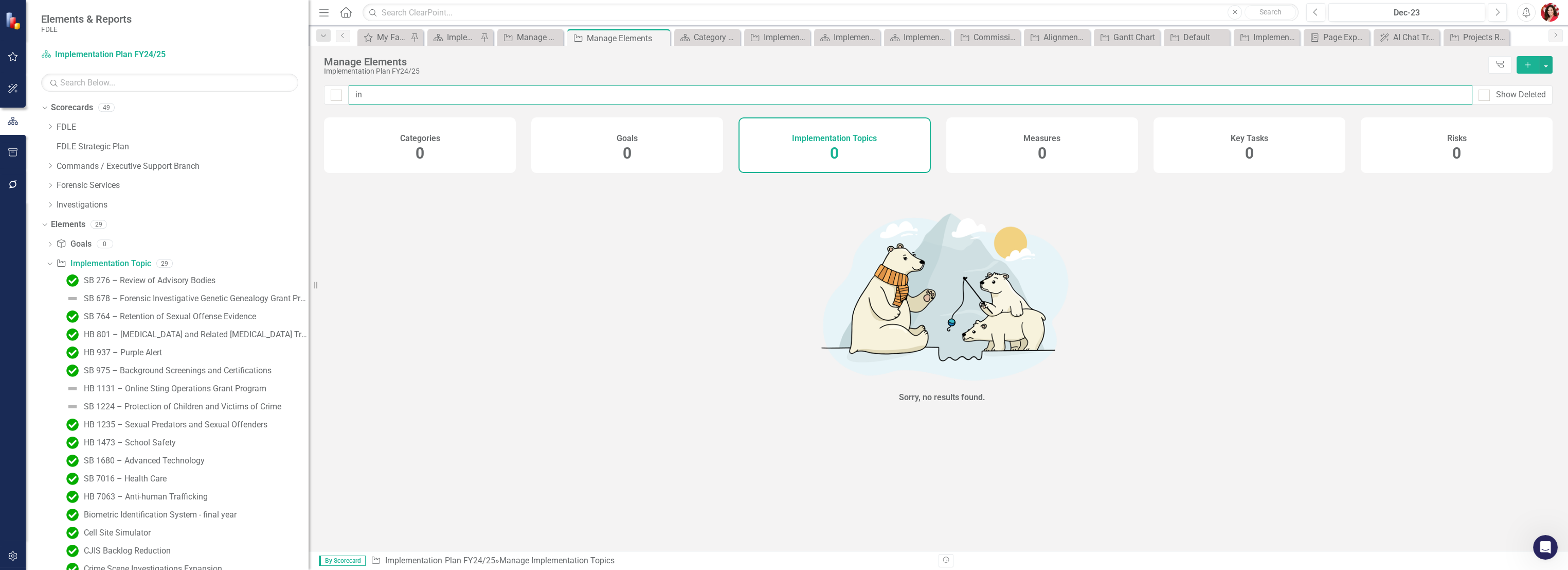
type input "i"
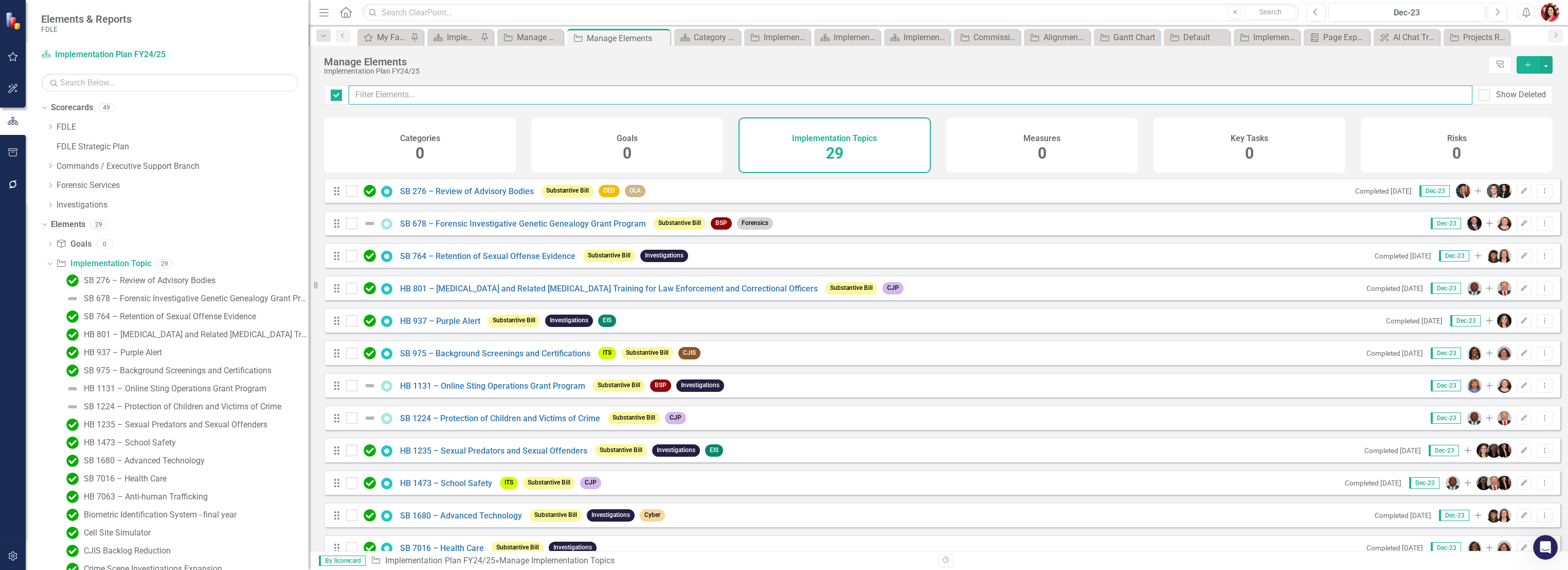
checkbox input "false"
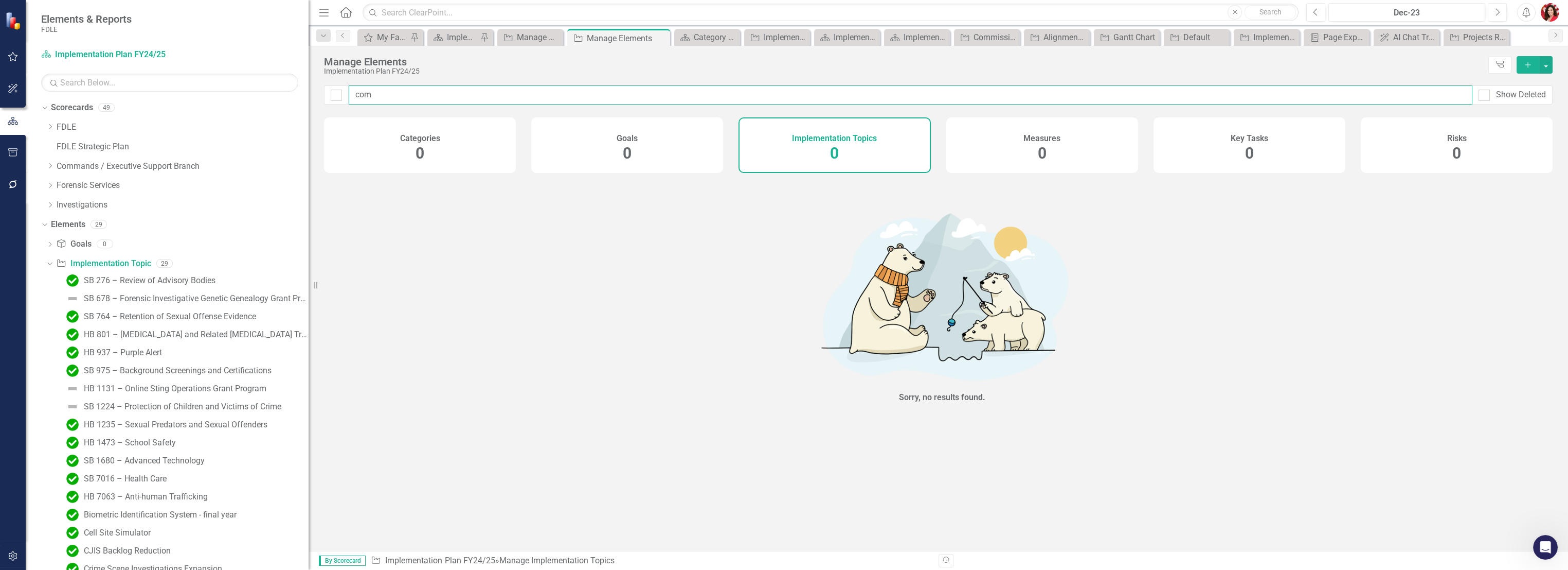
type input "co"
checkbox input "false"
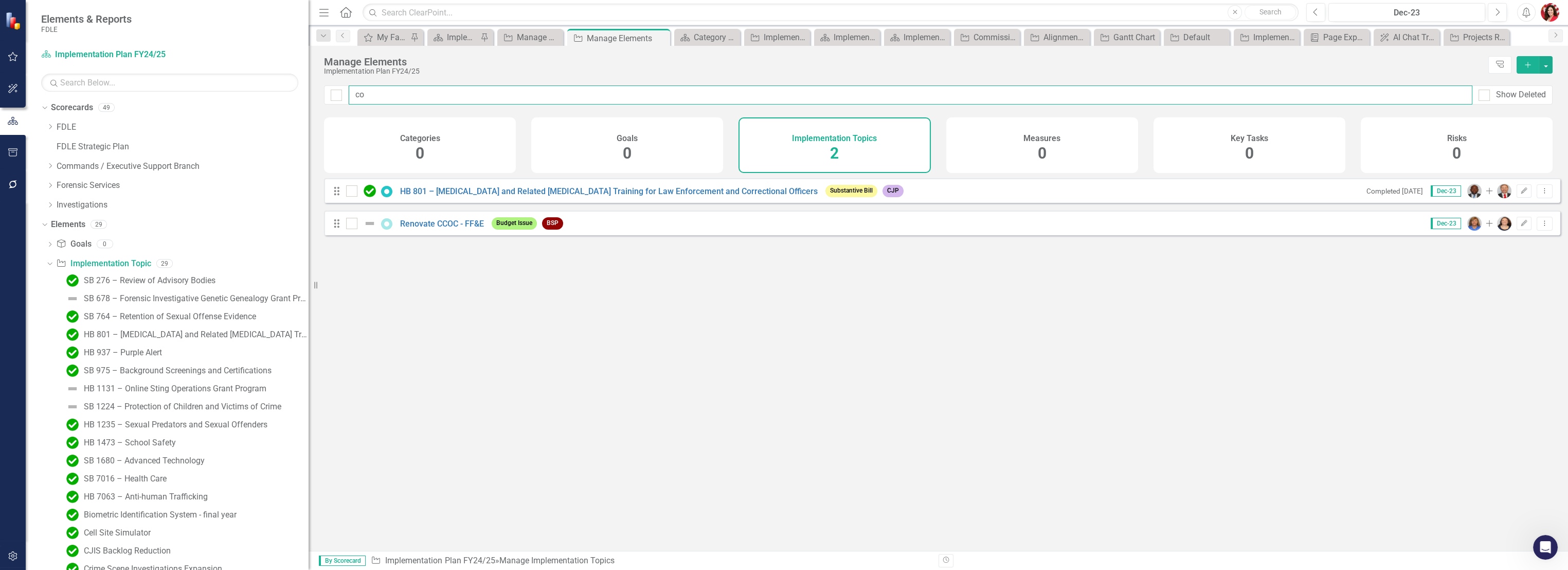
type input "c"
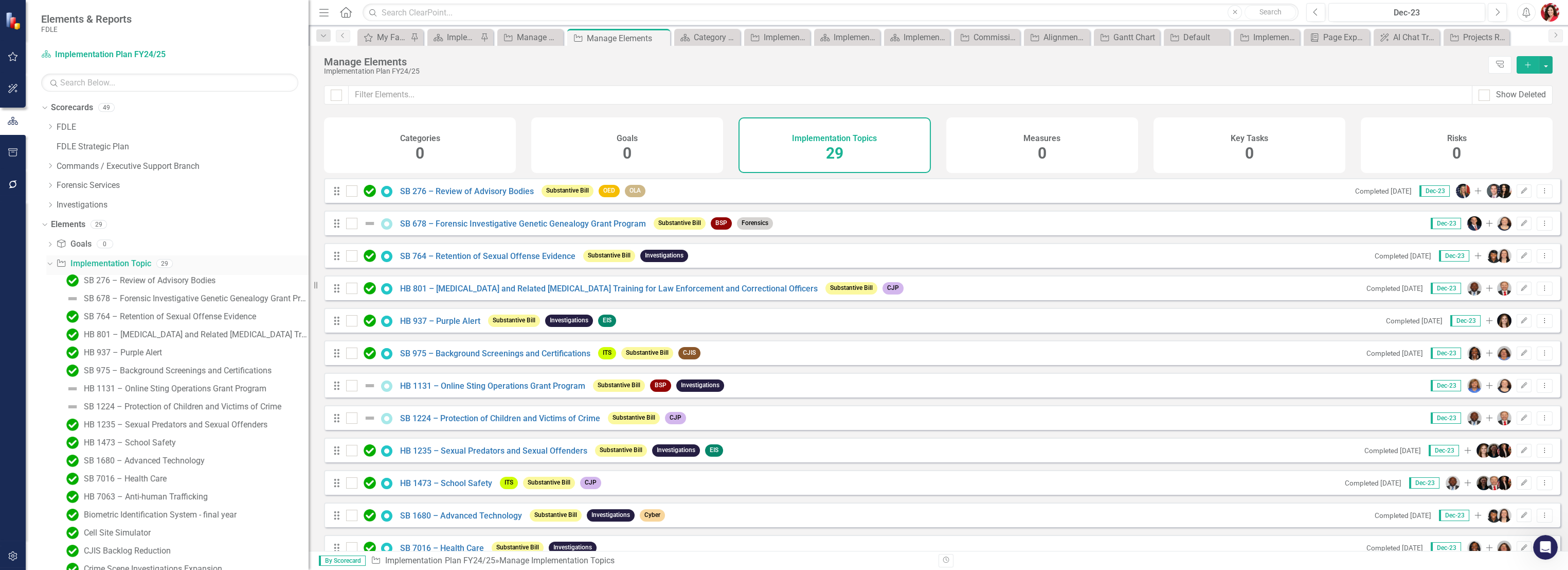
click at [136, 259] on link "Implementation Topic Implementation Topic" at bounding box center [103, 264] width 94 height 12
click at [119, 253] on div "Goal Goals 0" at bounding box center [181, 245] width 252 height 20
click at [115, 261] on link "Implementation Topic Implementation Topic" at bounding box center [103, 264] width 94 height 12
click at [1547, 62] on button "button" at bounding box center [1545, 64] width 13 height 18
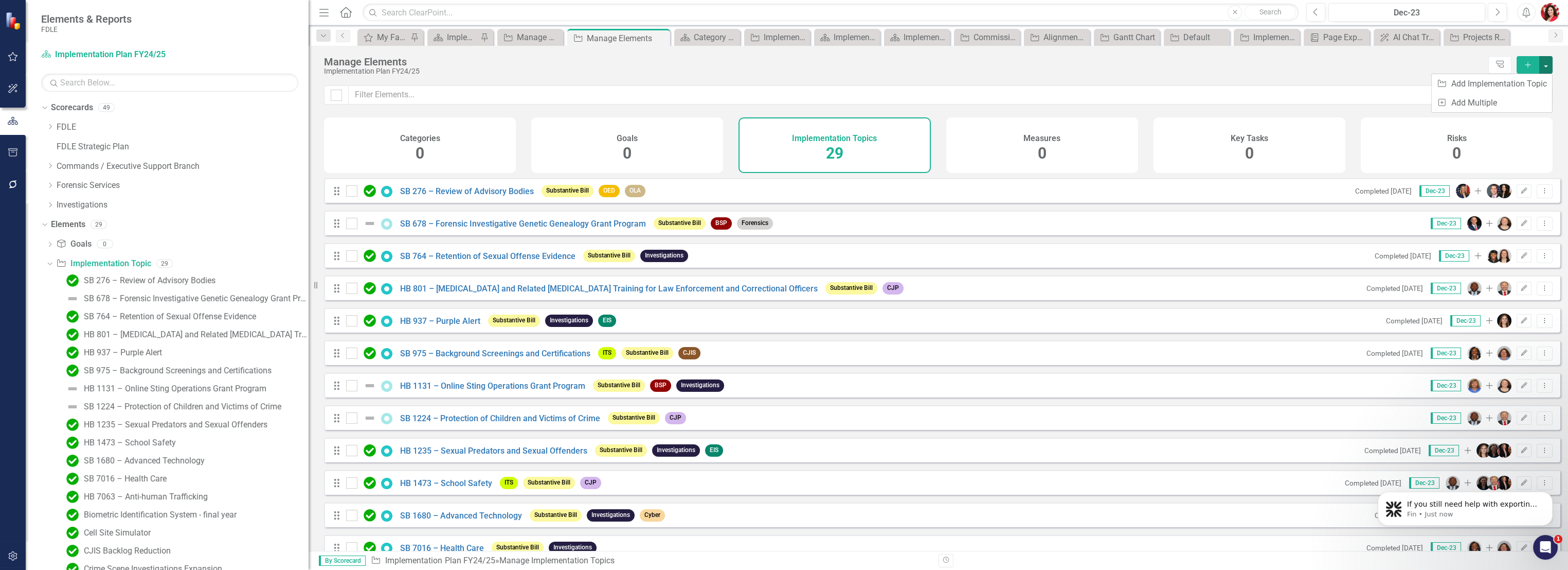
scroll to position [248, 0]
click at [872, 156] on div "Implementation Topics 29" at bounding box center [834, 145] width 192 height 56
click at [515, 150] on div "Categories 0" at bounding box center [419, 145] width 192 height 56
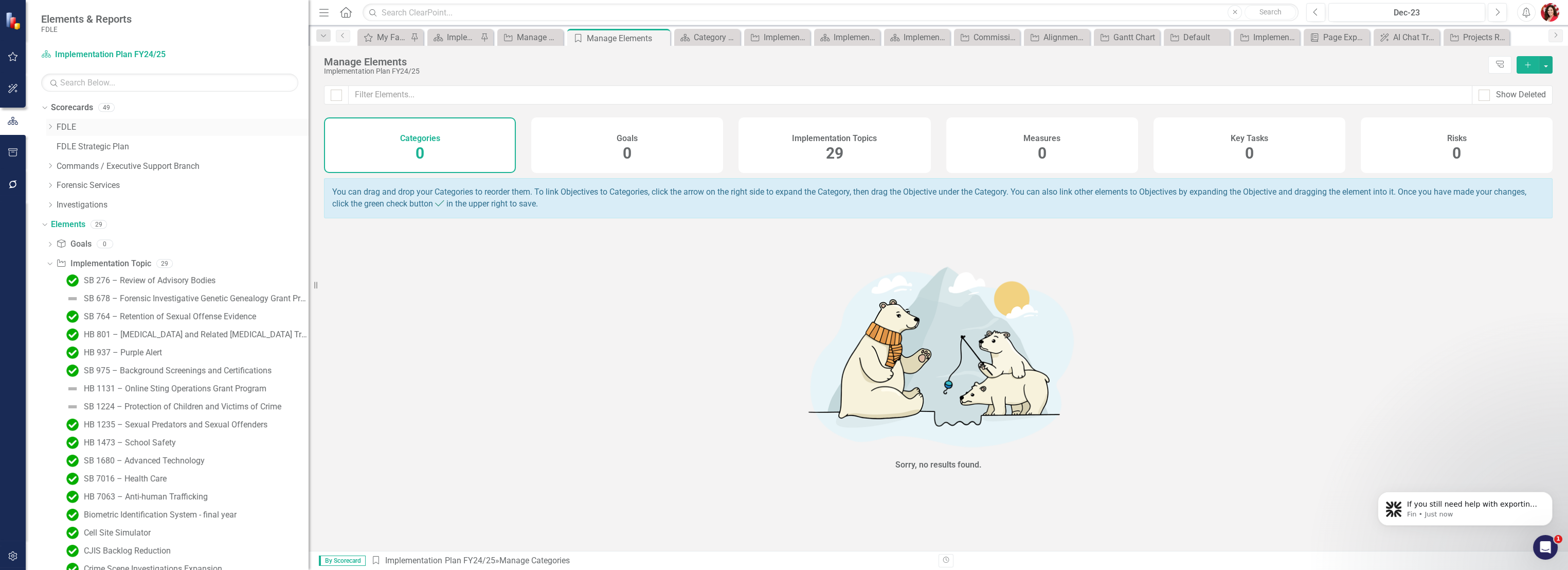
click at [49, 127] on icon "Dropdown" at bounding box center [50, 127] width 8 height 7
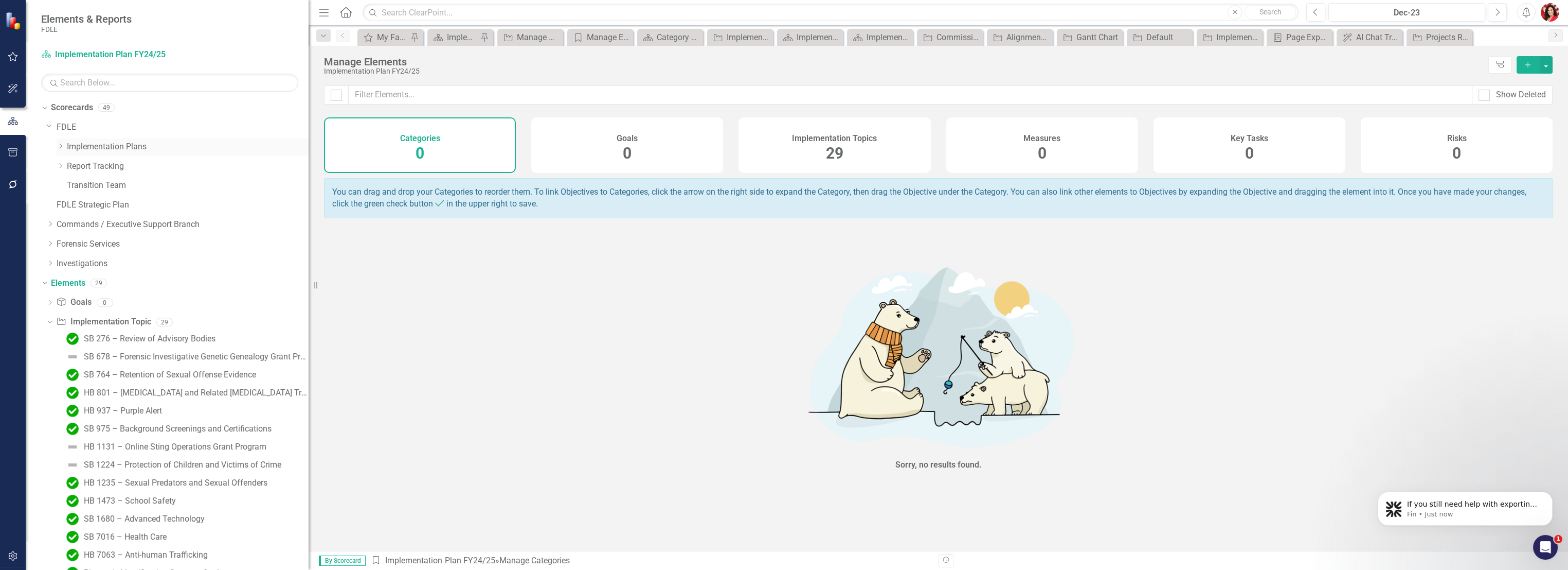
click at [60, 147] on icon "Dropdown" at bounding box center [60, 146] width 8 height 7
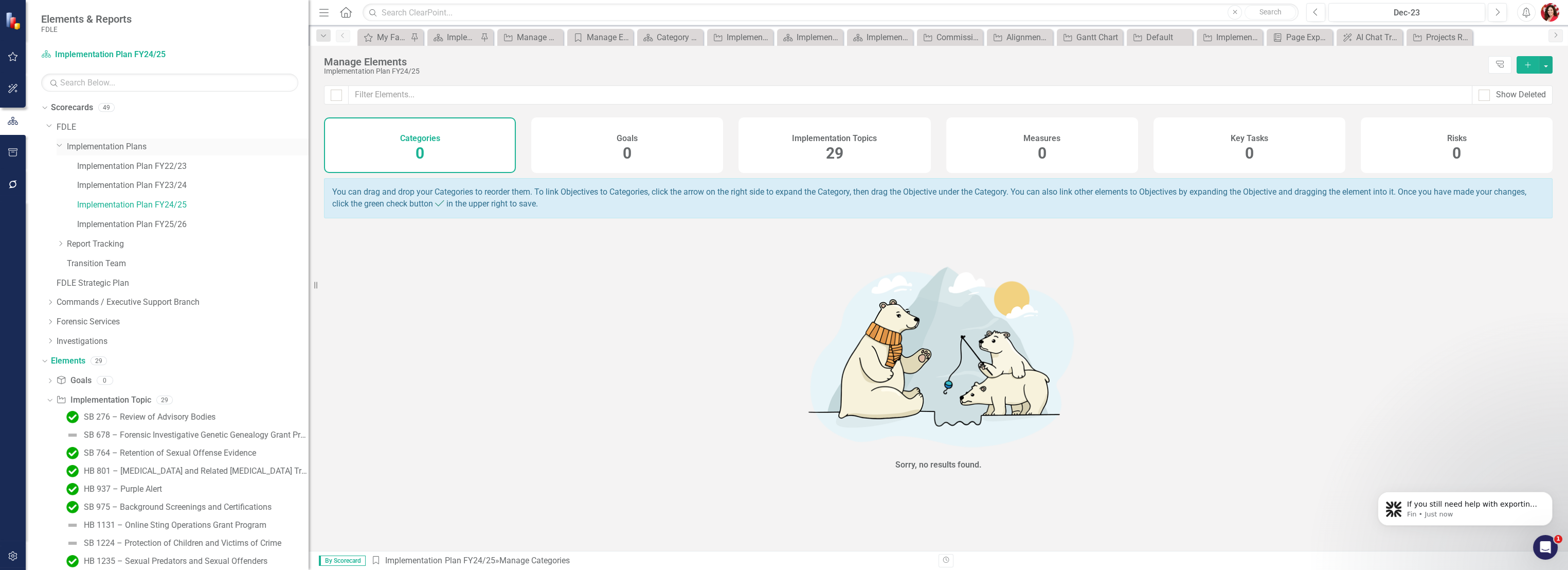
click at [100, 148] on link "Implementation Plans" at bounding box center [188, 147] width 242 height 12
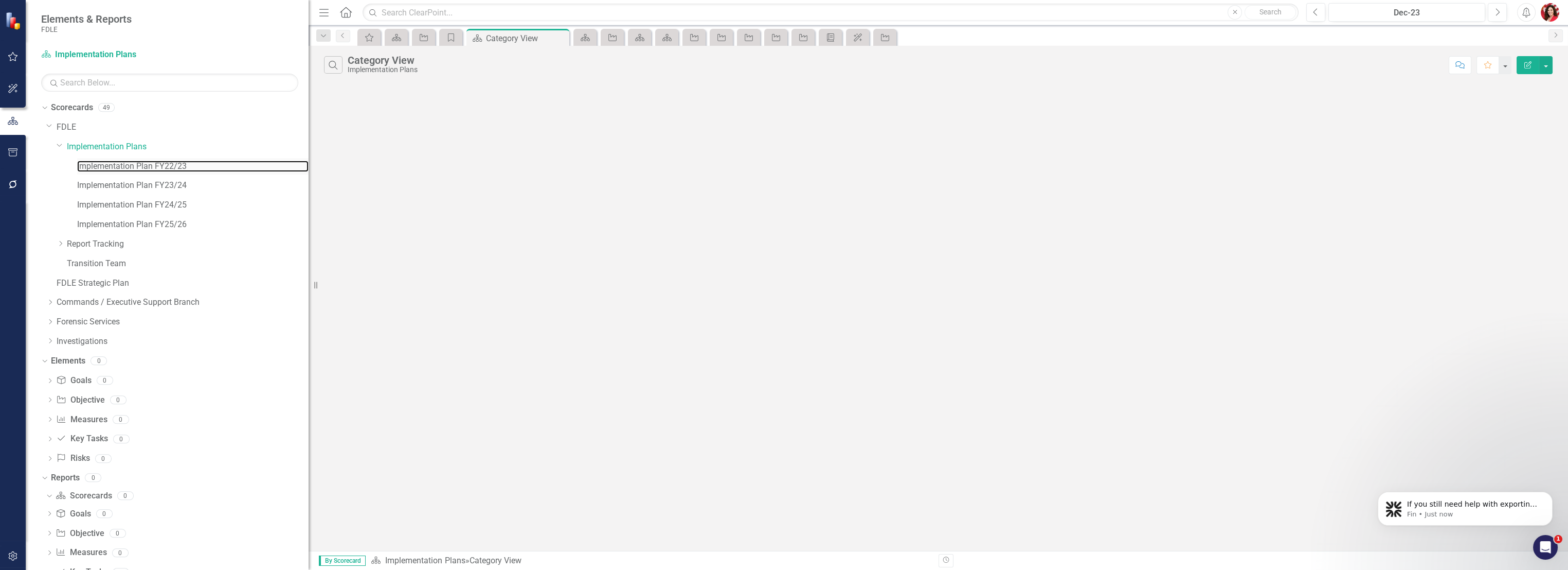
click at [112, 171] on link "Implementation Plan FY22/23" at bounding box center [193, 166] width 231 height 12
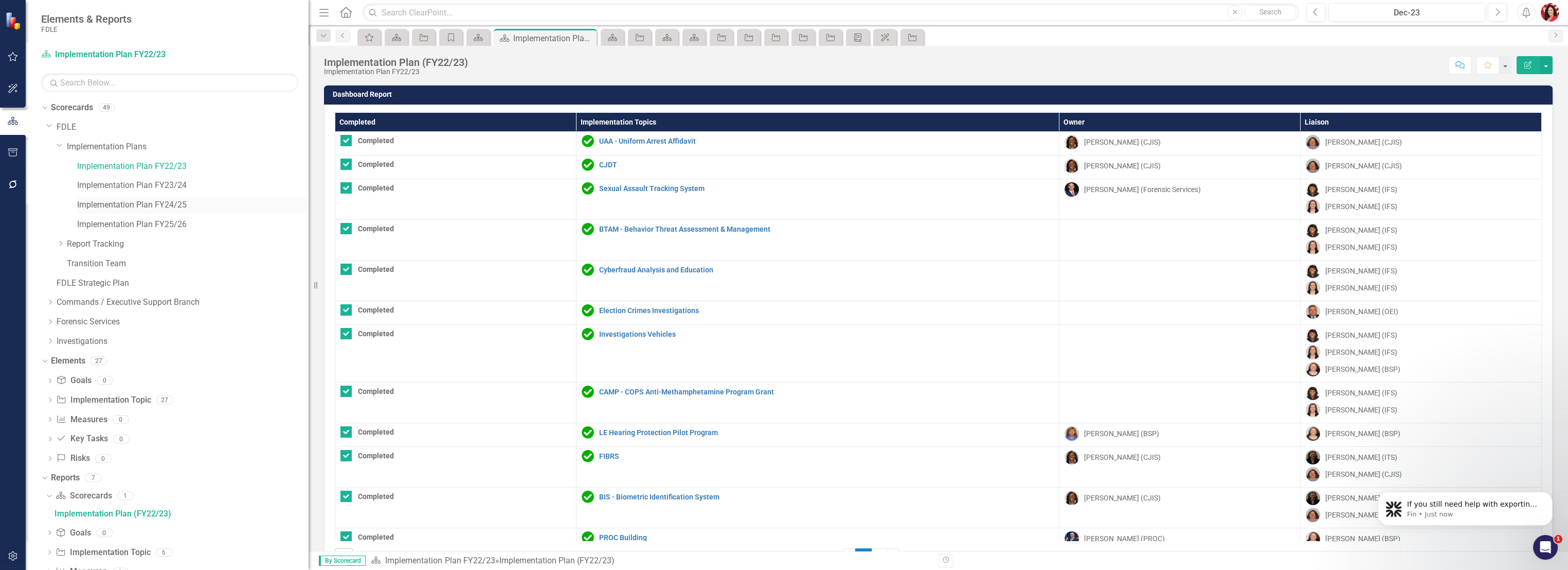
click at [112, 202] on link "Implementation Plan FY24/25" at bounding box center [193, 205] width 231 height 12
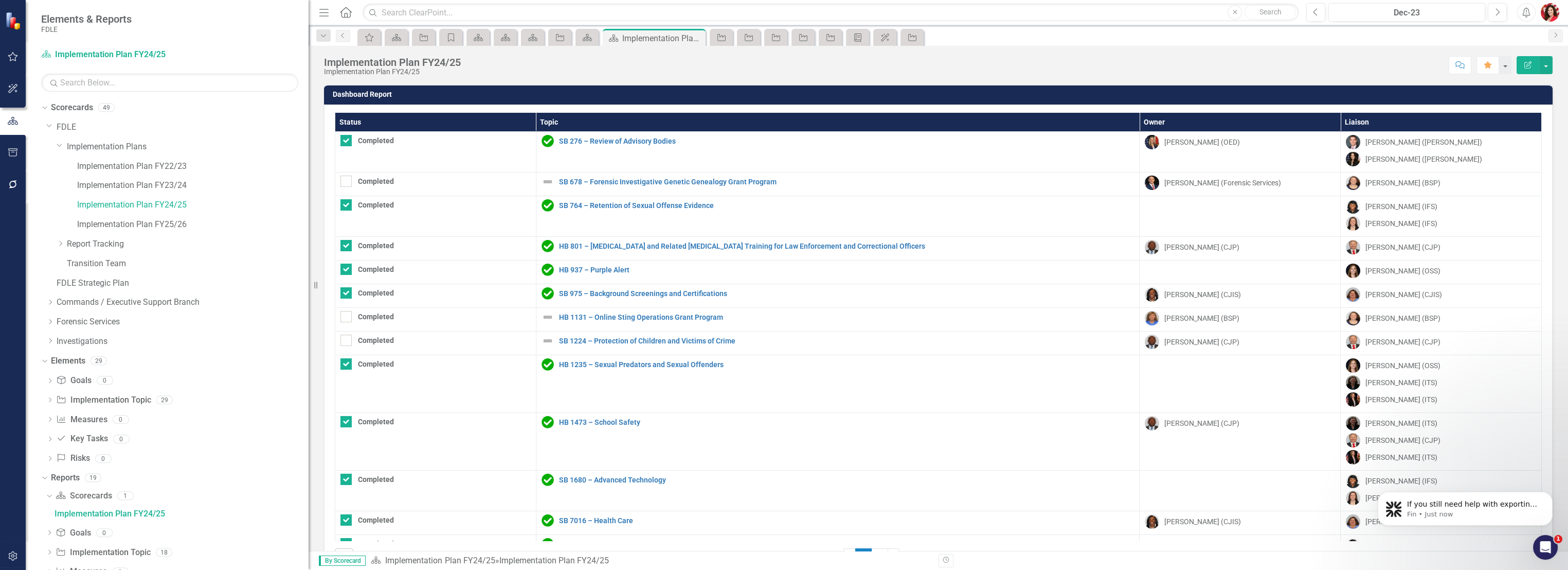
click at [421, 124] on th "Status" at bounding box center [435, 122] width 201 height 19
checkbox input "false"
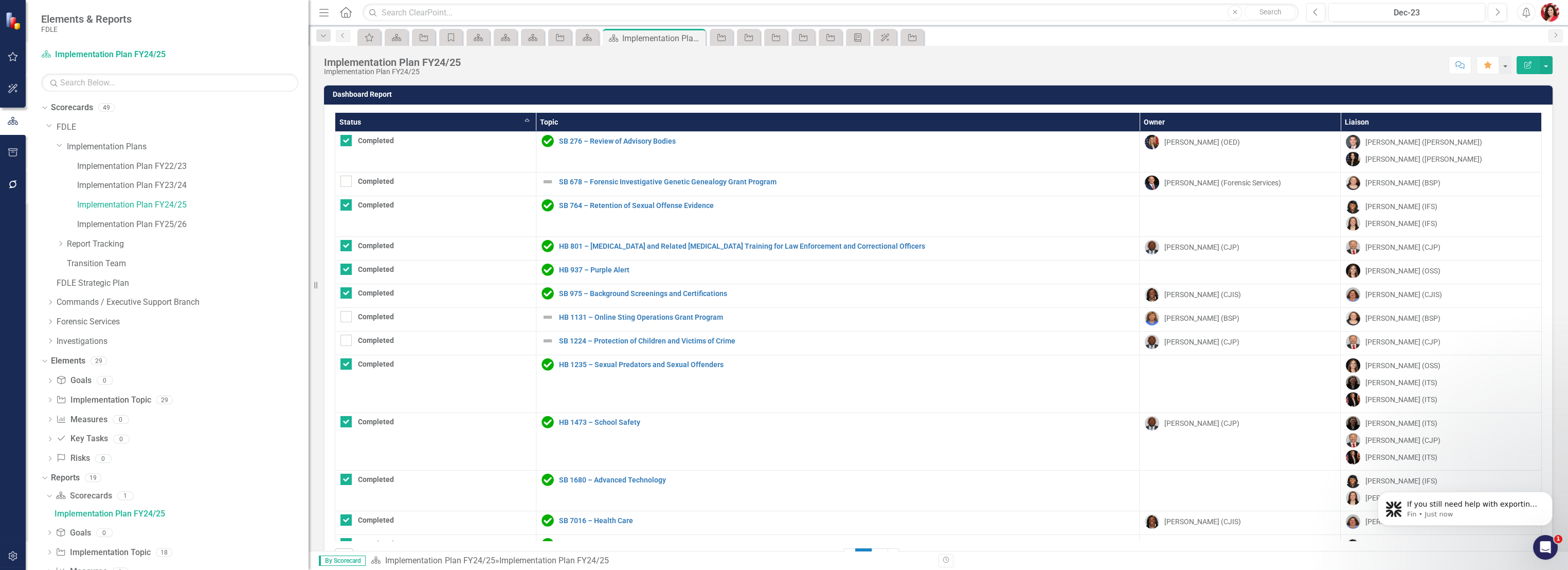
checkbox input "false"
checkbox input "true"
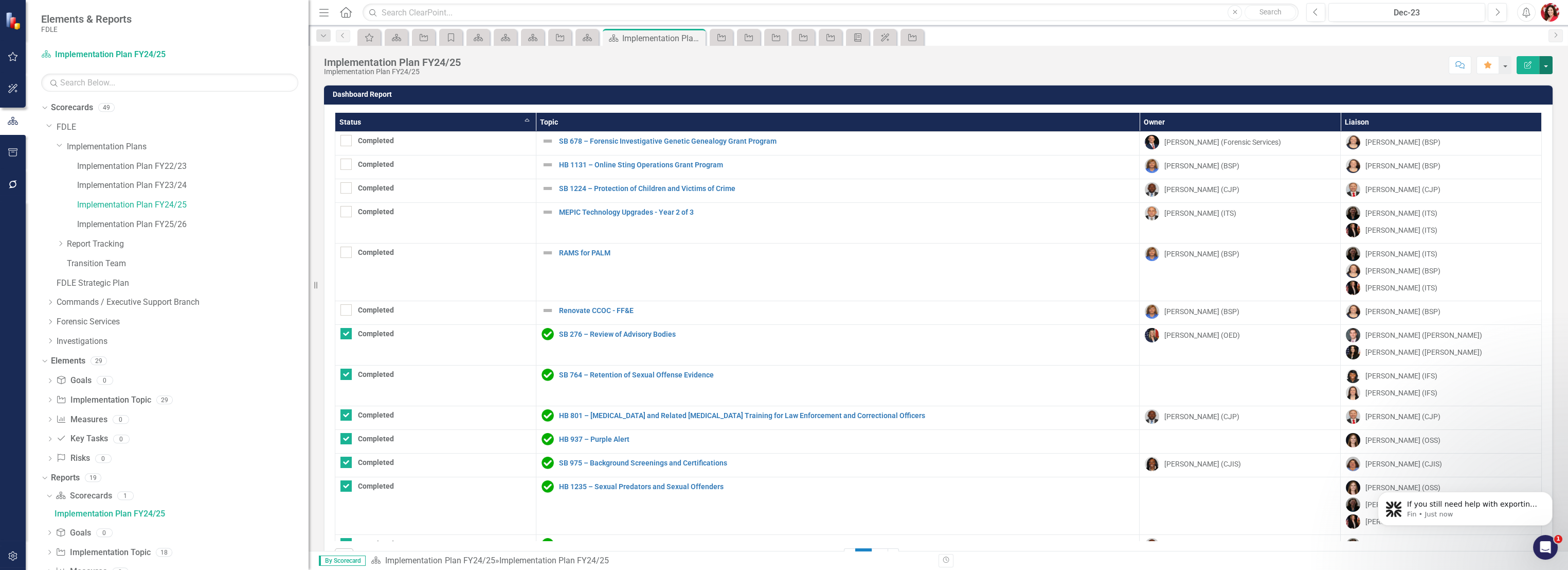
click at [1551, 57] on button "button" at bounding box center [1545, 64] width 13 height 18
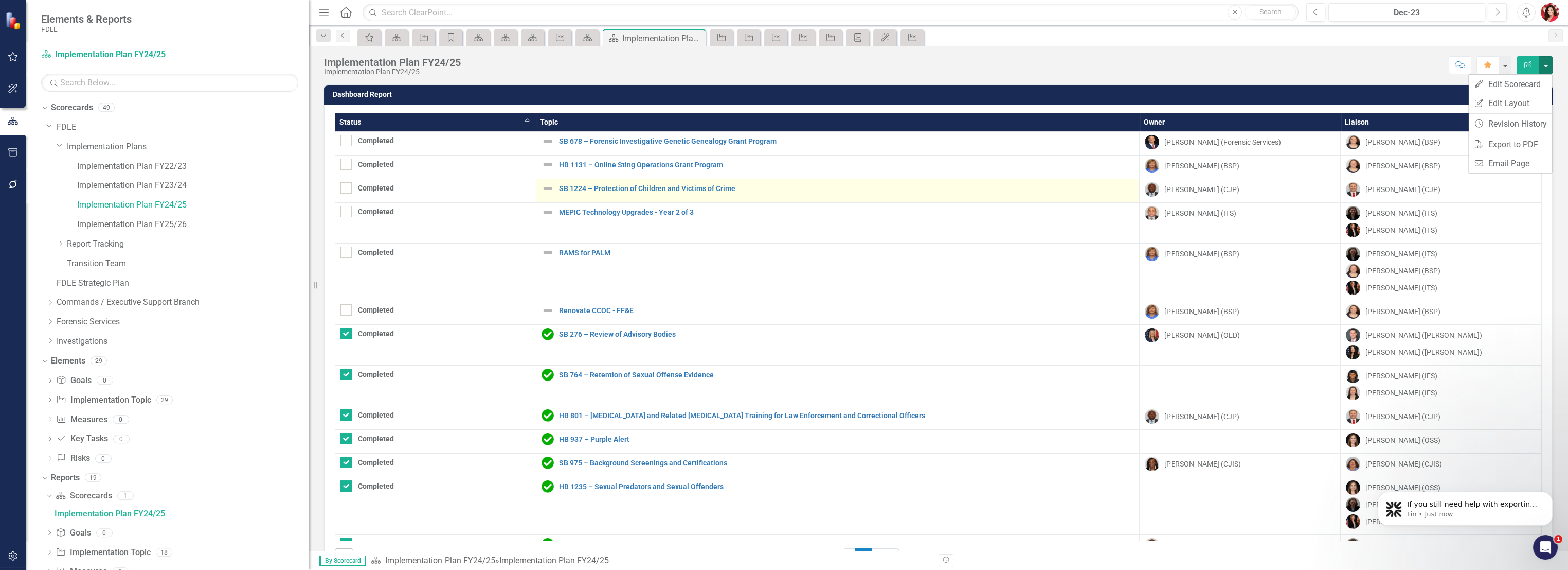
drag, startPoint x: 333, startPoint y: 136, endPoint x: 905, endPoint y: 196, distance: 575.1
click at [1066, 268] on div "Status Sort Ascending Topic Owner Liaison Completed SB 678 – Forensic Investiga…" at bounding box center [938, 339] width 1228 height 472
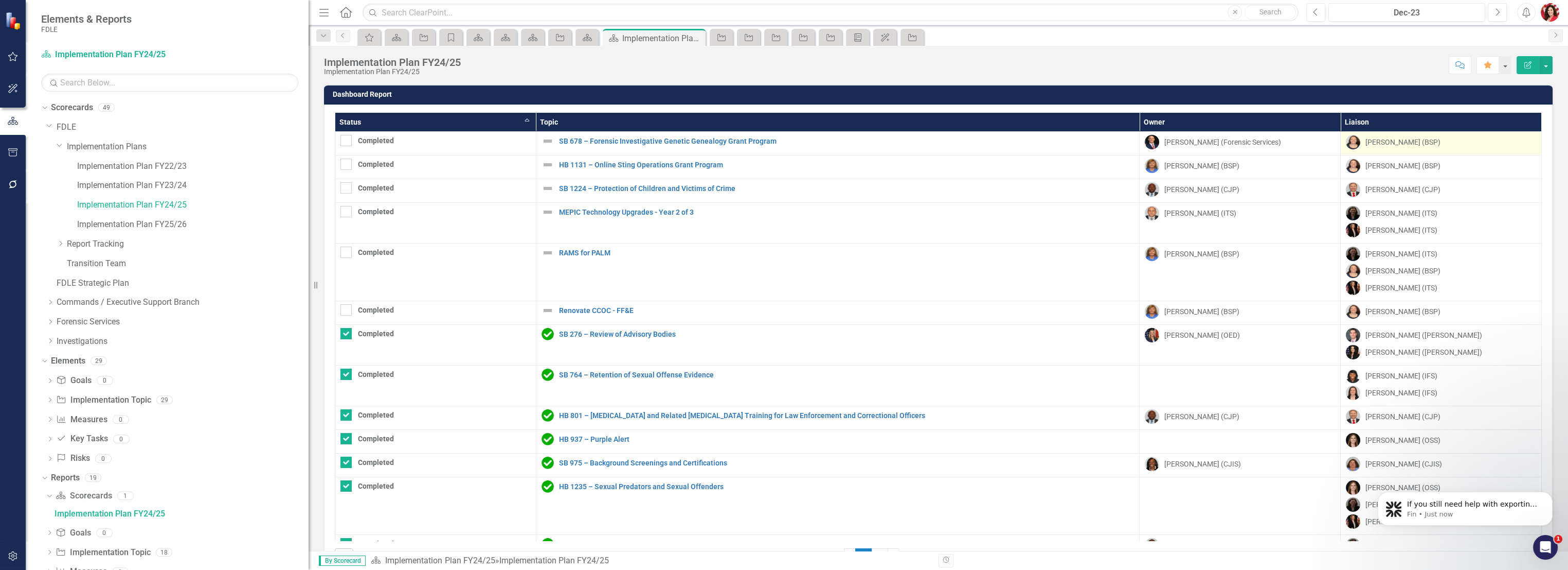
drag, startPoint x: 843, startPoint y: 128, endPoint x: 1471, endPoint y: 136, distance: 628.1
click at [1471, 136] on table "Status Sort Ascending Topic Owner Liaison Completed SB 678 – Forensic Investiga…" at bounding box center [937, 537] width 1206 height 849
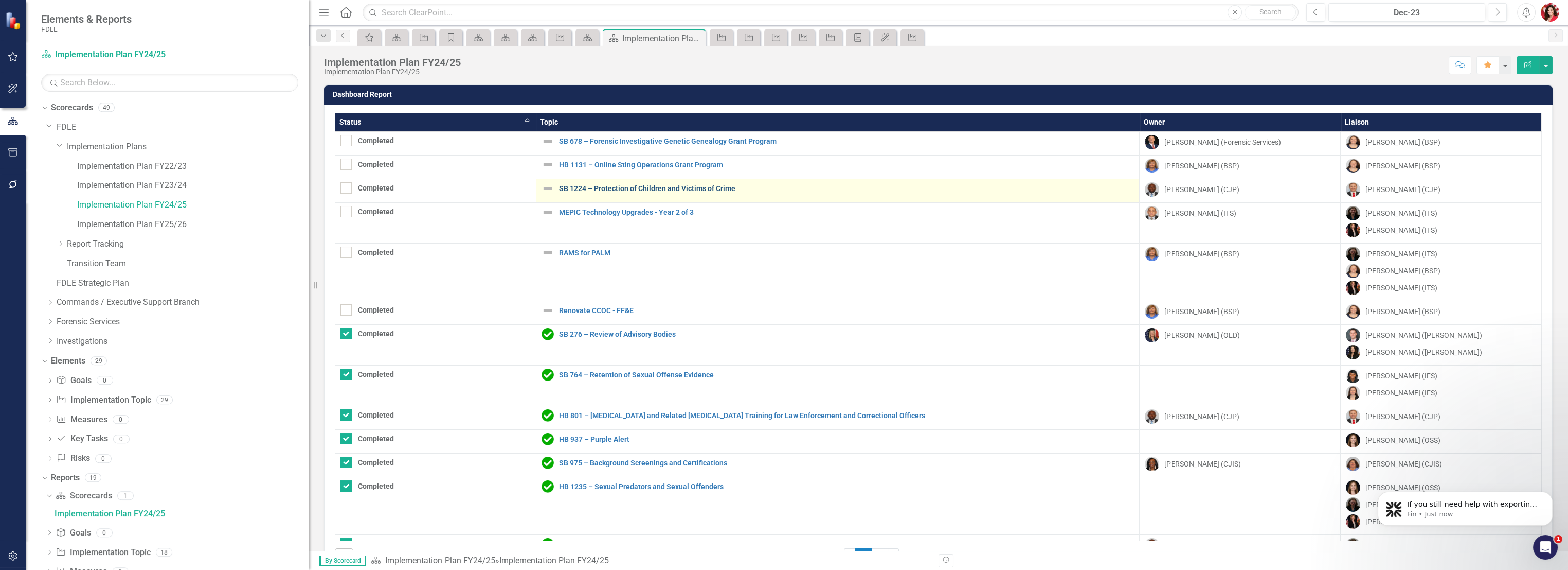
drag, startPoint x: 1287, startPoint y: 147, endPoint x: 618, endPoint y: 187, distance: 670.2
click at [626, 187] on tbody "Completed SB 678 – Forensic Investigative Genetic Genealogy Grant Program Edit …" at bounding box center [938, 545] width 1206 height 829
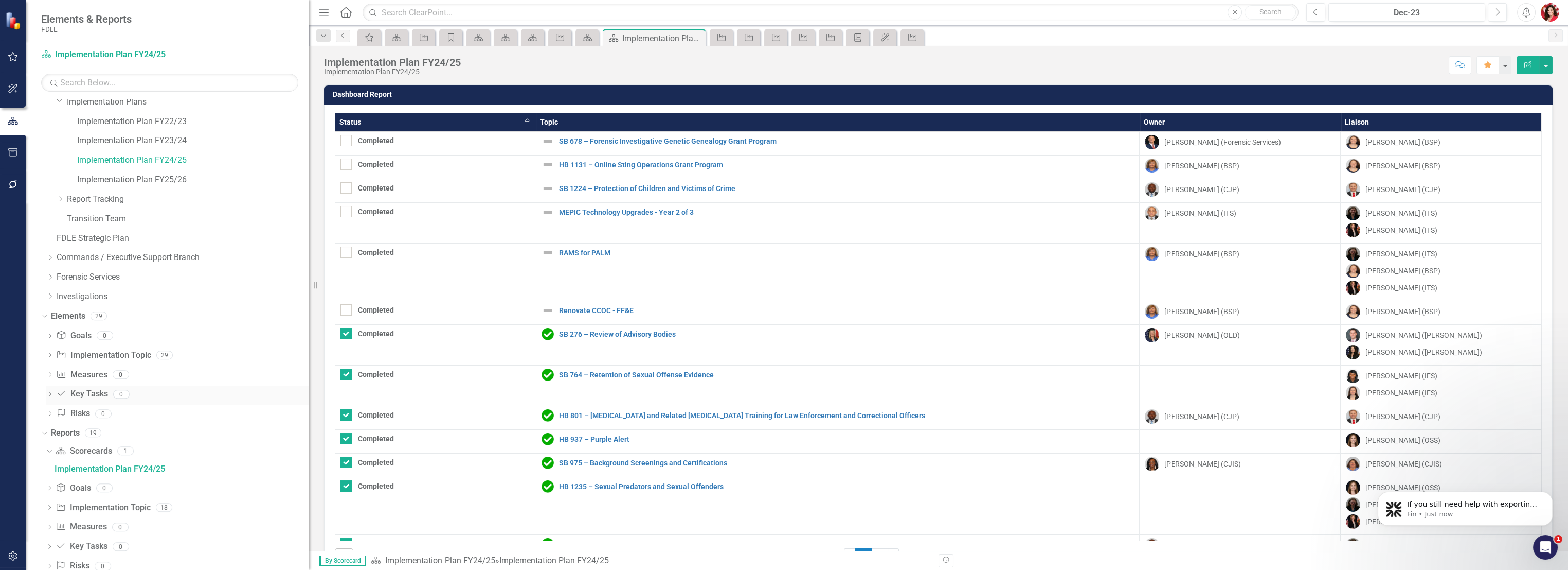
scroll to position [86, 0]
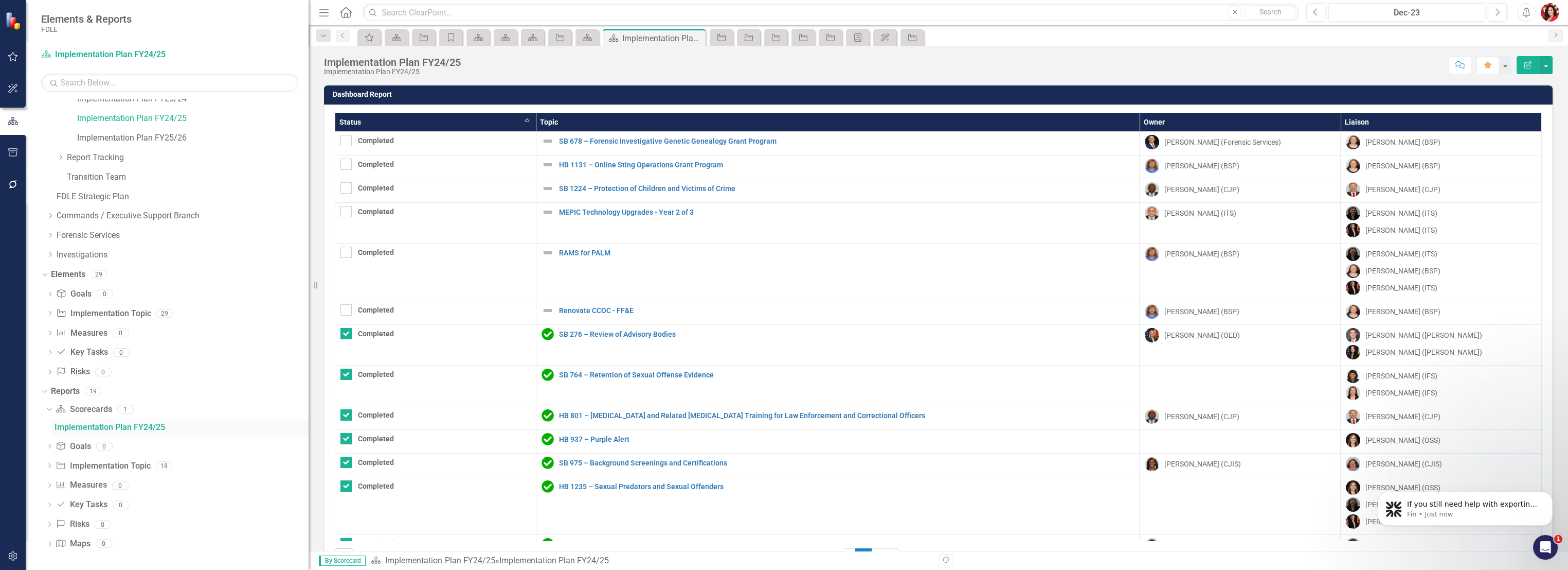
click at [104, 423] on div "Implementation Plan FY24/25" at bounding box center [181, 427] width 254 height 9
click at [124, 423] on div "Implementation Plan FY24/25" at bounding box center [181, 427] width 254 height 9
click at [110, 409] on link "Scorecard Scorecards" at bounding box center [83, 409] width 56 height 12
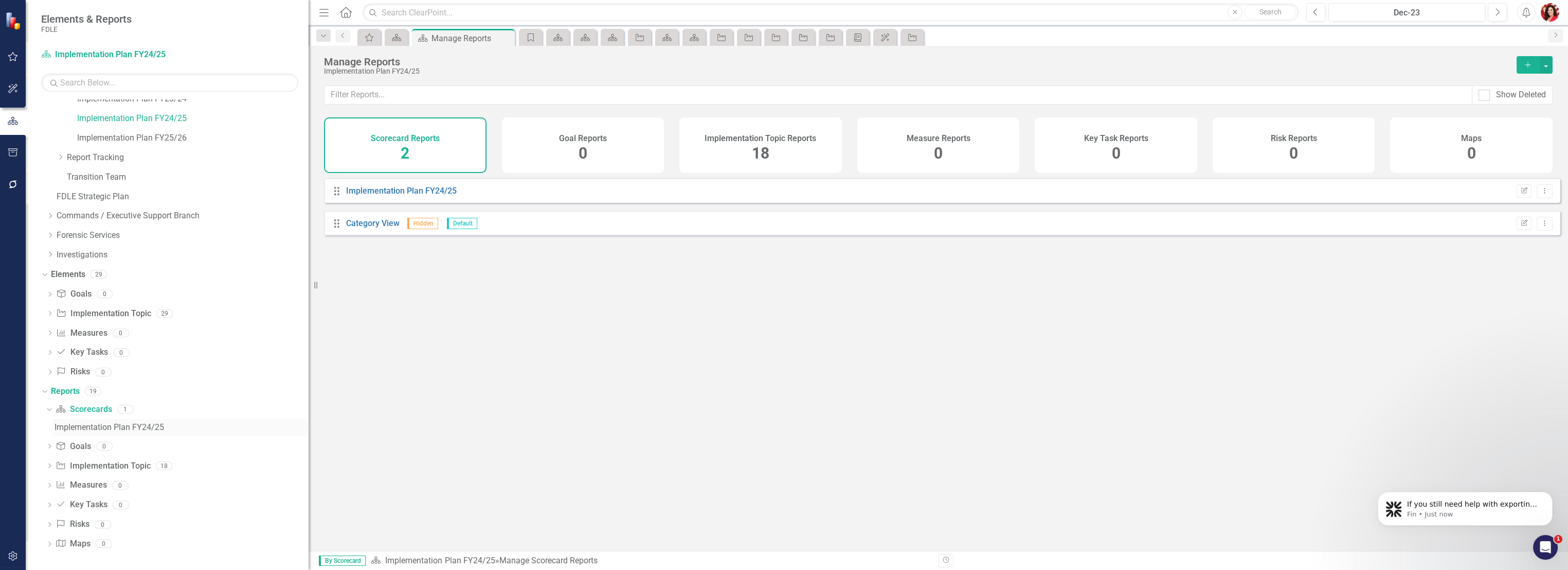
click at [111, 428] on div "Implementation Plan FY24/25" at bounding box center [181, 427] width 254 height 9
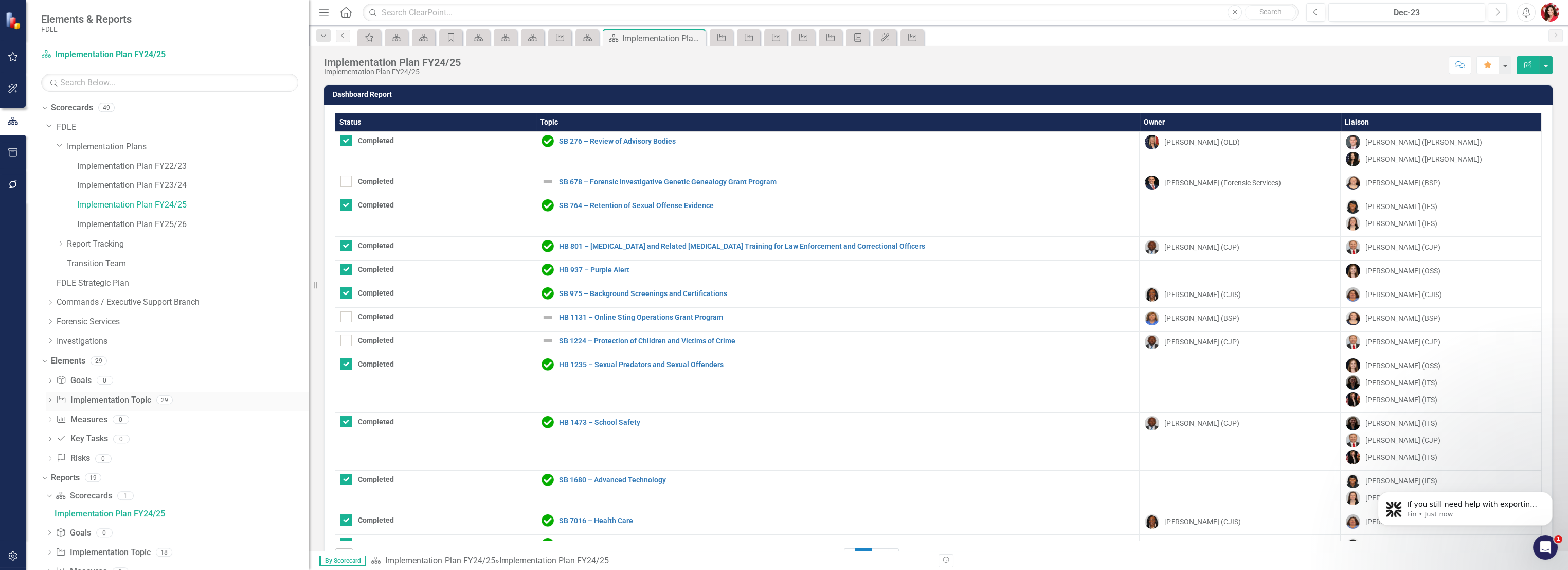
click at [111, 400] on link "Implementation Topic Implementation Topic" at bounding box center [103, 400] width 94 height 12
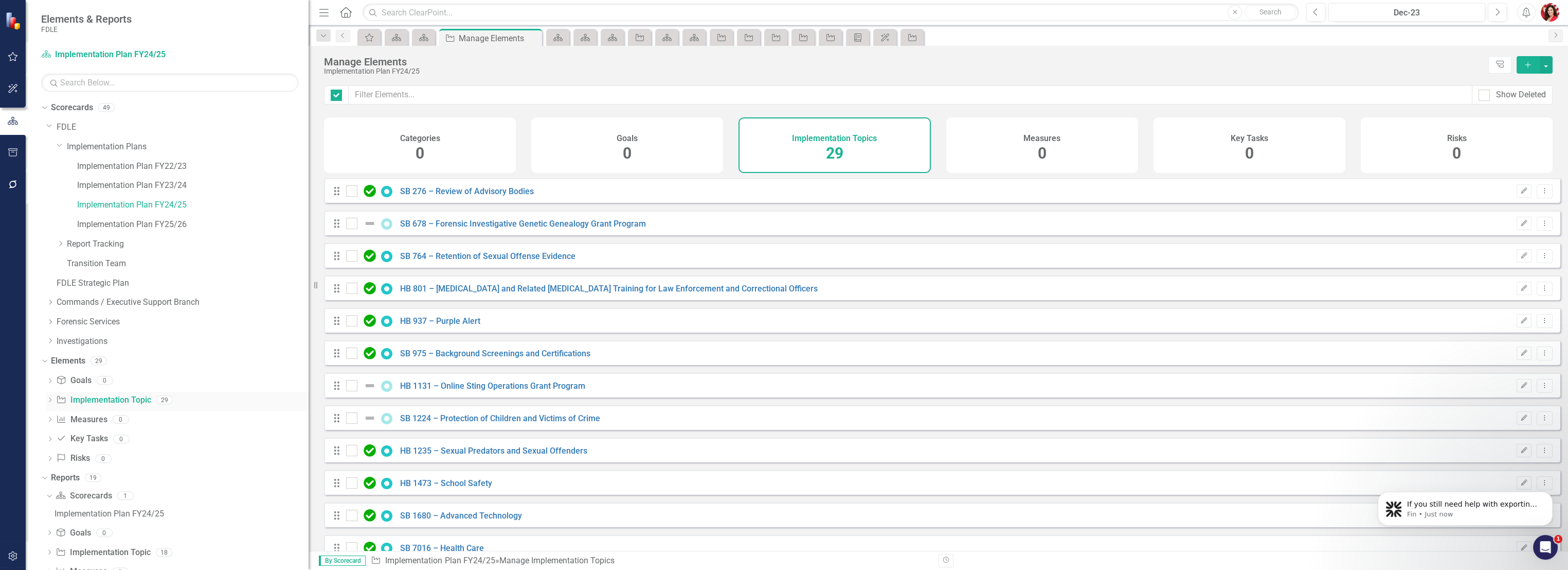
checkbox input "false"
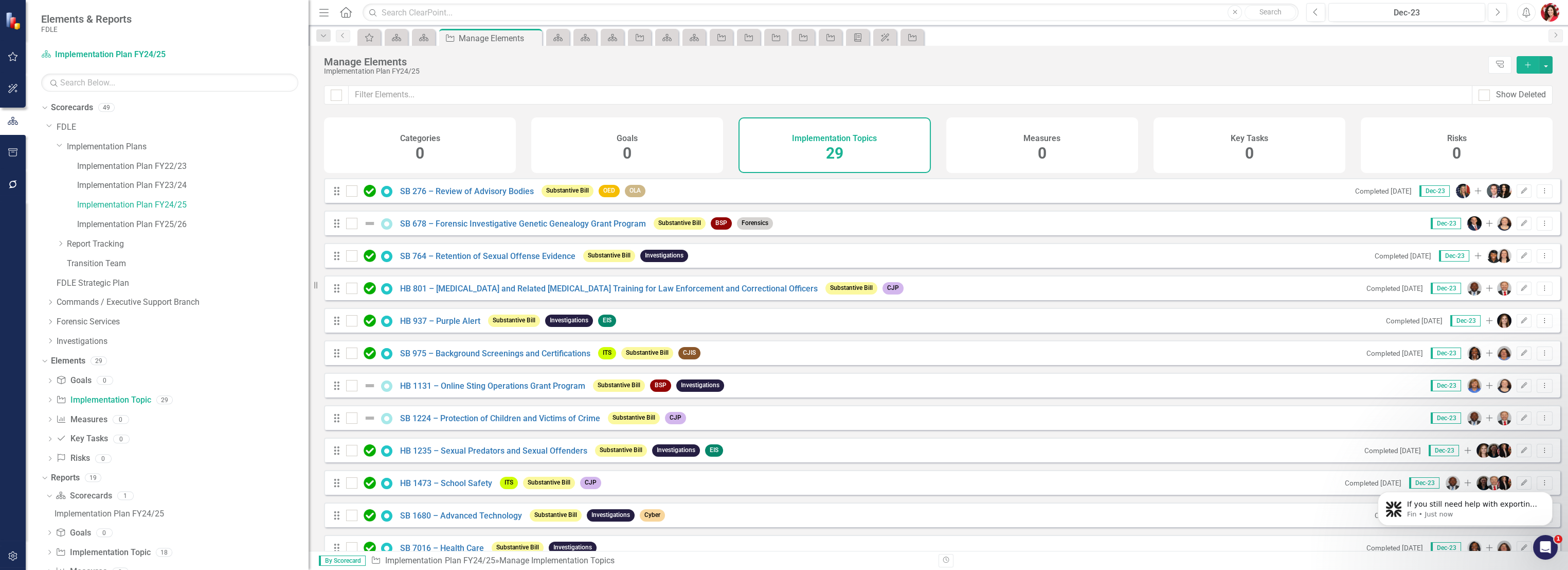
scroll to position [1, 0]
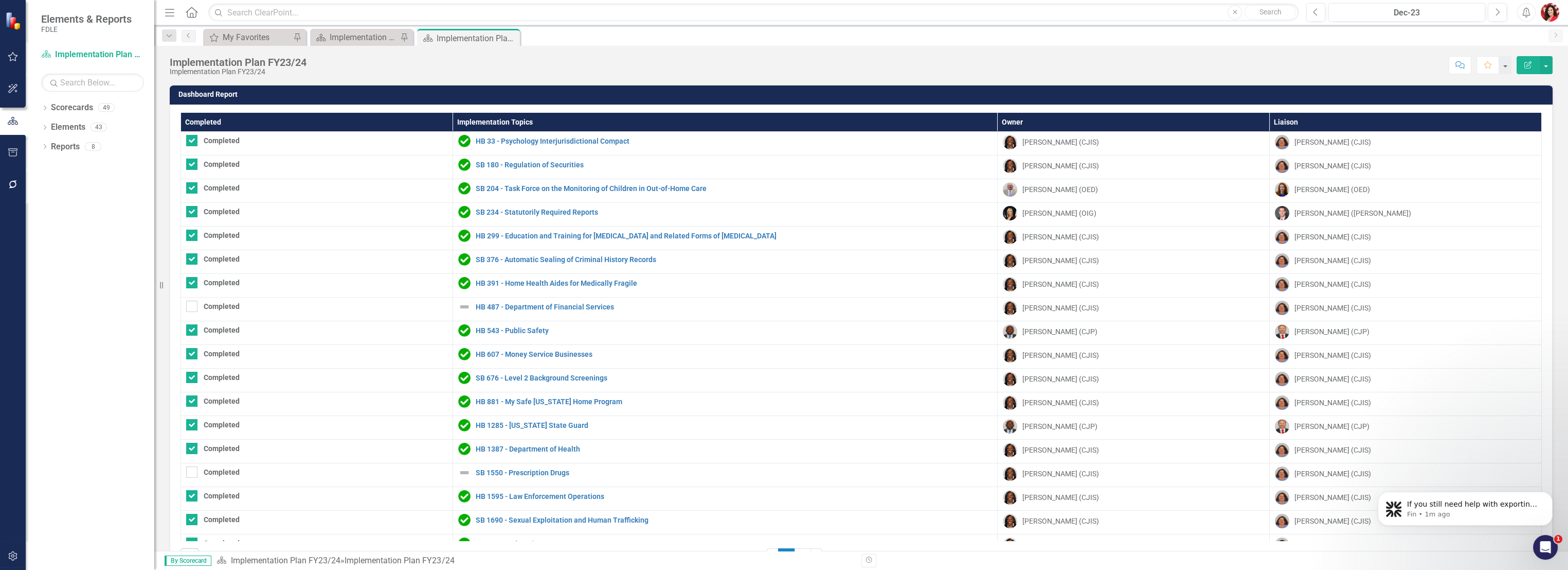
click at [369, 48] on div "Implementation Plan FY23/24 Implementation Plan FY23/24 Score: N/A Dec-23 Compl…" at bounding box center [861, 60] width 1413 height 31
click at [371, 42] on div "Implementation Plan FY25/26" at bounding box center [364, 38] width 68 height 13
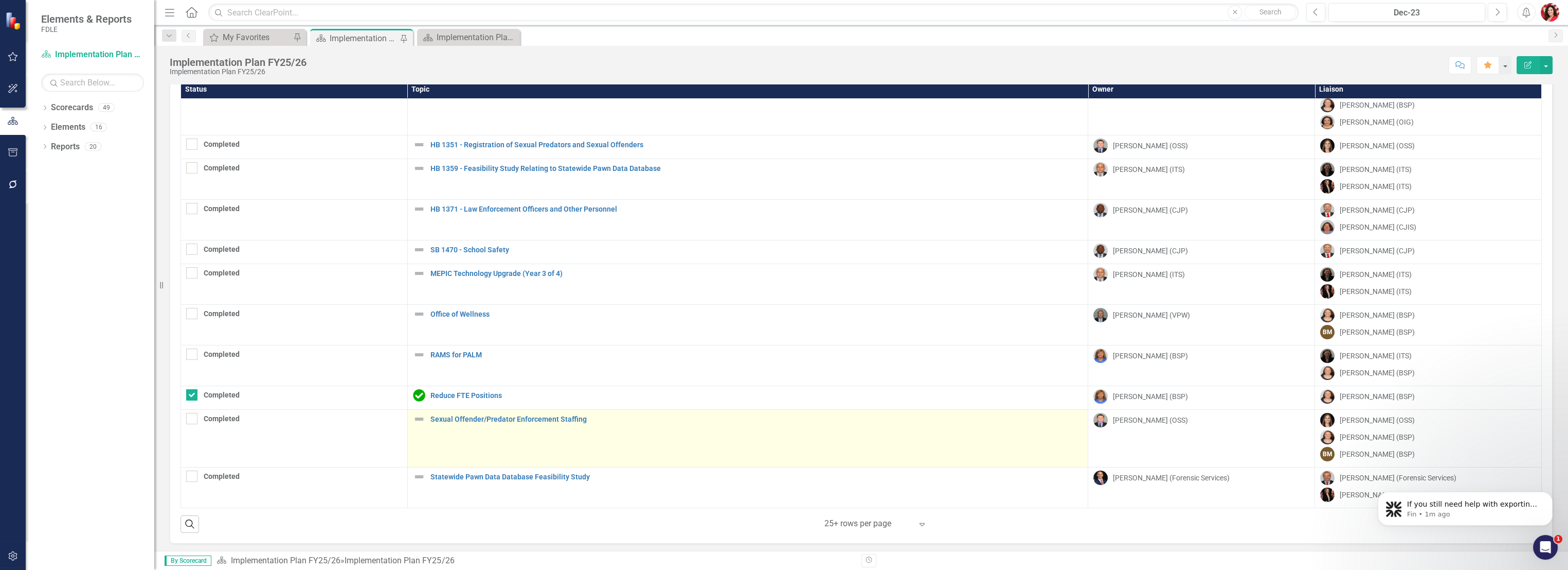
scroll to position [35, 0]
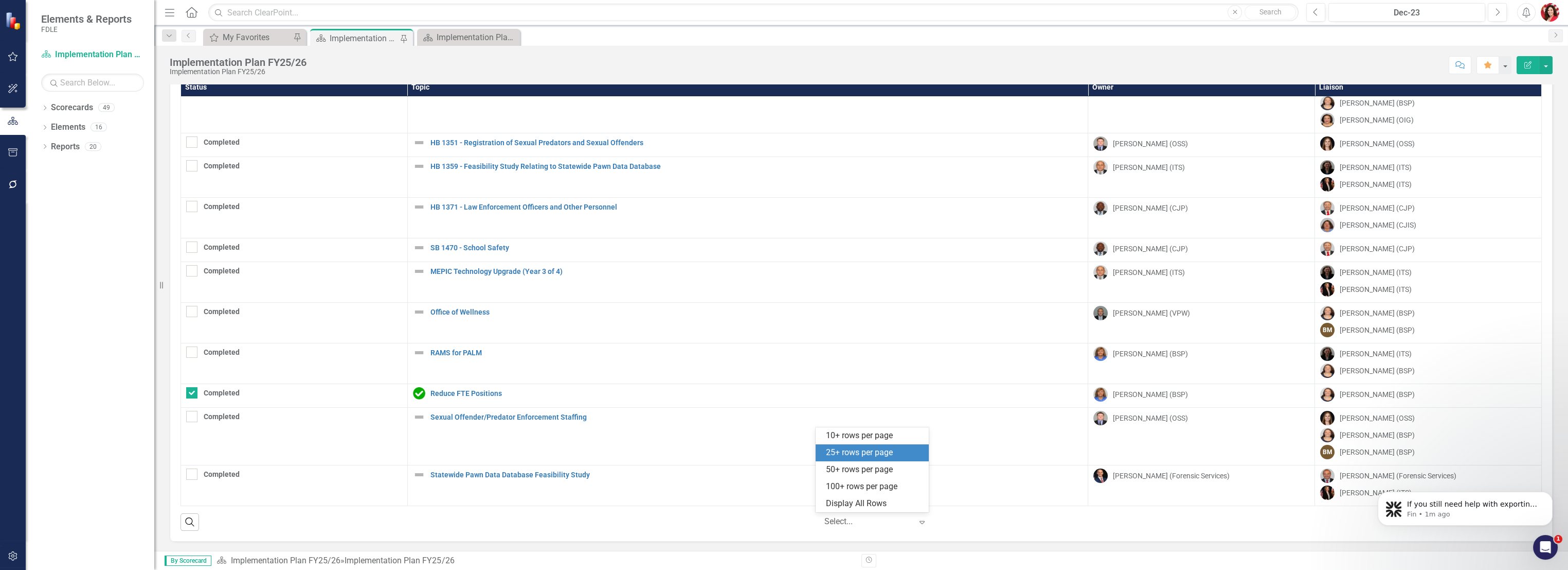
click at [883, 519] on div at bounding box center [867, 521] width 88 height 14
click at [1195, 519] on div "Search ‹ Previous 1 (current) › Next 5 results available. Use Up and Down to ch…" at bounding box center [861, 517] width 1361 height 26
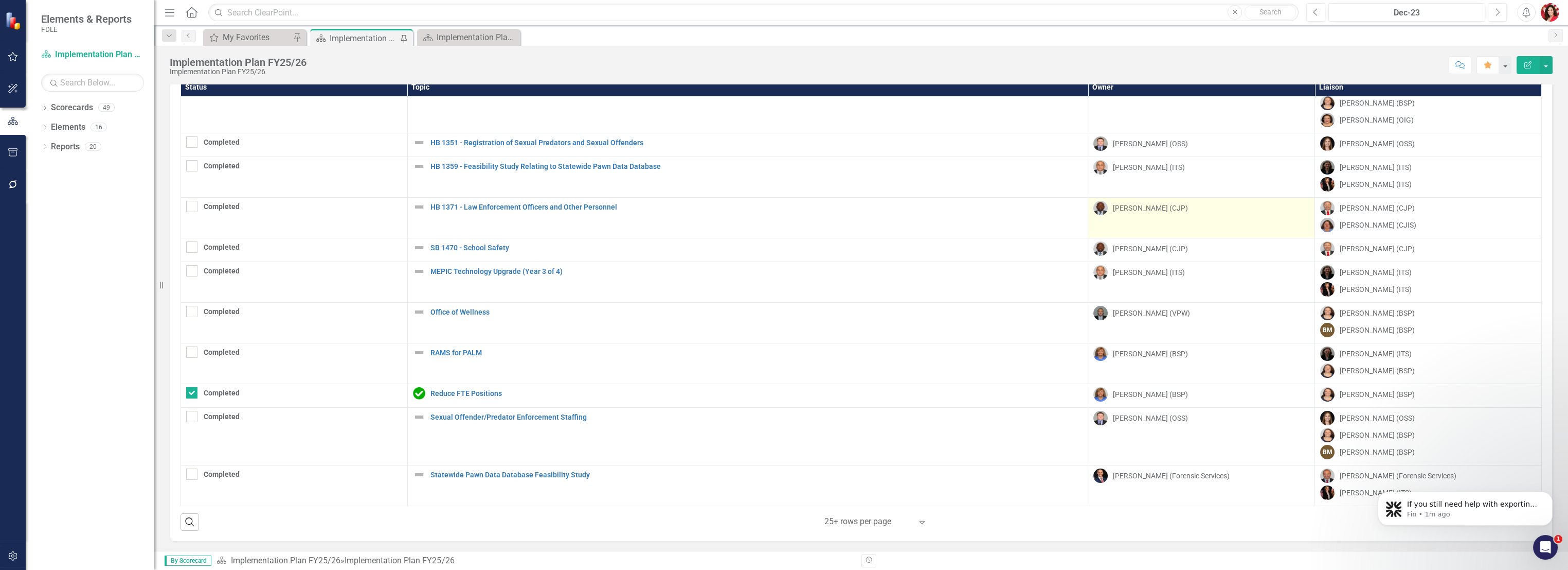
drag, startPoint x: 1197, startPoint y: 416, endPoint x: 1129, endPoint y: 216, distance: 211.2
click at [1129, 216] on tbody "Completed SB 108 - Administrative Procedures Edit Edit Implementation Topic Lin…" at bounding box center [861, 190] width 1360 height 630
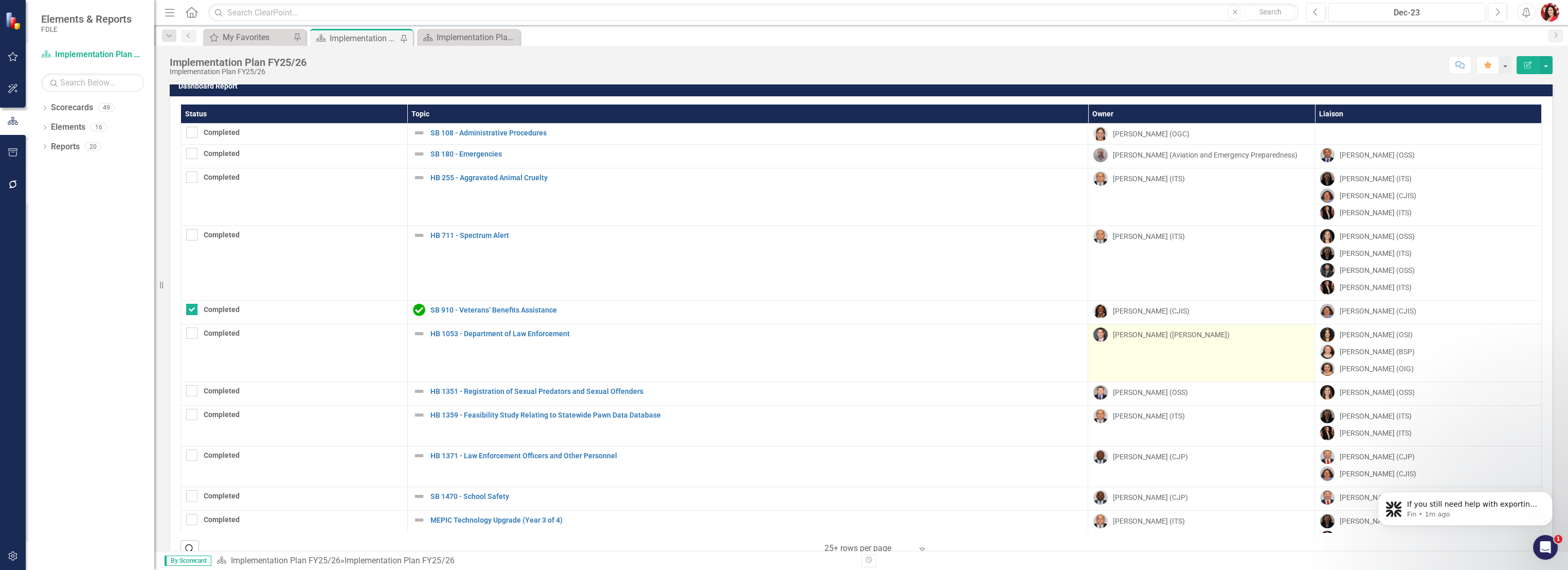
scroll to position [0, 0]
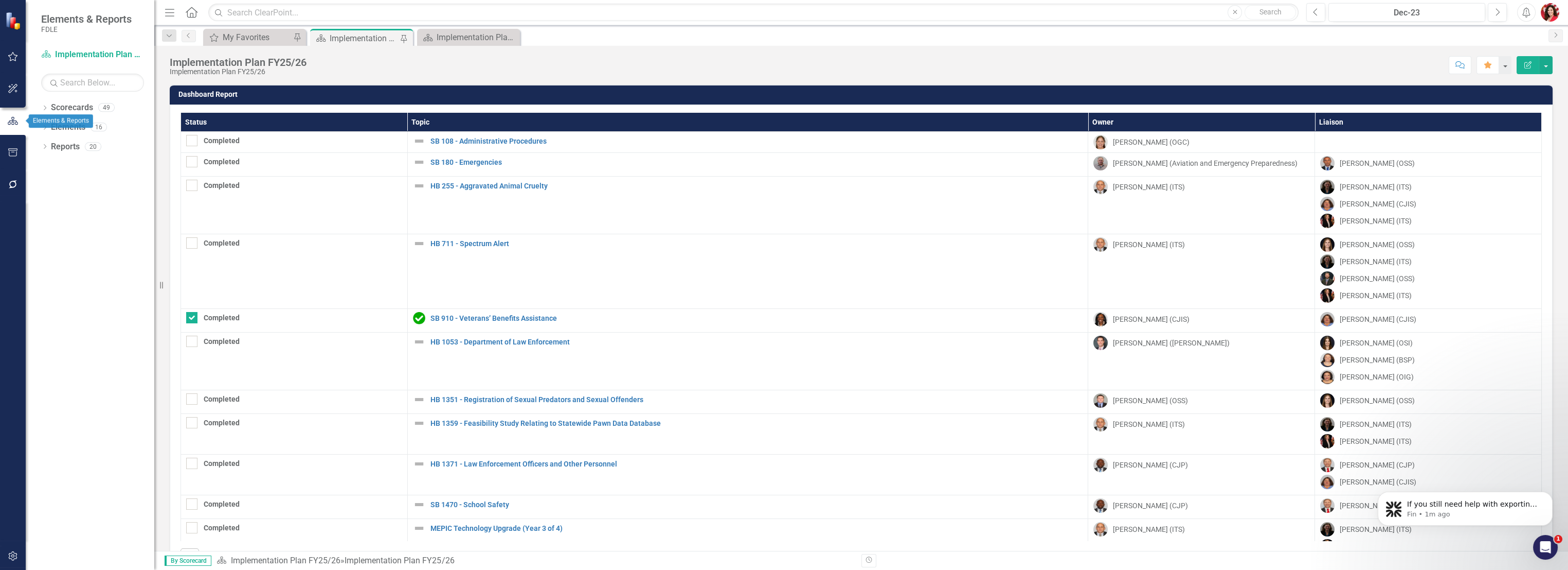
click at [21, 119] on button "button" at bounding box center [12, 121] width 26 height 17
click at [60, 60] on div "Scorecard Implementation Plan FY25/26" at bounding box center [93, 55] width 103 height 17
click at [16, 148] on icon "button" at bounding box center [12, 152] width 10 height 9
click at [61, 113] on link "Summary Briefs" at bounding box center [93, 115] width 103 height 12
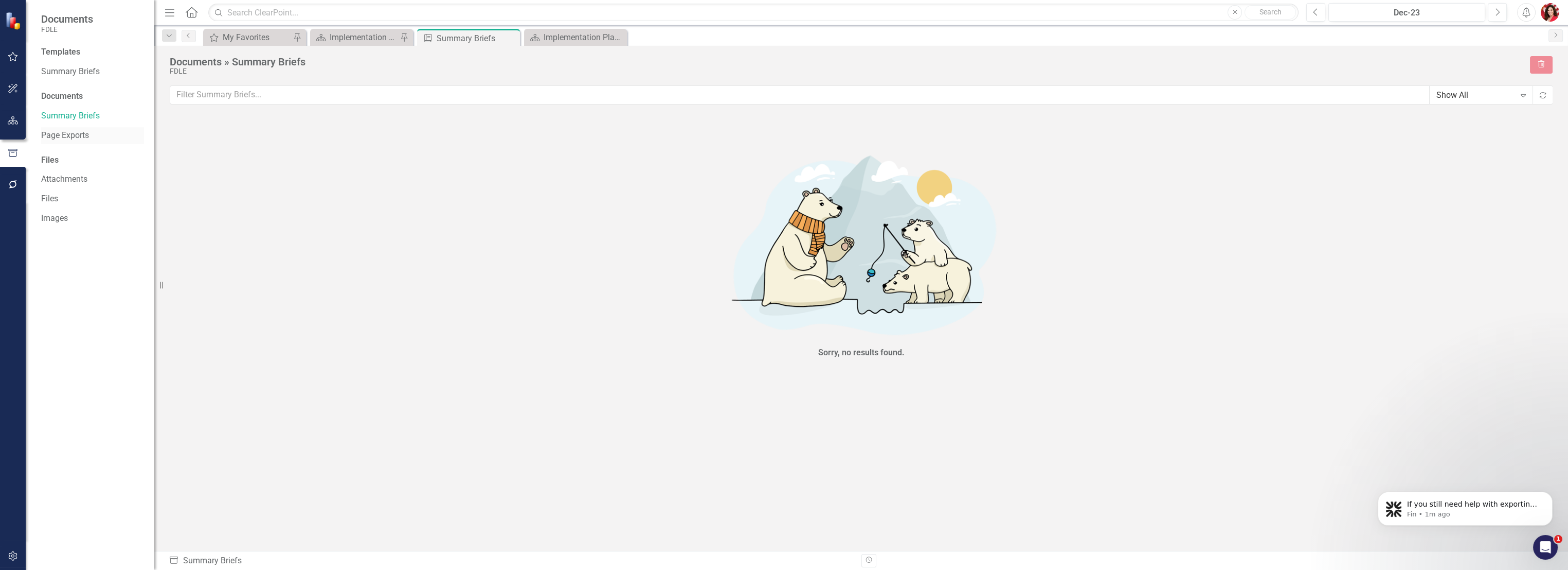
click at [82, 134] on link "Page Exports" at bounding box center [93, 135] width 103 height 12
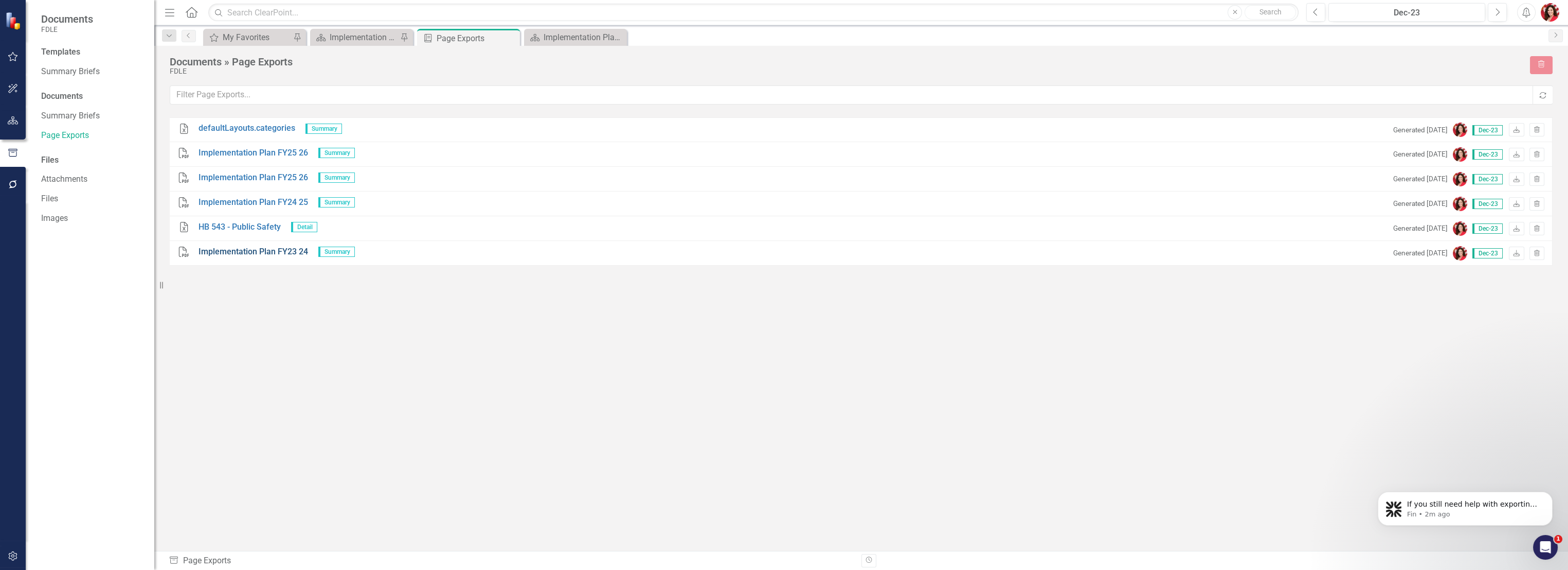
click at [225, 255] on link "Implementation Plan FY23 24" at bounding box center [253, 251] width 110 height 12
click at [233, 154] on link "Implementation Plan FY25 26" at bounding box center [253, 153] width 110 height 12
